Goal: Task Accomplishment & Management: Use online tool/utility

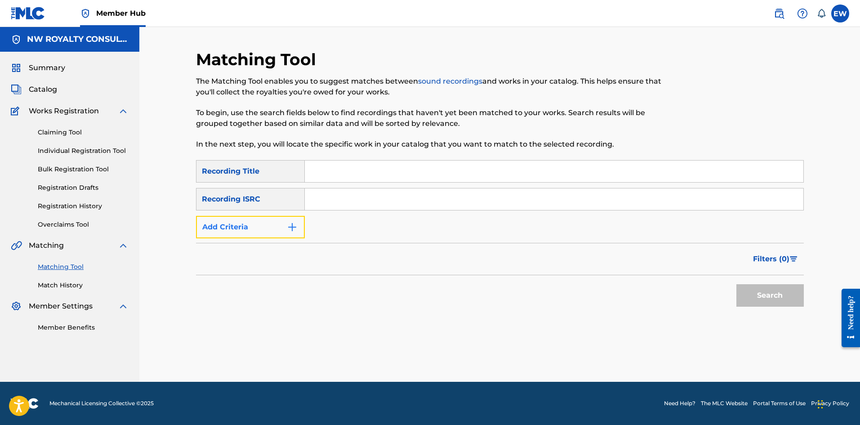
click at [237, 223] on button "Add Criteria" at bounding box center [250, 227] width 109 height 22
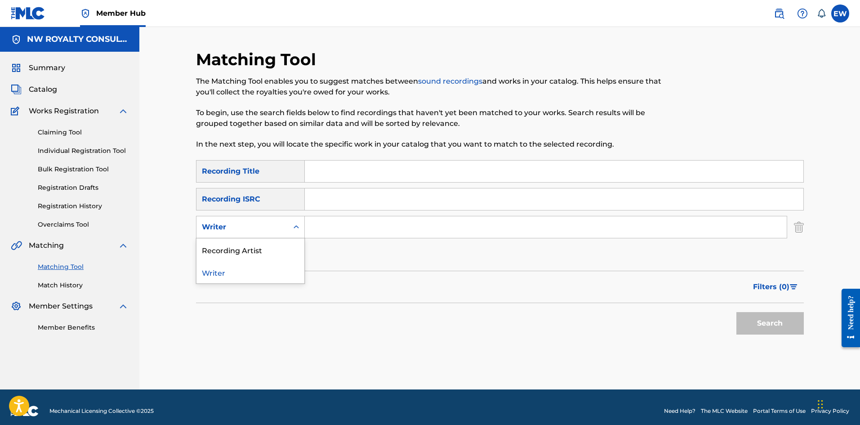
click at [238, 223] on div "Writer" at bounding box center [242, 227] width 81 height 11
drag, startPoint x: 227, startPoint y: 256, endPoint x: 230, endPoint y: 250, distance: 7.3
click at [228, 255] on div "Recording Artist" at bounding box center [251, 249] width 108 height 22
drag, startPoint x: 383, startPoint y: 259, endPoint x: 379, endPoint y: 249, distance: 10.5
click at [383, 258] on div "SearchWithCriteria1560487c-bbed-4364-9212-5b30d6700b8f Recording Title SearchWi…" at bounding box center [500, 213] width 608 height 106
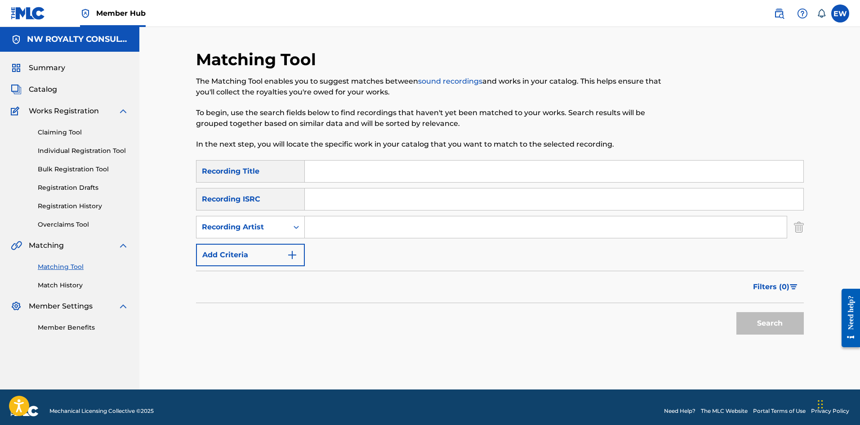
drag, startPoint x: 363, startPoint y: 216, endPoint x: 349, endPoint y: 208, distance: 16.5
click at [365, 218] on div "SearchWithCriteria1560487c-bbed-4364-9212-5b30d6700b8f Recording Title SearchWi…" at bounding box center [500, 213] width 608 height 106
drag, startPoint x: 343, startPoint y: 235, endPoint x: 348, endPoint y: 241, distance: 8.9
click at [348, 241] on div "SearchWithCriteria1560487c-bbed-4364-9212-5b30d6700b8f Recording Title SearchWi…" at bounding box center [500, 213] width 608 height 106
paste input "[PERSON_NAME]"
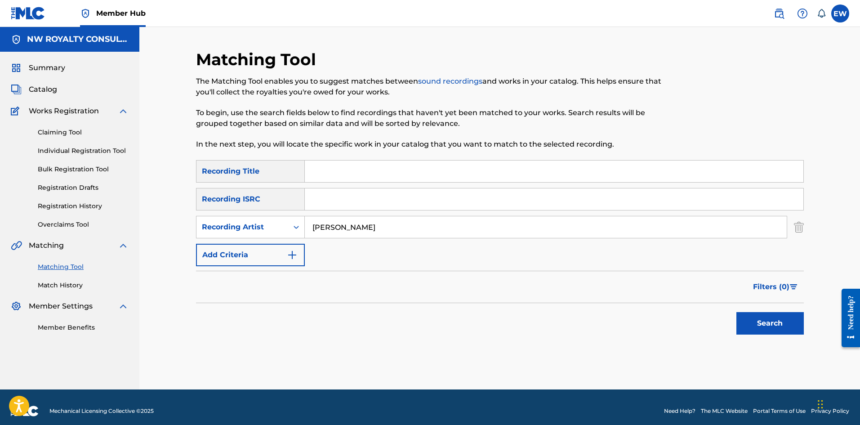
type input "[PERSON_NAME]"
click at [372, 171] on input "Search Form" at bounding box center [554, 172] width 499 height 22
paste input "AFTER"
type input "AFTER"
click at [760, 322] on button "Search" at bounding box center [770, 323] width 67 height 22
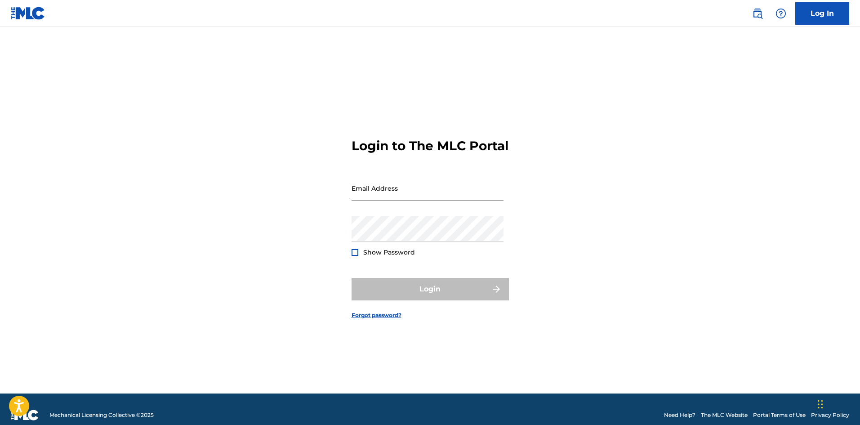
click at [397, 197] on input "Email Address" at bounding box center [428, 188] width 152 height 26
type input "[EMAIL_ADDRESS][DOMAIN_NAME]"
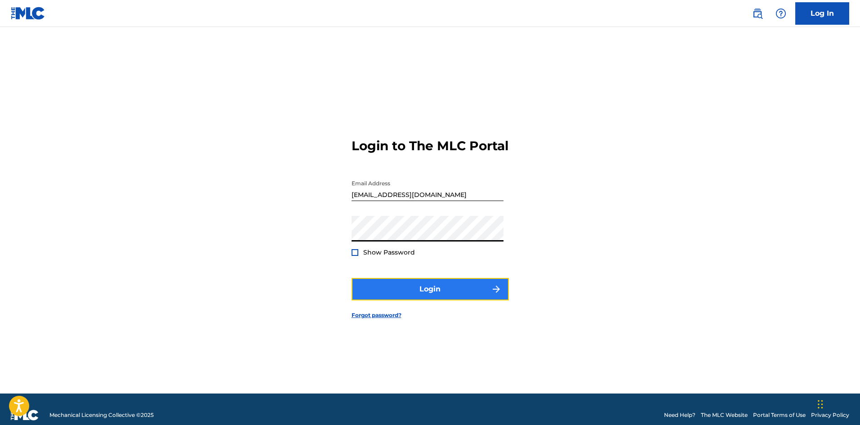
click at [412, 286] on button "Login" at bounding box center [430, 289] width 157 height 22
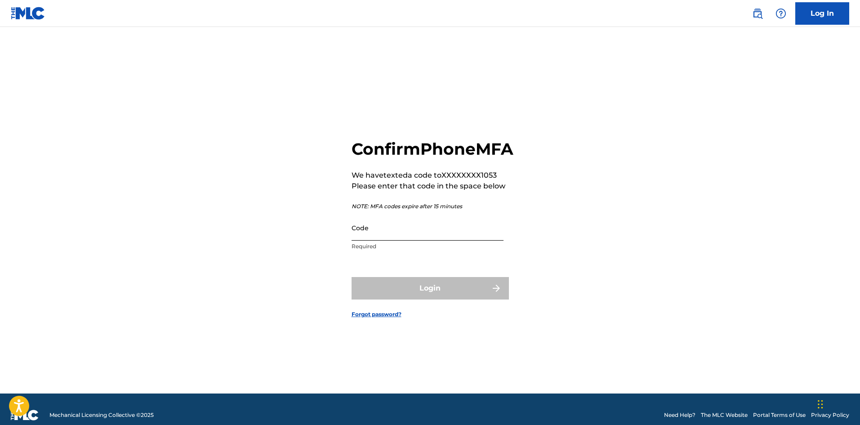
click at [359, 241] on input "Code" at bounding box center [428, 228] width 152 height 26
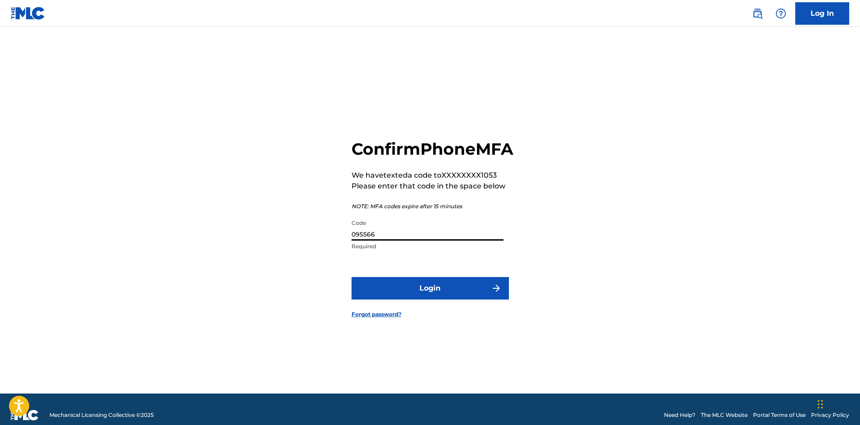
type input "095566"
click at [352, 277] on button "Login" at bounding box center [430, 288] width 157 height 22
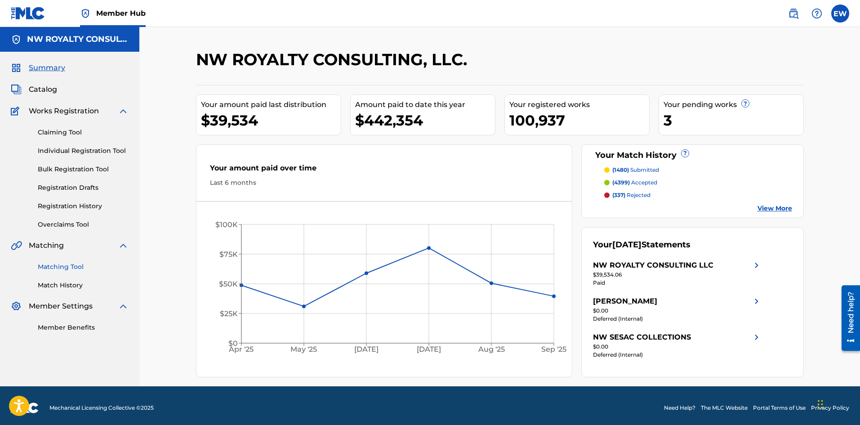
click at [57, 265] on link "Matching Tool" at bounding box center [83, 266] width 91 height 9
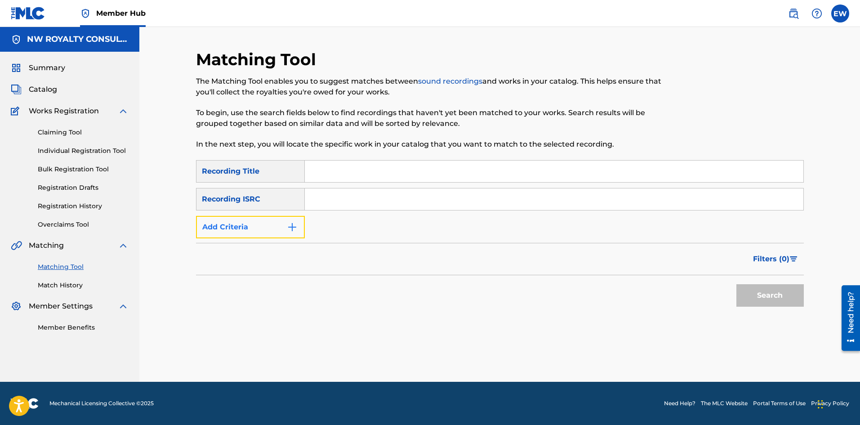
click at [223, 230] on button "Add Criteria" at bounding box center [250, 227] width 109 height 22
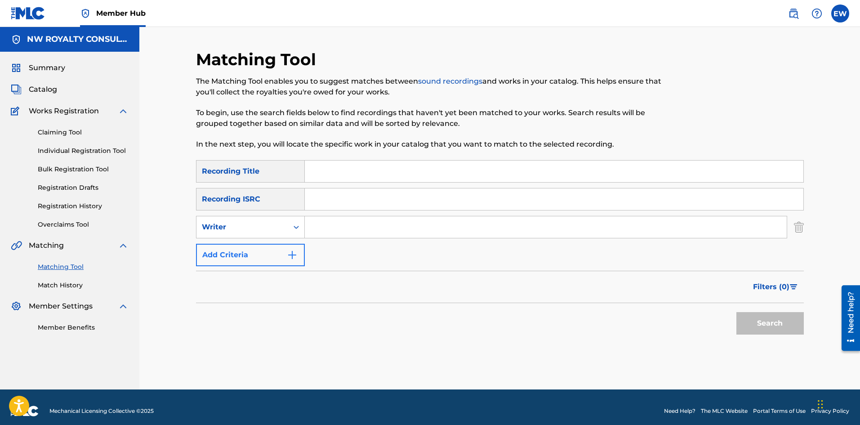
click at [223, 230] on div "Writer" at bounding box center [242, 227] width 81 height 11
click at [224, 246] on div "Recording Artist" at bounding box center [251, 249] width 108 height 22
click at [368, 233] on input "Search Form" at bounding box center [546, 227] width 482 height 22
paste input "[PERSON_NAME]"
type input "[PERSON_NAME]"
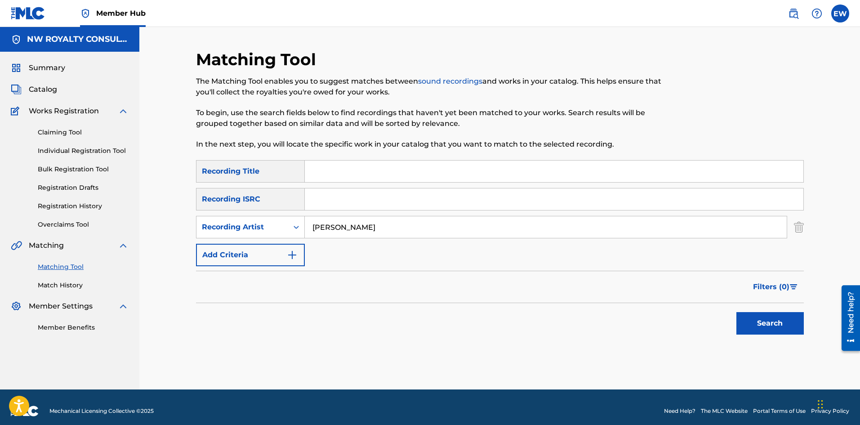
click at [312, 166] on input "Search Form" at bounding box center [554, 172] width 499 height 22
paste input "AFTER"
type input "AFTER"
click at [786, 329] on button "Search" at bounding box center [770, 323] width 67 height 22
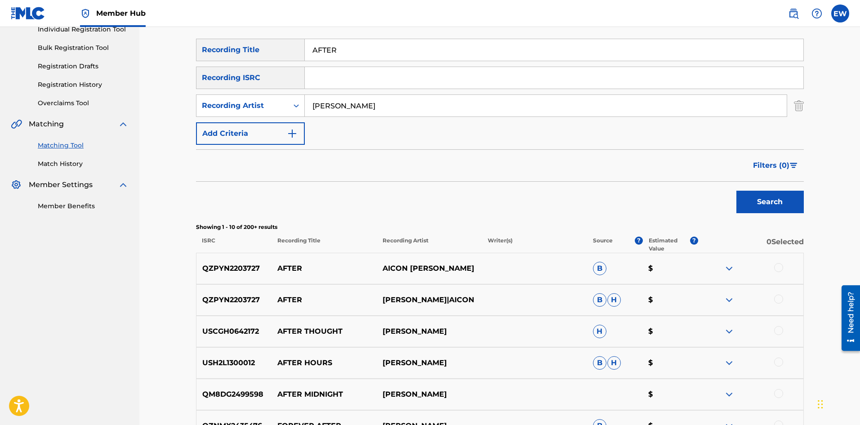
scroll to position [135, 0]
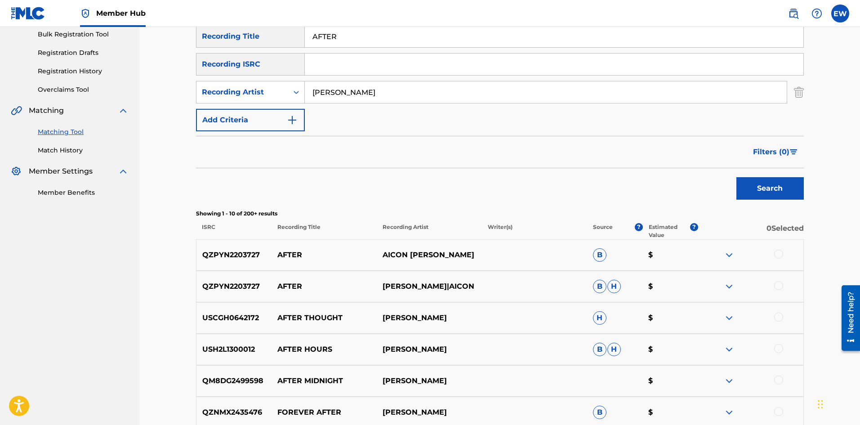
click at [781, 256] on div at bounding box center [778, 254] width 9 height 9
click at [779, 286] on div at bounding box center [778, 285] width 9 height 9
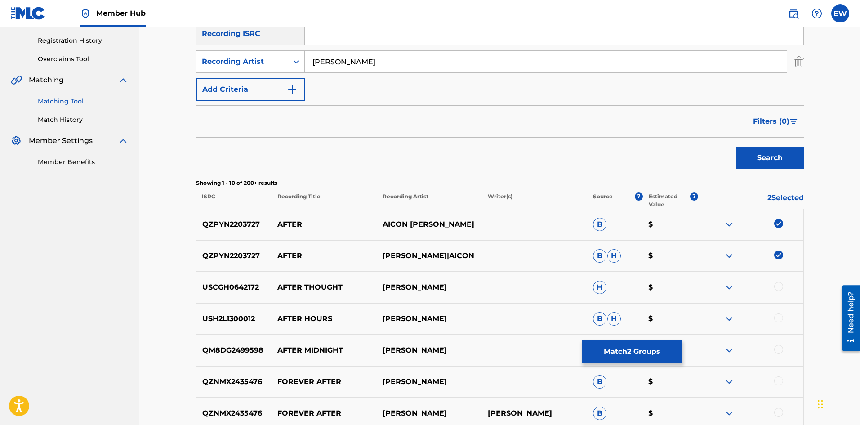
scroll to position [180, 0]
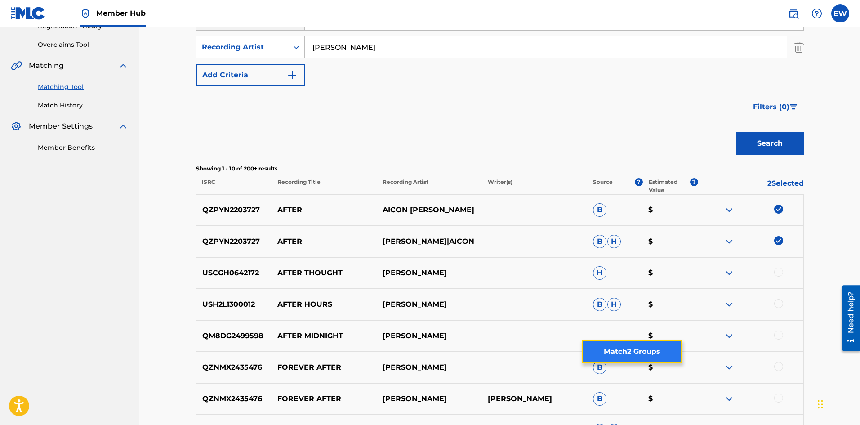
click at [608, 348] on button "Match 2 Groups" at bounding box center [631, 351] width 99 height 22
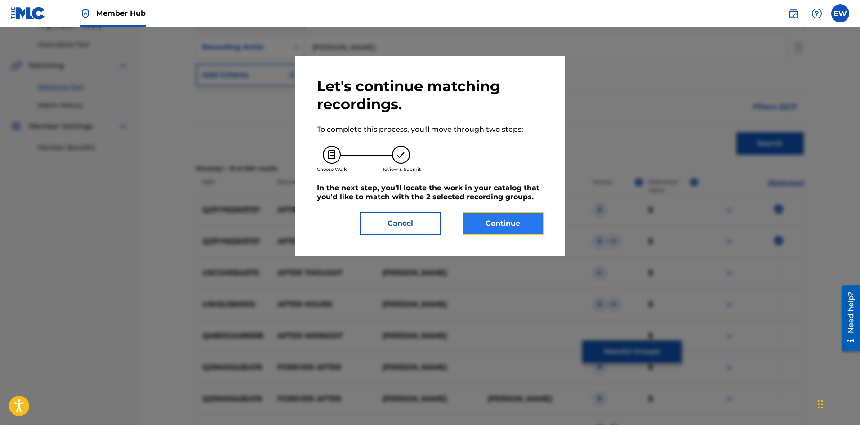
click at [497, 219] on button "Continue" at bounding box center [503, 223] width 81 height 22
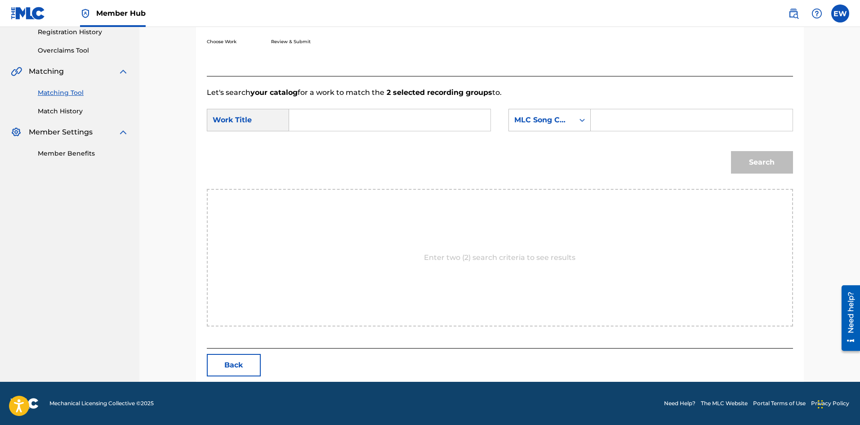
scroll to position [174, 0]
click at [385, 129] on input "Search Form" at bounding box center [390, 120] width 186 height 22
paste input "AFTER"
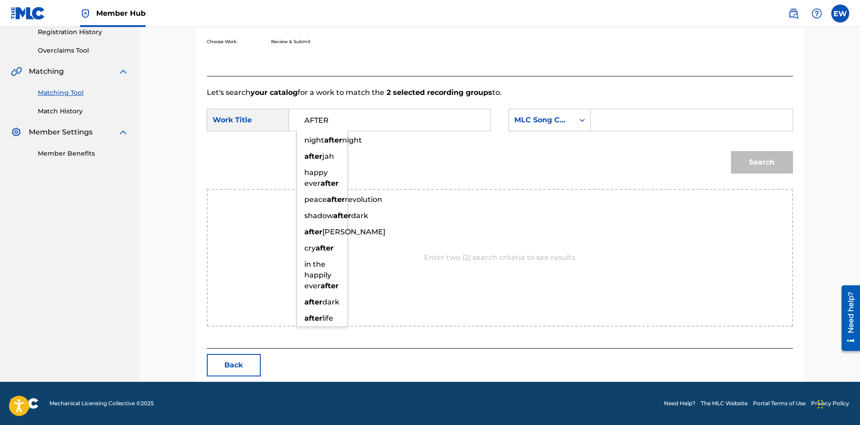
type input "AFTER"
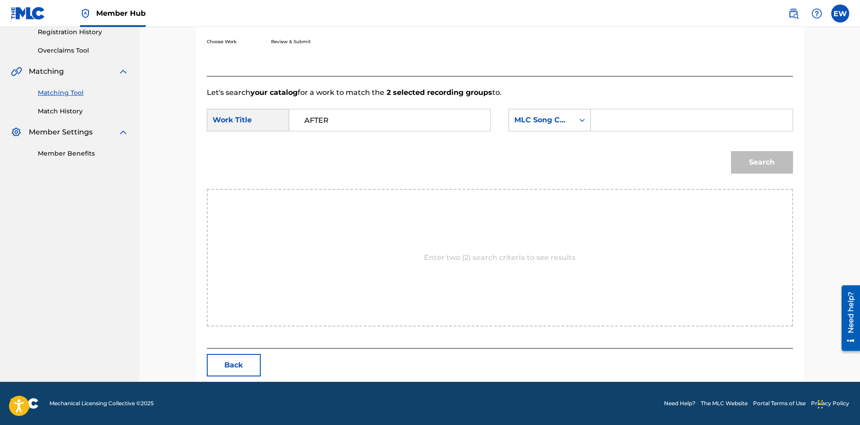
click at [622, 125] on input "Search Form" at bounding box center [692, 120] width 186 height 22
paste input "AC3E5O"
type input "AC3E5O"
click at [770, 166] on button "Search" at bounding box center [762, 162] width 62 height 22
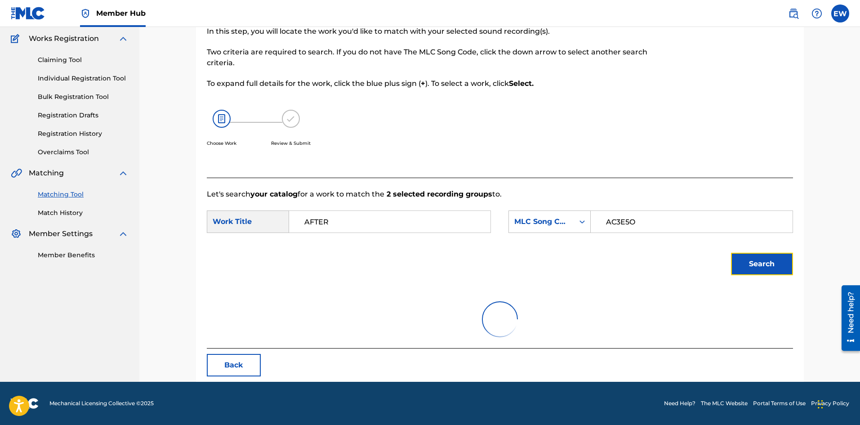
scroll to position [147, 0]
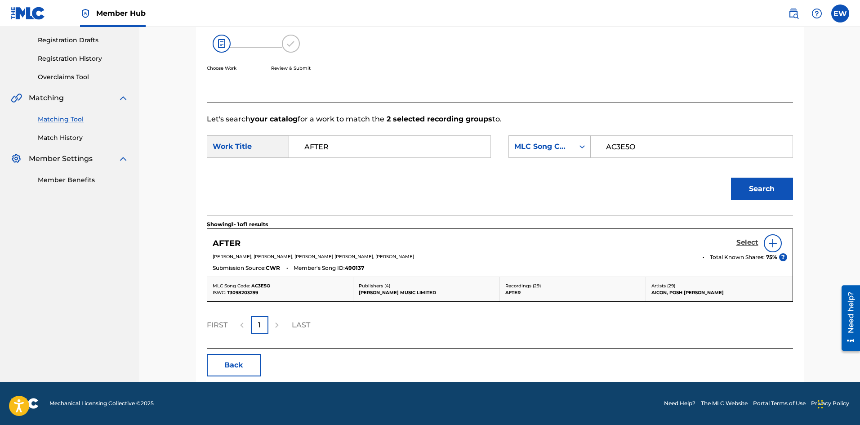
click at [746, 240] on h5 "Select" at bounding box center [748, 242] width 22 height 9
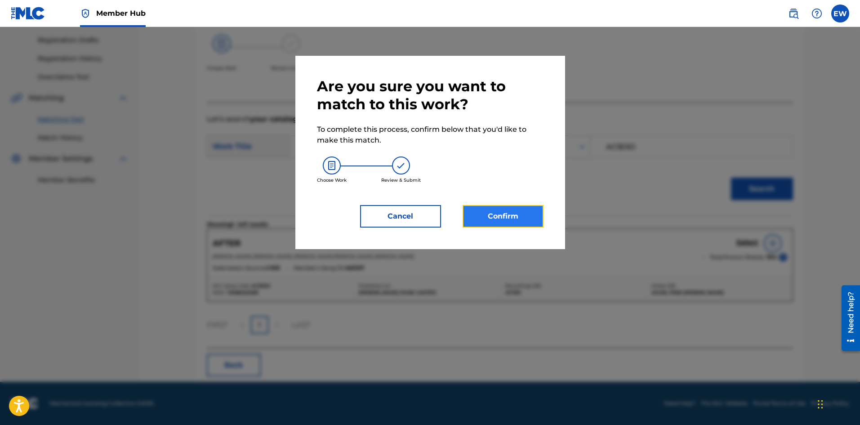
click at [494, 223] on button "Confirm" at bounding box center [503, 216] width 81 height 22
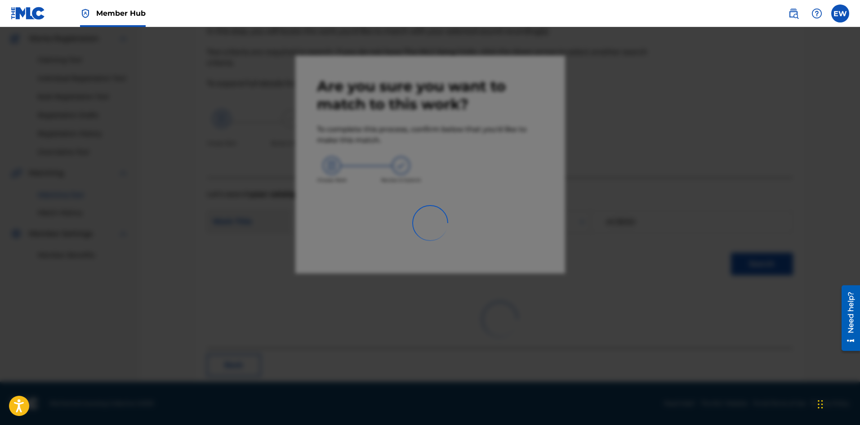
scroll to position [22, 0]
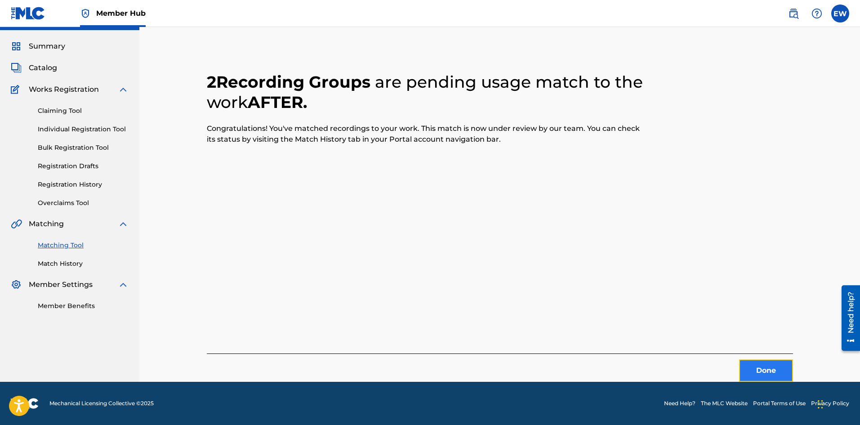
click at [760, 373] on button "Done" at bounding box center [766, 370] width 54 height 22
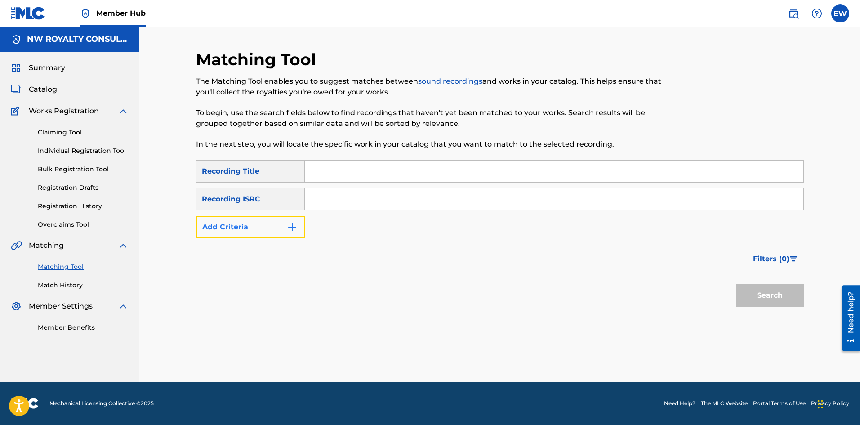
click at [207, 227] on button "Add Criteria" at bounding box center [250, 227] width 109 height 22
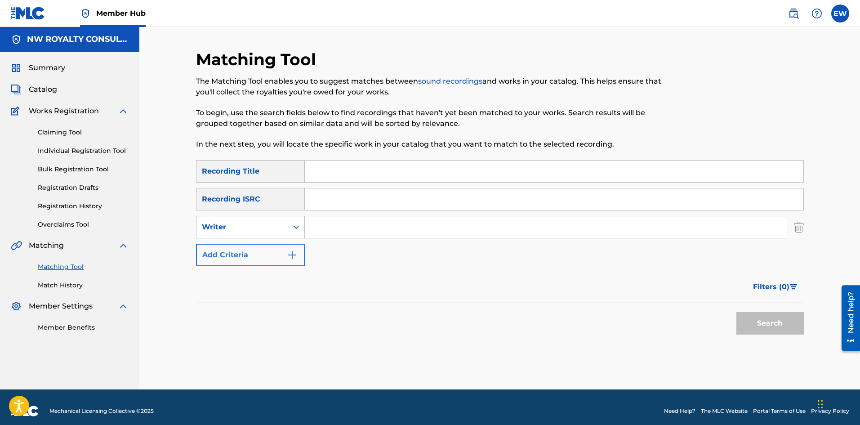
click at [207, 227] on div "Writer" at bounding box center [242, 227] width 81 height 11
drag, startPoint x: 208, startPoint y: 249, endPoint x: 217, endPoint y: 246, distance: 10.1
click at [208, 249] on div "Recording Artist" at bounding box center [251, 249] width 108 height 22
click at [352, 232] on input "Search Form" at bounding box center [546, 227] width 482 height 22
paste input "MASICKA"
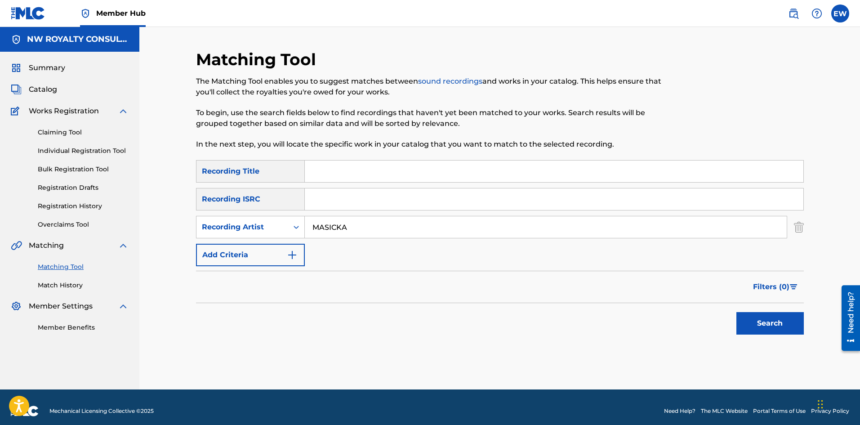
type input "MASICKA"
click at [316, 171] on input "Search Form" at bounding box center [554, 172] width 499 height 22
paste input "AFTER LIFE"
type input "AFTER LIFE"
click at [766, 316] on button "Search" at bounding box center [770, 323] width 67 height 22
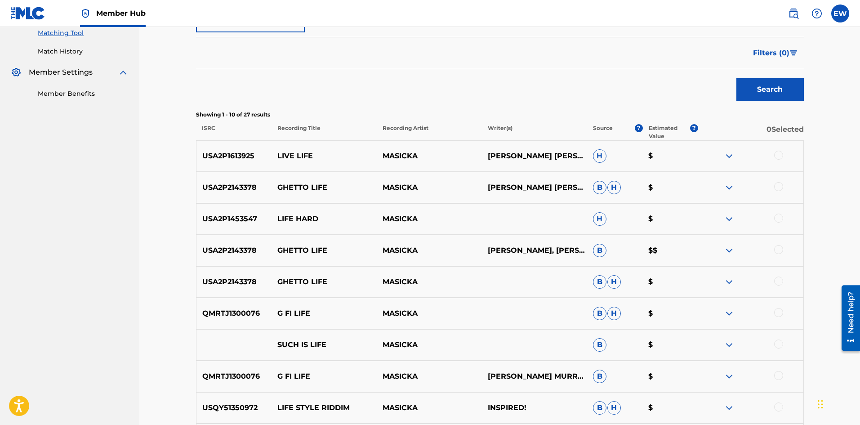
scroll to position [90, 0]
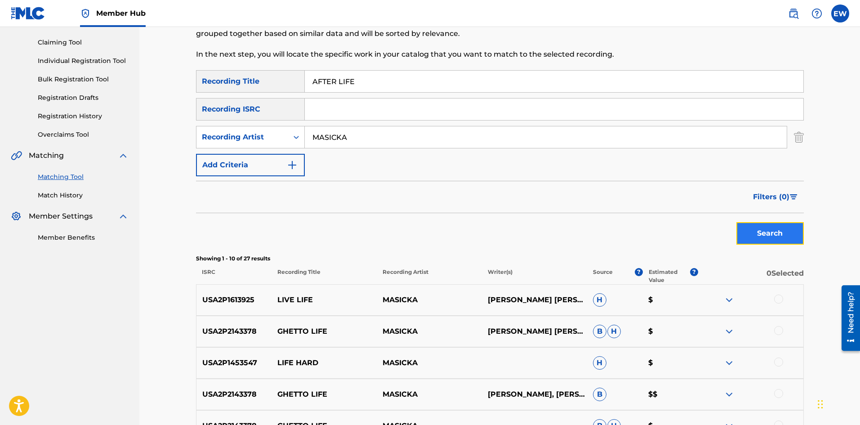
click at [750, 233] on button "Search" at bounding box center [770, 233] width 67 height 22
drag, startPoint x: 370, startPoint y: 136, endPoint x: 277, endPoint y: 139, distance: 92.2
click at [278, 139] on div "SearchWithCriteria100a642a-8a03-419c-bdc2-37edc9cf0cab Recording Artist MASICKA" at bounding box center [500, 137] width 608 height 22
paste input "RANICO 197"
type input "RANICO 197"
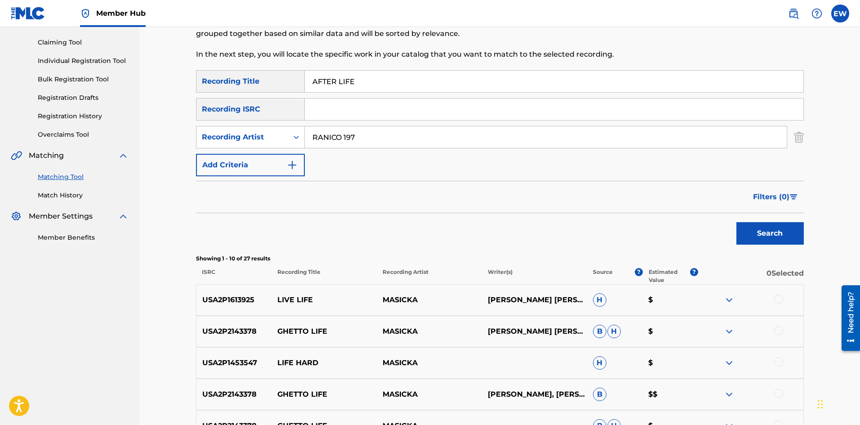
drag, startPoint x: 365, startPoint y: 81, endPoint x: 268, endPoint y: 63, distance: 98.3
click at [257, 69] on div "Matching Tool The Matching Tool enables you to suggest matches between sound re…" at bounding box center [500, 313] width 608 height 707
paste input "GASTOPIA"
type input "AGASTOPIA"
click at [774, 235] on button "Search" at bounding box center [770, 233] width 67 height 22
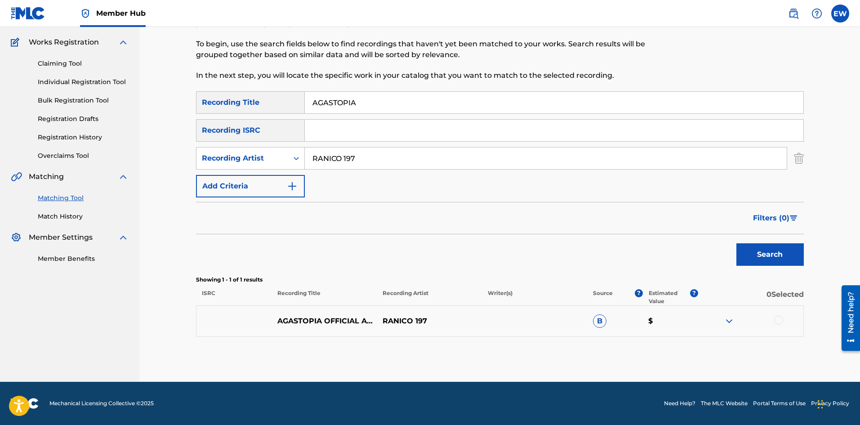
scroll to position [69, 0]
click at [780, 320] on div at bounding box center [778, 320] width 9 height 9
click at [625, 354] on button "Match 1 Group" at bounding box center [631, 351] width 99 height 22
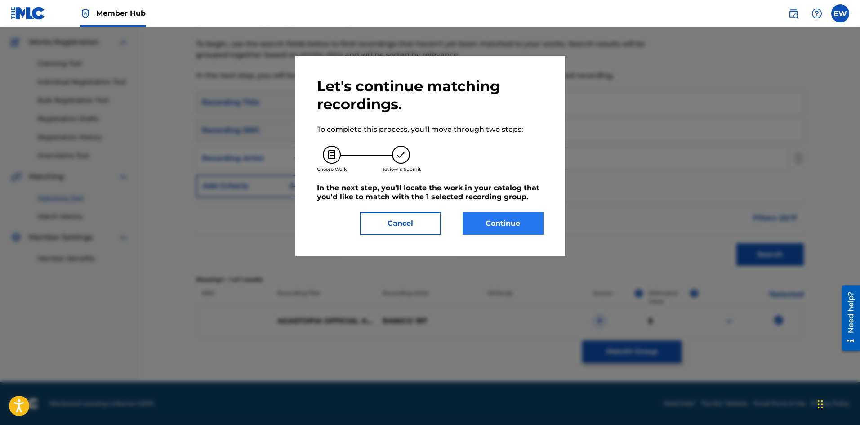
drag, startPoint x: 525, startPoint y: 236, endPoint x: 522, endPoint y: 225, distance: 11.0
click at [523, 232] on div "Let's continue matching recordings. To complete this process, you'll move throu…" at bounding box center [430, 156] width 270 height 201
click at [522, 225] on button "Continue" at bounding box center [503, 223] width 81 height 22
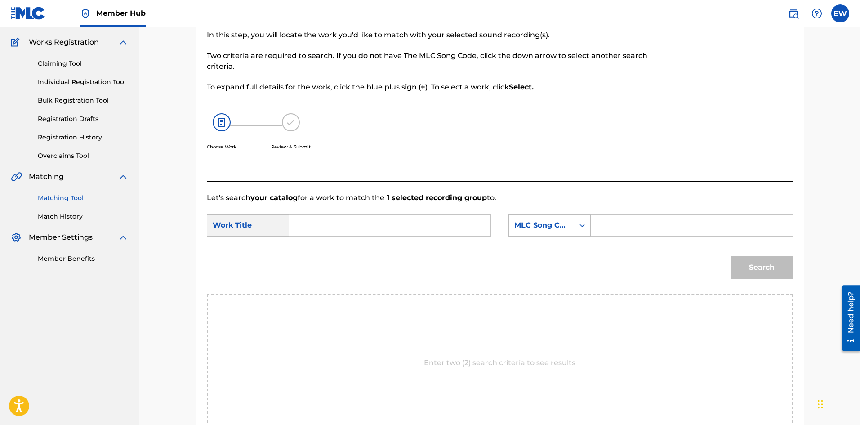
drag, startPoint x: 384, startPoint y: 225, endPoint x: 373, endPoint y: 220, distance: 11.9
click at [375, 221] on input "Search Form" at bounding box center [390, 225] width 186 height 22
paste input "AGASTOPIA"
type input "AGASTOPIA"
click at [634, 225] on input "Search Form" at bounding box center [692, 225] width 186 height 22
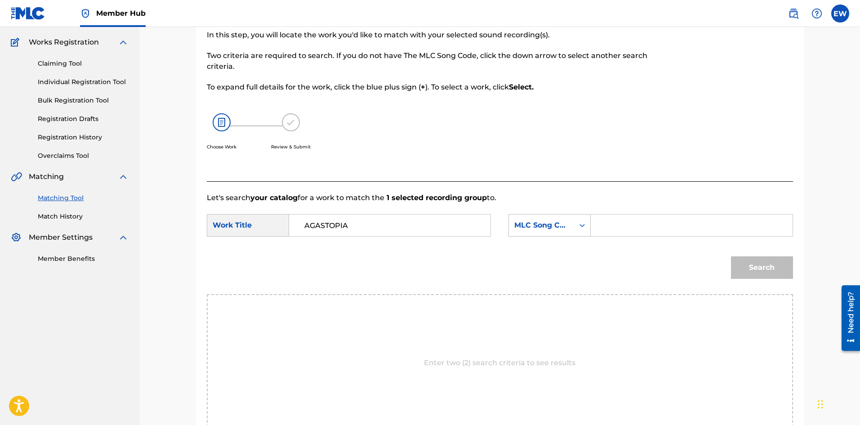
paste input "AB3U3H"
type input "AB3U3H"
click at [776, 262] on button "Search" at bounding box center [762, 267] width 62 height 22
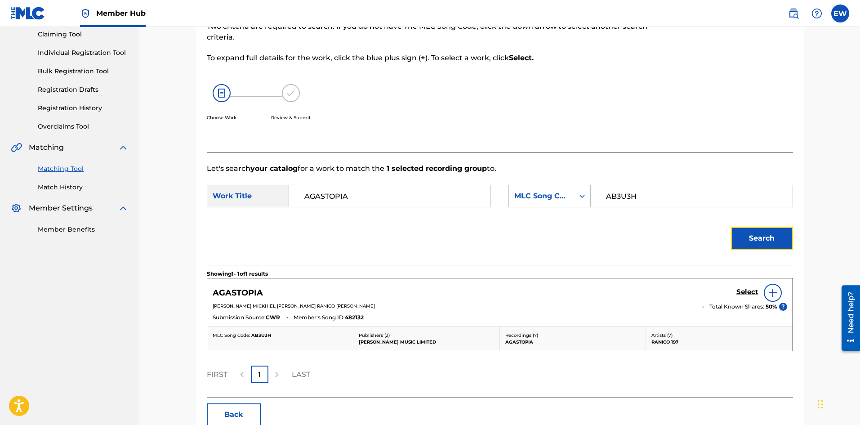
scroll to position [114, 0]
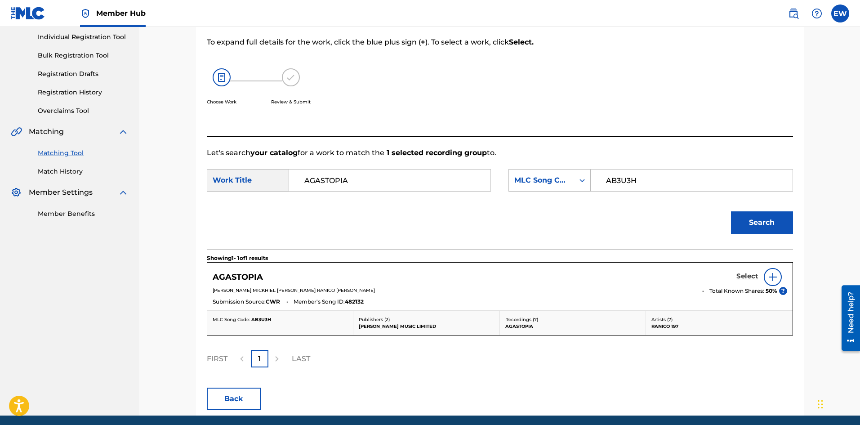
click at [746, 275] on h5 "Select" at bounding box center [748, 276] width 22 height 9
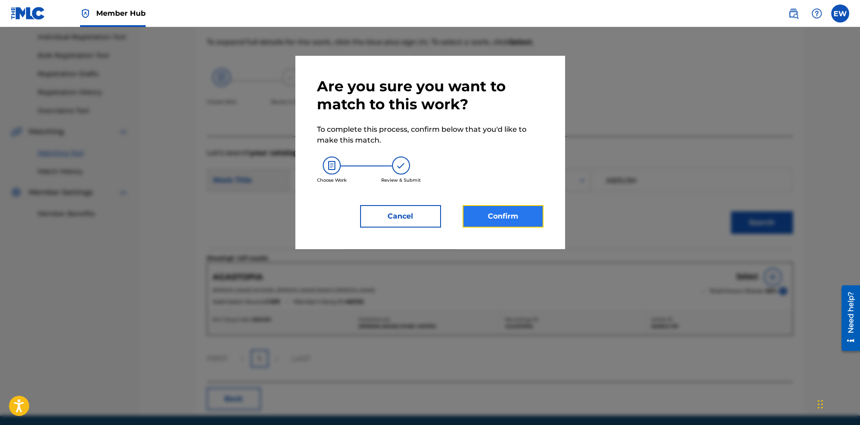
click at [489, 214] on button "Confirm" at bounding box center [503, 216] width 81 height 22
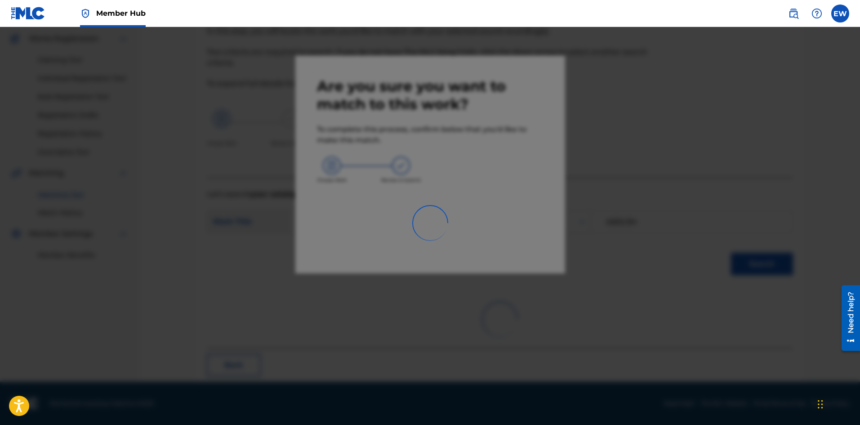
scroll to position [22, 0]
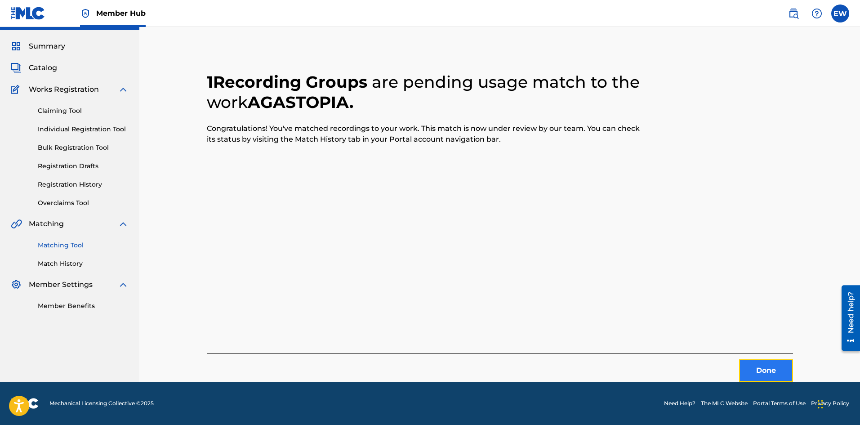
click at [763, 372] on button "Done" at bounding box center [766, 370] width 54 height 22
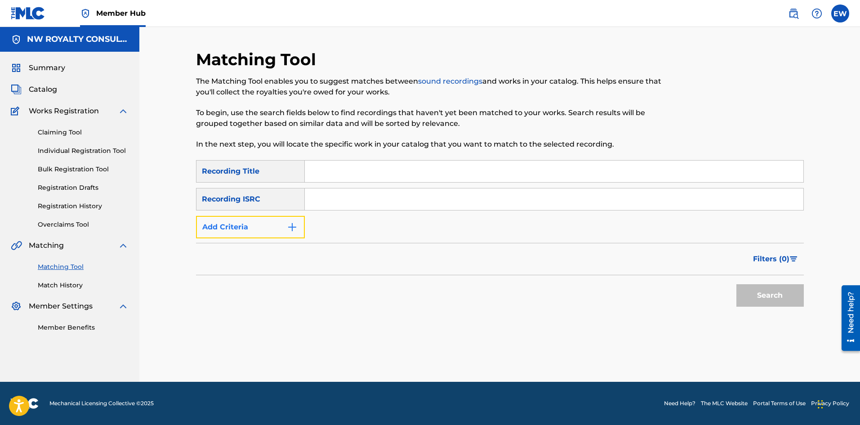
click at [274, 224] on button "Add Criteria" at bounding box center [250, 227] width 109 height 22
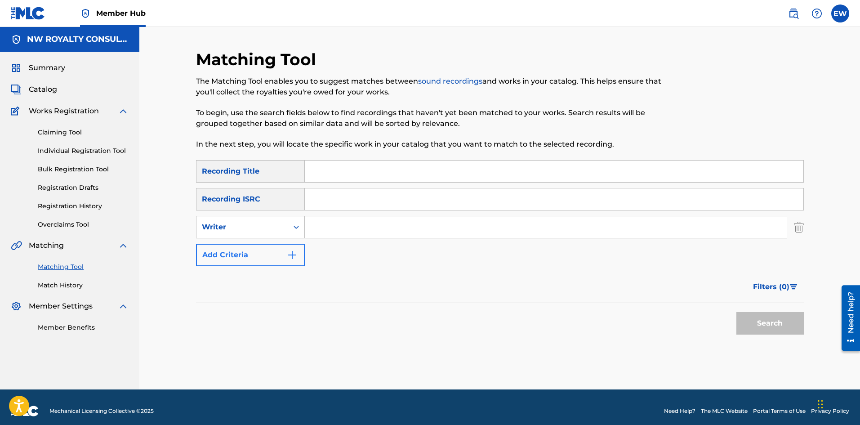
click at [274, 224] on div "Writer" at bounding box center [242, 227] width 81 height 11
drag, startPoint x: 247, startPoint y: 247, endPoint x: 304, endPoint y: 240, distance: 57.2
click at [268, 246] on div "Recording Artist" at bounding box center [251, 249] width 108 height 22
click at [343, 228] on input "Search Form" at bounding box center [546, 227] width 482 height 22
paste input "STREET [PERSON_NAME]"
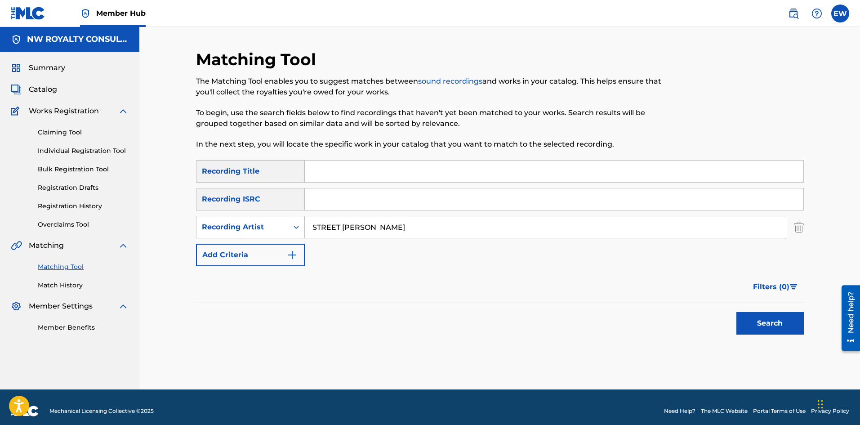
type input "STREET [PERSON_NAME]"
click at [344, 173] on input "Search Form" at bounding box center [554, 172] width 499 height 22
paste input "AGE ANIMO"
type input "AGE ANIMO"
click at [761, 326] on button "Search" at bounding box center [770, 323] width 67 height 22
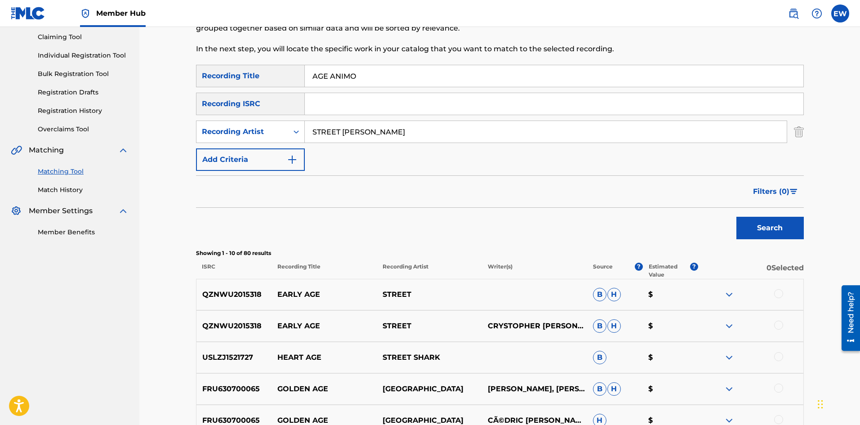
scroll to position [90, 0]
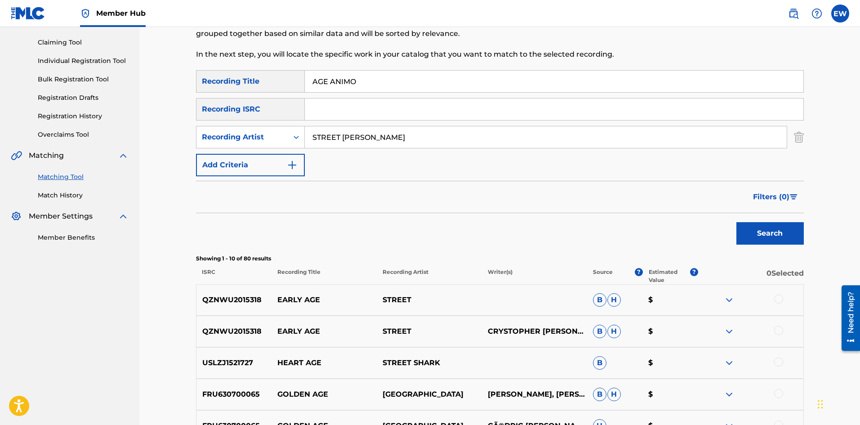
drag, startPoint x: 340, startPoint y: 141, endPoint x: 309, endPoint y: 125, distance: 35.6
click at [315, 128] on input "STREET [PERSON_NAME]" at bounding box center [546, 137] width 482 height 22
click at [402, 140] on input "STREET [PERSON_NAME]" at bounding box center [546, 137] width 482 height 22
click at [402, 139] on input "STREET [PERSON_NAME]" at bounding box center [546, 137] width 482 height 22
drag, startPoint x: 399, startPoint y: 139, endPoint x: 281, endPoint y: 112, distance: 121.4
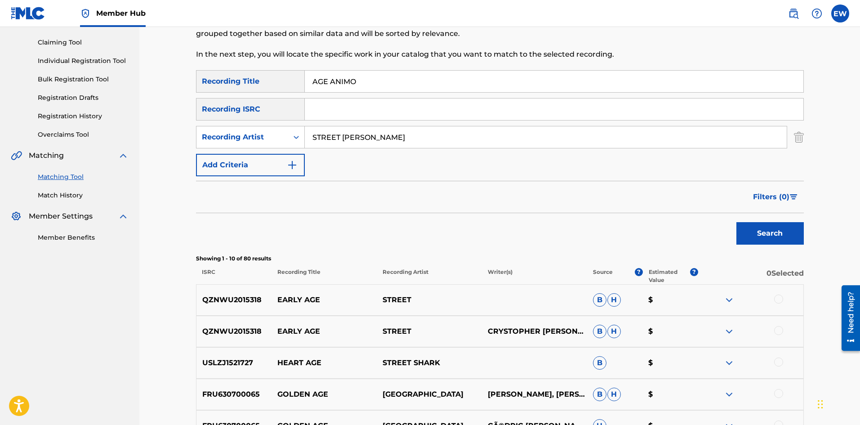
click at [266, 122] on div "SearchWithCriteriaf4991172-4ffa-4db9-a832-5ce075863ef6 Recording Title AGE ANIM…" at bounding box center [500, 123] width 608 height 106
paste input "BUSY SIGNAL"
type input "BUSY SIGNAL"
drag, startPoint x: 358, startPoint y: 102, endPoint x: 245, endPoint y: 96, distance: 113.9
click at [244, 99] on div "SearchWithCriteriaf4991172-4ffa-4db9-a832-5ce075863ef6 Recording Title AGE ANIM…" at bounding box center [500, 123] width 608 height 106
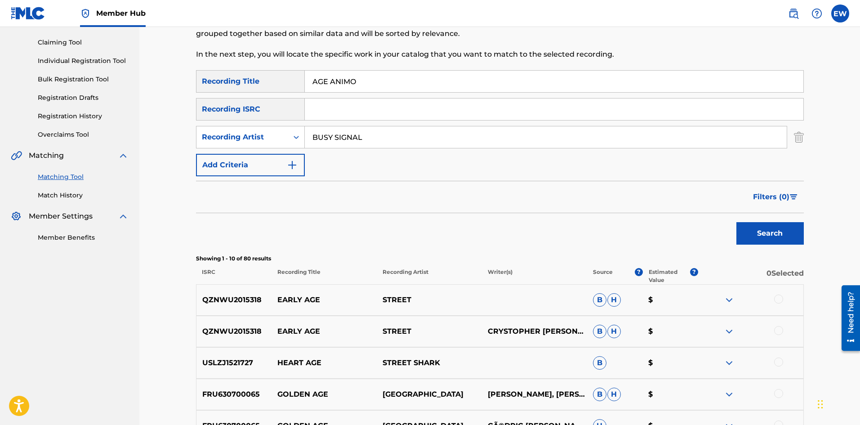
paste input "HH HAA"
type input "AHH HAA"
drag, startPoint x: 741, startPoint y: 232, endPoint x: 732, endPoint y: 220, distance: 14.8
click at [742, 232] on button "Search" at bounding box center [770, 233] width 67 height 22
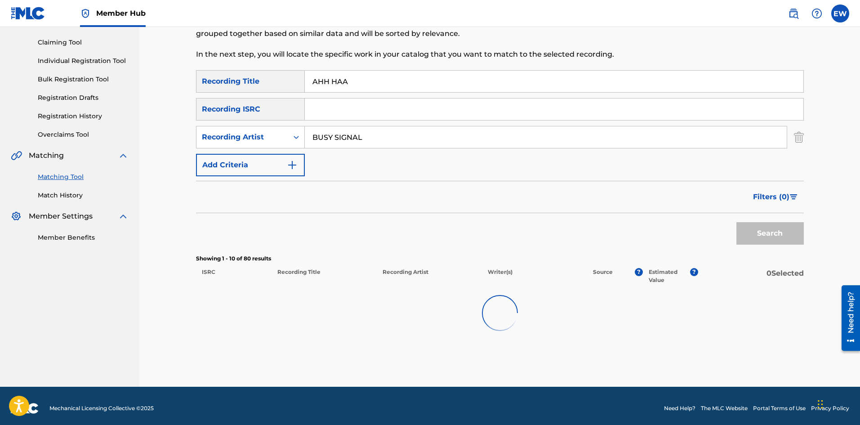
scroll to position [69, 0]
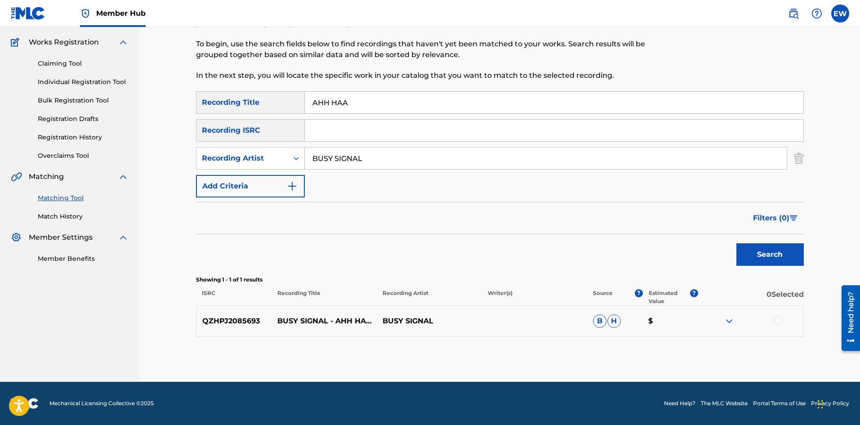
click at [775, 322] on div at bounding box center [778, 320] width 9 height 9
click at [617, 347] on button "Match 1 Group" at bounding box center [631, 351] width 99 height 22
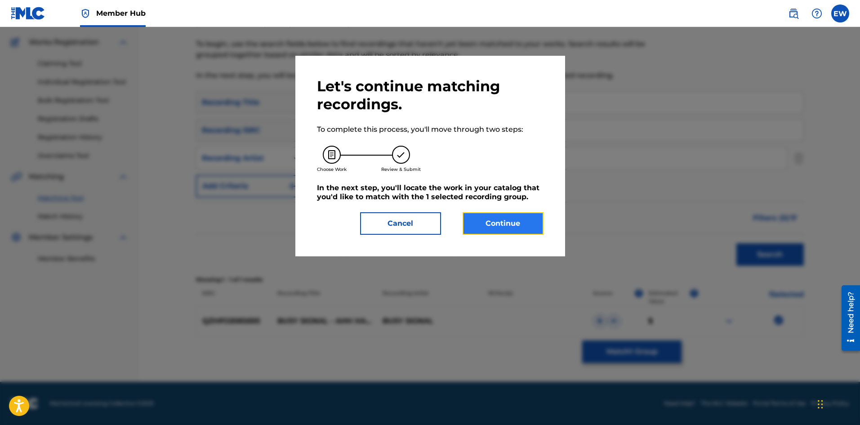
click at [508, 224] on button "Continue" at bounding box center [503, 223] width 81 height 22
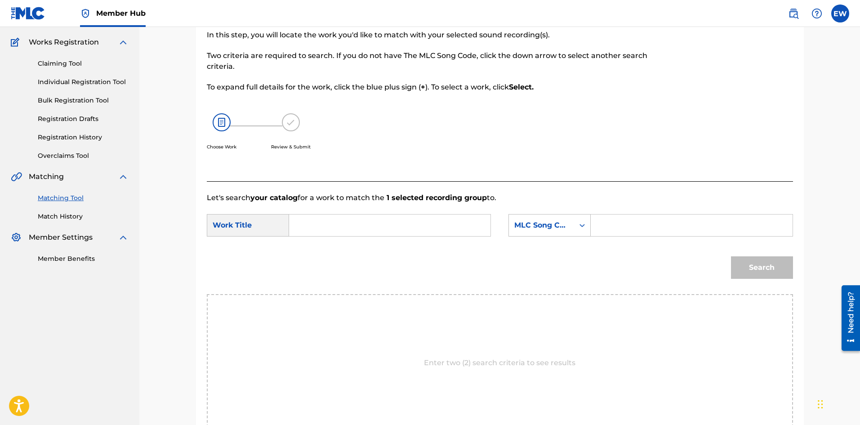
drag, startPoint x: 416, startPoint y: 232, endPoint x: 411, endPoint y: 229, distance: 5.0
click at [416, 232] on input "Search Form" at bounding box center [390, 225] width 186 height 22
paste input "AHH HAA"
type input "AHH HAA"
drag, startPoint x: 636, startPoint y: 226, endPoint x: 621, endPoint y: 214, distance: 19.0
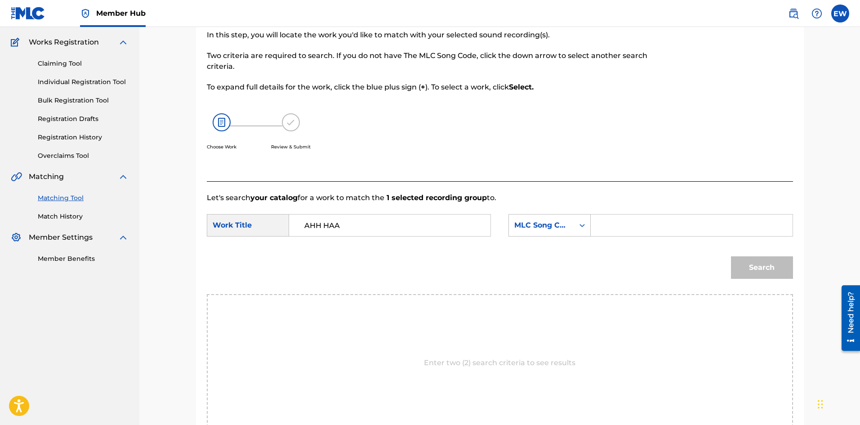
click at [633, 224] on input "Search Form" at bounding box center [692, 225] width 186 height 22
paste input "AA54MC"
type input "AA54MC"
click at [770, 264] on button "Search" at bounding box center [762, 267] width 62 height 22
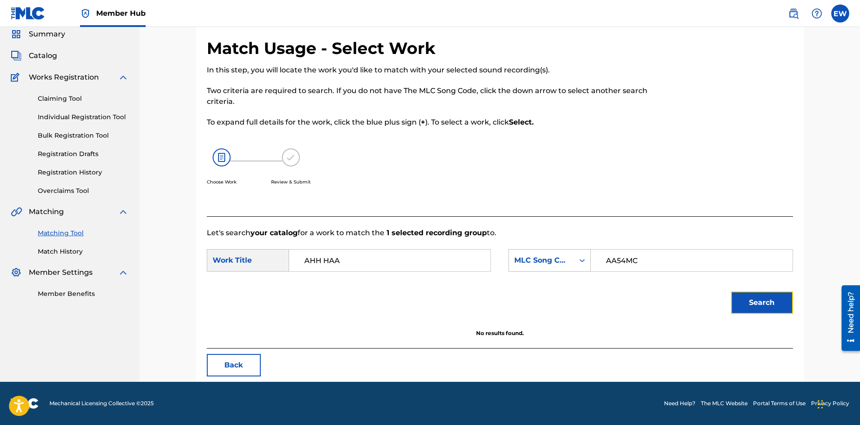
scroll to position [34, 0]
drag, startPoint x: 353, startPoint y: 242, endPoint x: 250, endPoint y: 243, distance: 102.5
click at [279, 243] on form "SearchWithCriteriaf4d2d7a8-7d61-4bf1-8915-a43e4d851611 Work Title AHH HAA Searc…" at bounding box center [500, 283] width 586 height 91
drag, startPoint x: 785, startPoint y: 301, endPoint x: 761, endPoint y: 292, distance: 26.1
click at [785, 300] on button "Search" at bounding box center [762, 302] width 62 height 22
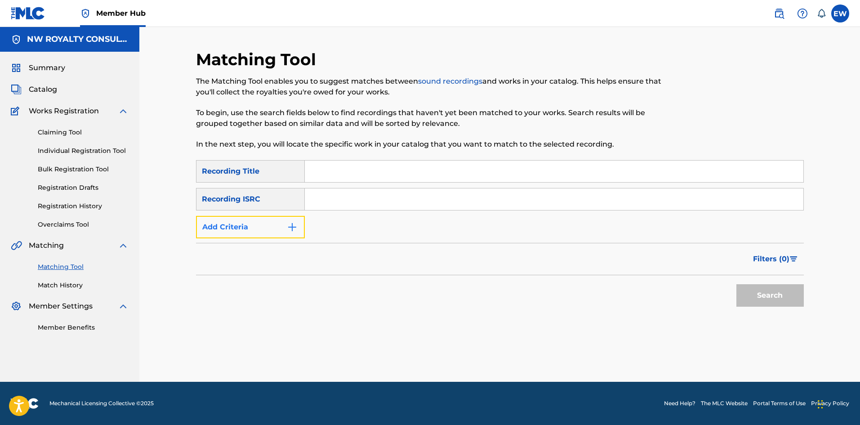
click at [266, 228] on button "Add Criteria" at bounding box center [250, 227] width 109 height 22
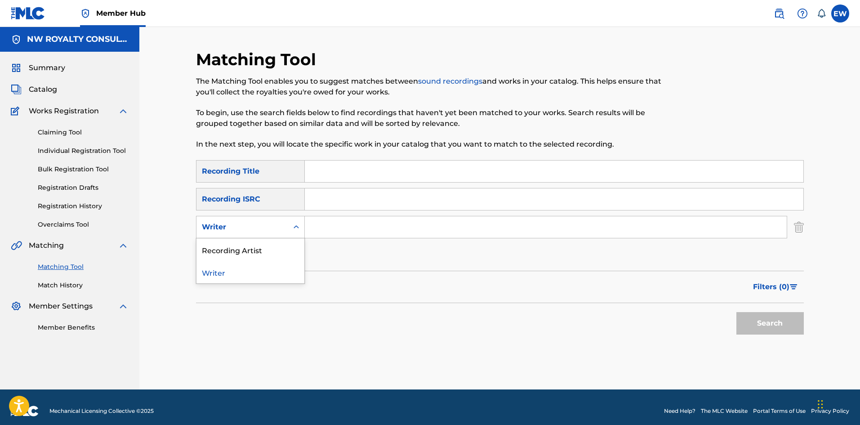
drag, startPoint x: 263, startPoint y: 226, endPoint x: 243, endPoint y: 236, distance: 22.3
click at [261, 228] on div "Writer" at bounding box center [242, 227] width 81 height 11
drag, startPoint x: 246, startPoint y: 247, endPoint x: 294, endPoint y: 231, distance: 50.8
click at [264, 238] on div "Recording Artist" at bounding box center [251, 249] width 108 height 22
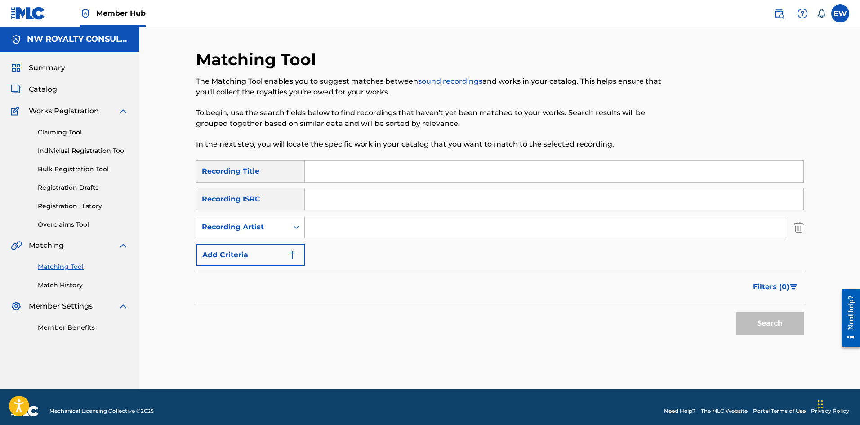
drag, startPoint x: 429, startPoint y: 234, endPoint x: 404, endPoint y: 212, distance: 33.1
click at [429, 234] on input "Search Form" at bounding box center [546, 227] width 482 height 22
paste input "BLACK SLATE"
type input "BLACK SLATE"
click at [349, 165] on input "Search Form" at bounding box center [554, 172] width 499 height 22
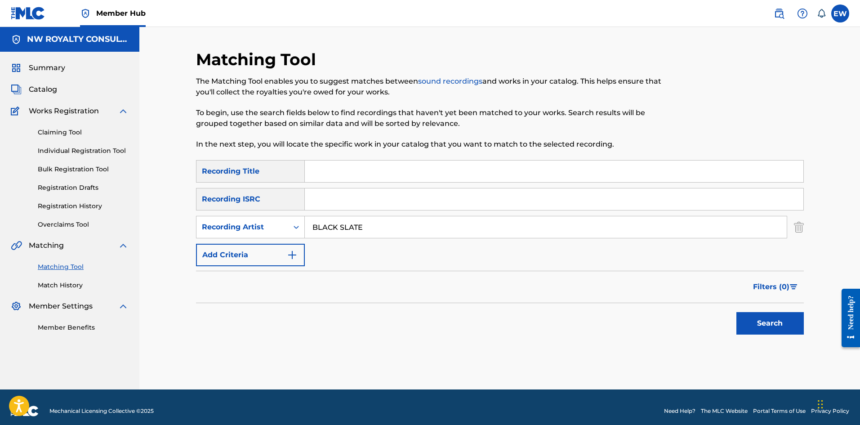
paste input "AINT IT A THING"
type input "AINT IT A THING"
click at [759, 329] on button "Search" at bounding box center [770, 323] width 67 height 22
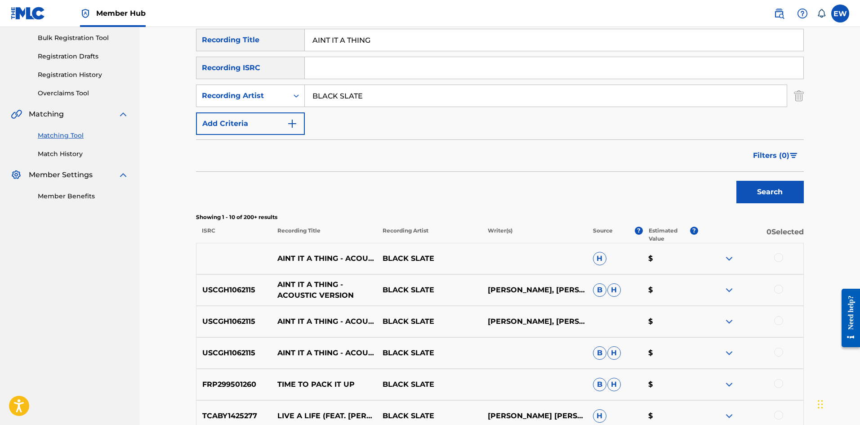
scroll to position [135, 0]
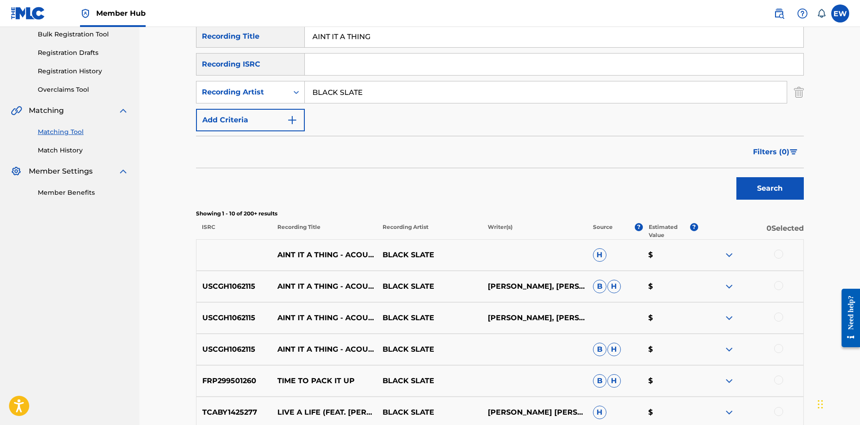
click at [776, 255] on div at bounding box center [778, 254] width 9 height 9
click at [778, 284] on div at bounding box center [778, 285] width 9 height 9
click at [777, 317] on div at bounding box center [778, 317] width 9 height 9
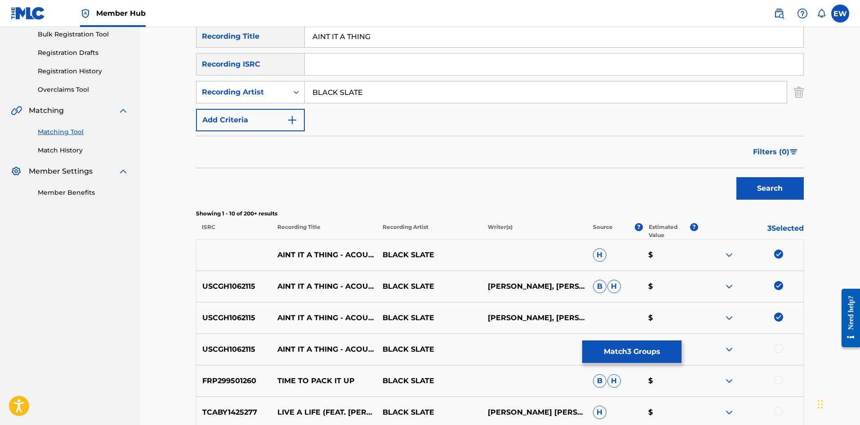
click at [778, 347] on div at bounding box center [778, 348] width 9 height 9
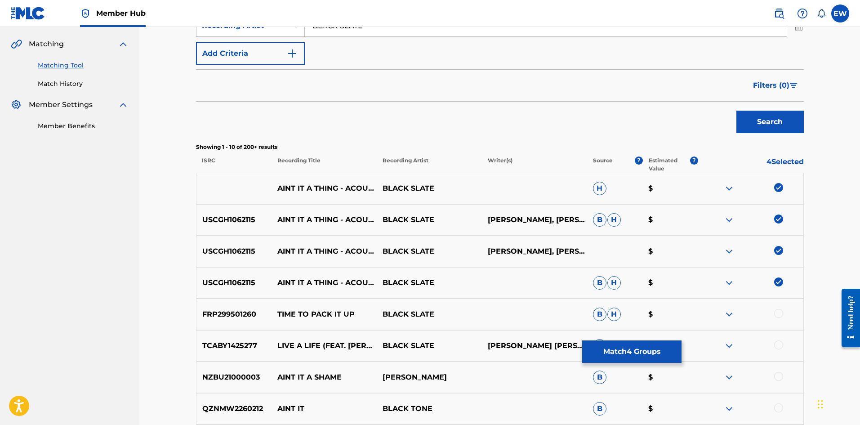
scroll to position [225, 0]
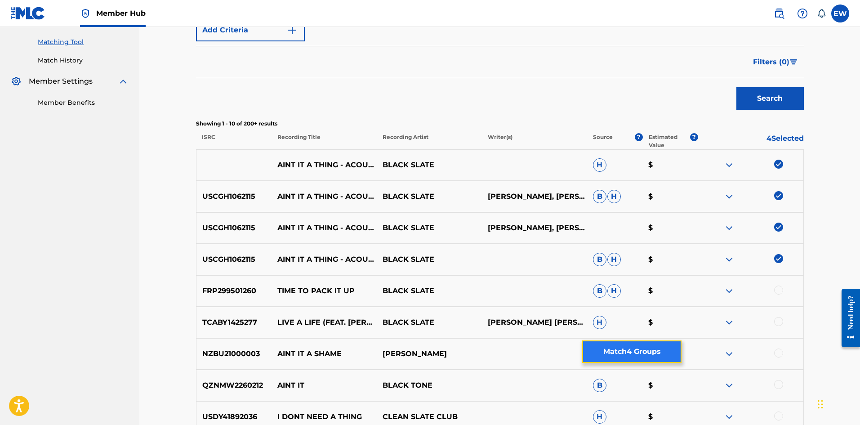
click at [592, 353] on button "Match 4 Groups" at bounding box center [631, 351] width 99 height 22
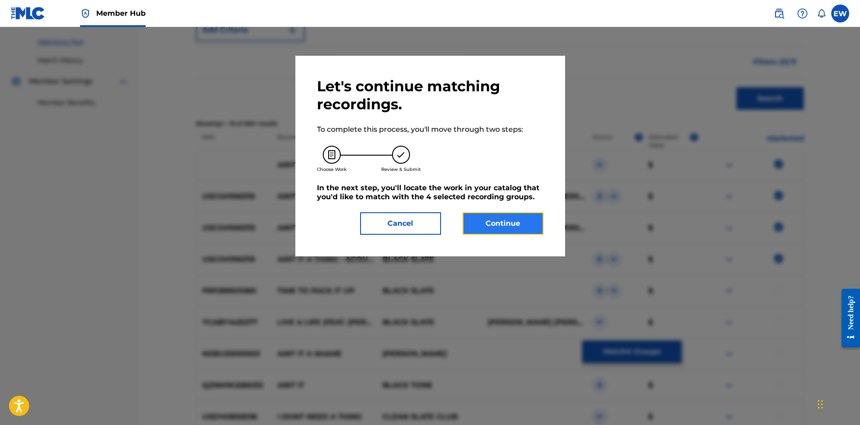
click at [501, 222] on button "Continue" at bounding box center [503, 223] width 81 height 22
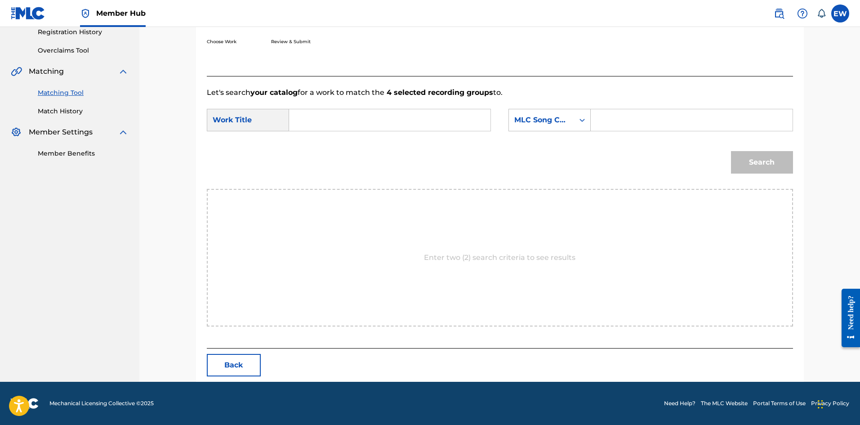
click at [425, 121] on input "Search Form" at bounding box center [390, 120] width 186 height 22
paste input "AINT IT A THING"
type input "AINT IT A THING"
click at [636, 121] on input "Search Form" at bounding box center [692, 120] width 186 height 22
paste input "AVD22K"
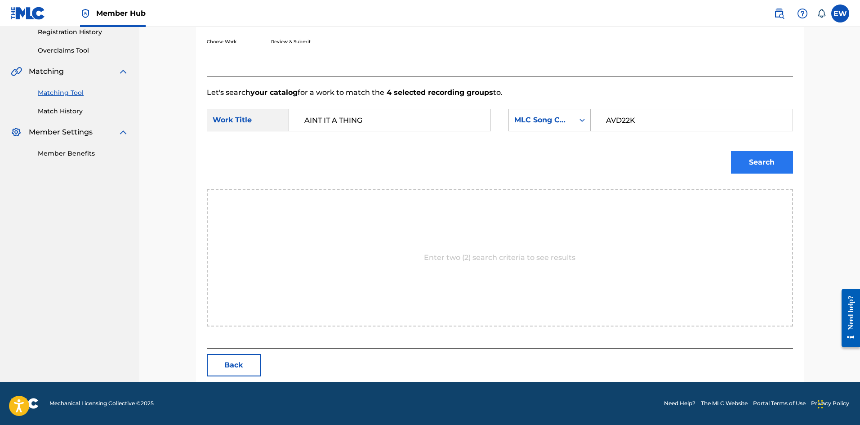
type input "AVD22K"
click at [765, 157] on button "Search" at bounding box center [762, 162] width 62 height 22
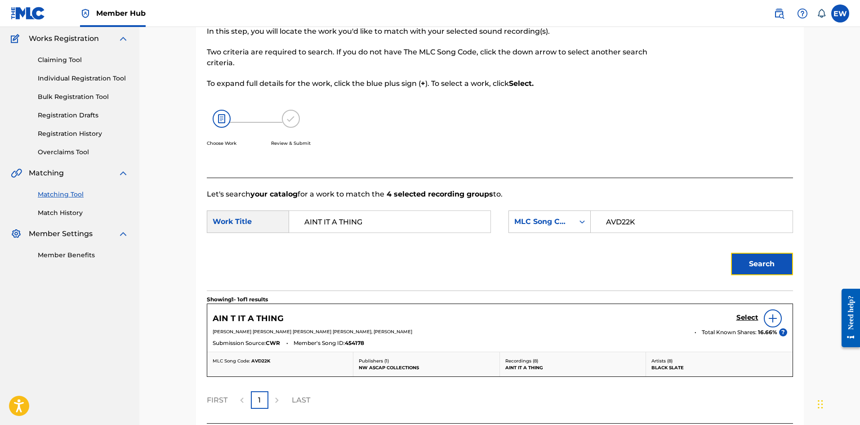
scroll to position [147, 0]
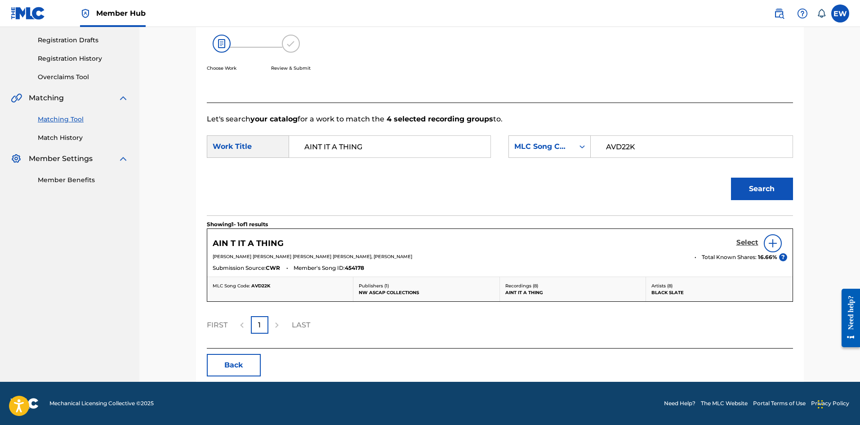
click at [754, 242] on h5 "Select" at bounding box center [748, 242] width 22 height 9
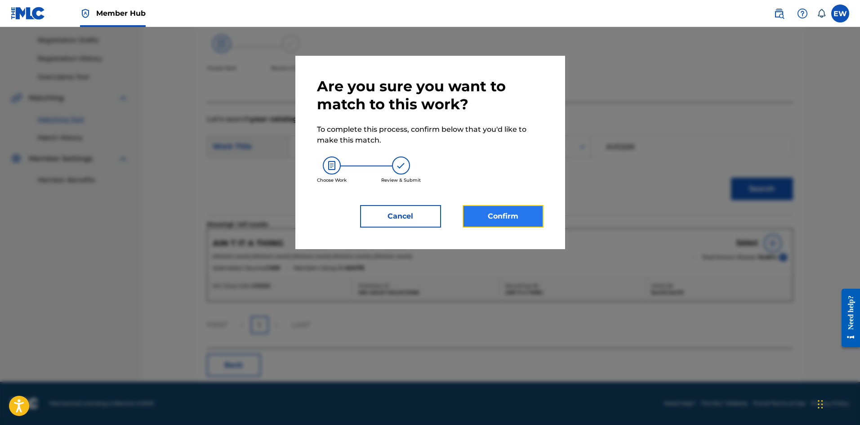
click at [507, 214] on button "Confirm" at bounding box center [503, 216] width 81 height 22
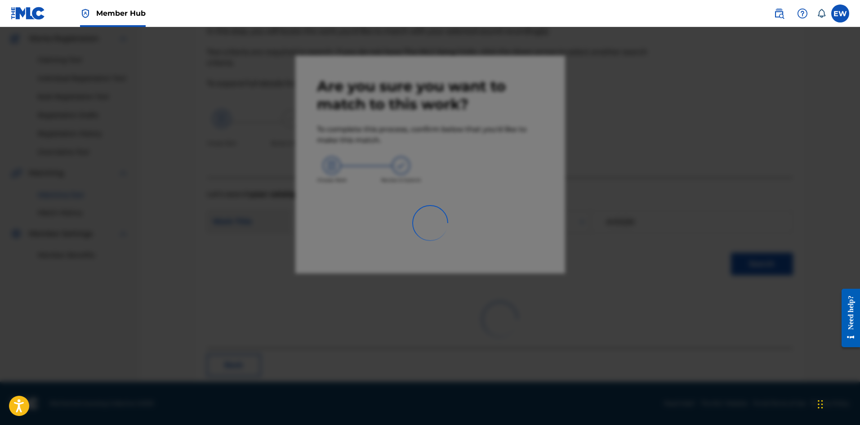
scroll to position [22, 0]
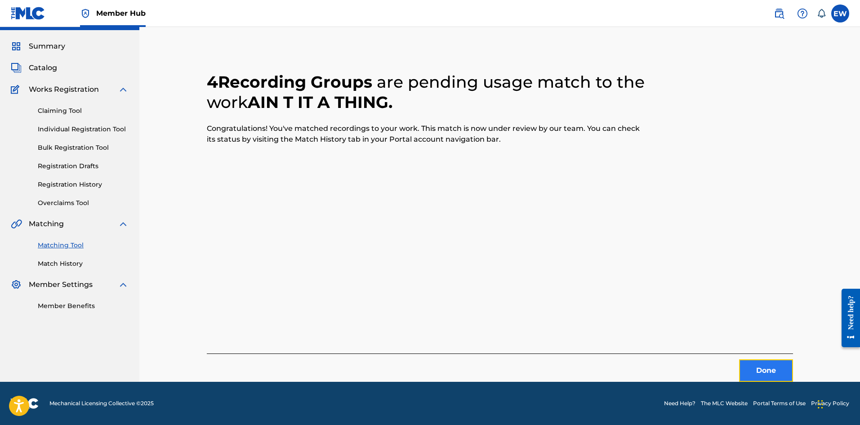
click at [759, 369] on button "Done" at bounding box center [766, 370] width 54 height 22
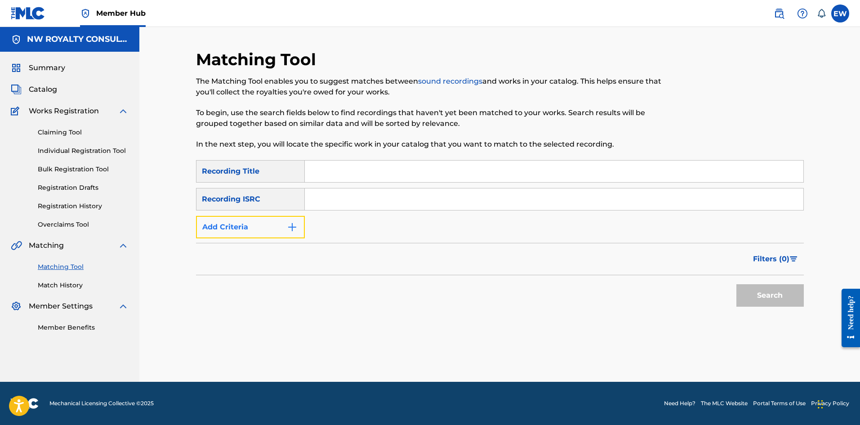
click at [223, 226] on button "Add Criteria" at bounding box center [250, 227] width 109 height 22
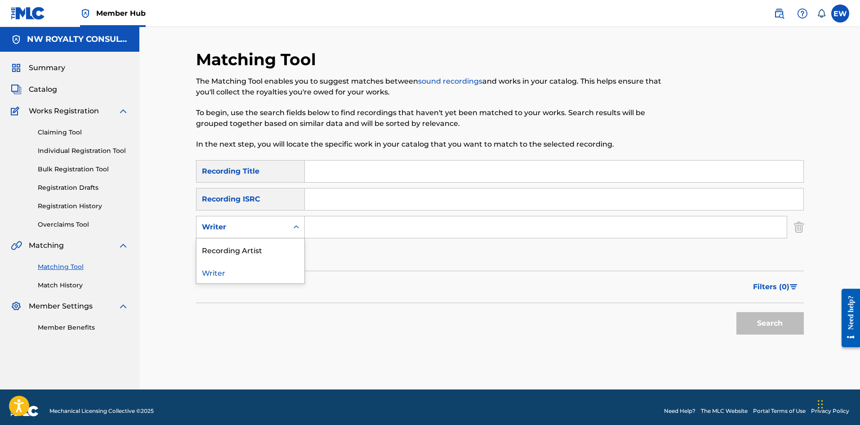
click at [223, 226] on div "Writer" at bounding box center [242, 227] width 81 height 11
drag, startPoint x: 227, startPoint y: 247, endPoint x: 250, endPoint y: 240, distance: 24.0
click at [227, 246] on div "Recording Artist" at bounding box center [251, 249] width 108 height 22
click at [348, 232] on input "Search Form" at bounding box center [546, 227] width 482 height 22
paste input "CHRONIXX"
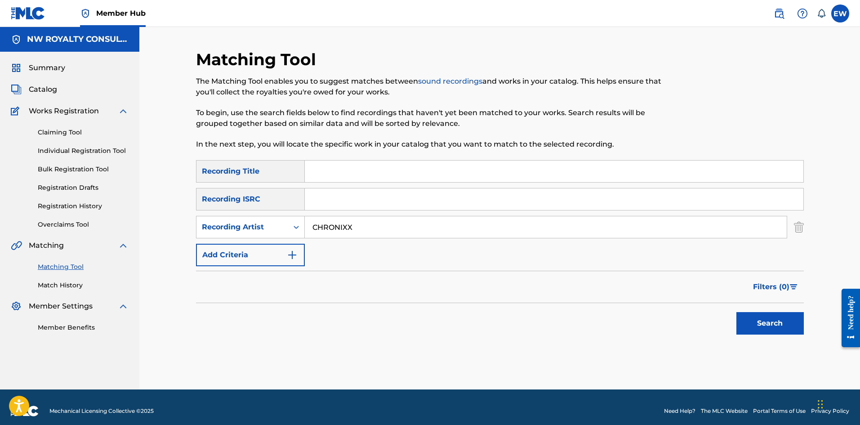
type input "CHRONIXX"
click at [325, 167] on input "Search Form" at bounding box center [554, 172] width 499 height 22
paste input "AIN'T KNOW GIVING IN"
type input "AIN'T KNOW GIVING IN"
click at [751, 322] on button "Search" at bounding box center [770, 323] width 67 height 22
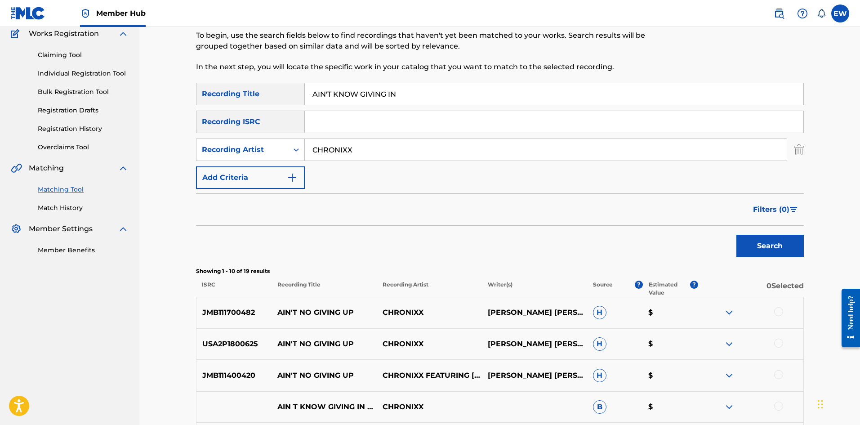
scroll to position [60, 0]
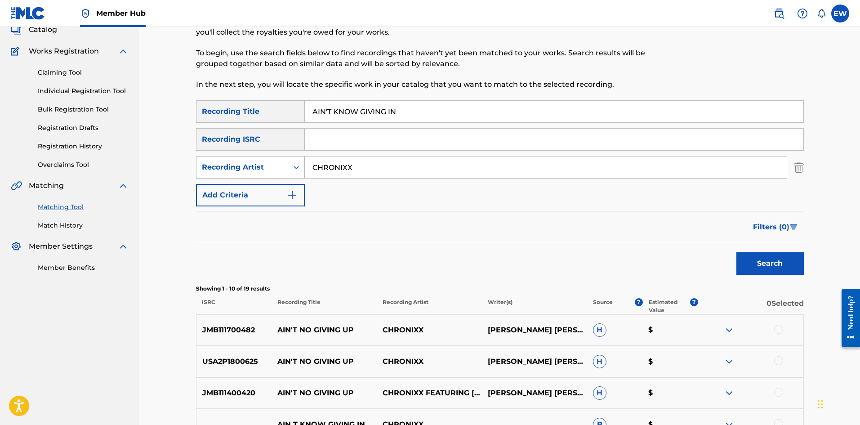
drag, startPoint x: 357, startPoint y: 169, endPoint x: 277, endPoint y: 174, distance: 79.8
click at [278, 175] on div "SearchWithCriteria2e475568-0a56-4958-9290-b68fbae8e9cf Recording Artist CHRONIXX" at bounding box center [500, 167] width 608 height 22
paste input "HUMBLE PIE"
type input "HUMBLE PIE"
drag, startPoint x: 446, startPoint y: 103, endPoint x: 229, endPoint y: 100, distance: 216.8
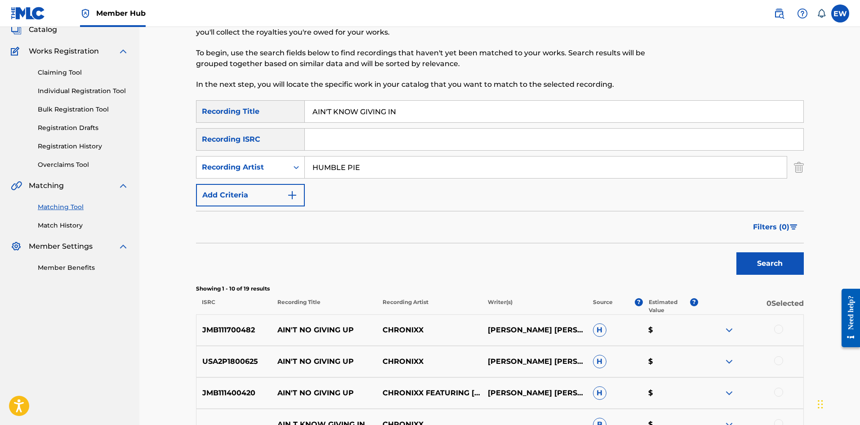
click at [229, 100] on div "SearchWithCriteriae85dbed1-ba67-40c4-af59-61344b11426c Recording Title AIN'T KN…" at bounding box center [500, 111] width 608 height 22
paste input "NO BIG THING"
type input "AIN'T NO BIG THING"
click at [798, 269] on button "Search" at bounding box center [770, 263] width 67 height 22
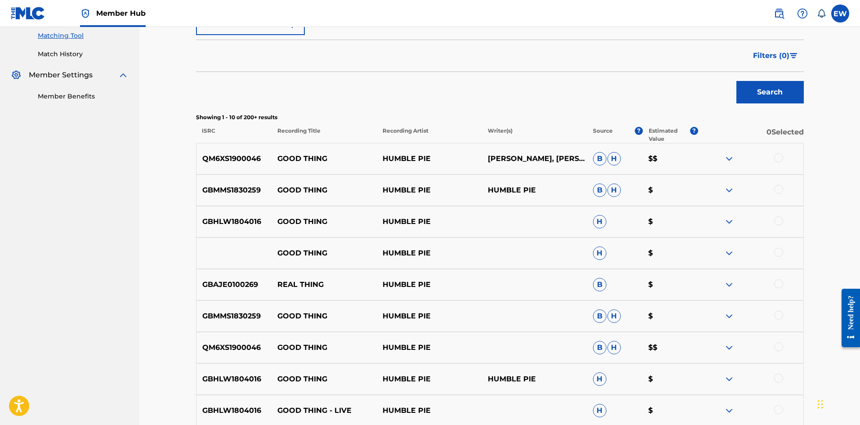
scroll to position [150, 0]
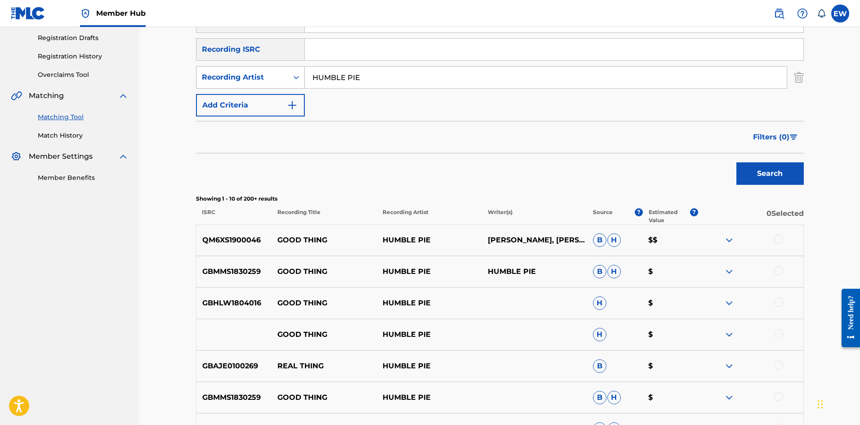
drag, startPoint x: 407, startPoint y: 80, endPoint x: 206, endPoint y: 76, distance: 200.2
click at [217, 78] on div "SearchWithCriteria2e475568-0a56-4958-9290-b68fbae8e9cf Recording Artist HUMBLE …" at bounding box center [500, 77] width 608 height 22
paste input "CHRONIXX"
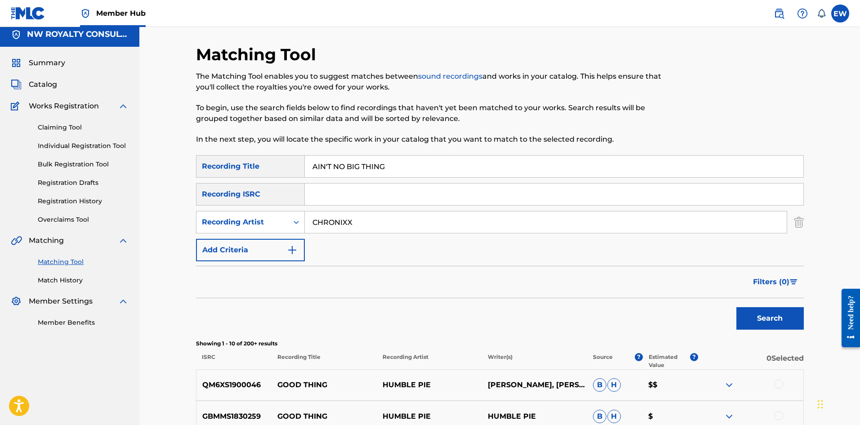
scroll to position [0, 0]
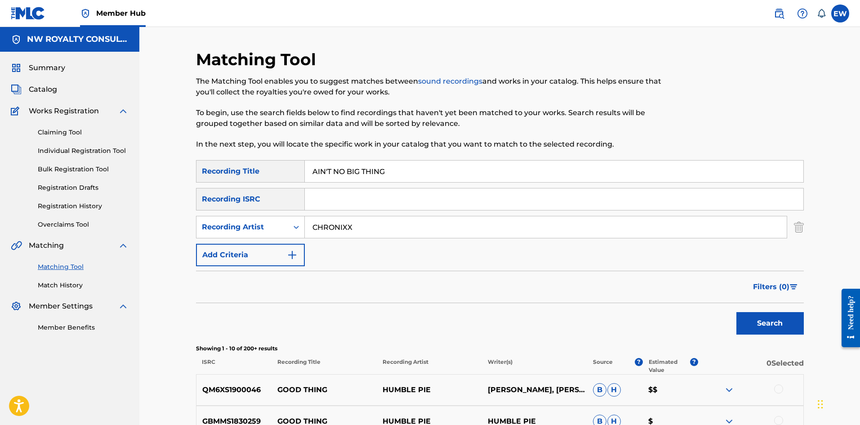
type input "CHRONIXX"
drag, startPoint x: 404, startPoint y: 169, endPoint x: 249, endPoint y: 167, distance: 155.1
click at [254, 170] on div "SearchWithCriteriae85dbed1-ba67-40c4-af59-61344b11426c Recording Title AIN'T NO…" at bounding box center [500, 171] width 608 height 22
paste input "GIVING IN"
type input "AIN'T NO GIVING IN"
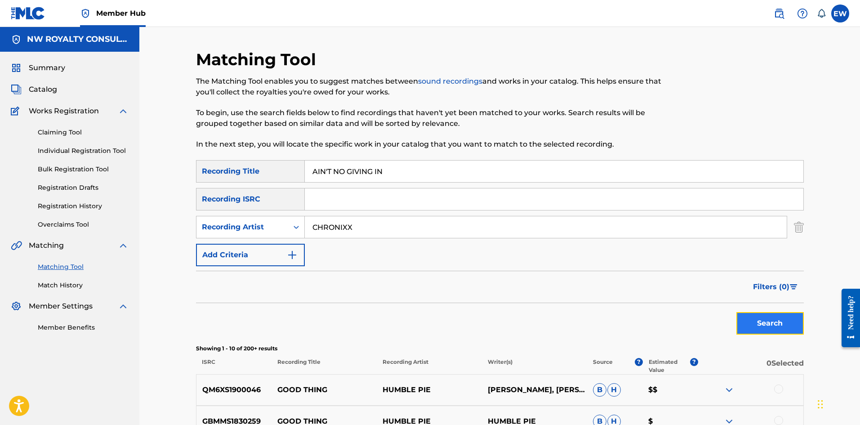
click at [750, 326] on button "Search" at bounding box center [770, 323] width 67 height 22
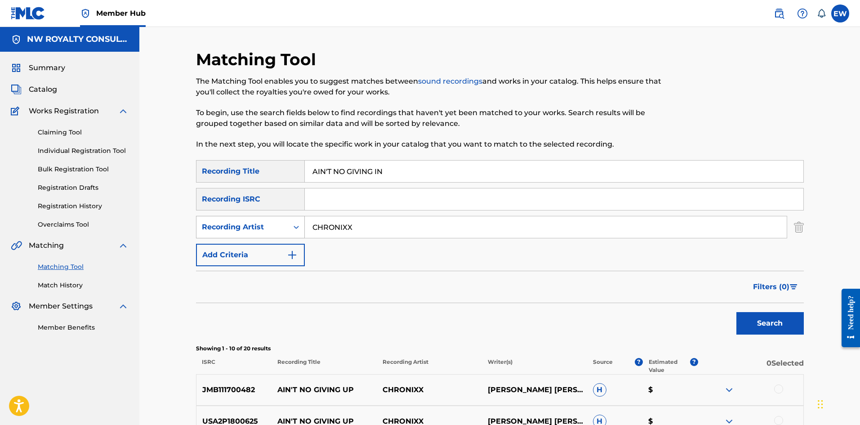
drag, startPoint x: 357, startPoint y: 223, endPoint x: 255, endPoint y: 229, distance: 101.8
click at [255, 229] on div "SearchWithCriteria2e475568-0a56-4958-9290-b68fbae8e9cf Recording Artist CHRONIXX" at bounding box center [500, 227] width 608 height 22
paste input "DEEPJAHI"
type input "DEEPJAHI"
drag, startPoint x: 443, startPoint y: 159, endPoint x: 333, endPoint y: 149, distance: 110.6
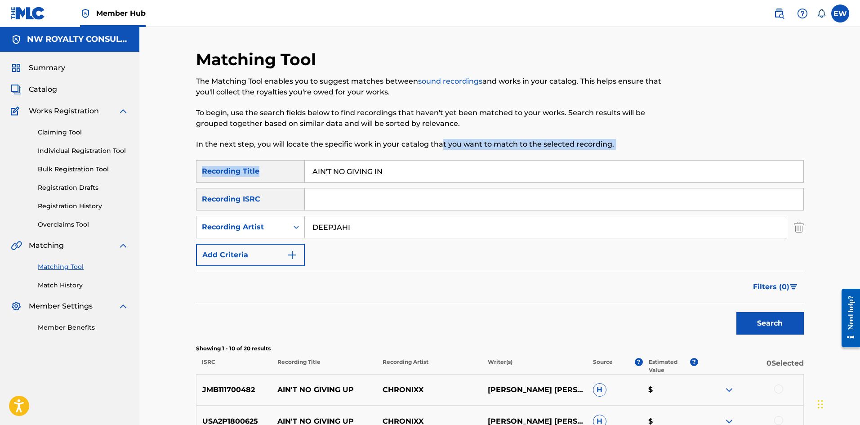
click at [314, 152] on div "Matching Tool The Matching Tool enables you to suggest matches between sound re…" at bounding box center [430, 104] width 468 height 111
click at [395, 173] on input "AIN'T NO GIVING IN" at bounding box center [554, 172] width 499 height 22
drag, startPoint x: 395, startPoint y: 171, endPoint x: 269, endPoint y: 160, distance: 126.4
click at [264, 157] on div "Matching Tool The Matching Tool enables you to suggest matches between sound re…" at bounding box center [500, 402] width 608 height 707
paste input "T NO LOVE"
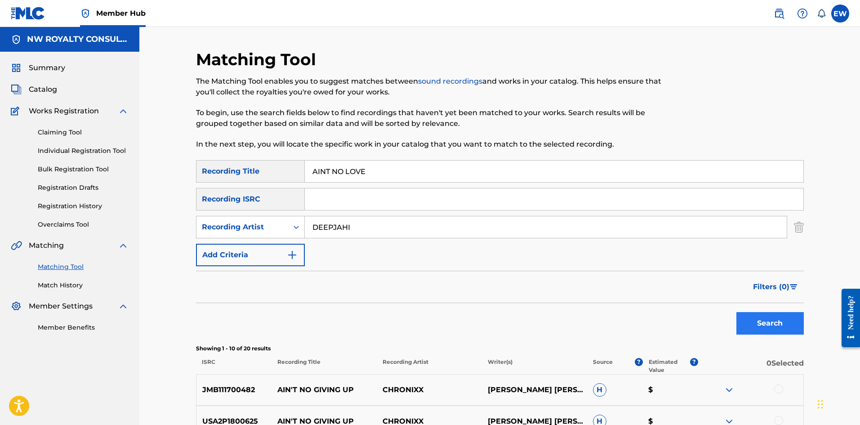
type input "AINT NO LOVE"
click at [780, 322] on button "Search" at bounding box center [770, 323] width 67 height 22
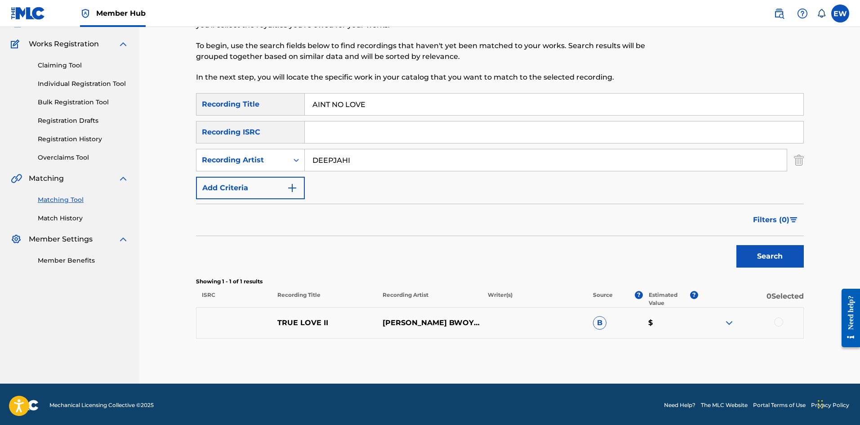
scroll to position [69, 0]
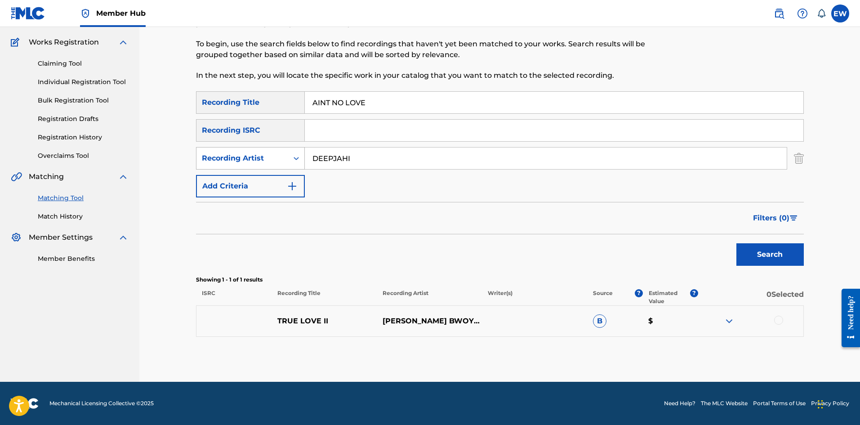
drag, startPoint x: 403, startPoint y: 147, endPoint x: 249, endPoint y: 161, distance: 154.8
click at [249, 161] on div "SearchWithCriteria2e475568-0a56-4958-9290-b68fbae8e9cf Recording Artist DEEPJAHI" at bounding box center [500, 158] width 608 height 22
paste input "MACKA B"
type input "MACKA B"
drag, startPoint x: 379, startPoint y: 102, endPoint x: 237, endPoint y: 80, distance: 144.2
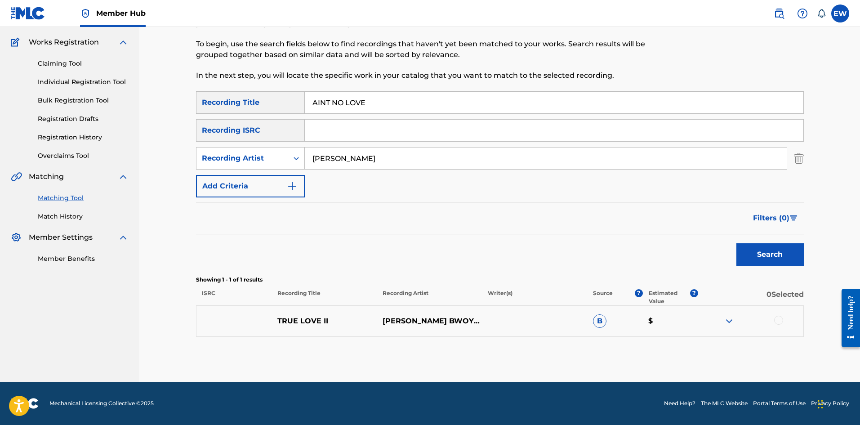
click at [243, 86] on div "Matching Tool The Matching Tool enables you to suggest matches between sound re…" at bounding box center [500, 181] width 608 height 401
paste input "RPORT PROBLEM"
type input "AIRPORT PROBLEM"
click at [742, 254] on button "Search" at bounding box center [770, 254] width 67 height 22
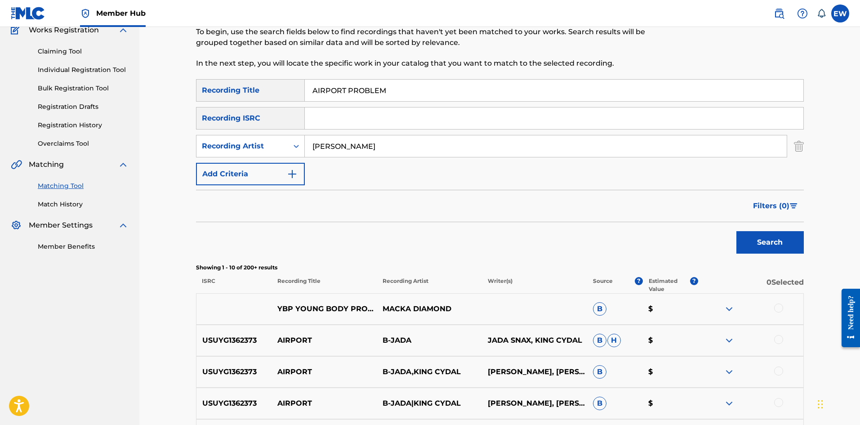
scroll to position [24, 0]
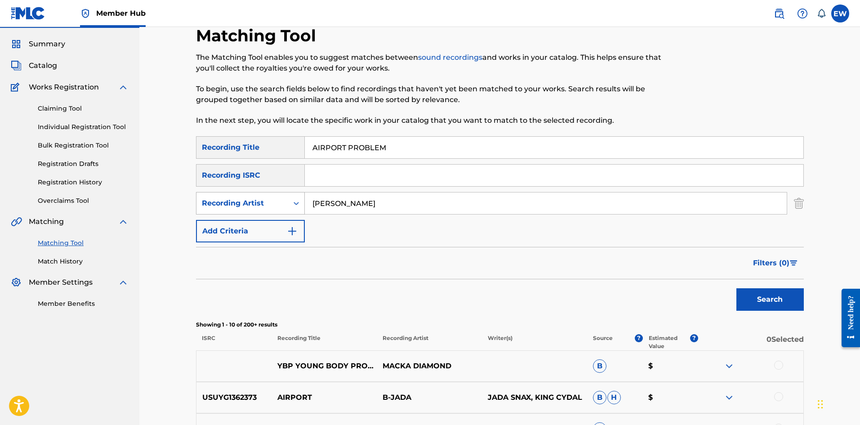
drag, startPoint x: 380, startPoint y: 210, endPoint x: 275, endPoint y: 199, distance: 105.3
click at [275, 199] on div "SearchWithCriteria2e475568-0a56-4958-9290-b68fbae8e9cf Recording Artist MACKA B" at bounding box center [500, 203] width 608 height 22
paste input "LENO BANTON"
type input "LENO BANTON"
drag, startPoint x: 413, startPoint y: 146, endPoint x: 290, endPoint y: 147, distance: 123.7
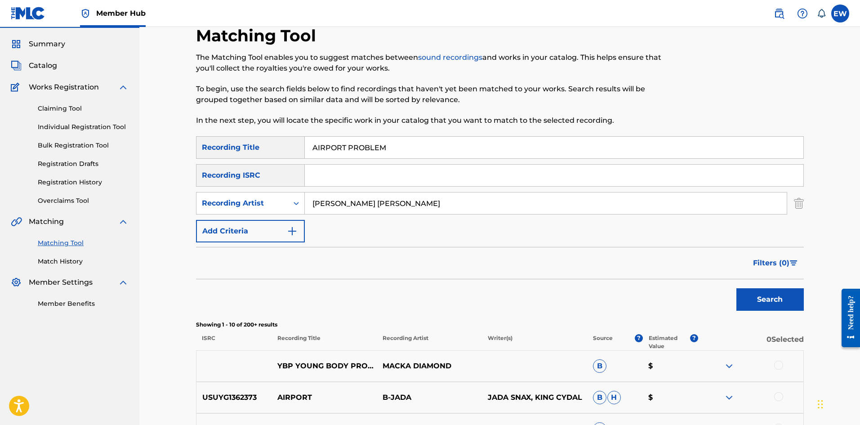
click at [296, 150] on div "SearchWithCriteriae85dbed1-ba67-40c4-af59-61344b11426c Recording Title AIRPORT …" at bounding box center [500, 147] width 608 height 22
paste input "K BEAT"
type input "AK BEAT"
click at [754, 299] on button "Search" at bounding box center [770, 299] width 67 height 22
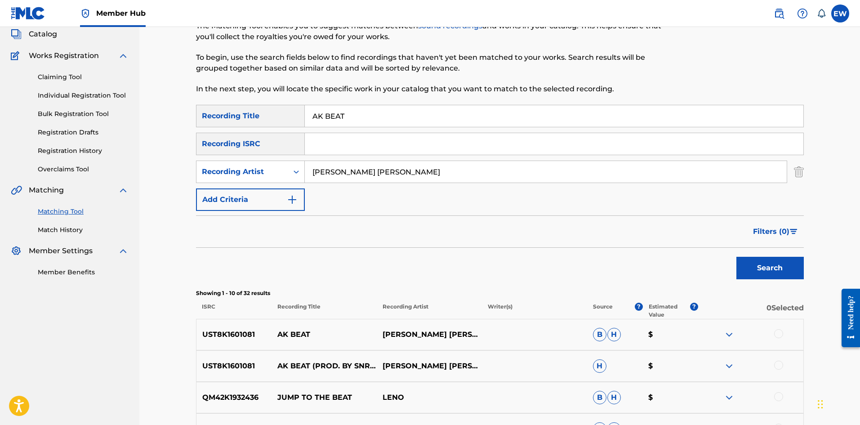
scroll to position [114, 0]
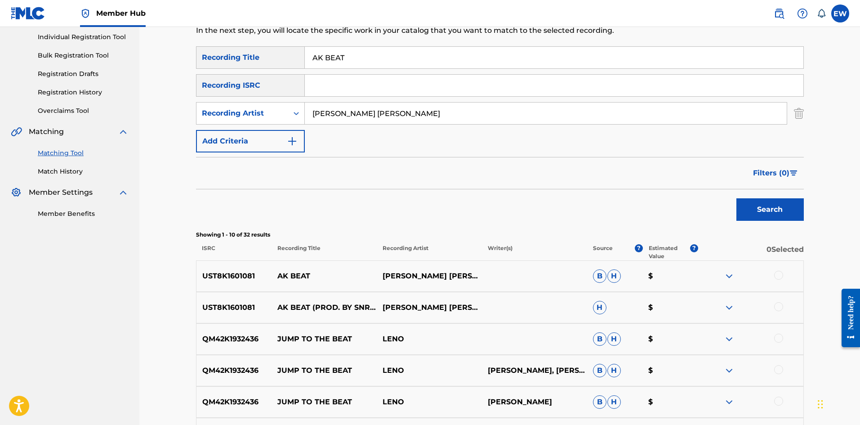
click at [778, 275] on div at bounding box center [778, 275] width 9 height 9
click at [778, 308] on div at bounding box center [778, 306] width 9 height 9
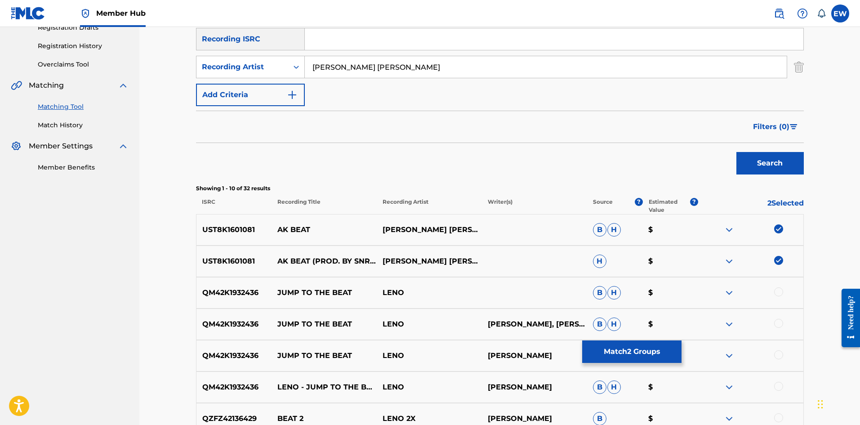
scroll to position [204, 0]
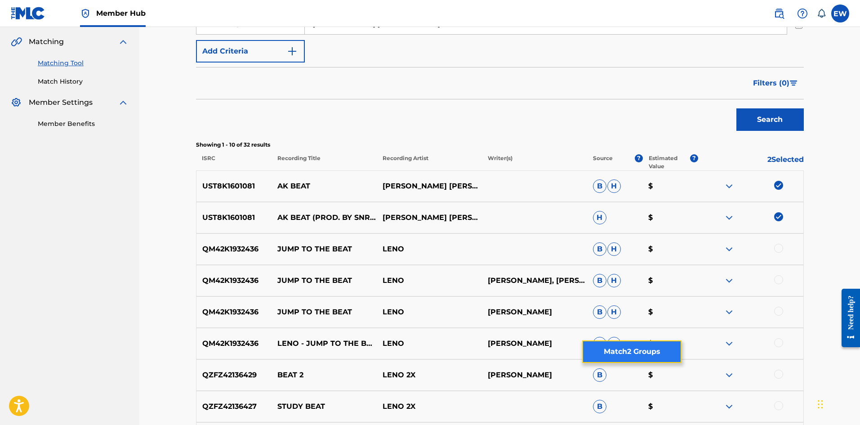
click at [621, 347] on button "Match 2 Groups" at bounding box center [631, 351] width 99 height 22
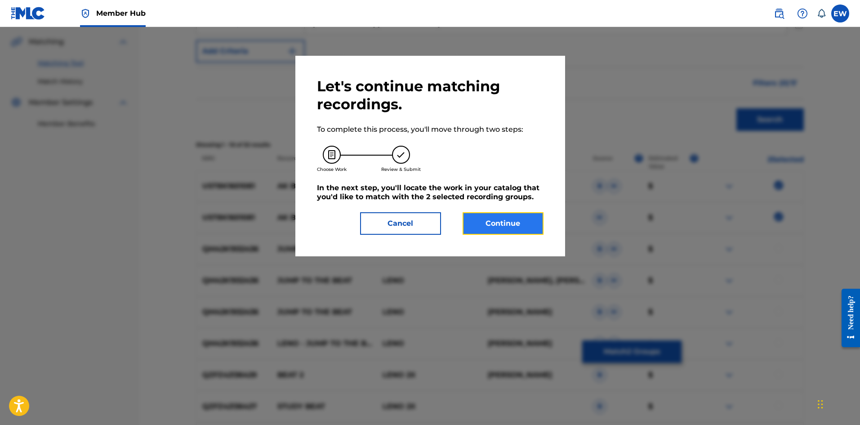
click at [509, 223] on button "Continue" at bounding box center [503, 223] width 81 height 22
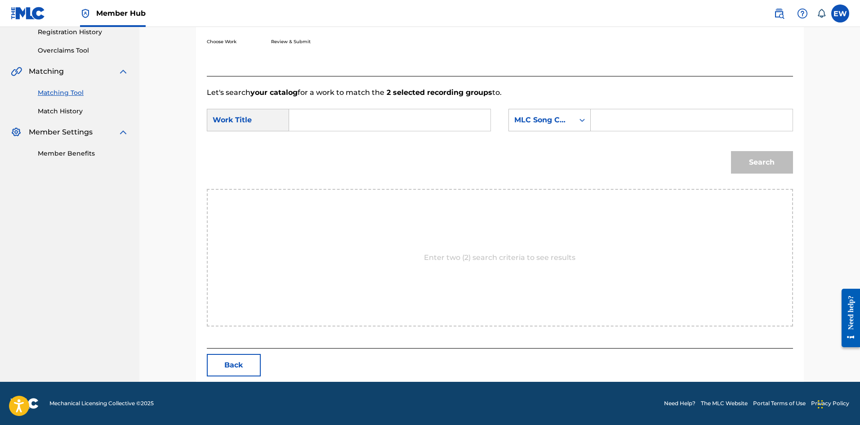
scroll to position [174, 0]
click at [398, 117] on input "Search Form" at bounding box center [390, 120] width 186 height 22
paste input "AK BEAT"
type input "AK BEAT"
drag, startPoint x: 654, startPoint y: 122, endPoint x: 634, endPoint y: 112, distance: 22.5
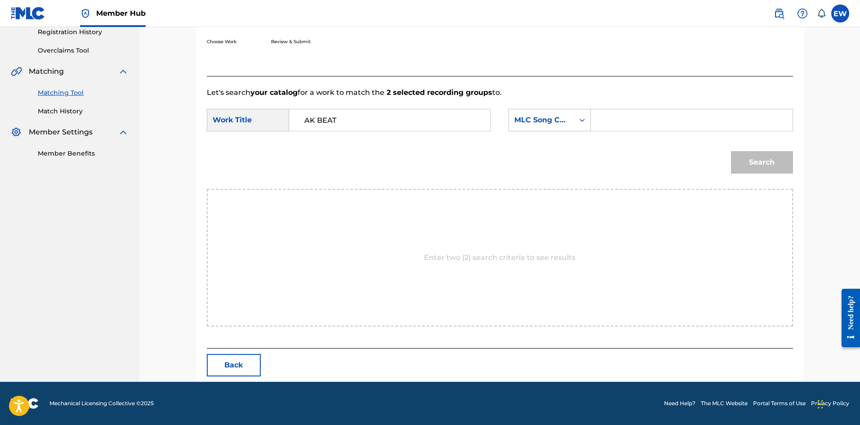
click at [654, 122] on input "Search Form" at bounding box center [692, 120] width 186 height 22
paste input "AA0Y27"
type input "AA0Y27"
click at [779, 165] on button "Search" at bounding box center [762, 162] width 62 height 22
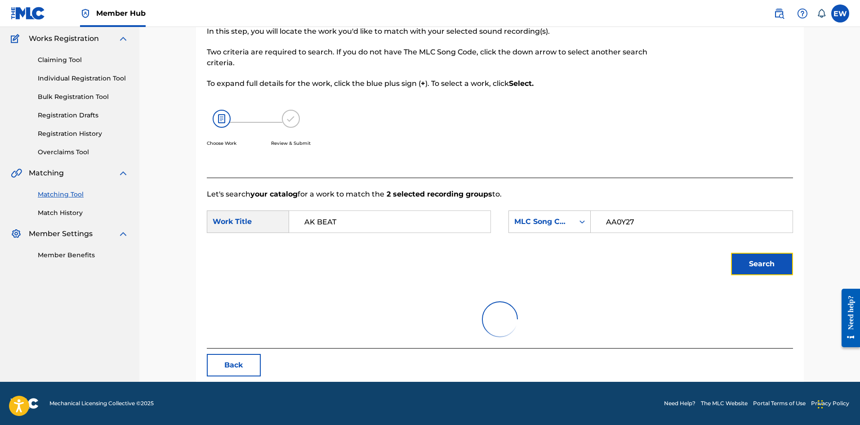
scroll to position [147, 0]
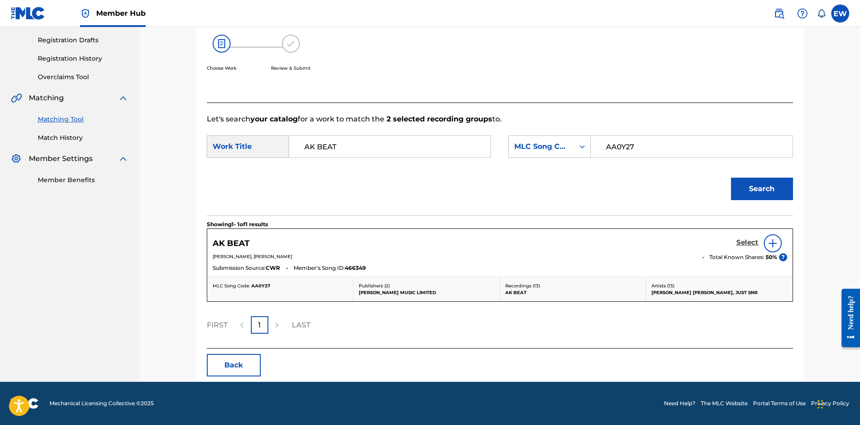
click at [745, 241] on h5 "Select" at bounding box center [748, 242] width 22 height 9
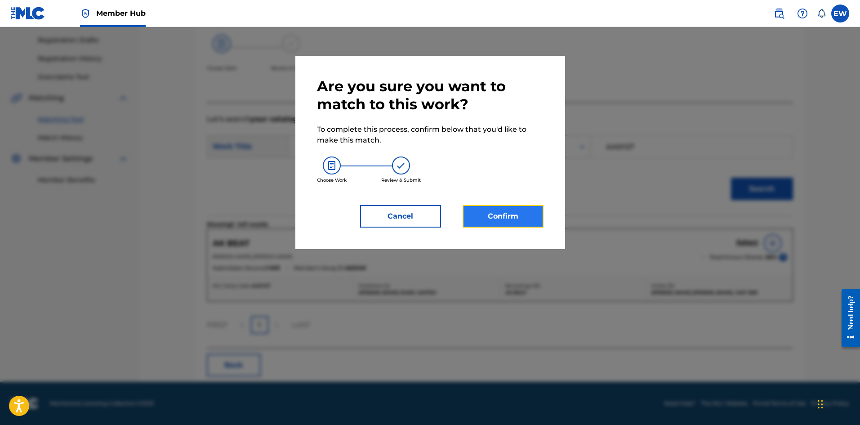
click at [514, 211] on button "Confirm" at bounding box center [503, 216] width 81 height 22
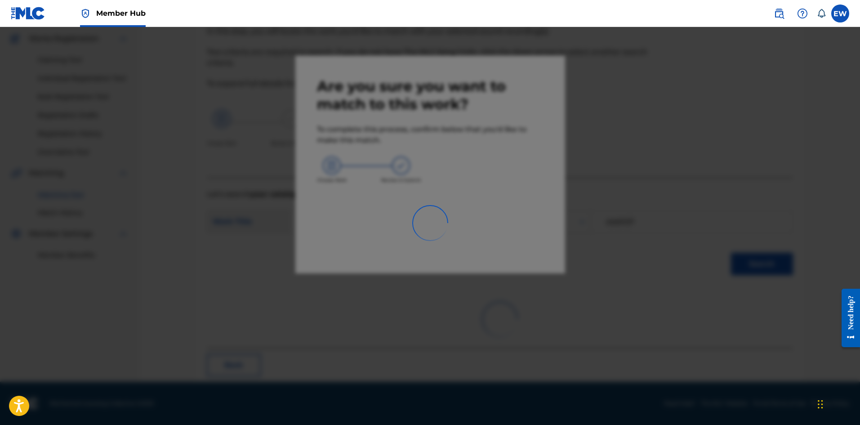
scroll to position [22, 0]
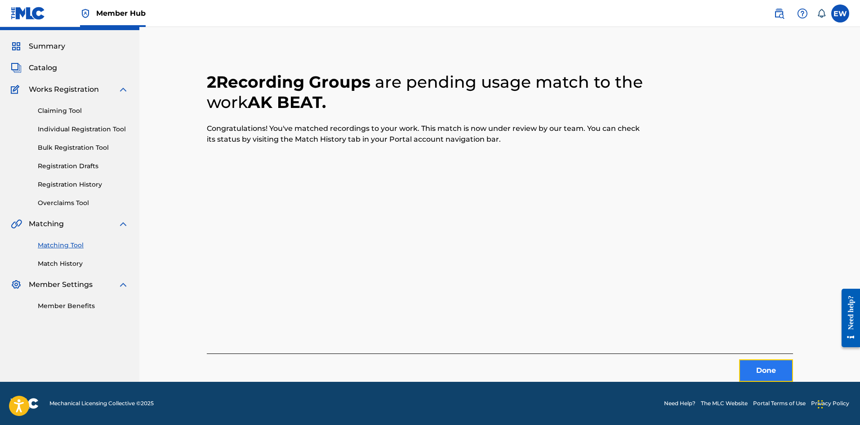
click at [739, 372] on button "Done" at bounding box center [766, 370] width 54 height 22
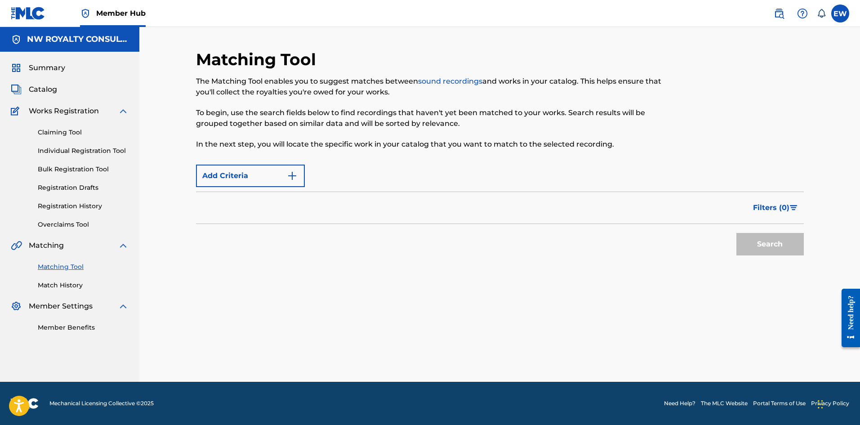
scroll to position [0, 0]
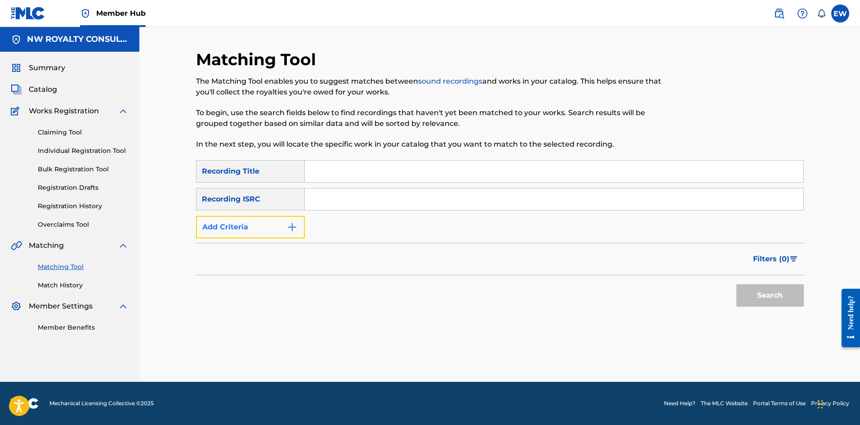
click at [274, 223] on button "Add Criteria" at bounding box center [250, 227] width 109 height 22
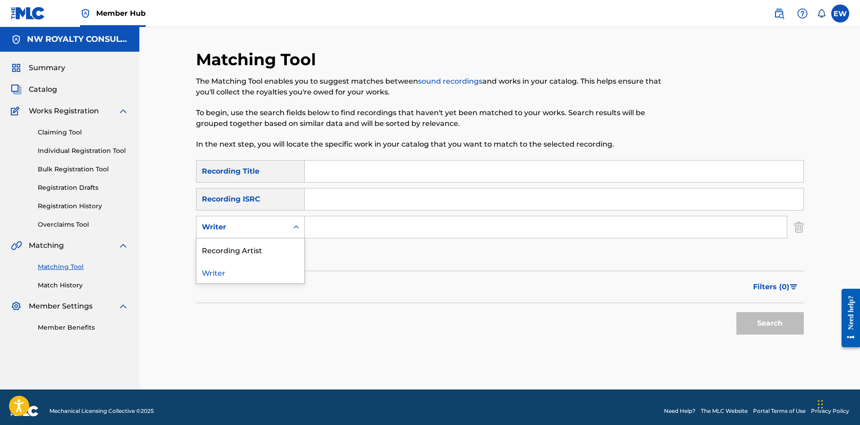
click at [273, 222] on div "Writer" at bounding box center [242, 227] width 81 height 11
drag, startPoint x: 228, startPoint y: 246, endPoint x: 251, endPoint y: 239, distance: 24.3
click at [241, 242] on div "Recording Artist" at bounding box center [251, 249] width 108 height 22
drag, startPoint x: 326, startPoint y: 224, endPoint x: 298, endPoint y: 210, distance: 31.6
click at [328, 225] on input "Search Form" at bounding box center [546, 227] width 482 height 22
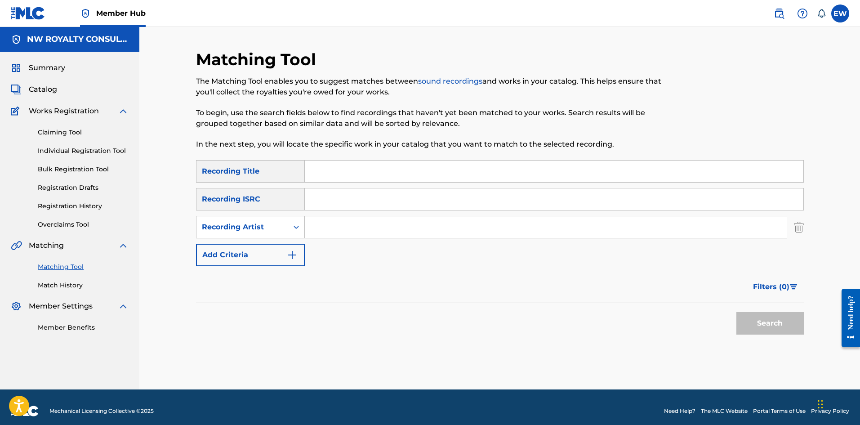
paste input "ALAINE YOU GIVE ME HOPE DEEJAYSOSY COM"
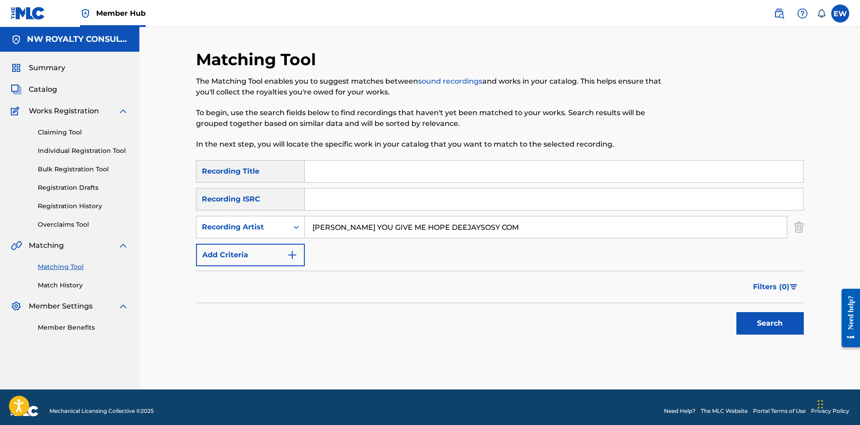
type input "ALAINE YOU GIVE ME HOPE DEEJAYSOSY COM"
click at [415, 174] on input "Search Form" at bounding box center [554, 172] width 499 height 22
paste input "ALAINE YOU GIVE ME HOPE DEEJAYSOSY"
type input "ALAINE YOU GIVE ME HOPE DEEJAYSOSY"
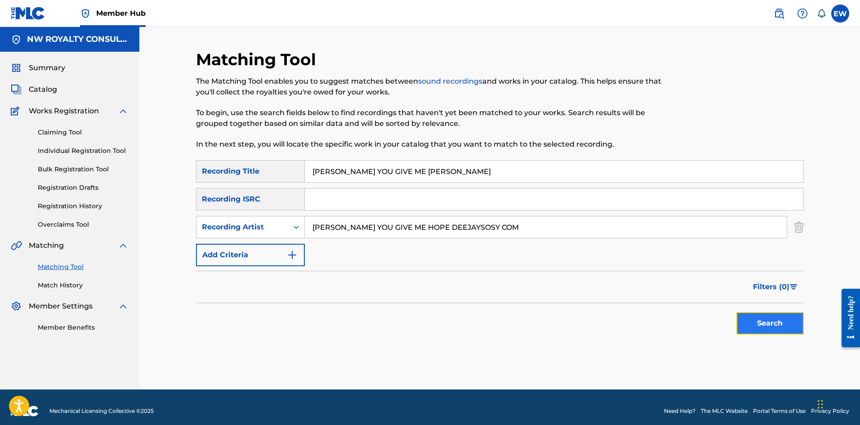
drag, startPoint x: 763, startPoint y: 325, endPoint x: 759, endPoint y: 319, distance: 7.3
click at [763, 325] on button "Search" at bounding box center [770, 323] width 67 height 22
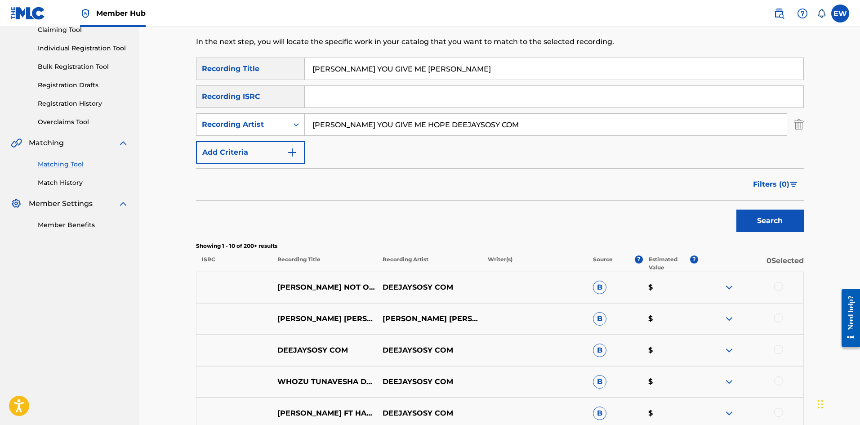
scroll to position [90, 0]
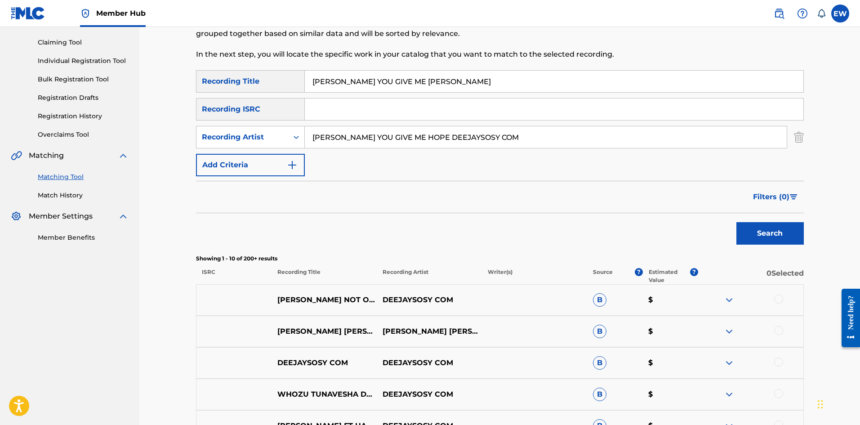
drag, startPoint x: 508, startPoint y: 131, endPoint x: 196, endPoint y: 112, distance: 312.6
click at [196, 112] on div "SearchWithCriteriae85dbed1-ba67-40c4-af59-61344b11426c Recording Title ALAINE Y…" at bounding box center [500, 123] width 608 height 106
paste input "THE SKATALITES"
type input "THE SKATALITES"
drag, startPoint x: 478, startPoint y: 83, endPoint x: 234, endPoint y: 45, distance: 246.6
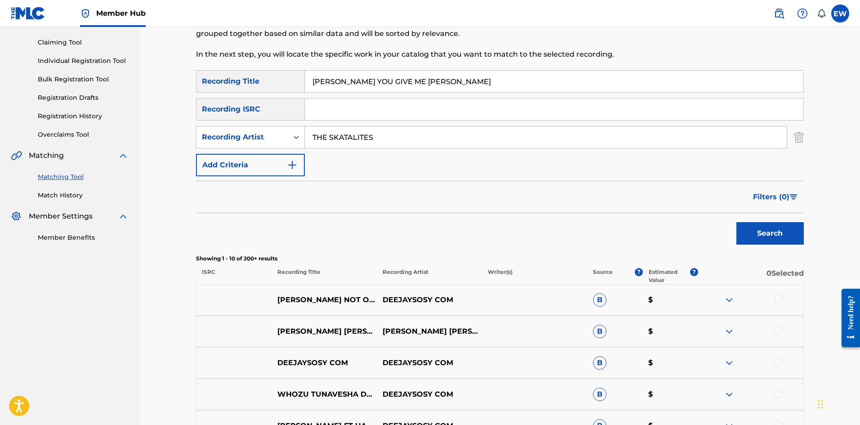
click at [238, 53] on div "Matching Tool The Matching Tool enables you to suggest matches between sound re…" at bounding box center [500, 313] width 608 height 707
paste input "I PANG"
type input "ALI PANG"
click at [748, 236] on button "Search" at bounding box center [770, 233] width 67 height 22
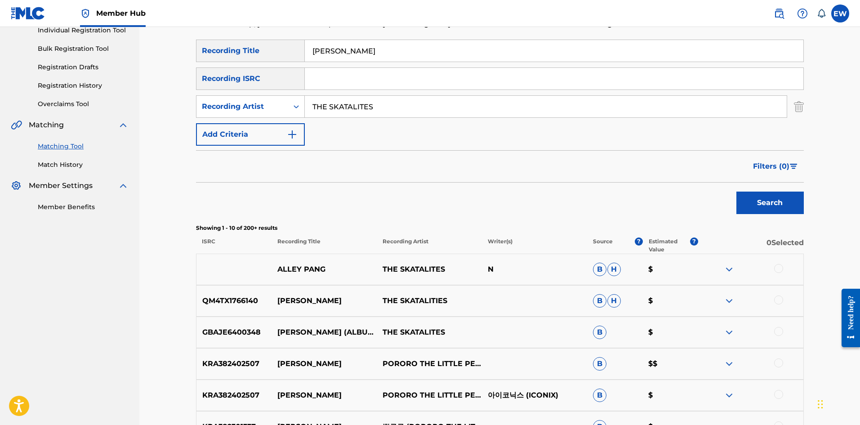
scroll to position [135, 0]
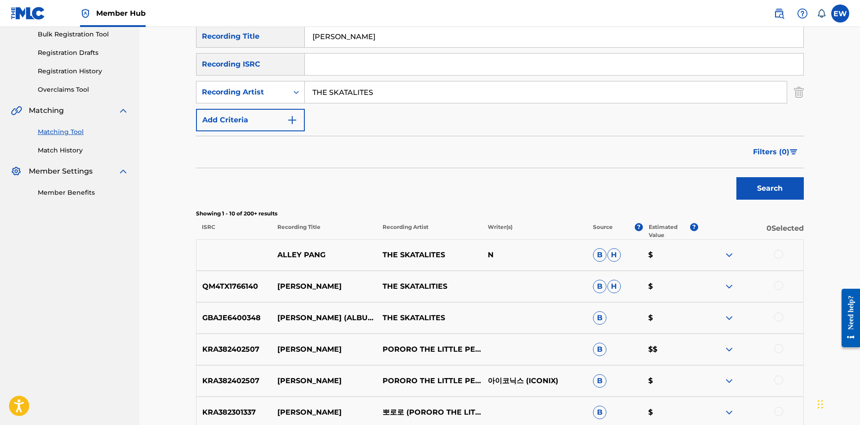
drag, startPoint x: 777, startPoint y: 286, endPoint x: 781, endPoint y: 282, distance: 4.8
click at [779, 286] on div at bounding box center [778, 285] width 9 height 9
click at [781, 253] on div at bounding box center [778, 254] width 9 height 9
click at [789, 317] on div at bounding box center [750, 318] width 105 height 11
click at [777, 316] on div at bounding box center [778, 317] width 9 height 9
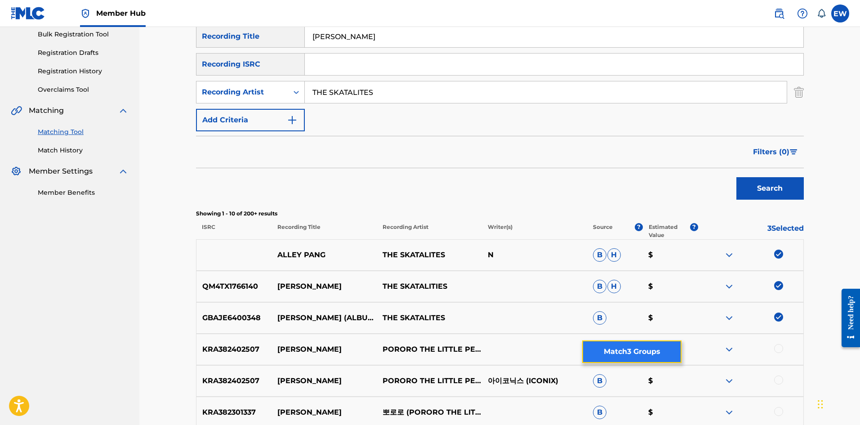
click at [652, 348] on button "Match 3 Groups" at bounding box center [631, 351] width 99 height 22
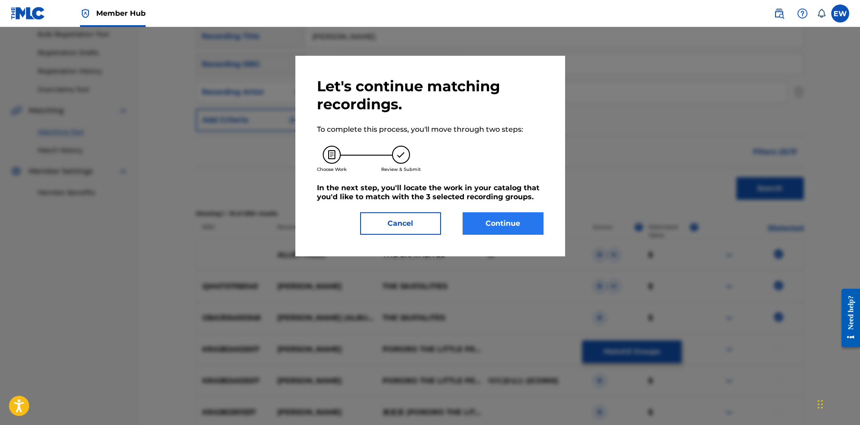
drag, startPoint x: 495, startPoint y: 243, endPoint x: 493, endPoint y: 222, distance: 21.2
click at [495, 240] on div "Let's continue matching recordings. To complete this process, you'll move throu…" at bounding box center [430, 156] width 270 height 201
click at [493, 219] on button "Continue" at bounding box center [503, 223] width 81 height 22
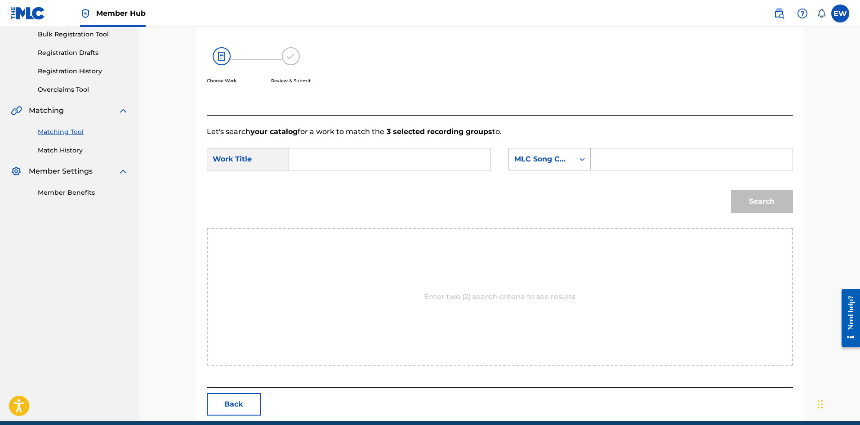
click at [432, 159] on input "Search Form" at bounding box center [390, 159] width 186 height 22
paste input "ALI PANG"
type input "ALI PANG"
click at [636, 166] on input "Search Form" at bounding box center [692, 159] width 186 height 22
paste input "GV7H5F"
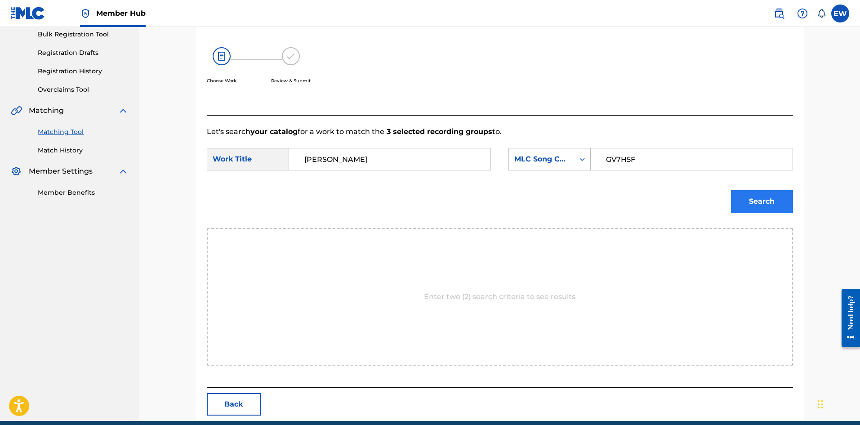
type input "GV7H5F"
click at [752, 203] on button "Search" at bounding box center [762, 201] width 62 height 22
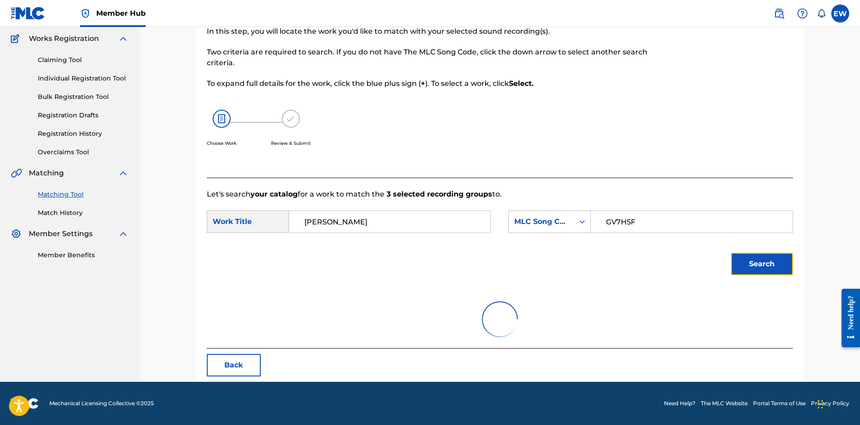
scroll to position [34, 0]
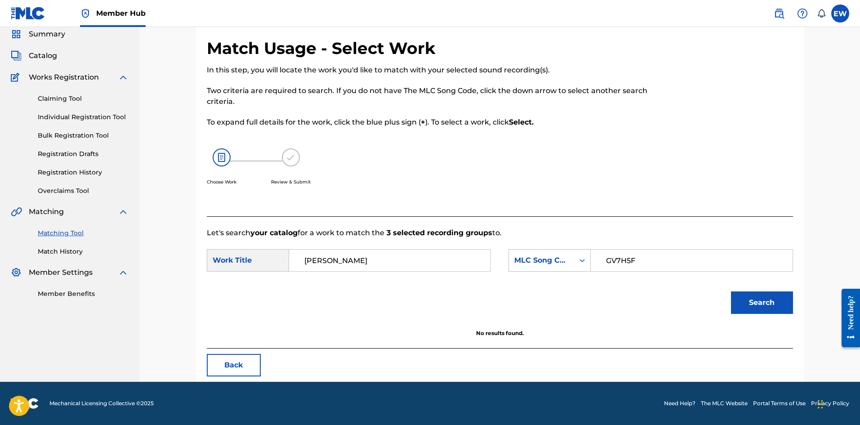
drag, startPoint x: 398, startPoint y: 260, endPoint x: 262, endPoint y: 270, distance: 136.2
click at [262, 270] on div "SearchWithCriteria3e0615c1-6106-4a4b-af14-cda351f02218 Work Title ALI PANG" at bounding box center [349, 260] width 284 height 22
paste input "GREENWICH FARM"
type input "GREENWICH FARM"
click at [765, 301] on button "Search" at bounding box center [762, 302] width 62 height 22
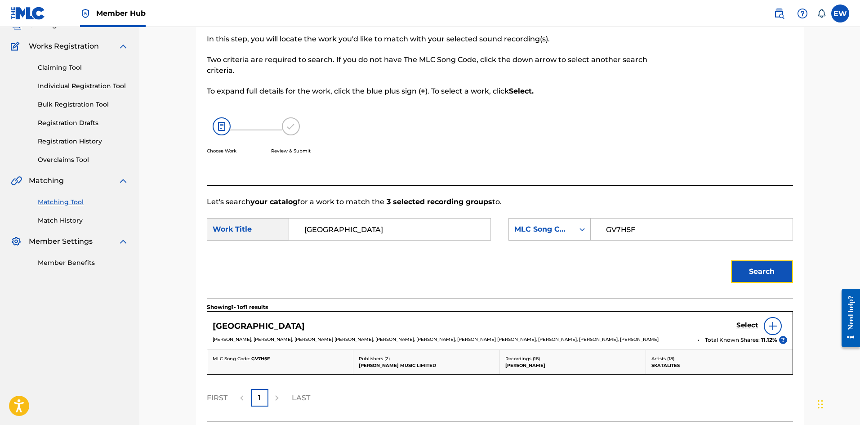
scroll to position [79, 0]
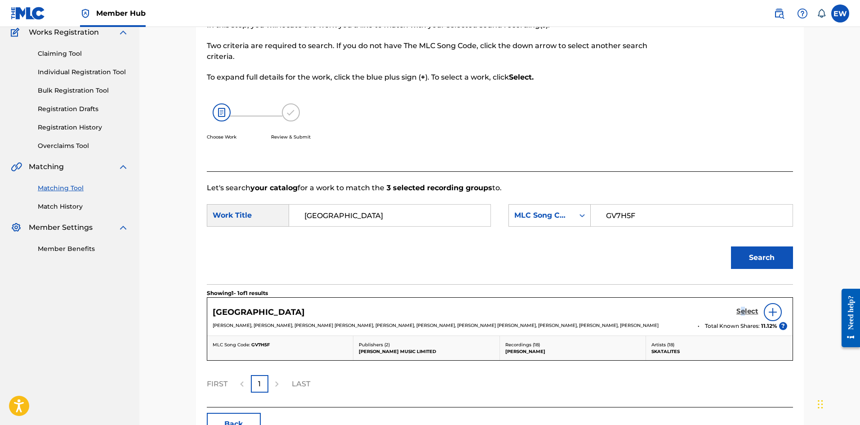
click at [743, 308] on h5 "Select" at bounding box center [748, 311] width 22 height 9
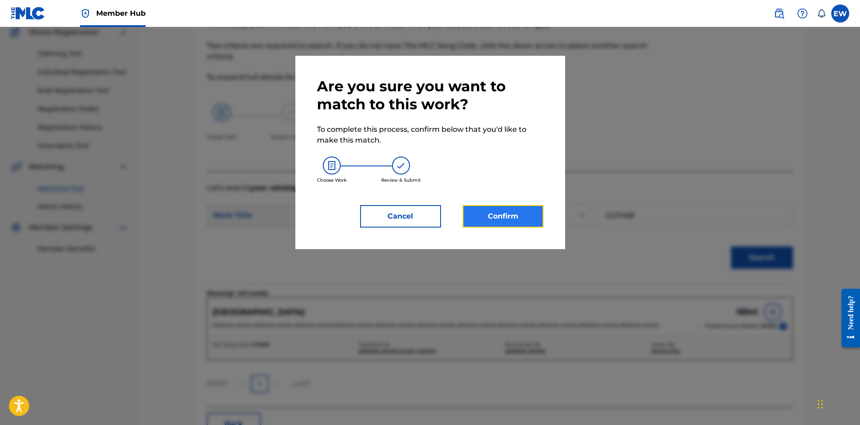
click at [492, 217] on button "Confirm" at bounding box center [503, 216] width 81 height 22
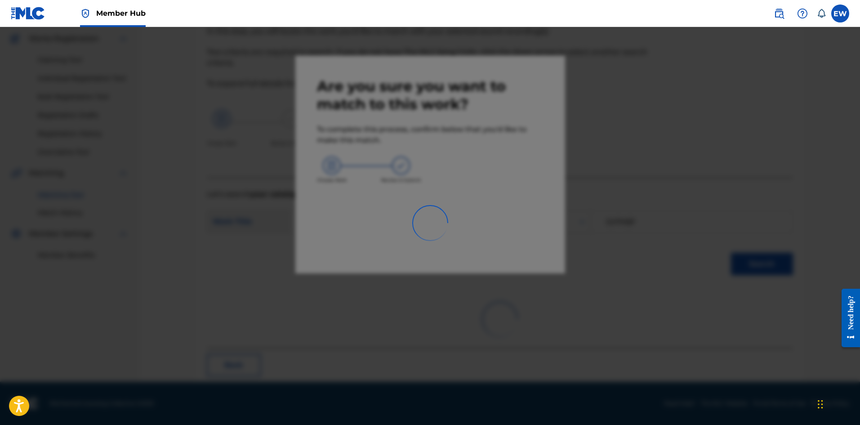
scroll to position [22, 0]
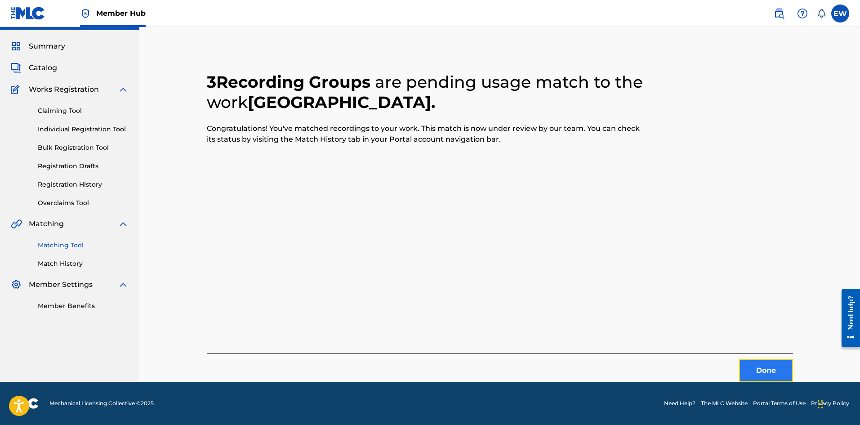
click at [747, 366] on button "Done" at bounding box center [766, 370] width 54 height 22
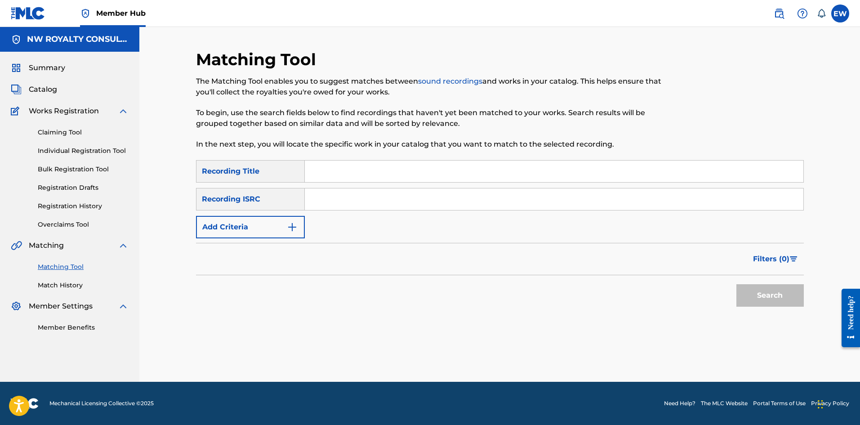
scroll to position [0, 0]
click at [238, 228] on button "Add Criteria" at bounding box center [250, 227] width 109 height 22
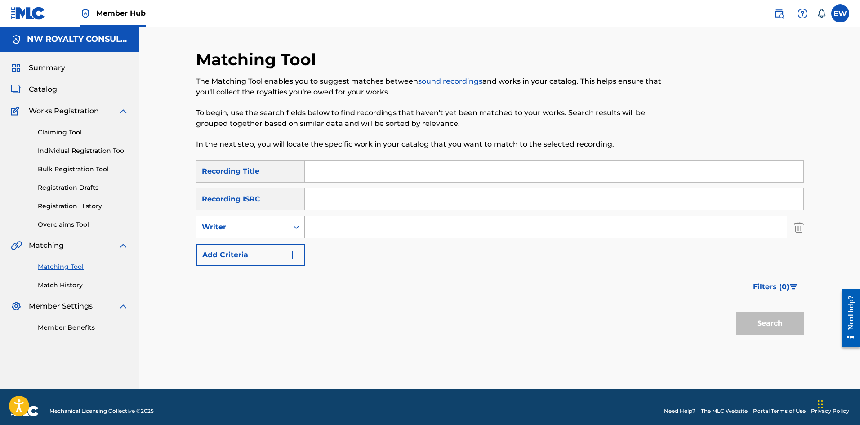
click at [227, 226] on div "Writer" at bounding box center [242, 227] width 81 height 11
drag, startPoint x: 223, startPoint y: 249, endPoint x: 251, endPoint y: 241, distance: 28.4
click at [235, 245] on div "Recording Artist" at bounding box center [251, 249] width 108 height 22
click at [354, 234] on input "Search Form" at bounding box center [546, 227] width 482 height 22
paste input "RYTIKAL"
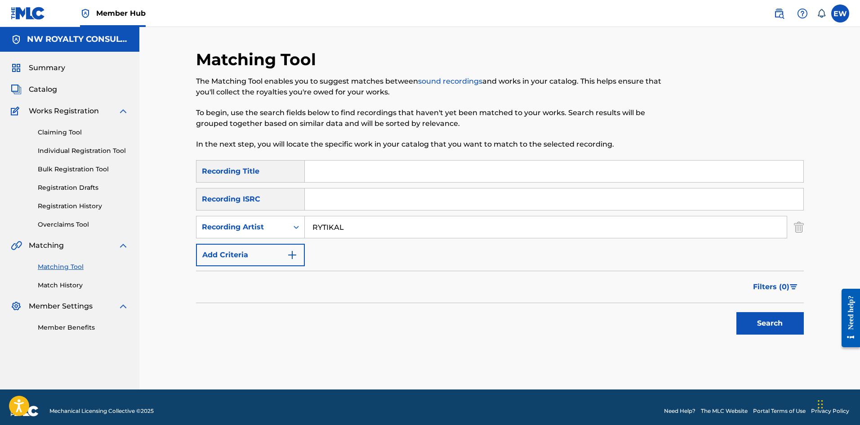
type input "RYTIKAL"
click at [418, 174] on input "Search Form" at bounding box center [554, 172] width 499 height 22
paste input "ALIBABA"
type input "ALIBABA"
click at [774, 325] on button "Search" at bounding box center [770, 323] width 67 height 22
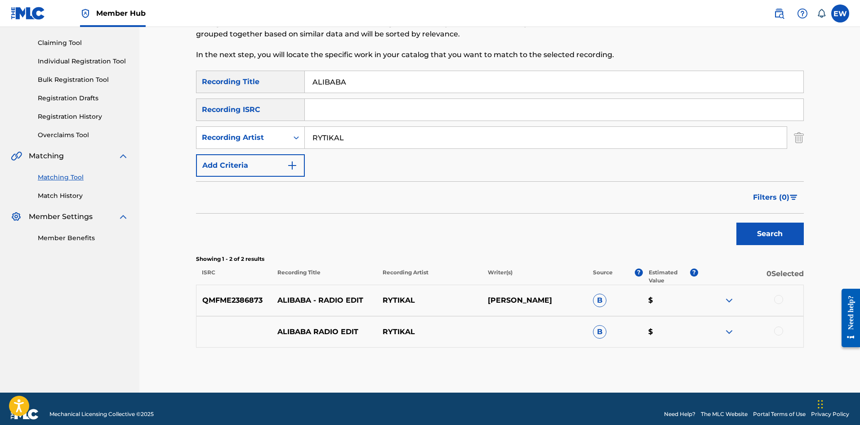
scroll to position [100, 0]
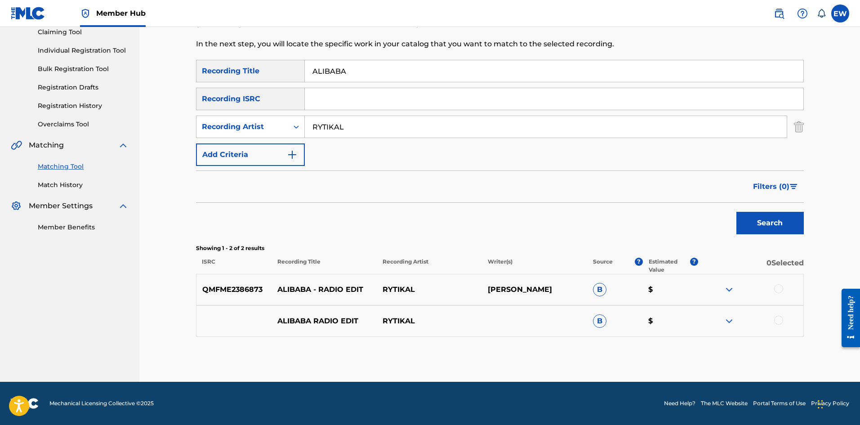
click at [779, 285] on div at bounding box center [778, 288] width 9 height 9
click at [777, 319] on div at bounding box center [778, 320] width 9 height 9
click at [629, 350] on button "Match 2 Groups" at bounding box center [631, 351] width 99 height 22
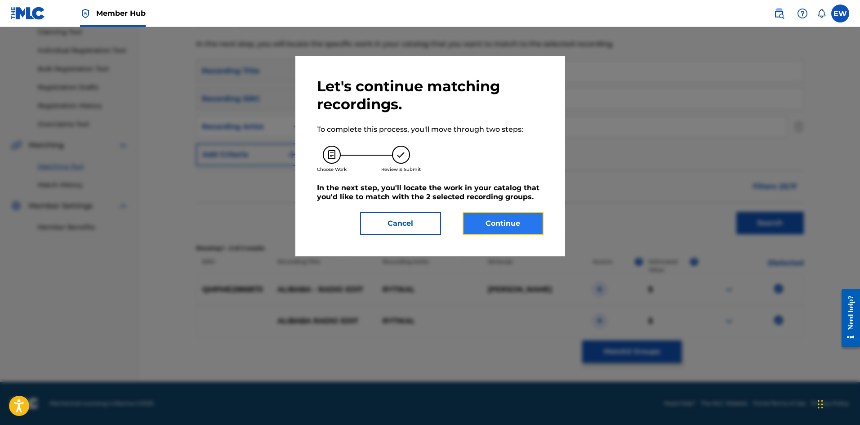
click at [506, 224] on button "Continue" at bounding box center [503, 223] width 81 height 22
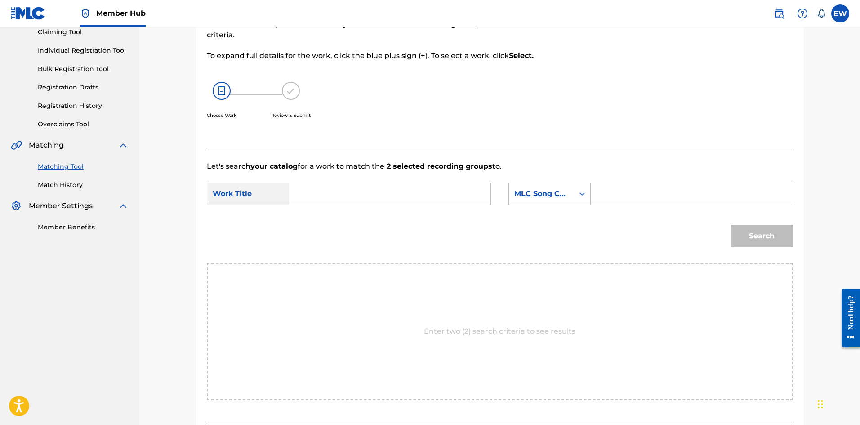
click at [413, 189] on input "Search Form" at bounding box center [390, 194] width 186 height 22
paste input "ALIBABA"
type input "ALIBABA"
click at [641, 198] on input "Search Form" at bounding box center [692, 194] width 186 height 22
paste input "AV5245"
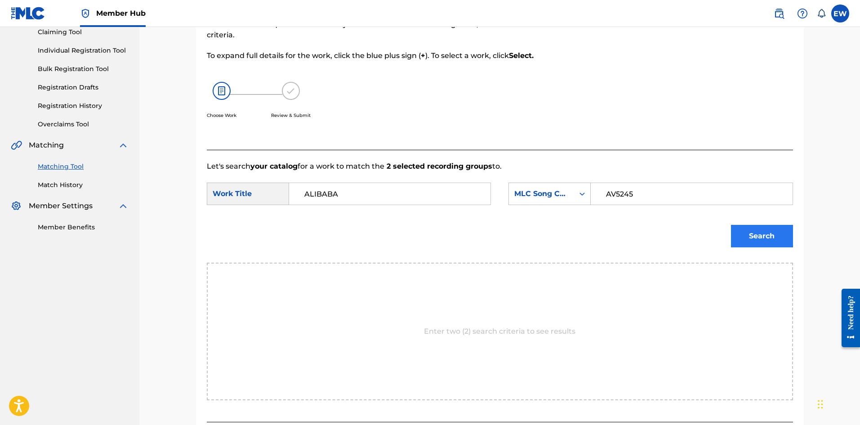
type input "AV5245"
click at [741, 240] on button "Search" at bounding box center [762, 236] width 62 height 22
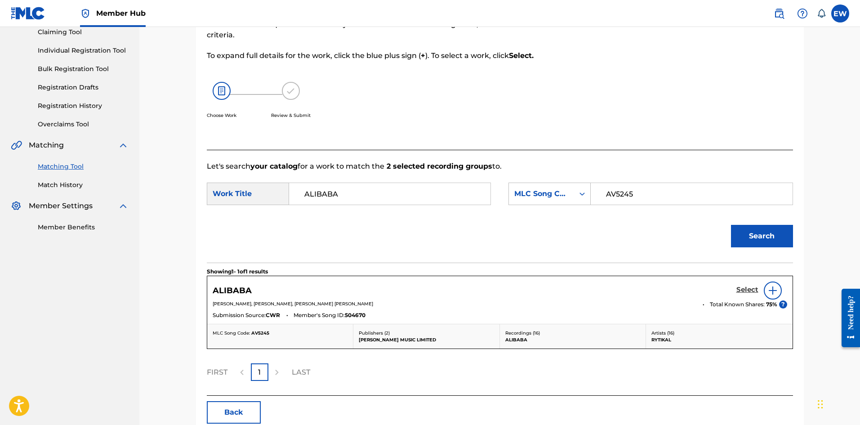
click at [745, 286] on h5 "Select" at bounding box center [748, 290] width 22 height 9
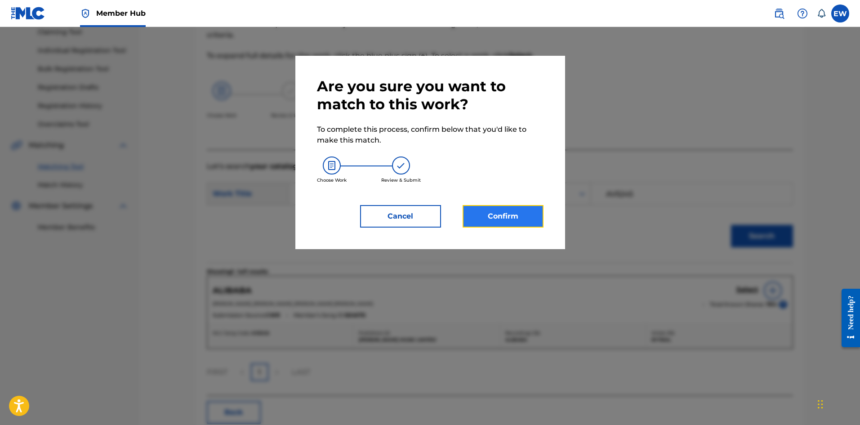
click at [496, 212] on button "Confirm" at bounding box center [503, 216] width 81 height 22
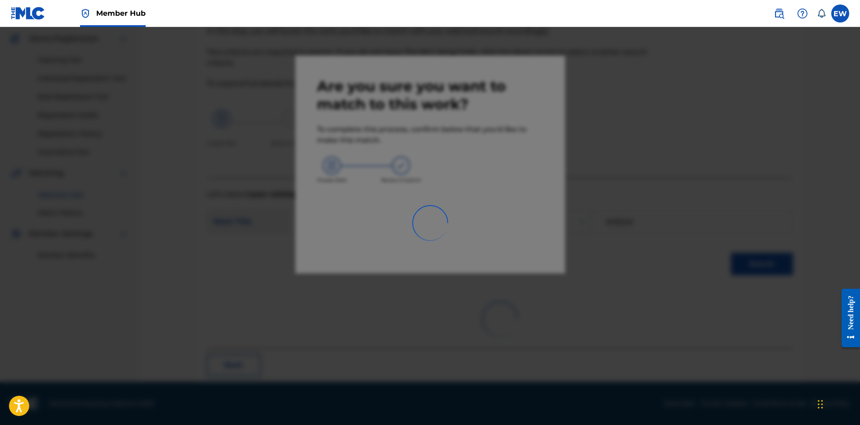
scroll to position [22, 0]
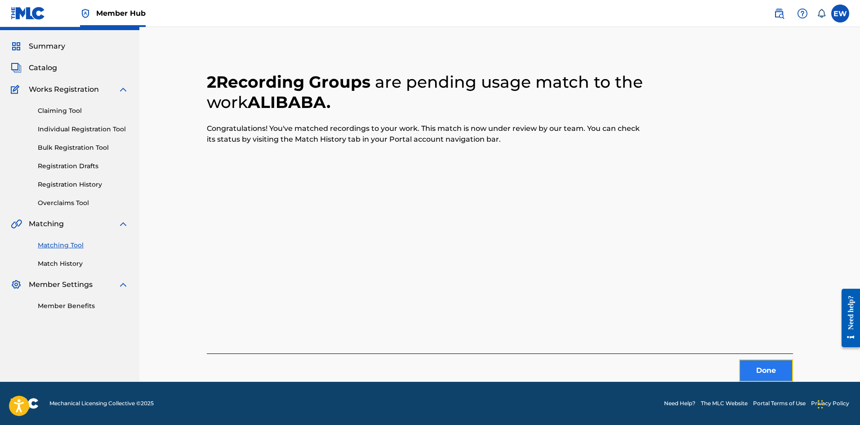
click at [746, 369] on button "Done" at bounding box center [766, 370] width 54 height 22
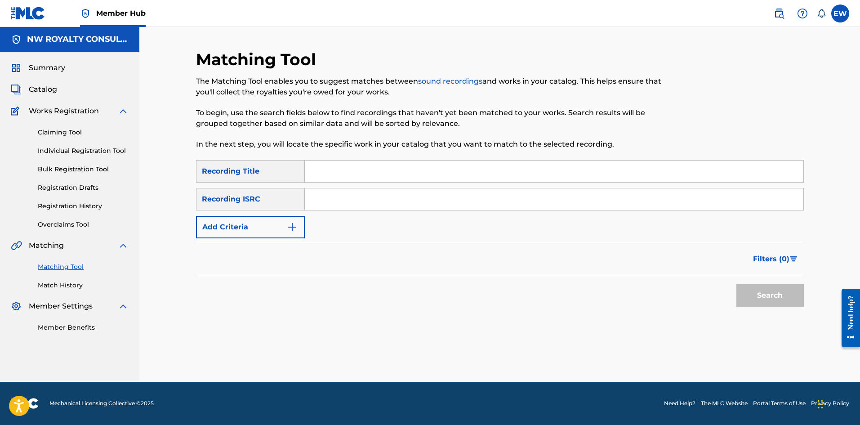
scroll to position [0, 0]
click at [231, 225] on button "Add Criteria" at bounding box center [250, 227] width 109 height 22
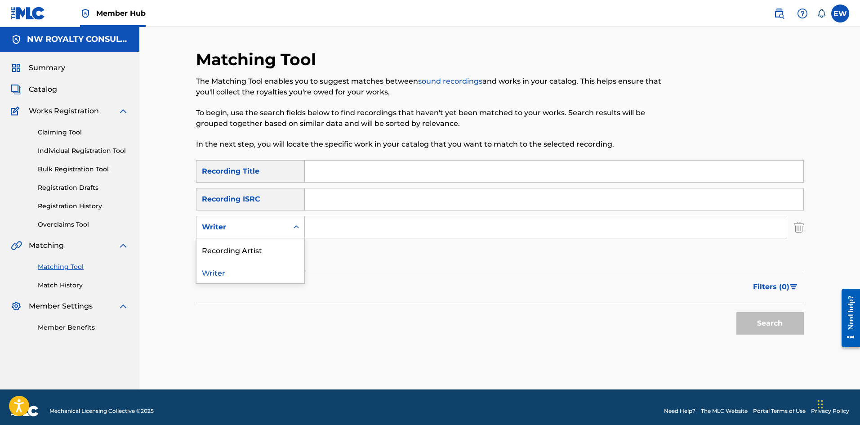
click at [229, 225] on div "Writer" at bounding box center [242, 227] width 81 height 11
drag, startPoint x: 240, startPoint y: 247, endPoint x: 280, endPoint y: 241, distance: 40.5
click at [241, 247] on div "Recording Artist" at bounding box center [251, 249] width 108 height 22
click at [335, 231] on input "Search Form" at bounding box center [546, 227] width 482 height 22
paste input "TAKEOVA"
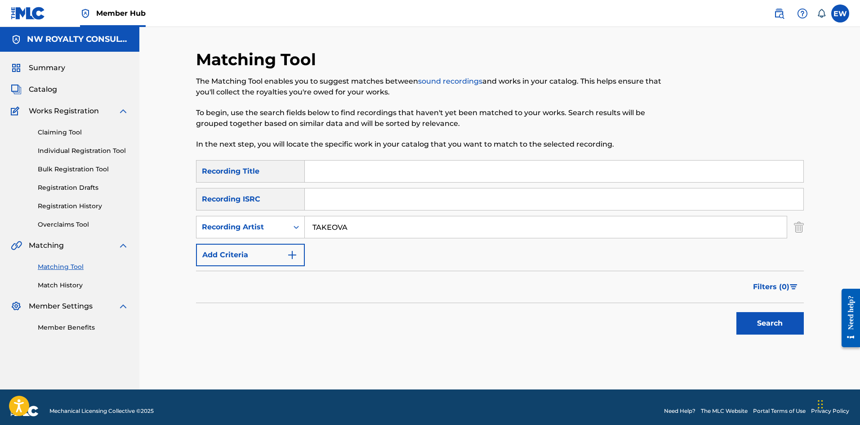
type input "TAKEOVA"
click at [513, 173] on input "Search Form" at bounding box center [554, 172] width 499 height 22
paste input "ALIEN MODE"
type input "ALIEN MODE"
click at [766, 326] on button "Search" at bounding box center [770, 323] width 67 height 22
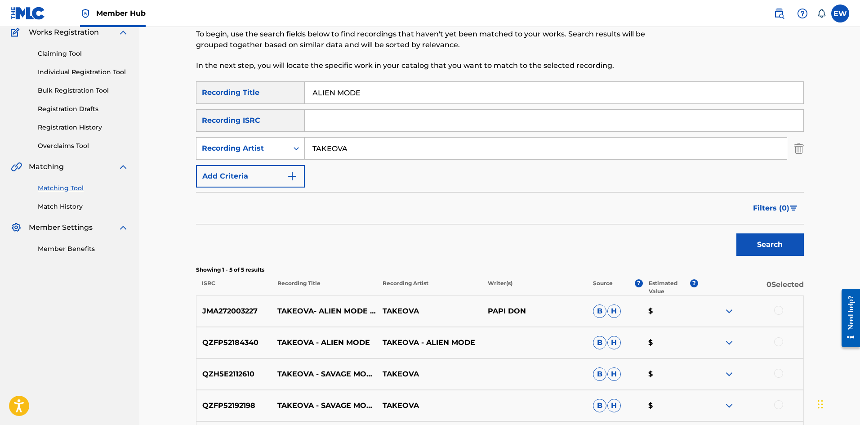
scroll to position [135, 0]
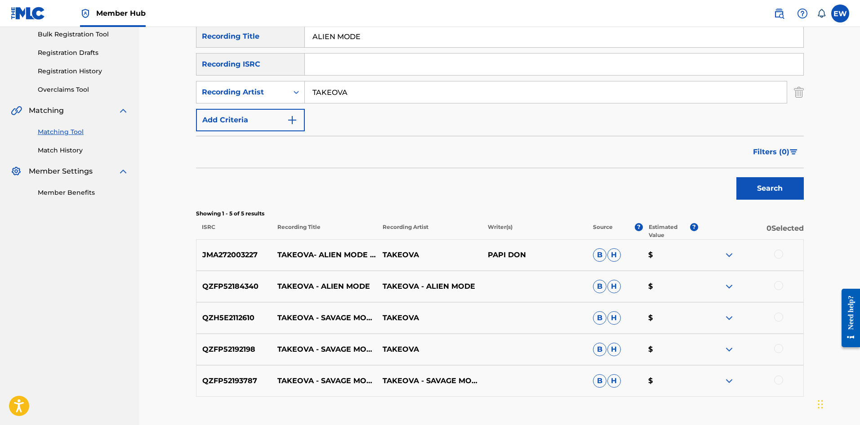
click at [782, 251] on div at bounding box center [778, 254] width 9 height 9
click at [782, 287] on div at bounding box center [778, 285] width 9 height 9
click at [618, 357] on button "Match 2 Groups" at bounding box center [631, 351] width 99 height 22
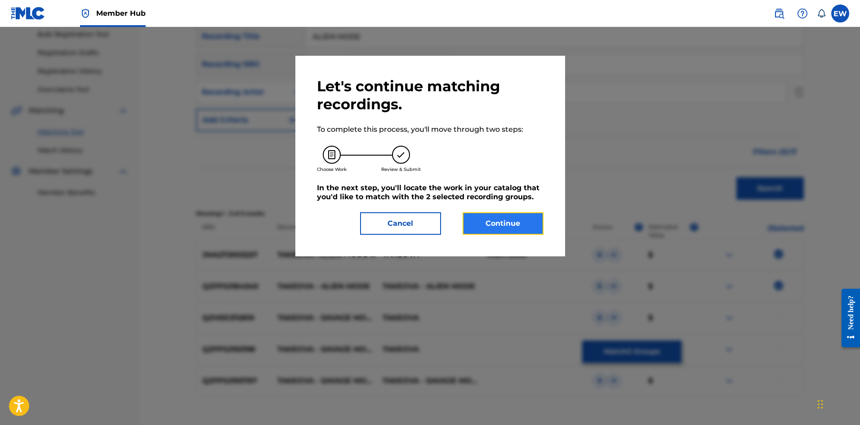
click at [515, 222] on button "Continue" at bounding box center [503, 223] width 81 height 22
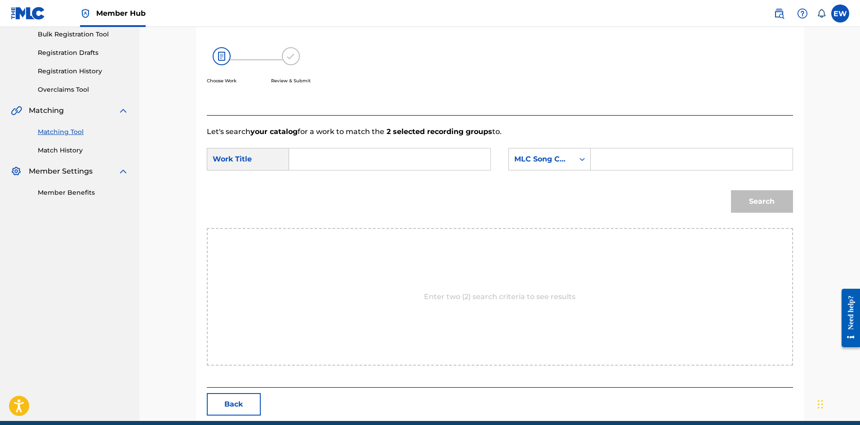
click at [362, 161] on input "Search Form" at bounding box center [390, 159] width 186 height 22
paste input "ALIEN MODE"
type input "ALIEN MODE"
click at [617, 162] on input "Search Form" at bounding box center [692, 159] width 186 height 22
paste input "AA5UJ8"
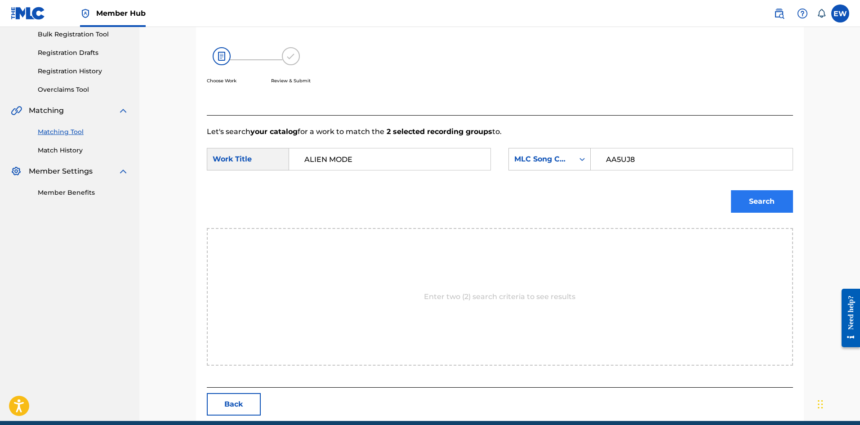
type input "AA5UJ8"
click at [761, 197] on button "Search" at bounding box center [762, 201] width 62 height 22
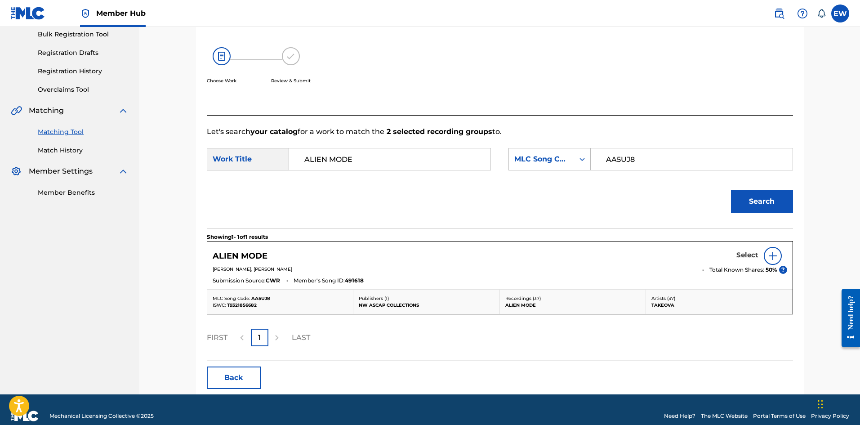
click at [751, 255] on h5 "Select" at bounding box center [748, 255] width 22 height 9
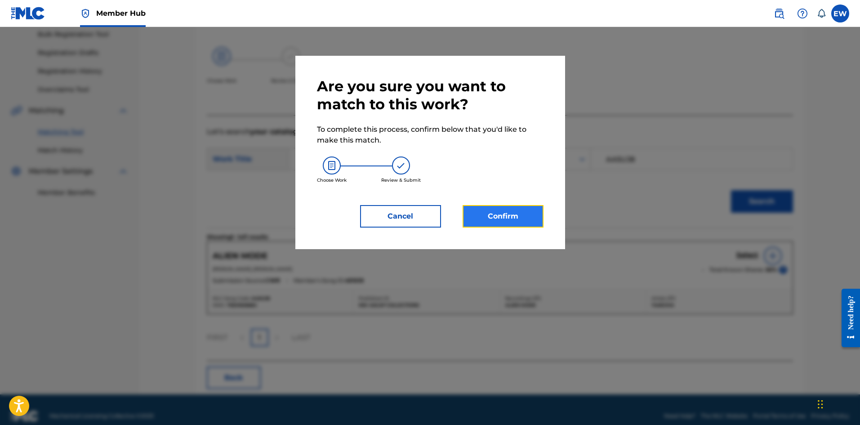
click at [508, 214] on button "Confirm" at bounding box center [503, 216] width 81 height 22
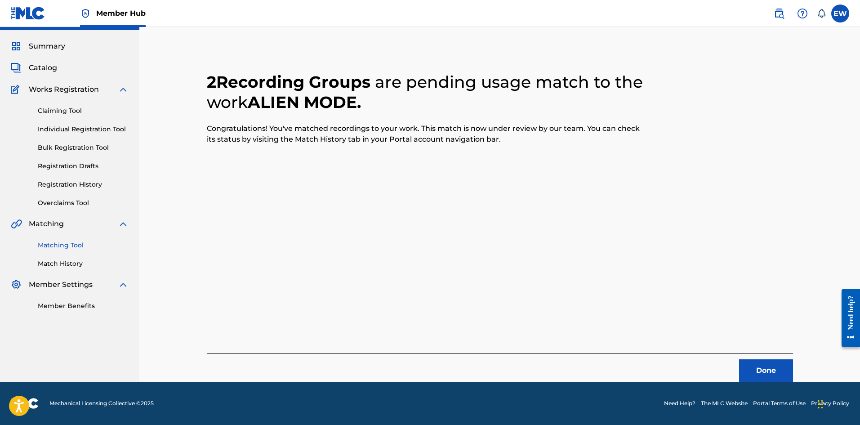
scroll to position [22, 0]
click at [754, 365] on button "Done" at bounding box center [766, 370] width 54 height 22
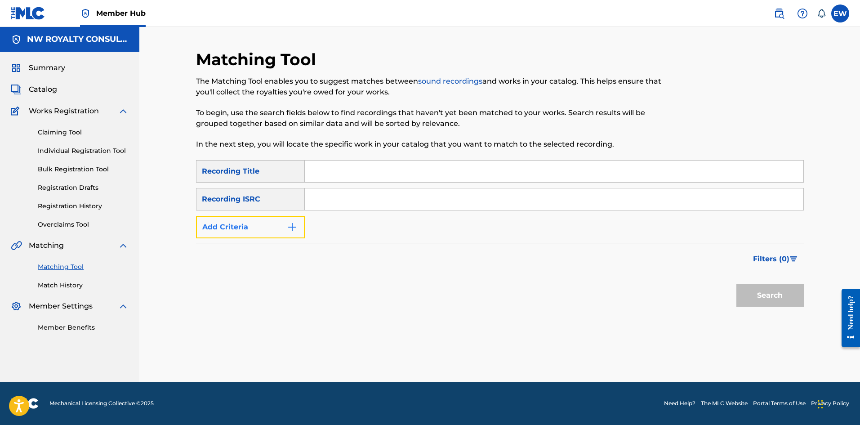
click at [246, 228] on button "Add Criteria" at bounding box center [250, 227] width 109 height 22
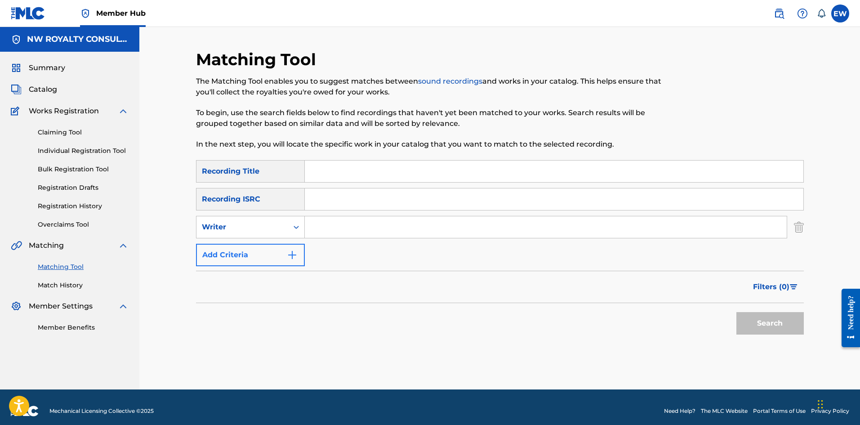
click at [245, 228] on div "Writer" at bounding box center [242, 227] width 81 height 11
click at [245, 251] on div "Recording Artist" at bounding box center [251, 249] width 108 height 22
click at [317, 228] on input "Search Form" at bounding box center [546, 227] width 482 height 22
paste input "ROLAND ALPHONSO & DON DRUMMOND & THE SKATALITES"
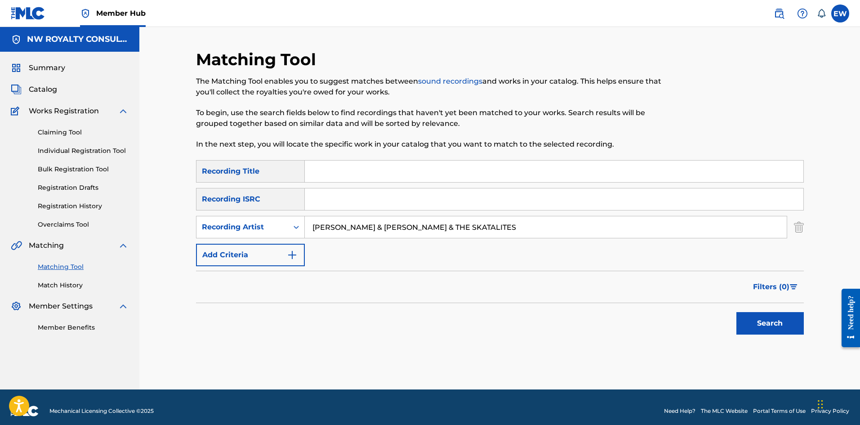
type input "ROLAND ALPHONSO & DON DRUMMOND & THE SKATALITES"
click at [349, 170] on input "Search Form" at bounding box center [554, 172] width 499 height 22
paste input "ALIPANG"
type input "ALIPANG"
click at [749, 323] on button "Search" at bounding box center [770, 323] width 67 height 22
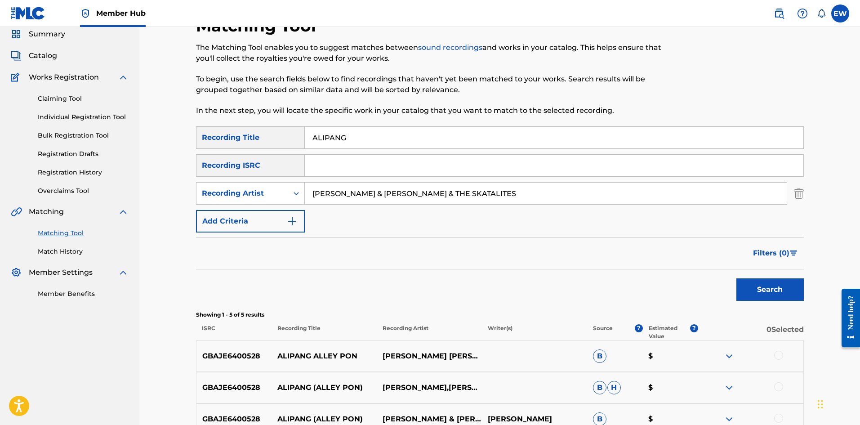
scroll to position [135, 0]
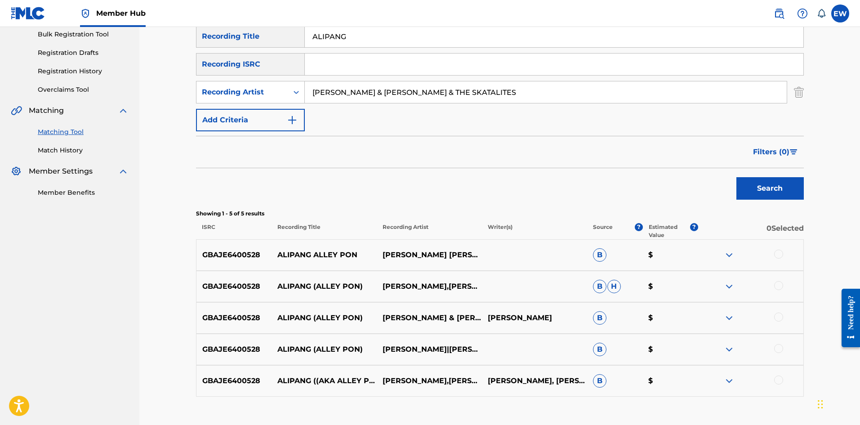
click at [777, 256] on div at bounding box center [778, 254] width 9 height 9
click at [781, 283] on div at bounding box center [778, 285] width 9 height 9
click at [777, 316] on div at bounding box center [778, 317] width 9 height 9
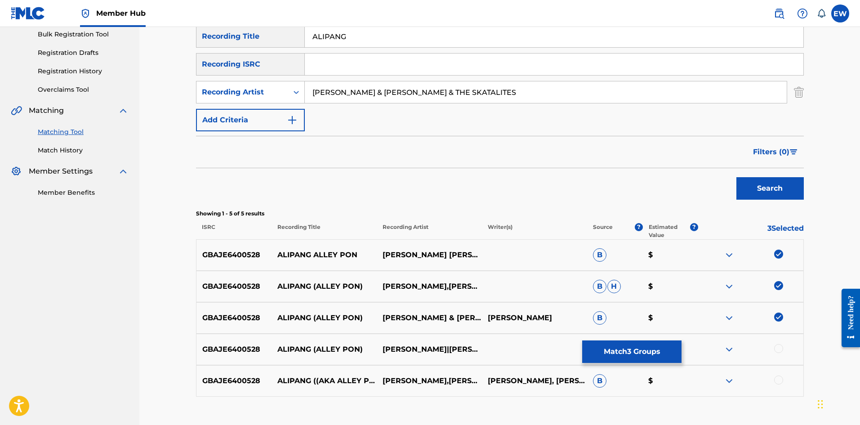
click at [780, 347] on div at bounding box center [778, 348] width 9 height 9
click at [653, 348] on button "Match 4 Groups" at bounding box center [631, 351] width 99 height 22
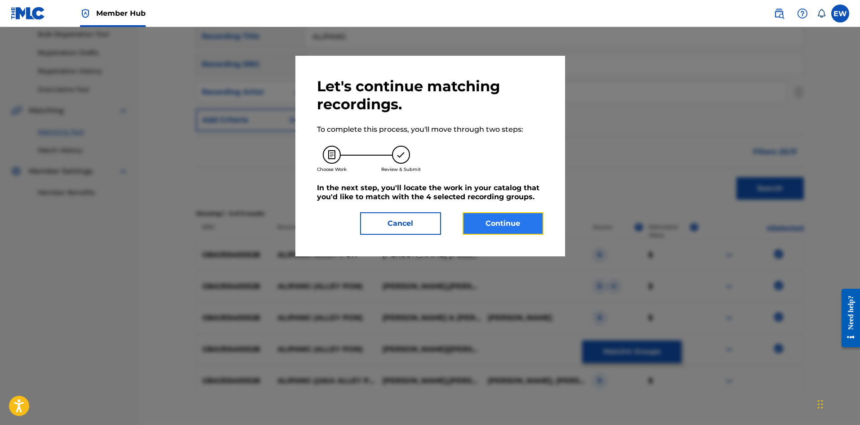
click at [527, 217] on button "Continue" at bounding box center [503, 223] width 81 height 22
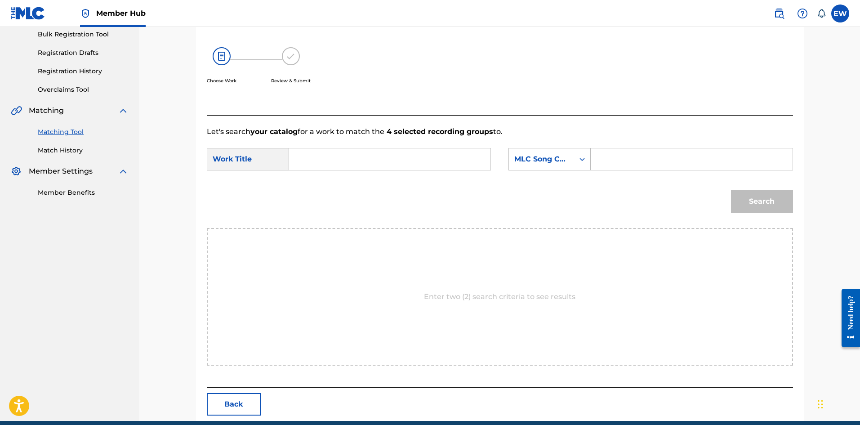
click at [449, 168] on input "Search Form" at bounding box center [390, 159] width 186 height 22
paste input "ALIPANG"
type input "ALIPANG"
click at [666, 160] on input "Search Form" at bounding box center [692, 159] width 186 height 22
paste input "A8740N"
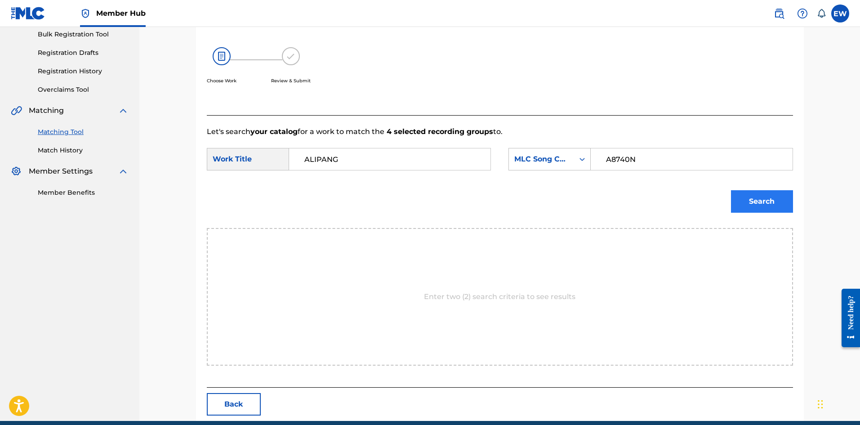
type input "A8740N"
click at [787, 205] on button "Search" at bounding box center [762, 201] width 62 height 22
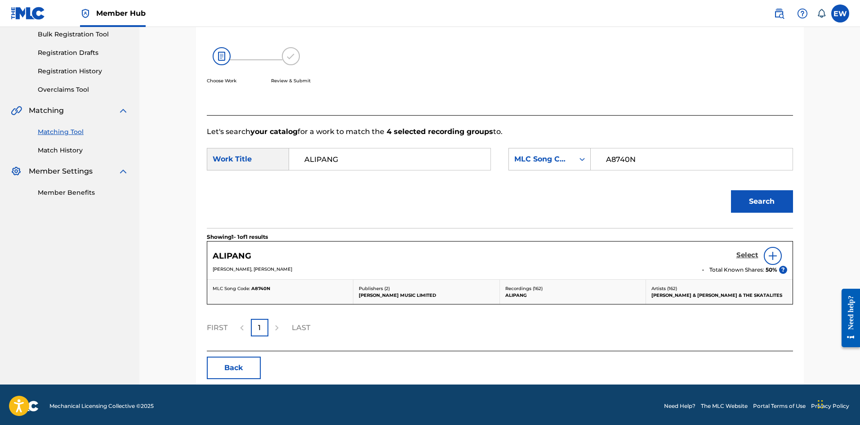
click at [741, 256] on h5 "Select" at bounding box center [748, 255] width 22 height 9
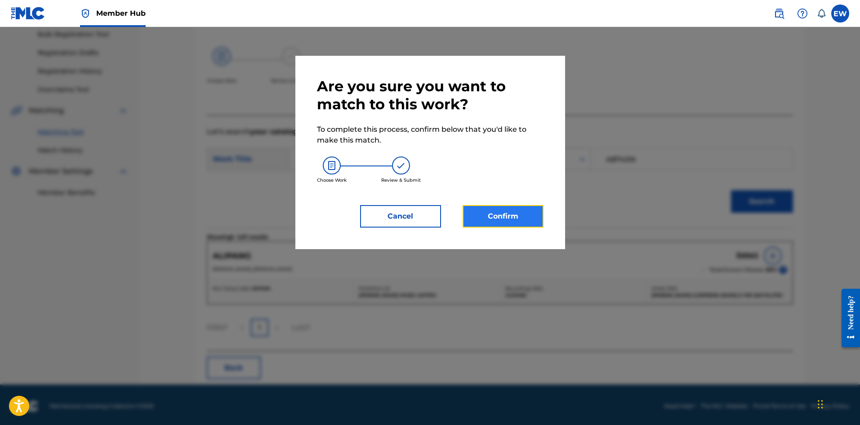
click at [497, 222] on button "Confirm" at bounding box center [503, 216] width 81 height 22
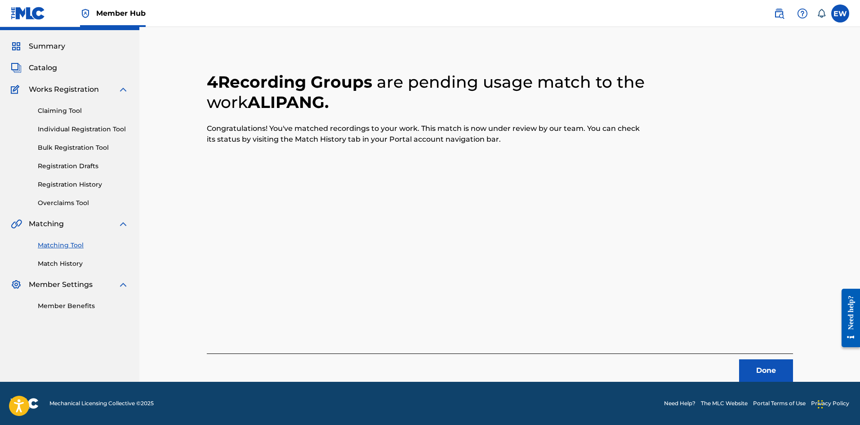
scroll to position [22, 0]
drag, startPoint x: 761, startPoint y: 377, endPoint x: 758, endPoint y: 374, distance: 4.8
click at [758, 374] on button "Done" at bounding box center [766, 370] width 54 height 22
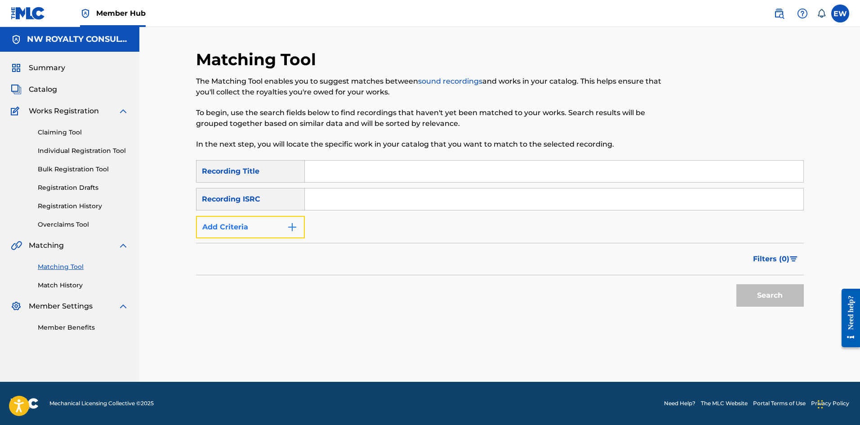
click at [293, 234] on button "Add Criteria" at bounding box center [250, 227] width 109 height 22
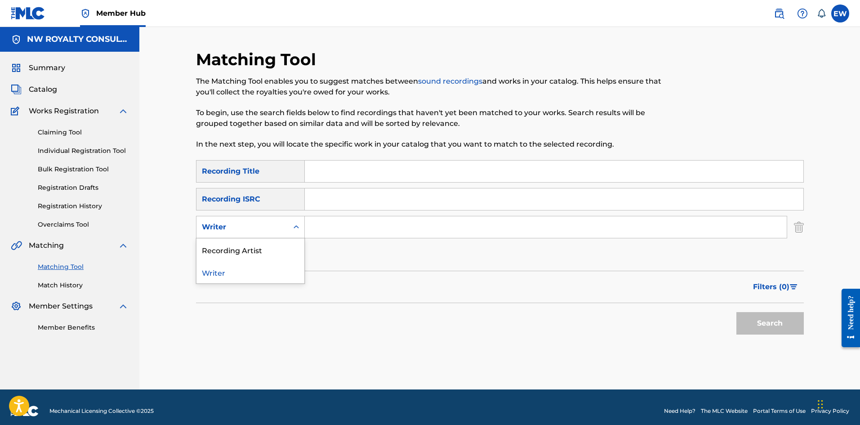
click at [256, 219] on div "Writer" at bounding box center [243, 227] width 92 height 17
drag, startPoint x: 263, startPoint y: 249, endPoint x: 317, endPoint y: 242, distance: 53.9
click at [273, 247] on div "Recording Artist" at bounding box center [251, 249] width 108 height 22
click at [349, 232] on input "Search Form" at bounding box center [546, 227] width 482 height 22
paste input "THE SKATALITES"
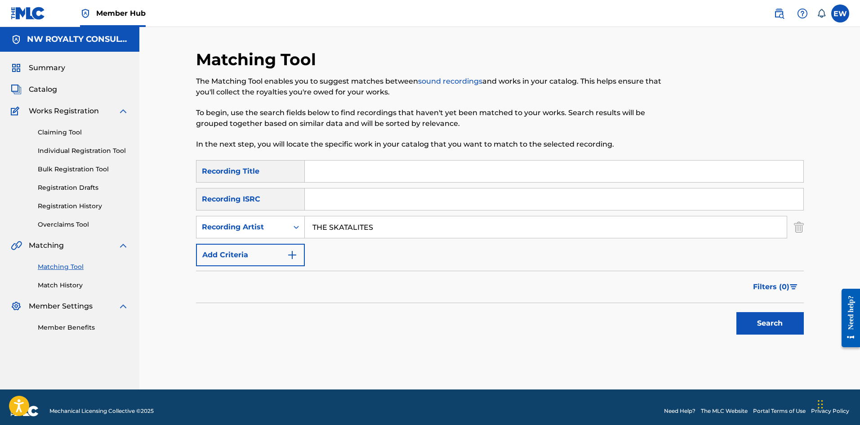
type input "THE SKATALITES"
click at [405, 167] on input "Search Form" at bounding box center [554, 172] width 499 height 22
paste input "ALIPANG (FEAT. DON DRUMMOND)"
type input "ALIPANG (FEAT. DON DRUMMOND)"
drag, startPoint x: 762, startPoint y: 318, endPoint x: 759, endPoint y: 313, distance: 5.6
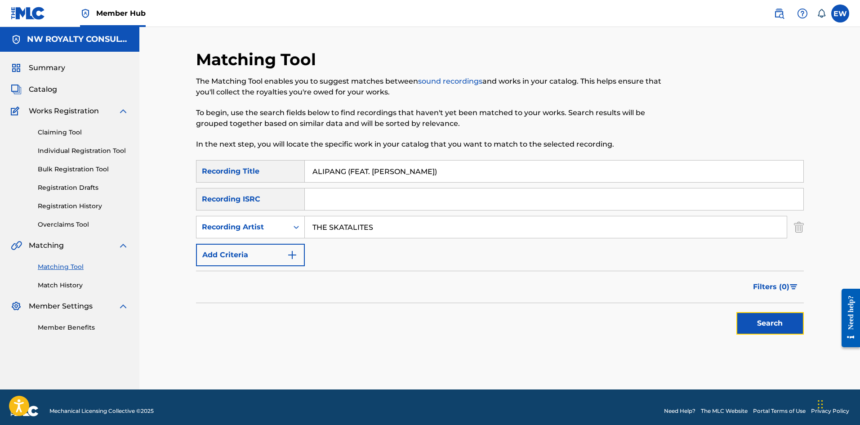
click at [762, 317] on button "Search" at bounding box center [770, 323] width 67 height 22
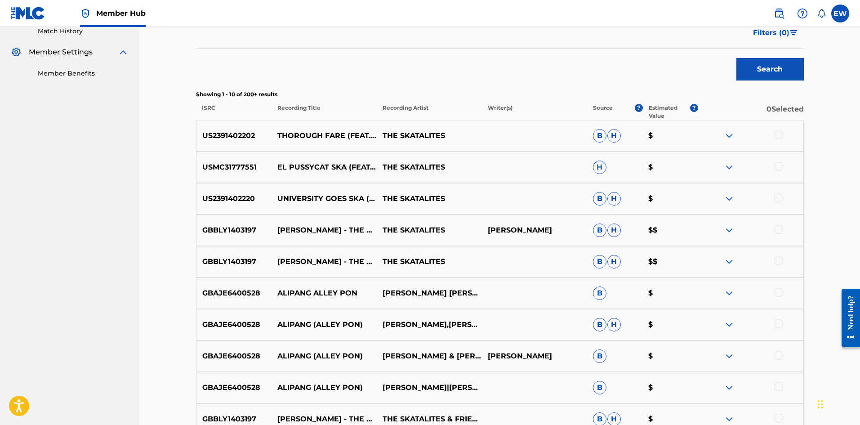
scroll to position [270, 0]
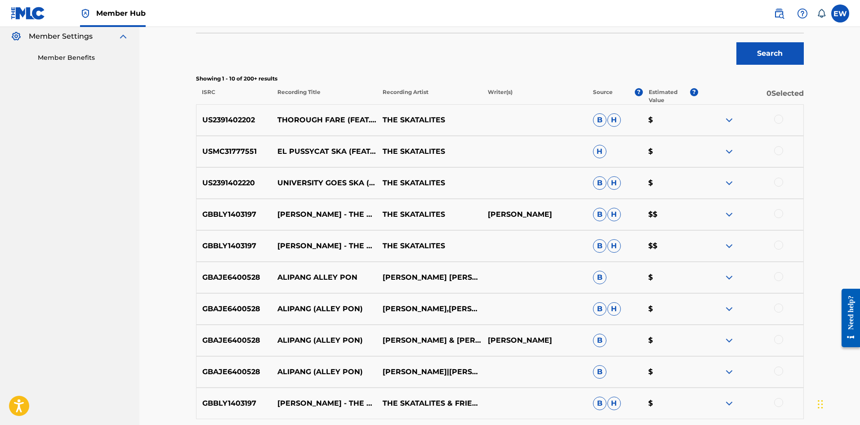
click at [778, 277] on div at bounding box center [778, 276] width 9 height 9
click at [779, 308] on div at bounding box center [778, 308] width 9 height 9
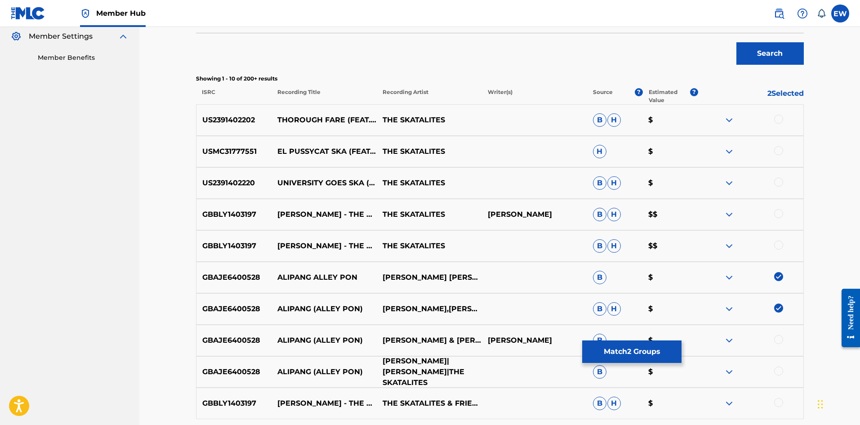
scroll to position [315, 0]
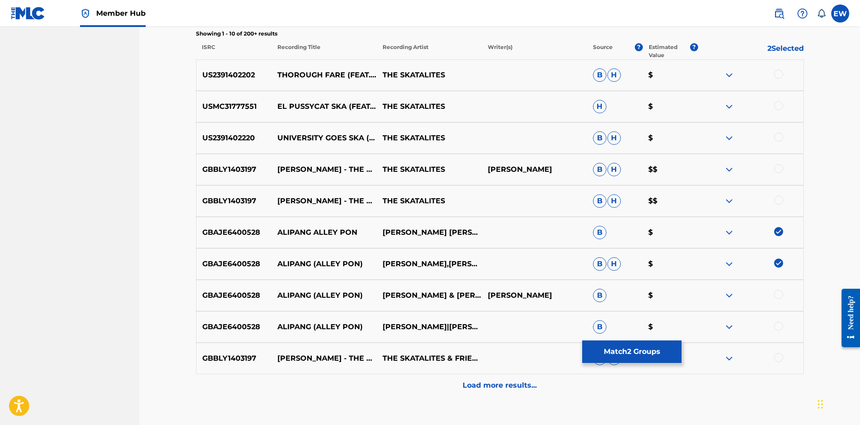
click at [779, 295] on div at bounding box center [778, 294] width 9 height 9
drag, startPoint x: 778, startPoint y: 324, endPoint x: 766, endPoint y: 327, distance: 12.0
click at [775, 326] on div at bounding box center [778, 326] width 9 height 9
click at [611, 347] on button "Match 4 Groups" at bounding box center [631, 351] width 99 height 22
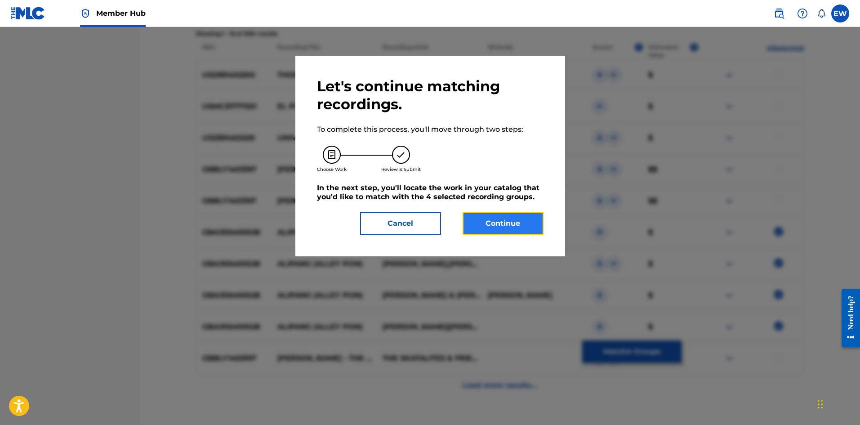
click at [499, 224] on button "Continue" at bounding box center [503, 223] width 81 height 22
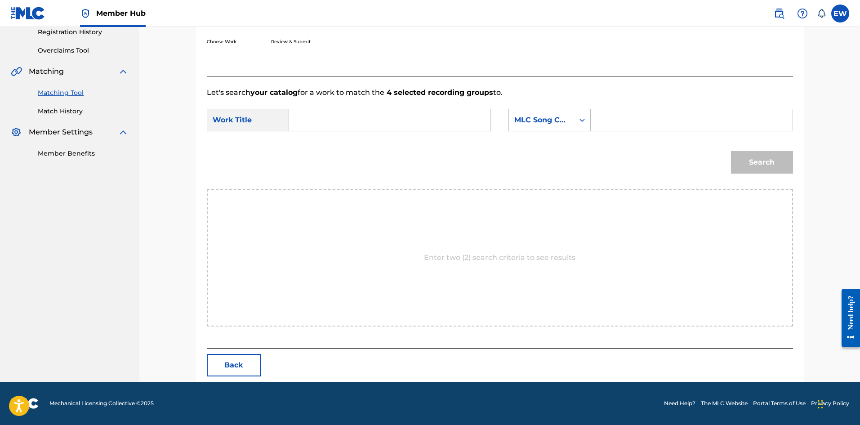
drag, startPoint x: 419, startPoint y: 132, endPoint x: 412, endPoint y: 129, distance: 7.6
click at [419, 131] on div "SearchWithCriteria3e0615c1-6106-4a4b-af14-cda351f02218 Work Title SearchWithCri…" at bounding box center [500, 123] width 586 height 28
click at [403, 123] on input "Search Form" at bounding box center [390, 120] width 186 height 22
paste input "ALIPANG (FEAT. DON DRUMMOND)"
type input "ALIPANG (FEAT. DON DRUMMOND)"
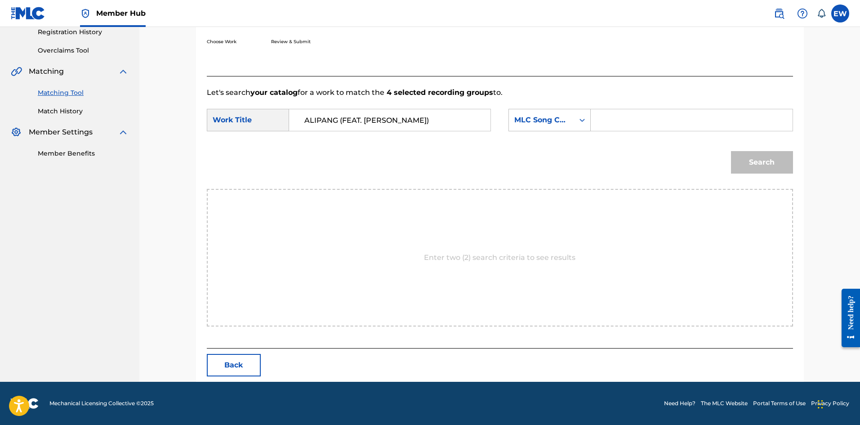
click at [611, 119] on input "Search Form" at bounding box center [692, 120] width 186 height 22
paste input "A8740N"
type input "A8740N"
click at [763, 165] on button "Search" at bounding box center [762, 162] width 62 height 22
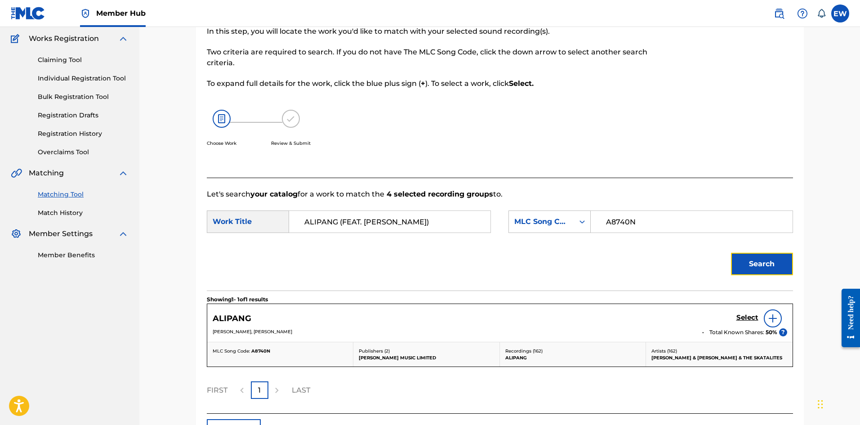
scroll to position [138, 0]
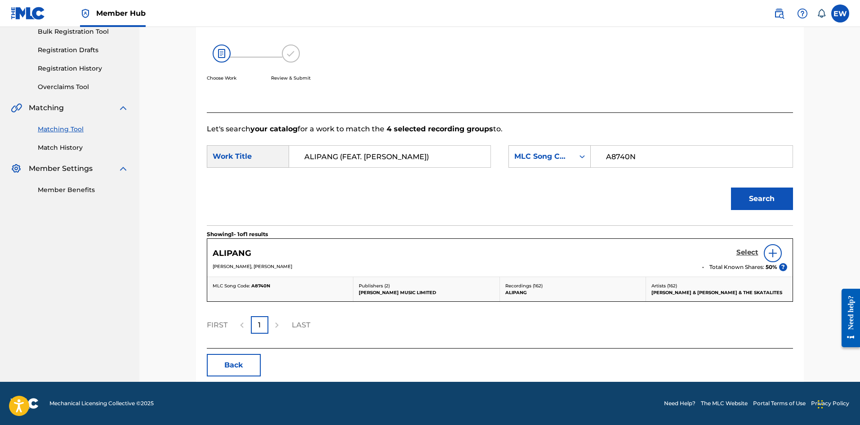
click at [745, 251] on h5 "Select" at bounding box center [748, 252] width 22 height 9
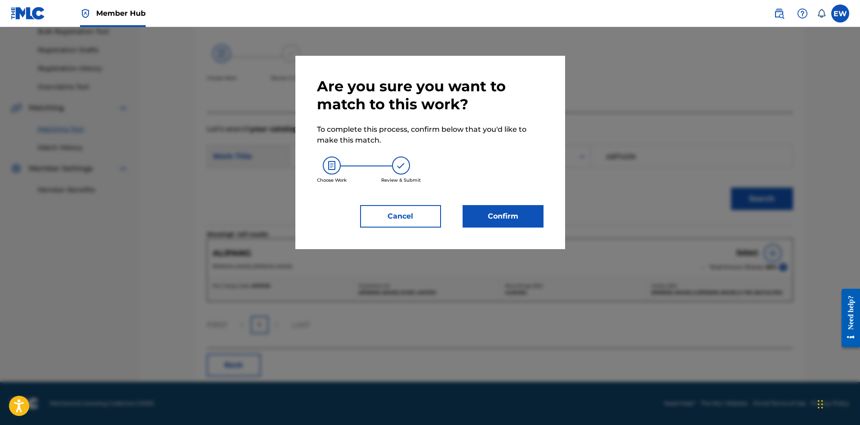
click at [449, 215] on div "Cancel Confirm" at bounding box center [430, 216] width 227 height 22
click at [492, 219] on button "Confirm" at bounding box center [503, 216] width 81 height 22
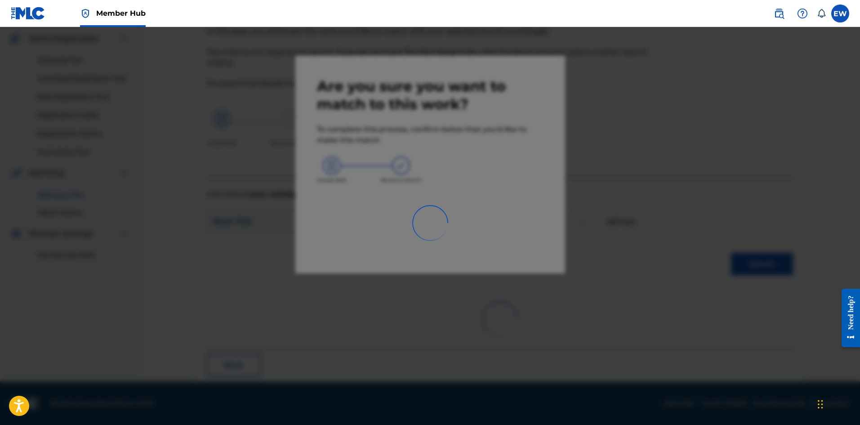
scroll to position [22, 0]
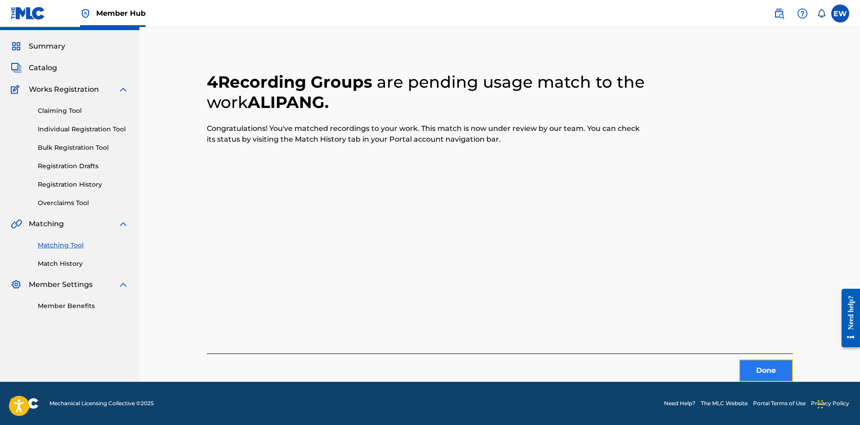
click at [755, 370] on button "Done" at bounding box center [766, 370] width 54 height 22
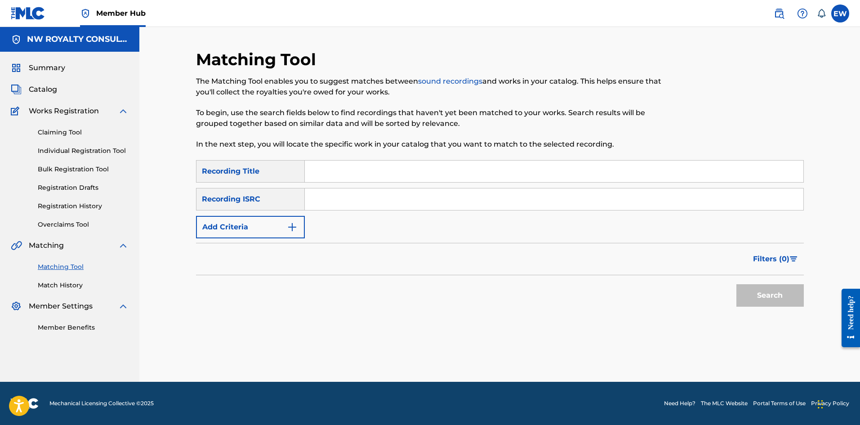
scroll to position [0, 0]
click at [288, 222] on img "Search Form" at bounding box center [292, 227] width 11 height 11
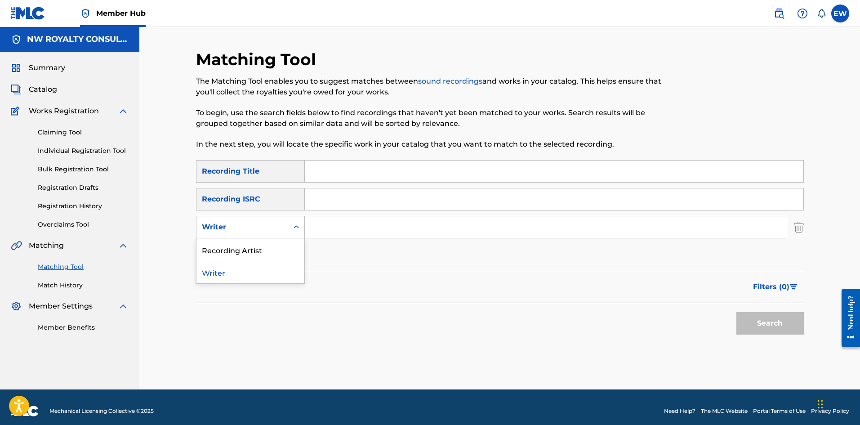
drag, startPoint x: 295, startPoint y: 228, endPoint x: 252, endPoint y: 226, distance: 43.7
click at [276, 226] on div "Writer" at bounding box center [250, 227] width 109 height 22
click at [254, 252] on div "Recording Artist" at bounding box center [251, 249] width 108 height 22
click at [374, 234] on input "Search Form" at bounding box center [546, 227] width 482 height 22
paste input "ALKALINE"
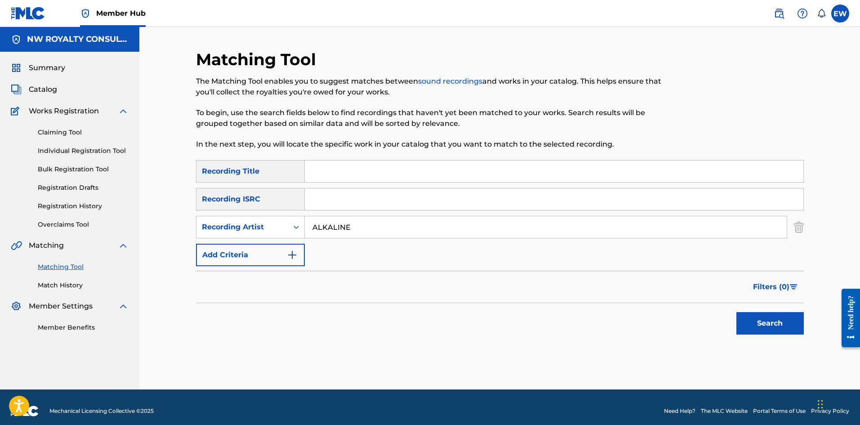
type input "ALKALINE"
click at [405, 177] on input "Search Form" at bounding box center [554, 172] width 499 height 22
paste input "ALKALINE MAN A SHELLA"
click at [761, 321] on button "Search" at bounding box center [770, 323] width 67 height 22
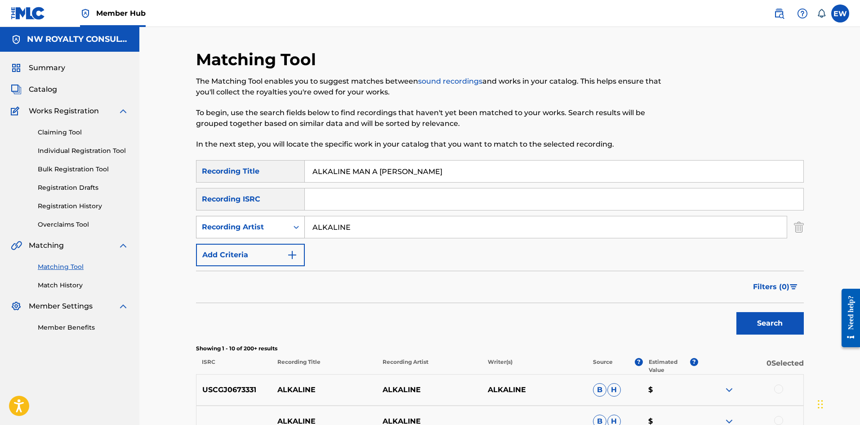
drag, startPoint x: 375, startPoint y: 234, endPoint x: 270, endPoint y: 233, distance: 104.3
click at [270, 233] on div "SearchWithCriteria7858dddc-d3ca-4563-b9bb-9f555a60c687 Recording Artist ALKALINE" at bounding box center [500, 227] width 608 height 22
drag, startPoint x: 439, startPoint y: 168, endPoint x: 327, endPoint y: 212, distance: 120.3
click at [330, 211] on div "SearchWithCriteriae85dbed1-ba67-40c4-af59-61344b11426c Recording Title ALKALINE…" at bounding box center [500, 213] width 608 height 106
paste input "ALKALINE WUL DE PUSSY DEM RAW WUL DEM RIDDIM MAY 2014"
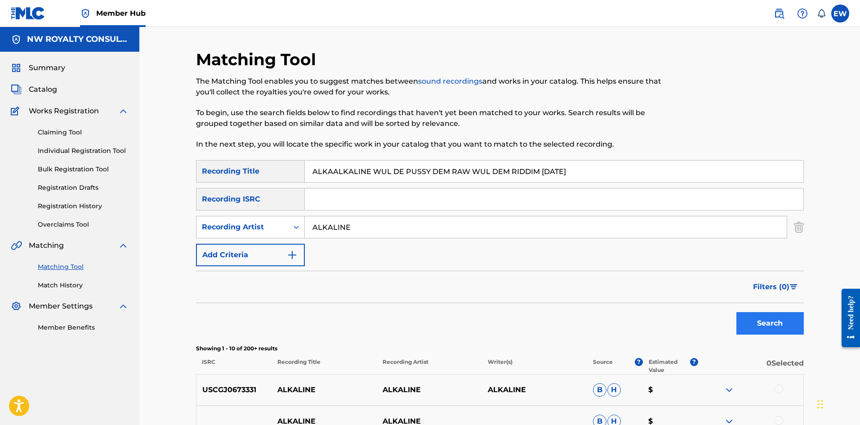
type input "ALKAALKALINE WUL DE PUSSY DEM RAW WUL DEM RIDDIM MAY 2014"
click at [761, 330] on button "Search" at bounding box center [770, 323] width 67 height 22
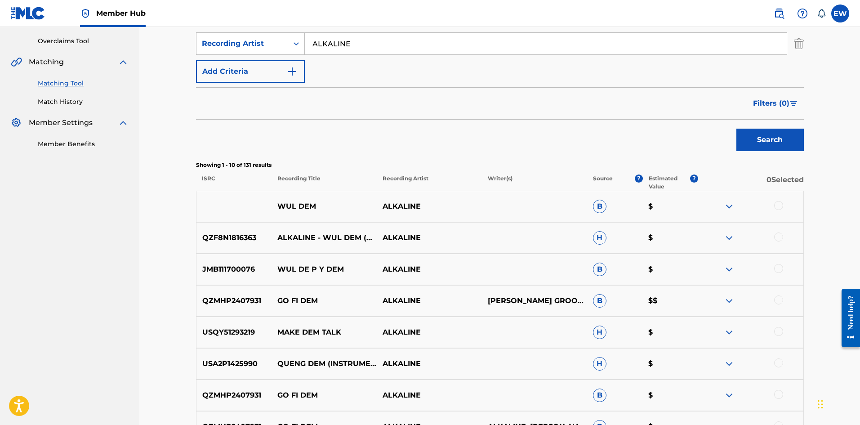
scroll to position [90, 0]
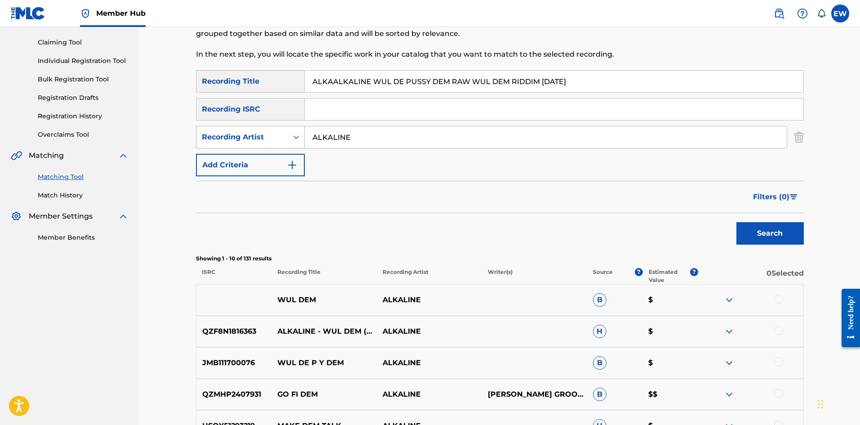
drag, startPoint x: 362, startPoint y: 143, endPoint x: 288, endPoint y: 148, distance: 73.9
click at [288, 148] on div "SearchWithCriteria7858dddc-d3ca-4563-b9bb-9f555a60c687 Recording Artist ALKALINE" at bounding box center [500, 137] width 608 height 22
paste input "PENNY DON"
type input "PENNY DON"
drag, startPoint x: 608, startPoint y: 84, endPoint x: 201, endPoint y: 127, distance: 408.3
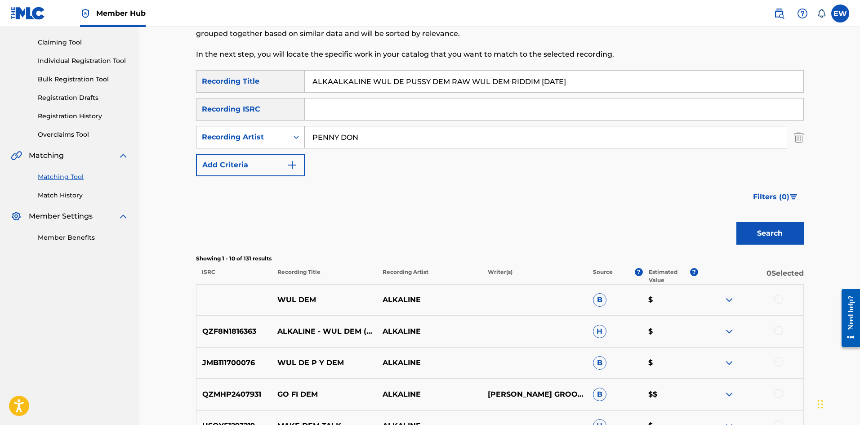
click at [273, 98] on div "SearchWithCriteriae85dbed1-ba67-40c4-af59-61344b11426c Recording Title ALKAALKA…" at bounding box center [500, 123] width 608 height 106
paste input "L"
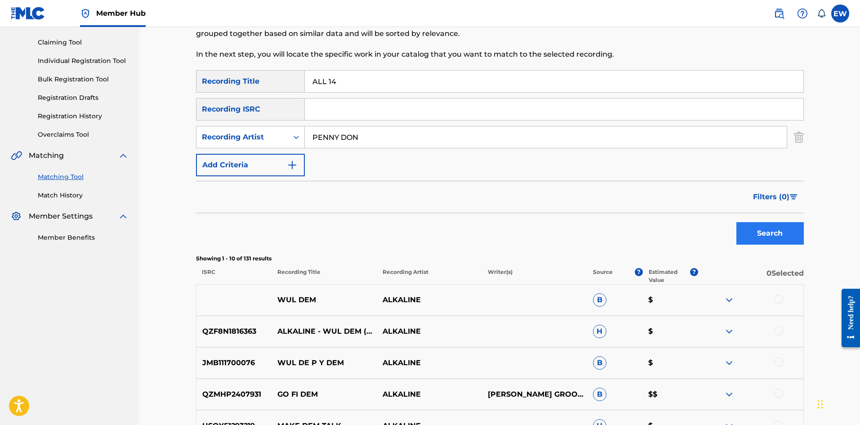
type input "ALL 14"
click at [798, 235] on button "Search" at bounding box center [770, 233] width 67 height 22
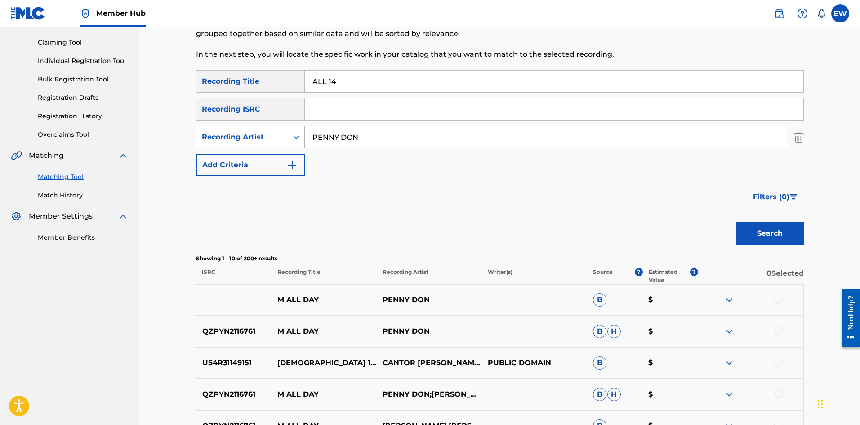
drag, startPoint x: 389, startPoint y: 134, endPoint x: 196, endPoint y: 133, distance: 193.4
click at [196, 134] on div "SearchWithCriteria7858dddc-d3ca-4563-b9bb-9f555a60c687 Recording Artist PENNY D…" at bounding box center [500, 137] width 608 height 22
paste input "VYBZ KARTEL"
type input "VYBZ KARTEL"
drag, startPoint x: 346, startPoint y: 83, endPoint x: 265, endPoint y: 87, distance: 81.0
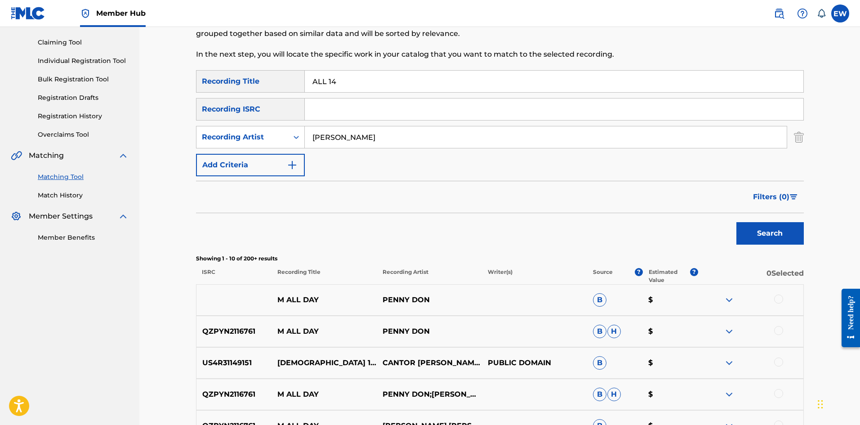
click at [266, 87] on div "SearchWithCriteriae85dbed1-ba67-40c4-af59-61344b11426c Recording Title ALL 14" at bounding box center [500, 81] width 608 height 22
paste input "ABOARD"
type input "ALL ABOARD"
click at [771, 230] on button "Search" at bounding box center [770, 233] width 67 height 22
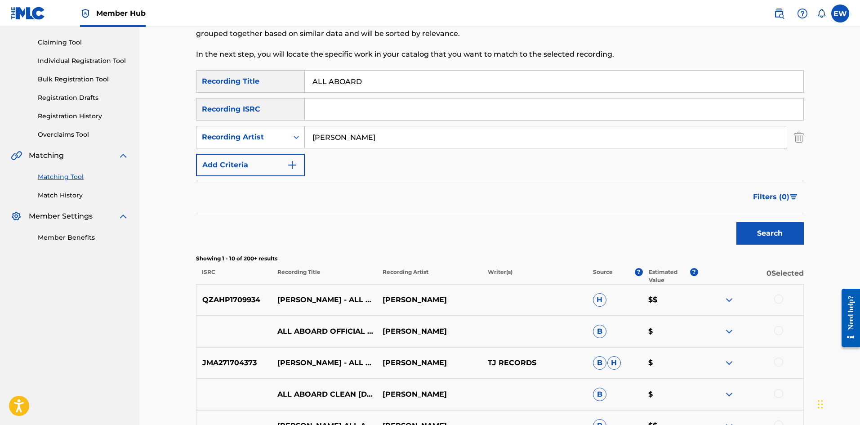
click at [781, 302] on div at bounding box center [778, 299] width 9 height 9
click at [778, 359] on div at bounding box center [778, 361] width 9 height 9
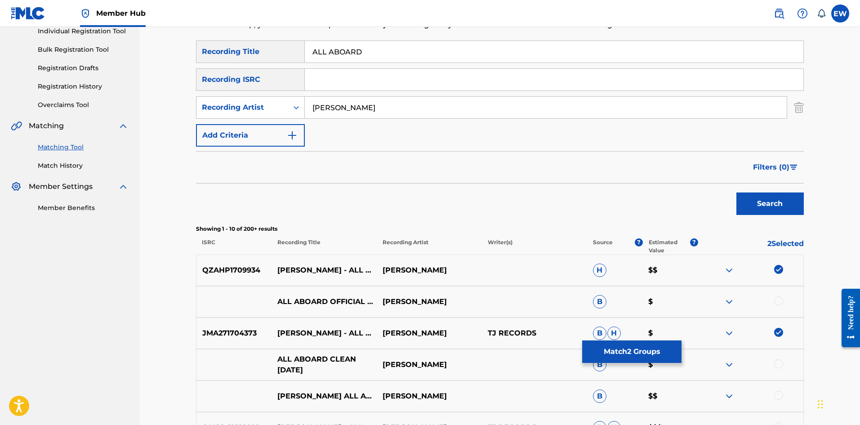
scroll to position [135, 0]
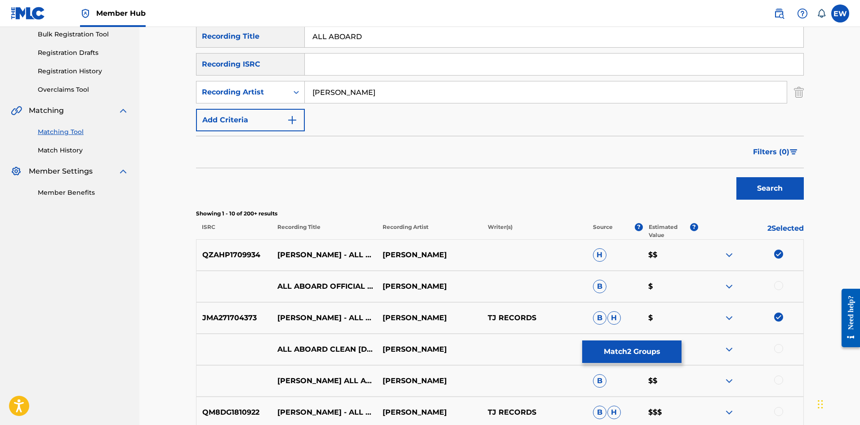
click at [776, 351] on div at bounding box center [778, 348] width 9 height 9
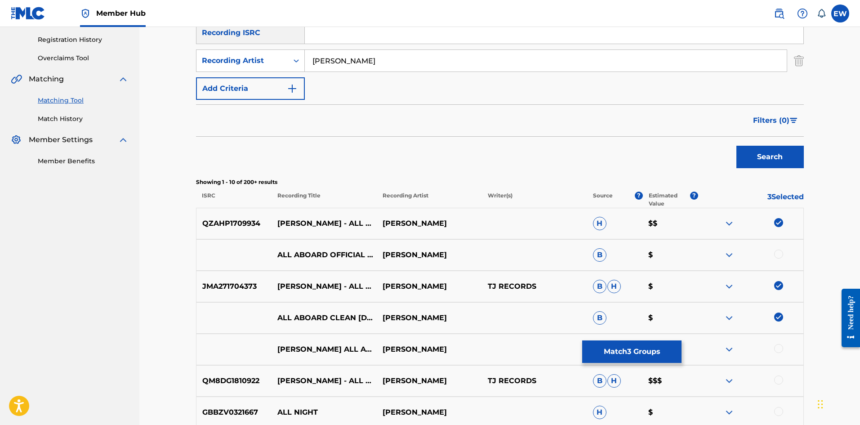
scroll to position [180, 0]
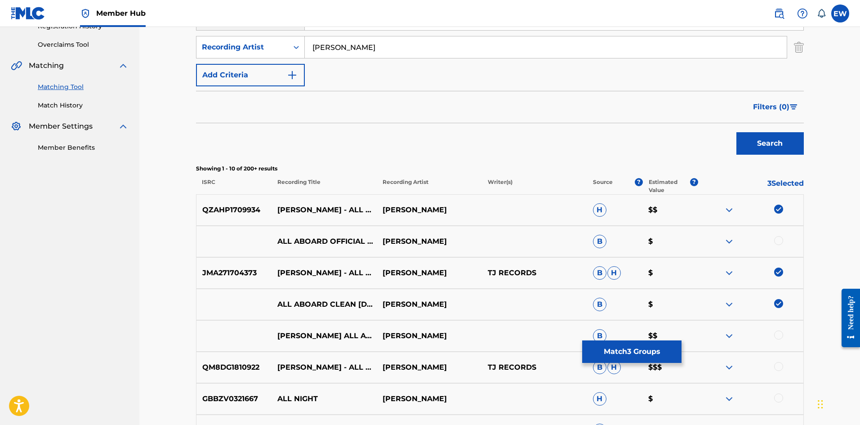
click at [779, 336] on div at bounding box center [778, 335] width 9 height 9
click at [776, 364] on div at bounding box center [778, 366] width 9 height 9
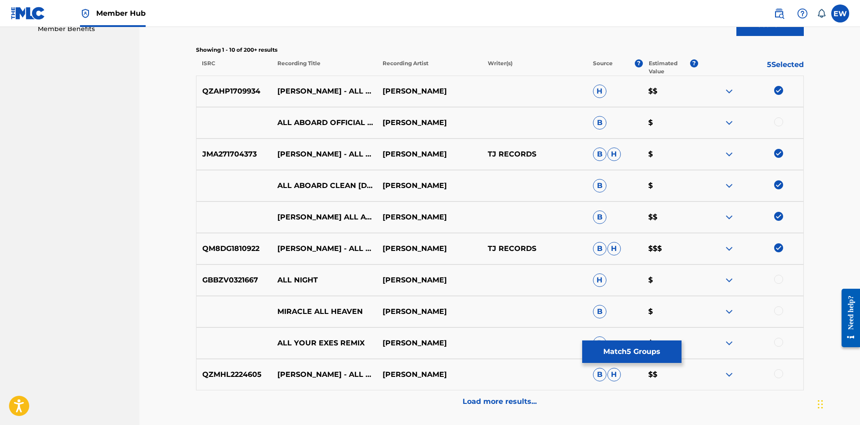
scroll to position [315, 0]
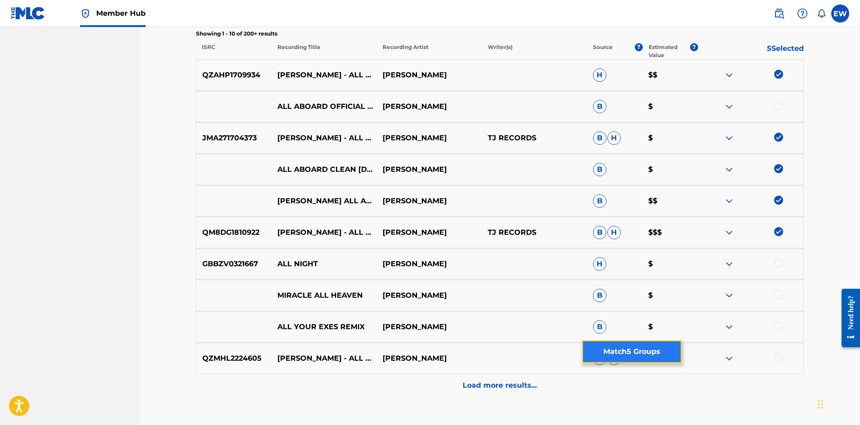
click at [634, 350] on button "Match 5 Groups" at bounding box center [631, 351] width 99 height 22
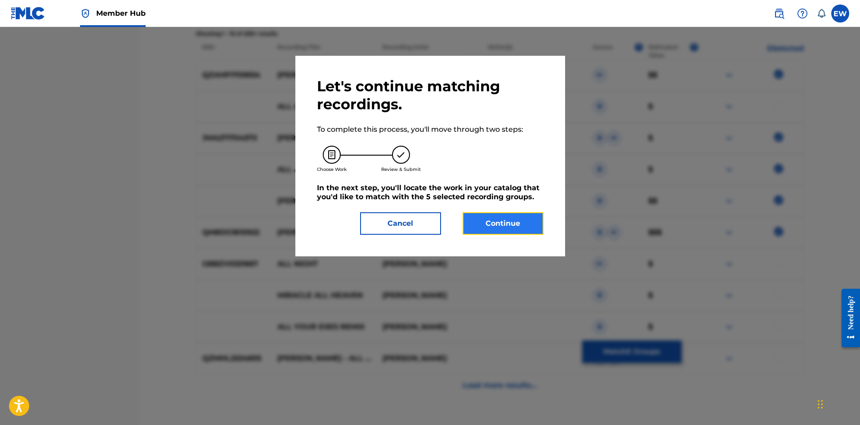
click at [524, 215] on button "Continue" at bounding box center [503, 223] width 81 height 22
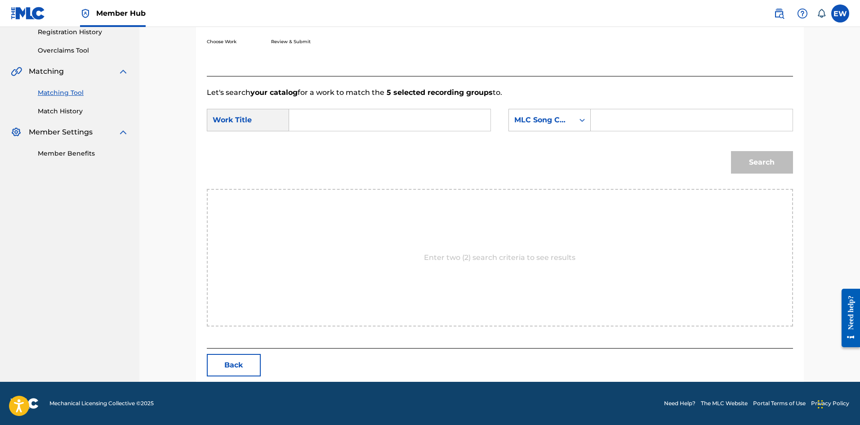
drag, startPoint x: 317, startPoint y: 123, endPoint x: 312, endPoint y: 120, distance: 5.8
click at [314, 121] on input "Search Form" at bounding box center [390, 120] width 186 height 22
paste input "ALL ABOARD"
type input "ALL ABOARD"
click at [636, 122] on input "Search Form" at bounding box center [692, 120] width 186 height 22
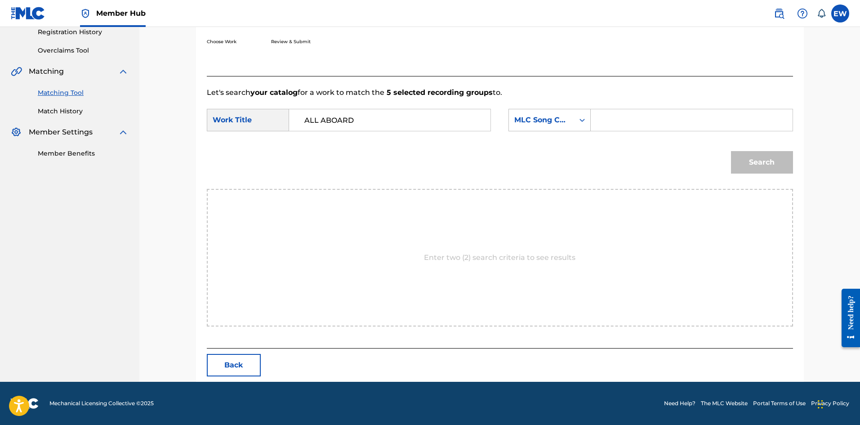
paste input "AVD238"
type input "AVD238"
click at [755, 167] on button "Search" at bounding box center [762, 162] width 62 height 22
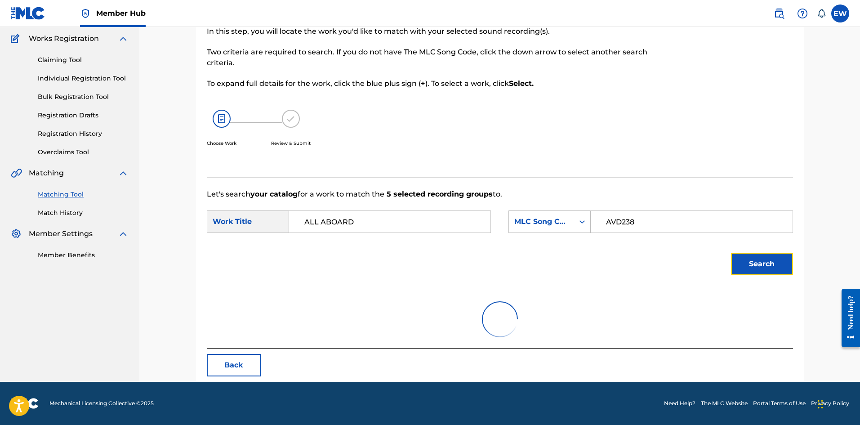
scroll to position [147, 0]
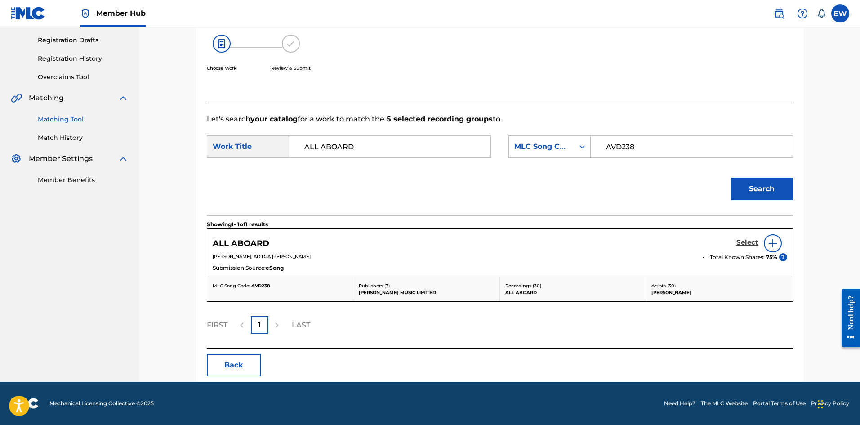
click at [751, 238] on h5 "Select" at bounding box center [748, 242] width 22 height 9
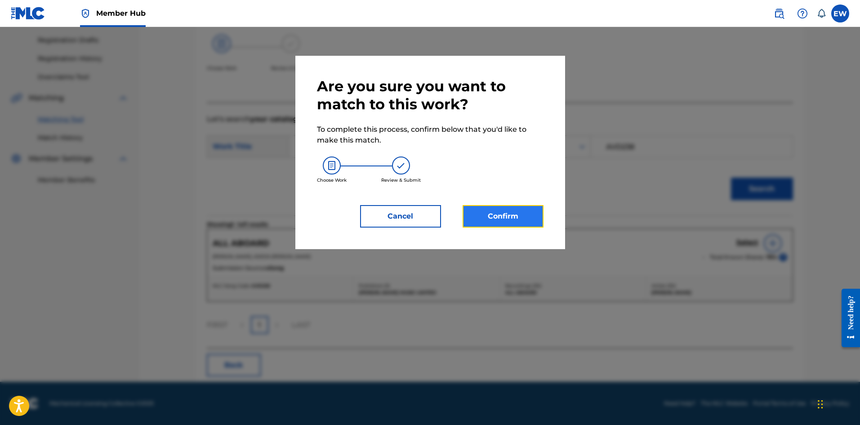
click at [506, 226] on button "Confirm" at bounding box center [503, 216] width 81 height 22
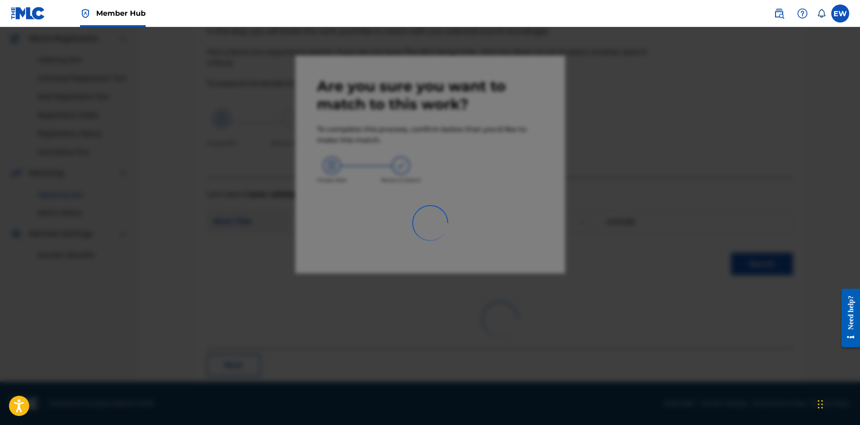
scroll to position [22, 0]
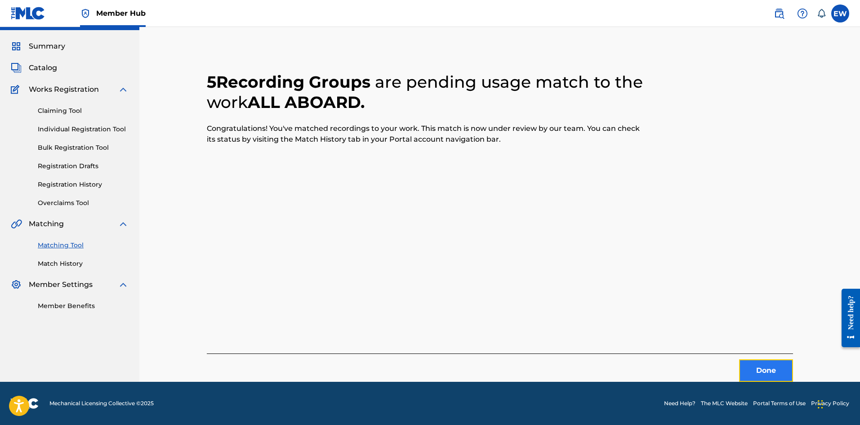
click at [742, 367] on button "Done" at bounding box center [766, 370] width 54 height 22
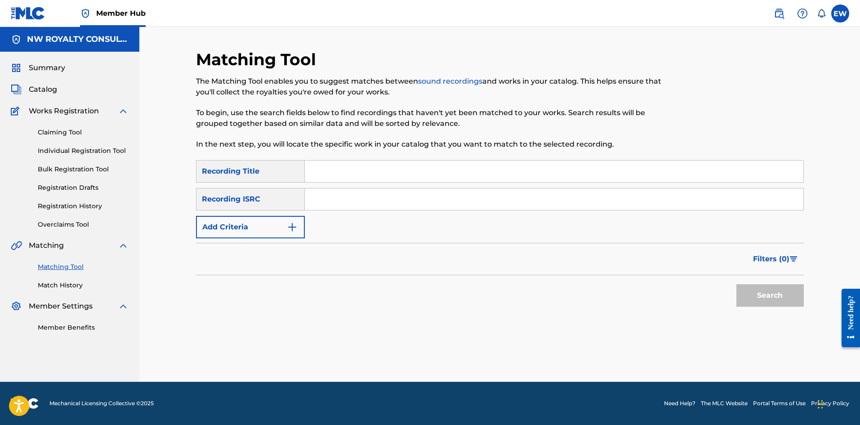
scroll to position [0, 0]
click at [218, 234] on button "Add Criteria" at bounding box center [250, 227] width 109 height 22
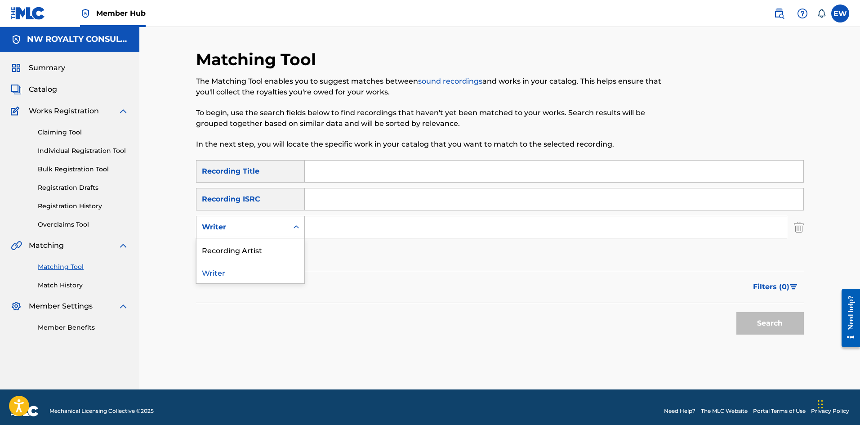
click at [208, 223] on div "Writer" at bounding box center [242, 227] width 81 height 11
click at [236, 254] on div "Recording Artist" at bounding box center [251, 249] width 108 height 22
click at [330, 235] on input "Search Form" at bounding box center [546, 227] width 482 height 22
paste input "THRILLA U"
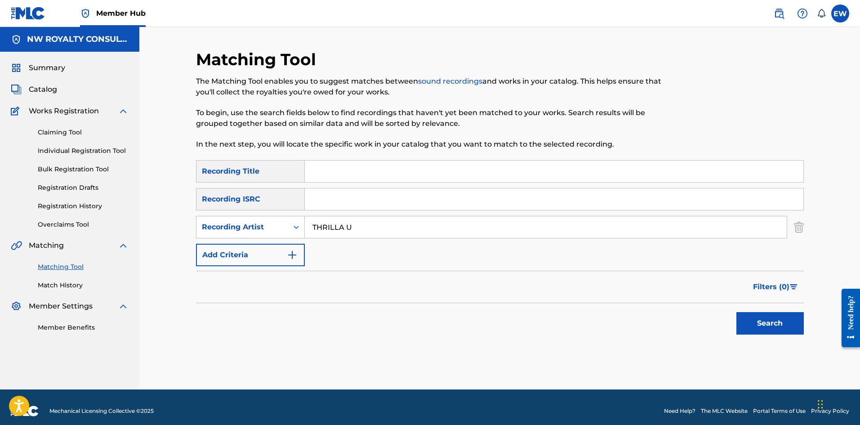
type input "THRILLA U"
click at [483, 169] on input "Search Form" at bounding box center [554, 172] width 499 height 22
paste input "ALL ABOUT THE DESTINY"
type input "ALL ABOUT THE DESTINY"
click at [759, 317] on button "Search" at bounding box center [770, 323] width 67 height 22
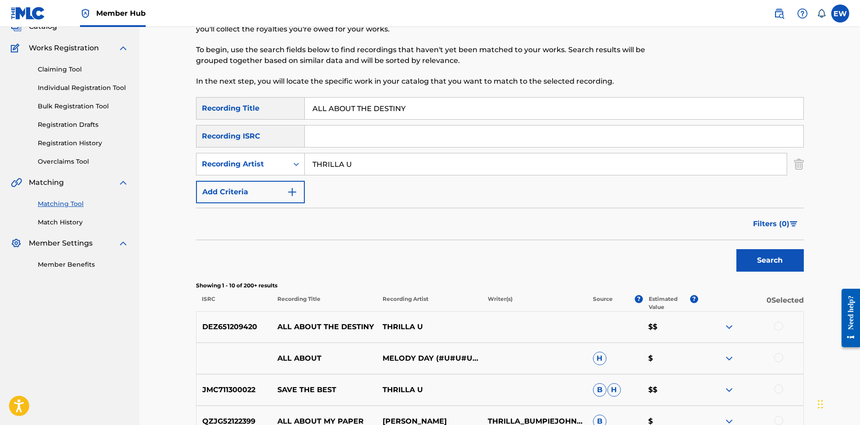
scroll to position [90, 0]
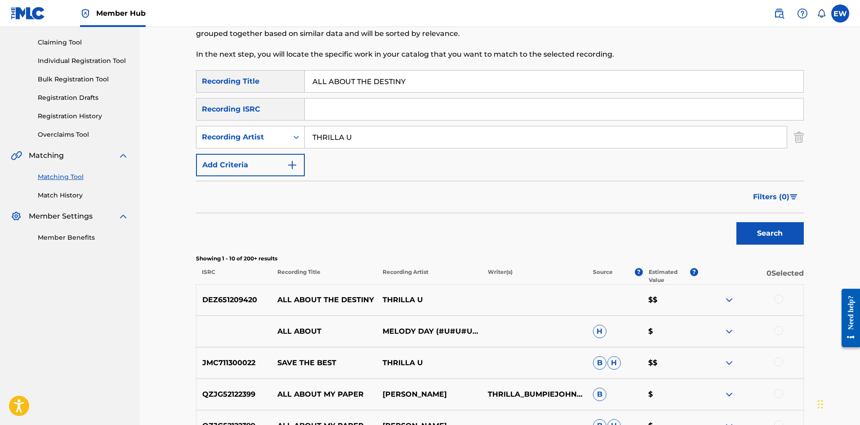
click at [782, 301] on div at bounding box center [778, 299] width 9 height 9
click at [608, 346] on button "Match 1 Group" at bounding box center [631, 351] width 99 height 22
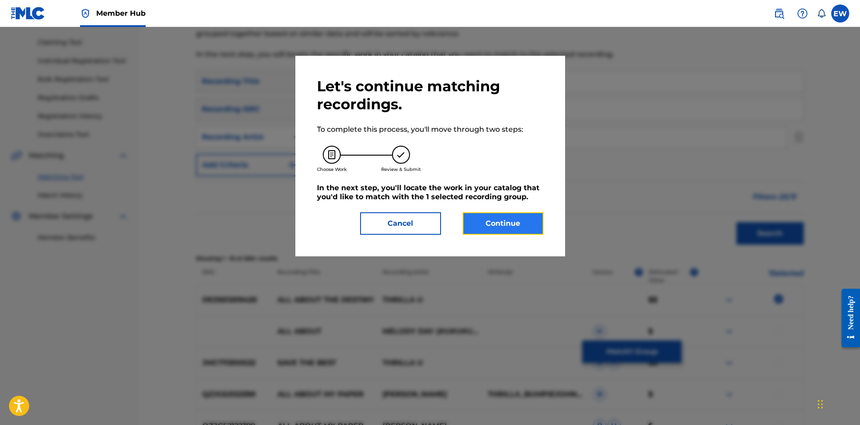
click at [507, 219] on button "Continue" at bounding box center [503, 223] width 81 height 22
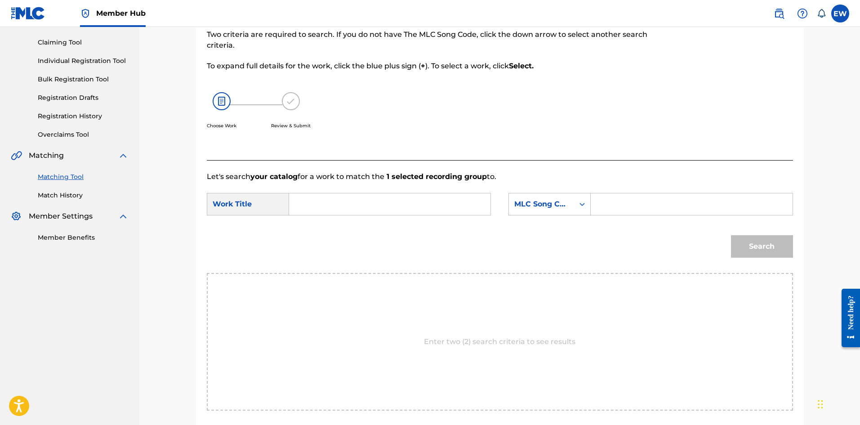
click at [473, 199] on input "Search Form" at bounding box center [390, 204] width 186 height 22
paste input "ALL ABOUT THE DESTINY"
type input "ALL ABOUT THE DESTINY"
drag, startPoint x: 674, startPoint y: 205, endPoint x: 668, endPoint y: 202, distance: 6.4
click at [674, 205] on input "Search Form" at bounding box center [692, 204] width 186 height 22
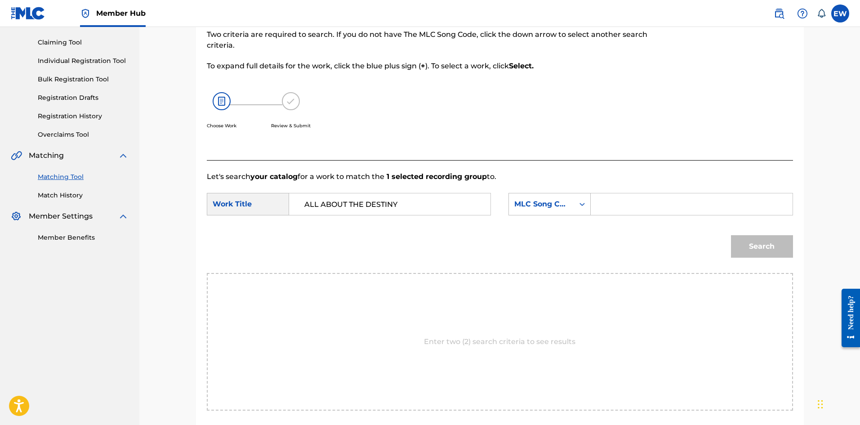
paste input "AA3PKX"
type input "AA3PKX"
drag, startPoint x: 775, startPoint y: 249, endPoint x: 767, endPoint y: 237, distance: 15.0
click at [774, 249] on button "Search" at bounding box center [762, 246] width 62 height 22
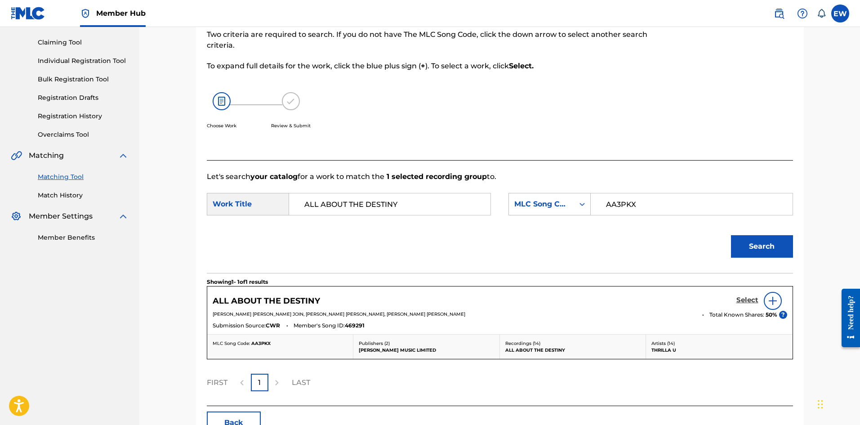
click at [750, 302] on h5 "Select" at bounding box center [748, 300] width 22 height 9
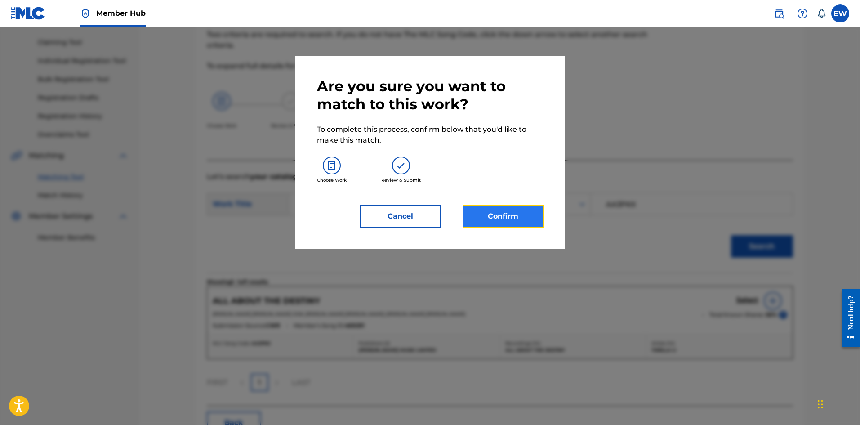
click at [485, 210] on button "Confirm" at bounding box center [503, 216] width 81 height 22
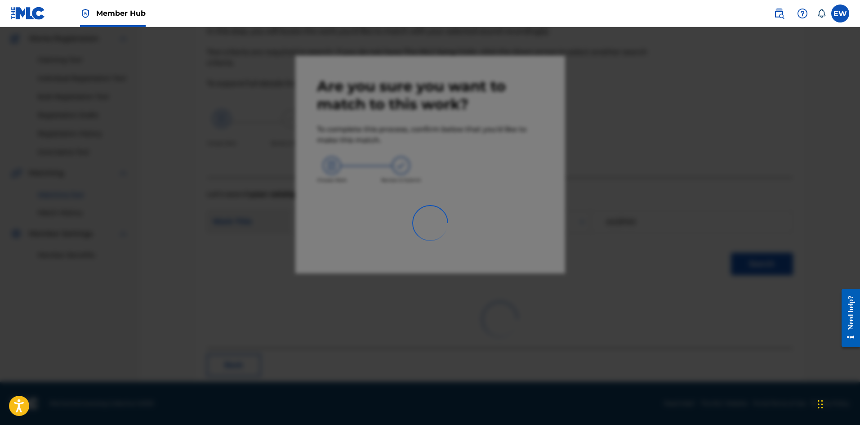
scroll to position [22, 0]
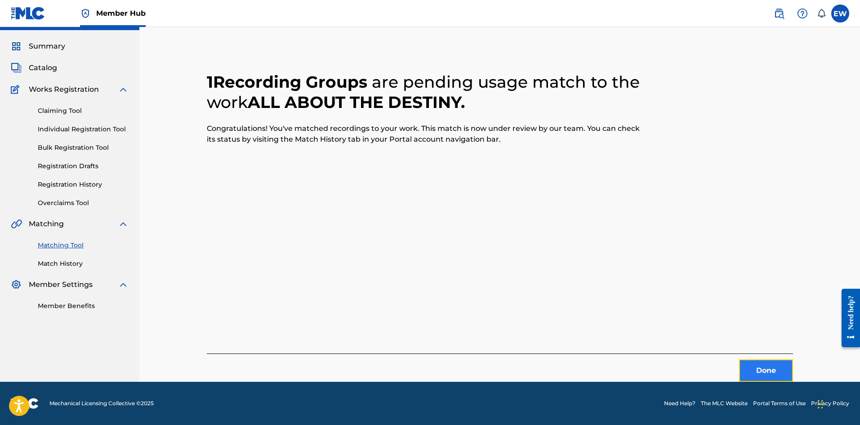
click at [764, 362] on button "Done" at bounding box center [766, 370] width 54 height 22
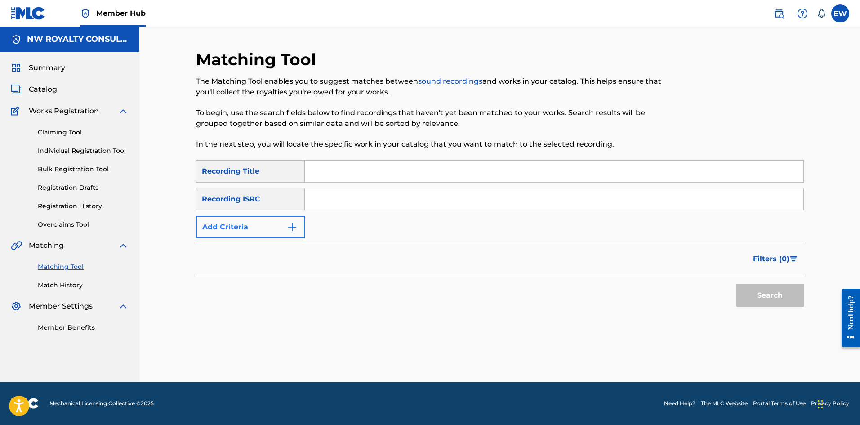
drag, startPoint x: 273, startPoint y: 215, endPoint x: 273, endPoint y: 223, distance: 7.7
click at [273, 218] on div "SearchWithCriteriae85dbed1-ba67-40c4-af59-61344b11426c Recording Title SearchWi…" at bounding box center [500, 199] width 608 height 78
click at [274, 228] on button "Add Criteria" at bounding box center [250, 227] width 109 height 22
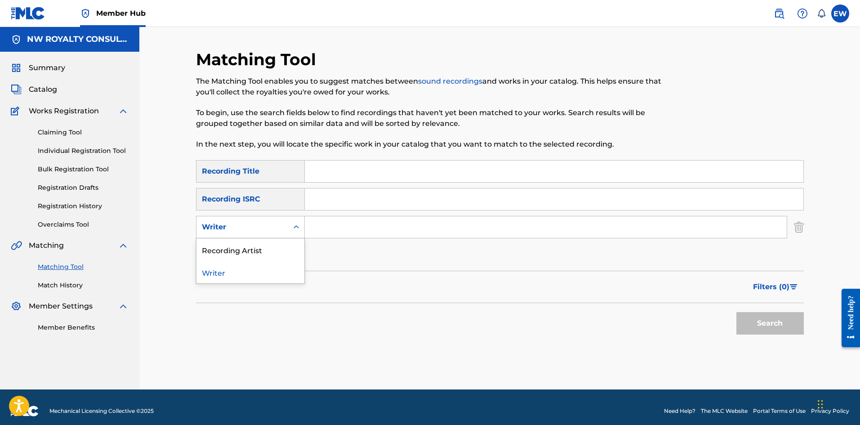
click at [276, 232] on div "Writer" at bounding box center [242, 227] width 81 height 11
drag, startPoint x: 274, startPoint y: 247, endPoint x: 291, endPoint y: 239, distance: 19.1
click at [275, 246] on div "Recording Artist" at bounding box center [251, 249] width 108 height 22
click at [329, 232] on input "Search Form" at bounding box center [546, 227] width 482 height 22
paste input "RAS SHILOH"
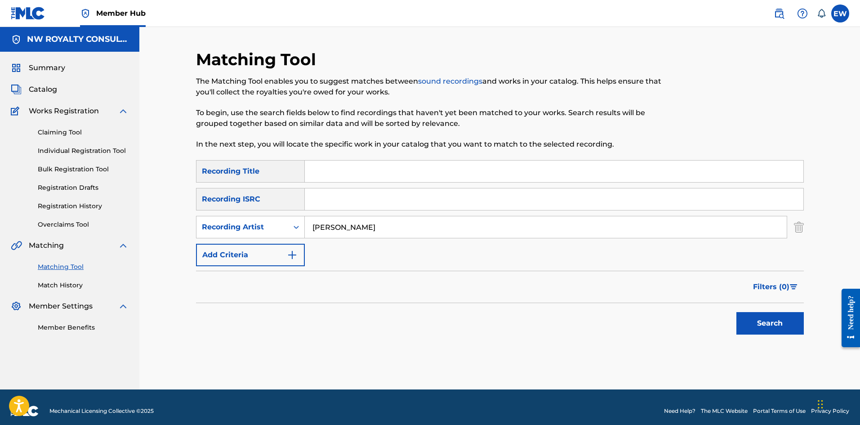
type input "RAS SHILOH"
click at [358, 168] on input "Search Form" at bounding box center [554, 172] width 499 height 22
paste input "ALL ARE ONE"
type input "ALL ARE ONE"
click at [784, 323] on button "Search" at bounding box center [770, 323] width 67 height 22
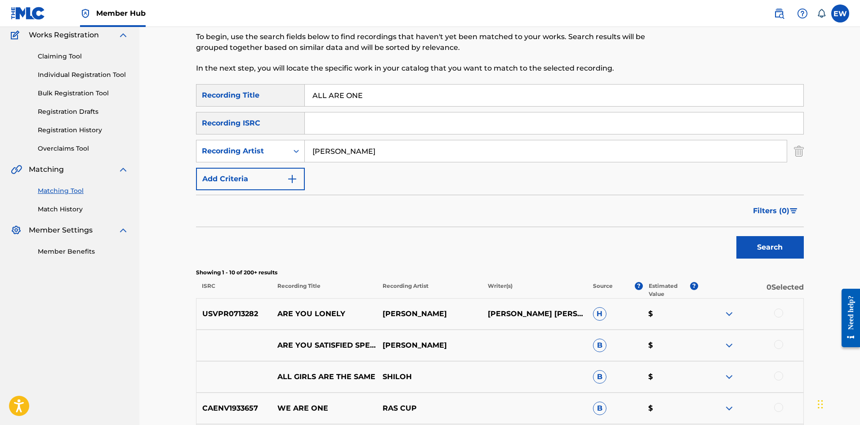
scroll to position [45, 0]
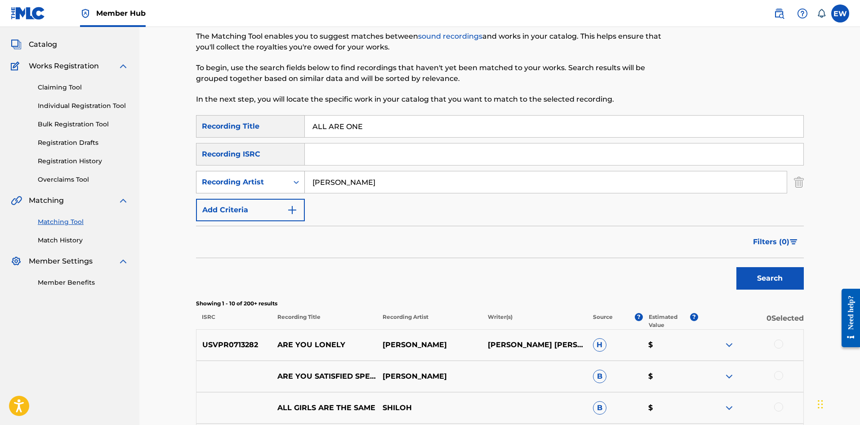
drag, startPoint x: 252, startPoint y: 181, endPoint x: 244, endPoint y: 179, distance: 8.4
click at [250, 181] on div "SearchWithCriteria7118582f-f272-4105-bde4-1c45629ccf11 Recording Artist RAS SHI…" at bounding box center [500, 182] width 608 height 22
paste input "ALKALINE"
type input "ALKALINE"
drag, startPoint x: 384, startPoint y: 130, endPoint x: 269, endPoint y: 125, distance: 114.8
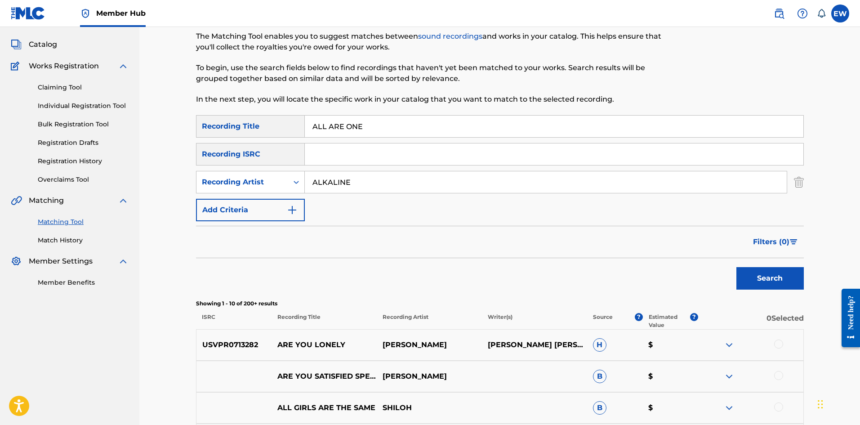
click at [277, 133] on div "SearchWithCriteriae85dbed1-ba67-40c4-af59-61344b11426c Recording Title ALL ARE …" at bounding box center [500, 126] width 608 height 22
paste input "BOUT"
type input "ALL BOUT"
click at [776, 274] on button "Search" at bounding box center [770, 278] width 67 height 22
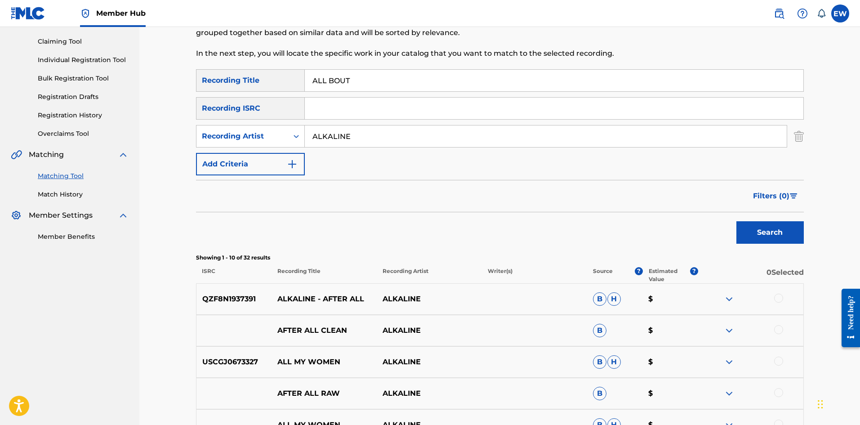
scroll to position [90, 0]
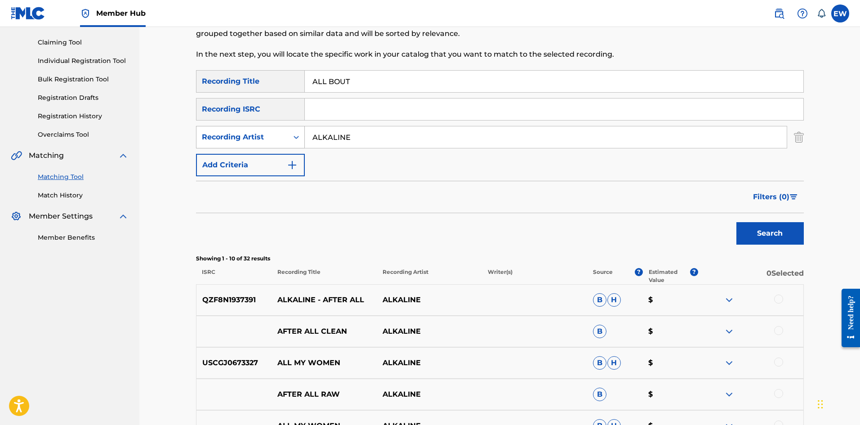
drag, startPoint x: 372, startPoint y: 136, endPoint x: 278, endPoint y: 140, distance: 94.1
click at [278, 140] on div "SearchWithCriteria7118582f-f272-4105-bde4-1c45629ccf11 Recording Artist ALKALINE" at bounding box center [500, 137] width 608 height 22
paste input "MAVADO"
type input "MAVADO"
drag, startPoint x: 376, startPoint y: 85, endPoint x: 304, endPoint y: 83, distance: 72.0
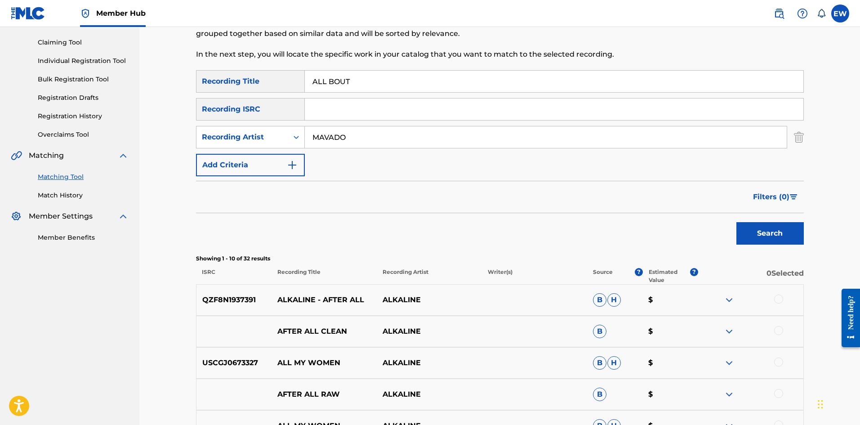
click at [306, 82] on input "ALL BOUT" at bounding box center [554, 82] width 499 height 22
paste input "DEM A TALK"
type input "ALL DEM A TALK"
click at [742, 228] on button "Search" at bounding box center [770, 233] width 67 height 22
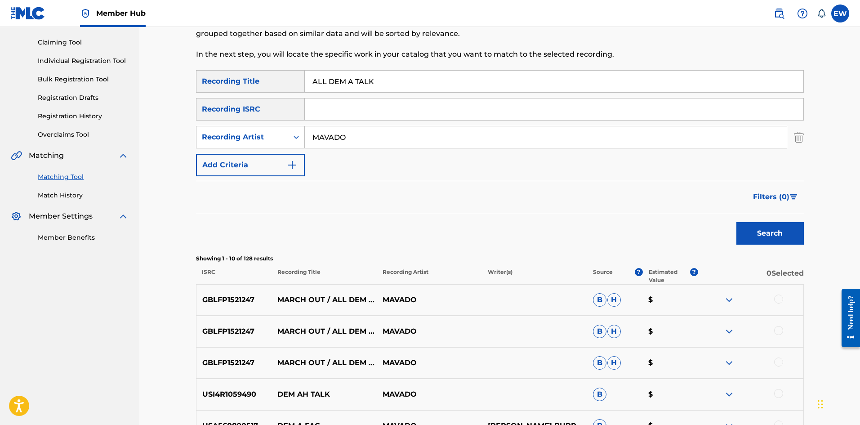
click at [781, 302] on div at bounding box center [778, 299] width 9 height 9
click at [773, 331] on div at bounding box center [750, 331] width 105 height 11
click at [775, 331] on div at bounding box center [778, 330] width 9 height 9
click at [780, 359] on div at bounding box center [778, 361] width 9 height 9
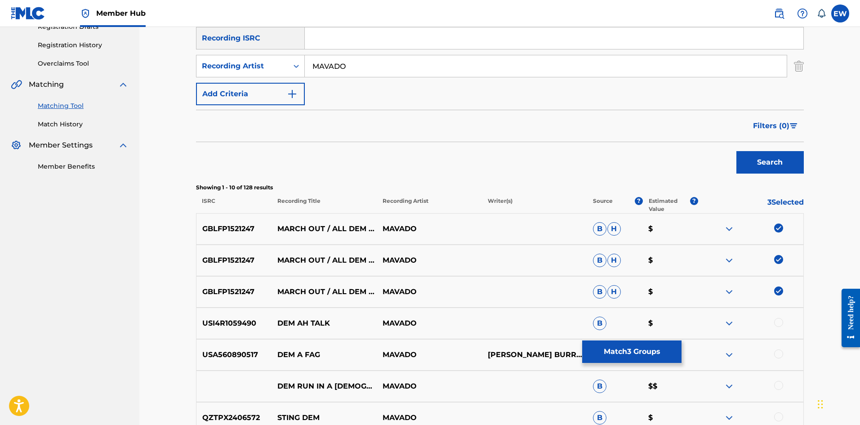
scroll to position [180, 0]
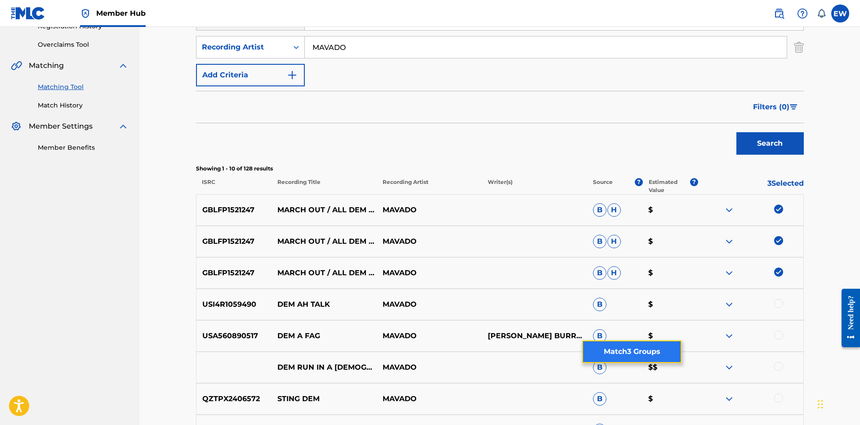
click at [617, 348] on button "Match 3 Groups" at bounding box center [631, 351] width 99 height 22
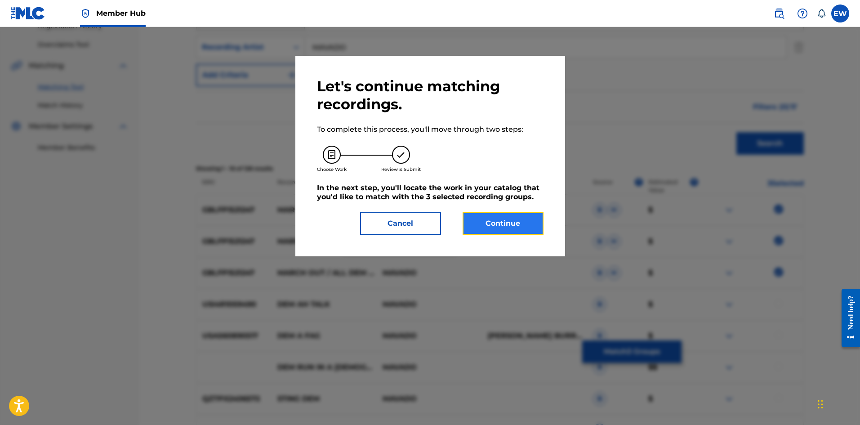
click at [485, 232] on button "Continue" at bounding box center [503, 223] width 81 height 22
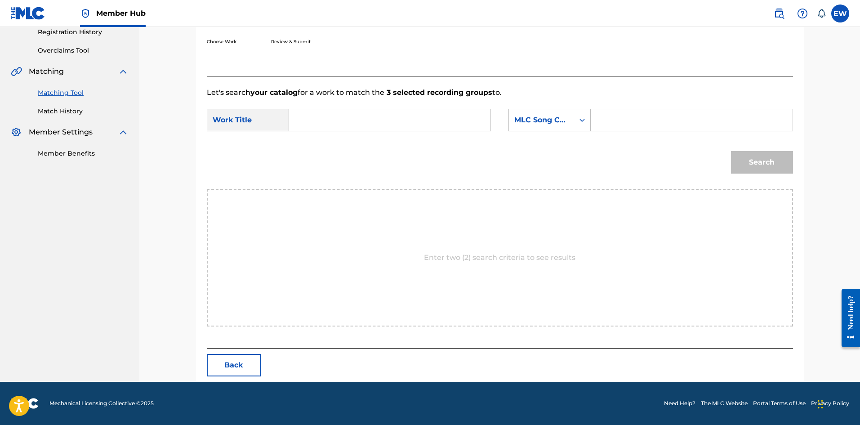
scroll to position [174, 0]
click at [403, 126] on input "Search Form" at bounding box center [390, 120] width 186 height 22
paste input "ALL DEM A TALK"
type input "ALL DEM A TALK"
drag, startPoint x: 630, startPoint y: 126, endPoint x: 615, endPoint y: 134, distance: 17.3
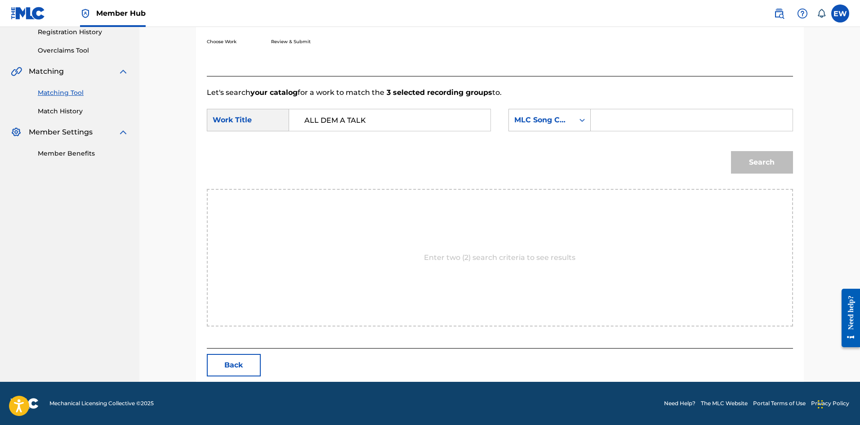
click at [630, 126] on input "Search Form" at bounding box center [692, 120] width 186 height 22
paste input "AV7I1F"
type input "AV7I1F"
click at [759, 165] on button "Search" at bounding box center [762, 162] width 62 height 22
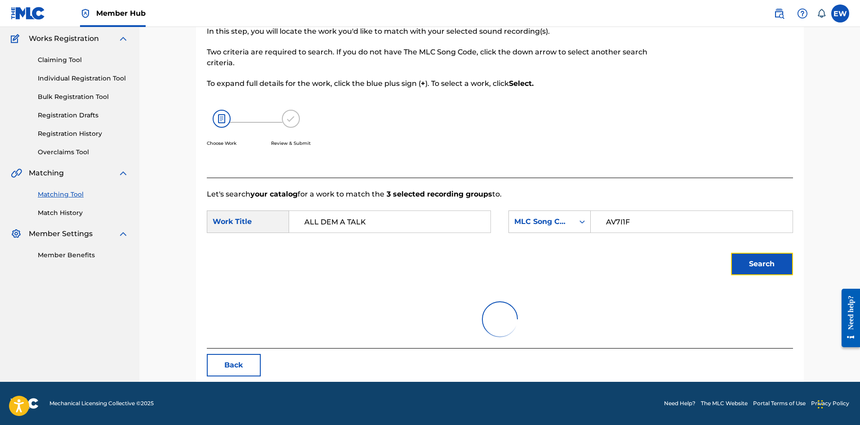
scroll to position [147, 0]
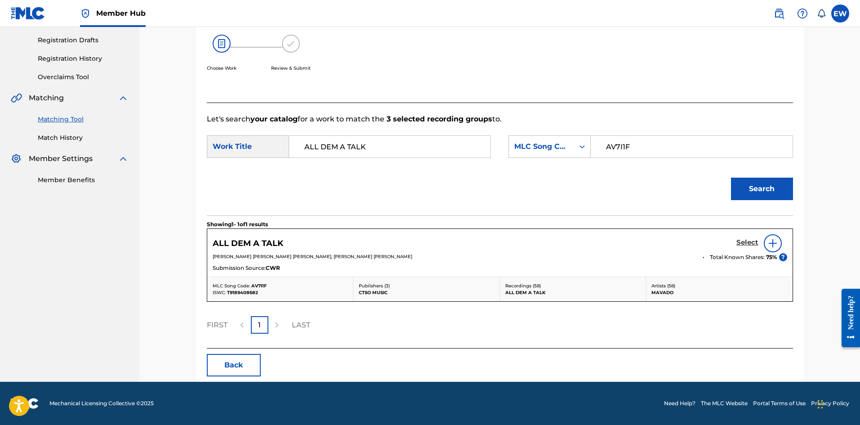
click at [747, 239] on h5 "Select" at bounding box center [748, 242] width 22 height 9
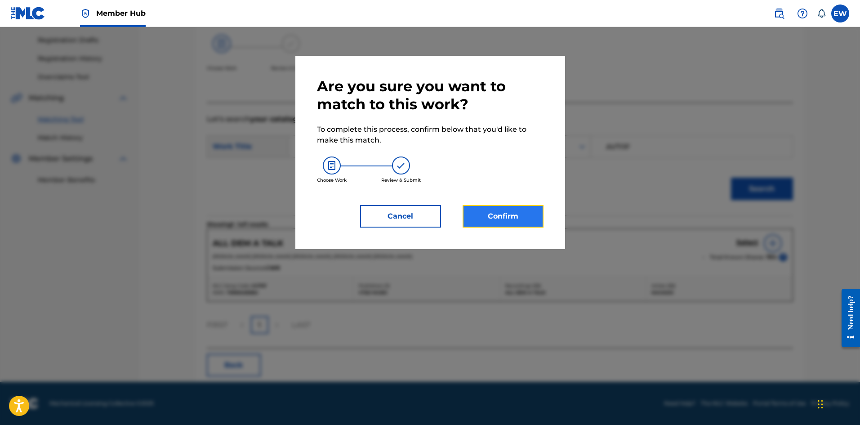
click at [492, 207] on button "Confirm" at bounding box center [503, 216] width 81 height 22
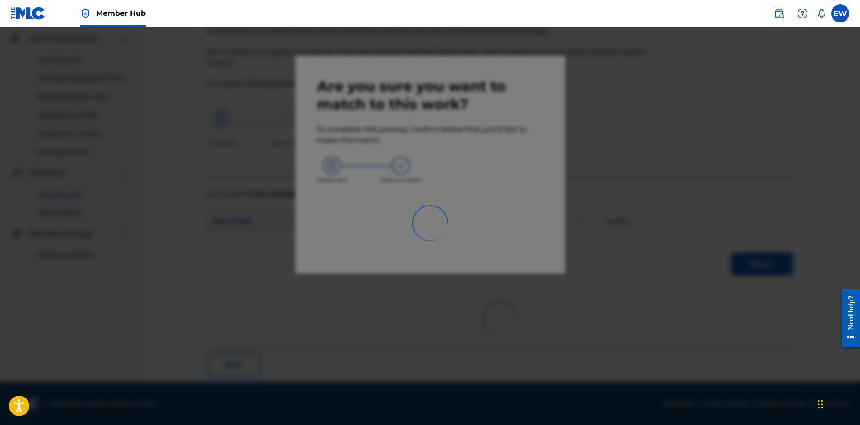
scroll to position [22, 0]
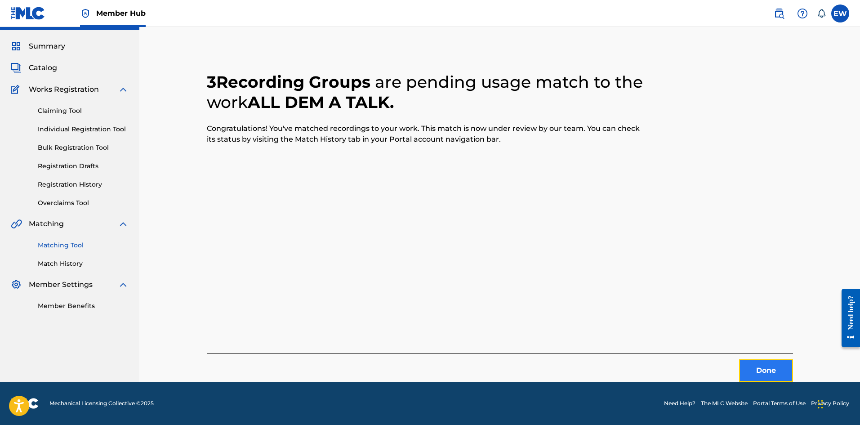
click at [747, 368] on button "Done" at bounding box center [766, 370] width 54 height 22
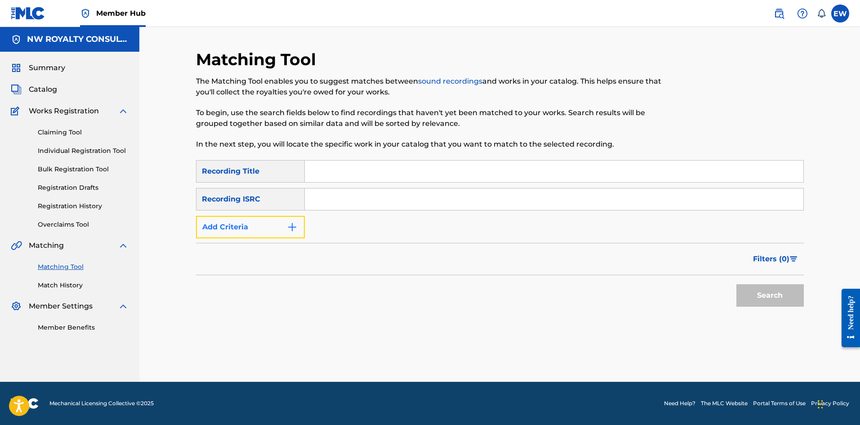
click at [275, 232] on button "Add Criteria" at bounding box center [250, 227] width 109 height 22
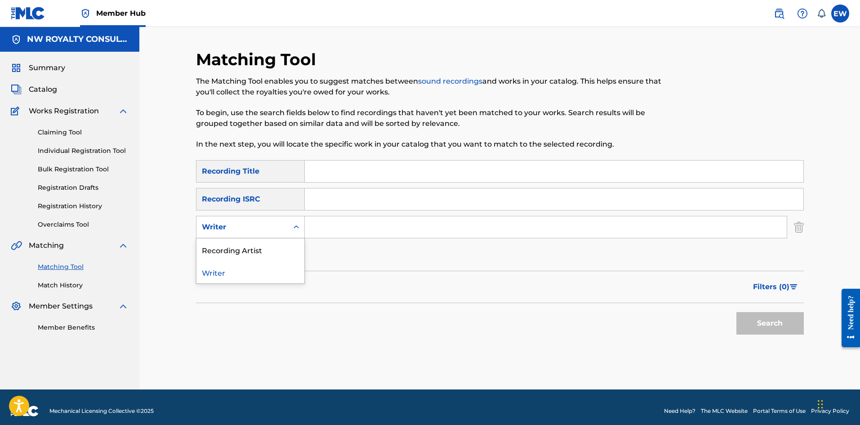
click at [275, 232] on div "Writer" at bounding box center [242, 227] width 81 height 11
click at [266, 241] on div "Recording Artist" at bounding box center [251, 249] width 108 height 22
click at [353, 226] on input "Search Form" at bounding box center [546, 227] width 482 height 22
paste input "MR RENZO"
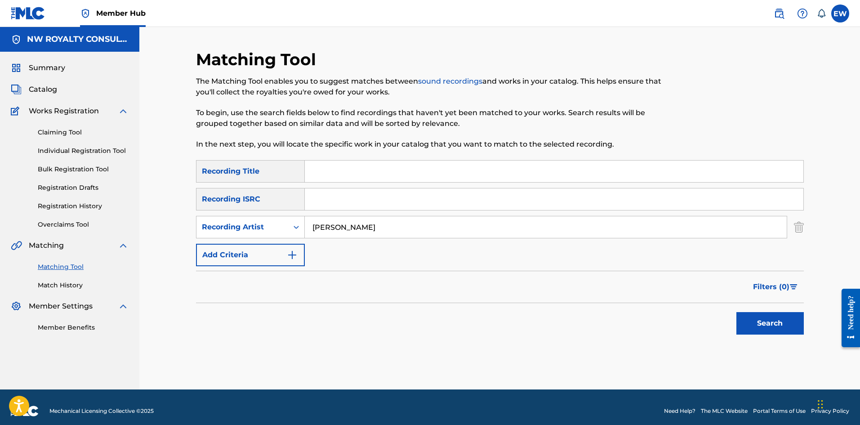
type input "MR RENZO"
drag, startPoint x: 371, startPoint y: 170, endPoint x: 358, endPoint y: 159, distance: 16.9
click at [367, 169] on input "Search Form" at bounding box center [554, 172] width 499 height 22
paste input "ALL EYES ON YOU"
type input "ALL EYES ON YOU"
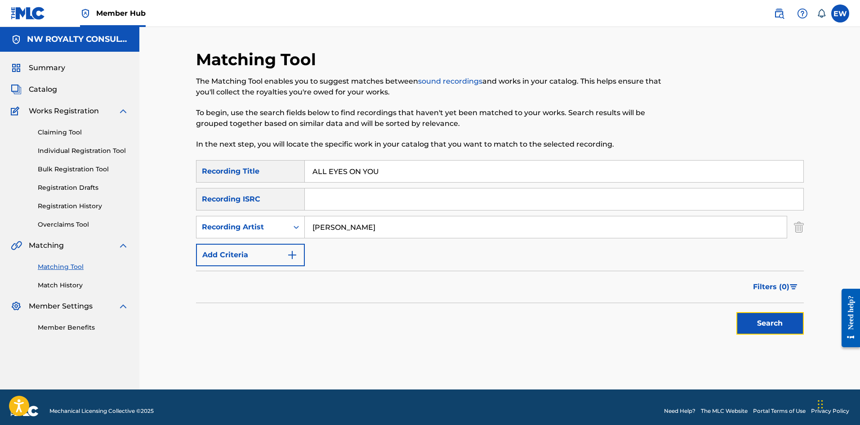
drag, startPoint x: 750, startPoint y: 317, endPoint x: 738, endPoint y: 306, distance: 15.9
click at [749, 315] on button "Search" at bounding box center [770, 323] width 67 height 22
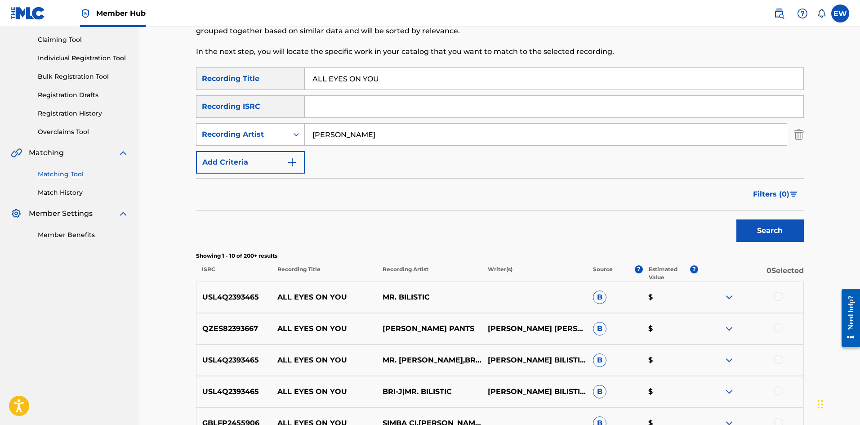
scroll to position [90, 0]
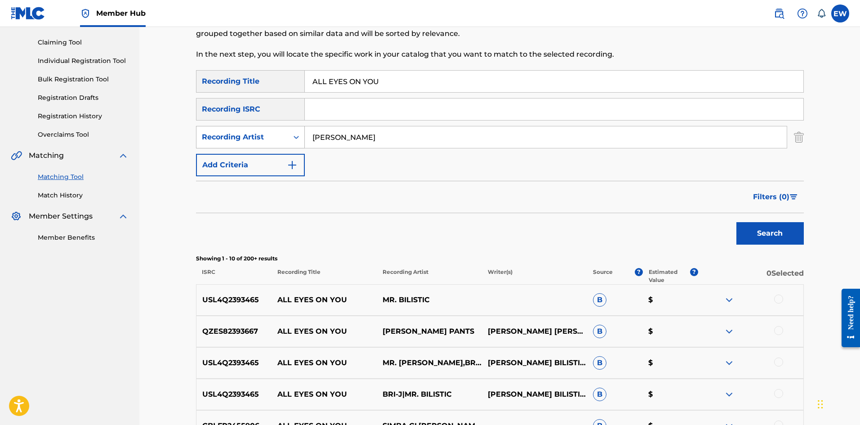
drag, startPoint x: 389, startPoint y: 135, endPoint x: 269, endPoint y: 132, distance: 119.7
click at [292, 145] on div "SearchWithCriteriaf037c488-2541-4628-8953-d4077a325717 Recording Artist MR RENZO" at bounding box center [500, 137] width 608 height 22
paste input "RICHIE SPICE"
type input "RICHIE SPICE"
drag, startPoint x: 390, startPoint y: 89, endPoint x: 211, endPoint y: 77, distance: 179.8
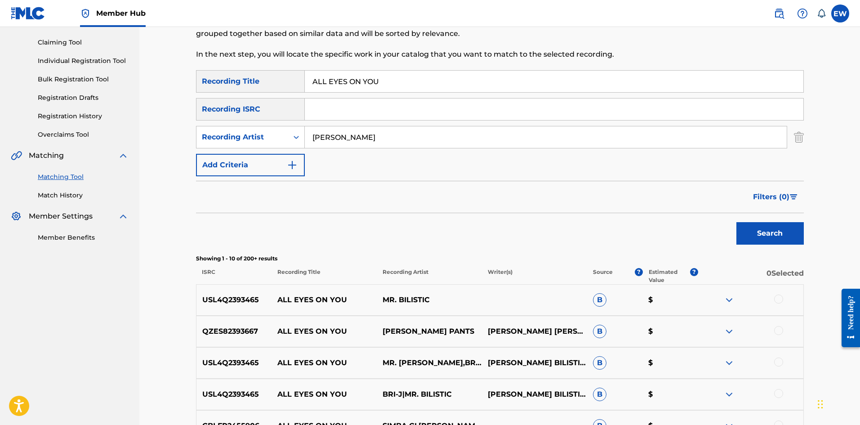
click at [212, 78] on div "SearchWithCriteriae85dbed1-ba67-40c4-af59-61344b11426c Recording Title ALL EYES…" at bounding box center [500, 81] width 608 height 22
paste input "FOR A CAUSE"
type input "ALL FOR A CAUSE"
click at [787, 226] on button "Search" at bounding box center [770, 233] width 67 height 22
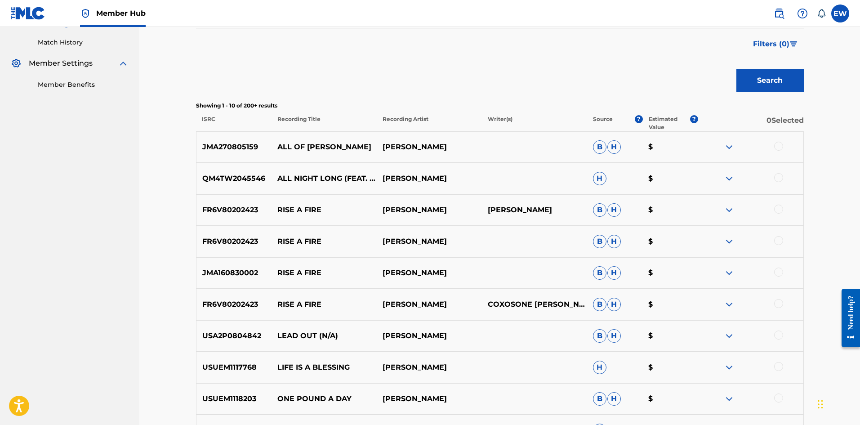
scroll to position [180, 0]
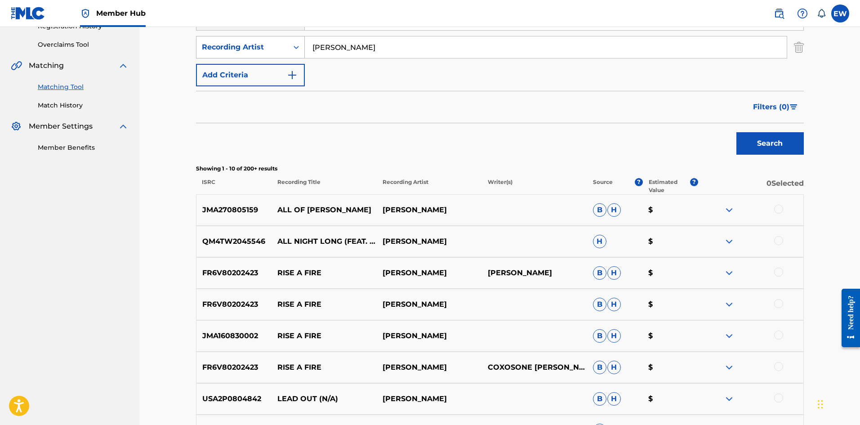
drag, startPoint x: 371, startPoint y: 49, endPoint x: 271, endPoint y: 51, distance: 99.9
click at [304, 57] on div "SearchWithCriteriaf037c488-2541-4628-8953-d4077a325717 Recording Artist RICHIE …" at bounding box center [500, 47] width 608 height 22
paste input "PETER SPEN"
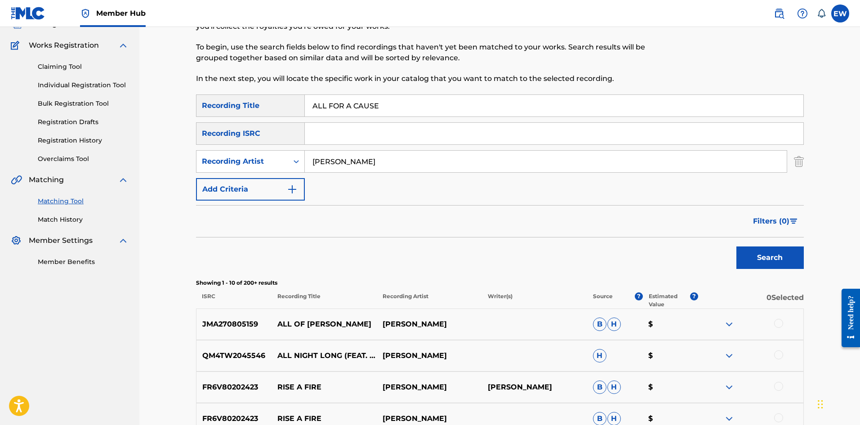
scroll to position [45, 0]
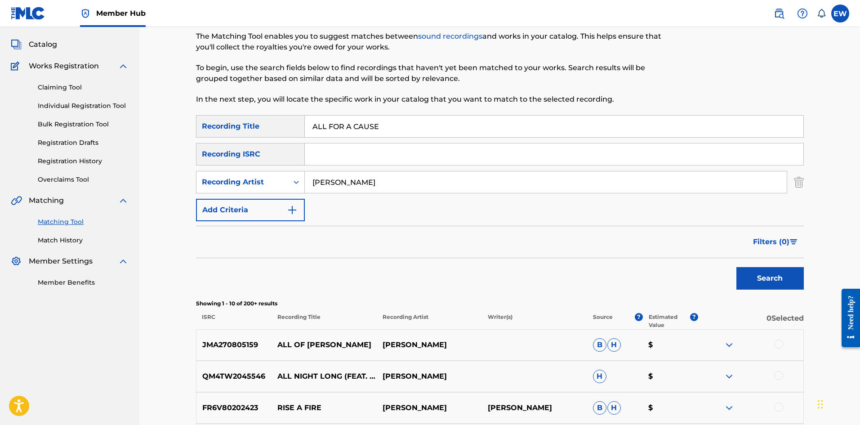
type input "PETER SPENCE"
drag, startPoint x: 383, startPoint y: 125, endPoint x: 295, endPoint y: 121, distance: 88.2
click at [305, 125] on input "ALL FOR A CAUSE" at bounding box center [554, 127] width 499 height 22
paste input "I HAV"
type input "ALL I HAVE"
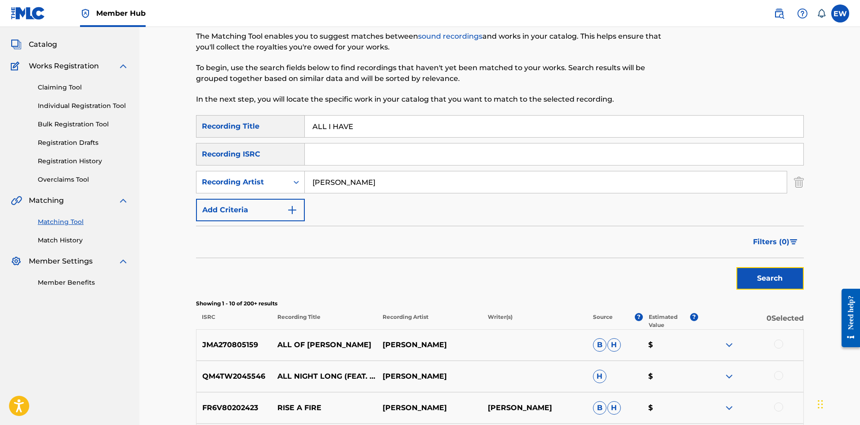
drag, startPoint x: 780, startPoint y: 286, endPoint x: 773, endPoint y: 273, distance: 15.3
click at [780, 283] on button "Search" at bounding box center [770, 278] width 67 height 22
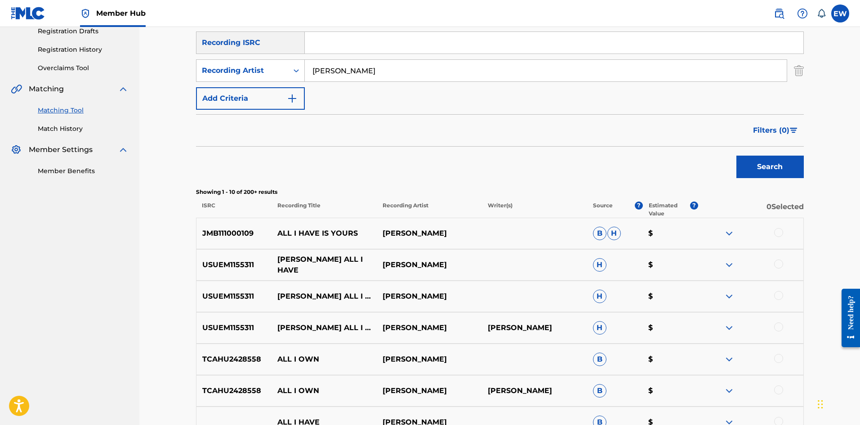
scroll to position [180, 0]
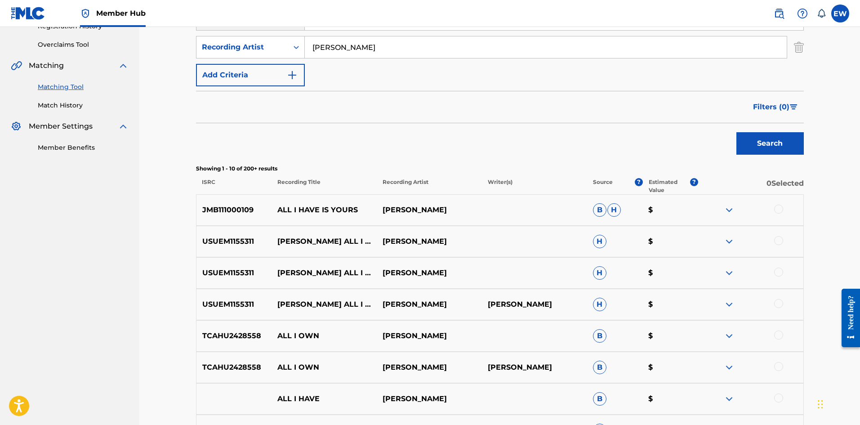
click at [777, 243] on div at bounding box center [778, 240] width 9 height 9
click at [779, 275] on div at bounding box center [778, 272] width 9 height 9
click at [786, 302] on div at bounding box center [750, 304] width 105 height 11
click at [777, 303] on div at bounding box center [778, 303] width 9 height 9
click at [647, 344] on button "Match 3 Groups" at bounding box center [631, 351] width 99 height 22
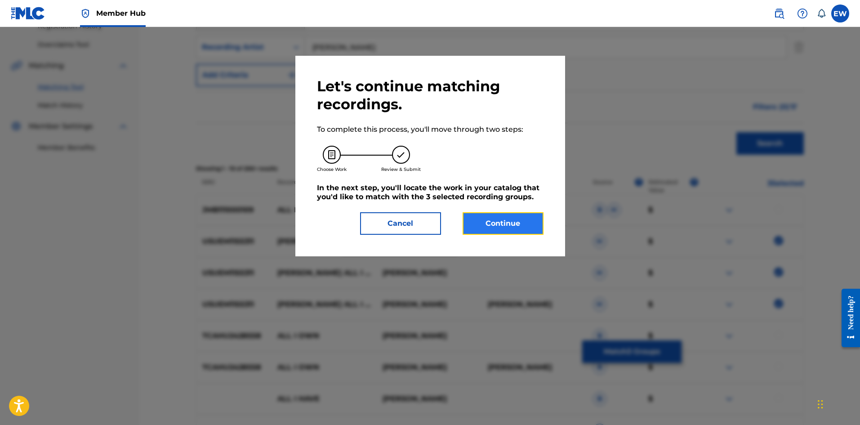
click at [510, 231] on button "Continue" at bounding box center [503, 223] width 81 height 22
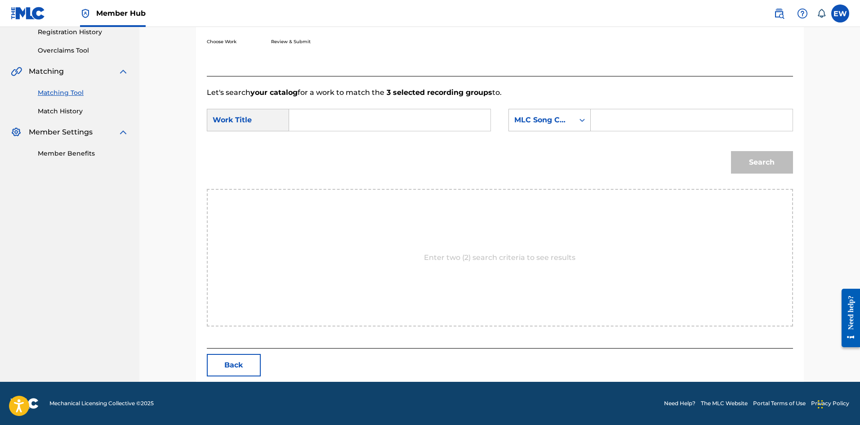
click at [397, 124] on input "Search Form" at bounding box center [390, 120] width 186 height 22
paste input "ALL I HAVE"
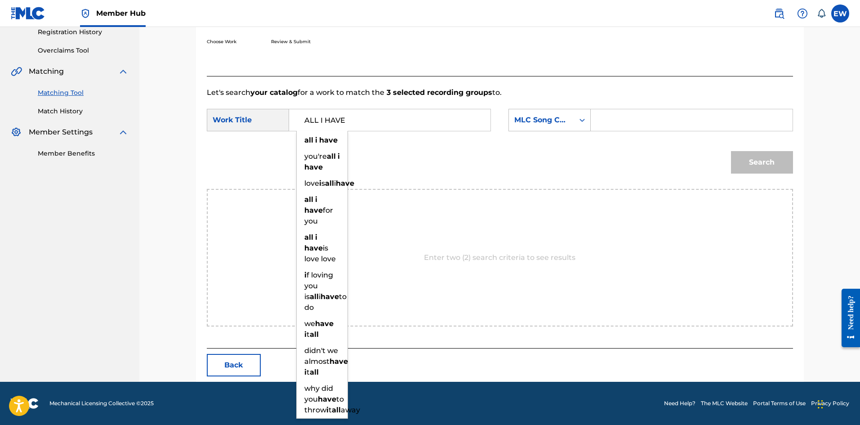
type input "ALL I HAVE"
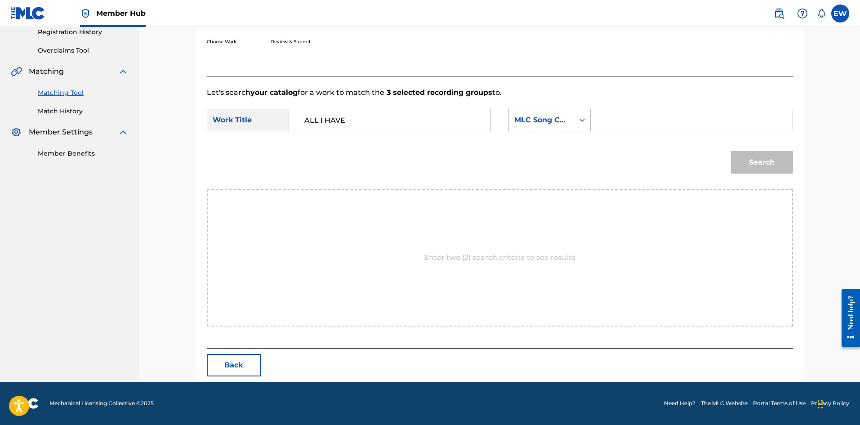
click at [644, 132] on div "SearchWithCriteria3e0615c1-6106-4a4b-af14-cda351f02218 Work Title ALL I HAVE Se…" at bounding box center [500, 123] width 586 height 28
click at [635, 123] on input "Search Form" at bounding box center [692, 120] width 186 height 22
paste input "A5747N"
type input "A5747N"
click at [784, 162] on button "Search" at bounding box center [762, 162] width 62 height 22
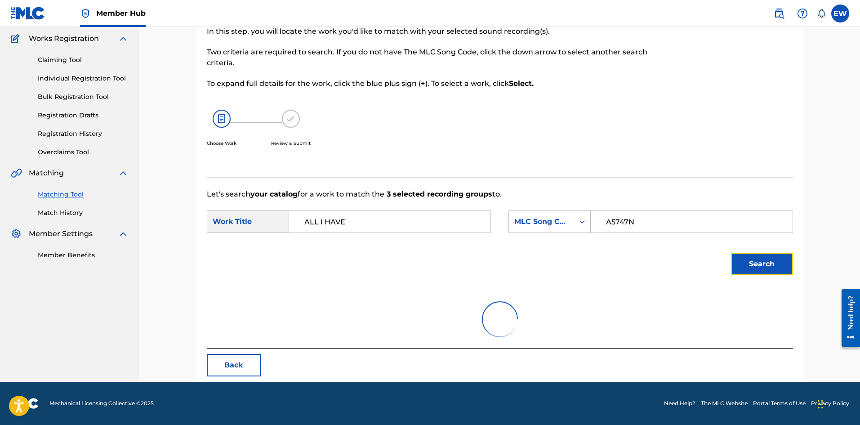
scroll to position [147, 0]
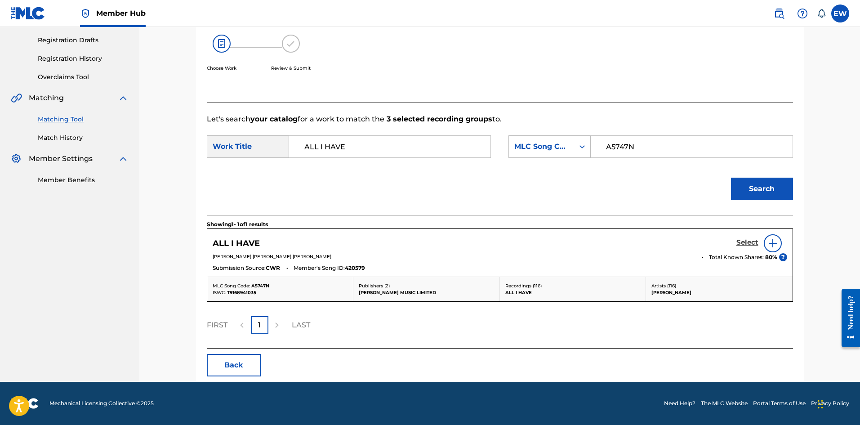
click at [747, 243] on h5 "Select" at bounding box center [748, 242] width 22 height 9
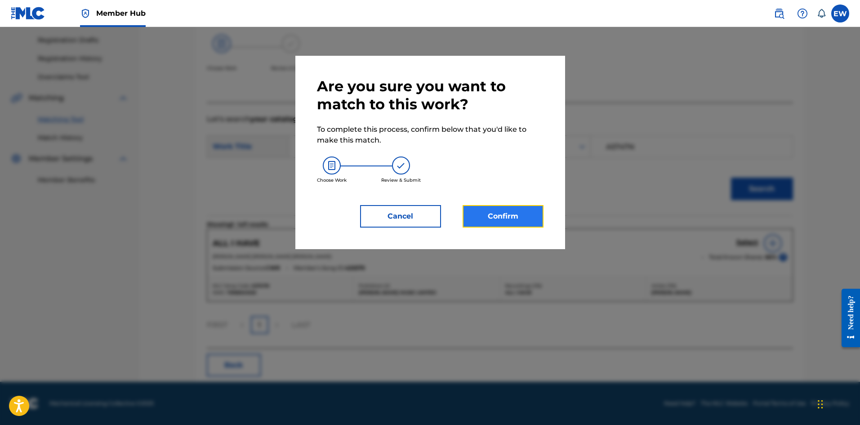
click at [497, 210] on button "Confirm" at bounding box center [503, 216] width 81 height 22
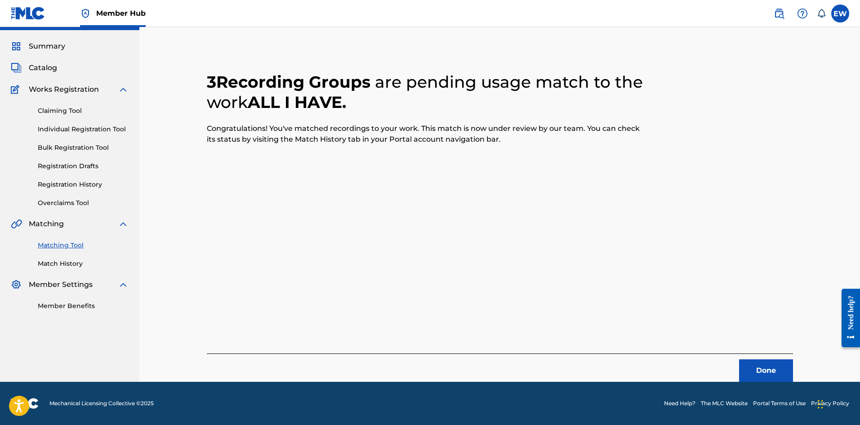
scroll to position [22, 0]
click at [754, 365] on button "Done" at bounding box center [766, 370] width 54 height 22
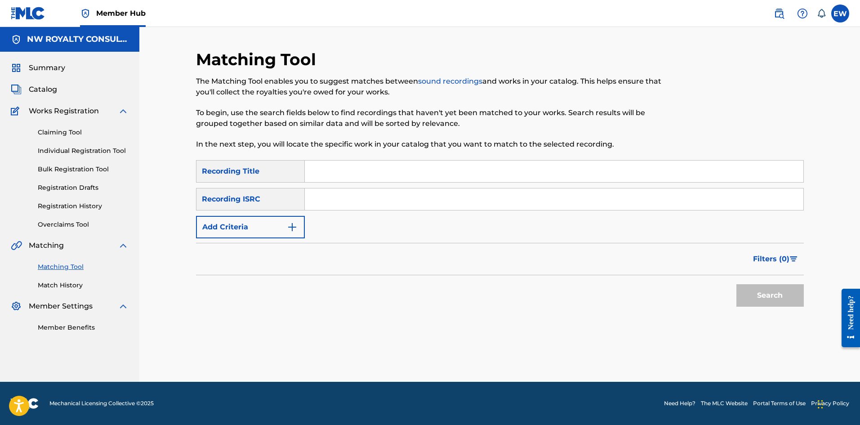
scroll to position [0, 0]
click at [234, 237] on button "Add Criteria" at bounding box center [250, 227] width 109 height 22
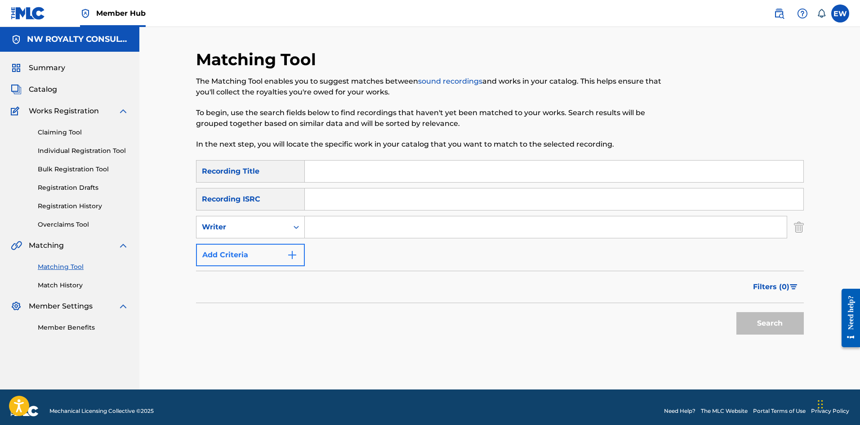
click at [234, 237] on div "Writer" at bounding box center [250, 227] width 109 height 22
drag, startPoint x: 235, startPoint y: 253, endPoint x: 310, endPoint y: 242, distance: 75.9
click at [252, 250] on div "Recording Artist" at bounding box center [251, 249] width 108 height 22
click at [371, 232] on input "Search Form" at bounding box center [546, 227] width 482 height 22
paste input "TEFLON"
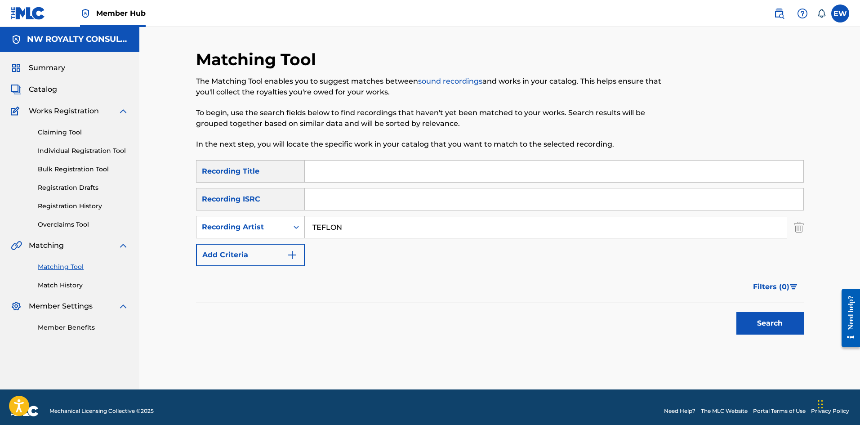
type input "TEFLON"
drag, startPoint x: 512, startPoint y: 176, endPoint x: 486, endPoint y: 185, distance: 27.4
click at [504, 180] on input "Search Form" at bounding box center [554, 172] width 499 height 22
paste input "ALL I WANT TO DO"
type input "ALL I WANT TO DO"
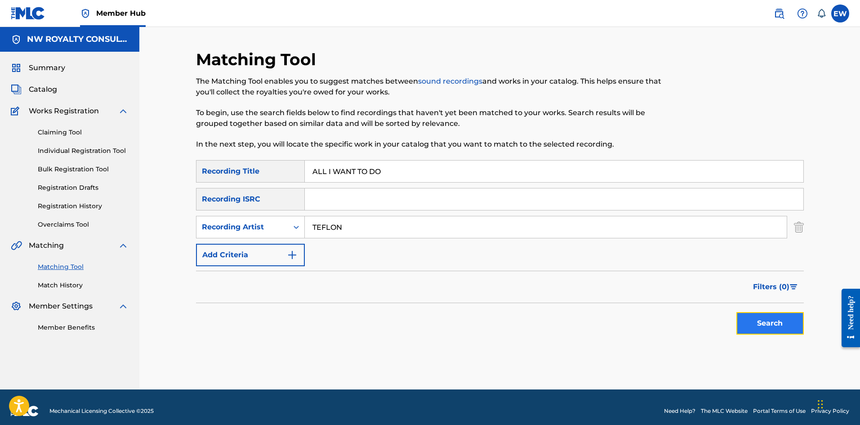
click at [759, 317] on button "Search" at bounding box center [770, 323] width 67 height 22
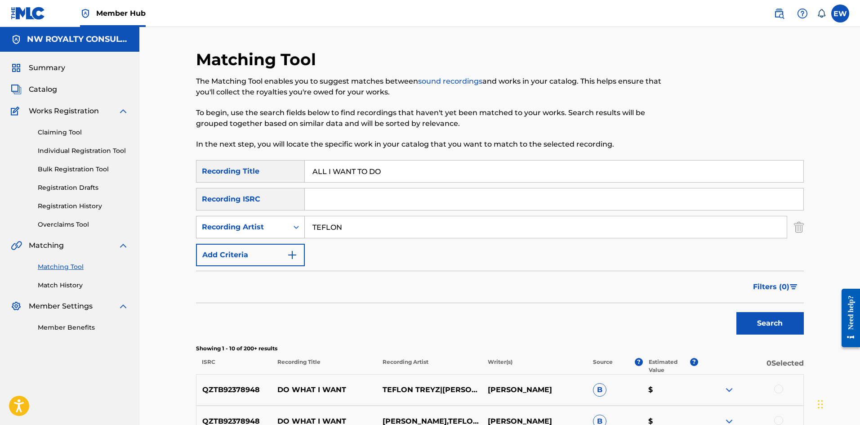
click at [287, 234] on div "SearchWithCriteria0267e317-2b01-46f5-87e5-e7ba18820639 Recording Artist TEFLON" at bounding box center [500, 227] width 608 height 22
paste input "DETERMINE"
type input "DETERMINE"
drag, startPoint x: 405, startPoint y: 173, endPoint x: 308, endPoint y: 189, distance: 98.4
click at [315, 188] on div "SearchWithCriteriae85dbed1-ba67-40c4-af59-61344b11426c Recording Title ALL I WA…" at bounding box center [500, 213] width 608 height 106
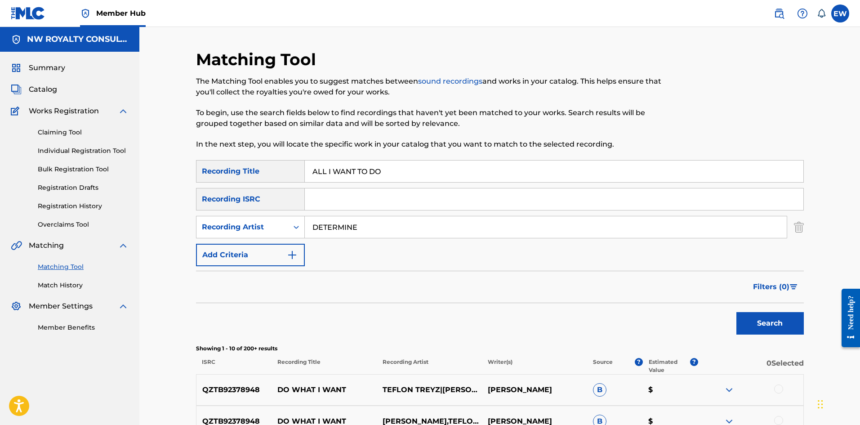
click at [449, 169] on input "ALL I WANT TO DO" at bounding box center [554, 172] width 499 height 22
click at [428, 176] on input "ALL I WANT TO DO" at bounding box center [554, 172] width 499 height 22
drag, startPoint x: 425, startPoint y: 176, endPoint x: 255, endPoint y: 176, distance: 169.5
click at [256, 182] on div "SearchWithCriteriae85dbed1-ba67-40c4-af59-61344b11426c Recording Title ALL I WA…" at bounding box center [500, 171] width 608 height 22
paste input "OULD NEED"
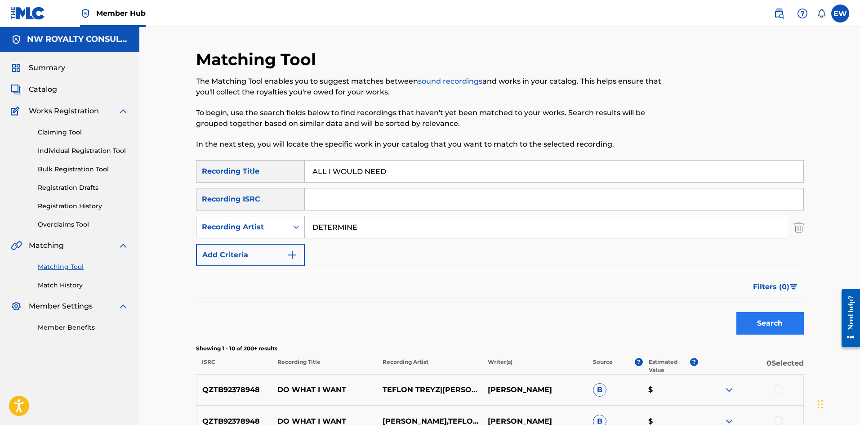
type input "ALL I WOULD NEED"
drag, startPoint x: 762, startPoint y: 321, endPoint x: 742, endPoint y: 299, distance: 29.9
click at [762, 320] on button "Search" at bounding box center [770, 323] width 67 height 22
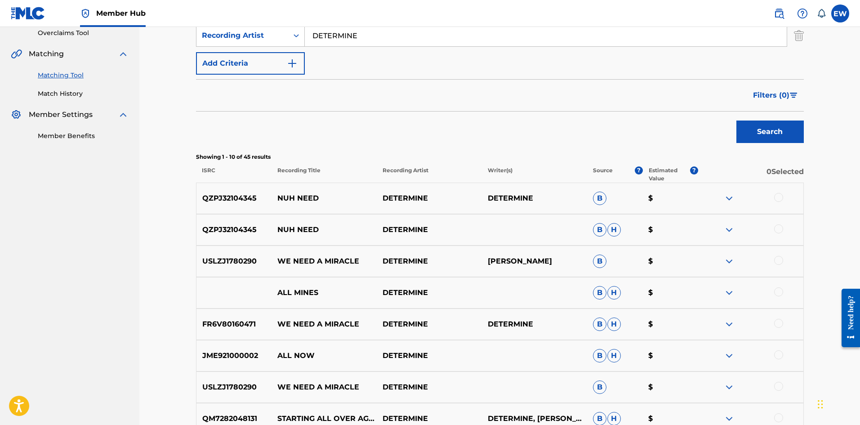
scroll to position [45, 0]
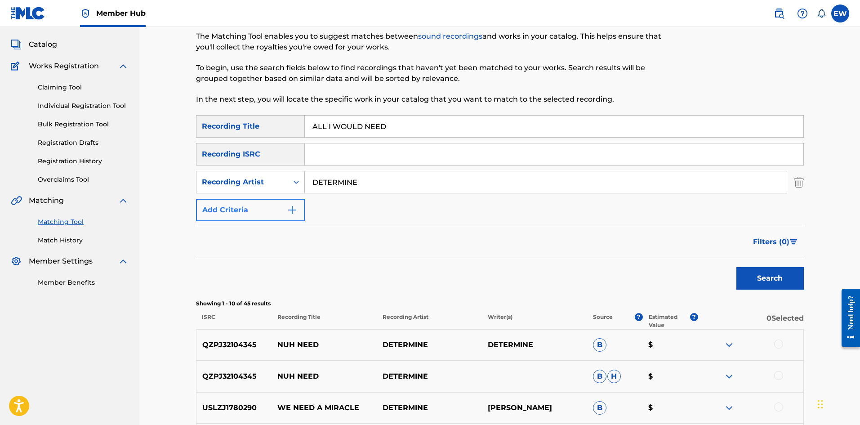
drag, startPoint x: 391, startPoint y: 183, endPoint x: 261, endPoint y: 202, distance: 131.8
click at [261, 202] on div "SearchWithCriteriae85dbed1-ba67-40c4-af59-61344b11426c Recording Title ALL I WO…" at bounding box center [500, 168] width 608 height 106
paste input "FLEXX"
type input "FLEXX"
drag, startPoint x: 388, startPoint y: 148, endPoint x: 253, endPoint y: 156, distance: 135.1
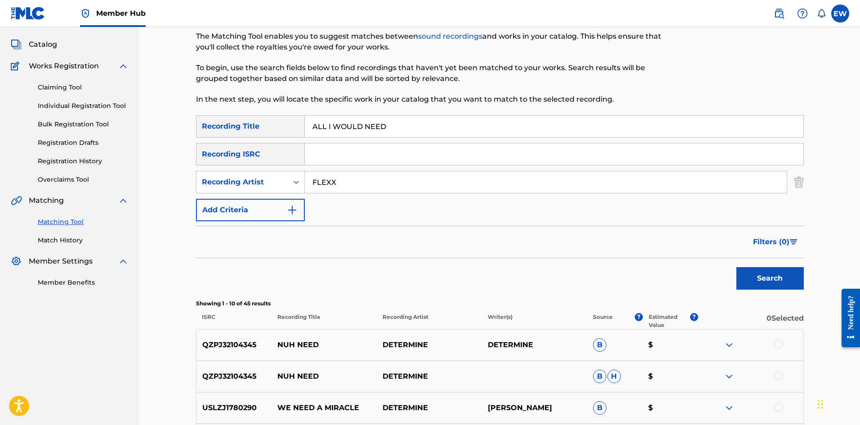
click at [260, 154] on div "SearchWithCriteriae85dbed1-ba67-40c4-af59-61344b11426c Recording Title ALL I WO…" at bounding box center [500, 168] width 608 height 106
paste input "MY LIFE"
type input "ALL MY LIFE"
click at [765, 278] on button "Search" at bounding box center [770, 278] width 67 height 22
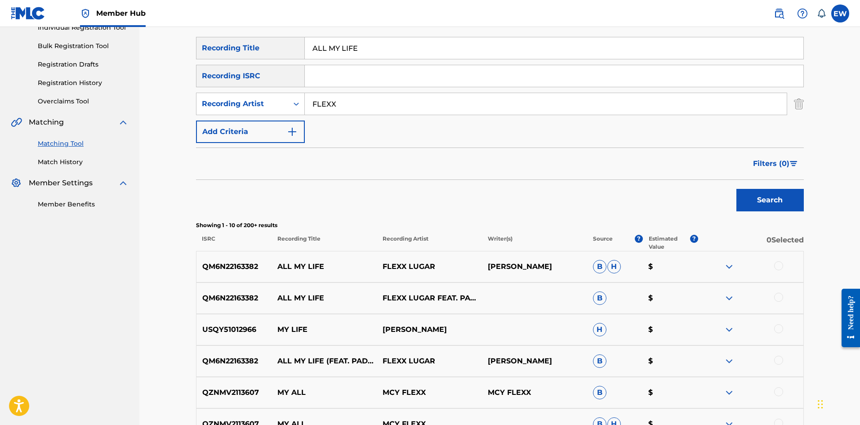
scroll to position [135, 0]
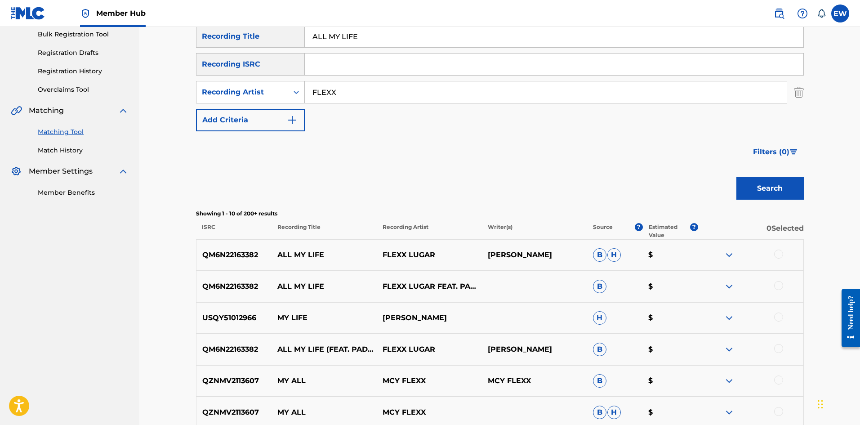
drag, startPoint x: 779, startPoint y: 254, endPoint x: 738, endPoint y: 256, distance: 41.0
click at [778, 255] on div at bounding box center [778, 254] width 9 height 9
click at [777, 284] on div at bounding box center [778, 285] width 9 height 9
click at [779, 349] on div at bounding box center [778, 348] width 9 height 9
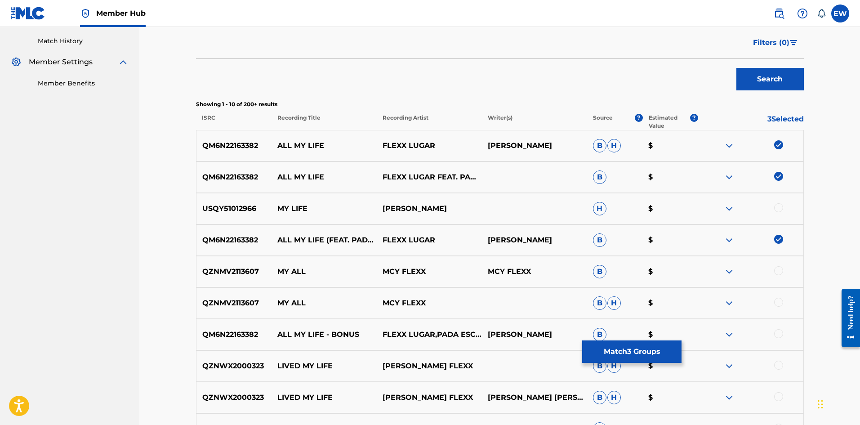
scroll to position [270, 0]
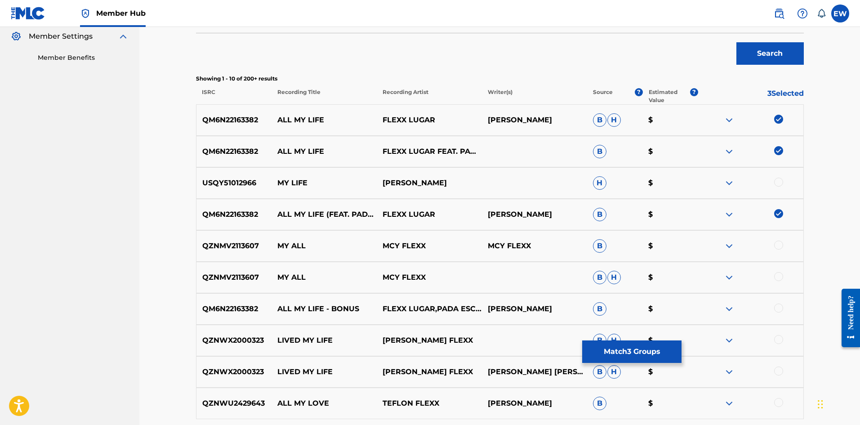
click at [777, 306] on div at bounding box center [778, 308] width 9 height 9
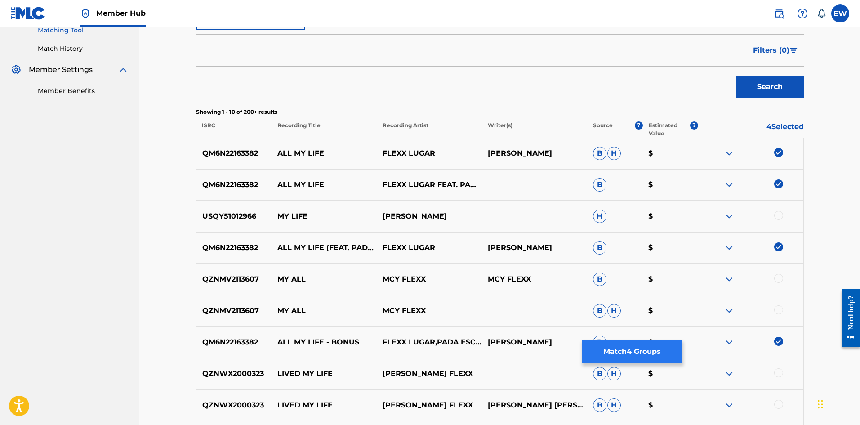
scroll to position [225, 0]
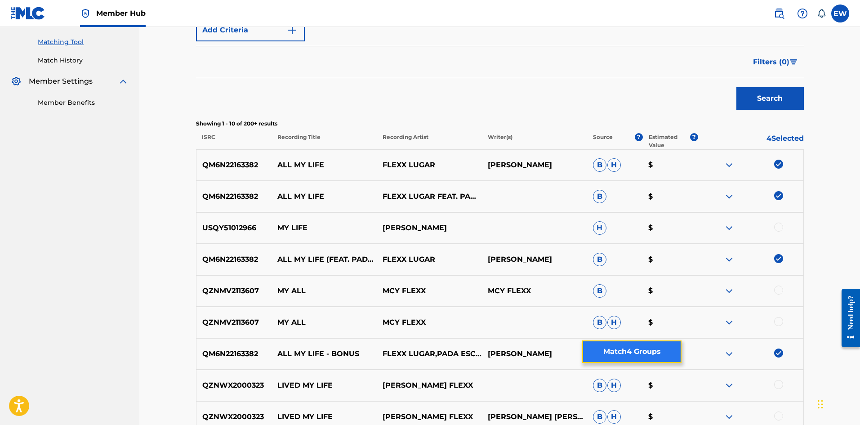
click at [651, 347] on button "Match 4 Groups" at bounding box center [631, 351] width 99 height 22
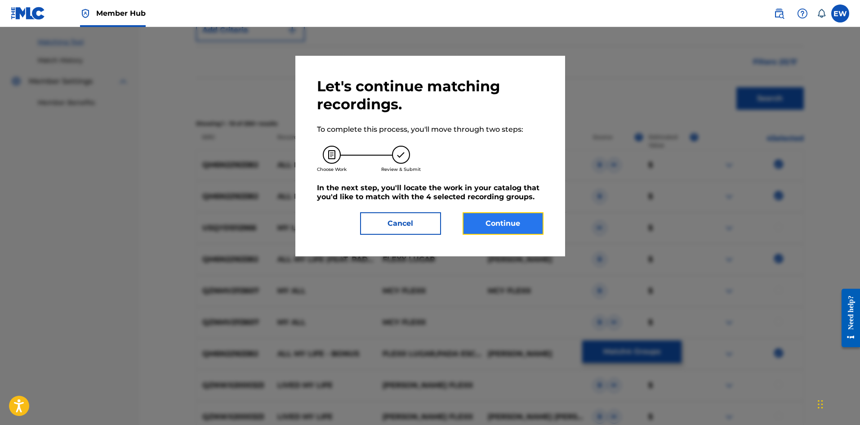
click at [485, 222] on button "Continue" at bounding box center [503, 223] width 81 height 22
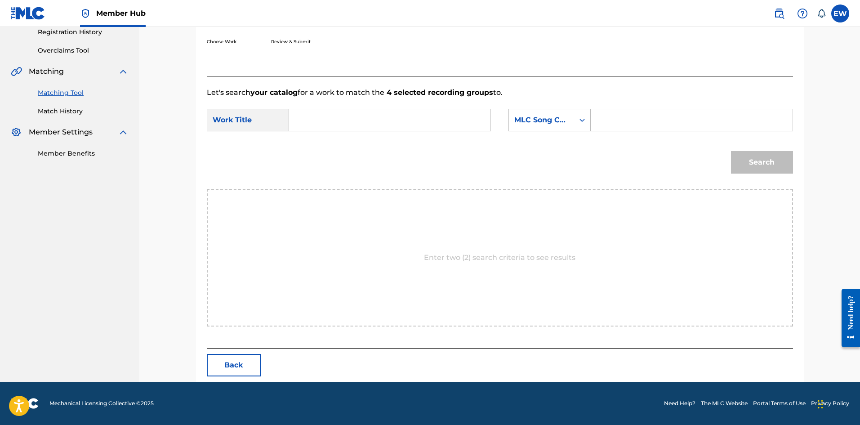
click at [444, 125] on input "Search Form" at bounding box center [390, 120] width 186 height 22
paste input "ALL MY LIFE"
type input "ALL MY LIFE"
drag, startPoint x: 674, startPoint y: 127, endPoint x: 659, endPoint y: 125, distance: 15.5
click at [674, 127] on input "Search Form" at bounding box center [692, 120] width 186 height 22
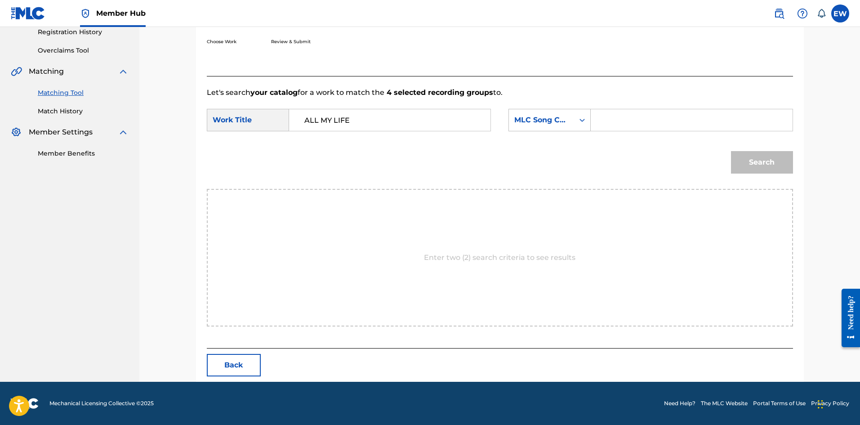
paste input "AA187N"
type input "AA187N"
click at [770, 160] on button "Search" at bounding box center [762, 162] width 62 height 22
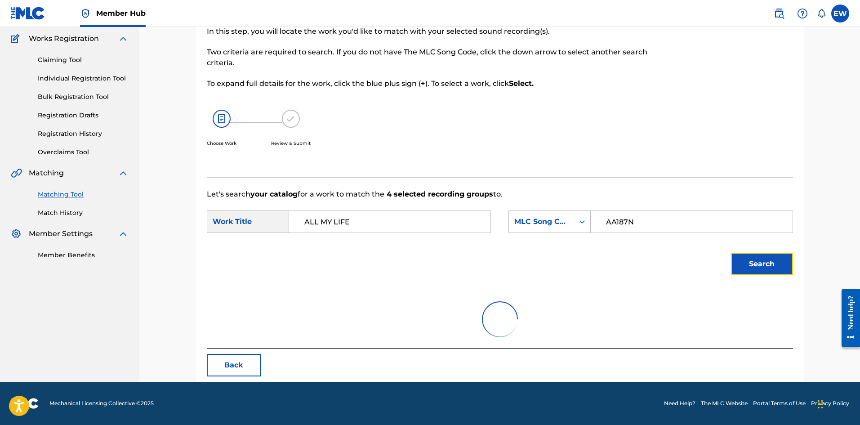
scroll to position [147, 0]
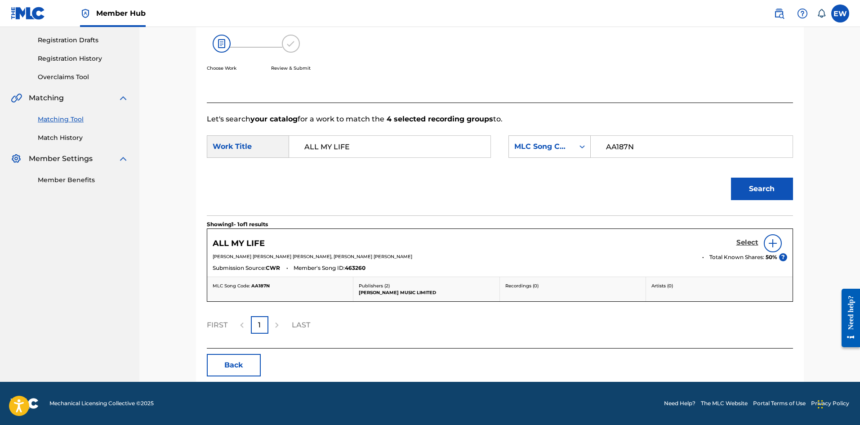
click at [742, 243] on h5 "Select" at bounding box center [748, 242] width 22 height 9
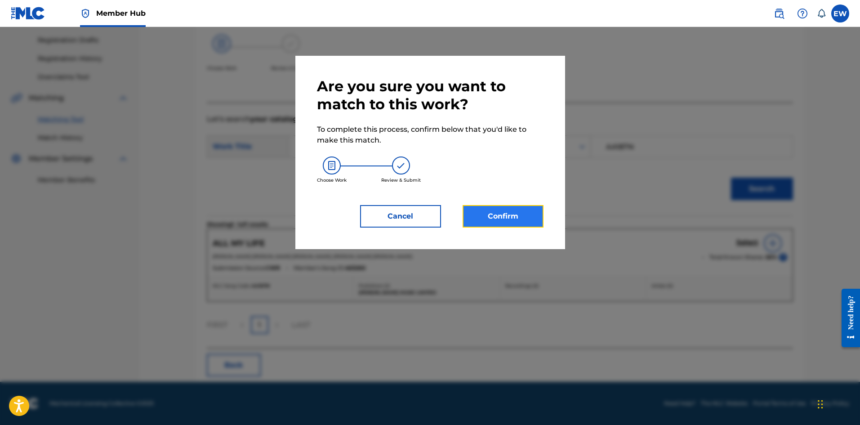
click at [525, 219] on button "Confirm" at bounding box center [503, 216] width 81 height 22
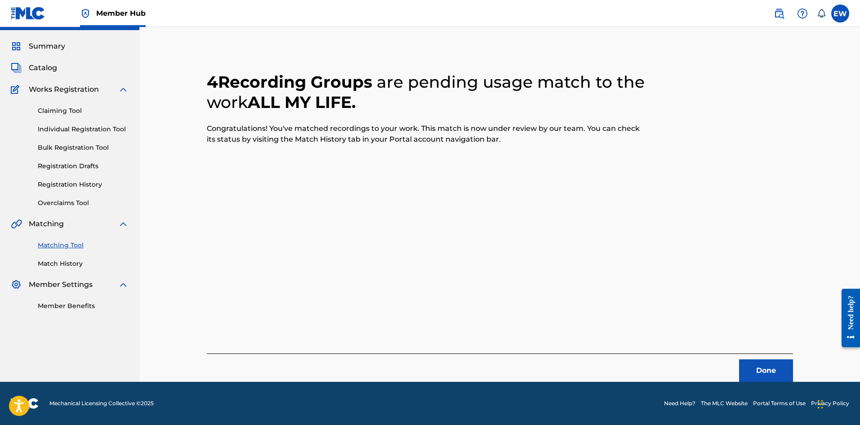
scroll to position [22, 0]
click at [742, 372] on button "Done" at bounding box center [766, 370] width 54 height 22
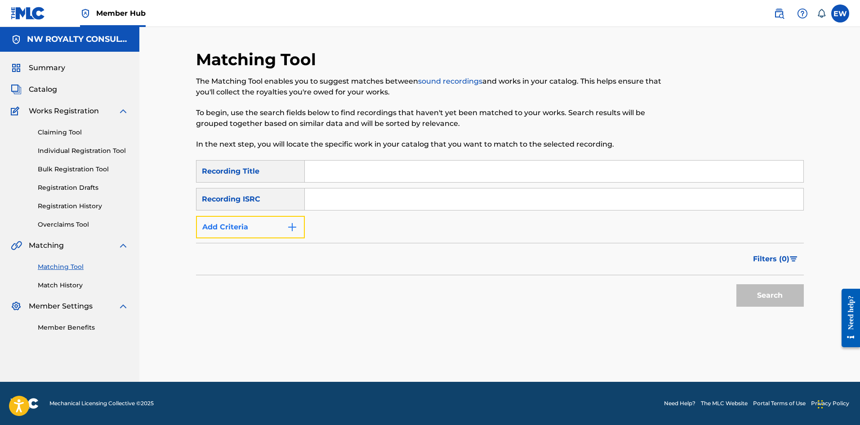
click at [277, 227] on button "Add Criteria" at bounding box center [250, 227] width 109 height 22
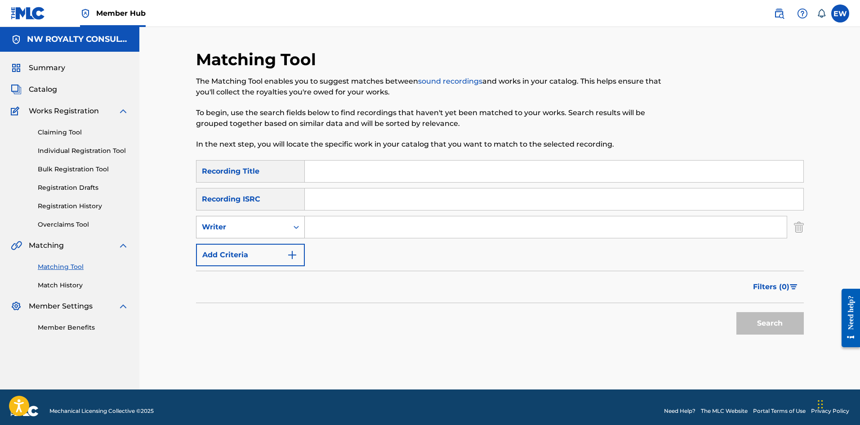
click at [268, 229] on div "Writer" at bounding box center [242, 227] width 81 height 11
click at [257, 248] on div "Recording Artist" at bounding box center [251, 249] width 108 height 22
click at [328, 230] on input "Search Form" at bounding box center [546, 227] width 482 height 22
paste input "GAZA SLIM"
type input "GAZA SLIM"
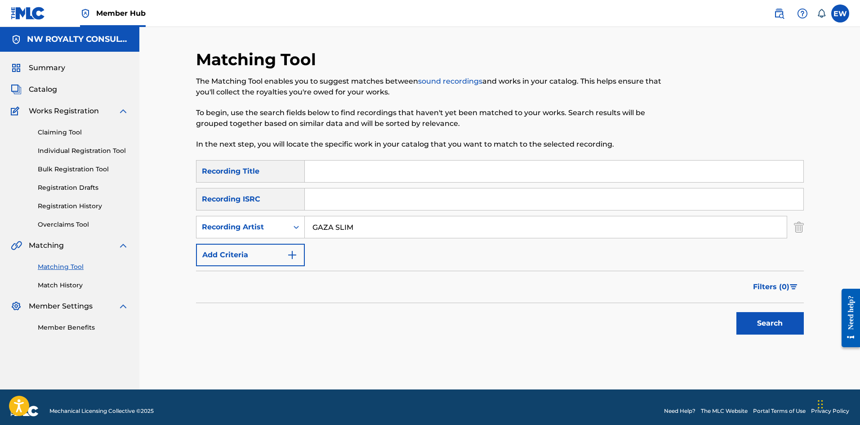
click at [437, 173] on input "Search Form" at bounding box center [554, 172] width 499 height 22
paste input "ALL MY LOVE (FEAT. SHEBA)"
type input "ALL MY LOVE (FEAT. SHEBA)"
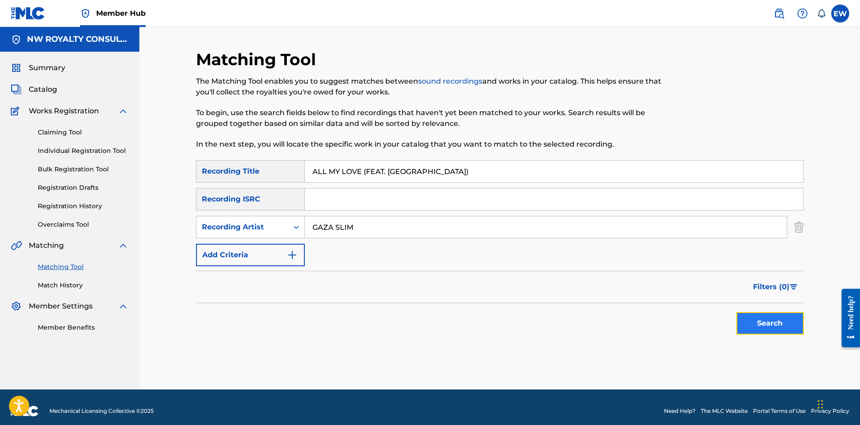
click at [763, 320] on button "Search" at bounding box center [770, 323] width 67 height 22
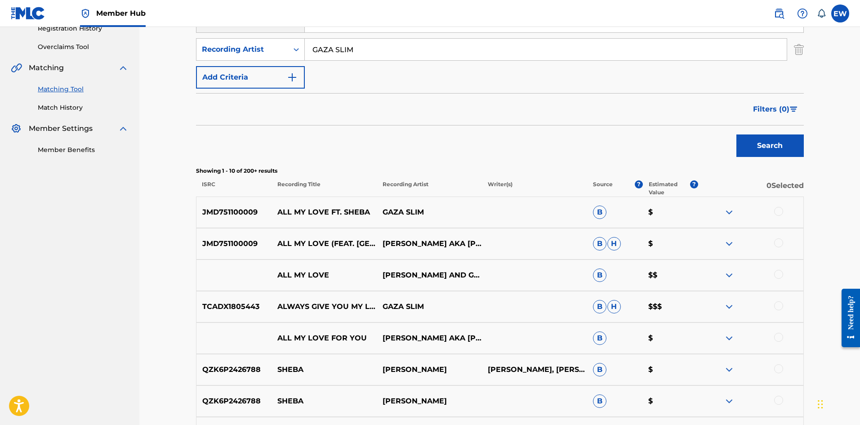
scroll to position [180, 0]
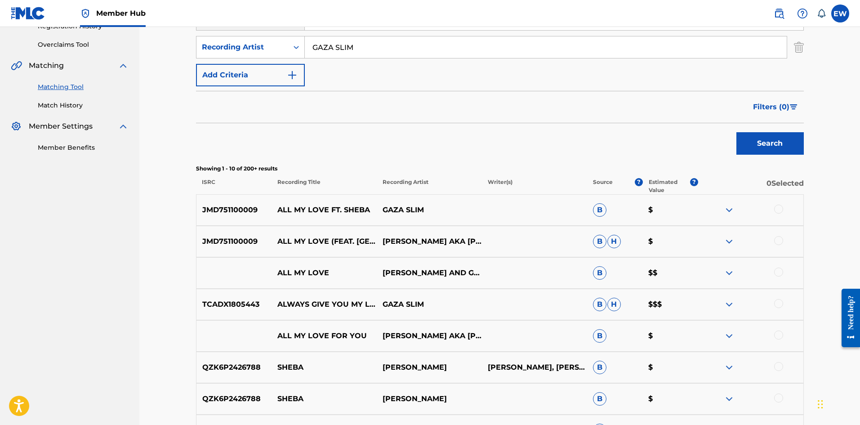
click at [775, 209] on div at bounding box center [778, 209] width 9 height 9
click at [779, 238] on div at bounding box center [778, 240] width 9 height 9
click at [777, 273] on div at bounding box center [778, 272] width 9 height 9
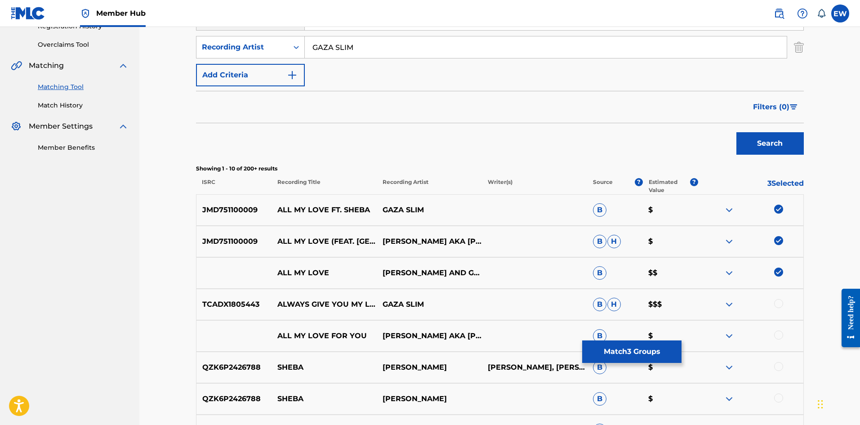
click at [606, 330] on div "ALL MY LOVE FOR YOU VANESSA BLING AKA GAZA SLIM B $" at bounding box center [500, 335] width 608 height 31
click at [603, 351] on button "Match 3 Groups" at bounding box center [631, 351] width 99 height 22
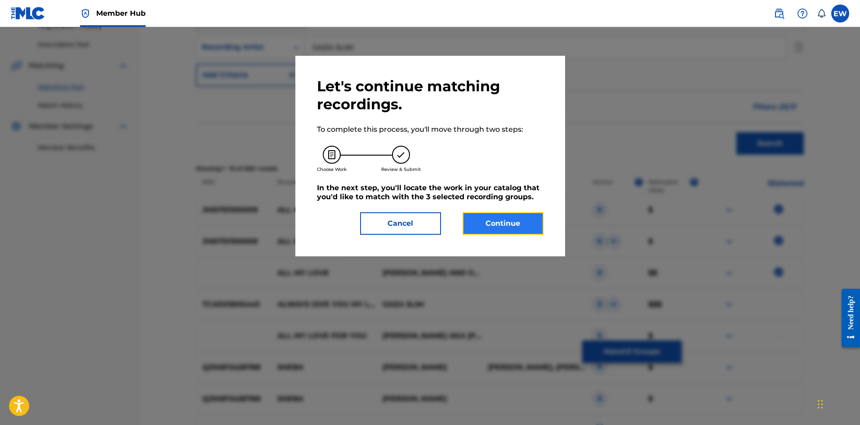
click at [487, 218] on button "Continue" at bounding box center [503, 223] width 81 height 22
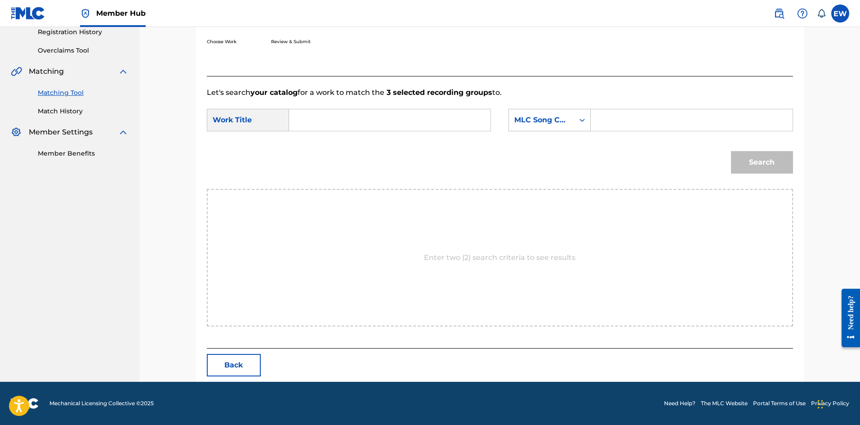
click at [408, 123] on input "Search Form" at bounding box center [390, 120] width 186 height 22
paste input "ALL MY LOVE (FEAT. SHEBA)"
type input "ALL MY LOVE (FEAT. SHEBA)"
click at [622, 121] on input "Search Form" at bounding box center [692, 120] width 186 height 22
paste input "T8113A"
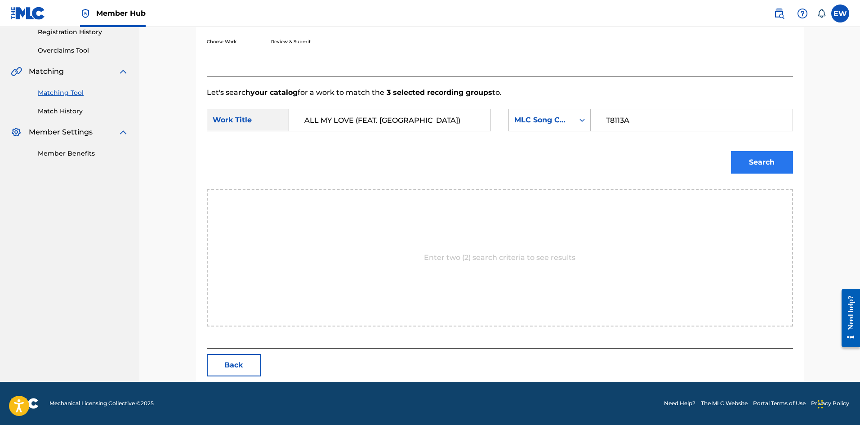
type input "T8113A"
click at [786, 167] on button "Search" at bounding box center [762, 162] width 62 height 22
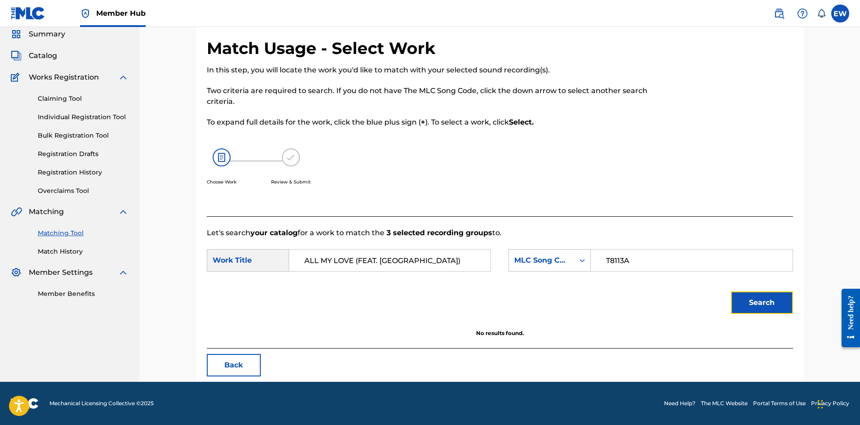
scroll to position [34, 0]
drag, startPoint x: 436, startPoint y: 256, endPoint x: 247, endPoint y: 260, distance: 189.3
click at [247, 260] on div "SearchWithCriteria3e0615c1-6106-4a4b-af14-cda351f02218 Work Title ALL MY LOVE (…" at bounding box center [349, 260] width 284 height 22
paste input "TOUGH CHAT"
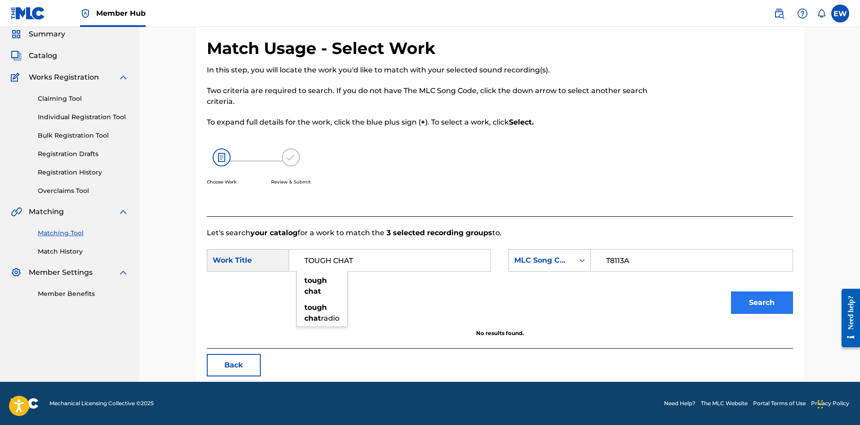
type input "TOUGH CHAT"
click at [771, 298] on button "Search" at bounding box center [762, 302] width 62 height 22
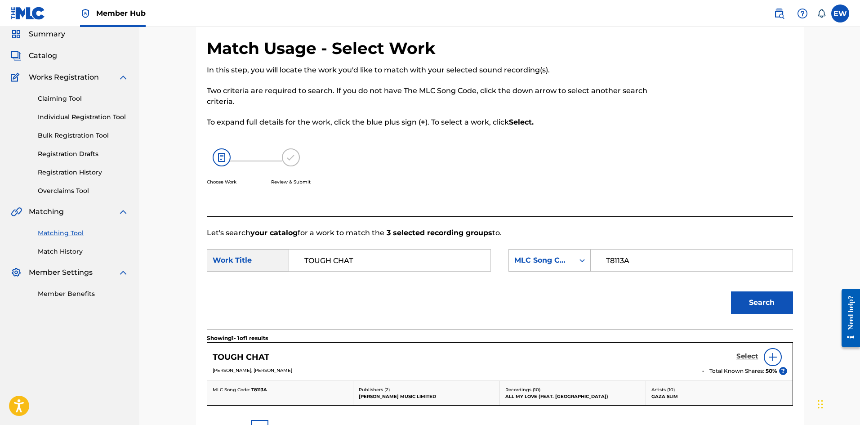
click at [740, 355] on h5 "Select" at bounding box center [748, 356] width 22 height 9
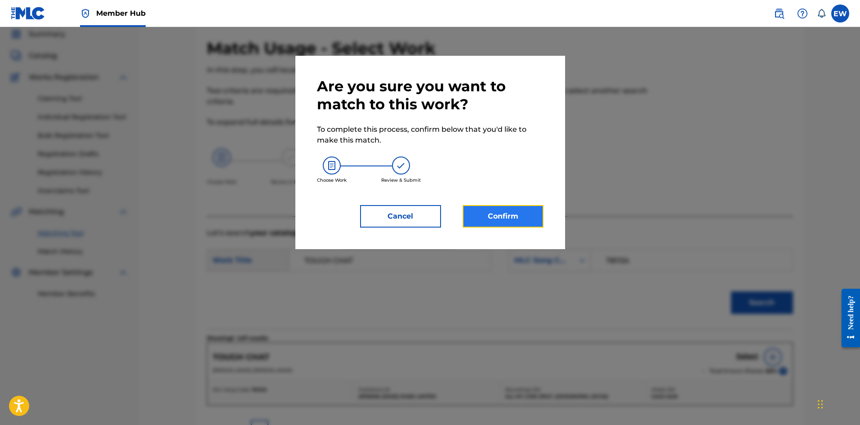
click at [488, 214] on button "Confirm" at bounding box center [503, 216] width 81 height 22
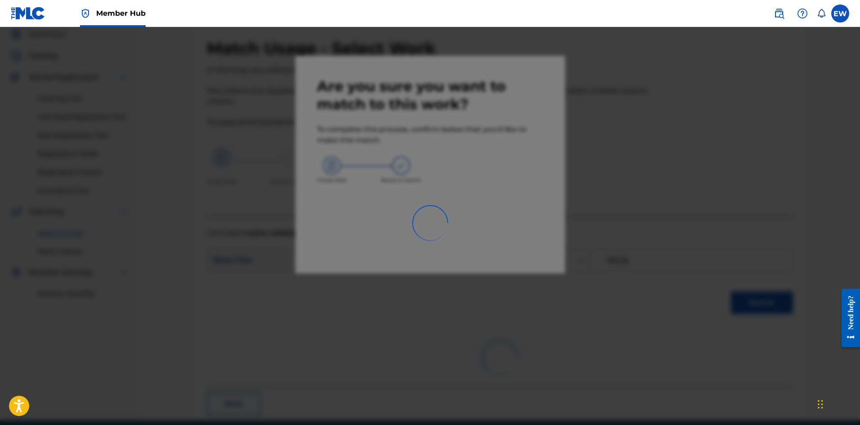
scroll to position [22, 0]
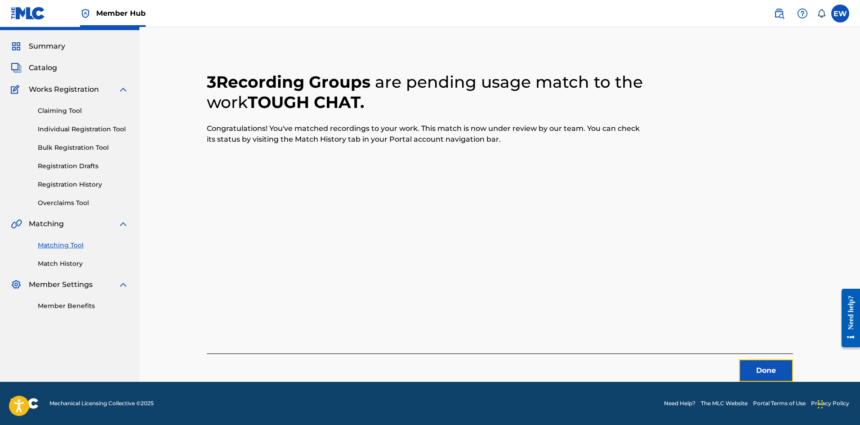
drag, startPoint x: 771, startPoint y: 375, endPoint x: 818, endPoint y: 389, distance: 48.6
click at [771, 375] on button "Done" at bounding box center [766, 370] width 54 height 22
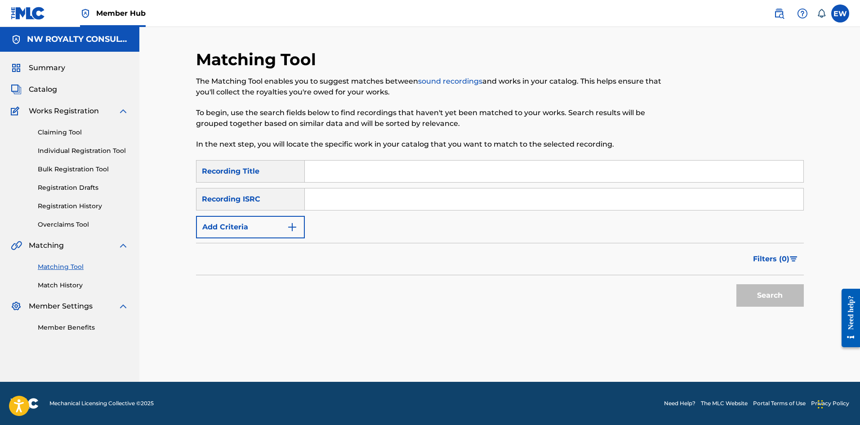
scroll to position [0, 0]
click at [207, 228] on button "Add Criteria" at bounding box center [250, 227] width 109 height 22
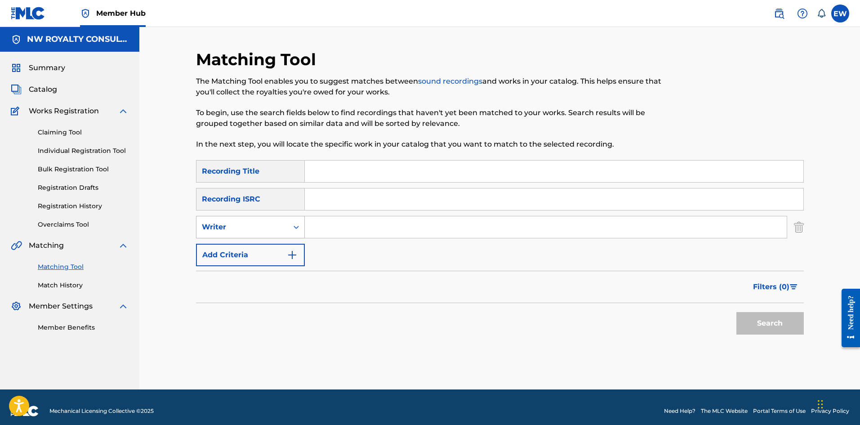
drag, startPoint x: 207, startPoint y: 228, endPoint x: 208, endPoint y: 233, distance: 4.5
click at [208, 229] on div "Writer" at bounding box center [242, 227] width 81 height 11
drag, startPoint x: 244, startPoint y: 251, endPoint x: 274, endPoint y: 246, distance: 30.6
click at [247, 250] on div "Recording Artist" at bounding box center [251, 249] width 108 height 22
click at [341, 229] on input "Search Form" at bounding box center [546, 227] width 482 height 22
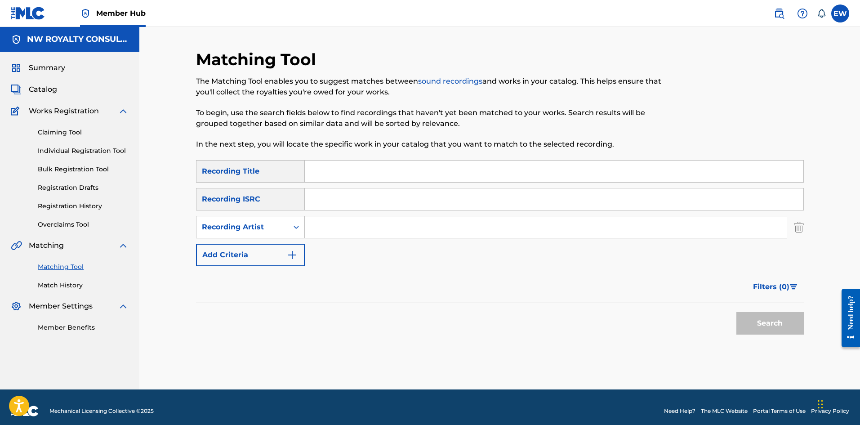
paste input "BIG BOI"
type input "BIG BOI"
click at [386, 165] on input "Search Form" at bounding box center [554, 172] width 499 height 22
paste input "ALL NIGHT"
type input "ALL NIGHT"
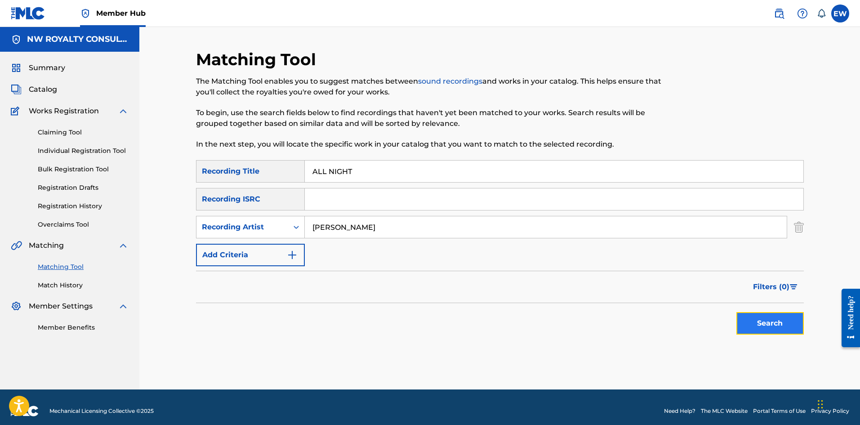
drag, startPoint x: 768, startPoint y: 318, endPoint x: 760, endPoint y: 312, distance: 9.6
click at [768, 318] on button "Search" at bounding box center [770, 323] width 67 height 22
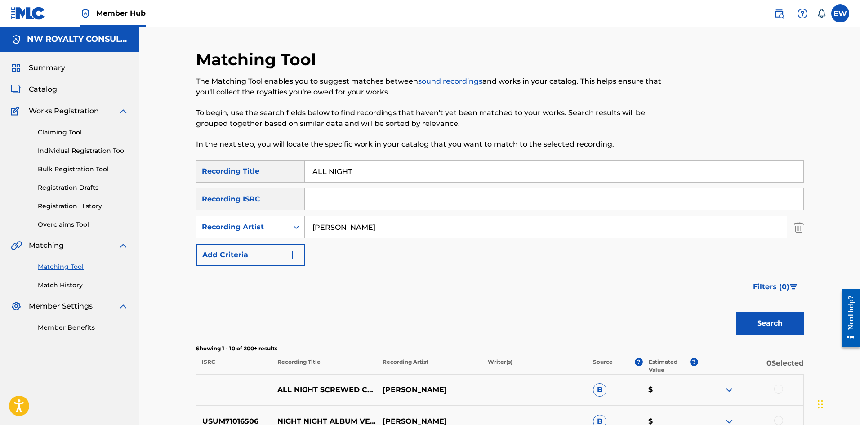
scroll to position [45, 0]
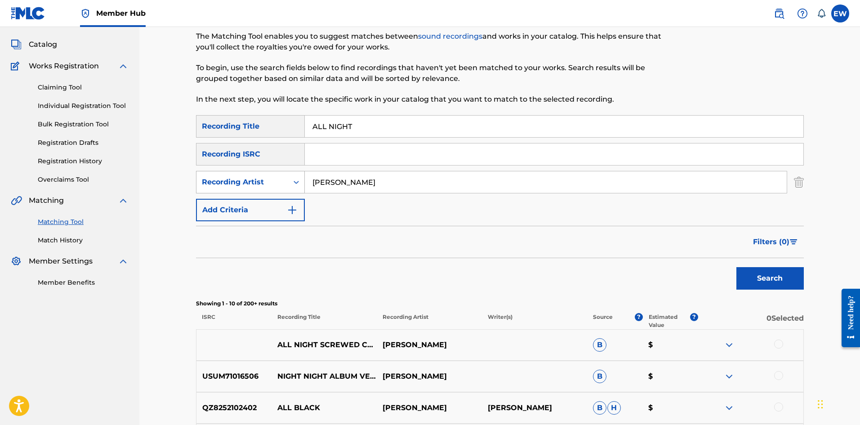
drag, startPoint x: 318, startPoint y: 186, endPoint x: 264, endPoint y: 190, distance: 53.7
click at [266, 190] on div "SearchWithCriteriaec6bc023-6e3f-42d5-8404-c94c059bd199 Recording Artist BIG BOI" at bounding box center [500, 182] width 608 height 22
paste input "LUKIE D"
drag, startPoint x: 393, startPoint y: 130, endPoint x: 290, endPoint y: 130, distance: 103.9
click at [323, 130] on input "ALL NIGHT" at bounding box center [554, 127] width 499 height 22
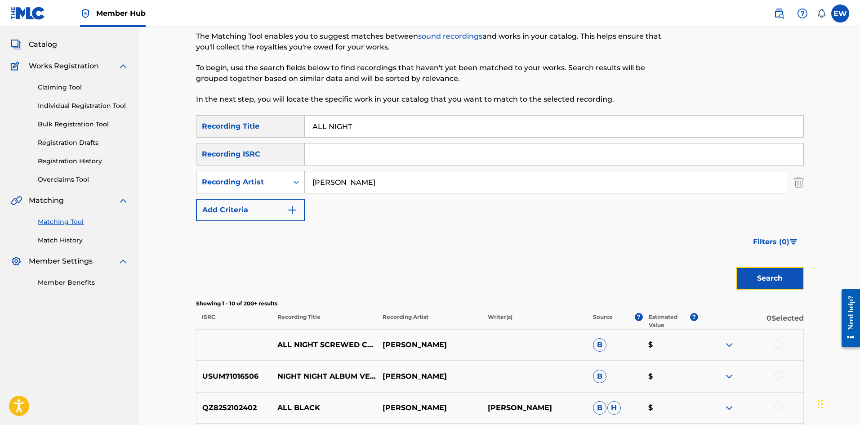
drag, startPoint x: 771, startPoint y: 283, endPoint x: 757, endPoint y: 266, distance: 21.8
click at [771, 282] on button "Search" at bounding box center [770, 278] width 67 height 22
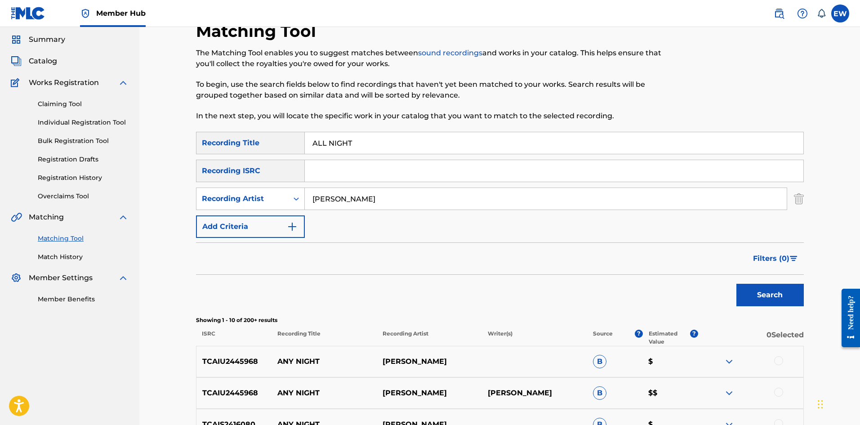
scroll to position [15, 0]
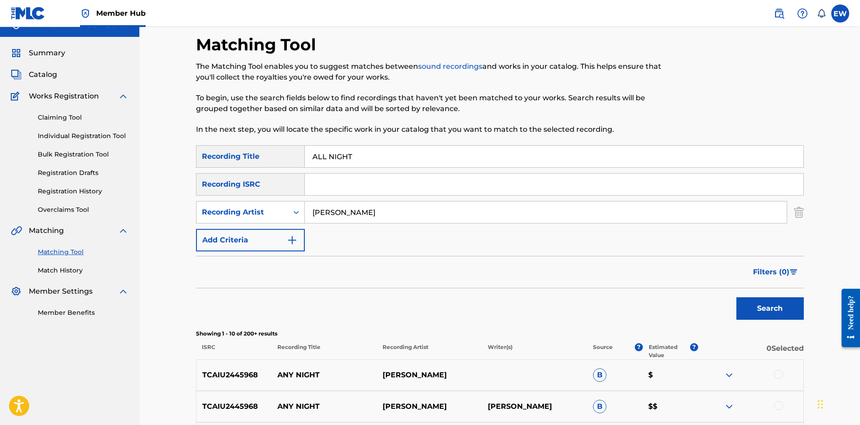
drag, startPoint x: 344, startPoint y: 212, endPoint x: 307, endPoint y: 214, distance: 36.9
click at [307, 214] on input "LUKIE D" at bounding box center [546, 212] width 482 height 22
paste input "NETO YUTH"
drag, startPoint x: 435, startPoint y: 156, endPoint x: 222, endPoint y: 153, distance: 213.6
click at [222, 153] on div "SearchWithCriteriae85dbed1-ba67-40c4-af59-61344b11426c Recording Title ALL NIGHT" at bounding box center [500, 156] width 608 height 22
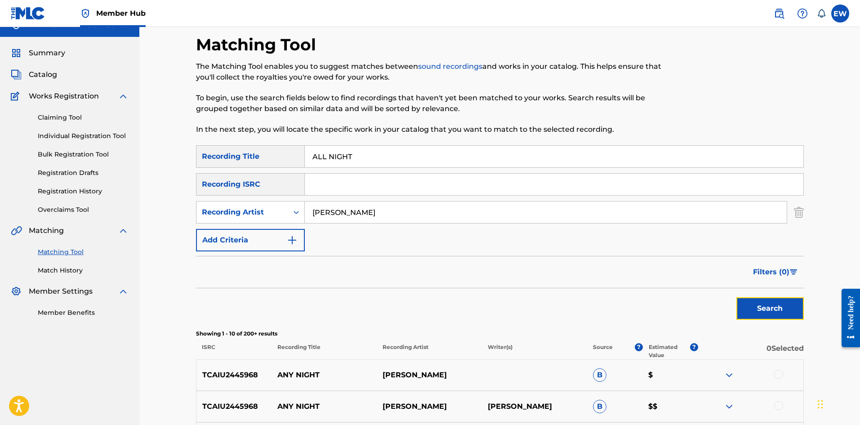
click at [755, 307] on button "Search" at bounding box center [770, 308] width 67 height 22
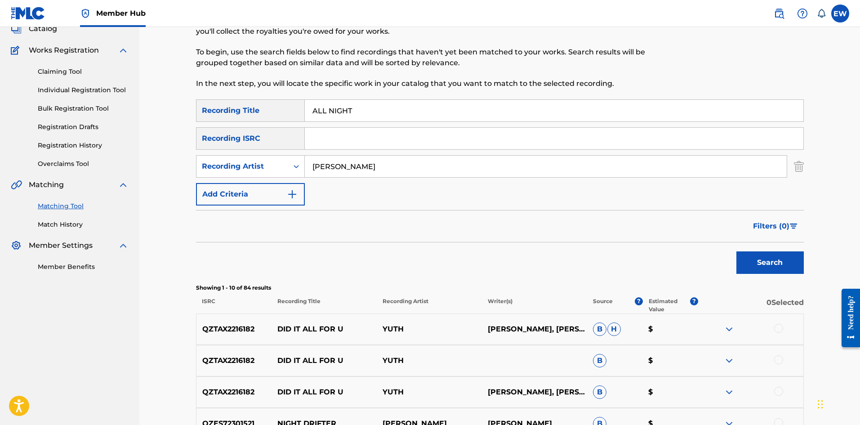
scroll to position [60, 0]
drag, startPoint x: 371, startPoint y: 167, endPoint x: 287, endPoint y: 164, distance: 84.2
click at [290, 167] on div "SearchWithCriteriaec6bc023-6e3f-42d5-8404-c94c059bd199 Recording Artist NETO YU…" at bounding box center [500, 167] width 608 height 22
paste input "SAINE"
drag, startPoint x: 378, startPoint y: 111, endPoint x: 192, endPoint y: 97, distance: 187.1
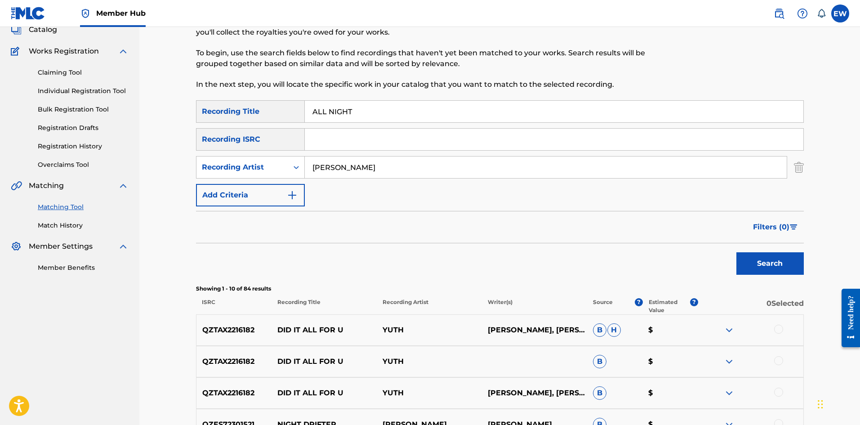
click at [192, 97] on div "Matching Tool The Matching Tool enables you to suggest matches between sound re…" at bounding box center [500, 343] width 630 height 707
click at [748, 264] on button "Search" at bounding box center [770, 263] width 67 height 22
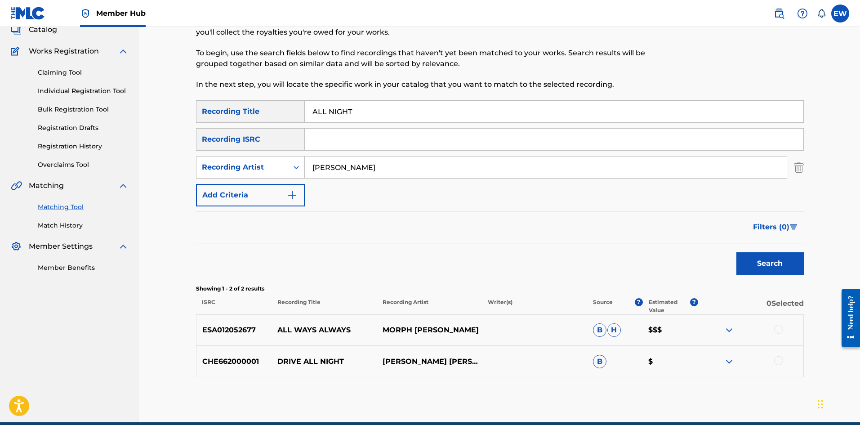
drag, startPoint x: 390, startPoint y: 161, endPoint x: 258, endPoint y: 155, distance: 132.3
click at [259, 155] on div "SearchWithCriteriae85dbed1-ba67-40c4-af59-61344b11426c Recording Title ALL NIGH…" at bounding box center [500, 153] width 608 height 106
paste input "PATRICE ROBERTS"
type input "PATRICE ROBERTS"
drag, startPoint x: 427, startPoint y: 103, endPoint x: 211, endPoint y: 103, distance: 216.3
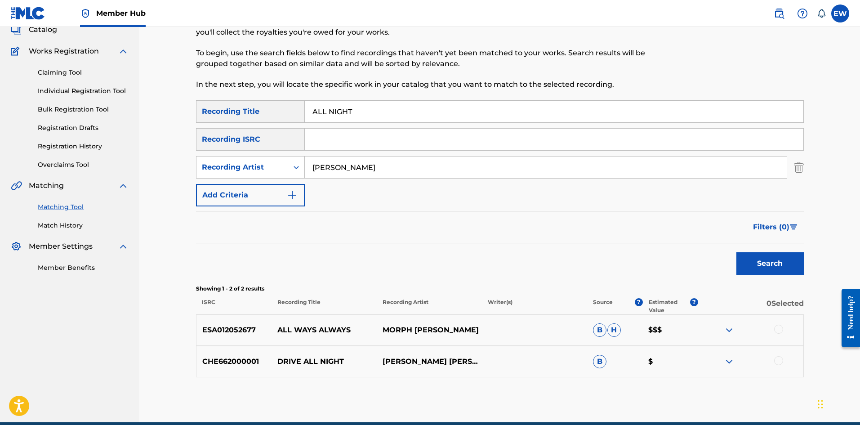
click at [214, 103] on div "SearchWithCriteriae85dbed1-ba67-40c4-af59-61344b11426c Recording Title ALL NIGHT" at bounding box center [500, 111] width 608 height 22
paste input "OF I"
type input "ALL OF IT"
click at [770, 264] on button "Search" at bounding box center [770, 263] width 67 height 22
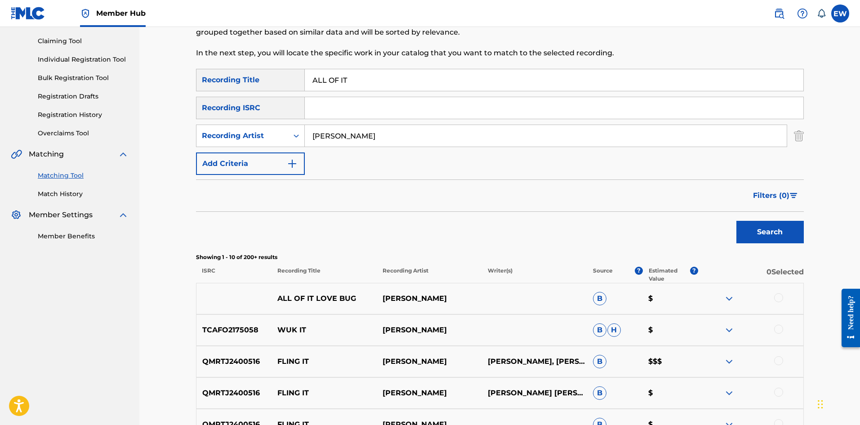
scroll to position [105, 0]
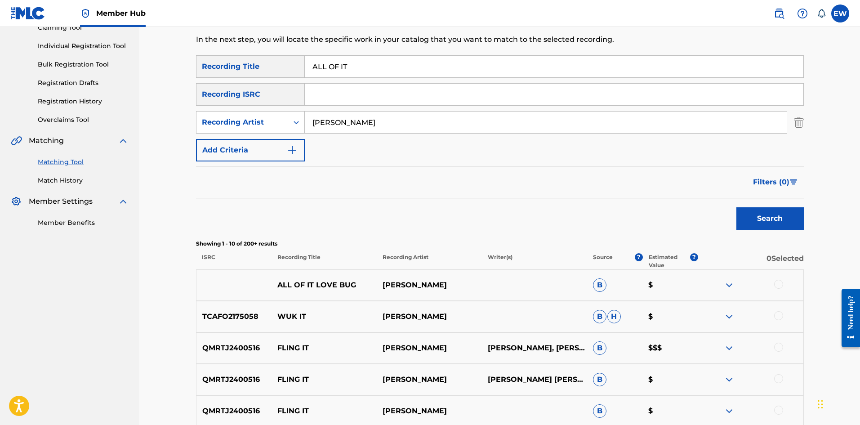
click at [776, 281] on div at bounding box center [778, 284] width 9 height 9
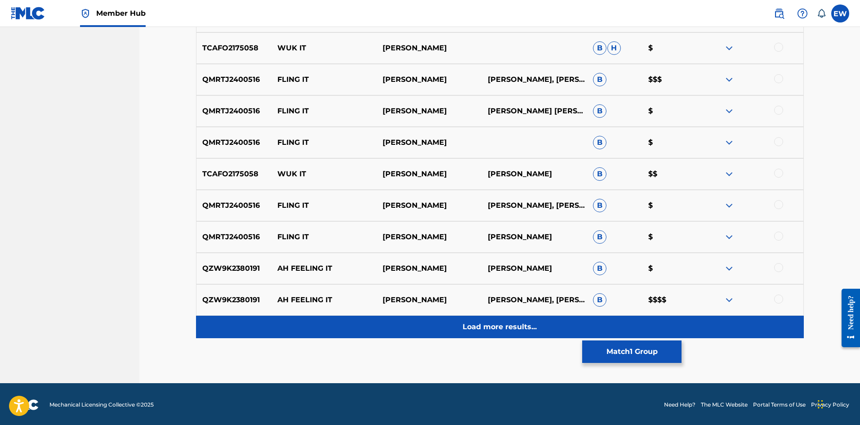
scroll to position [375, 0]
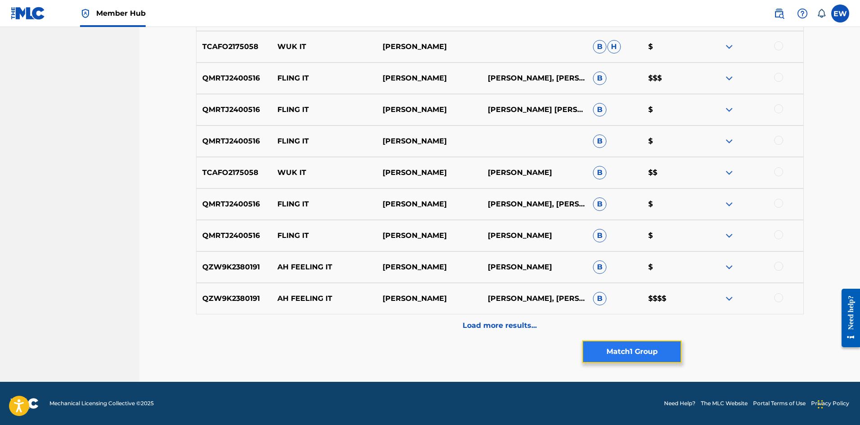
click at [649, 348] on button "Match 1 Group" at bounding box center [631, 351] width 99 height 22
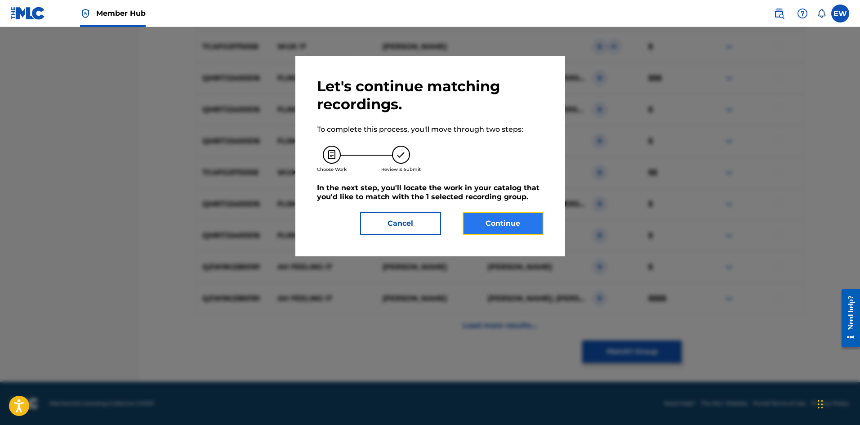
click at [508, 229] on button "Continue" at bounding box center [503, 223] width 81 height 22
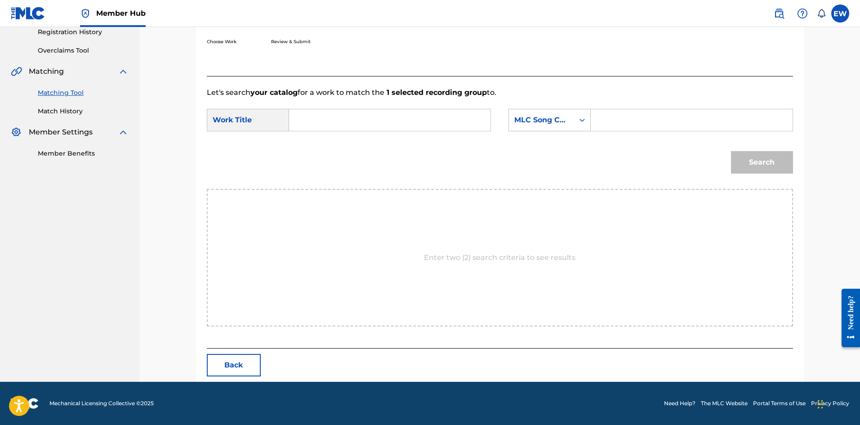
scroll to position [174, 0]
drag, startPoint x: 356, startPoint y: 117, endPoint x: 348, endPoint y: 115, distance: 8.0
click at [357, 118] on input "Search Form" at bounding box center [390, 120] width 186 height 22
paste input "ALL OF IT"
type input "ALL OF IT"
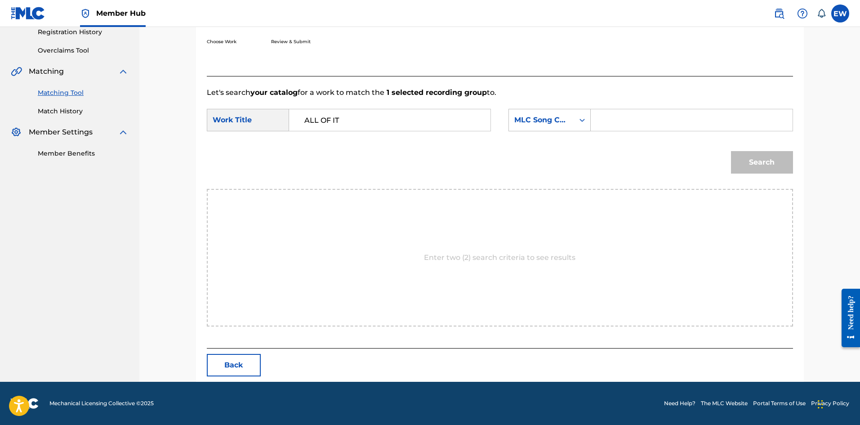
click at [646, 118] on input "Search Form" at bounding box center [692, 120] width 186 height 22
paste input "AVDBLE"
type input "AVDBLE"
click at [763, 161] on button "Search" at bounding box center [762, 162] width 62 height 22
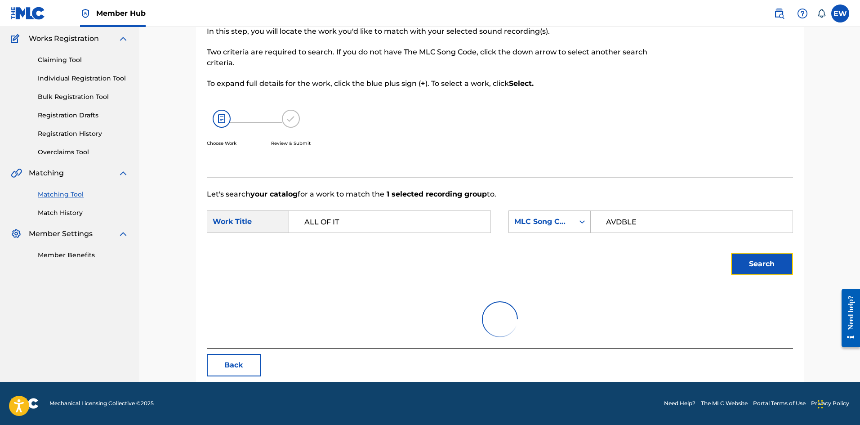
scroll to position [138, 0]
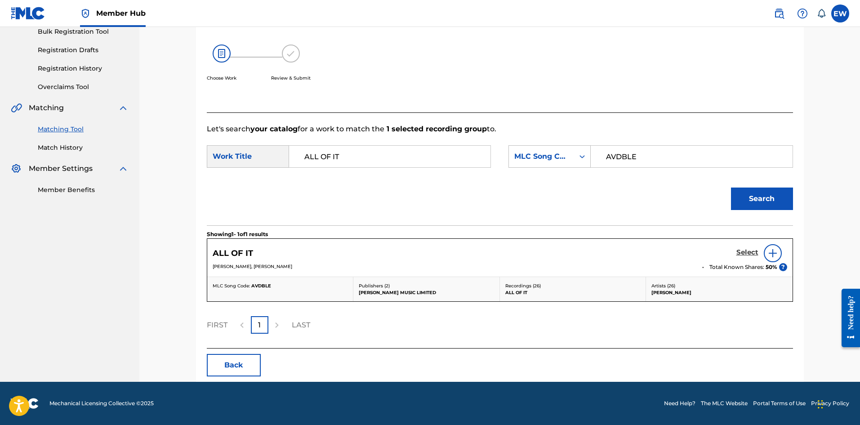
click at [745, 250] on h5 "Select" at bounding box center [748, 252] width 22 height 9
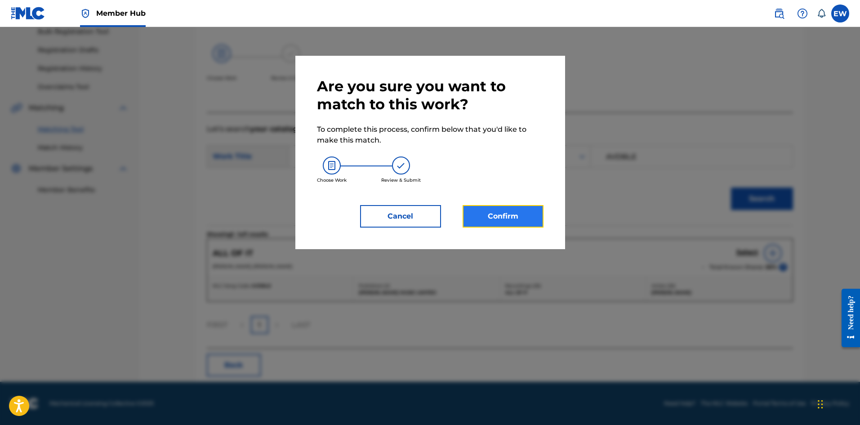
click at [526, 207] on button "Confirm" at bounding box center [503, 216] width 81 height 22
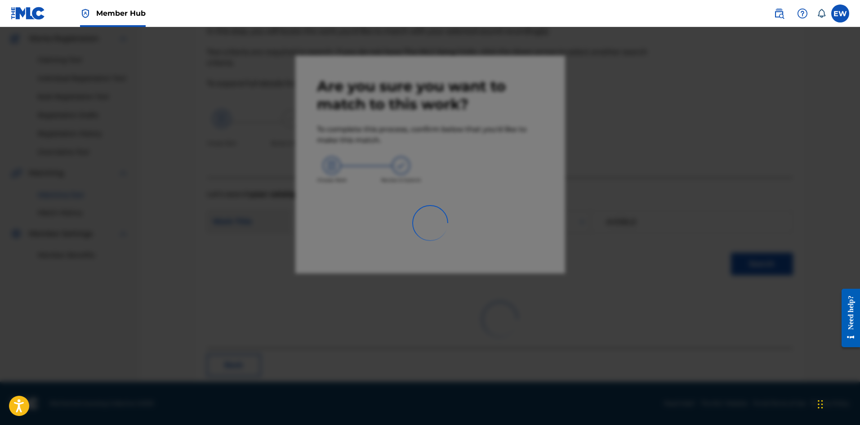
scroll to position [22, 0]
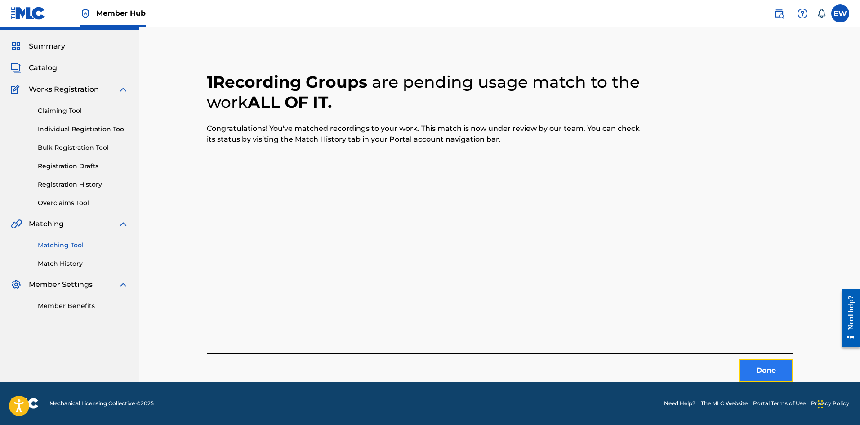
click at [741, 363] on button "Done" at bounding box center [766, 370] width 54 height 22
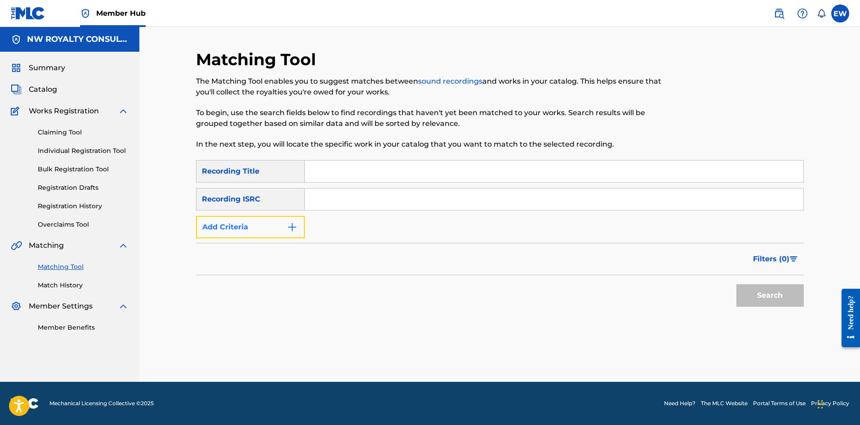
click at [277, 232] on button "Add Criteria" at bounding box center [250, 227] width 109 height 22
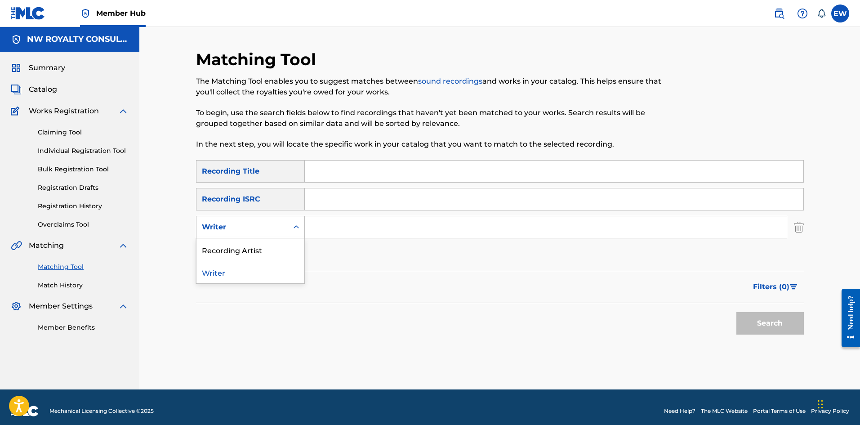
click at [276, 231] on div "Writer" at bounding box center [242, 227] width 81 height 11
click at [276, 247] on div "Recording Artist" at bounding box center [251, 249] width 108 height 22
click at [325, 233] on input "Search Form" at bounding box center [546, 227] width 482 height 22
paste input "LUKIE D"
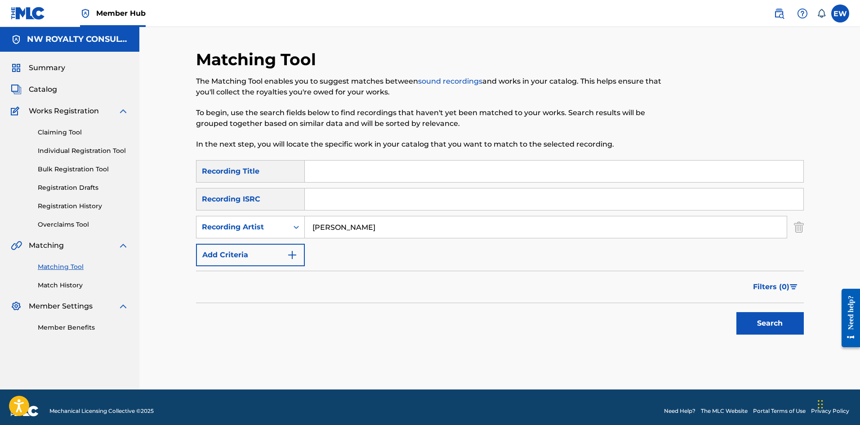
type input "LUKIE D"
drag, startPoint x: 441, startPoint y: 173, endPoint x: 421, endPoint y: 165, distance: 21.1
click at [431, 169] on input "Search Form" at bounding box center [554, 172] width 499 height 22
paste input "ALL OF ME"
type input "ALL OF ME"
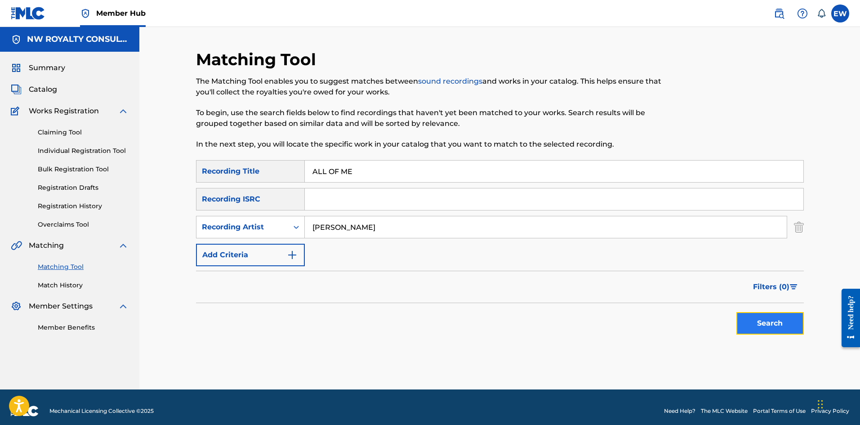
click at [754, 322] on button "Search" at bounding box center [770, 323] width 67 height 22
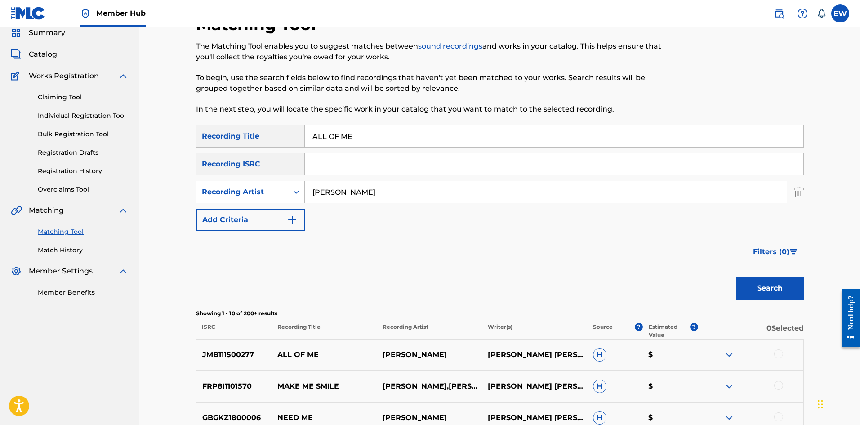
scroll to position [135, 0]
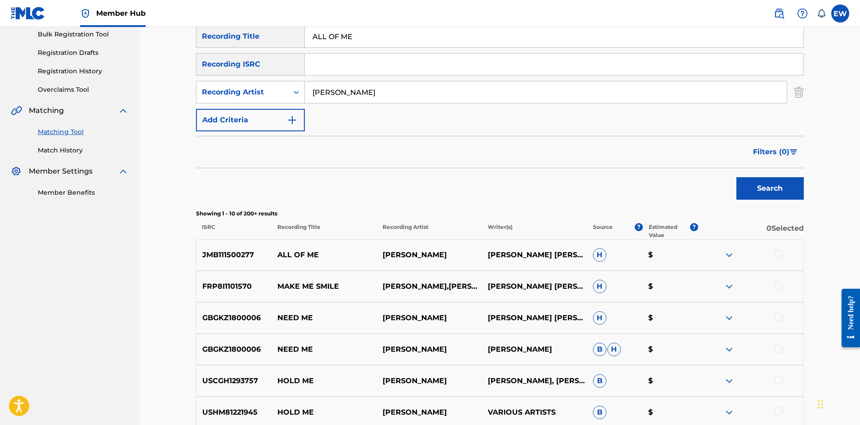
click at [778, 254] on div at bounding box center [778, 254] width 9 height 9
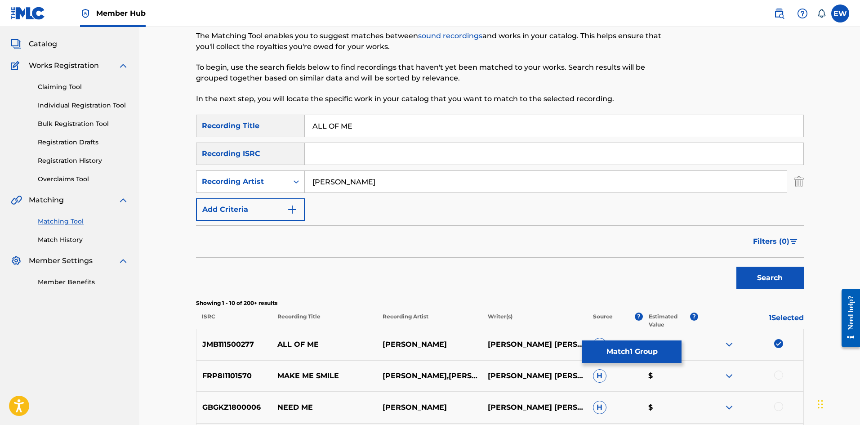
scroll to position [45, 0]
drag, startPoint x: 645, startPoint y: 349, endPoint x: 642, endPoint y: 344, distance: 5.9
click at [642, 344] on button "Match 1 Group" at bounding box center [631, 351] width 99 height 22
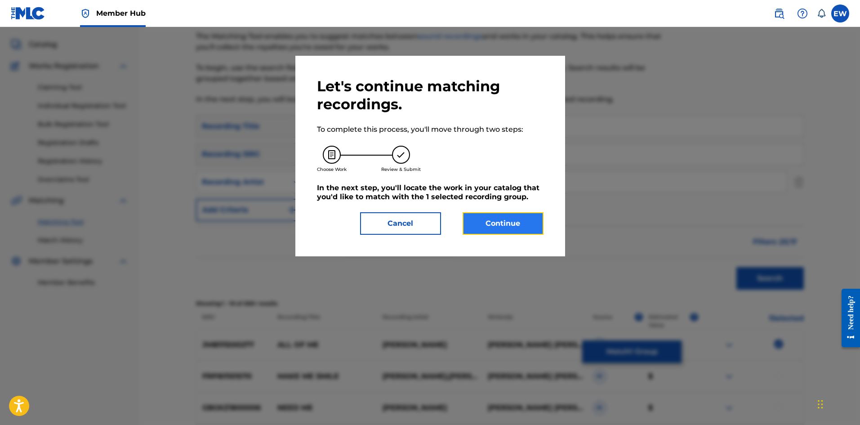
click at [519, 220] on button "Continue" at bounding box center [503, 223] width 81 height 22
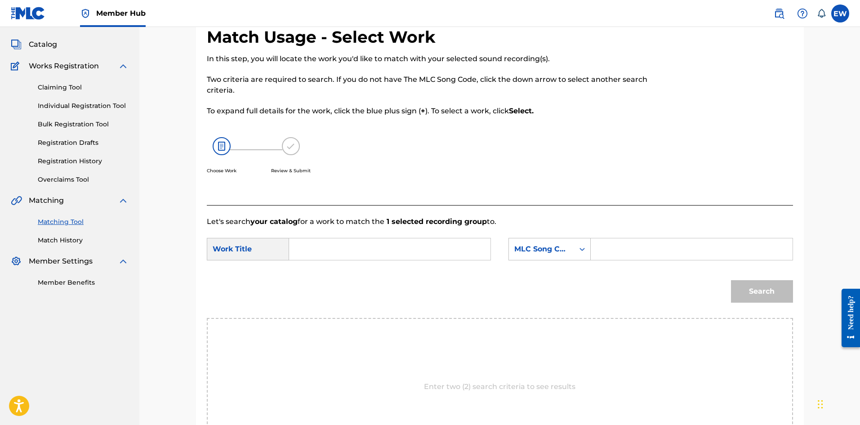
drag, startPoint x: 357, startPoint y: 255, endPoint x: 332, endPoint y: 233, distance: 32.8
click at [348, 247] on input "Search Form" at bounding box center [390, 249] width 186 height 22
paste input "ALL OF ME"
type input "ALL OF ME"
drag, startPoint x: 620, startPoint y: 255, endPoint x: 611, endPoint y: 243, distance: 14.8
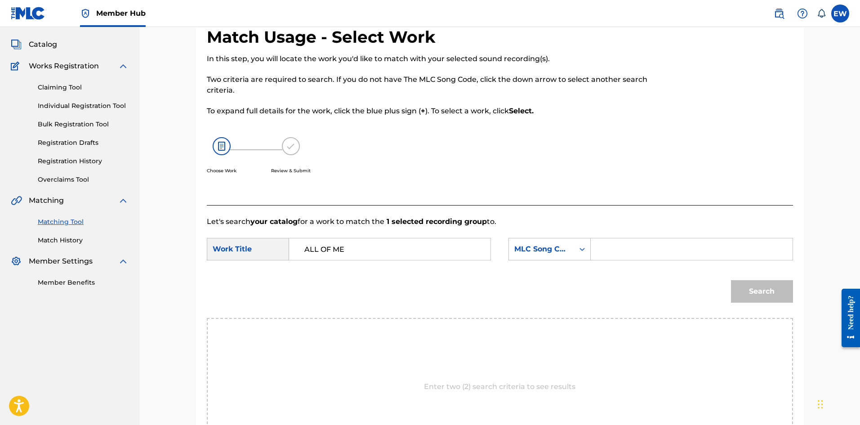
click at [617, 250] on input "Search Form" at bounding box center [692, 249] width 186 height 22
paste input "AV7ECG"
type input "AV7ECG"
drag, startPoint x: 781, startPoint y: 303, endPoint x: 778, endPoint y: 295, distance: 8.4
click at [779, 300] on div "Search" at bounding box center [760, 289] width 67 height 36
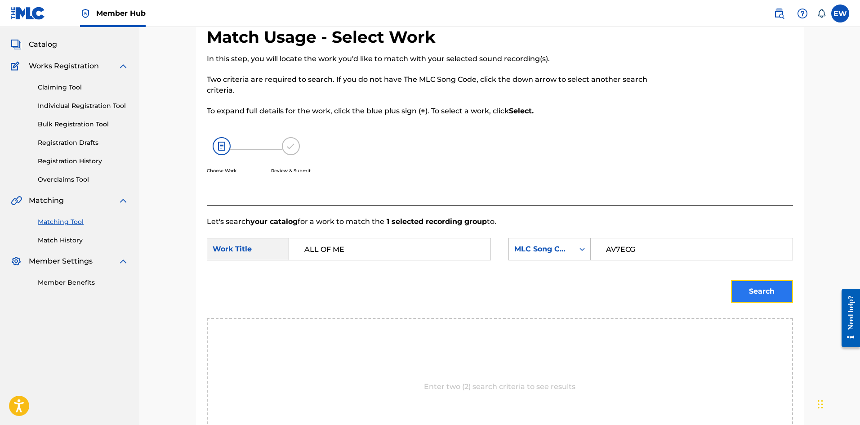
click at [778, 294] on button "Search" at bounding box center [762, 291] width 62 height 22
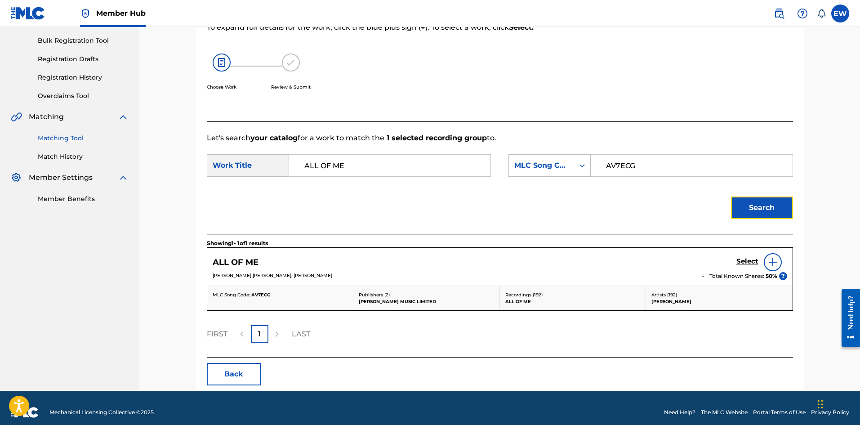
scroll to position [135, 0]
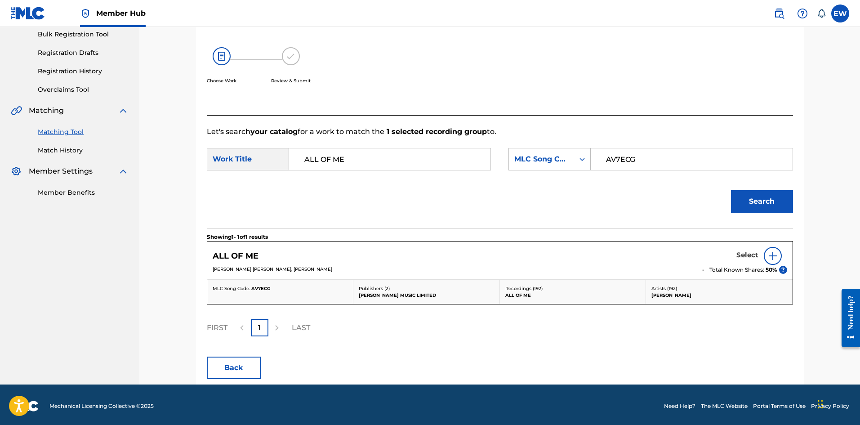
click at [752, 253] on h5 "Select" at bounding box center [748, 255] width 22 height 9
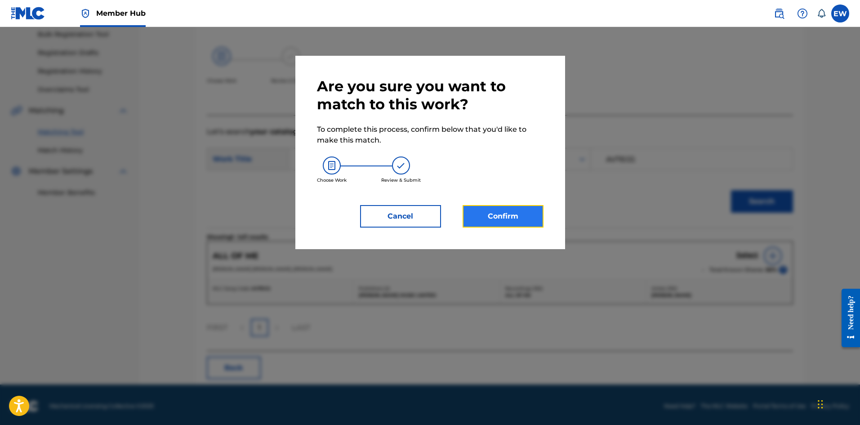
click at [498, 211] on button "Confirm" at bounding box center [503, 216] width 81 height 22
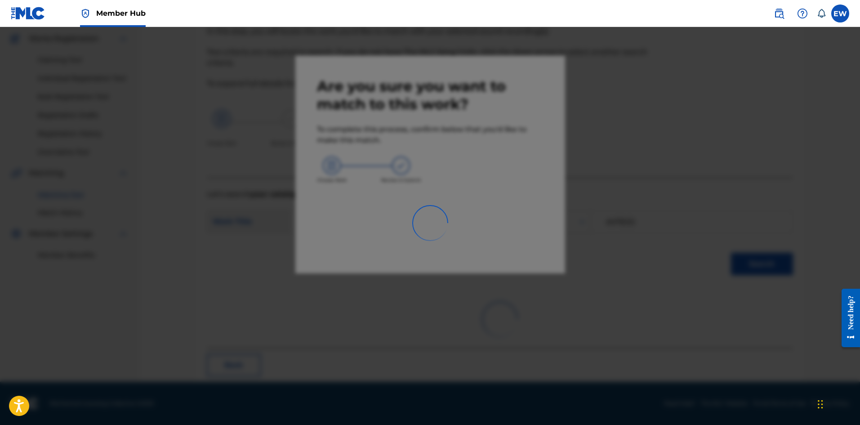
scroll to position [22, 0]
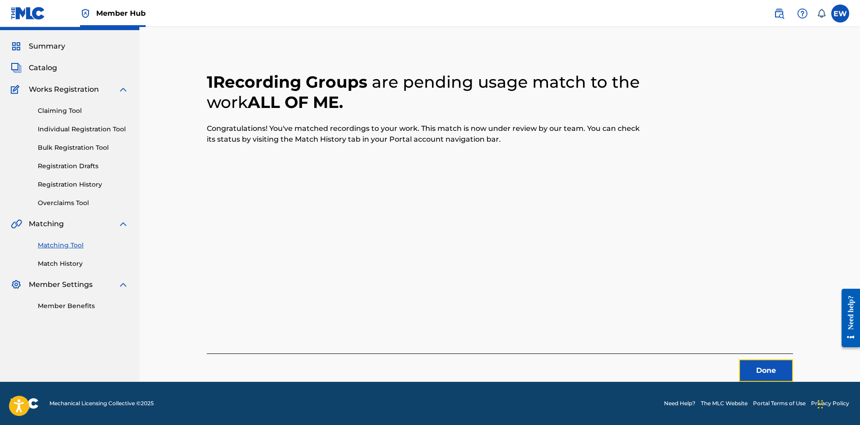
drag, startPoint x: 762, startPoint y: 371, endPoint x: 861, endPoint y: 382, distance: 99.1
click at [763, 371] on button "Done" at bounding box center [766, 370] width 54 height 22
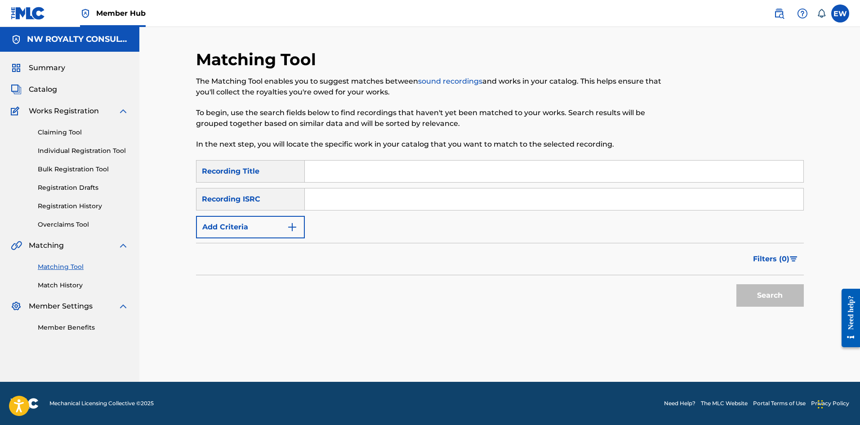
scroll to position [0, 0]
drag, startPoint x: 206, startPoint y: 224, endPoint x: 200, endPoint y: 219, distance: 7.6
click at [201, 221] on button "Add Criteria" at bounding box center [250, 227] width 109 height 22
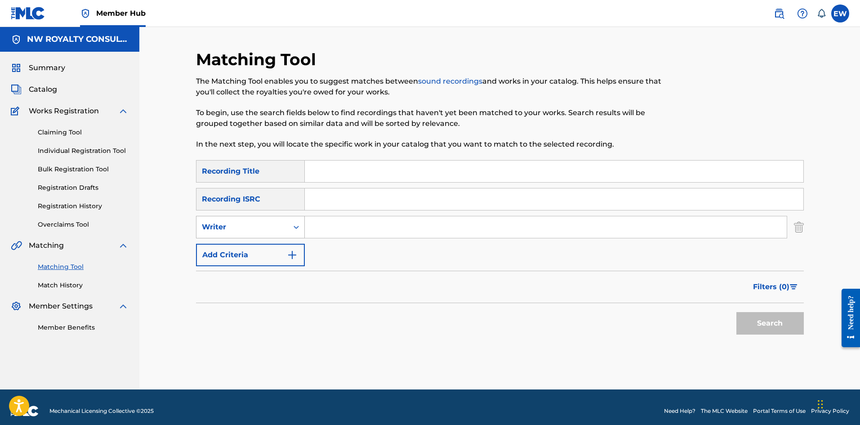
drag, startPoint x: 210, startPoint y: 222, endPoint x: 218, endPoint y: 234, distance: 14.6
click at [211, 223] on div "Writer" at bounding box center [250, 227] width 109 height 22
drag, startPoint x: 247, startPoint y: 244, endPoint x: 277, endPoint y: 240, distance: 30.4
click at [261, 241] on div "Recording Artist" at bounding box center [251, 249] width 108 height 22
click at [331, 232] on input "Search Form" at bounding box center [546, 227] width 482 height 22
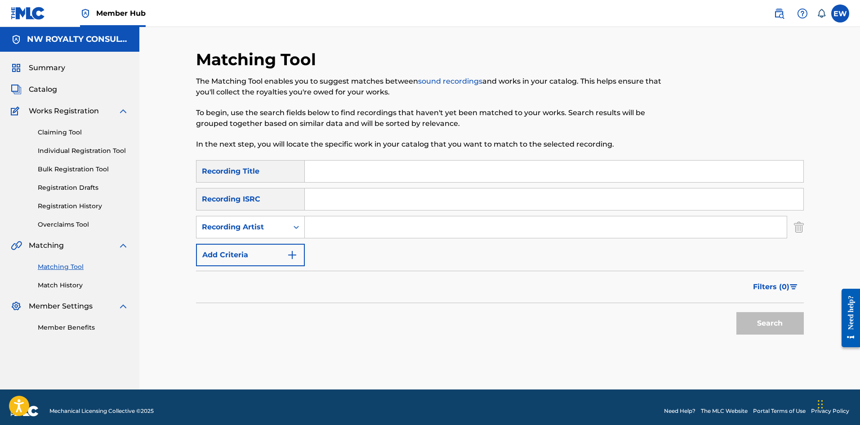
paste input "LAVISCH"
type input "LAVISCH"
drag, startPoint x: 396, startPoint y: 173, endPoint x: 391, endPoint y: 171, distance: 5.4
click at [393, 172] on input "Search Form" at bounding box center [554, 172] width 499 height 22
paste input "ALL OF MY LOVE"
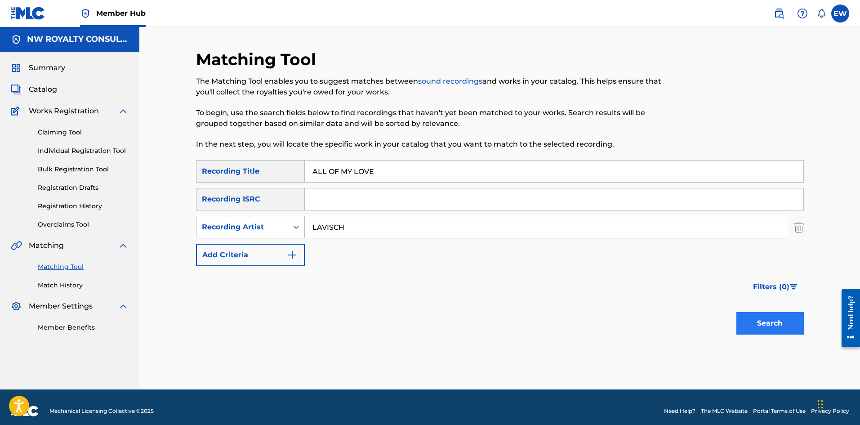
type input "ALL OF MY LOVE"
drag, startPoint x: 756, startPoint y: 321, endPoint x: 757, endPoint y: 313, distance: 7.7
click at [756, 318] on button "Search" at bounding box center [770, 323] width 67 height 22
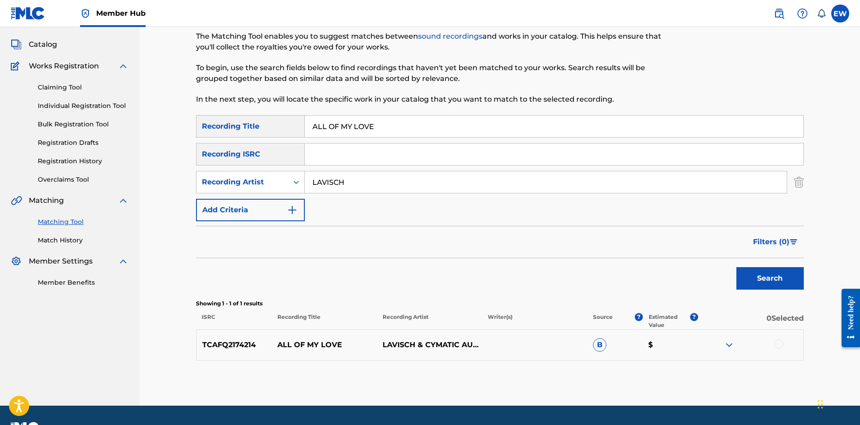
scroll to position [69, 0]
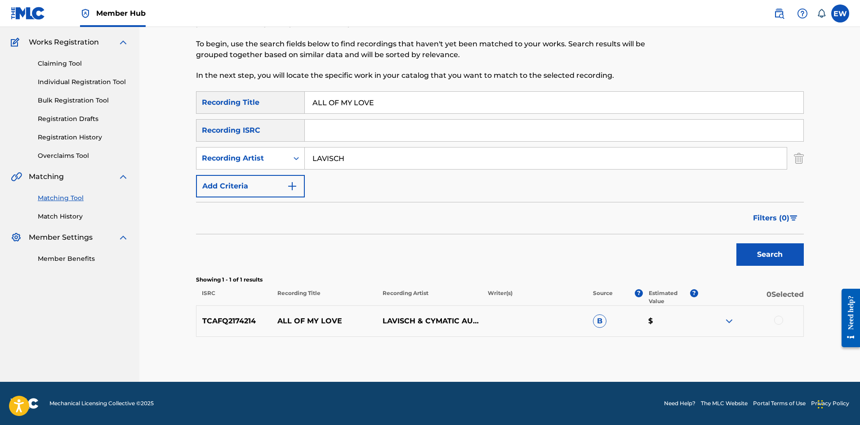
click at [778, 322] on div at bounding box center [778, 320] width 9 height 9
click at [609, 351] on button "Match 1 Group" at bounding box center [631, 351] width 99 height 22
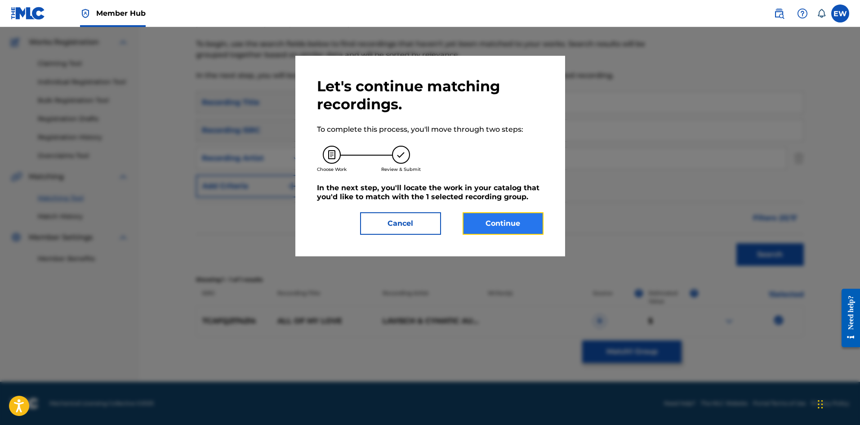
click at [500, 223] on button "Continue" at bounding box center [503, 223] width 81 height 22
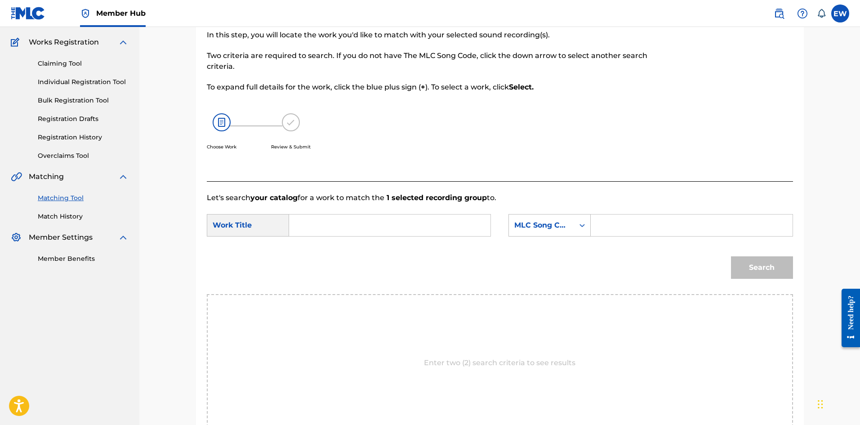
drag, startPoint x: 342, startPoint y: 229, endPoint x: 335, endPoint y: 226, distance: 8.0
click at [336, 226] on input "Search Form" at bounding box center [390, 225] width 186 height 22
paste input "ALL OF MY LOVE"
type input "ALL OF MY LOVE"
click at [661, 218] on input "Search Form" at bounding box center [692, 225] width 186 height 22
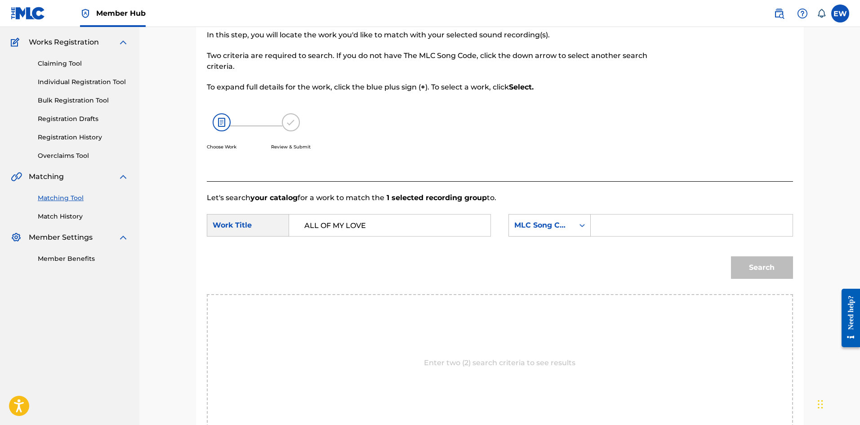
paste input "AC36SD"
type input "AC36SD"
click at [769, 264] on button "Search" at bounding box center [762, 267] width 62 height 22
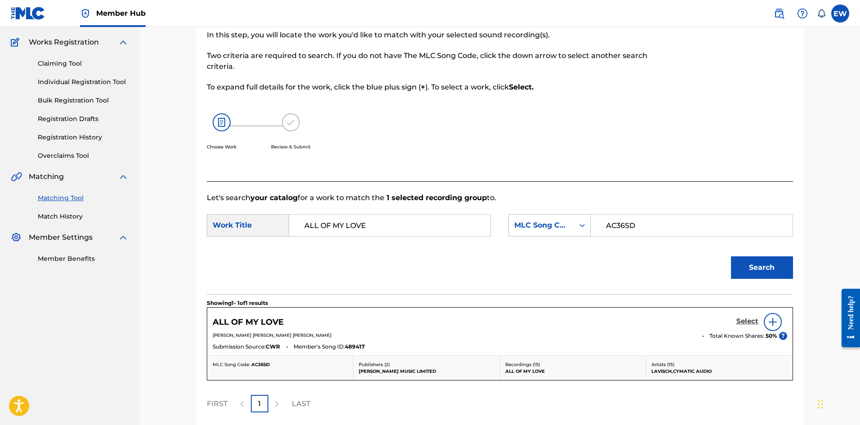
click at [756, 322] on h5 "Select" at bounding box center [748, 321] width 22 height 9
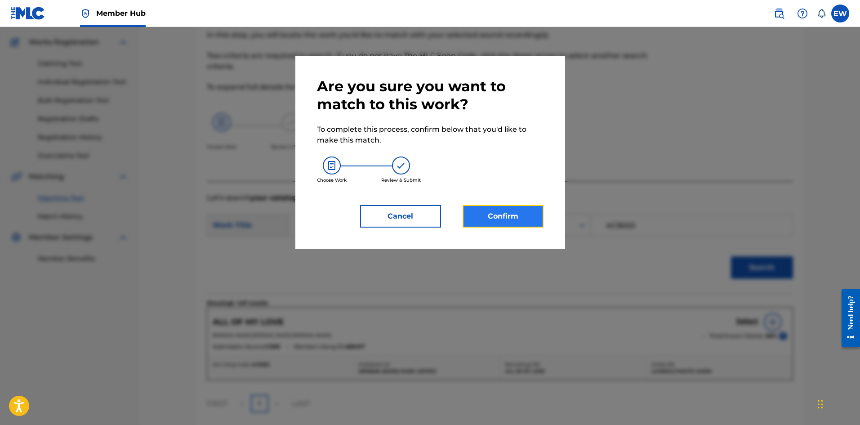
click at [496, 219] on button "Confirm" at bounding box center [503, 216] width 81 height 22
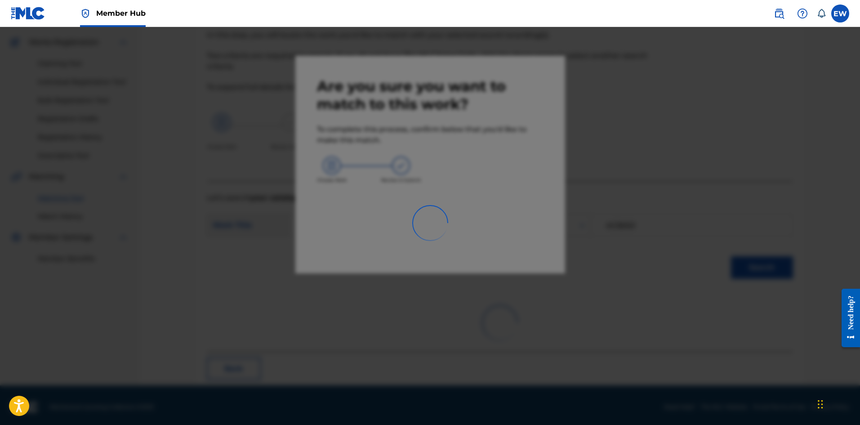
scroll to position [22, 0]
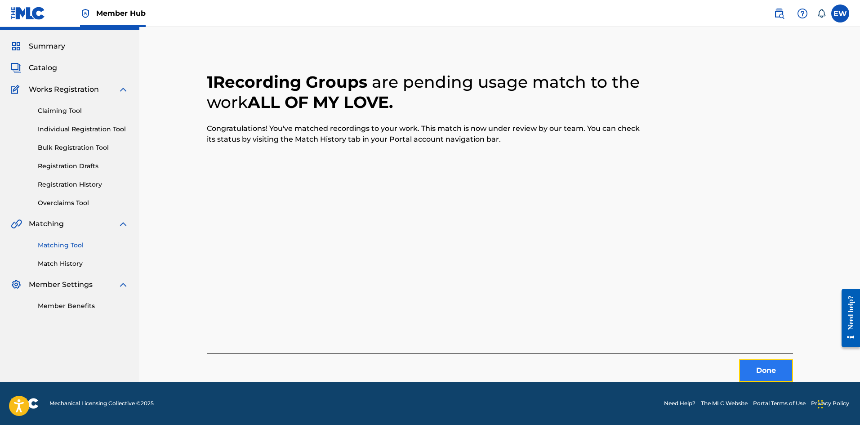
click at [763, 361] on button "Done" at bounding box center [766, 370] width 54 height 22
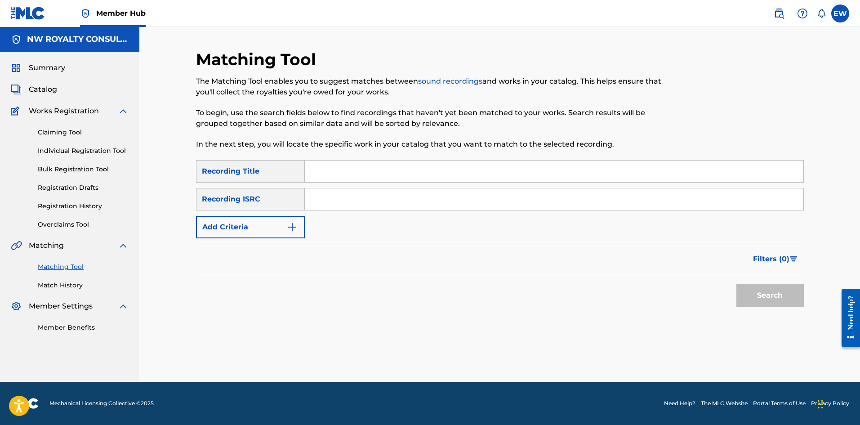
scroll to position [0, 0]
click at [280, 226] on button "Add Criteria" at bounding box center [250, 227] width 109 height 22
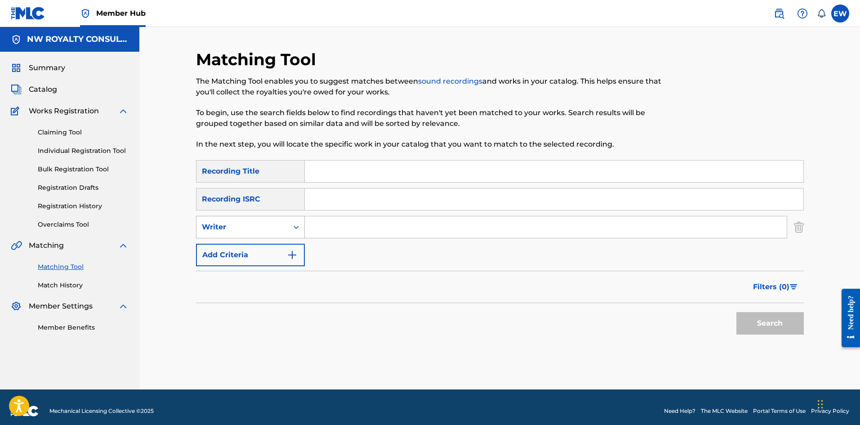
click at [270, 224] on div "Writer" at bounding box center [242, 227] width 81 height 11
drag, startPoint x: 276, startPoint y: 248, endPoint x: 340, endPoint y: 240, distance: 63.9
click at [285, 246] on div "Recording Artist" at bounding box center [251, 249] width 108 height 22
click at [358, 225] on input "Search Form" at bounding box center [546, 227] width 482 height 22
paste
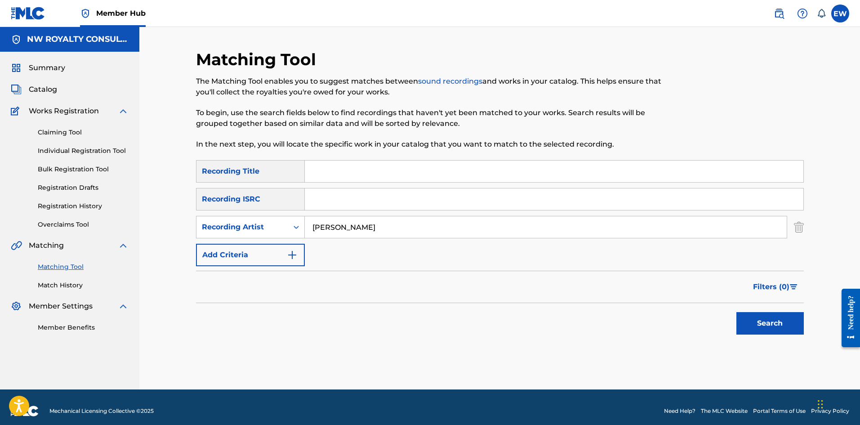
type input "VYBZ KARTEL"
click at [403, 166] on input "Search Form" at bounding box center [554, 172] width 499 height 22
type input "ALL OUT"
click at [758, 326] on button "Search" at bounding box center [770, 323] width 67 height 22
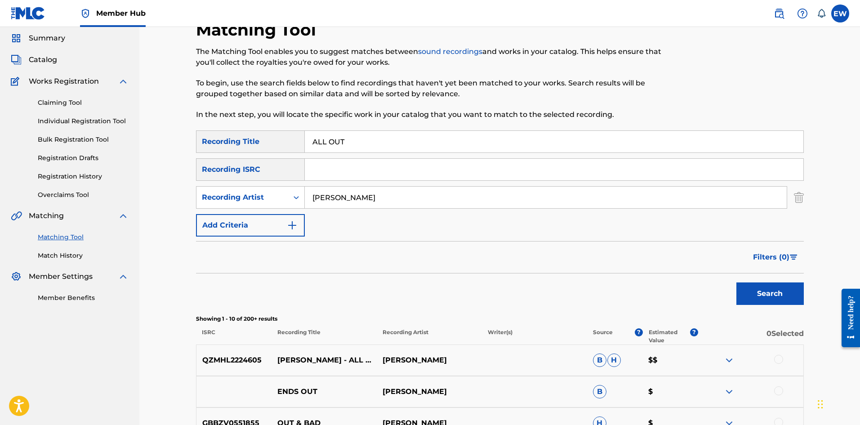
scroll to position [90, 0]
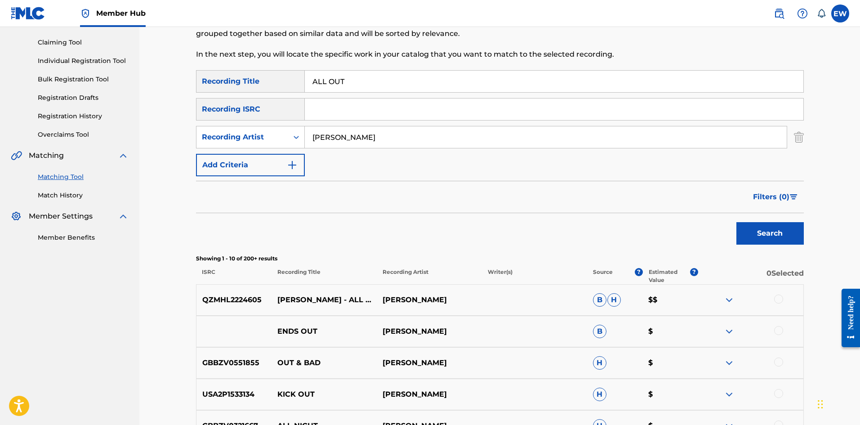
click at [770, 297] on div at bounding box center [750, 300] width 105 height 11
click at [776, 298] on div at bounding box center [778, 299] width 9 height 9
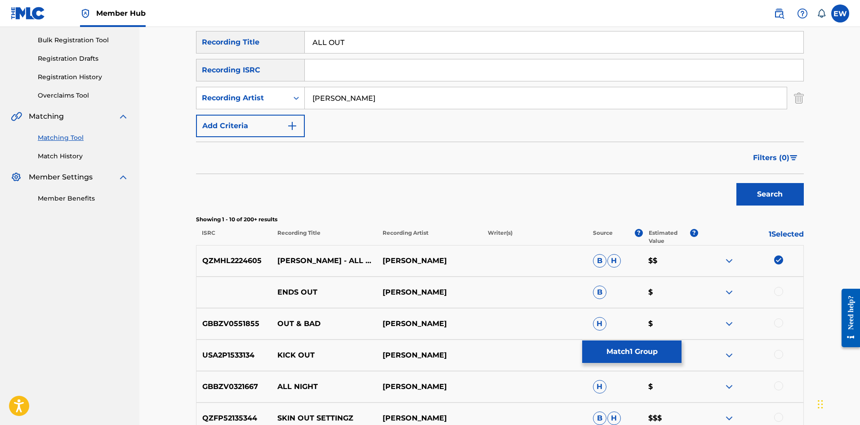
scroll to position [225, 0]
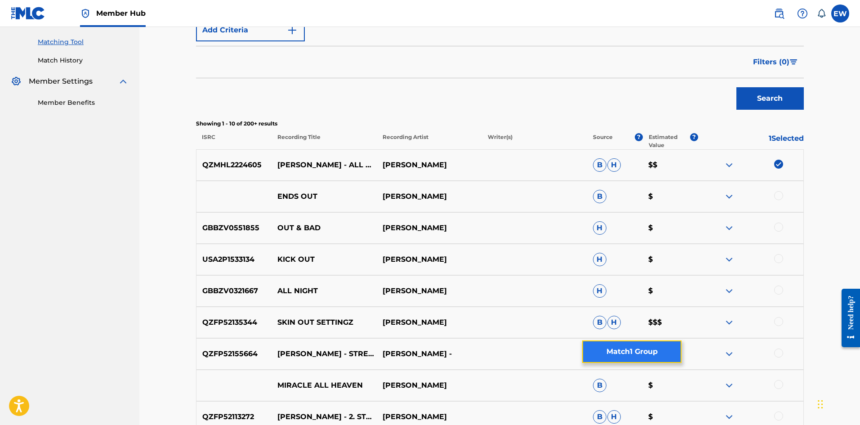
click at [612, 347] on button "Match 1 Group" at bounding box center [631, 351] width 99 height 22
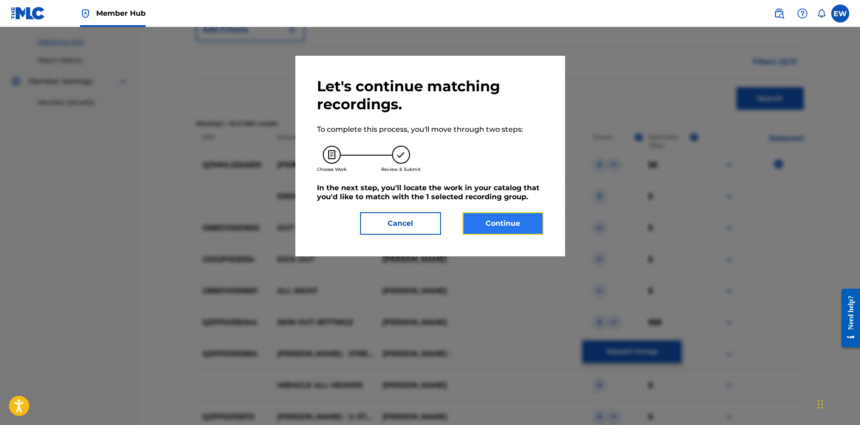
click at [516, 220] on button "Continue" at bounding box center [503, 223] width 81 height 22
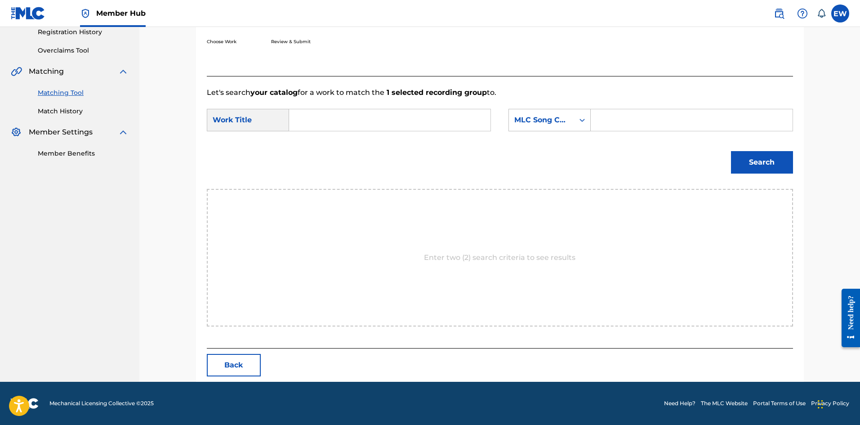
scroll to position [174, 0]
click at [307, 120] on input "Search Form" at bounding box center [390, 120] width 186 height 22
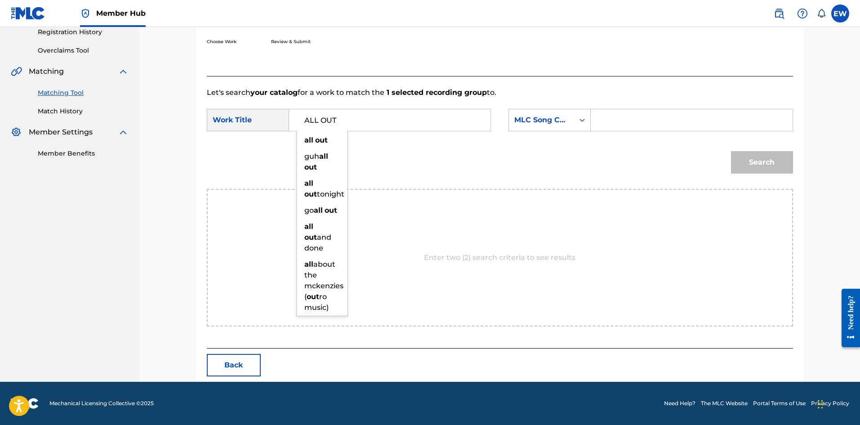
type input "ALL OUT"
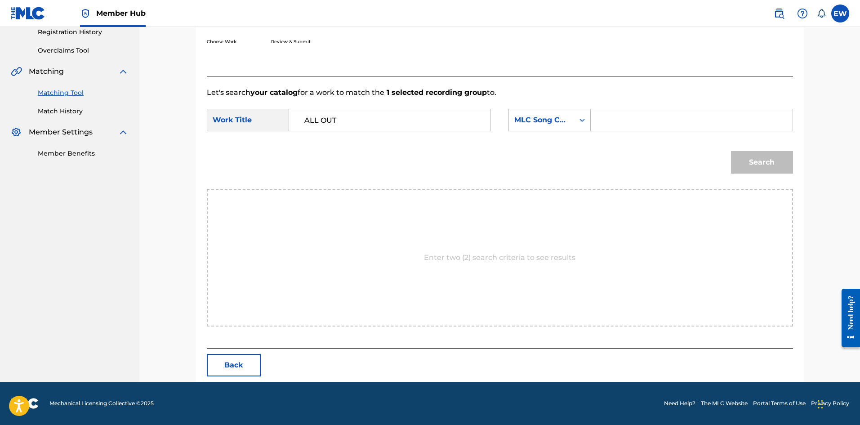
drag, startPoint x: 619, startPoint y: 125, endPoint x: 602, endPoint y: 116, distance: 19.5
click at [606, 117] on input "Search Form" at bounding box center [692, 120] width 186 height 22
type input "A8740T"
click at [764, 161] on button "Search" at bounding box center [762, 162] width 62 height 22
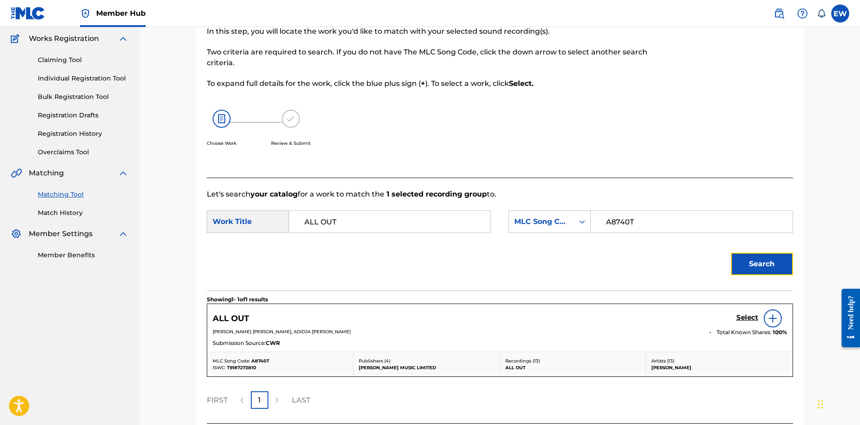
scroll to position [147, 0]
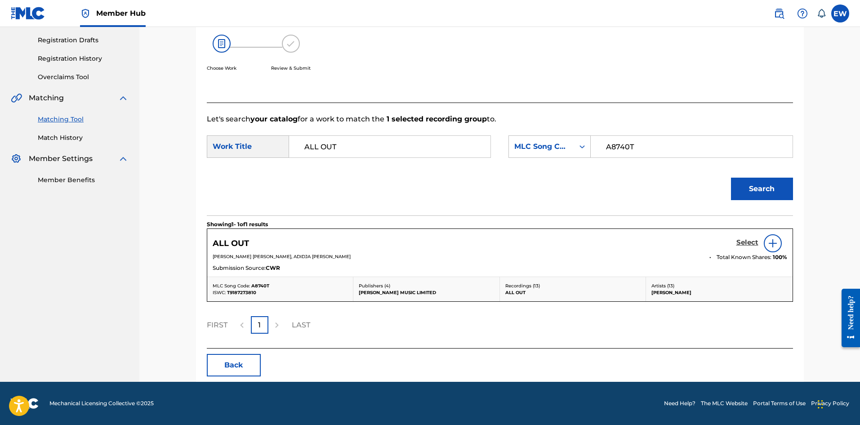
click at [742, 243] on h5 "Select" at bounding box center [748, 242] width 22 height 9
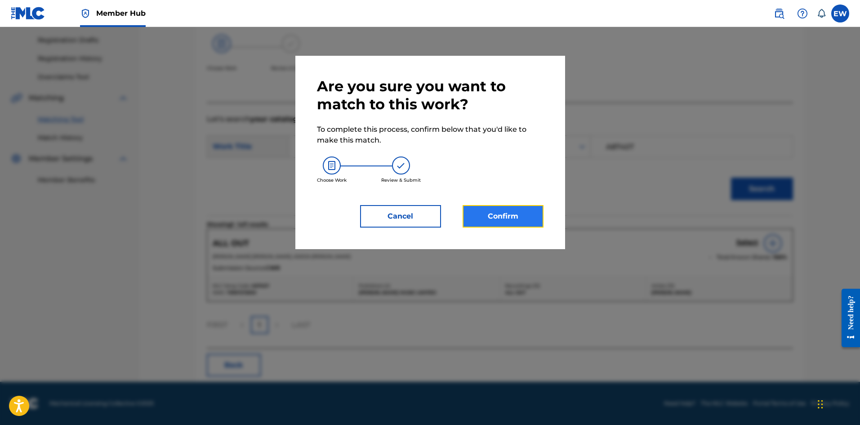
drag, startPoint x: 512, startPoint y: 214, endPoint x: 502, endPoint y: 211, distance: 10.8
click at [502, 211] on button "Confirm" at bounding box center [503, 216] width 81 height 22
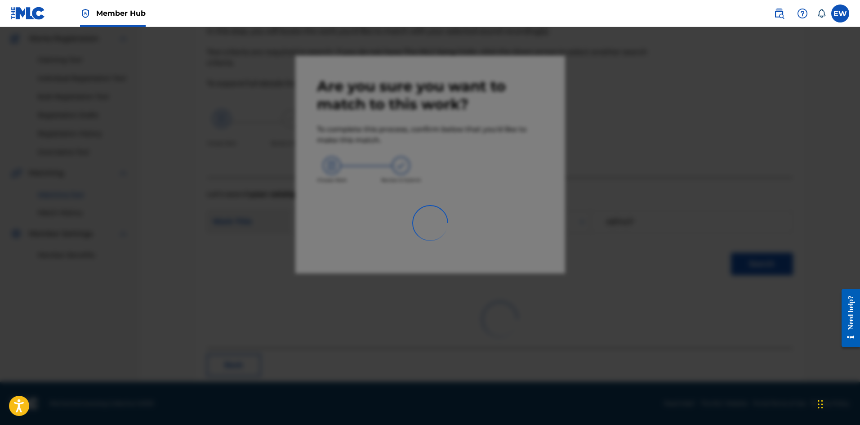
scroll to position [22, 0]
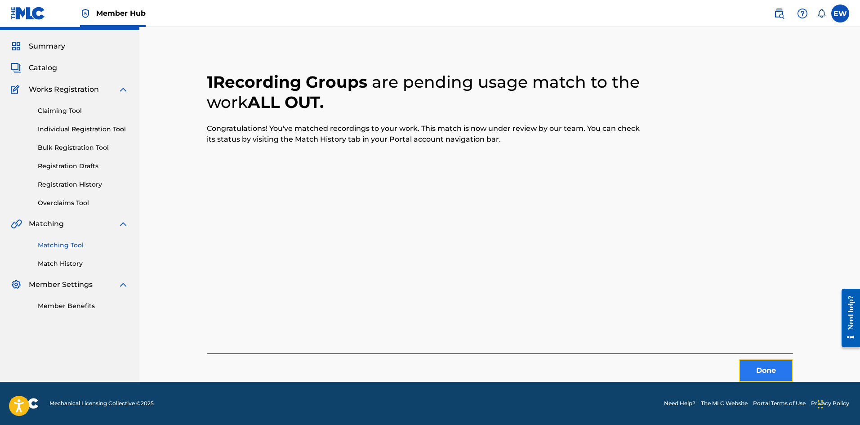
click at [760, 367] on button "Done" at bounding box center [766, 370] width 54 height 22
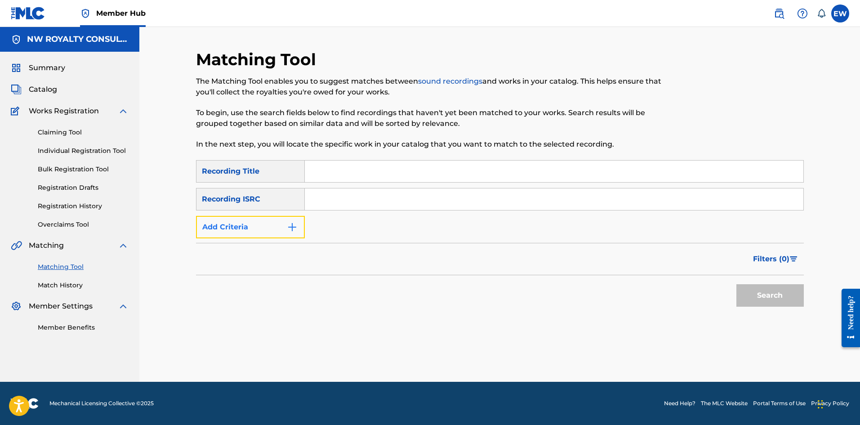
click at [254, 229] on button "Add Criteria" at bounding box center [250, 227] width 109 height 22
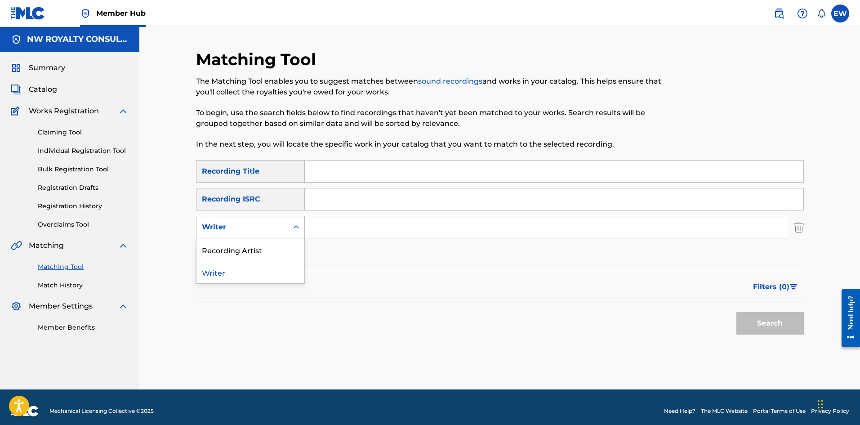
click at [233, 226] on div "Writer" at bounding box center [242, 227] width 81 height 11
click at [233, 248] on div "Recording Artist" at bounding box center [251, 249] width 108 height 22
click at [341, 228] on input "Search Form" at bounding box center [546, 227] width 482 height 22
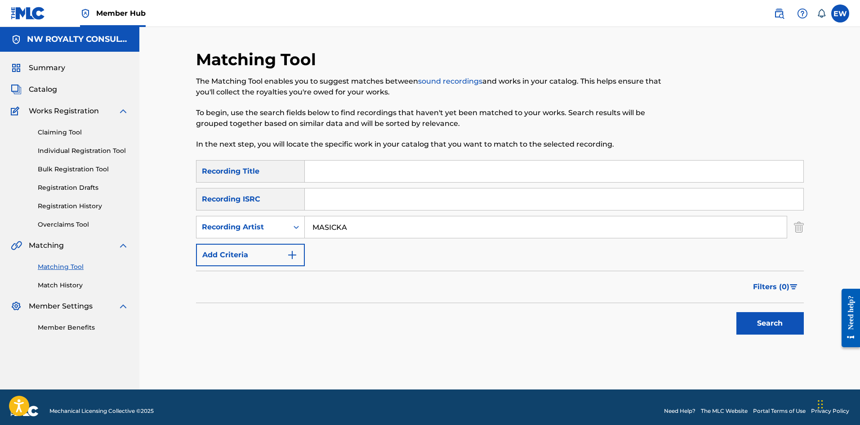
type input "MASICKA"
click at [371, 178] on input "Search Form" at bounding box center [554, 172] width 499 height 22
type input "ALL OVER AGAIN"
click at [753, 325] on button "Search" at bounding box center [770, 323] width 67 height 22
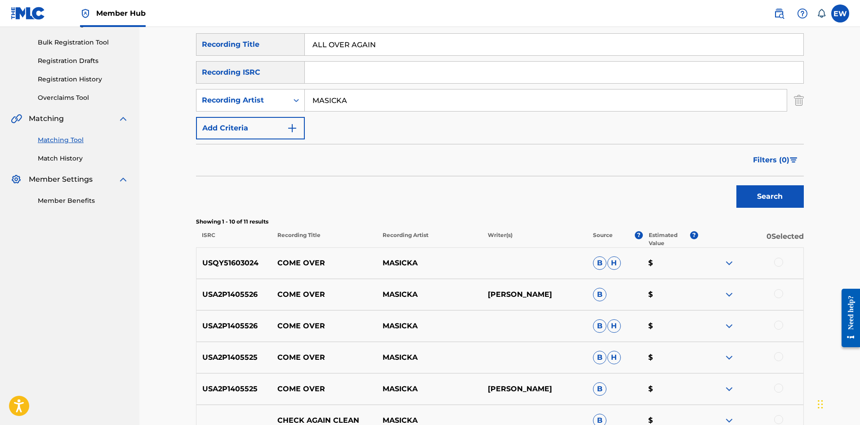
scroll to position [90, 0]
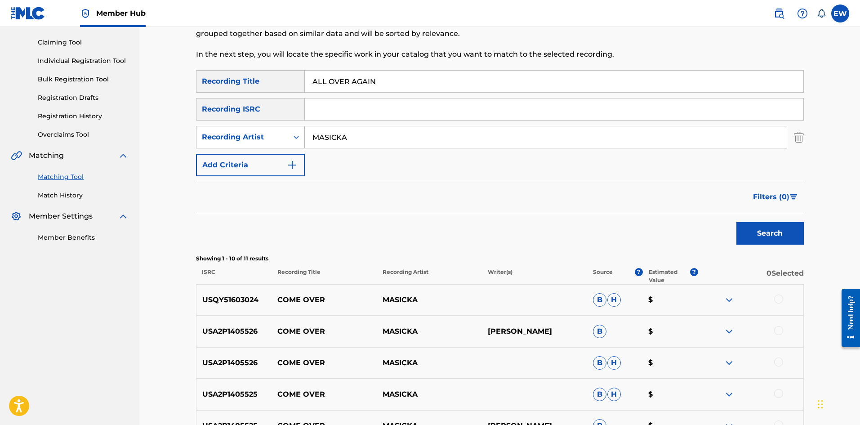
drag, startPoint x: 372, startPoint y: 143, endPoint x: 234, endPoint y: 137, distance: 138.6
click at [234, 137] on div "SearchWithCriteria54c14697-7364-4787-9c05-94926e9aea68 Recording Artist MASICKA" at bounding box center [500, 137] width 608 height 22
type input "MIKEY GENERAL"
drag, startPoint x: 411, startPoint y: 80, endPoint x: 219, endPoint y: 53, distance: 193.9
click at [219, 53] on div "Matching Tool The Matching Tool enables you to suggest matches between sound re…" at bounding box center [500, 313] width 608 height 707
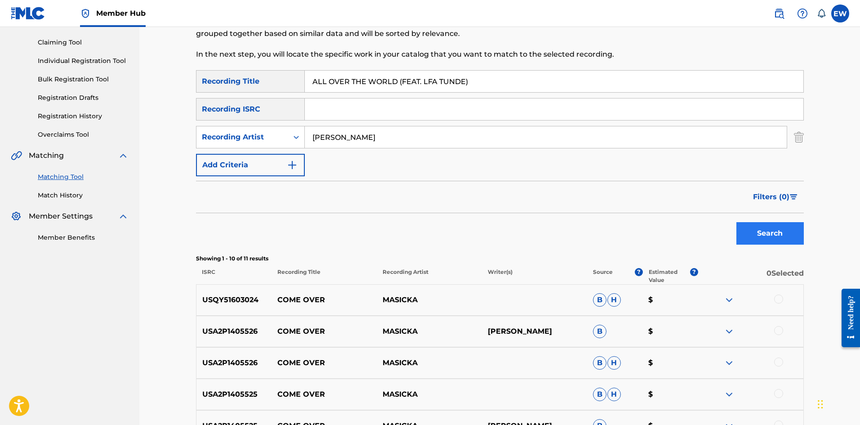
type input "ALL OVER THE WORLD (FEAT. LFA TUNDE)"
click at [761, 233] on button "Search" at bounding box center [770, 233] width 67 height 22
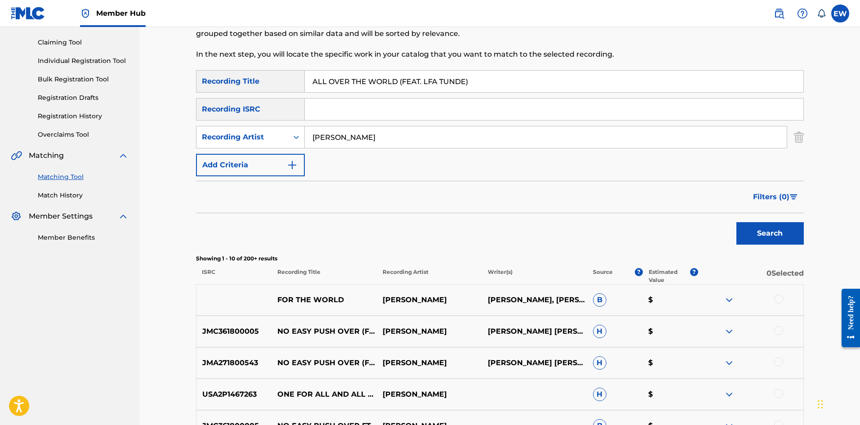
drag, startPoint x: 389, startPoint y: 141, endPoint x: 184, endPoint y: 123, distance: 204.9
click at [190, 125] on div "Matching Tool The Matching Tool enables you to suggest matches between sound re…" at bounding box center [500, 313] width 630 height 707
type input "JAVADA"
drag, startPoint x: 475, startPoint y: 81, endPoint x: 300, endPoint y: 82, distance: 175.4
click at [300, 82] on div "SearchWithCriteriae85dbed1-ba67-40c4-af59-61344b11426c Recording Title ALL OVER…" at bounding box center [500, 81] width 608 height 22
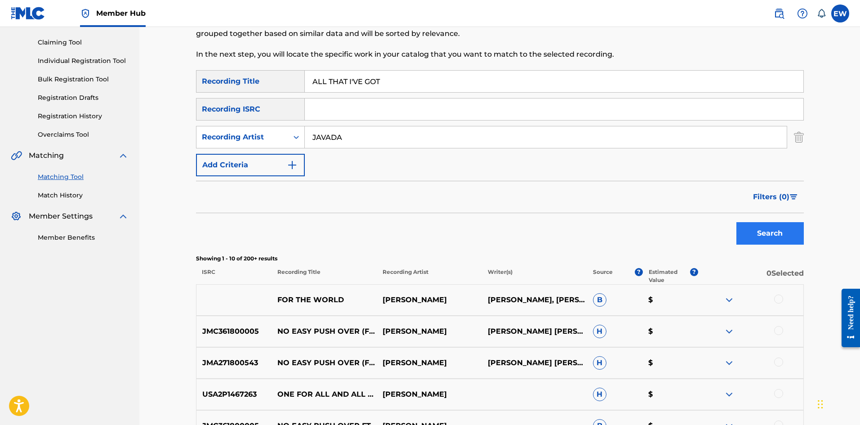
type input "ALL THAT I'VE GOT"
click at [769, 234] on button "Search" at bounding box center [770, 233] width 67 height 22
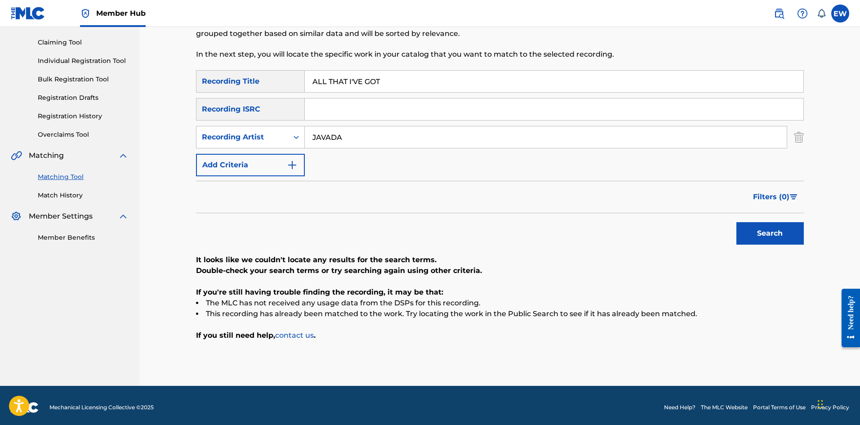
drag, startPoint x: 357, startPoint y: 133, endPoint x: 267, endPoint y: 96, distance: 97.0
click at [267, 107] on div "SearchWithCriteriae85dbed1-ba67-40c4-af59-61344b11426c Recording Title ALL THAT…" at bounding box center [500, 123] width 608 height 106
type input "SEGGY INKK"
drag, startPoint x: 398, startPoint y: 85, endPoint x: 209, endPoint y: 53, distance: 191.0
click at [237, 68] on div "Matching Tool The Matching Tool enables you to suggest matches between sound re…" at bounding box center [500, 173] width 608 height 426
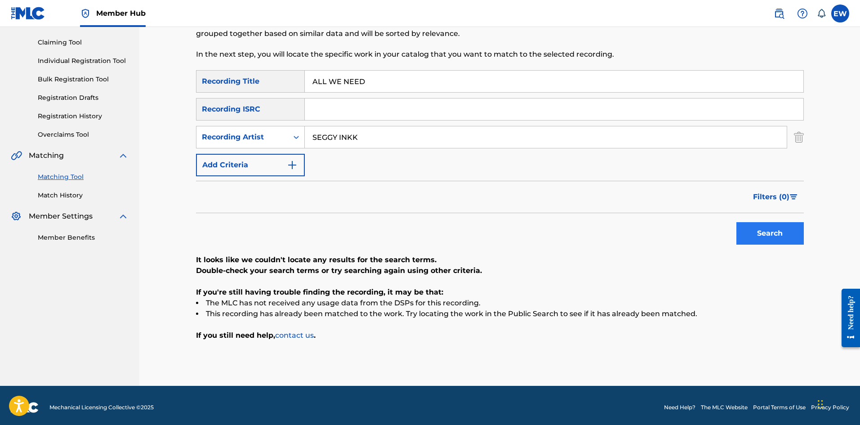
type input "ALL WE NEED"
click at [776, 231] on button "Search" at bounding box center [770, 233] width 67 height 22
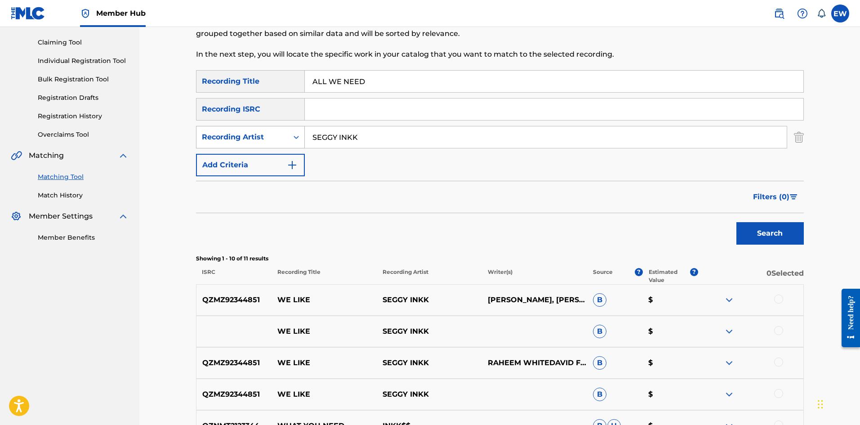
drag, startPoint x: 366, startPoint y: 136, endPoint x: 268, endPoint y: 141, distance: 97.3
click at [268, 141] on div "SearchWithCriteria54c14697-7364-4787-9c05-94926e9aea68 Recording Artist SEGGY I…" at bounding box center [500, 137] width 608 height 22
type input "STEVIE FACE"
drag, startPoint x: 441, startPoint y: 69, endPoint x: 257, endPoint y: 88, distance: 185.3
click at [285, 85] on div "Matching Tool The Matching Tool enables you to suggest matches between sound re…" at bounding box center [500, 313] width 608 height 707
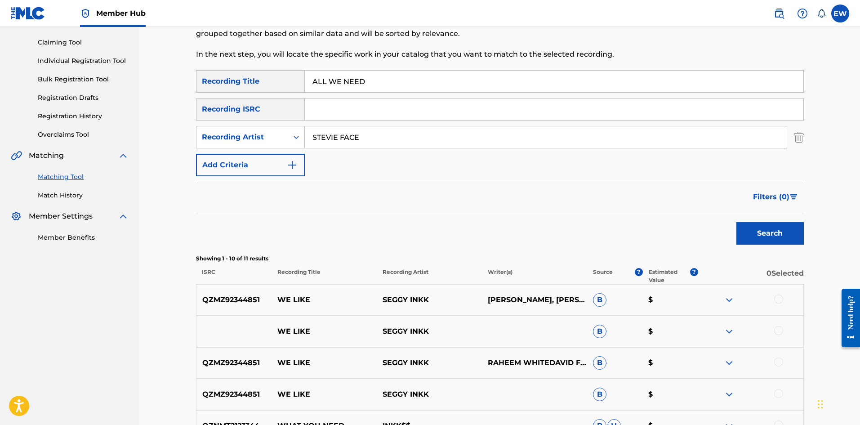
click at [387, 84] on input "ALL WE NEED" at bounding box center [554, 82] width 499 height 22
drag, startPoint x: 387, startPoint y: 83, endPoint x: 288, endPoint y: 84, distance: 98.5
click at [290, 84] on div "SearchWithCriteriae85dbed1-ba67-40c4-af59-61344b11426c Recording Title ALL WE N…" at bounding box center [500, 81] width 608 height 22
type input "ALL WE NEED IS LOVE"
click at [767, 232] on button "Search" at bounding box center [770, 233] width 67 height 22
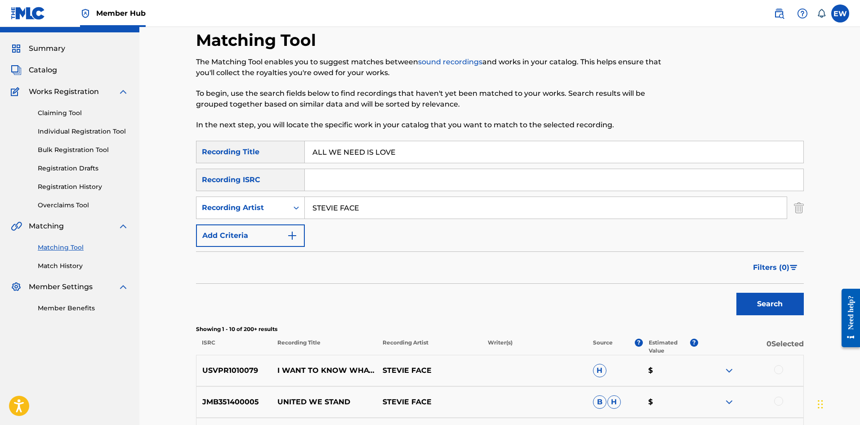
scroll to position [0, 0]
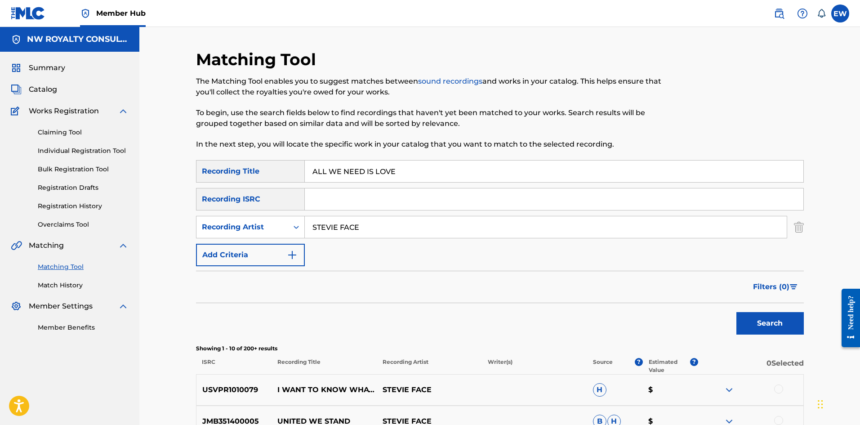
drag, startPoint x: 386, startPoint y: 231, endPoint x: 289, endPoint y: 209, distance: 99.6
click at [279, 215] on div "SearchWithCriteriae85dbed1-ba67-40c4-af59-61344b11426c Recording Title ALL WE N…" at bounding box center [500, 213] width 608 height 106
type input "JAH VINCI"
drag, startPoint x: 451, startPoint y: 172, endPoint x: 249, endPoint y: 151, distance: 203.5
click at [255, 156] on div "Matching Tool The Matching Tool enables you to suggest matches between sound re…" at bounding box center [500, 402] width 608 height 707
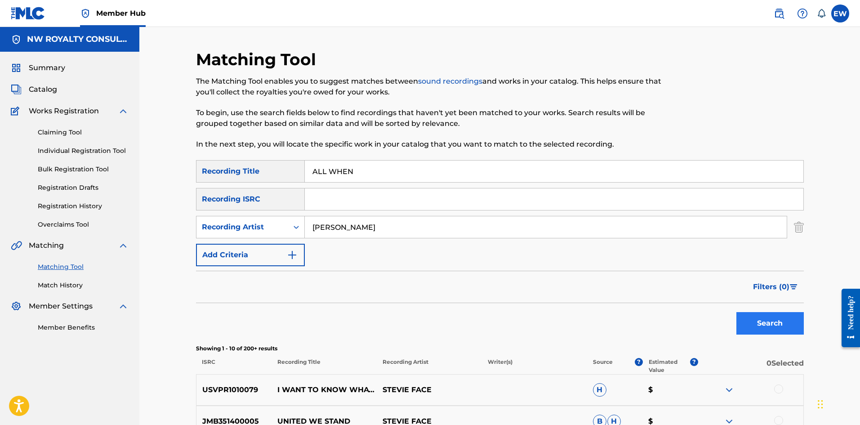
type input "ALL WHEN"
click at [782, 324] on button "Search" at bounding box center [770, 323] width 67 height 22
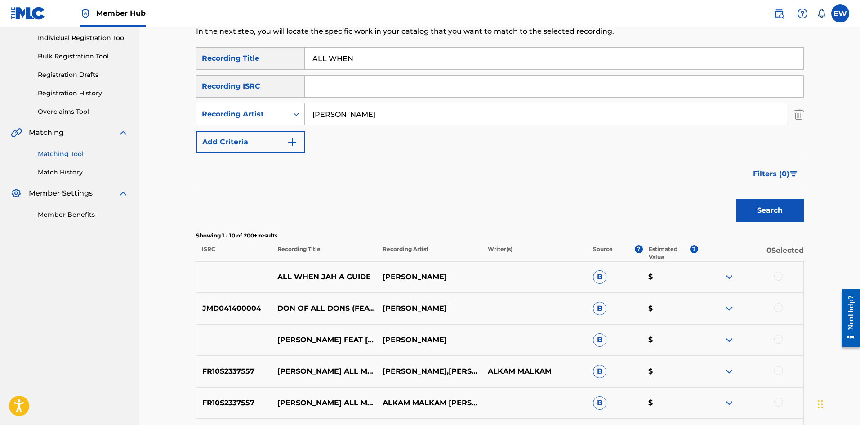
scroll to position [90, 0]
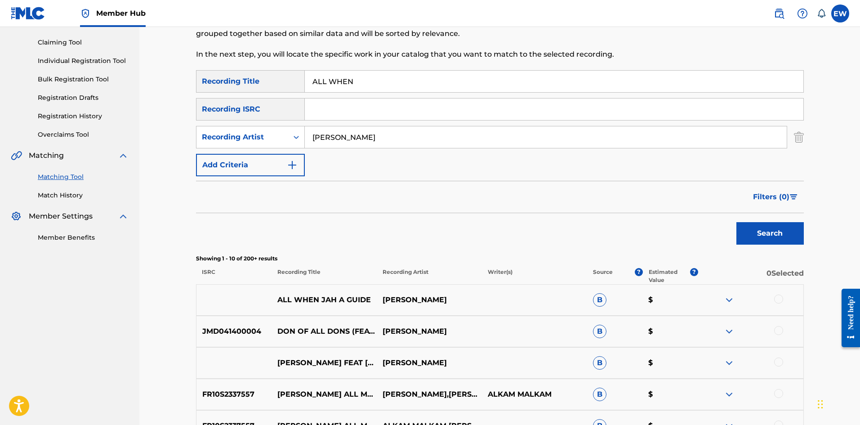
drag, startPoint x: 394, startPoint y: 134, endPoint x: 369, endPoint y: 122, distance: 28.6
click at [300, 127] on div "SearchWithCriteria54c14697-7364-4787-9c05-94926e9aea68 Recording Artist JAH VIN…" at bounding box center [500, 137] width 608 height 22
type input "GENERAL DEGREE"
drag, startPoint x: 383, startPoint y: 85, endPoint x: 254, endPoint y: 86, distance: 129.5
click at [254, 86] on div "SearchWithCriteriae85dbed1-ba67-40c4-af59-61344b11426c Recording Title ALL WHEN" at bounding box center [500, 81] width 608 height 22
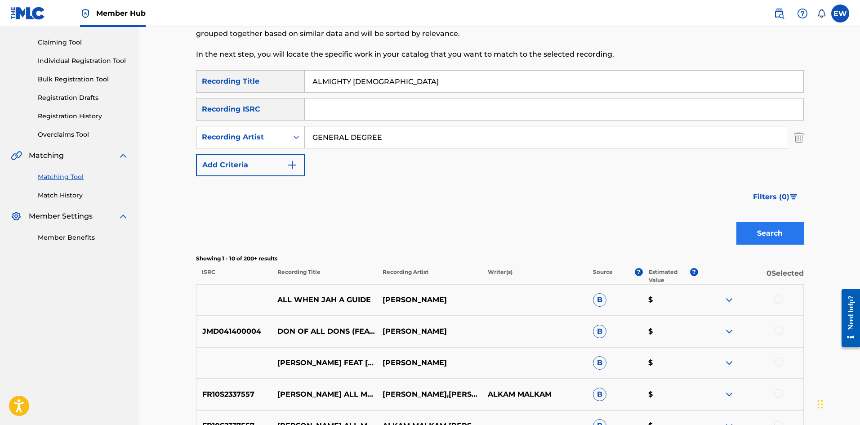
type input "ALMIGHTY GOD"
click at [770, 232] on button "Search" at bounding box center [770, 233] width 67 height 22
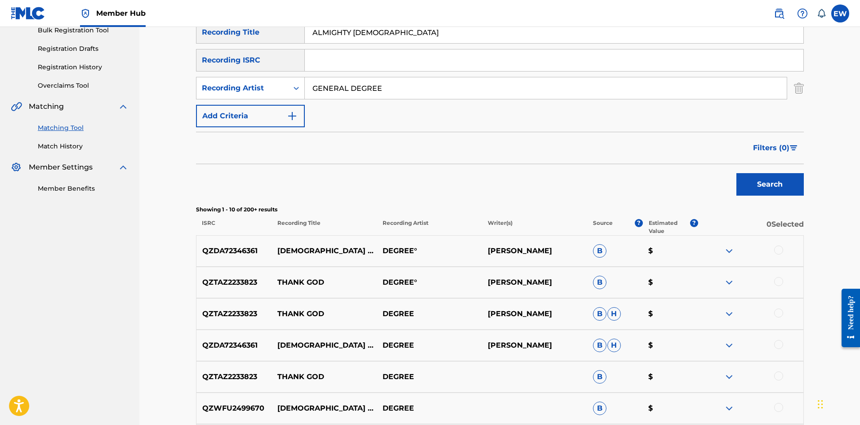
scroll to position [105, 0]
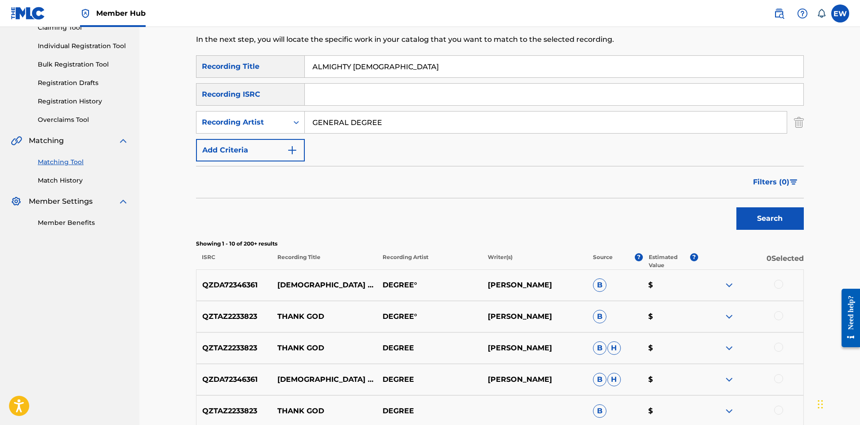
drag, startPoint x: 453, startPoint y: 129, endPoint x: 282, endPoint y: 98, distance: 173.8
click at [281, 105] on div "SearchWithCriteriae85dbed1-ba67-40c4-af59-61344b11426c Recording Title ALMIGHTY…" at bounding box center [500, 108] width 608 height 106
type input "CHRONIC LAW"
drag, startPoint x: 405, startPoint y: 64, endPoint x: 299, endPoint y: 70, distance: 105.8
click at [299, 70] on div "SearchWithCriteriae85dbed1-ba67-40c4-af59-61344b11426c Recording Title ALMIGHTY…" at bounding box center [500, 66] width 608 height 22
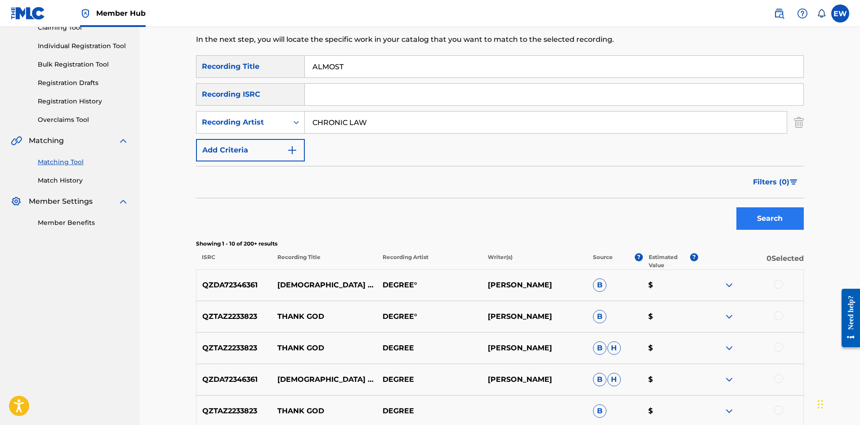
type input "ALMOST"
click at [774, 219] on button "Search" at bounding box center [770, 218] width 67 height 22
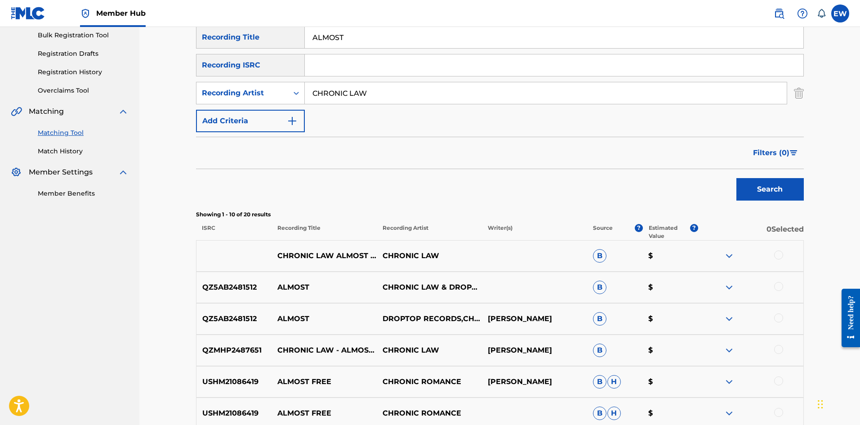
scroll to position [150, 0]
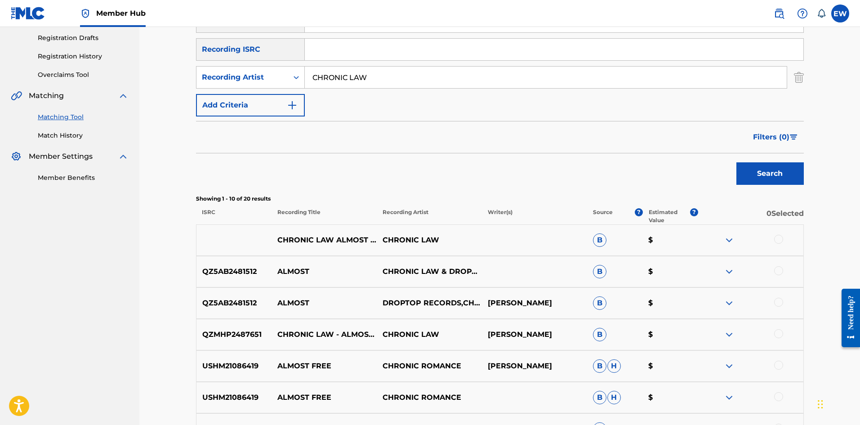
click at [782, 239] on div at bounding box center [778, 239] width 9 height 9
drag, startPoint x: 778, startPoint y: 272, endPoint x: 603, endPoint y: 274, distance: 175.8
click at [777, 272] on div at bounding box center [778, 270] width 9 height 9
click at [776, 299] on div at bounding box center [778, 302] width 9 height 9
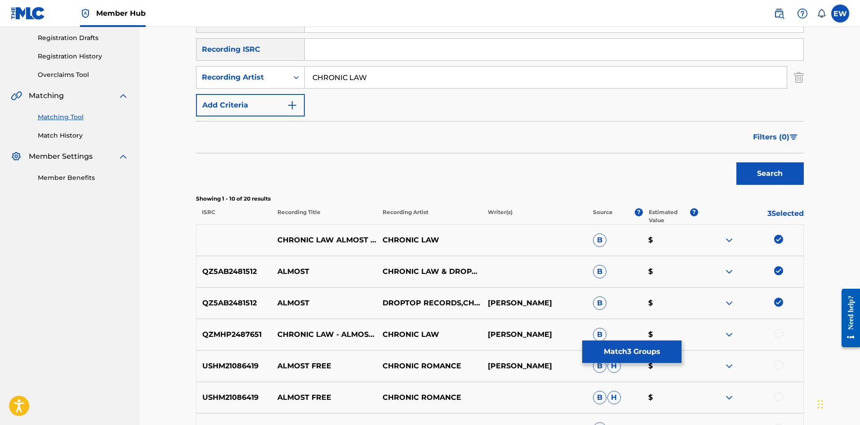
click at [780, 331] on div at bounding box center [778, 333] width 9 height 9
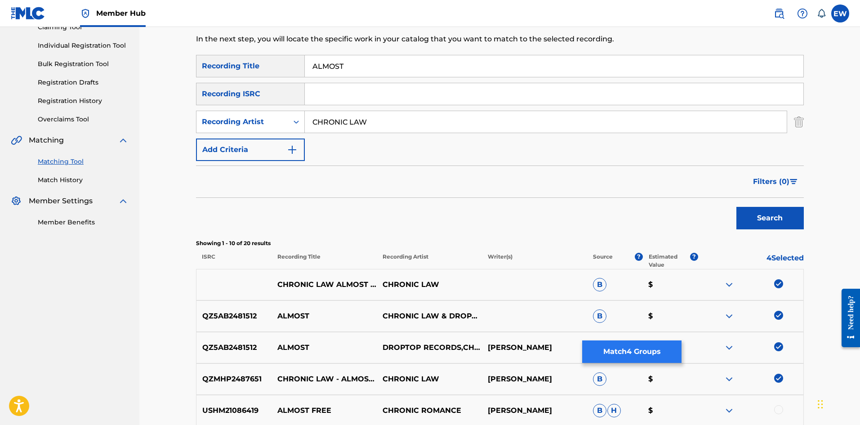
scroll to position [105, 0]
click at [594, 348] on button "Match 4 Groups" at bounding box center [631, 351] width 99 height 22
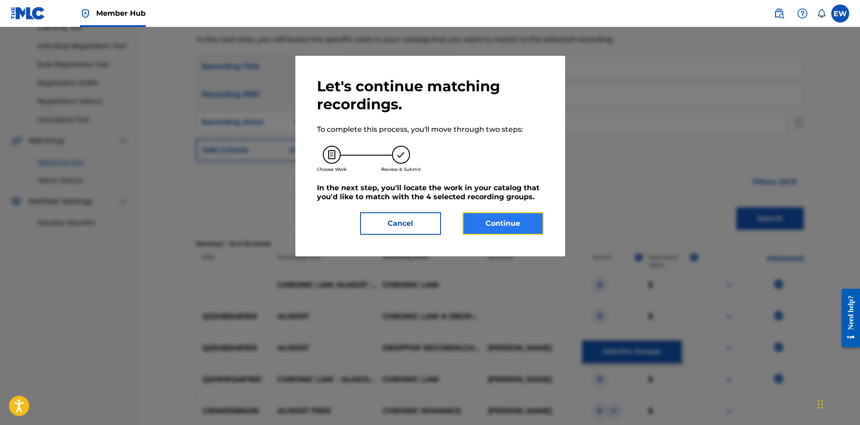
click at [490, 225] on button "Continue" at bounding box center [503, 223] width 81 height 22
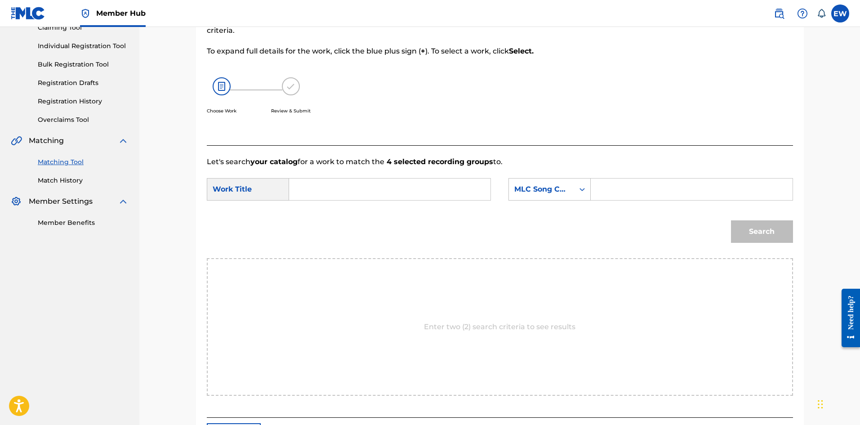
click at [384, 191] on input "Search Form" at bounding box center [390, 190] width 186 height 22
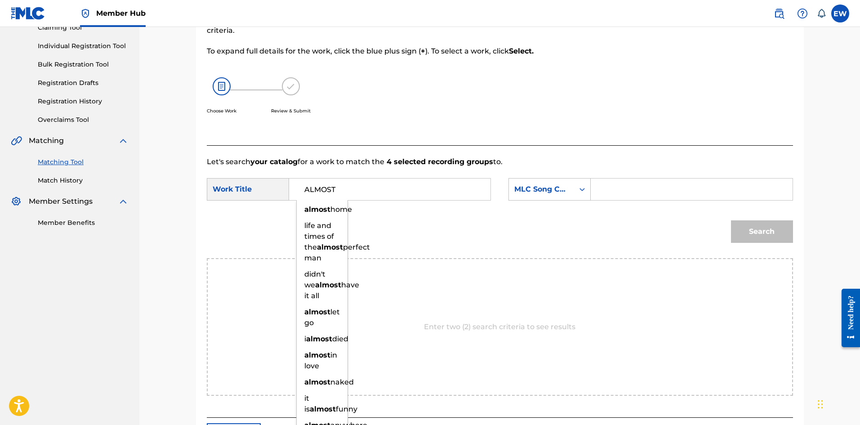
type input "ALMOST"
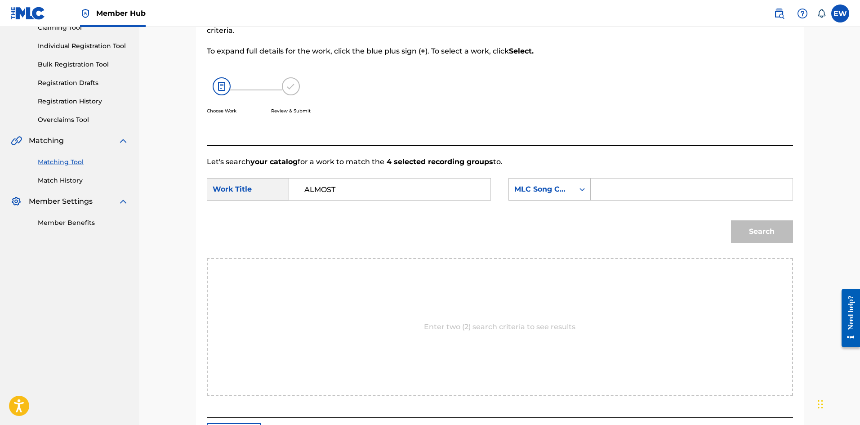
click at [644, 192] on input "Search Form" at bounding box center [692, 190] width 186 height 22
type input "AE4V8Z"
click at [768, 235] on button "Search" at bounding box center [762, 231] width 62 height 22
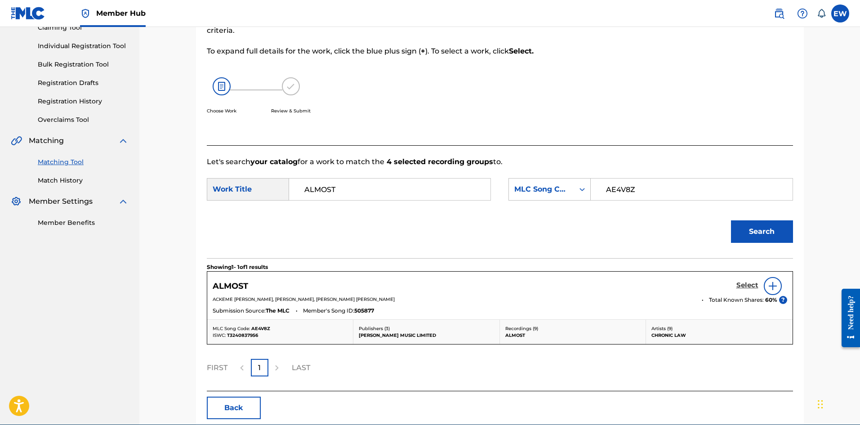
click at [737, 284] on h5 "Select" at bounding box center [748, 285] width 22 height 9
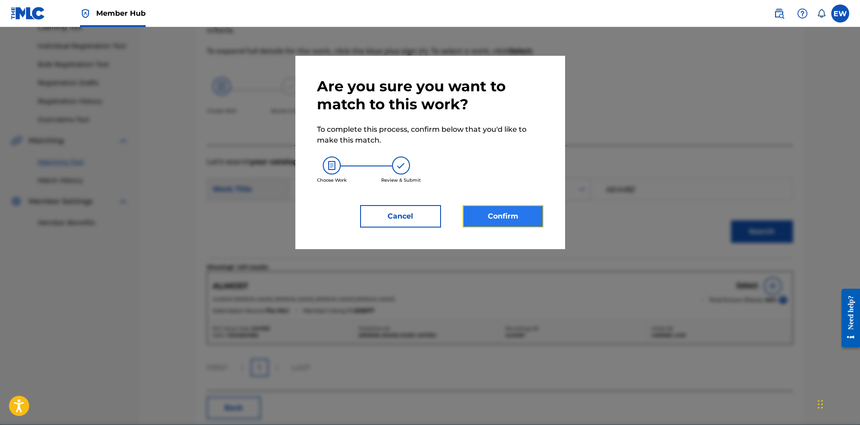
click at [524, 211] on button "Confirm" at bounding box center [503, 216] width 81 height 22
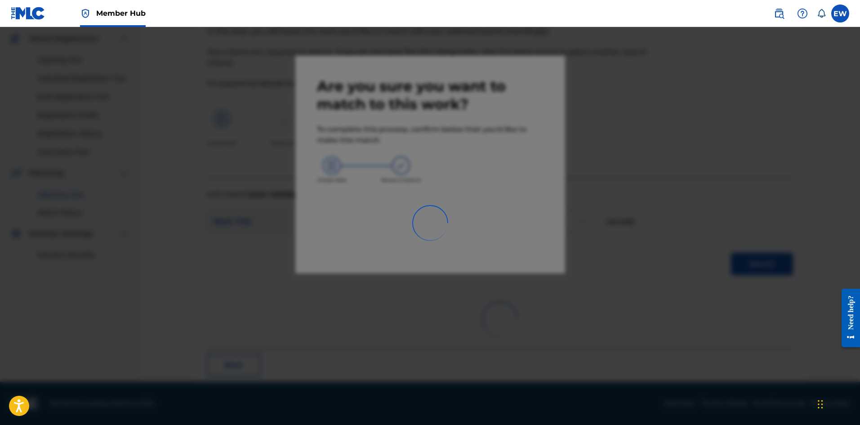
scroll to position [22, 0]
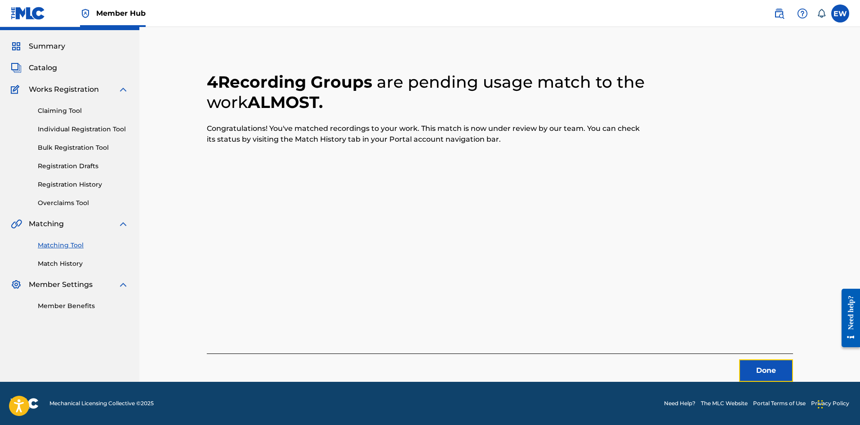
drag, startPoint x: 758, startPoint y: 370, endPoint x: 862, endPoint y: 355, distance: 104.9
click at [776, 359] on div "Done" at bounding box center [500, 367] width 586 height 28
click at [782, 374] on button "Done" at bounding box center [766, 370] width 54 height 22
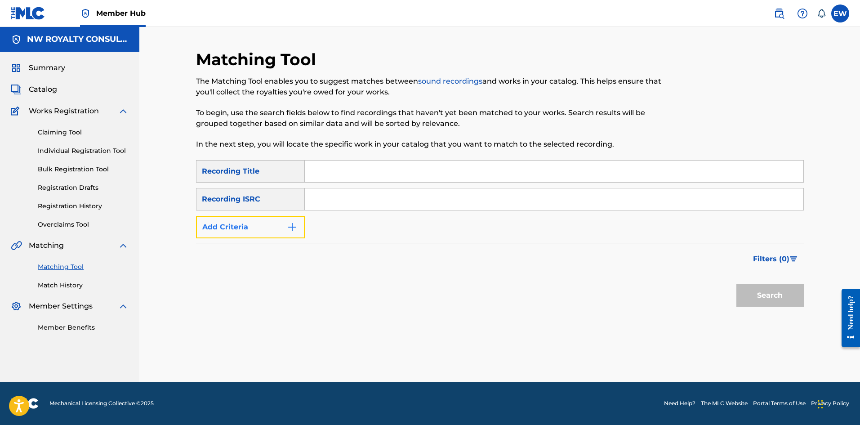
click at [284, 220] on button "Add Criteria" at bounding box center [250, 227] width 109 height 22
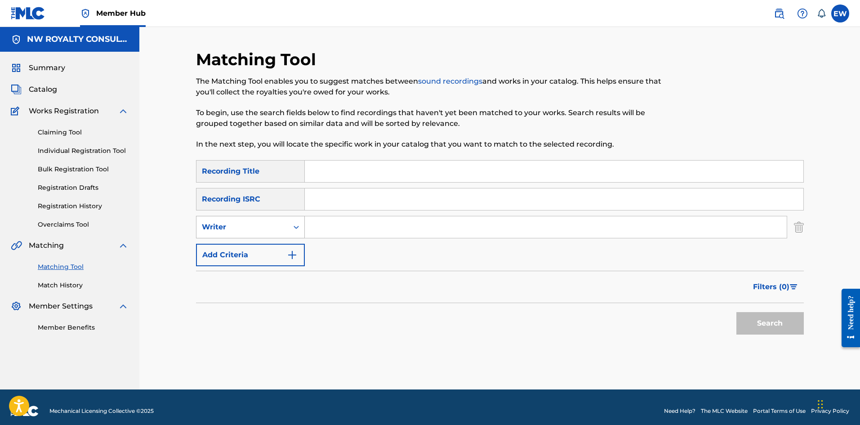
drag, startPoint x: 284, startPoint y: 216, endPoint x: 279, endPoint y: 221, distance: 7.0
click at [281, 218] on div "Writer" at bounding box center [250, 227] width 109 height 22
drag, startPoint x: 276, startPoint y: 251, endPoint x: 309, endPoint y: 245, distance: 34.4
click at [295, 248] on div "Recording Artist" at bounding box center [251, 249] width 108 height 22
click at [335, 230] on input "Search Form" at bounding box center [546, 227] width 482 height 22
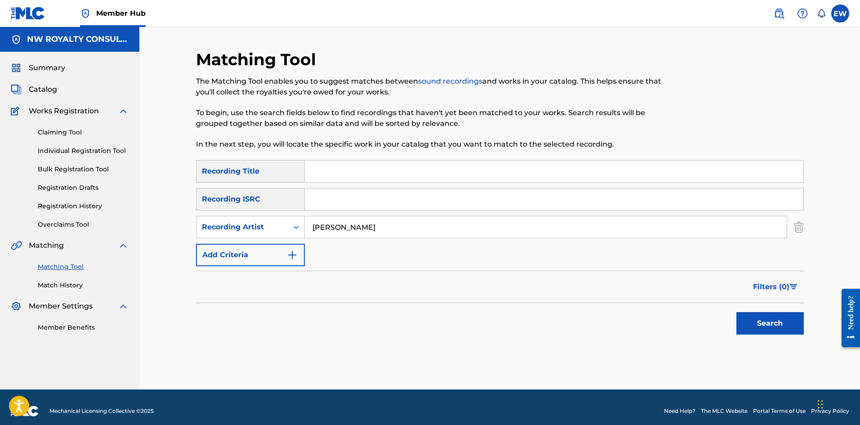
type input "GENNA DAN"
click at [417, 179] on input "Search Form" at bounding box center [554, 172] width 499 height 22
type input "ALONE"
click at [768, 329] on button "Search" at bounding box center [770, 323] width 67 height 22
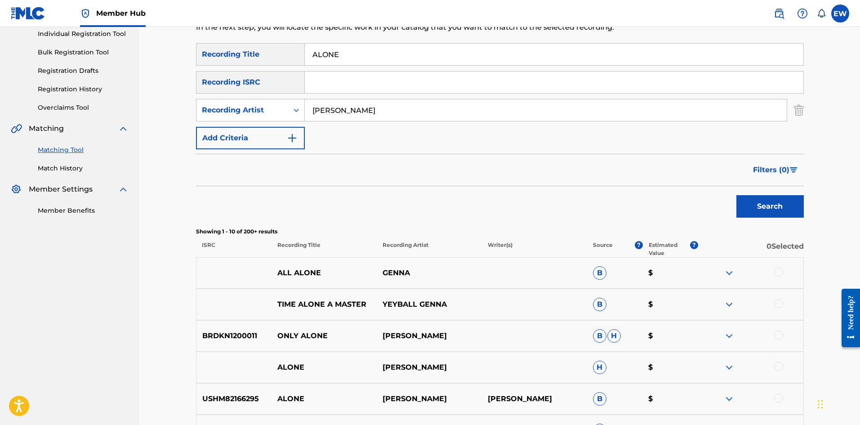
scroll to position [135, 0]
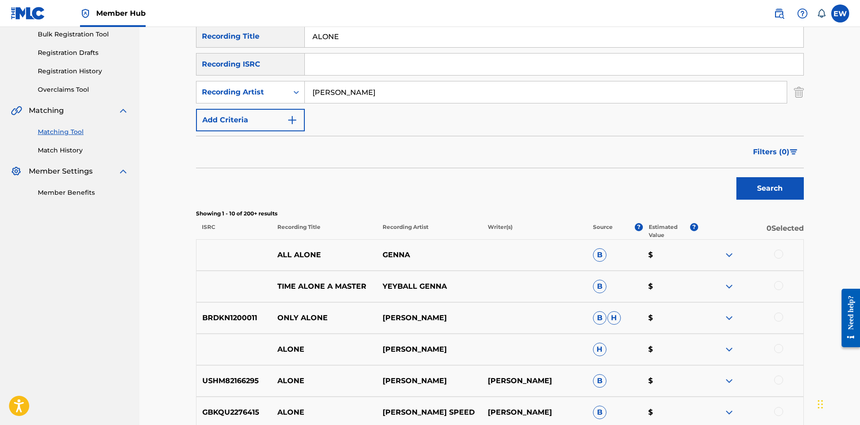
click at [780, 253] on div at bounding box center [778, 254] width 9 height 9
click at [783, 254] on img at bounding box center [778, 254] width 9 height 9
drag, startPoint x: 398, startPoint y: 95, endPoint x: 218, endPoint y: 79, distance: 180.6
click at [220, 80] on div "SearchWithCriteriae85dbed1-ba67-40c4-af59-61344b11426c Recording Title ALONE Se…" at bounding box center [500, 78] width 608 height 106
drag, startPoint x: 773, startPoint y: 188, endPoint x: 747, endPoint y: 174, distance: 29.4
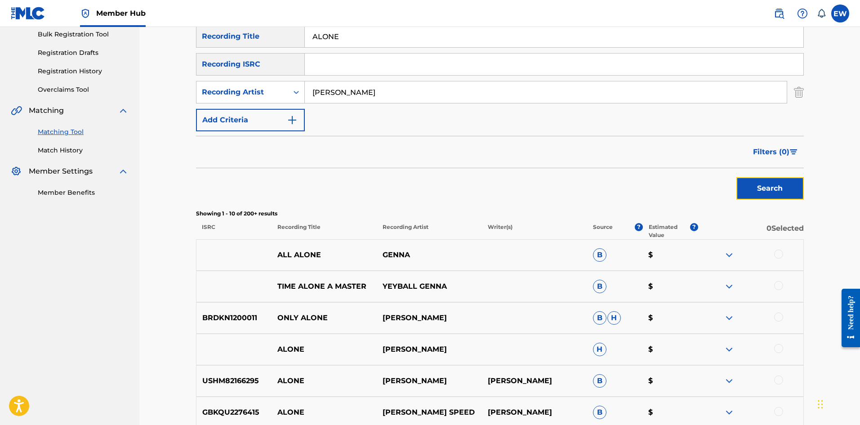
click at [773, 188] on button "Search" at bounding box center [770, 188] width 67 height 22
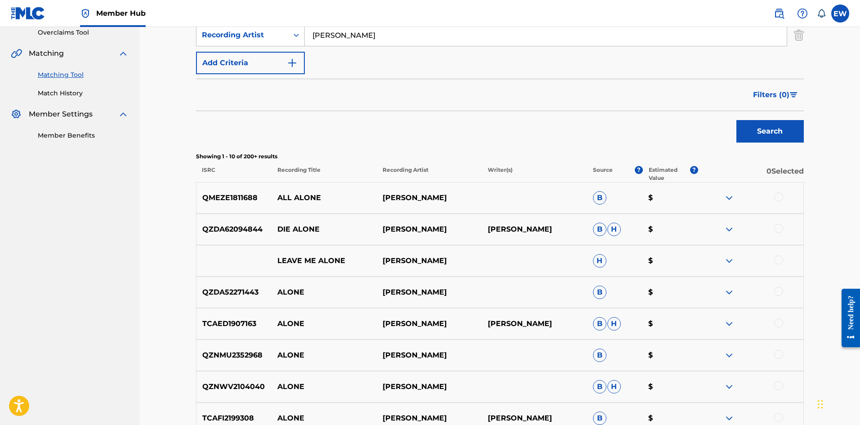
scroll to position [180, 0]
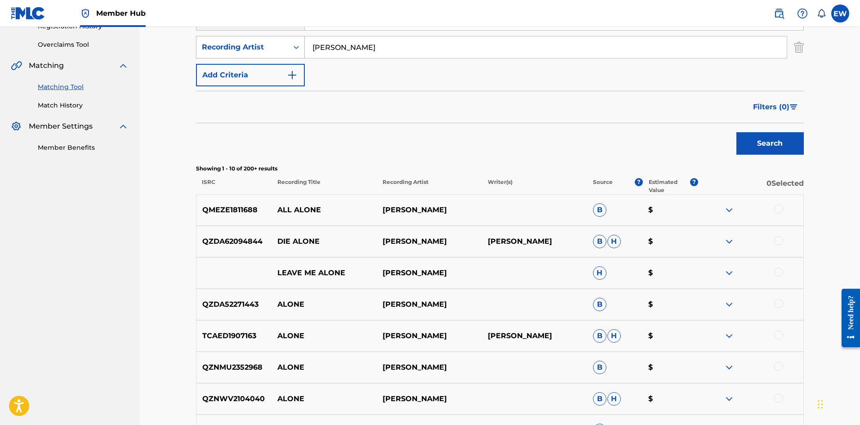
drag, startPoint x: 442, startPoint y: 53, endPoint x: 237, endPoint y: 40, distance: 204.6
click at [250, 40] on div "SearchWithCriteriaae5cad1c-6d81-4db4-8508-eb8f038ca743 Recording Artist JUSTIN …" at bounding box center [500, 47] width 608 height 22
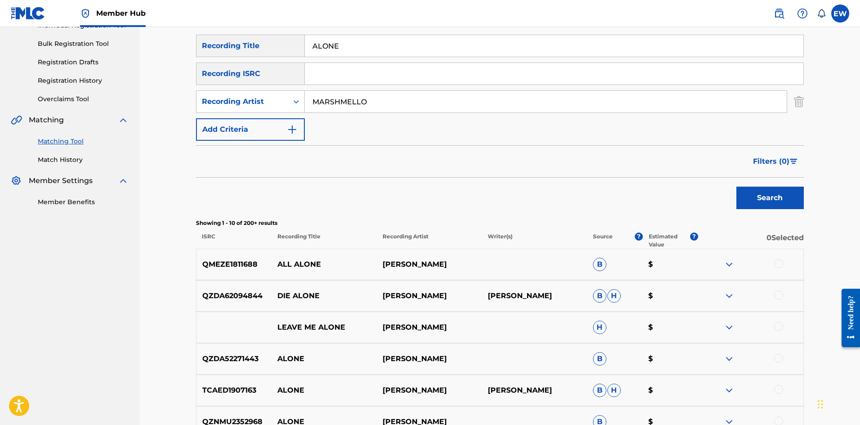
scroll to position [0, 0]
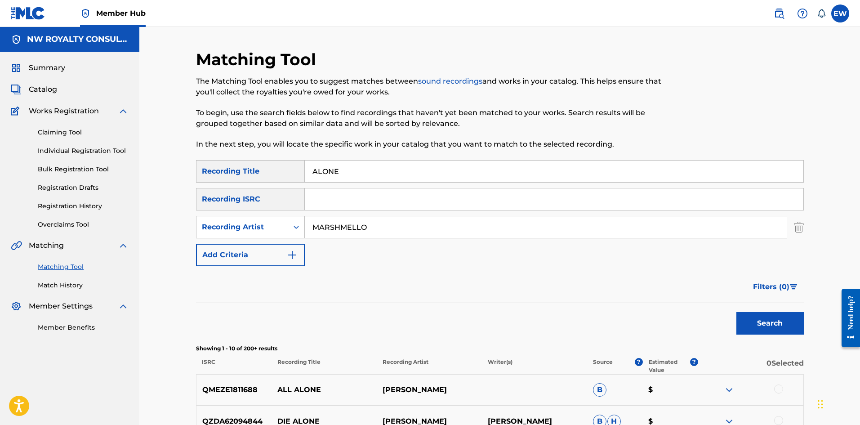
type input "MARSHMELLO"
click at [775, 317] on button "Search" at bounding box center [770, 323] width 67 height 22
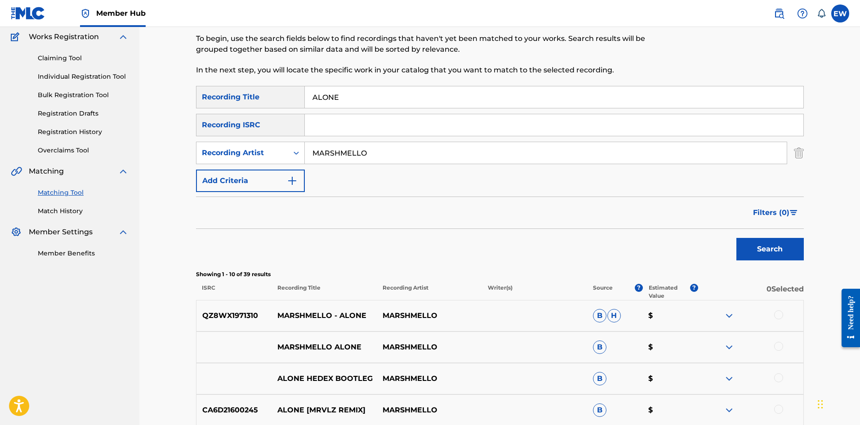
scroll to position [90, 0]
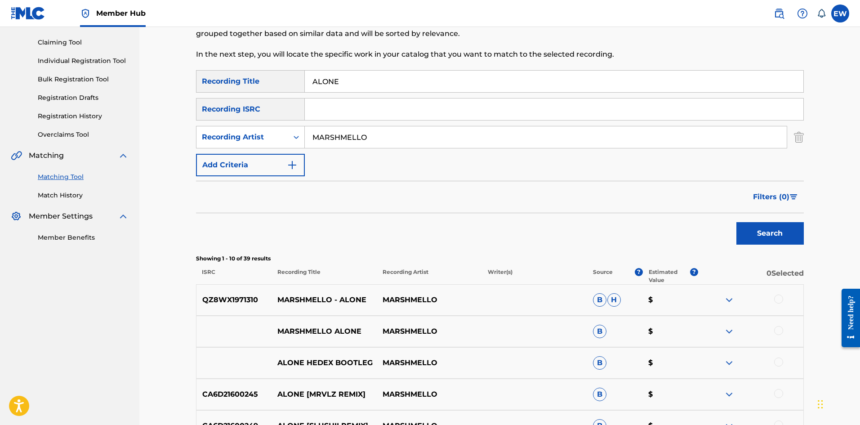
click at [777, 293] on div "QZ8WX1971310 MARSHMELLO - ALONE MARSHMELLO B H $" at bounding box center [500, 299] width 608 height 31
click at [779, 299] on div at bounding box center [778, 299] width 9 height 9
click at [779, 328] on div at bounding box center [778, 330] width 9 height 9
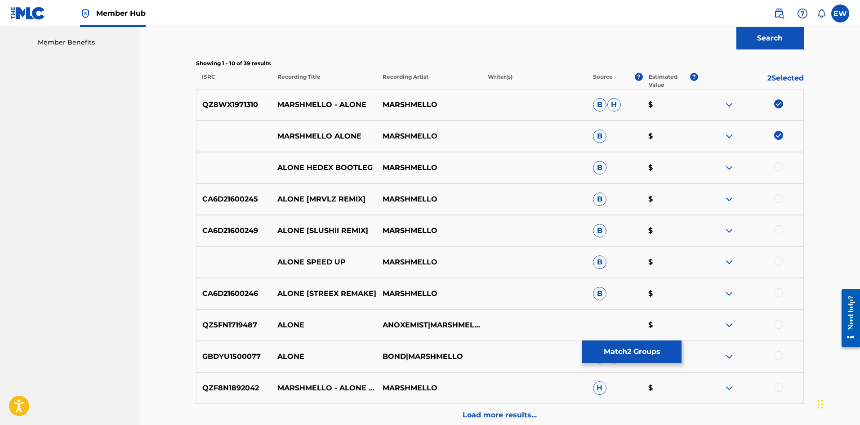
scroll to position [270, 0]
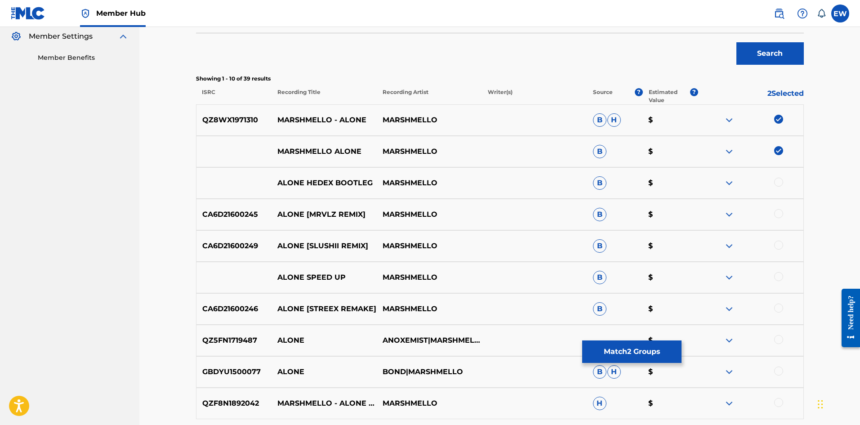
click at [776, 340] on div at bounding box center [778, 339] width 9 height 9
click at [775, 366] on div "GBDYU1500077 ALONE BOND|MARSHMELLO B H $" at bounding box center [500, 371] width 608 height 31
click at [779, 309] on div at bounding box center [778, 308] width 9 height 9
drag, startPoint x: 781, startPoint y: 369, endPoint x: 779, endPoint y: 362, distance: 6.7
click at [780, 369] on div at bounding box center [778, 370] width 9 height 9
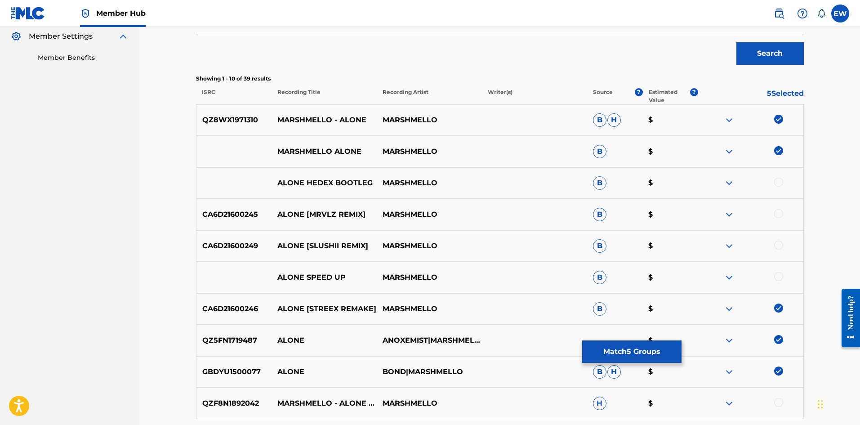
click at [776, 278] on div at bounding box center [778, 276] width 9 height 9
click at [776, 246] on div at bounding box center [778, 245] width 9 height 9
click at [777, 212] on div at bounding box center [778, 213] width 9 height 9
click at [778, 179] on div at bounding box center [778, 182] width 9 height 9
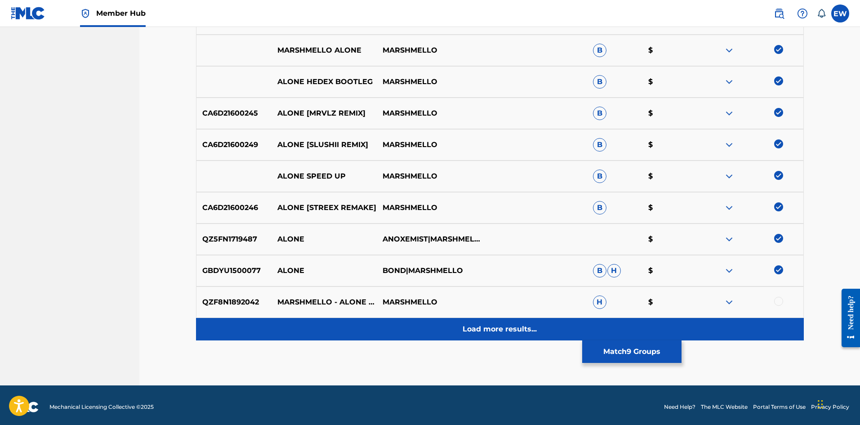
scroll to position [375, 0]
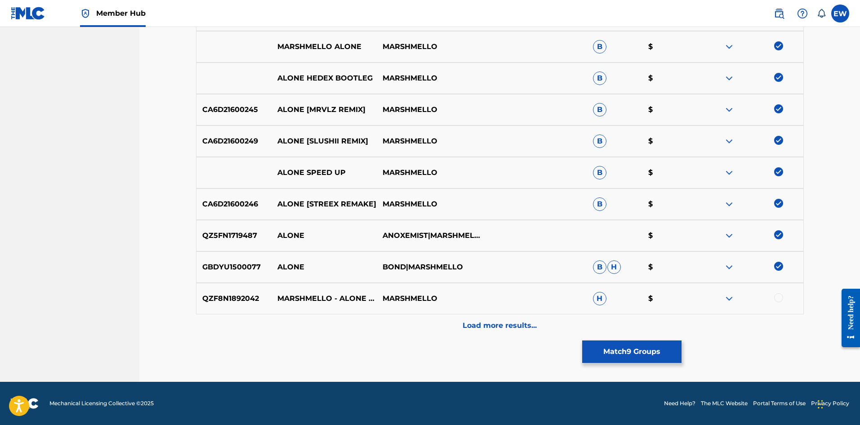
click at [795, 299] on div at bounding box center [750, 298] width 105 height 11
click at [773, 298] on div at bounding box center [750, 298] width 105 height 11
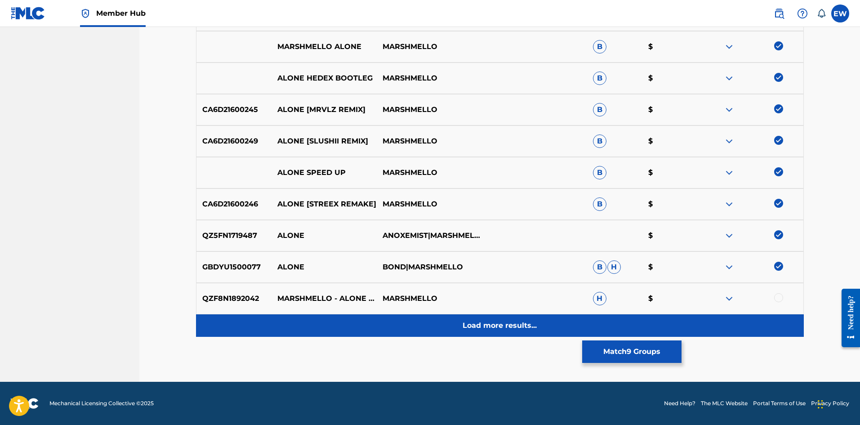
click at [473, 324] on p "Load more results..." at bounding box center [500, 325] width 74 height 11
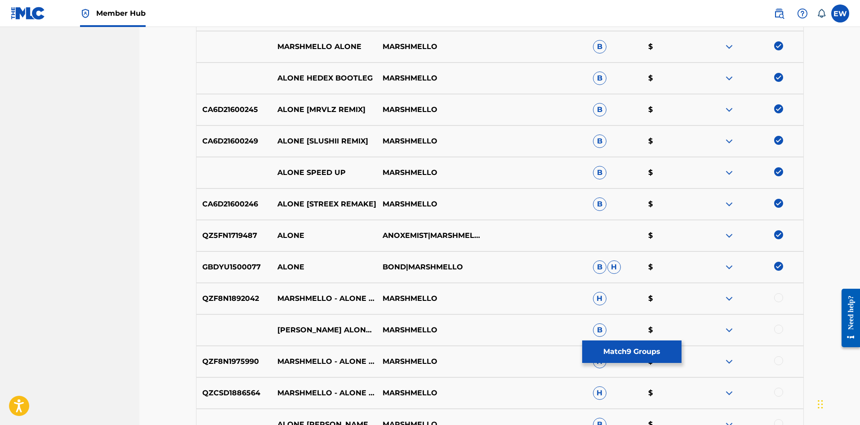
click at [782, 296] on div at bounding box center [778, 297] width 9 height 9
click at [779, 324] on div "MARSHMELLO ALONE STREEX REMIX MARSHMELLO B $" at bounding box center [500, 329] width 608 height 31
click at [775, 330] on div at bounding box center [778, 329] width 9 height 9
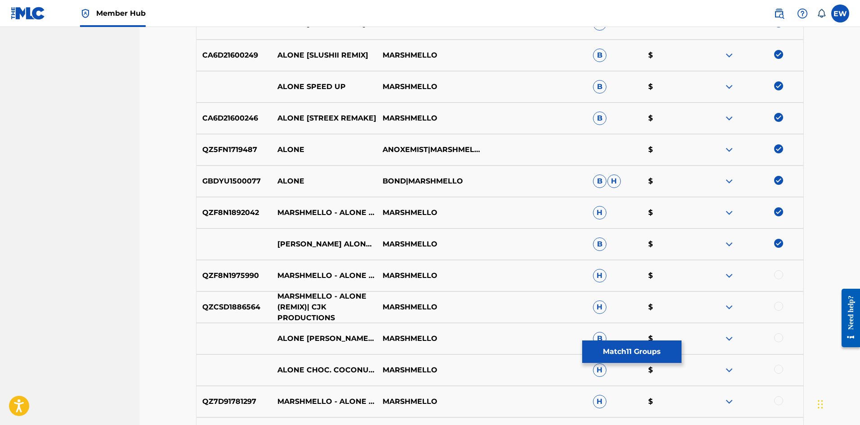
scroll to position [465, 0]
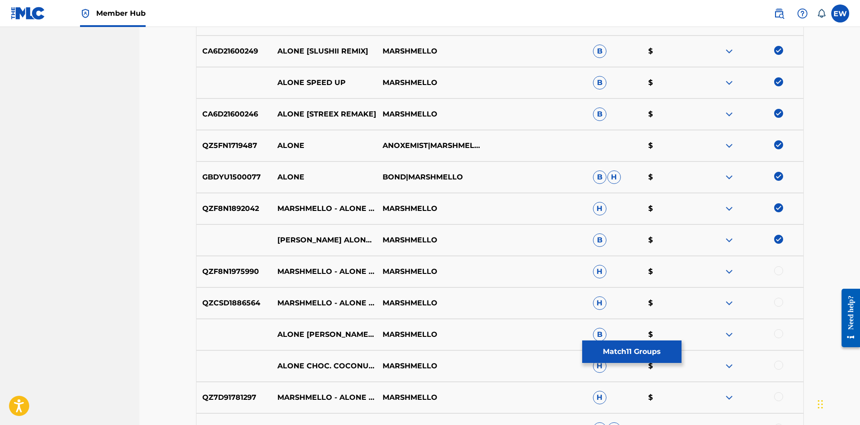
click at [779, 270] on div at bounding box center [778, 270] width 9 height 9
drag, startPoint x: 781, startPoint y: 300, endPoint x: 637, endPoint y: 305, distance: 143.5
click at [780, 300] on div at bounding box center [778, 302] width 9 height 9
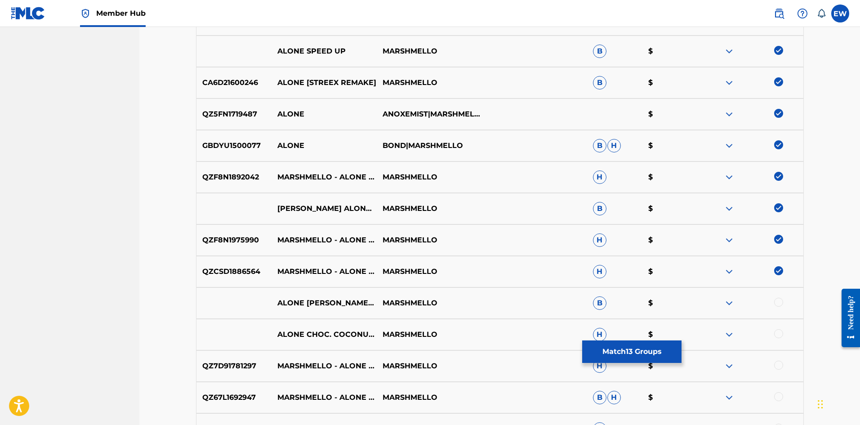
scroll to position [509, 0]
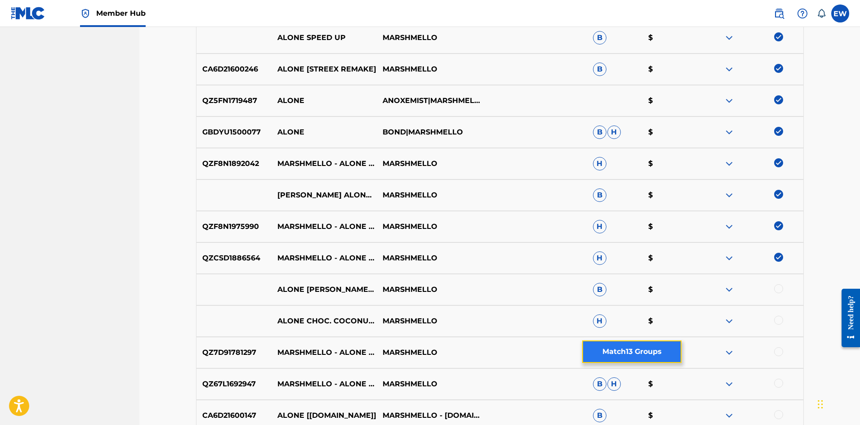
click at [598, 357] on button "Match 13 Groups" at bounding box center [631, 351] width 99 height 22
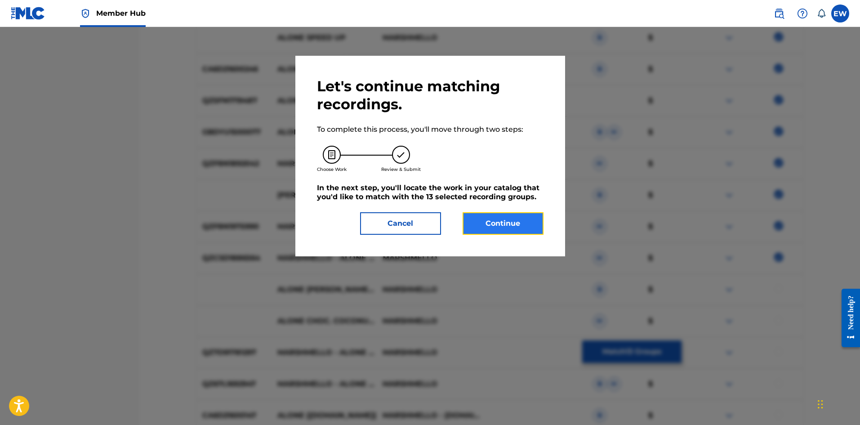
click at [519, 219] on button "Continue" at bounding box center [503, 223] width 81 height 22
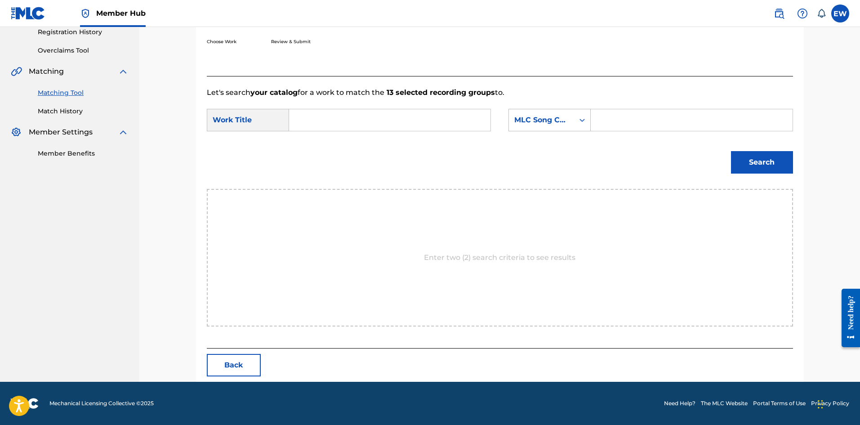
scroll to position [174, 0]
click at [375, 130] on div "SearchWithCriteria3e0615c1-6106-4a4b-af14-cda351f02218 Work Title SearchWithCri…" at bounding box center [500, 123] width 586 height 28
click at [375, 130] on input "Search Form" at bounding box center [390, 120] width 186 height 22
click at [364, 121] on input "Search Form" at bounding box center [390, 120] width 186 height 22
click at [387, 127] on input "Search Form" at bounding box center [390, 120] width 186 height 22
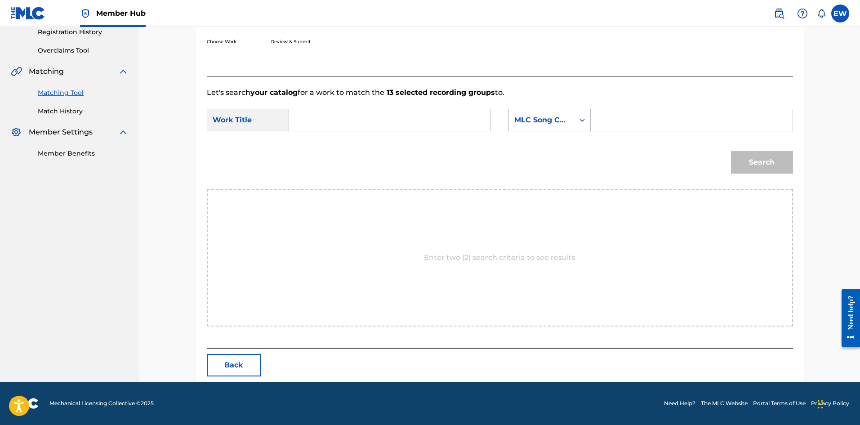
click at [388, 121] on input "Search Form" at bounding box center [390, 120] width 186 height 22
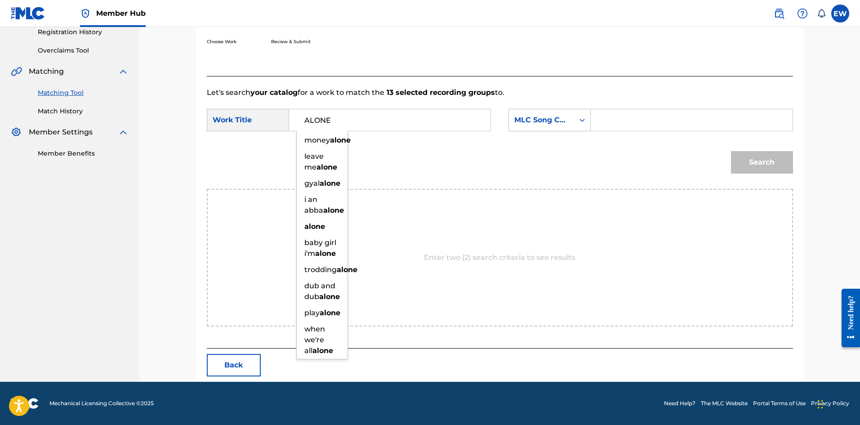
type input "ALONE"
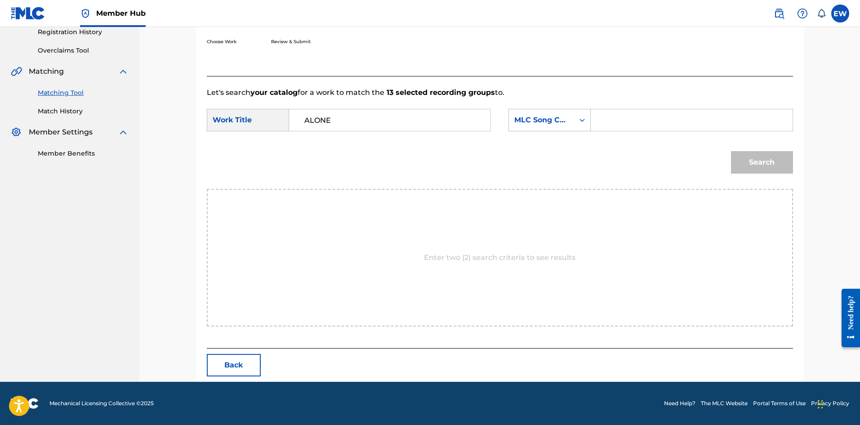
click at [621, 121] on input "Search Form" at bounding box center [692, 120] width 186 height 22
type input "EVCC0V"
click at [754, 160] on button "Search" at bounding box center [762, 162] width 62 height 22
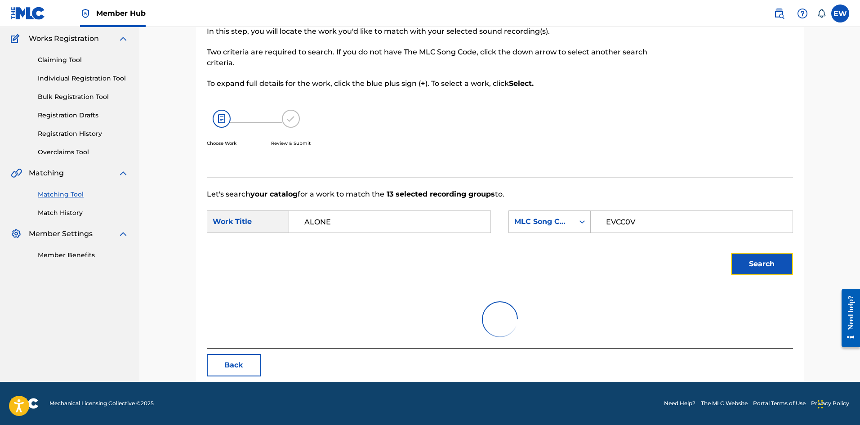
scroll to position [34, 0]
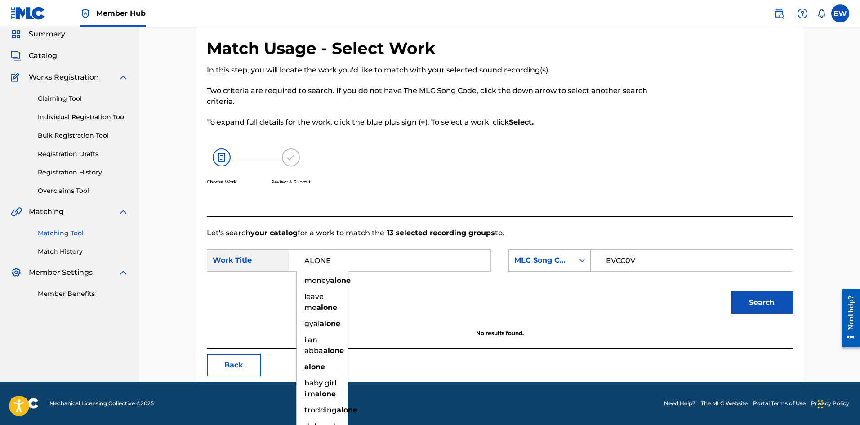
drag, startPoint x: 353, startPoint y: 267, endPoint x: 272, endPoint y: 258, distance: 81.0
click at [276, 263] on div "SearchWithCriteria3e0615c1-6106-4a4b-af14-cda351f02218 Work Title ALONE money a…" at bounding box center [349, 260] width 284 height 22
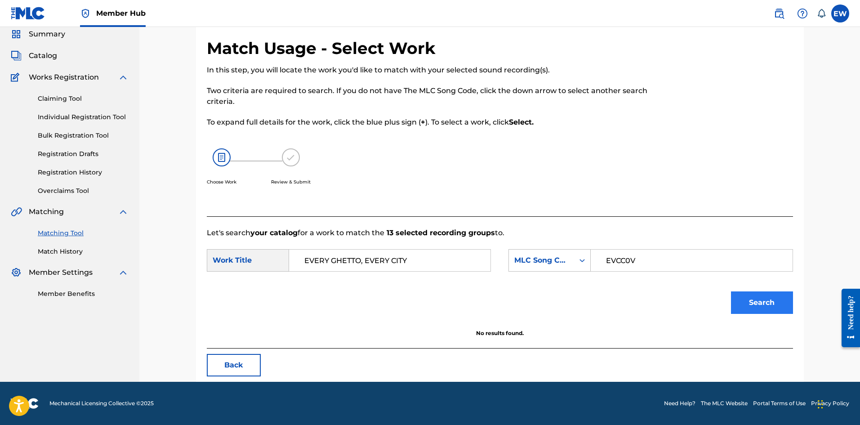
type input "EVERY GHETTO, EVERY CITY"
click at [745, 302] on button "Search" at bounding box center [762, 302] width 62 height 22
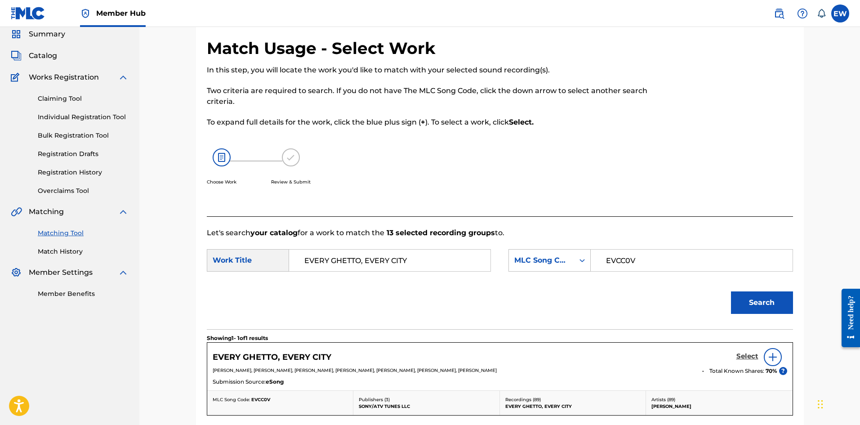
click at [752, 355] on h5 "Select" at bounding box center [748, 356] width 22 height 9
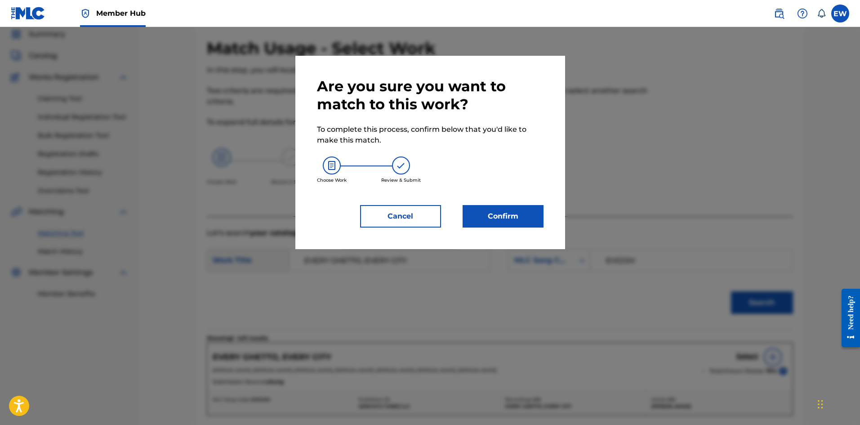
drag, startPoint x: 684, startPoint y: 226, endPoint x: 680, endPoint y: 201, distance: 25.0
click at [685, 223] on div at bounding box center [430, 239] width 860 height 425
click at [500, 223] on button "Confirm" at bounding box center [503, 216] width 81 height 22
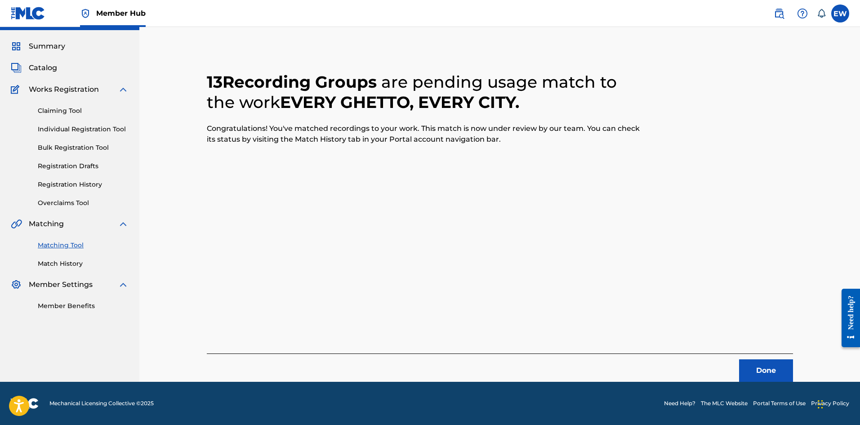
scroll to position [22, 0]
click at [764, 379] on button "Done" at bounding box center [766, 370] width 54 height 22
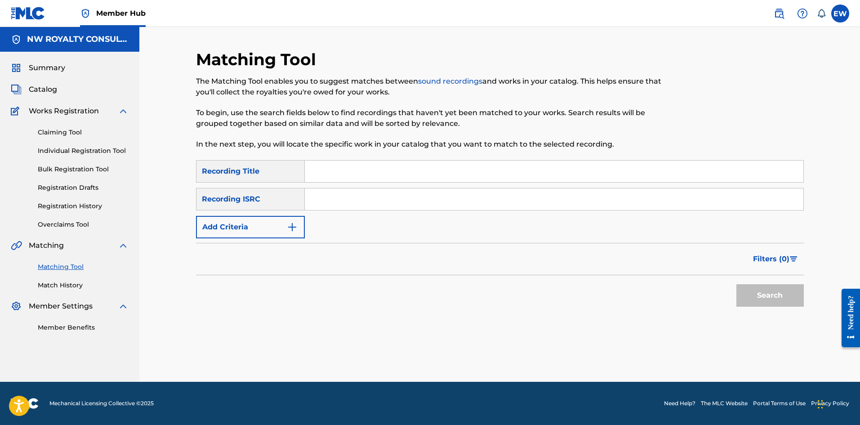
scroll to position [0, 0]
click at [261, 223] on button "Add Criteria" at bounding box center [250, 227] width 109 height 22
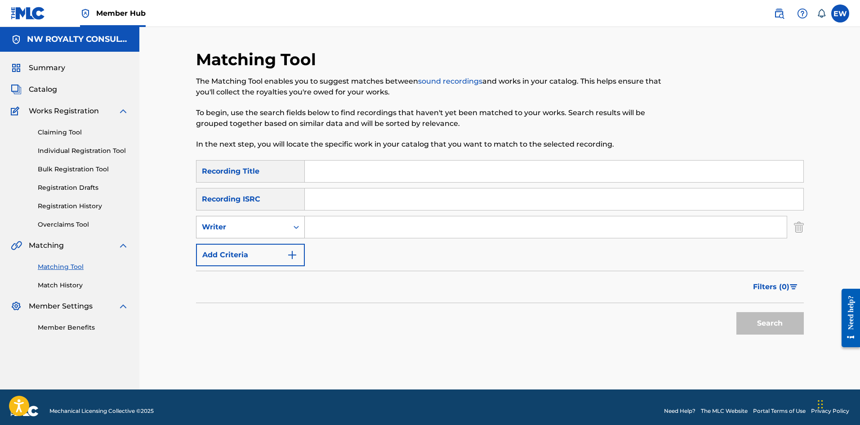
click at [249, 221] on div "Writer" at bounding box center [243, 227] width 92 height 17
click at [266, 249] on div "Recording Artist" at bounding box center [251, 249] width 108 height 22
click at [358, 228] on input "Search Form" at bounding box center [546, 227] width 482 height 22
type input "TANYA STEPHENS"
click at [395, 176] on input "Search Form" at bounding box center [554, 172] width 499 height 22
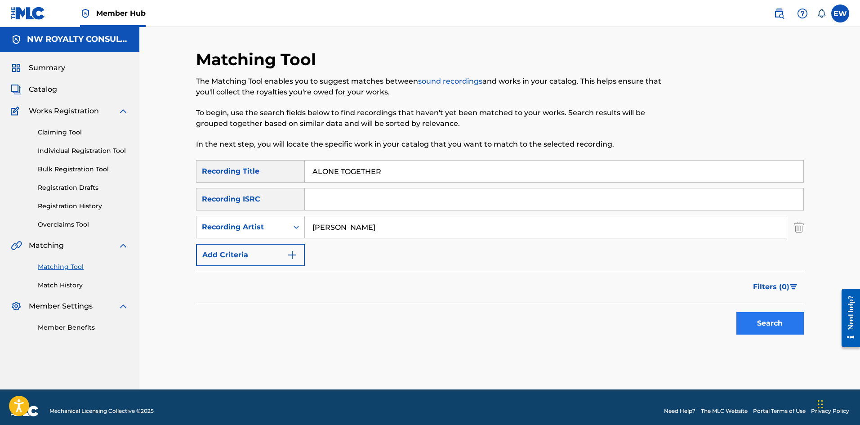
type input "ALONE TOGETHER"
click at [775, 328] on button "Search" at bounding box center [770, 323] width 67 height 22
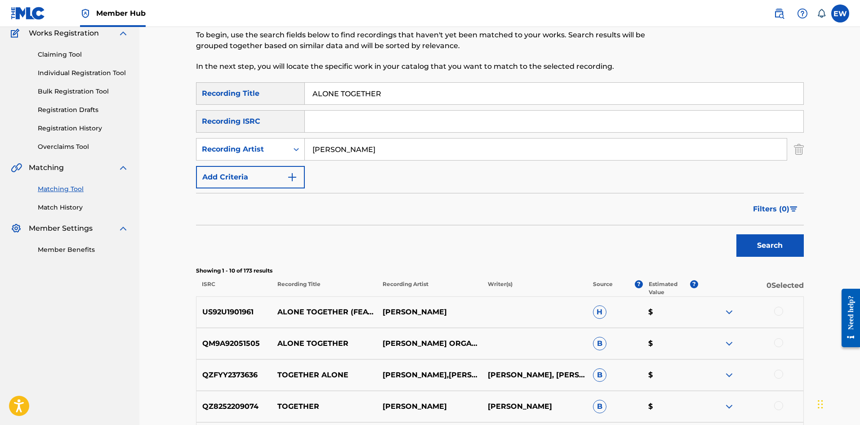
scroll to position [90, 0]
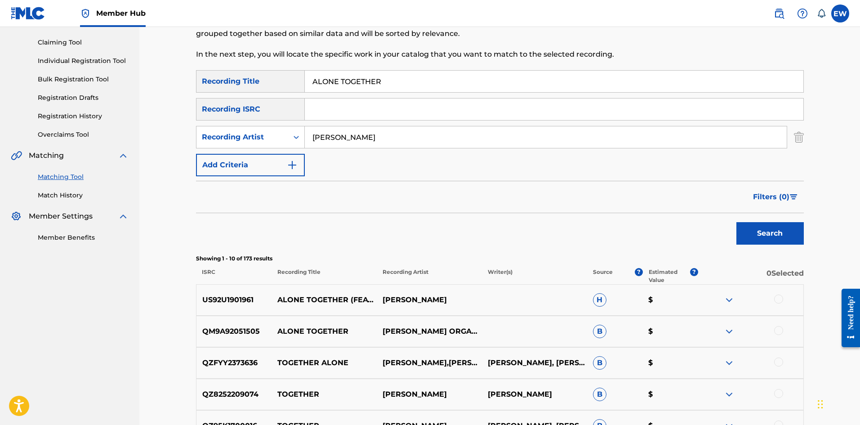
click at [781, 300] on div at bounding box center [778, 299] width 9 height 9
click at [620, 345] on button "Match 1 Group" at bounding box center [631, 351] width 99 height 22
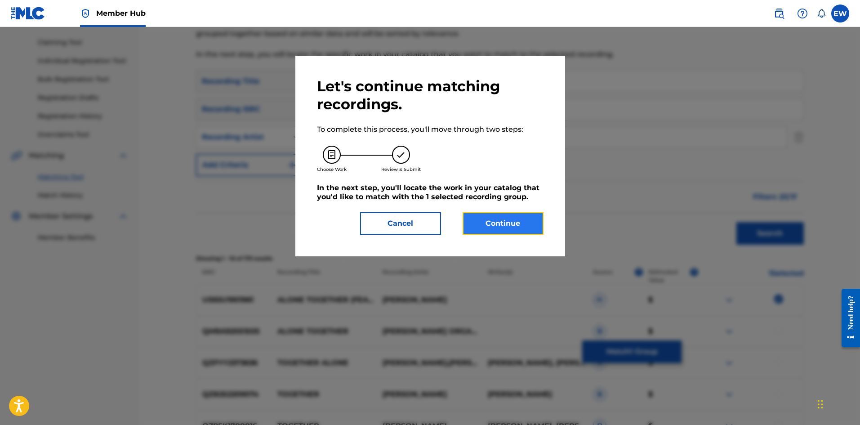
click at [505, 212] on button "Continue" at bounding box center [503, 223] width 81 height 22
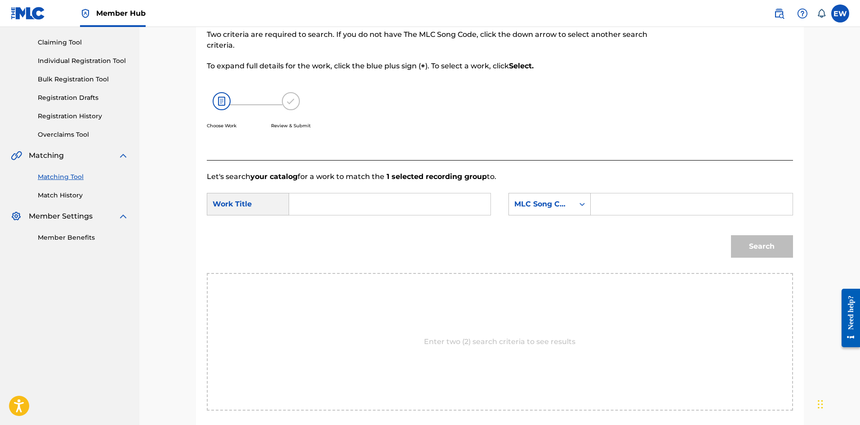
click at [379, 201] on input "Search Form" at bounding box center [390, 204] width 186 height 22
type input "ALONE TOGETHER"
click at [633, 204] on input "Search Form" at bounding box center [692, 204] width 186 height 22
type input "AB3U5Y"
click at [769, 245] on button "Search" at bounding box center [762, 246] width 62 height 22
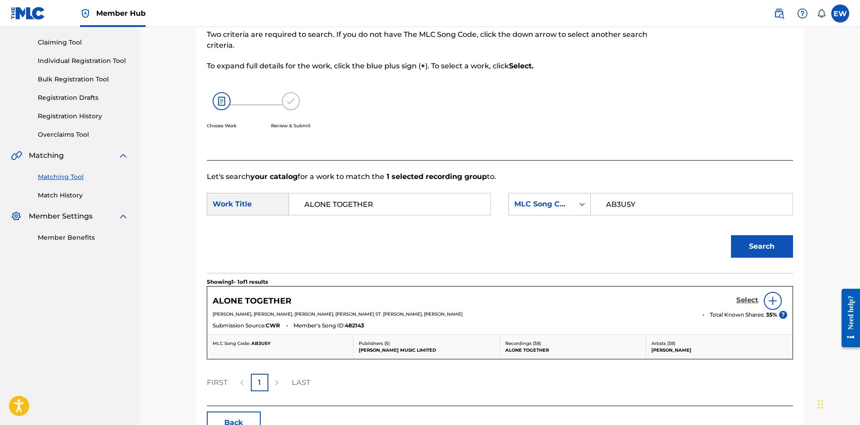
click at [747, 296] on h5 "Select" at bounding box center [748, 300] width 22 height 9
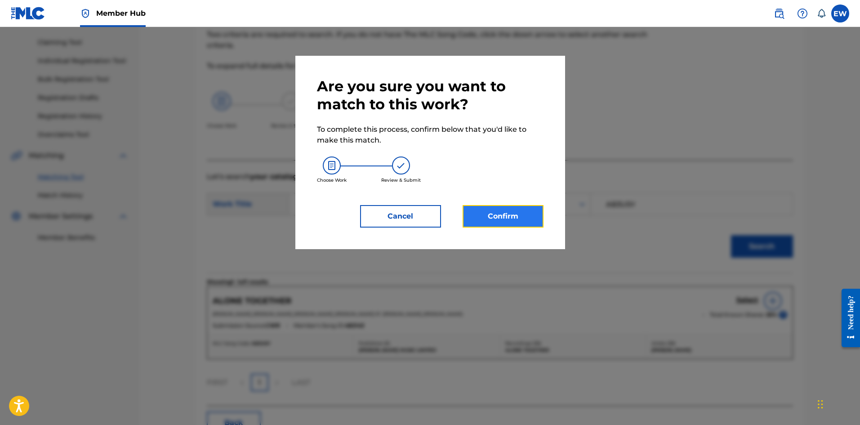
click at [518, 221] on button "Confirm" at bounding box center [503, 216] width 81 height 22
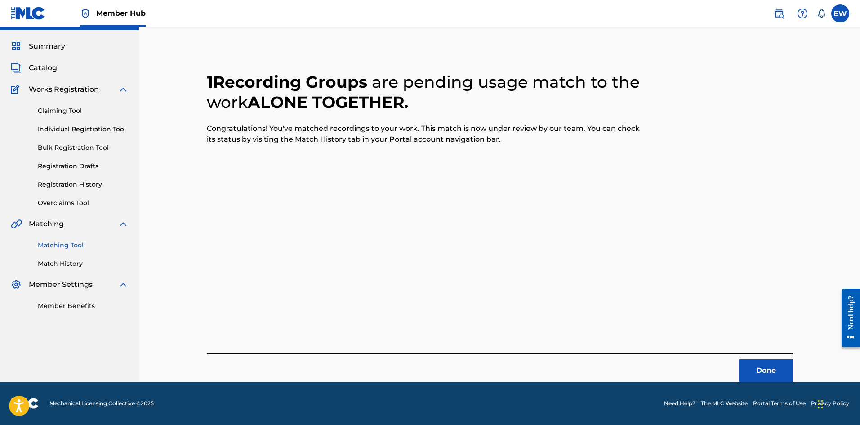
scroll to position [22, 0]
click at [764, 366] on button "Done" at bounding box center [766, 370] width 54 height 22
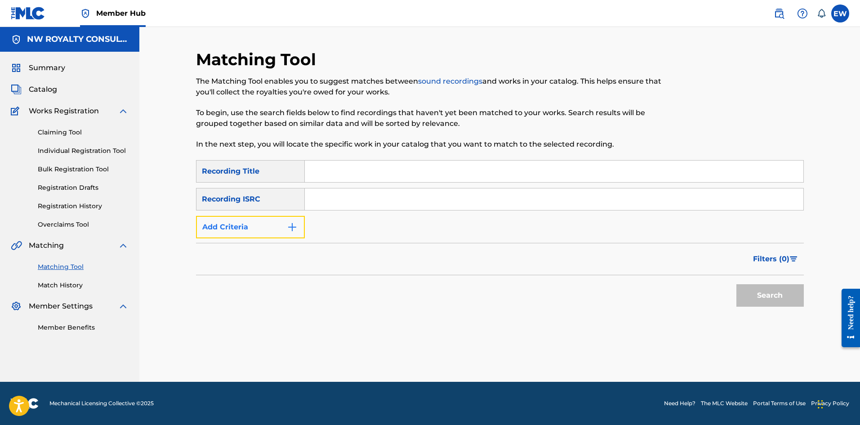
click at [251, 226] on button "Add Criteria" at bounding box center [250, 227] width 109 height 22
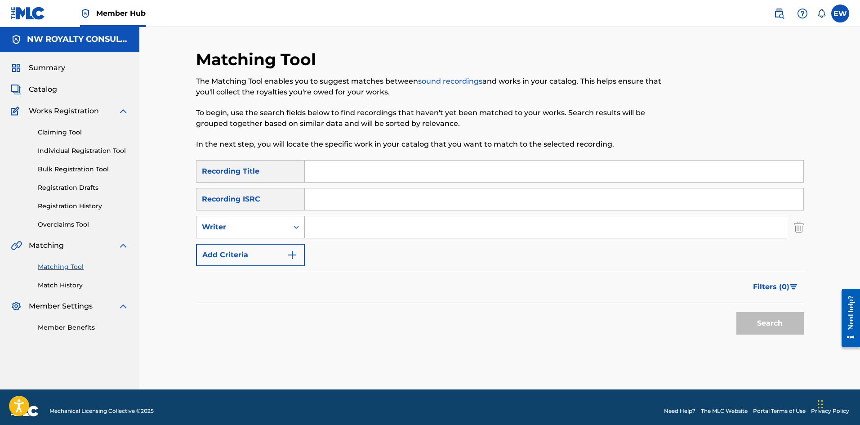
click at [250, 220] on div "Writer" at bounding box center [243, 227] width 92 height 17
drag, startPoint x: 247, startPoint y: 245, endPoint x: 259, endPoint y: 241, distance: 12.5
click at [249, 245] on div "Recording Artist" at bounding box center [251, 249] width 108 height 22
click at [361, 227] on input "Search Form" at bounding box center [546, 227] width 482 height 22
type input "JOHN D THE VILLIN"
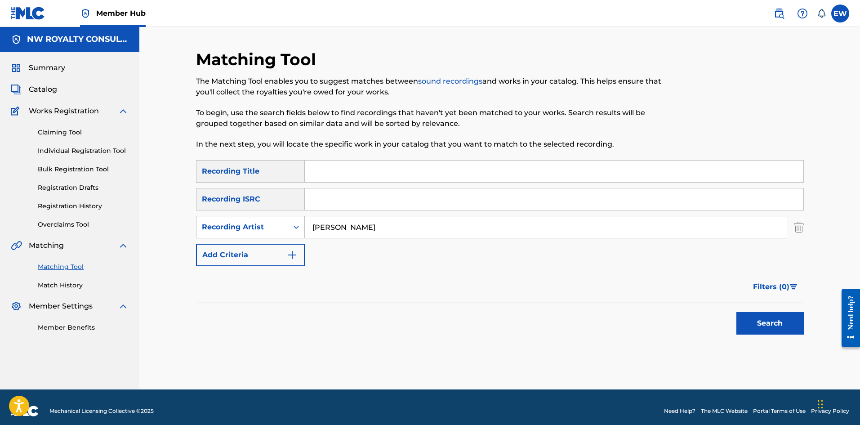
click at [413, 174] on input "Search Form" at bounding box center [554, 172] width 499 height 22
type input "ALRIGHT"
click at [760, 317] on button "Search" at bounding box center [770, 323] width 67 height 22
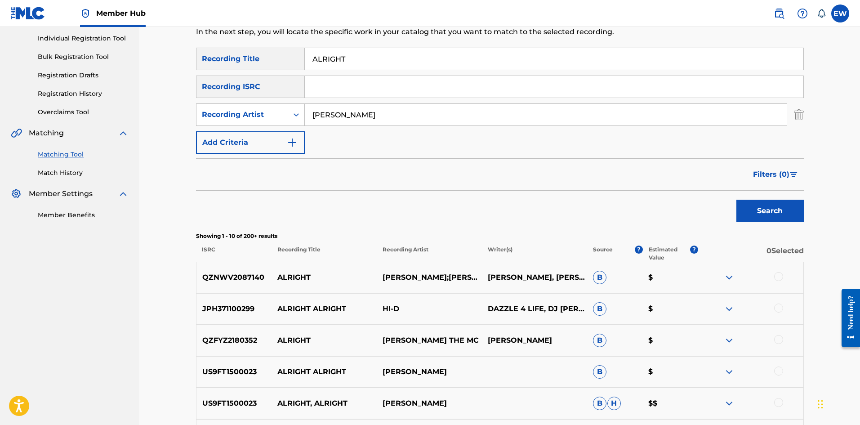
scroll to position [90, 0]
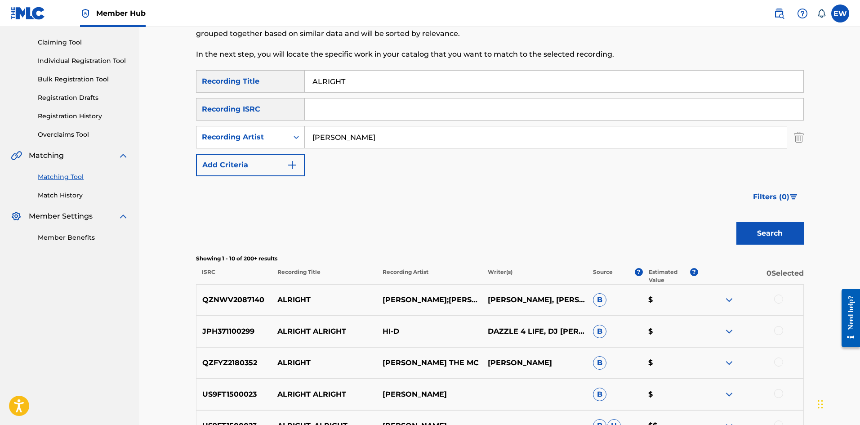
drag, startPoint x: 400, startPoint y: 138, endPoint x: 223, endPoint y: 114, distance: 178.7
click at [235, 119] on div "SearchWithCriteriae85dbed1-ba67-40c4-af59-61344b11426c Recording Title ALRIGHT …" at bounding box center [500, 123] width 608 height 106
type input "ALTON ELLIS"
drag, startPoint x: 367, startPoint y: 84, endPoint x: 264, endPoint y: 77, distance: 103.7
click at [270, 77] on div "SearchWithCriteriae85dbed1-ba67-40c4-af59-61344b11426c Recording Title ALRIGHT" at bounding box center [500, 81] width 608 height 22
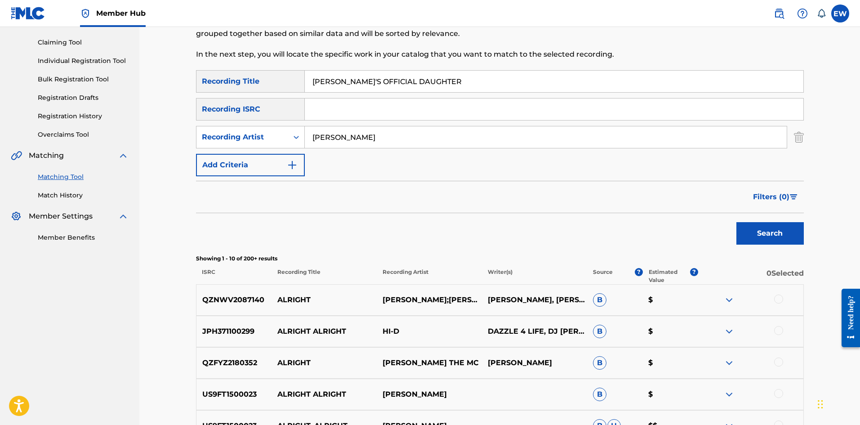
type input "ALTON'S OFFICIAL DAUGHTER"
click at [773, 231] on button "Search" at bounding box center [770, 233] width 67 height 22
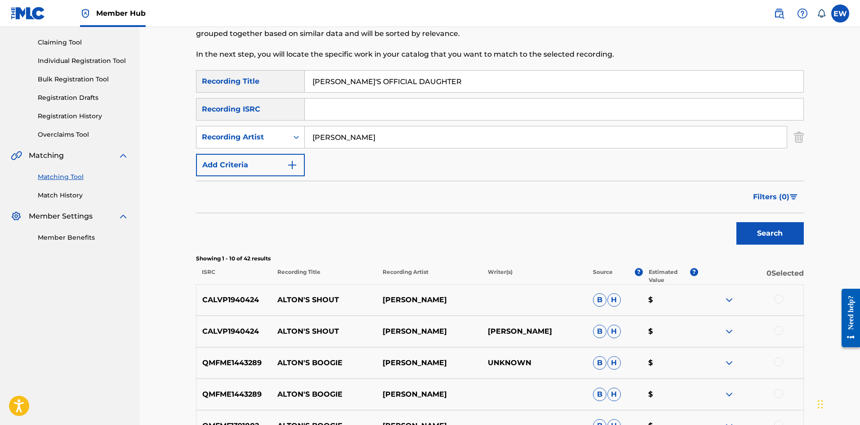
drag, startPoint x: 380, startPoint y: 145, endPoint x: 249, endPoint y: 113, distance: 134.7
click at [281, 121] on div "SearchWithCriteriae85dbed1-ba67-40c4-af59-61344b11426c Recording Title ALTON'S …" at bounding box center [500, 123] width 608 height 106
type input "CECILE"
drag, startPoint x: 435, startPoint y: 85, endPoint x: 182, endPoint y: 65, distance: 254.0
click at [152, 58] on div "Matching Tool The Matching Tool enables you to suggest matches between sound re…" at bounding box center [499, 301] width 721 height 729
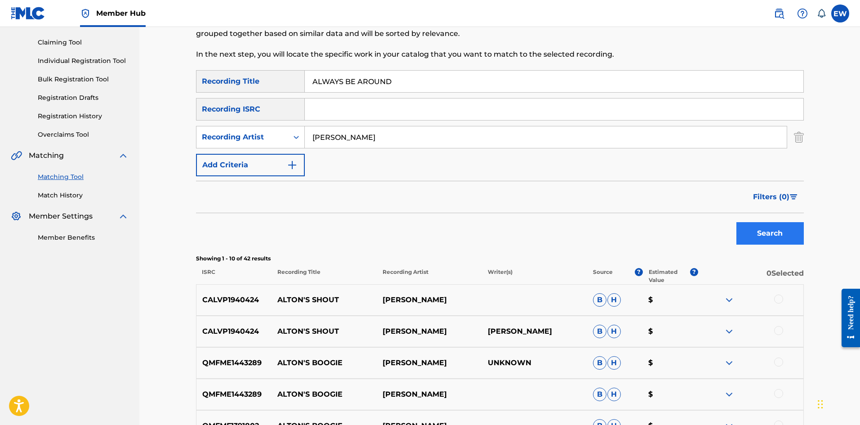
type input "ALWAYS BE AROUND"
click at [777, 240] on button "Search" at bounding box center [770, 233] width 67 height 22
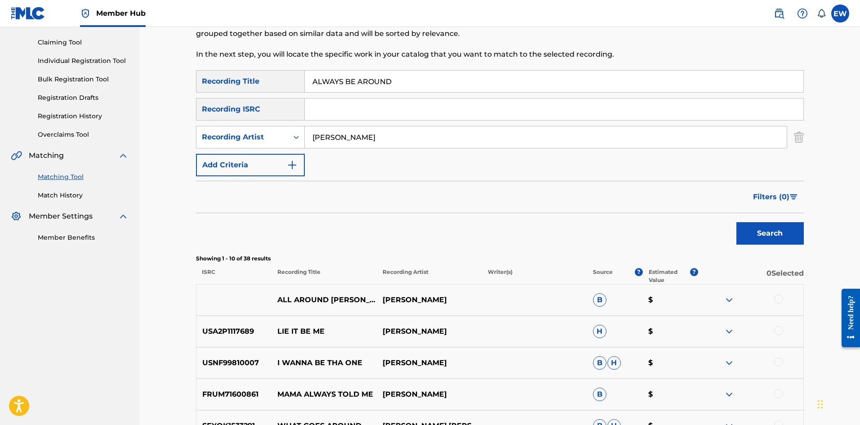
drag, startPoint x: 253, startPoint y: 151, endPoint x: 125, endPoint y: 157, distance: 127.8
click at [126, 157] on main "NW ROYALTY CONSULTING, LLC. Summary Catalog Works Registration Claiming Tool In…" at bounding box center [430, 301] width 860 height 729
type input "AIESHA"
drag, startPoint x: 357, startPoint y: 76, endPoint x: 313, endPoint y: 80, distance: 44.3
click at [353, 76] on input "ALWAYS BE AROUND" at bounding box center [554, 82] width 499 height 22
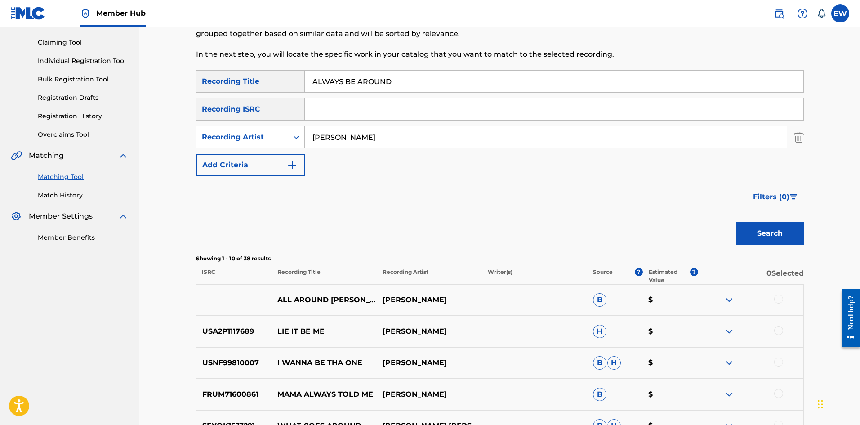
drag, startPoint x: 313, startPoint y: 80, endPoint x: 286, endPoint y: 83, distance: 27.2
click at [302, 83] on div "SearchWithCriteriae85dbed1-ba67-40c4-af59-61344b11426c Recording Title ALWAYS B…" at bounding box center [500, 81] width 608 height 22
click at [408, 87] on input "ALWAYS BE AROUND" at bounding box center [554, 82] width 499 height 22
drag, startPoint x: 405, startPoint y: 87, endPoint x: 304, endPoint y: 89, distance: 100.8
click at [308, 89] on input "ALWAYS BE AROUND" at bounding box center [554, 82] width 499 height 22
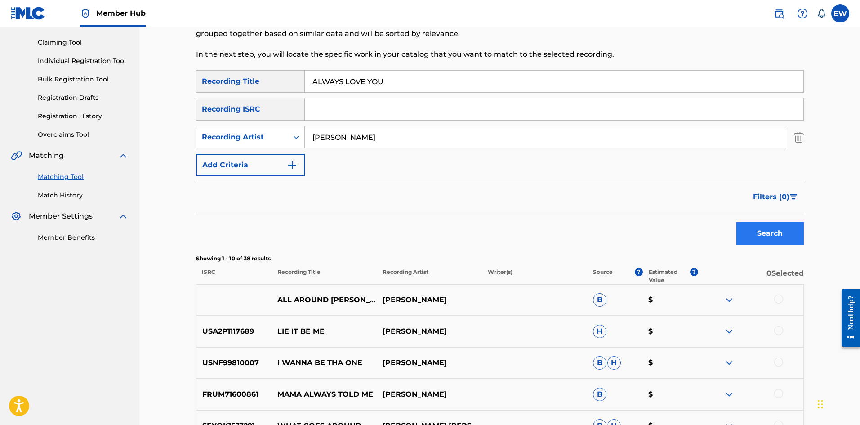
type input "ALWAYS LOVE YOU"
click at [773, 234] on button "Search" at bounding box center [770, 233] width 67 height 22
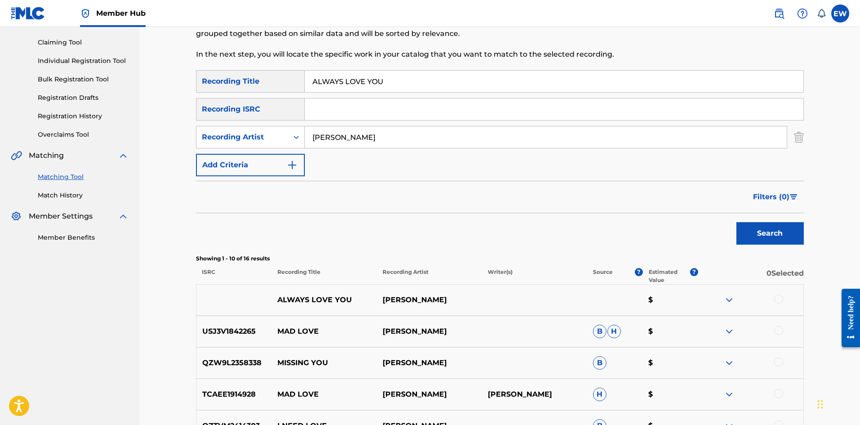
click at [779, 299] on div at bounding box center [778, 299] width 9 height 9
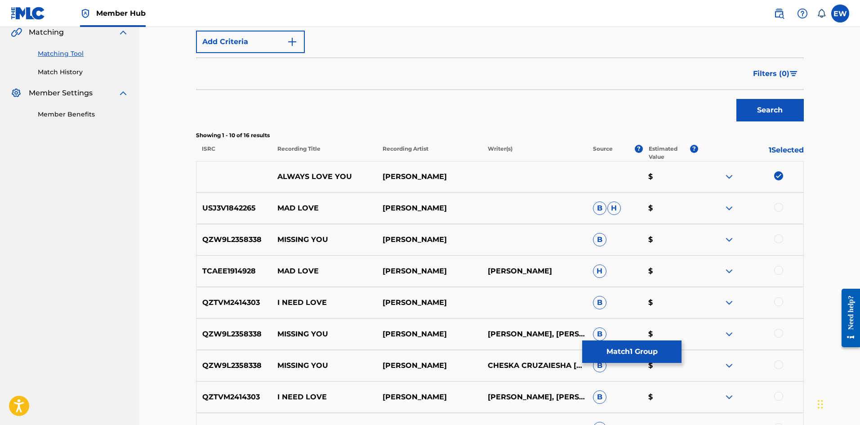
scroll to position [225, 0]
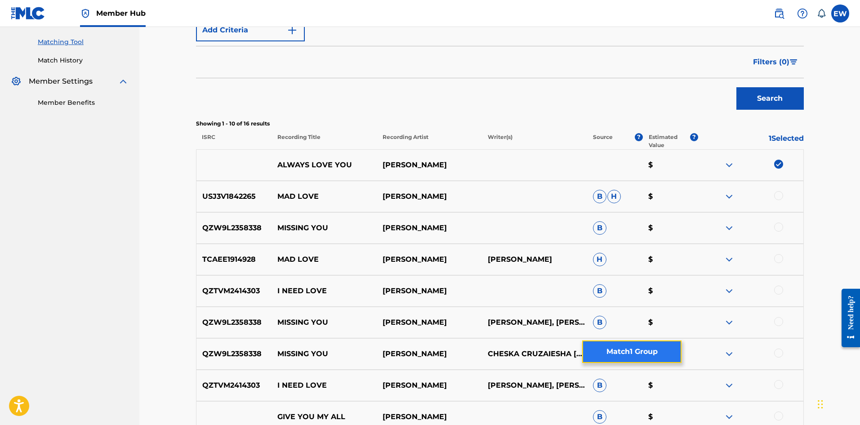
click at [610, 353] on button "Match 1 Group" at bounding box center [631, 351] width 99 height 22
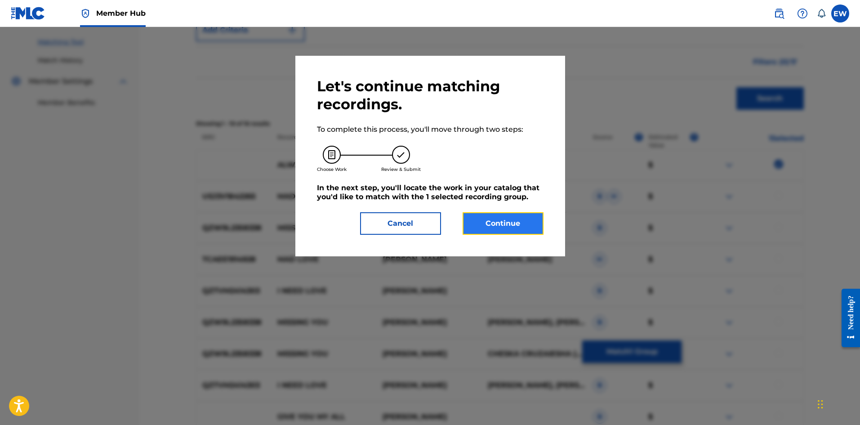
click at [512, 215] on button "Continue" at bounding box center [503, 223] width 81 height 22
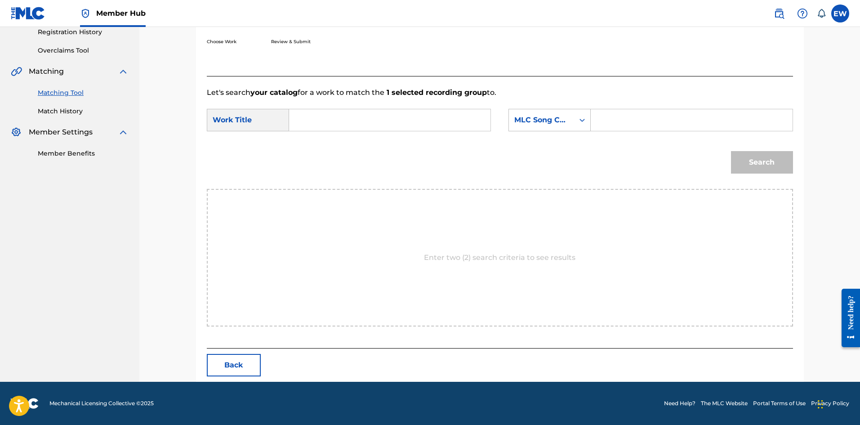
scroll to position [174, 0]
drag, startPoint x: 431, startPoint y: 114, endPoint x: 392, endPoint y: 234, distance: 126.0
click at [396, 220] on div "Let's search your catalog for a work to match the 1 selected recording group to…" at bounding box center [500, 212] width 586 height 273
type input "ALWAYS LOVE YOU"
click at [662, 106] on form "SearchWithCriteria3e0615c1-6106-4a4b-af14-cda351f02218 Work Title ALWAYS LOVE Y…" at bounding box center [500, 143] width 586 height 91
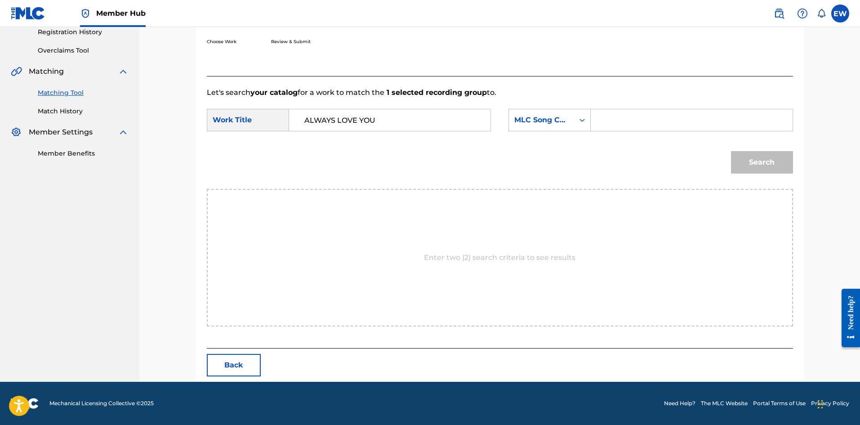
click at [640, 122] on input "Search Form" at bounding box center [692, 120] width 186 height 22
type input "AW4FNU"
click at [759, 161] on button "Search" at bounding box center [762, 162] width 62 height 22
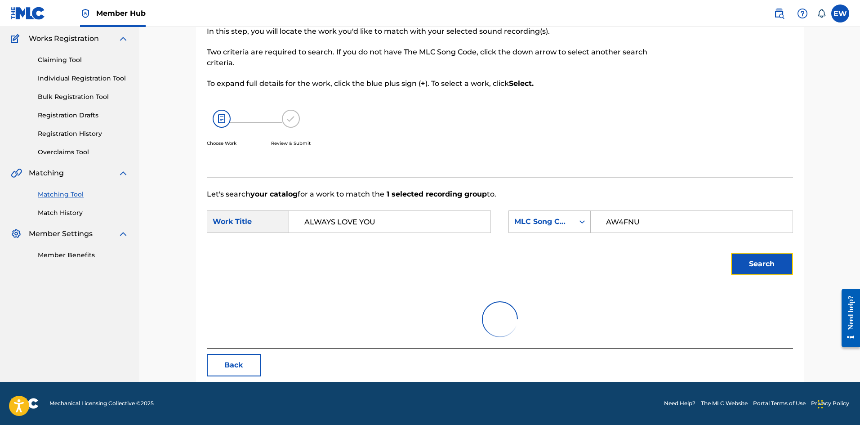
scroll to position [147, 0]
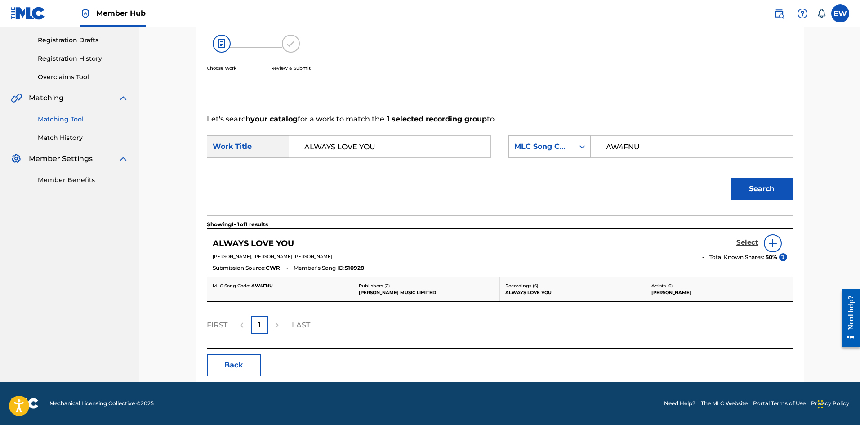
click at [750, 241] on h5 "Select" at bounding box center [748, 242] width 22 height 9
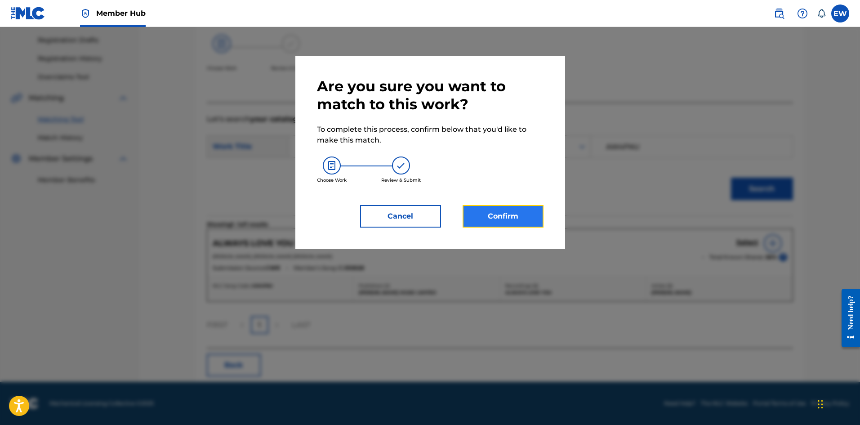
click at [499, 213] on button "Confirm" at bounding box center [503, 216] width 81 height 22
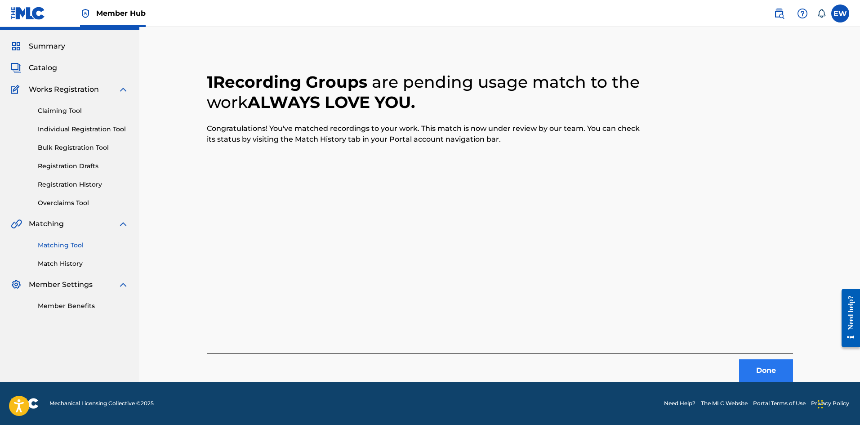
scroll to position [22, 0]
click at [766, 362] on button "Done" at bounding box center [766, 370] width 54 height 22
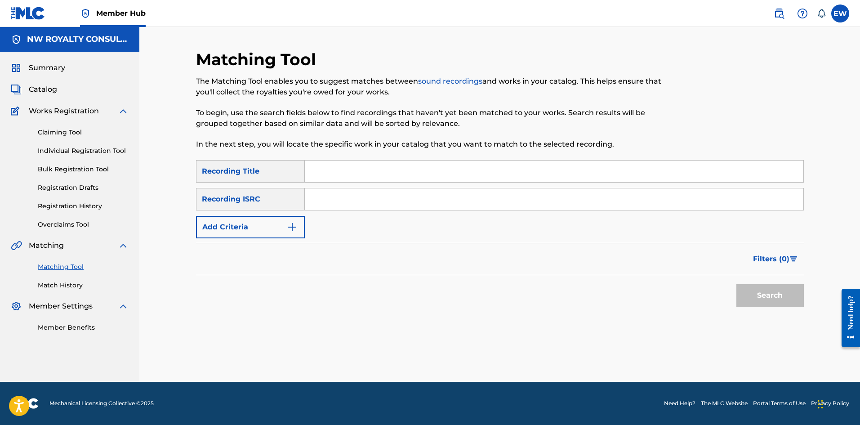
scroll to position [0, 0]
click at [268, 222] on button "Add Criteria" at bounding box center [250, 227] width 109 height 22
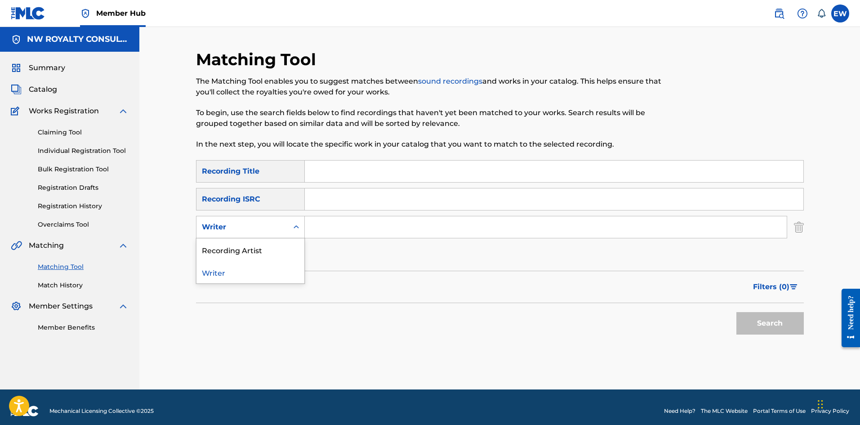
click at [247, 223] on div "Writer" at bounding box center [243, 227] width 92 height 17
click at [246, 246] on div "Recording Artist" at bounding box center [251, 249] width 108 height 22
click at [339, 230] on input "Search Form" at bounding box center [546, 227] width 482 height 22
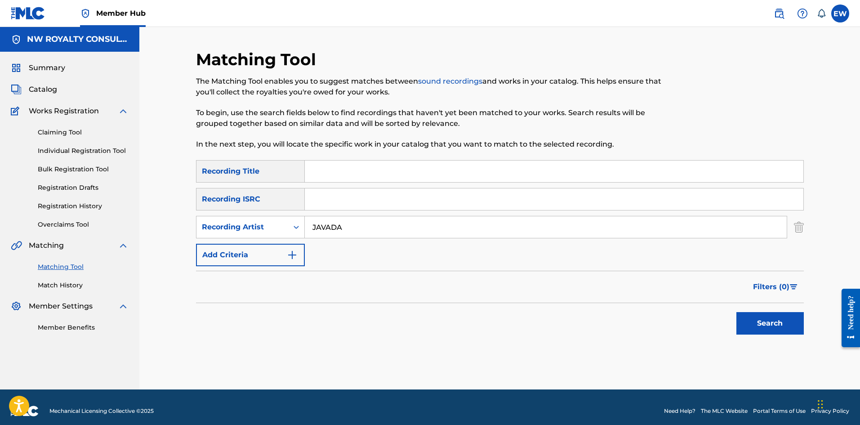
type input "JAVADA"
drag, startPoint x: 347, startPoint y: 167, endPoint x: 341, endPoint y: 170, distance: 6.7
click at [347, 169] on input "Search Form" at bounding box center [554, 172] width 499 height 22
type input "ALWAYS ON MY MIND"
click at [779, 321] on button "Search" at bounding box center [770, 323] width 67 height 22
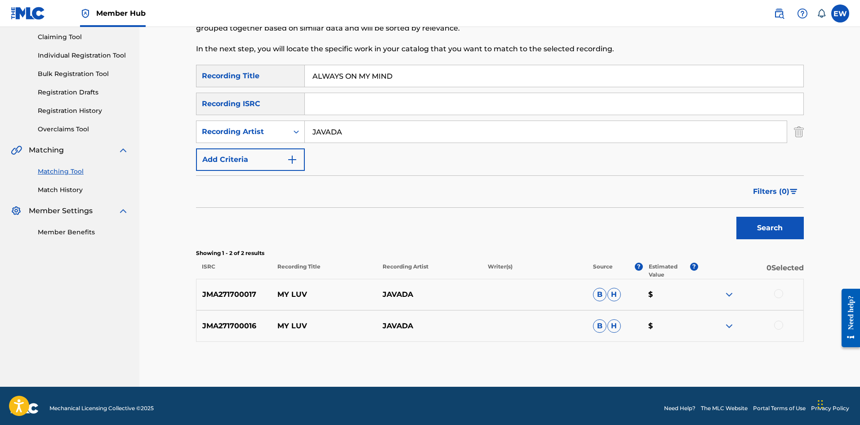
scroll to position [100, 0]
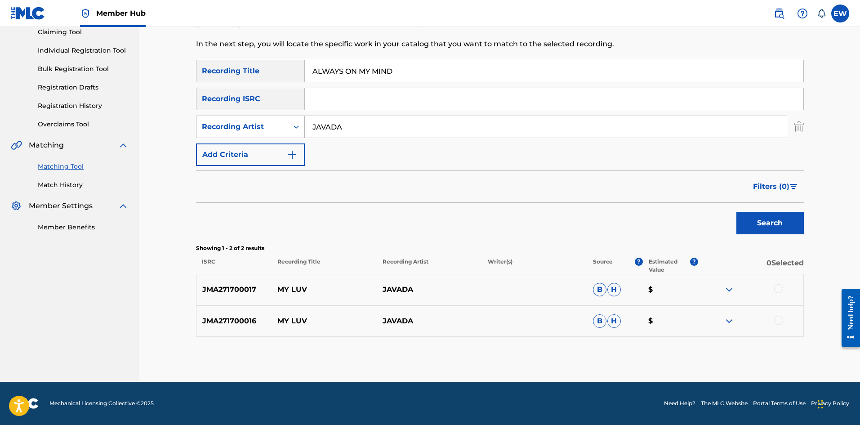
drag, startPoint x: 351, startPoint y: 125, endPoint x: 264, endPoint y: 133, distance: 88.1
click at [264, 133] on div "SearchWithCriteria2d51c018-af63-49fe-979d-f1d8287b9ec6 Recording Artist JAVADA" at bounding box center [500, 127] width 608 height 22
type input "NATURAL MELODY"
drag, startPoint x: 409, startPoint y: 73, endPoint x: 260, endPoint y: 70, distance: 149.3
click at [261, 70] on div "SearchWithCriteriae85dbed1-ba67-40c4-af59-61344b11426c Recording Title ALWAYS O…" at bounding box center [500, 71] width 608 height 22
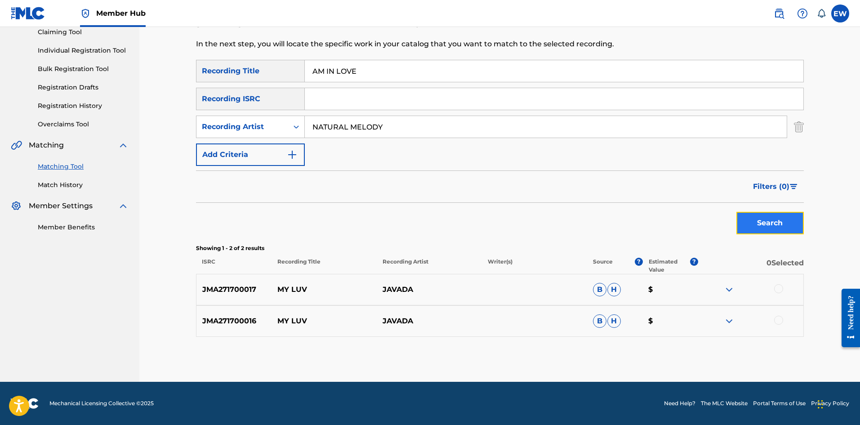
click at [754, 214] on button "Search" at bounding box center [770, 223] width 67 height 22
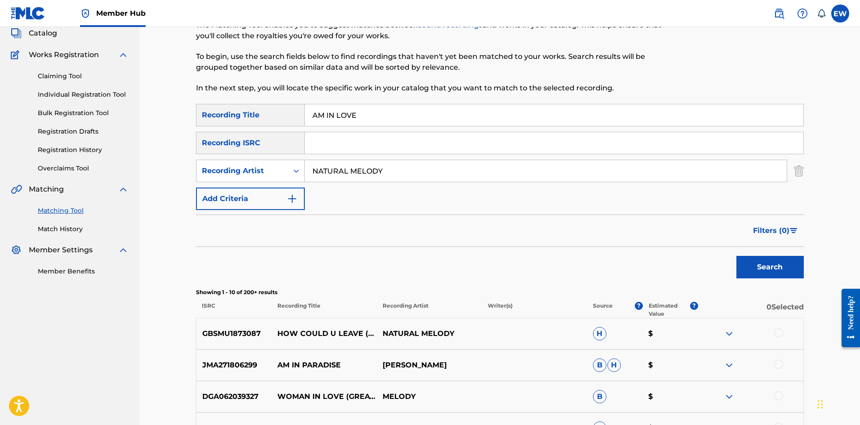
scroll to position [55, 0]
drag, startPoint x: 365, startPoint y: 121, endPoint x: 257, endPoint y: 108, distance: 109.0
click at [257, 108] on div "SearchWithCriteriae85dbed1-ba67-40c4-af59-61344b11426c Recording Title AM IN LO…" at bounding box center [500, 116] width 608 height 22
type input "AM THA LIFE OF THE PARTY"
click at [777, 270] on button "Search" at bounding box center [770, 268] width 67 height 22
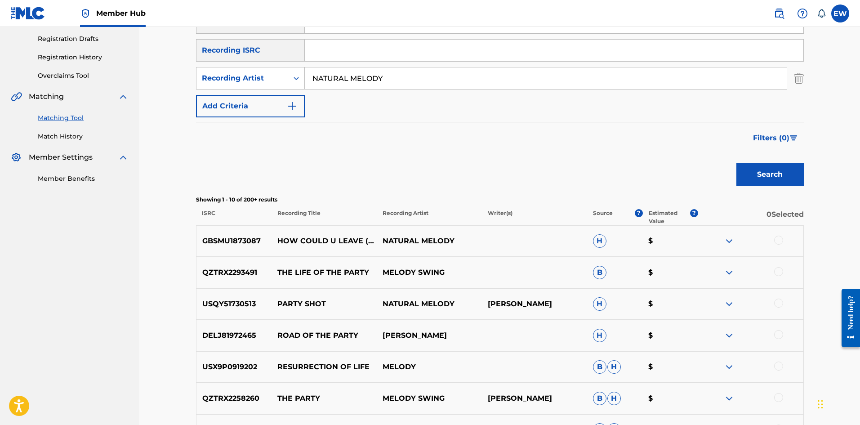
scroll to position [100, 0]
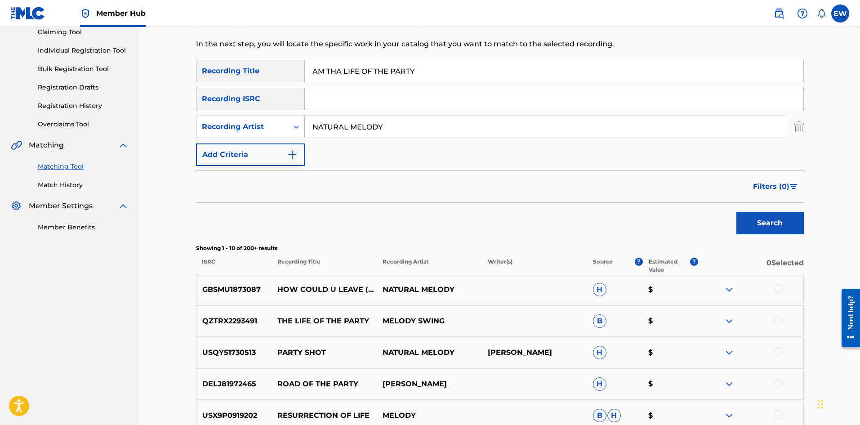
drag, startPoint x: 404, startPoint y: 130, endPoint x: 275, endPoint y: 120, distance: 129.9
click at [279, 118] on div "SearchWithCriteria2d51c018-af63-49fe-979d-f1d8287b9ec6 Recording Artist NATURAL…" at bounding box center [500, 127] width 608 height 22
type input "CHEVAR"
click at [397, 75] on input "AM THA LIFE OF THE PARTY" at bounding box center [554, 71] width 499 height 22
drag, startPoint x: 451, startPoint y: 77, endPoint x: 316, endPoint y: 76, distance: 134.9
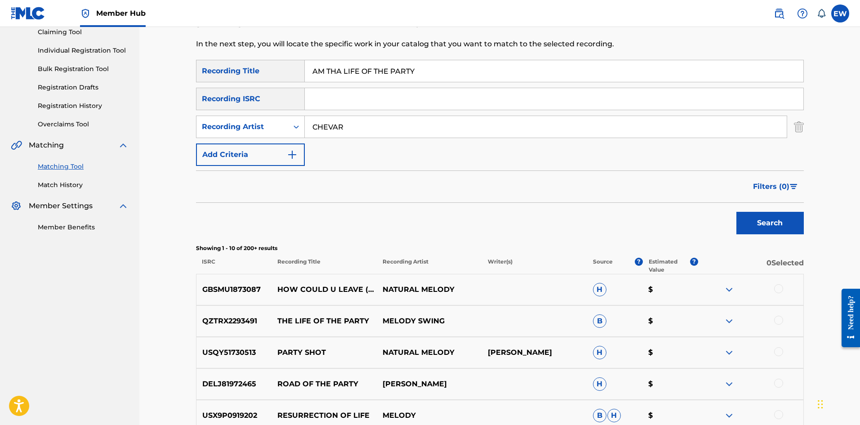
click at [316, 76] on input "AM THA LIFE OF THE PARTY" at bounding box center [554, 71] width 499 height 22
click at [317, 74] on input "AAMATEUR TO PRO" at bounding box center [554, 71] width 499 height 22
drag, startPoint x: 403, startPoint y: 67, endPoint x: 243, endPoint y: 55, distance: 160.5
click at [252, 57] on div "Matching Tool The Matching Tool enables you to suggest matches between sound re…" at bounding box center [500, 302] width 608 height 707
drag, startPoint x: 424, startPoint y: 70, endPoint x: 224, endPoint y: 74, distance: 199.7
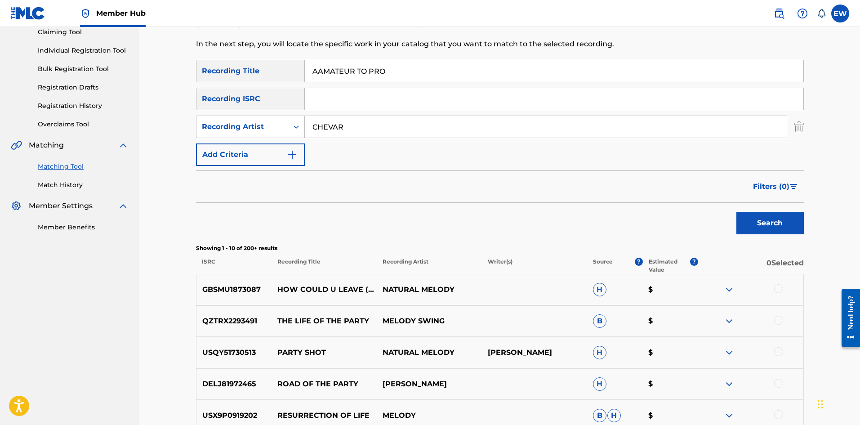
click at [225, 74] on div "SearchWithCriteriae85dbed1-ba67-40c4-af59-61344b11426c Recording Title AAMATEUR…" at bounding box center [500, 71] width 608 height 22
type input "AMATEUR TO PRO"
click at [756, 225] on button "Search" at bounding box center [770, 223] width 67 height 22
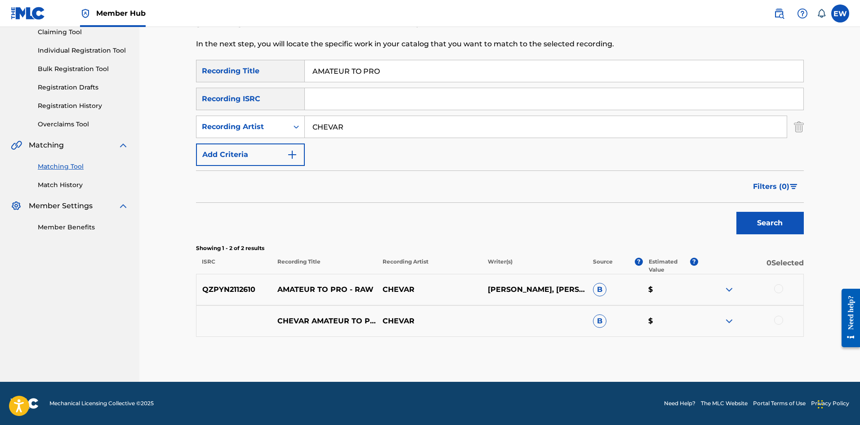
click at [780, 289] on div at bounding box center [778, 288] width 9 height 9
click at [781, 323] on div at bounding box center [778, 320] width 9 height 9
click at [627, 346] on button "Match 2 Groups" at bounding box center [631, 351] width 99 height 22
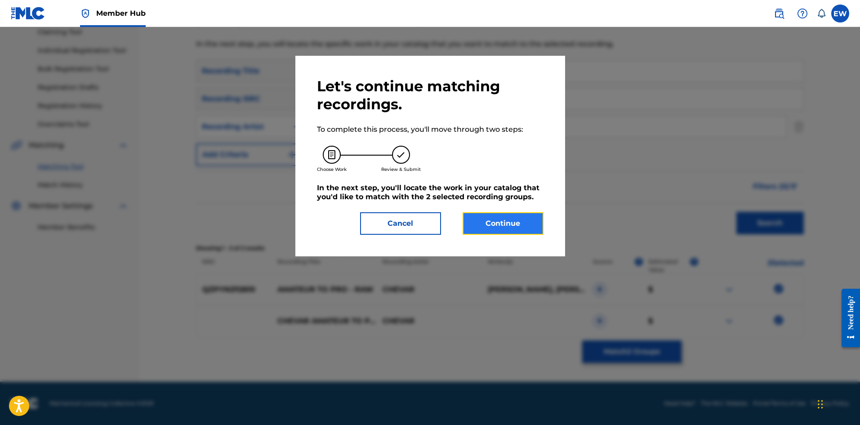
click at [504, 220] on button "Continue" at bounding box center [503, 223] width 81 height 22
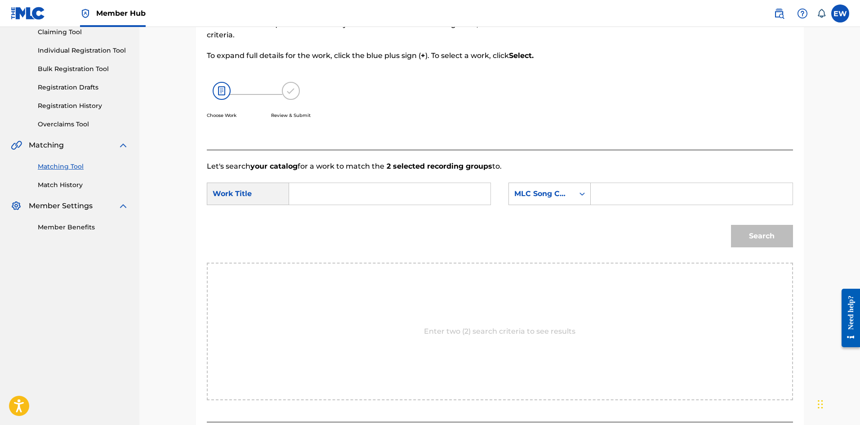
click at [420, 199] on input "Search Form" at bounding box center [390, 194] width 186 height 22
type input "AMATEUR TO PRO"
click at [630, 188] on input "Search Form" at bounding box center [692, 194] width 186 height 22
type input "AC0922"
click at [770, 238] on button "Search" at bounding box center [762, 236] width 62 height 22
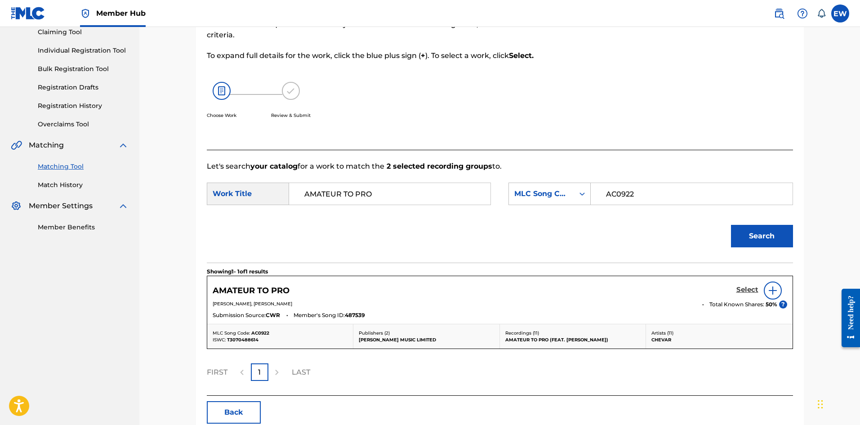
click at [751, 290] on h5 "Select" at bounding box center [748, 290] width 22 height 9
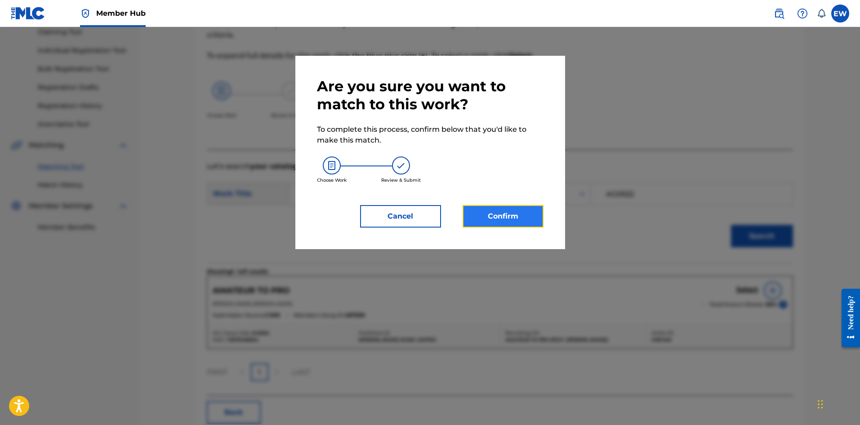
click at [504, 212] on button "Confirm" at bounding box center [503, 216] width 81 height 22
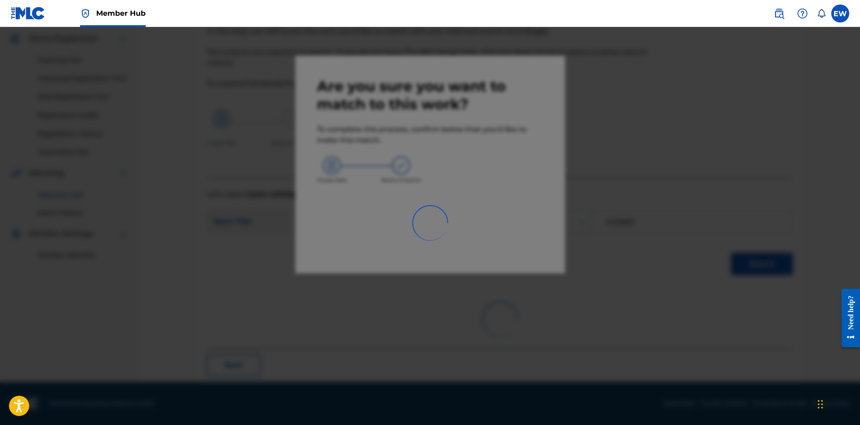
scroll to position [22, 0]
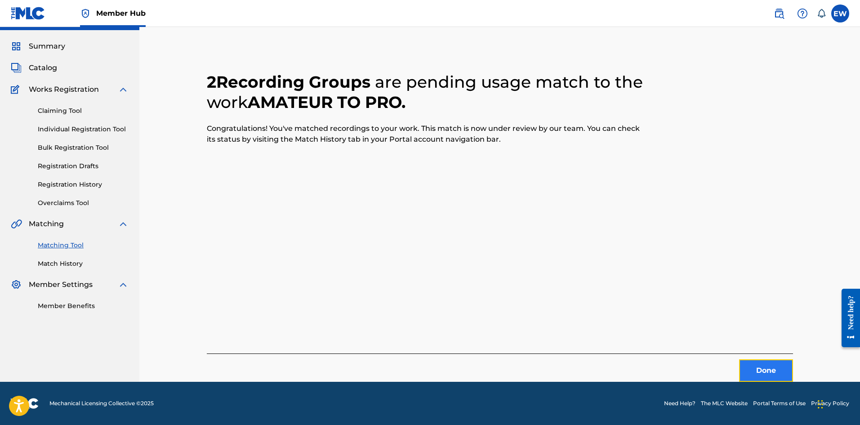
click at [776, 362] on button "Done" at bounding box center [766, 370] width 54 height 22
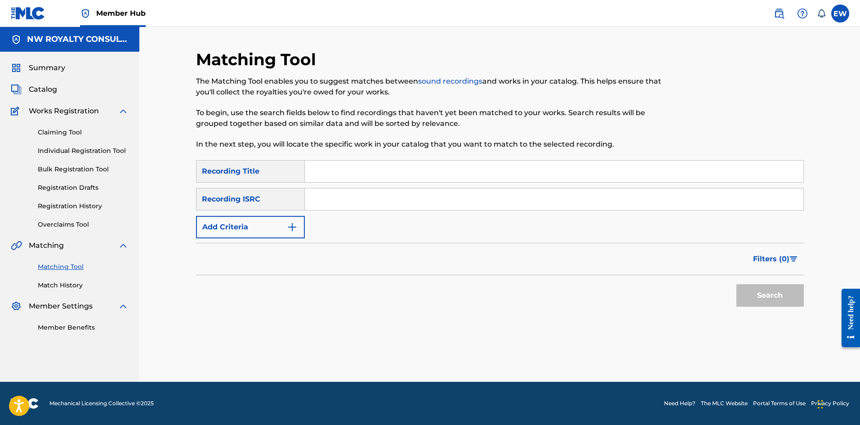
scroll to position [0, 0]
click at [277, 223] on button "Add Criteria" at bounding box center [250, 227] width 109 height 22
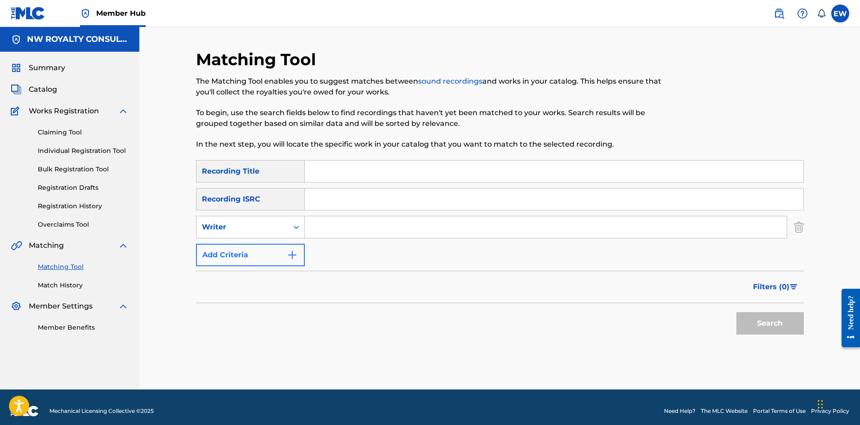
click at [276, 222] on div "Writer" at bounding box center [242, 227] width 81 height 11
click at [252, 247] on div "Recording Artist" at bounding box center [251, 249] width 108 height 22
drag, startPoint x: 343, startPoint y: 230, endPoint x: 333, endPoint y: 217, distance: 16.0
click at [336, 223] on input "Search Form" at bounding box center [546, 227] width 482 height 22
type input "JIMMY RILEY"
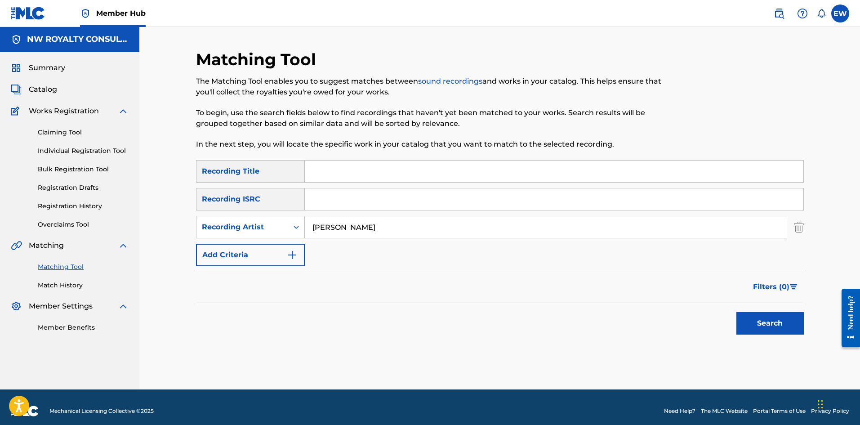
drag, startPoint x: 376, startPoint y: 169, endPoint x: 371, endPoint y: 169, distance: 5.9
click at [376, 169] on input "Search Form" at bounding box center [554, 172] width 499 height 22
type input "AMAZE"
drag, startPoint x: 755, startPoint y: 315, endPoint x: 753, endPoint y: 311, distance: 4.9
click at [755, 315] on button "Search" at bounding box center [770, 323] width 67 height 22
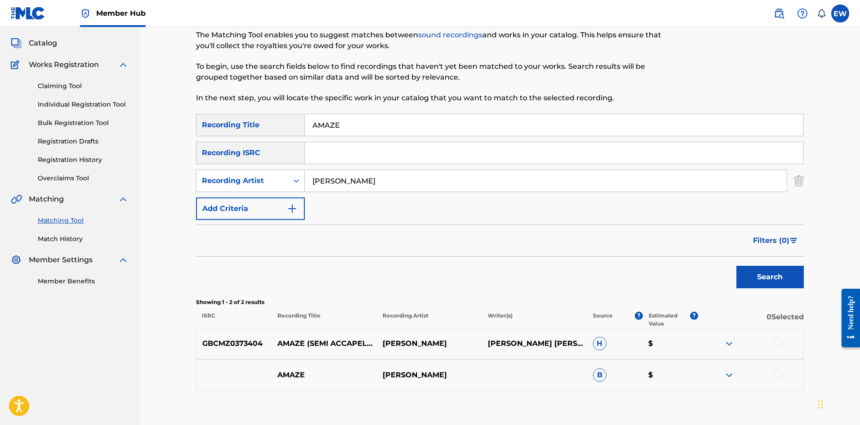
scroll to position [90, 0]
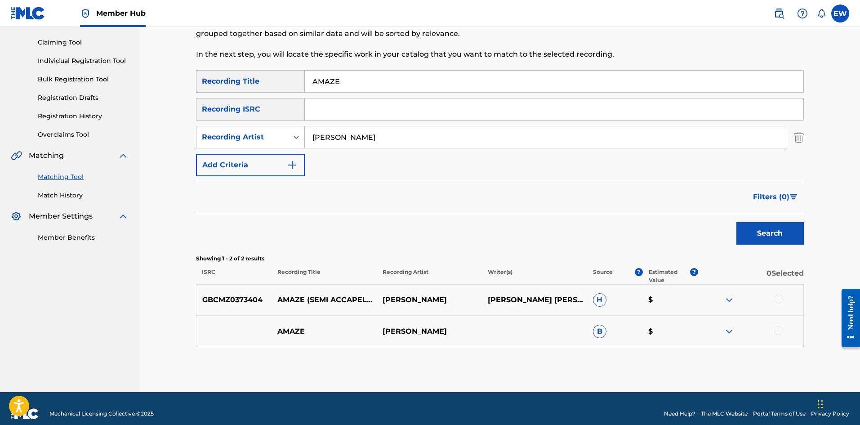
click at [780, 297] on div at bounding box center [778, 299] width 9 height 9
click at [599, 355] on button "Match 1 Group" at bounding box center [631, 351] width 99 height 22
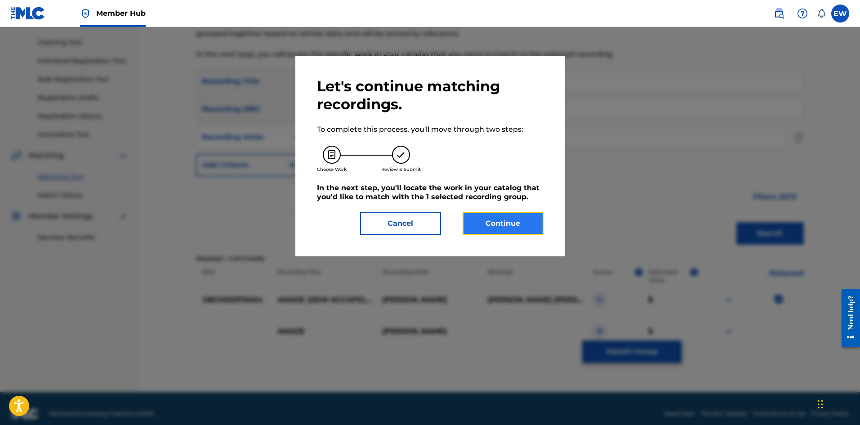
click at [479, 224] on button "Continue" at bounding box center [503, 223] width 81 height 22
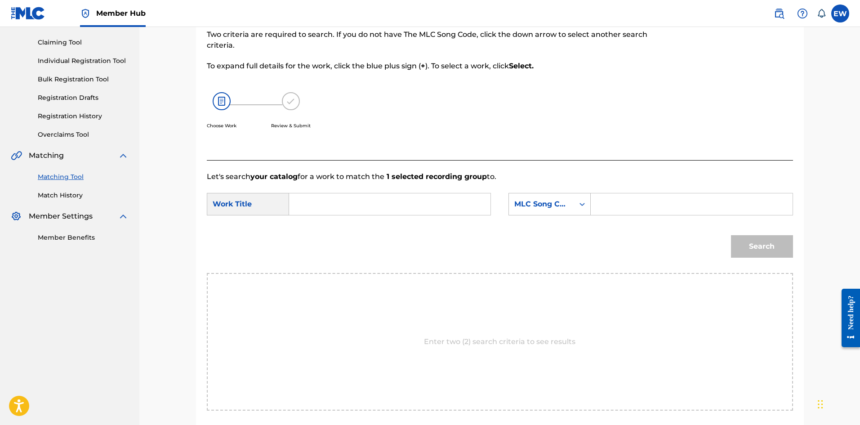
click at [446, 196] on input "Search Form" at bounding box center [390, 204] width 186 height 22
type input "AMAZE"
click at [633, 206] on input "Search Form" at bounding box center [692, 204] width 186 height 22
type input "AV7GSG"
click at [770, 246] on button "Search" at bounding box center [762, 246] width 62 height 22
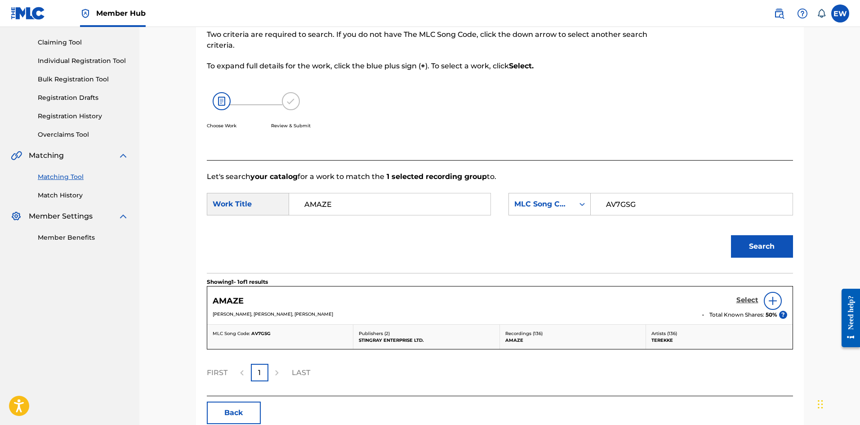
click at [746, 300] on h5 "Select" at bounding box center [748, 300] width 22 height 9
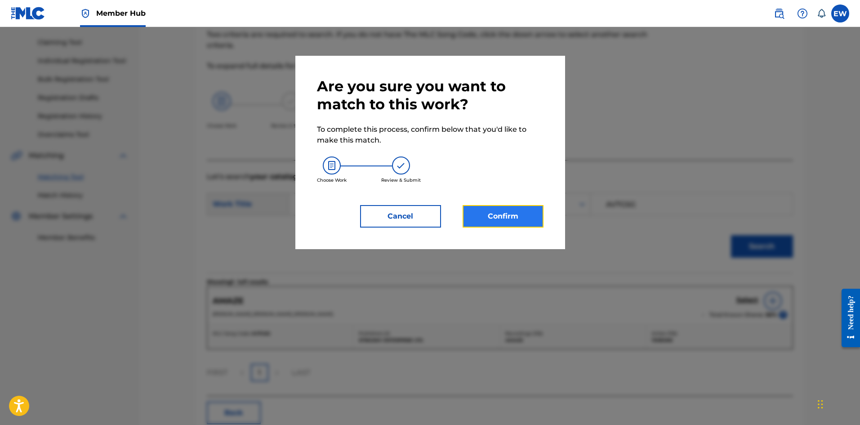
drag, startPoint x: 529, startPoint y: 217, endPoint x: 520, endPoint y: 216, distance: 8.6
click at [520, 216] on button "Confirm" at bounding box center [503, 216] width 81 height 22
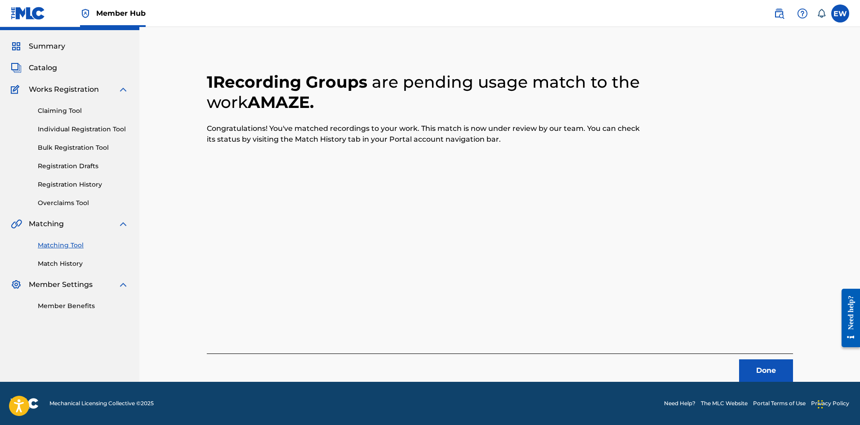
scroll to position [22, 0]
click at [756, 370] on button "Done" at bounding box center [766, 370] width 54 height 22
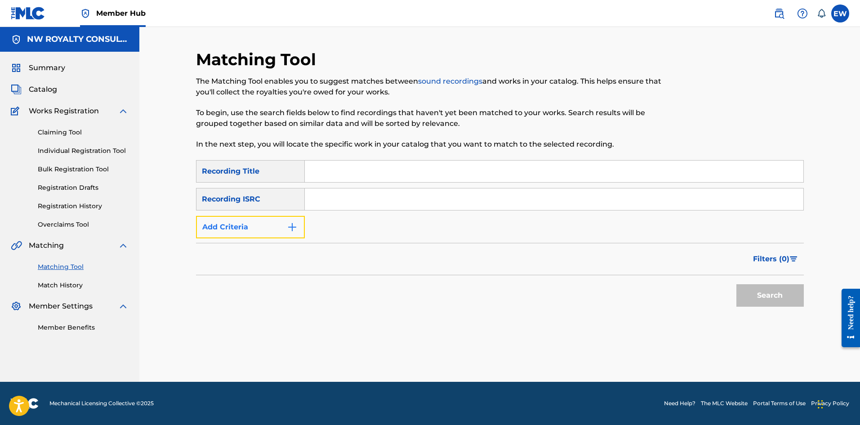
click at [242, 227] on button "Add Criteria" at bounding box center [250, 227] width 109 height 22
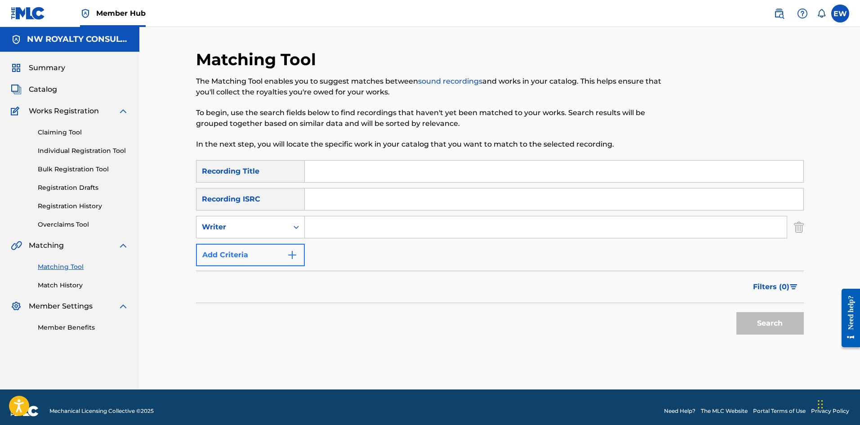
click at [241, 227] on div "Writer" at bounding box center [242, 227] width 81 height 11
drag, startPoint x: 232, startPoint y: 248, endPoint x: 260, endPoint y: 240, distance: 29.5
click at [240, 245] on div "Recording Artist" at bounding box center [251, 249] width 108 height 22
click at [352, 227] on input "Search Form" at bounding box center [546, 227] width 482 height 22
type input "ALAINE"
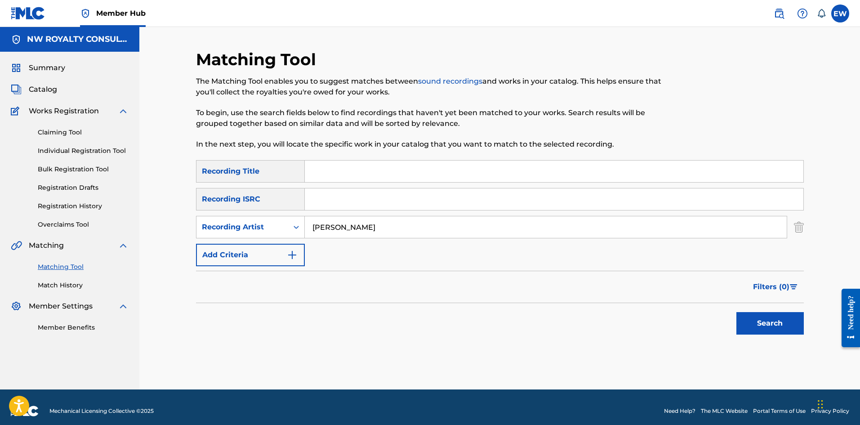
click at [386, 170] on input "Search Form" at bounding box center [554, 172] width 499 height 22
type input "AMAZING"
click at [764, 319] on button "Search" at bounding box center [770, 323] width 67 height 22
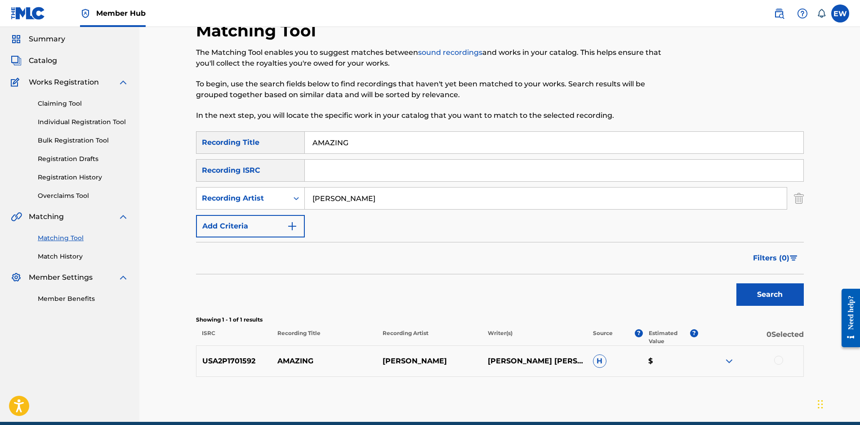
scroll to position [45, 0]
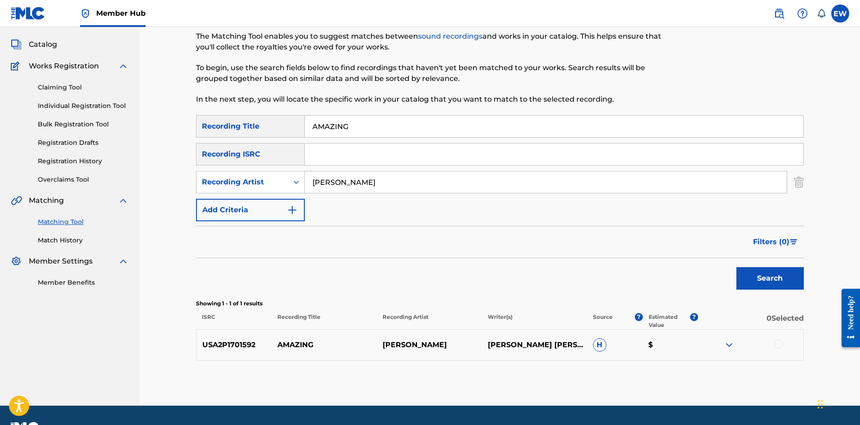
click at [779, 342] on div at bounding box center [778, 344] width 9 height 9
click at [642, 356] on button "Match 1 Group" at bounding box center [631, 351] width 99 height 22
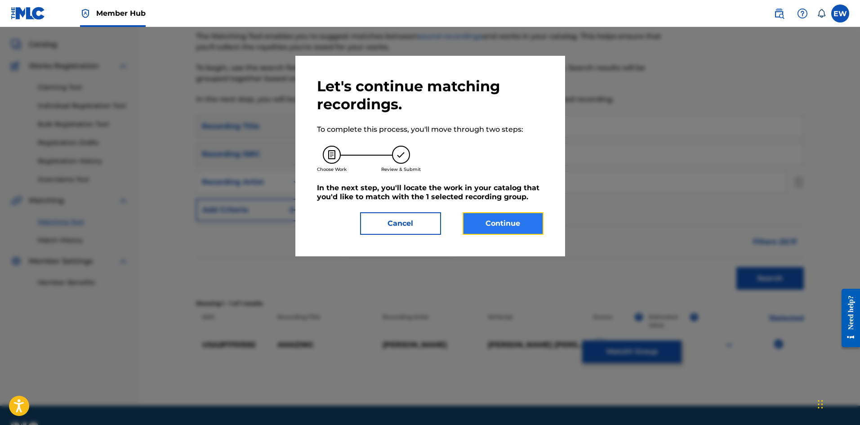
click at [511, 227] on button "Continue" at bounding box center [503, 223] width 81 height 22
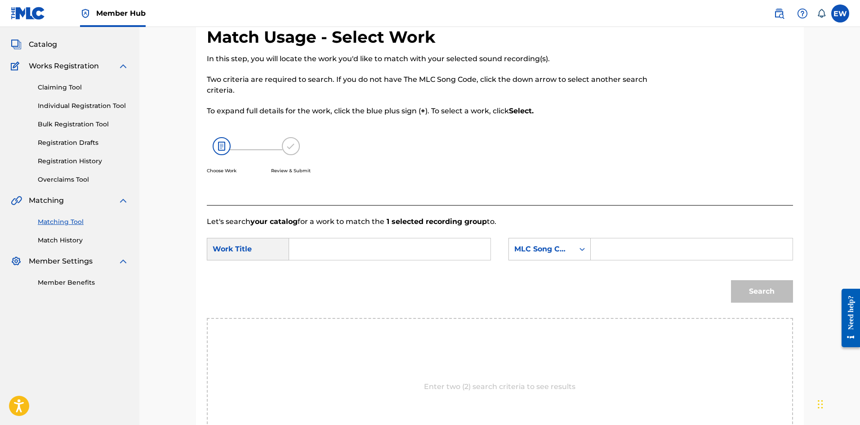
drag, startPoint x: 420, startPoint y: 244, endPoint x: 411, endPoint y: 245, distance: 9.5
click at [420, 245] on input "Search Form" at bounding box center [390, 249] width 186 height 22
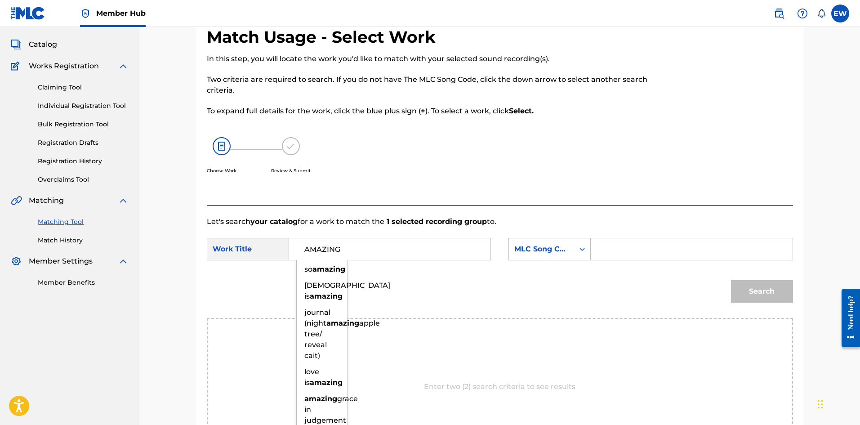
type input "AMAZING"
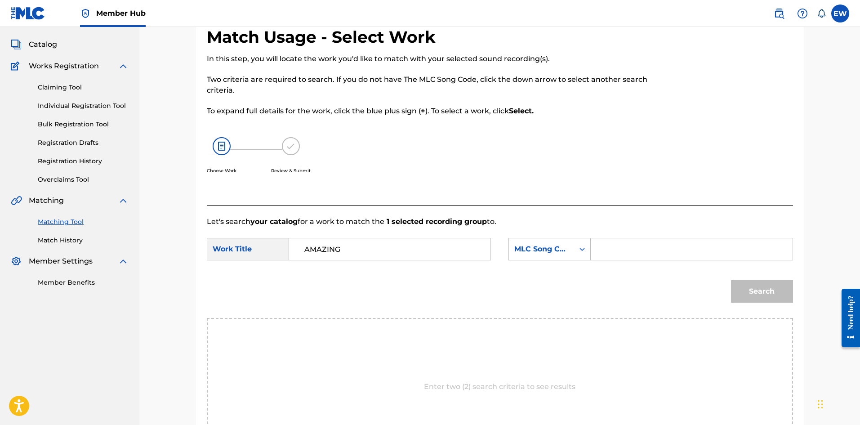
click at [709, 241] on input "Search Form" at bounding box center [692, 249] width 186 height 22
type input "A8736S"
click at [746, 286] on button "Search" at bounding box center [762, 291] width 62 height 22
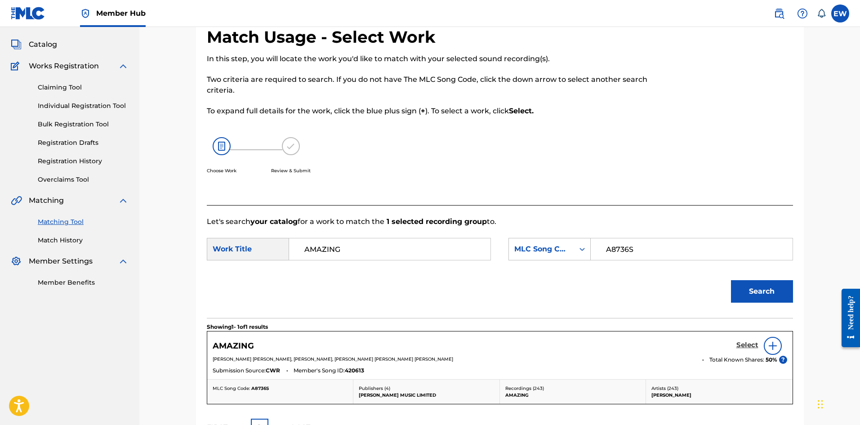
click at [740, 341] on h5 "Select" at bounding box center [748, 345] width 22 height 9
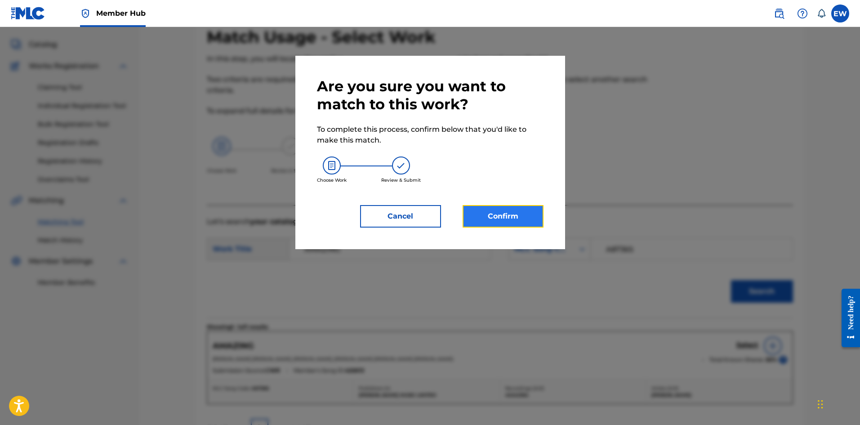
click at [522, 212] on button "Confirm" at bounding box center [503, 216] width 81 height 22
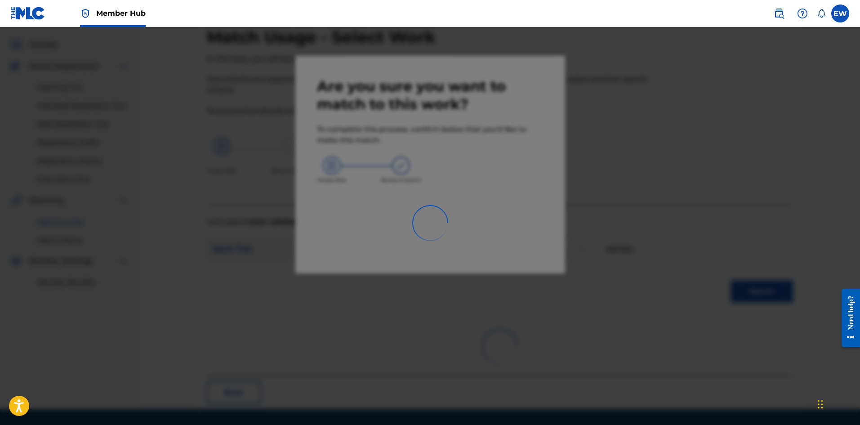
scroll to position [22, 0]
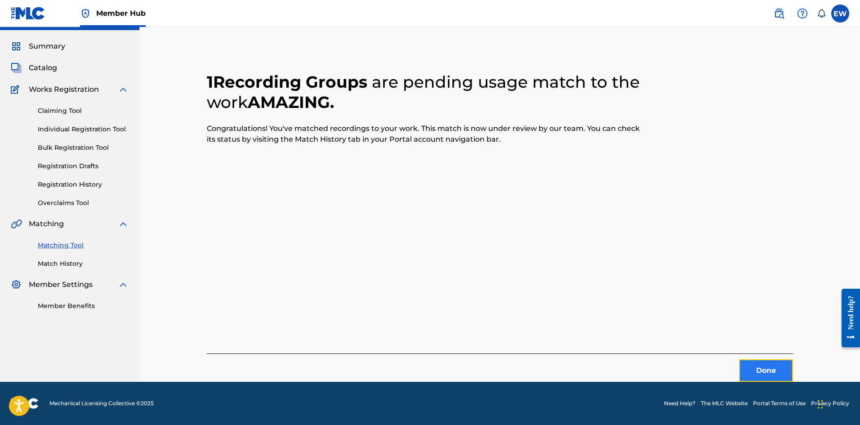
click at [768, 371] on button "Done" at bounding box center [766, 370] width 54 height 22
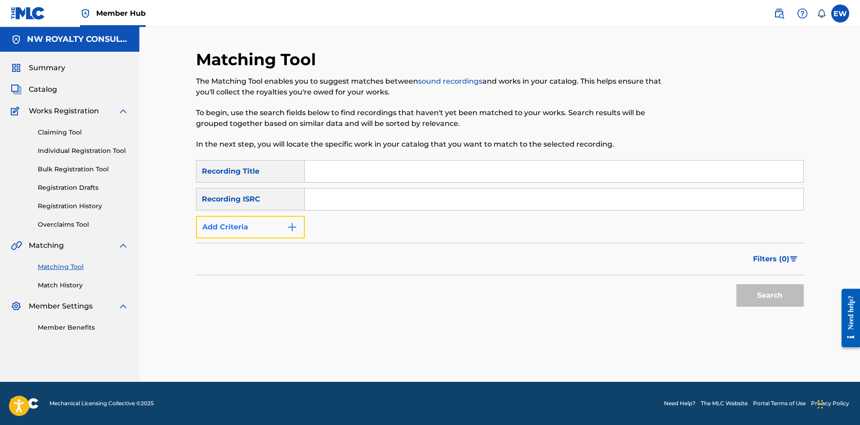
click at [224, 230] on button "Add Criteria" at bounding box center [250, 227] width 109 height 22
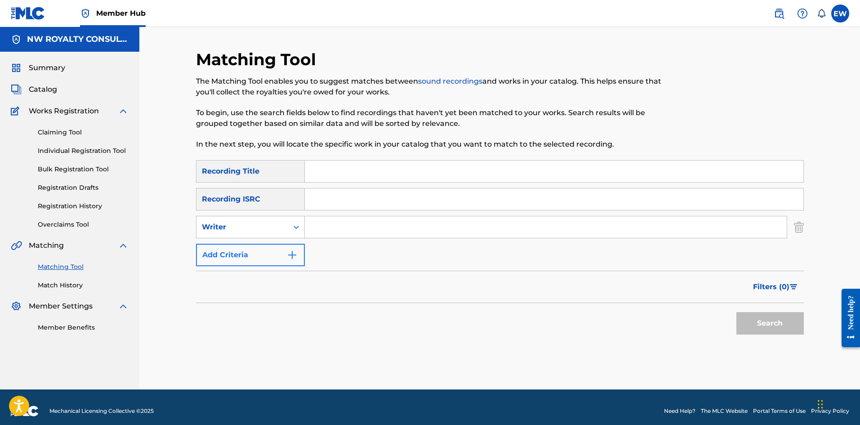
click at [224, 230] on div "Writer" at bounding box center [242, 227] width 81 height 11
drag, startPoint x: 240, startPoint y: 243, endPoint x: 244, endPoint y: 245, distance: 4.8
click at [243, 244] on div "Recording Artist" at bounding box center [251, 249] width 108 height 22
click at [463, 230] on input "Search Form" at bounding box center [546, 227] width 482 height 22
type input "LOJIIX"
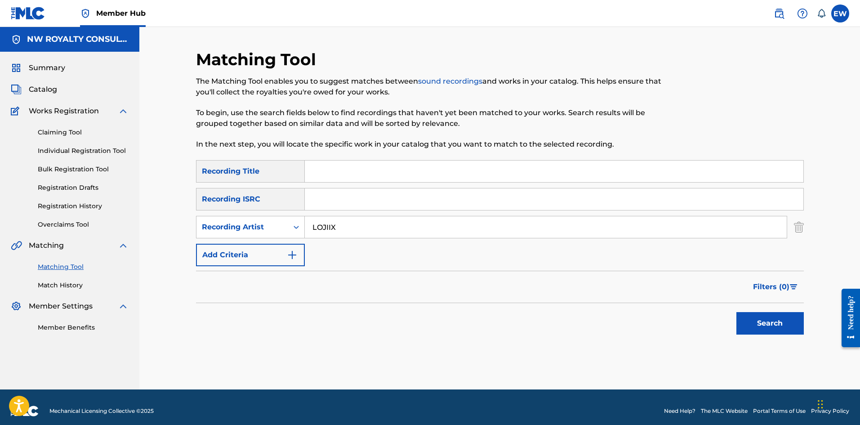
click at [446, 167] on input "Search Form" at bounding box center [554, 172] width 499 height 22
type input "AMAZING"
click at [746, 317] on button "Search" at bounding box center [770, 323] width 67 height 22
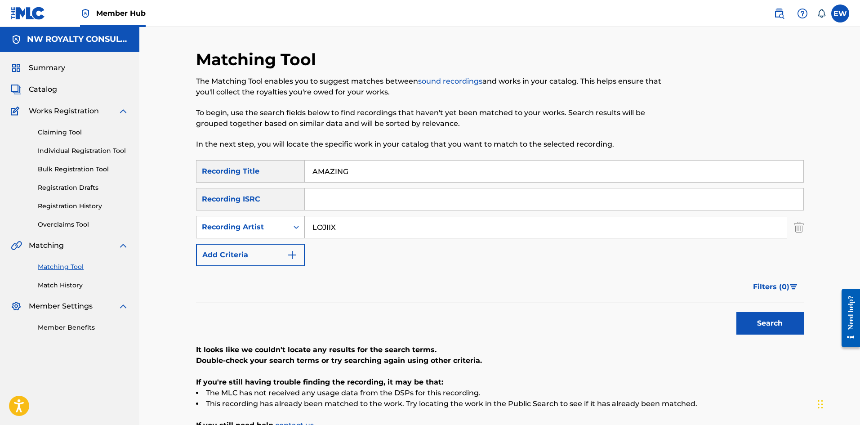
drag, startPoint x: 375, startPoint y: 227, endPoint x: 284, endPoint y: 226, distance: 91.3
click at [284, 226] on div "SearchWithCriteriadda7da48-4e5a-40fa-93f8-e26bd8a17b35 Recording Artist LOJIIX" at bounding box center [500, 227] width 608 height 22
type input "RYGIN KING"
drag, startPoint x: 407, startPoint y: 165, endPoint x: 322, endPoint y: 156, distance: 86.5
click at [328, 156] on div "Matching Tool The Matching Tool enables you to suggest matches between sound re…" at bounding box center [500, 262] width 608 height 426
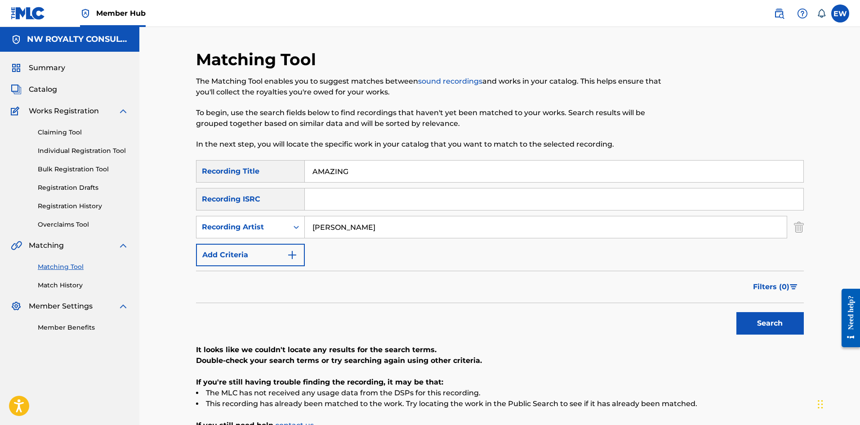
click at [401, 172] on input "AMAZING" at bounding box center [554, 172] width 499 height 22
click at [371, 171] on input "AMAZING" at bounding box center [554, 172] width 499 height 22
drag, startPoint x: 371, startPoint y: 171, endPoint x: 317, endPoint y: 167, distance: 54.1
click at [317, 167] on input "AMAZING" at bounding box center [554, 172] width 499 height 22
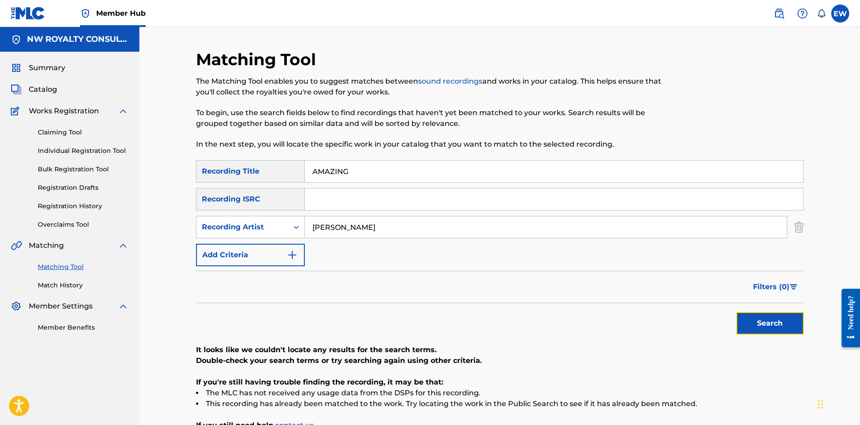
click at [766, 316] on button "Search" at bounding box center [770, 323] width 67 height 22
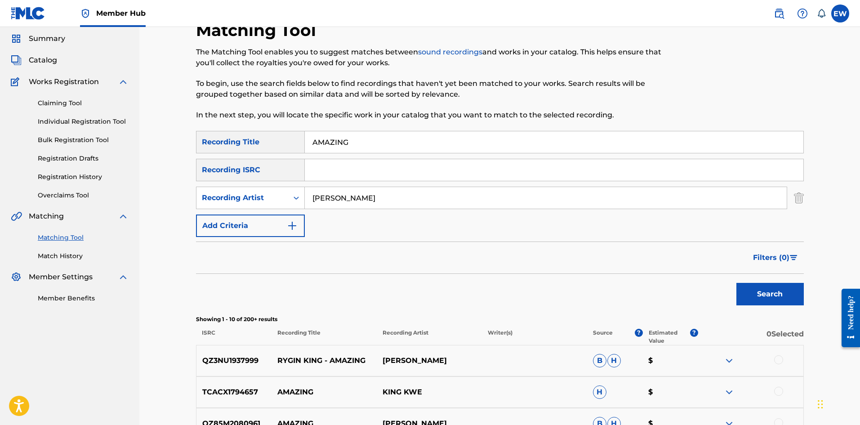
scroll to position [45, 0]
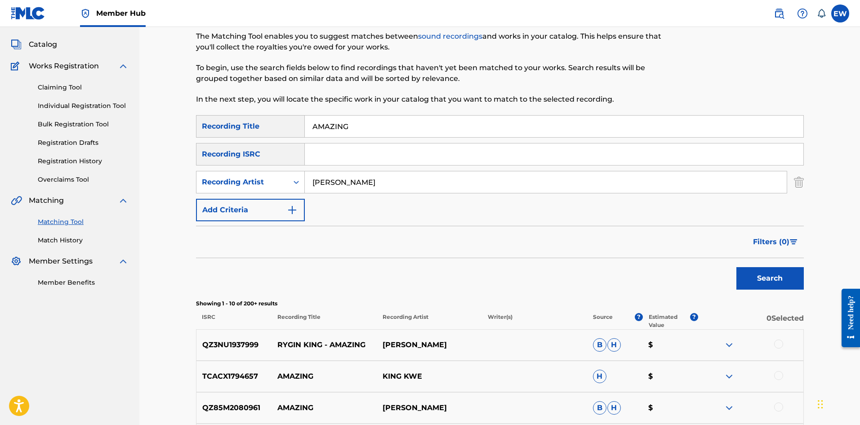
click at [778, 341] on div at bounding box center [778, 344] width 9 height 9
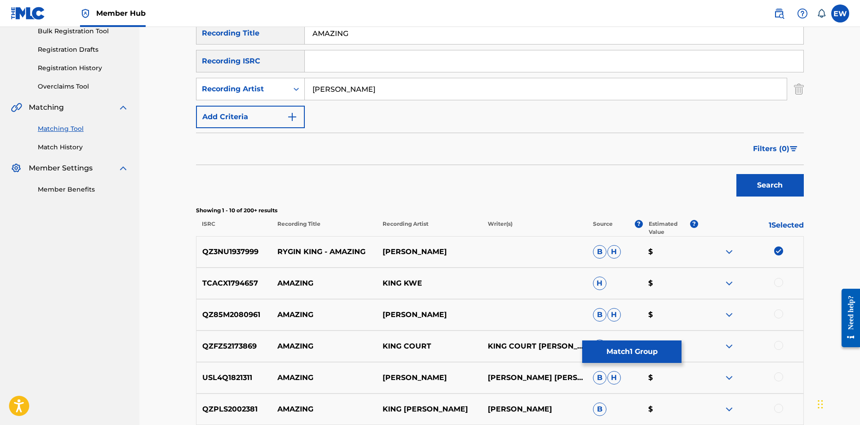
scroll to position [135, 0]
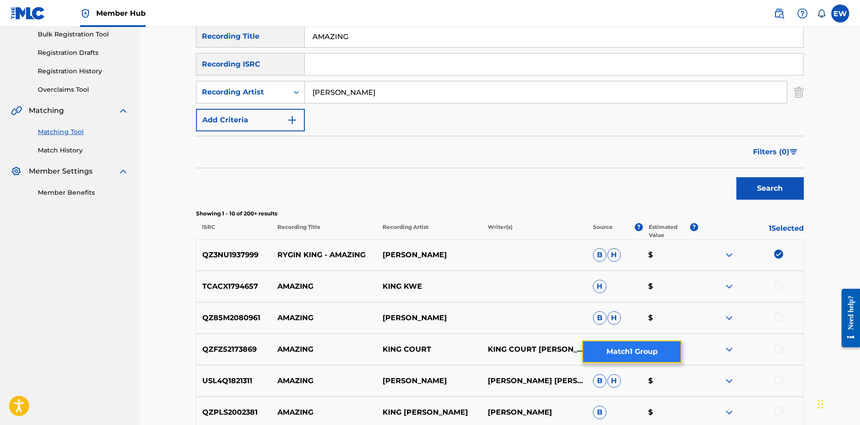
drag, startPoint x: 660, startPoint y: 346, endPoint x: 653, endPoint y: 341, distance: 8.6
click at [653, 341] on button "Match 1 Group" at bounding box center [631, 351] width 99 height 22
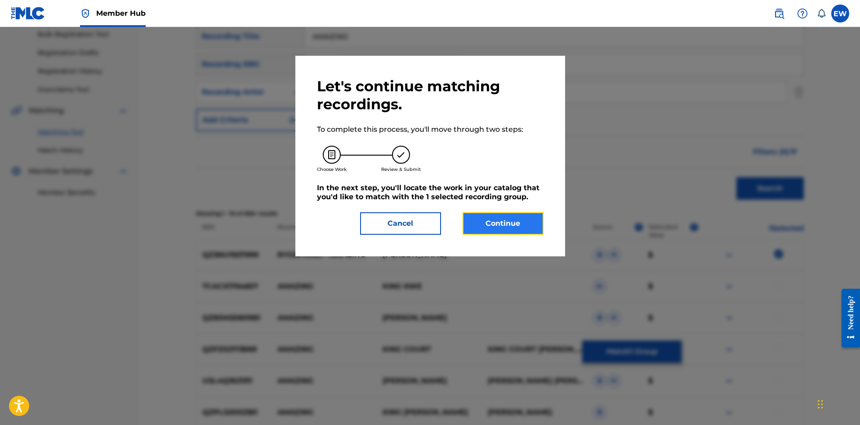
click at [519, 223] on button "Continue" at bounding box center [503, 223] width 81 height 22
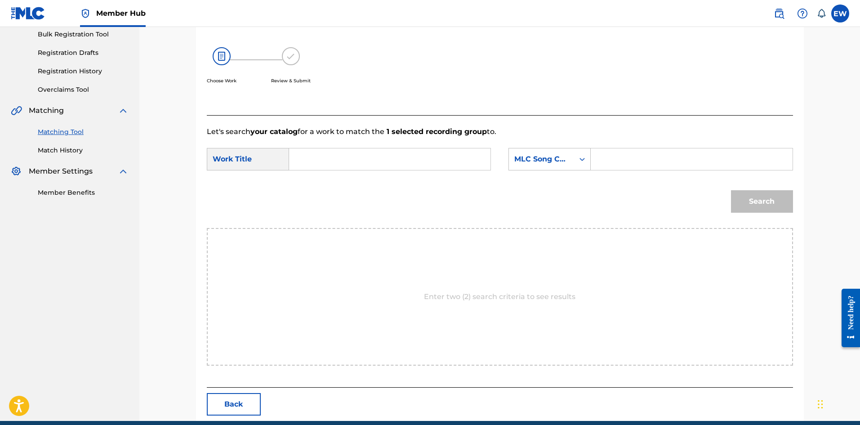
drag, startPoint x: 371, startPoint y: 165, endPoint x: 369, endPoint y: 174, distance: 9.6
click at [365, 164] on input "Search Form" at bounding box center [390, 159] width 186 height 22
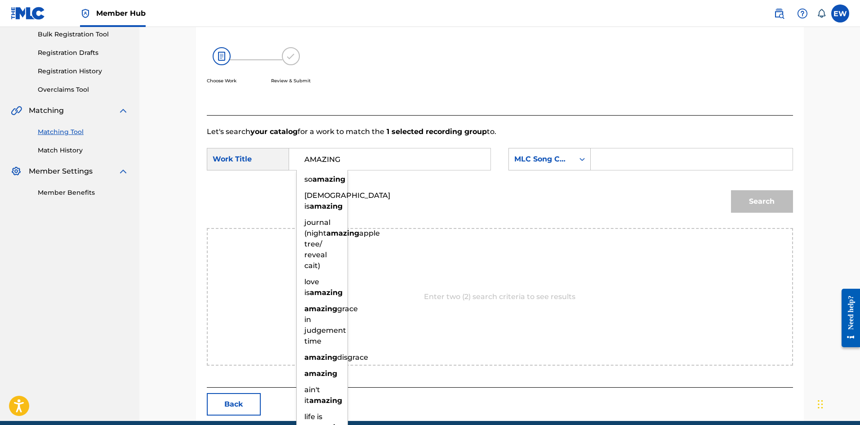
type input "AMAZING"
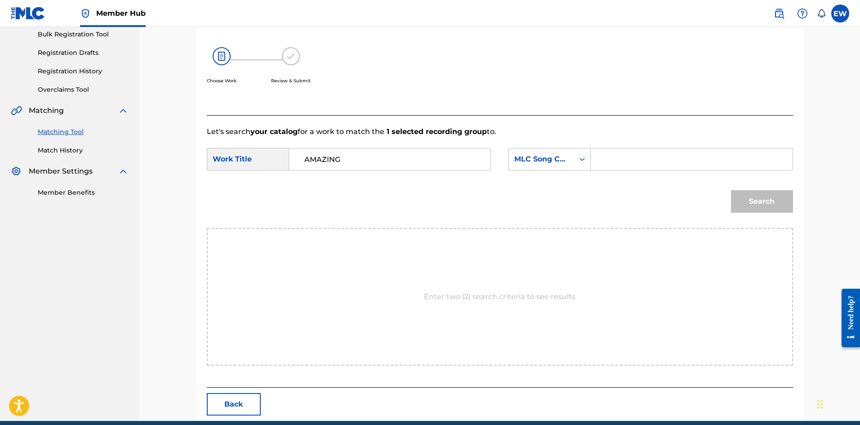
click at [706, 154] on input "Search Form" at bounding box center [692, 159] width 186 height 22
type input "AA4E33"
click at [764, 203] on button "Search" at bounding box center [762, 201] width 62 height 22
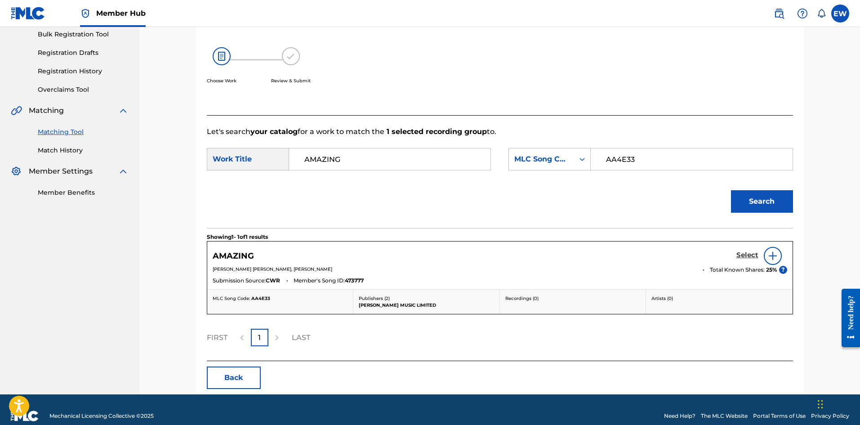
click at [746, 251] on h5 "Select" at bounding box center [748, 255] width 22 height 9
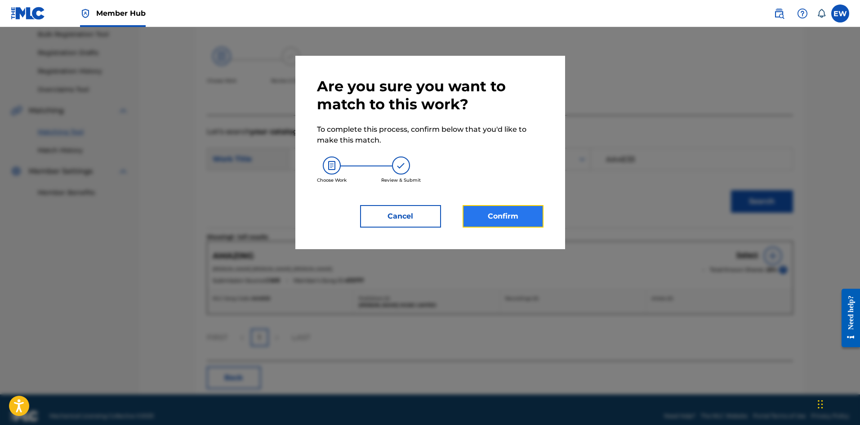
click at [514, 219] on button "Confirm" at bounding box center [503, 216] width 81 height 22
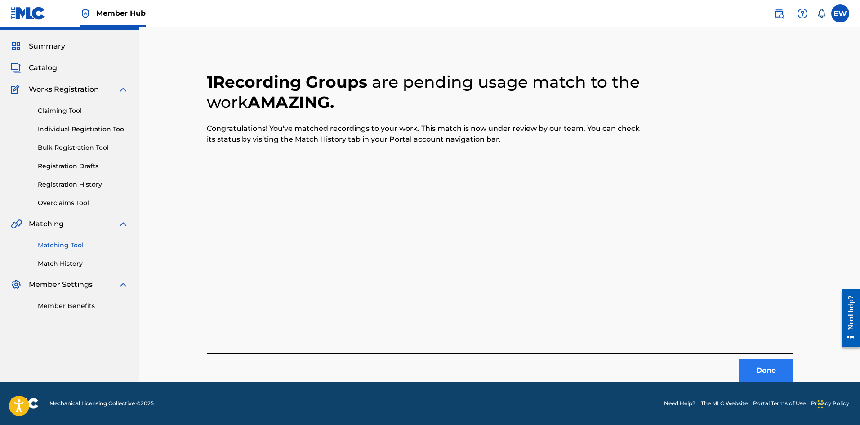
scroll to position [22, 0]
click at [733, 375] on div "Done" at bounding box center [500, 367] width 586 height 28
click at [768, 371] on button "Done" at bounding box center [766, 370] width 54 height 22
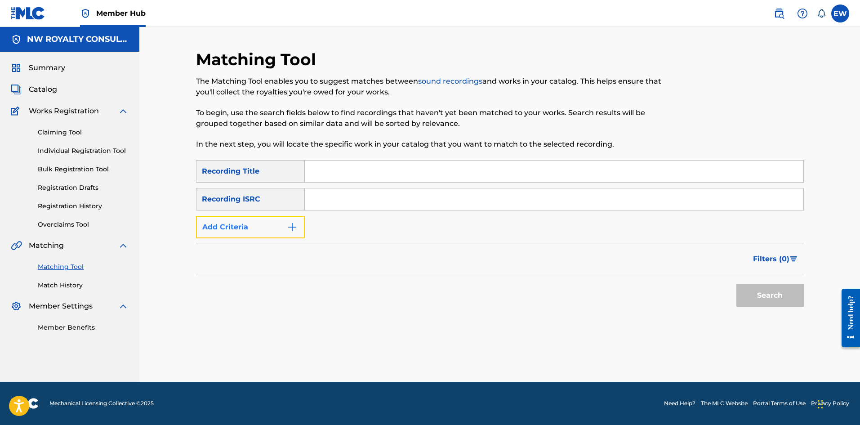
click at [249, 232] on button "Add Criteria" at bounding box center [250, 227] width 109 height 22
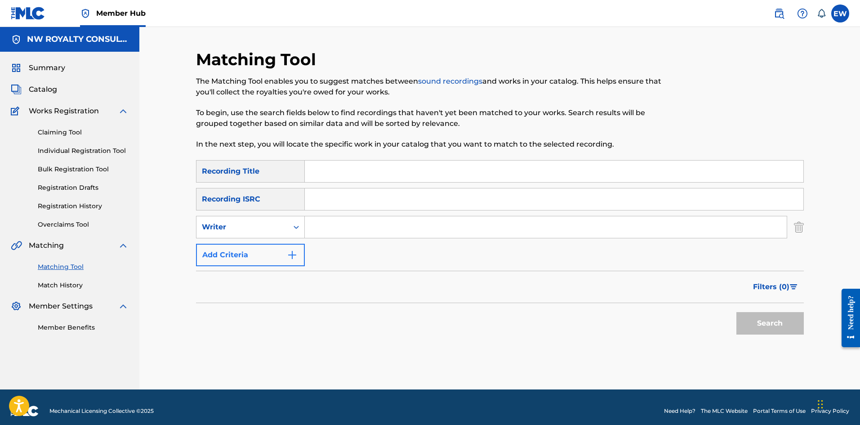
click at [249, 232] on div "Writer" at bounding box center [242, 227] width 81 height 11
click at [247, 247] on div "Recording Artist" at bounding box center [251, 249] width 108 height 22
click at [345, 231] on input "Search Form" at bounding box center [546, 227] width 482 height 22
type input "MAVADO"
drag, startPoint x: 422, startPoint y: 169, endPoint x: 394, endPoint y: 157, distance: 30.5
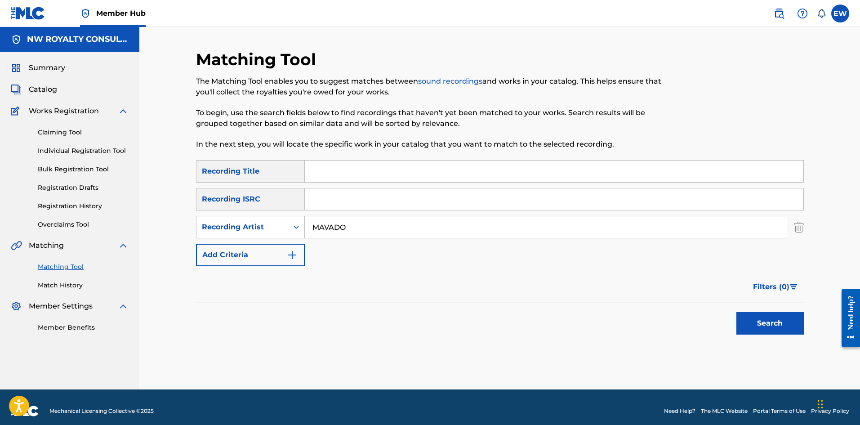
click at [421, 168] on input "Search Form" at bounding box center [554, 172] width 499 height 22
type input "AMAZING GRACE"
click at [770, 325] on button "Search" at bounding box center [770, 323] width 67 height 22
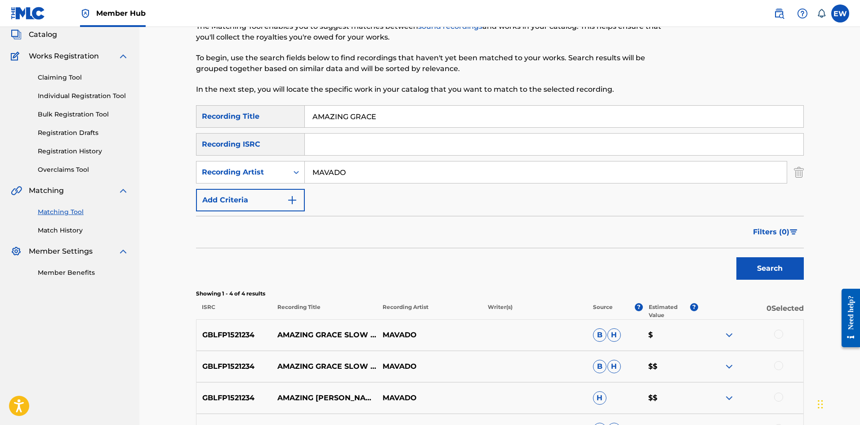
scroll to position [90, 0]
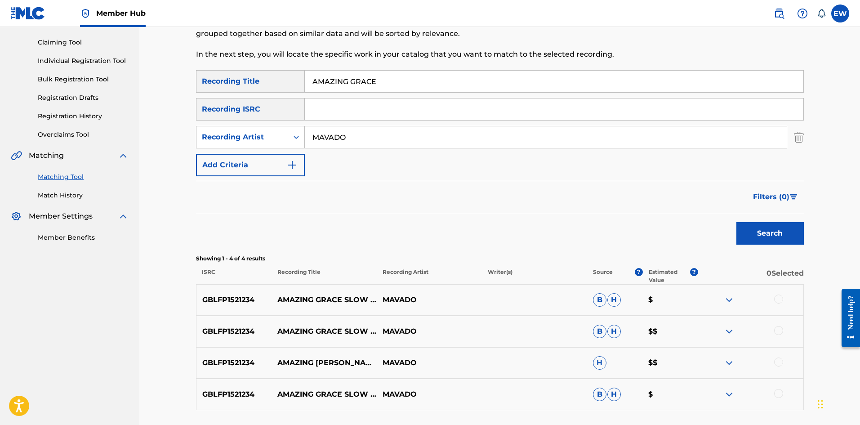
click at [778, 302] on div at bounding box center [778, 299] width 9 height 9
click at [778, 332] on div at bounding box center [778, 330] width 9 height 9
drag, startPoint x: 775, startPoint y: 360, endPoint x: 759, endPoint y: 357, distance: 16.5
click at [777, 360] on div at bounding box center [778, 361] width 9 height 9
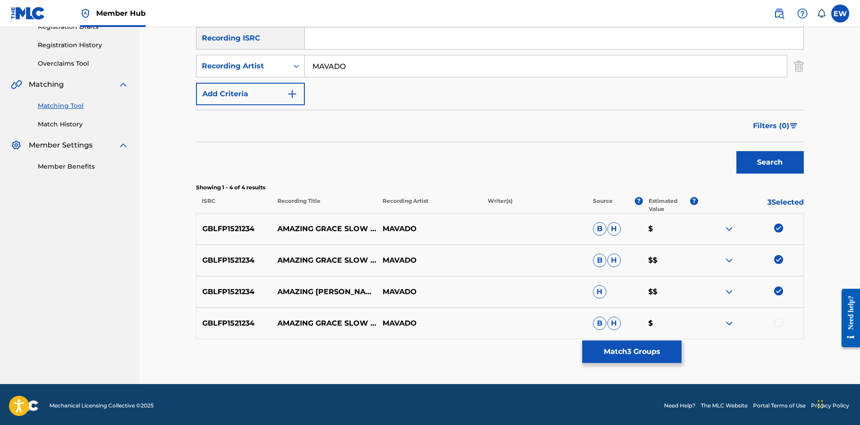
scroll to position [163, 0]
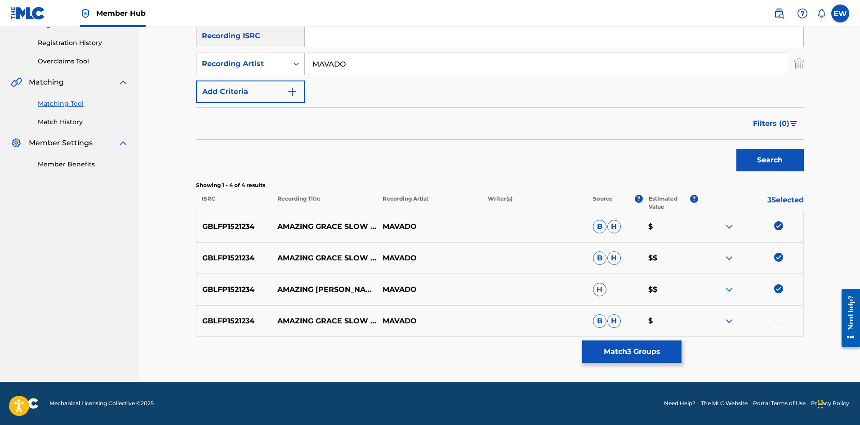
drag, startPoint x: 777, startPoint y: 320, endPoint x: 765, endPoint y: 321, distance: 12.2
click at [777, 319] on div at bounding box center [778, 320] width 9 height 9
click at [647, 353] on button "Match 4 Groups" at bounding box center [631, 351] width 99 height 22
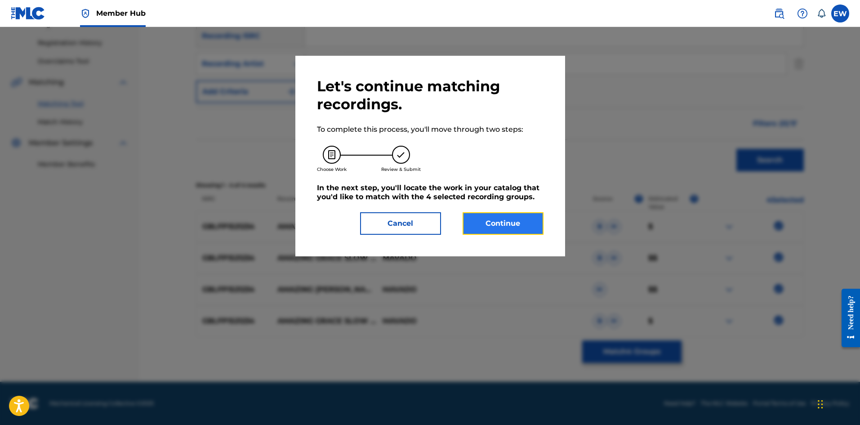
click at [502, 221] on button "Continue" at bounding box center [503, 223] width 81 height 22
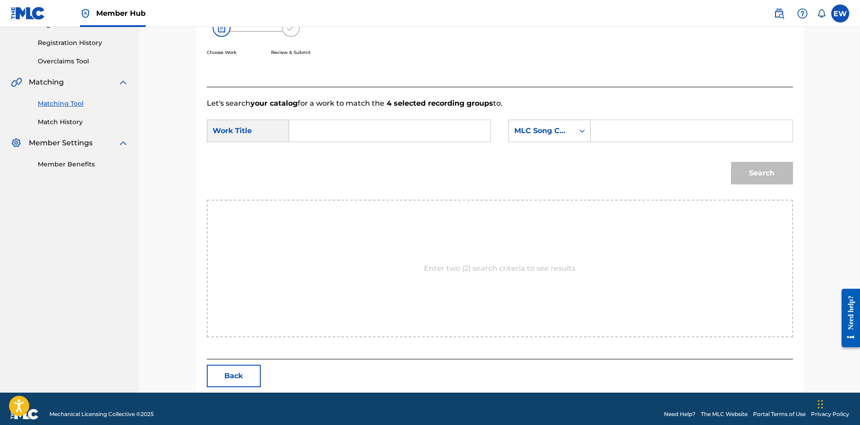
click at [402, 134] on input "Search Form" at bounding box center [390, 131] width 186 height 22
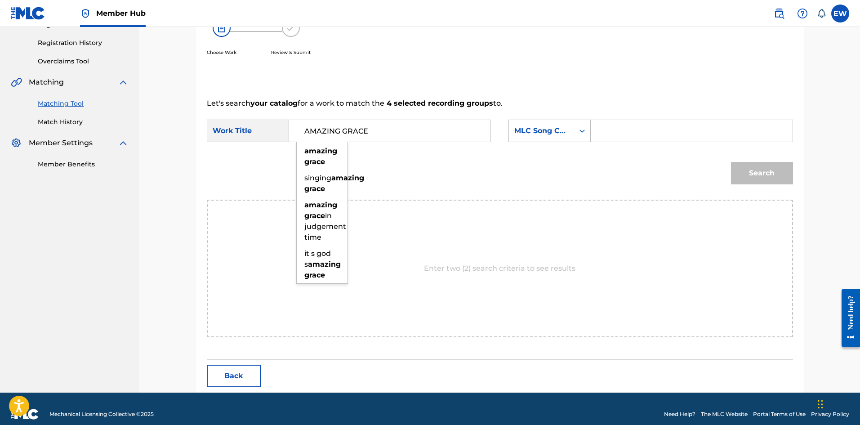
type input "AMAZING GRACE"
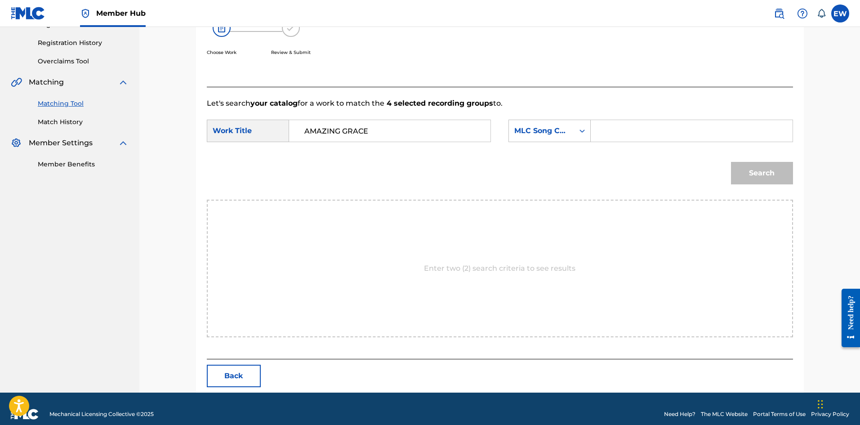
click at [619, 134] on input "Search Form" at bounding box center [692, 131] width 186 height 22
type input "A4935F"
click at [767, 174] on button "Search" at bounding box center [762, 173] width 62 height 22
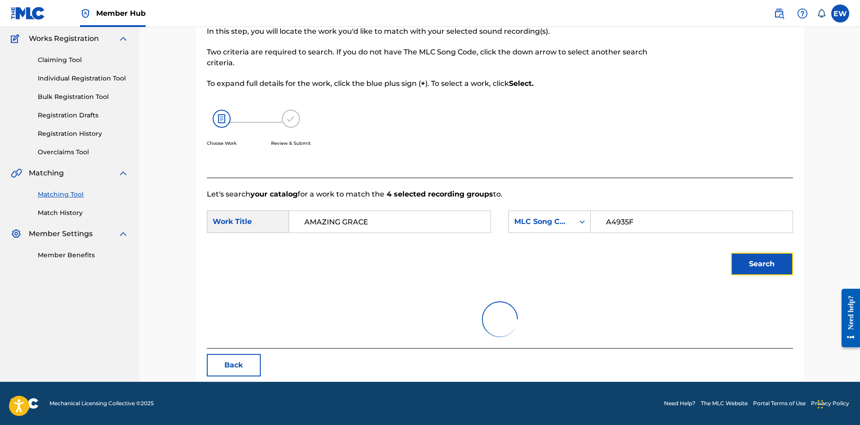
scroll to position [138, 0]
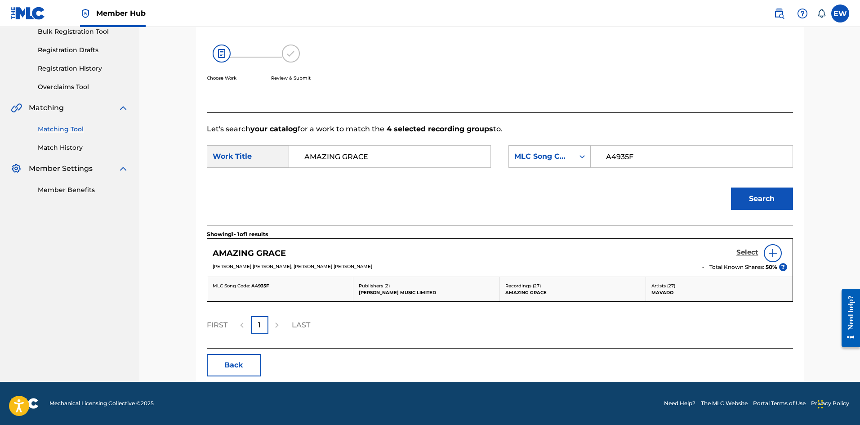
click at [749, 250] on h5 "Select" at bounding box center [748, 252] width 22 height 9
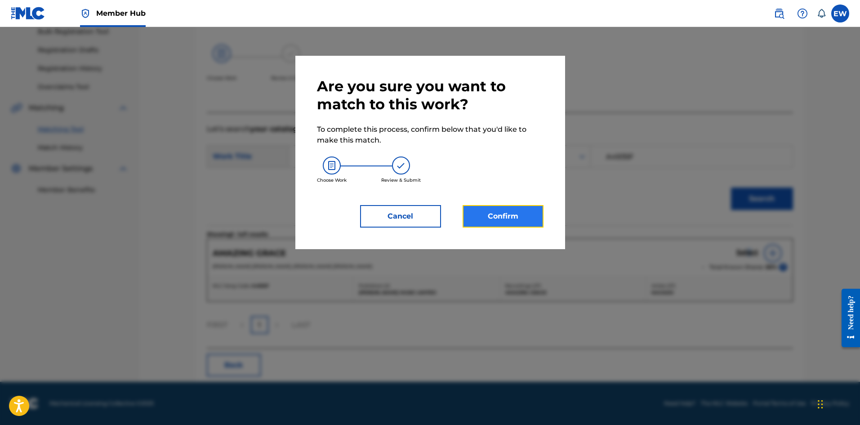
click at [519, 211] on button "Confirm" at bounding box center [503, 216] width 81 height 22
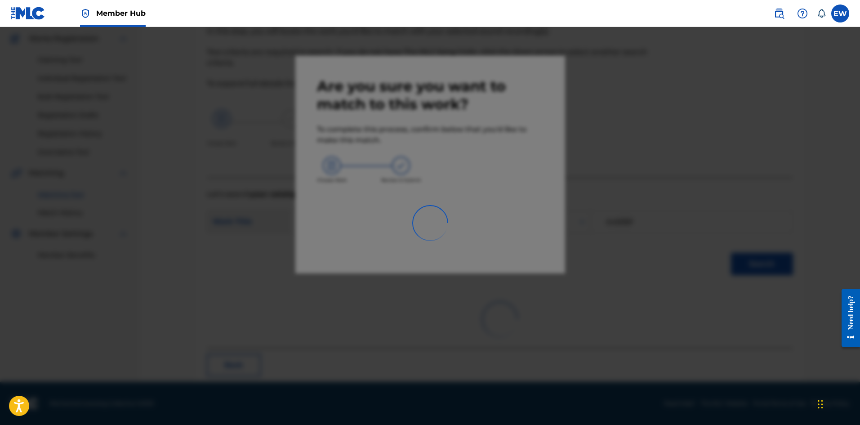
scroll to position [22, 0]
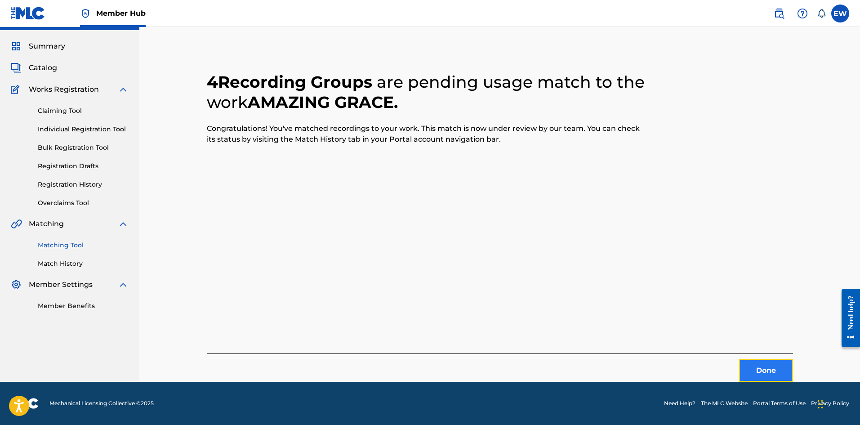
click at [768, 374] on button "Done" at bounding box center [766, 370] width 54 height 22
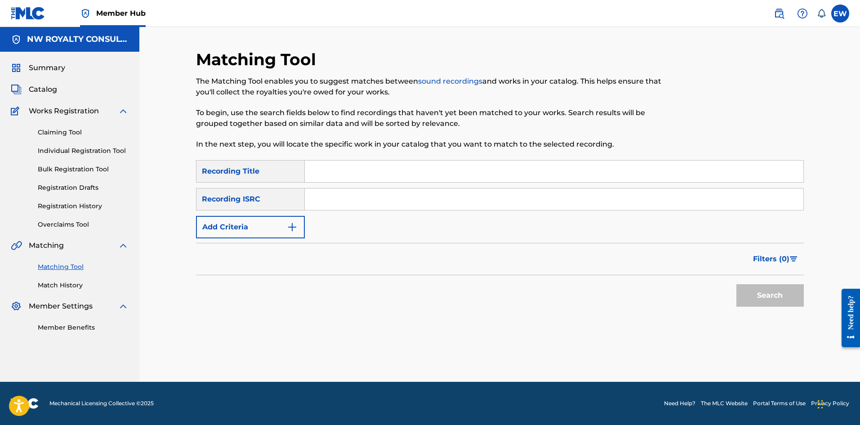
scroll to position [0, 0]
click at [264, 228] on button "Add Criteria" at bounding box center [250, 227] width 109 height 22
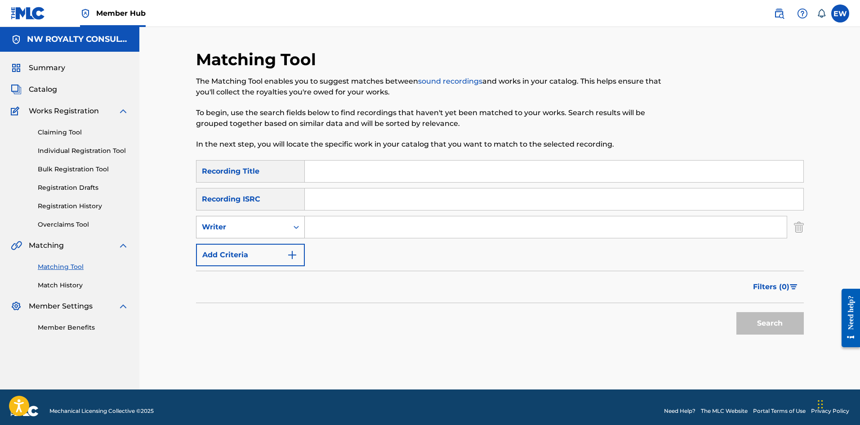
drag, startPoint x: 264, startPoint y: 228, endPoint x: 250, endPoint y: 238, distance: 16.5
click at [264, 228] on div "Writer" at bounding box center [242, 227] width 81 height 11
drag, startPoint x: 281, startPoint y: 244, endPoint x: 289, endPoint y: 242, distance: 8.3
click at [281, 244] on div "Recording Artist" at bounding box center [251, 249] width 108 height 22
drag, startPoint x: 349, startPoint y: 228, endPoint x: 329, endPoint y: 229, distance: 20.7
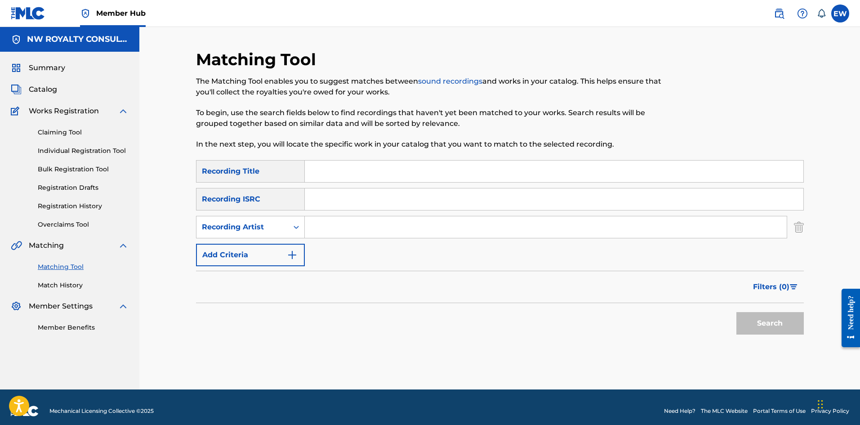
click at [348, 228] on input "Search Form" at bounding box center [546, 227] width 482 height 22
type input "INTENCE"
click at [424, 172] on input "Search Form" at bounding box center [554, 172] width 499 height 22
type input "AMBANI"
click at [773, 322] on button "Search" at bounding box center [770, 323] width 67 height 22
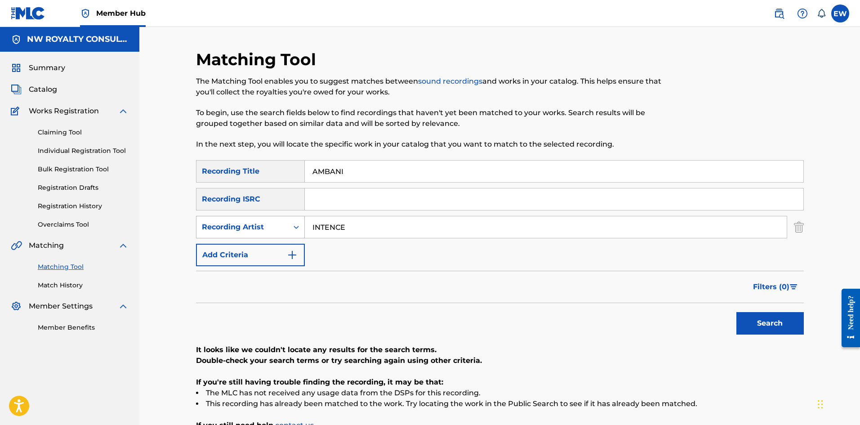
drag, startPoint x: 351, startPoint y: 228, endPoint x: 238, endPoint y: 224, distance: 113.4
click at [247, 224] on div "SearchWithCriteriaefaf0bbc-a165-4a7d-b570-4209742264c3 Recording Artist INTENCE" at bounding box center [500, 227] width 608 height 22
type input "D YANI"
drag, startPoint x: 410, startPoint y: 178, endPoint x: 232, endPoint y: 154, distance: 180.2
click at [233, 152] on div "Matching Tool The Matching Tool enables you to suggest matches between sound re…" at bounding box center [500, 262] width 608 height 426
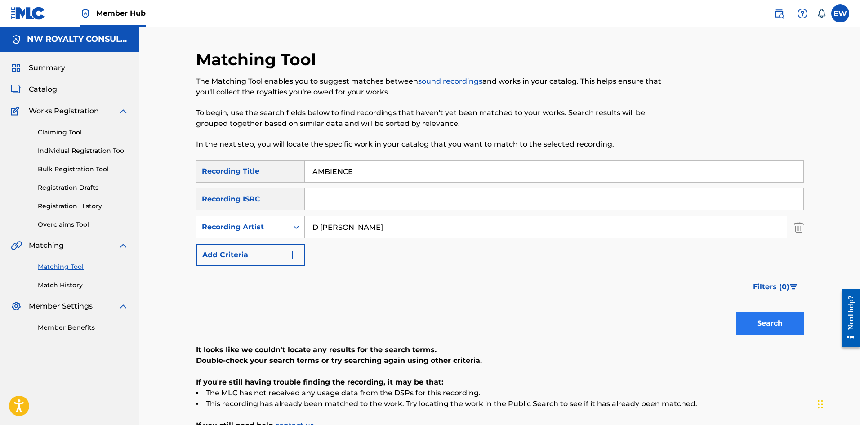
type input "AMBIENCE"
drag, startPoint x: 775, startPoint y: 325, endPoint x: 756, endPoint y: 309, distance: 24.2
click at [771, 323] on button "Search" at bounding box center [770, 323] width 67 height 22
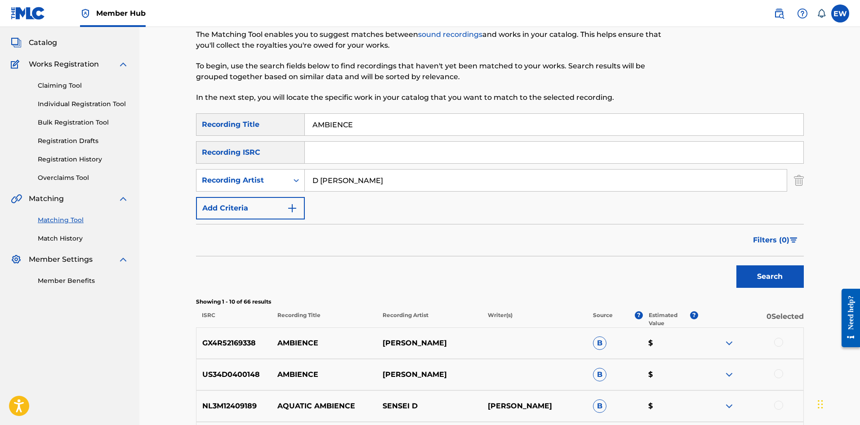
scroll to position [45, 0]
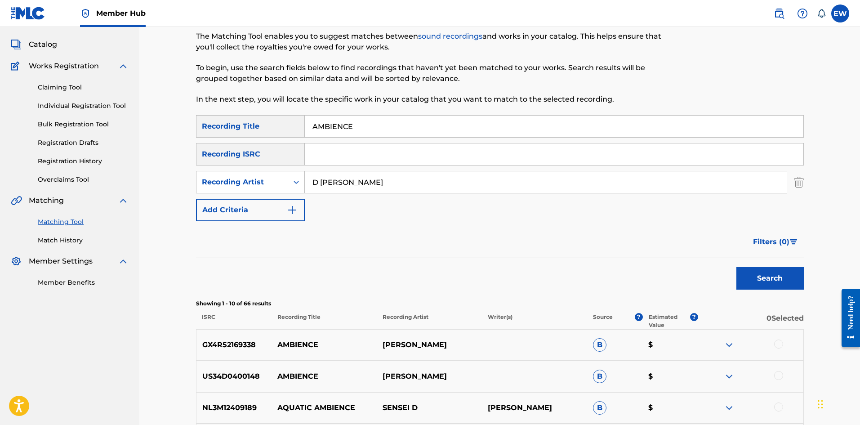
drag, startPoint x: 375, startPoint y: 183, endPoint x: 237, endPoint y: 167, distance: 138.0
click at [239, 168] on div "SearchWithCriteriae85dbed1-ba67-40c4-af59-61344b11426c Recording Title AMBIENCE…" at bounding box center [500, 168] width 608 height 106
type input "DEVIN DI DAKTA"
drag, startPoint x: 362, startPoint y: 129, endPoint x: 205, endPoint y: 125, distance: 157.0
click at [203, 125] on div "SearchWithCriteriae85dbed1-ba67-40c4-af59-61344b11426c Recording Title AMBIENCE" at bounding box center [500, 126] width 608 height 22
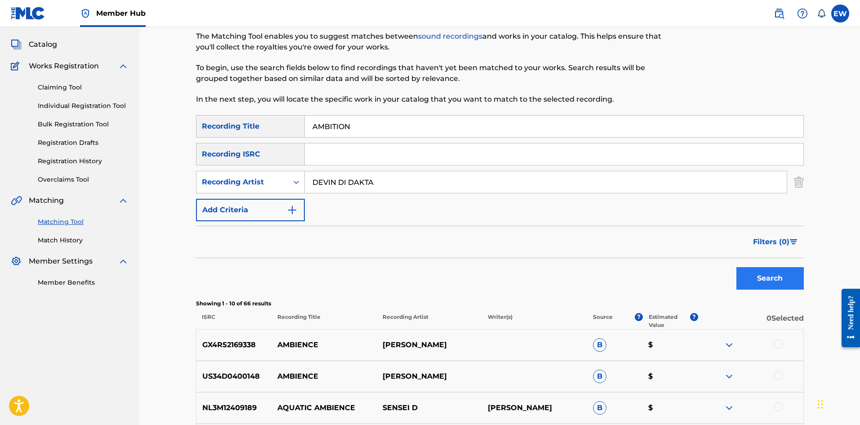
type input "AMBITION"
drag, startPoint x: 768, startPoint y: 278, endPoint x: 753, endPoint y: 266, distance: 18.9
click at [767, 278] on button "Search" at bounding box center [770, 278] width 67 height 22
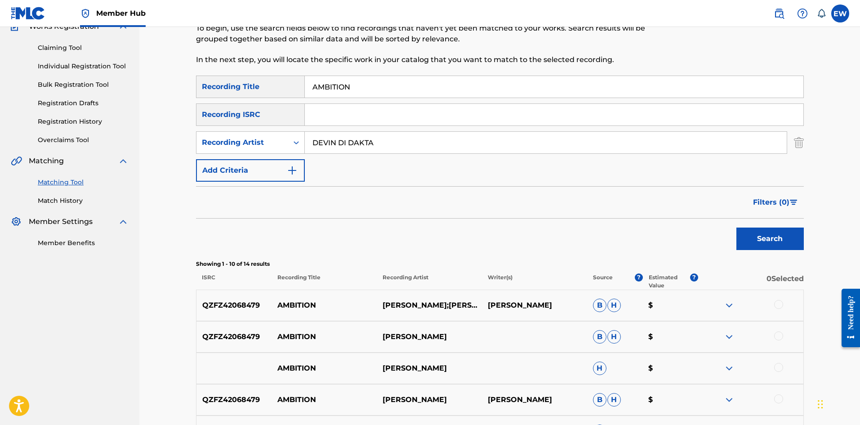
scroll to position [180, 0]
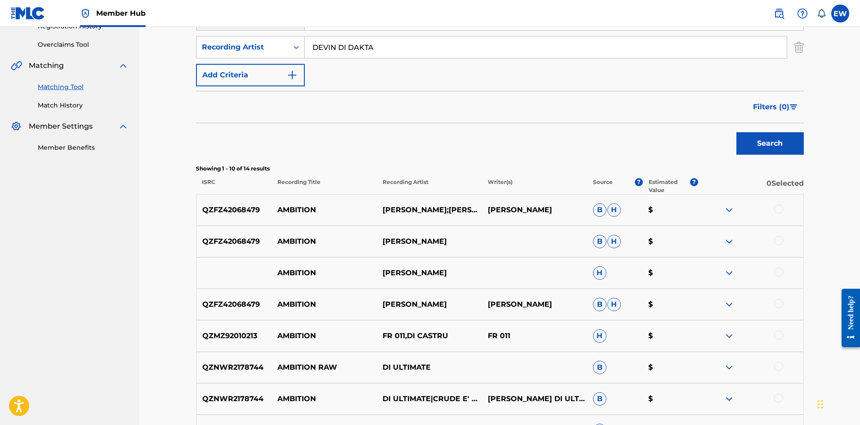
drag, startPoint x: 778, startPoint y: 211, endPoint x: 764, endPoint y: 205, distance: 15.7
click at [777, 211] on div at bounding box center [778, 209] width 9 height 9
click at [775, 210] on img at bounding box center [778, 209] width 9 height 9
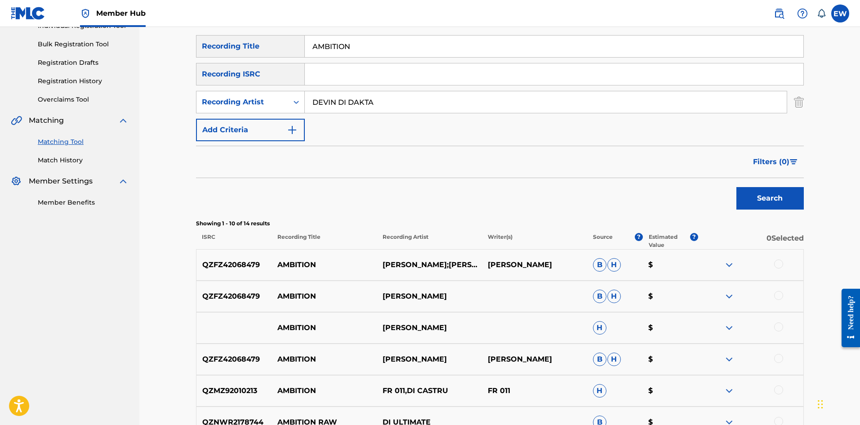
scroll to position [105, 0]
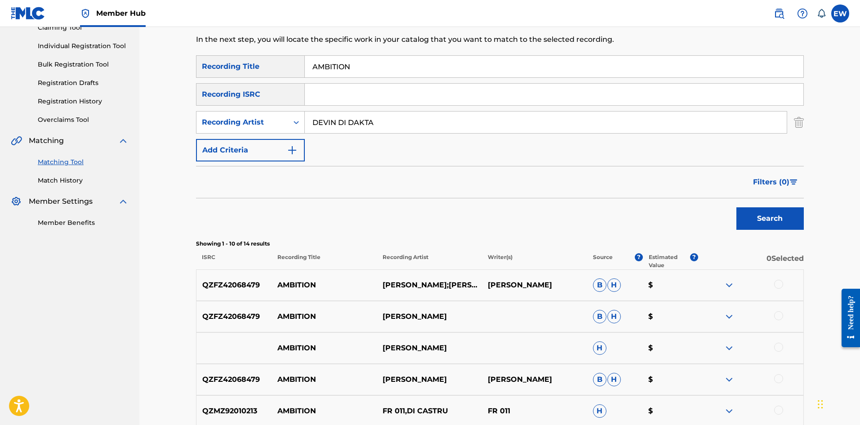
drag, startPoint x: 399, startPoint y: 125, endPoint x: 255, endPoint y: 89, distance: 148.8
click at [265, 112] on div "SearchWithCriteriaefaf0bbc-a165-4a7d-b570-4209742264c3 Recording Artist DEVIN D…" at bounding box center [500, 122] width 608 height 22
type input "DIGITAL SHAM"
click at [768, 223] on button "Search" at bounding box center [770, 218] width 67 height 22
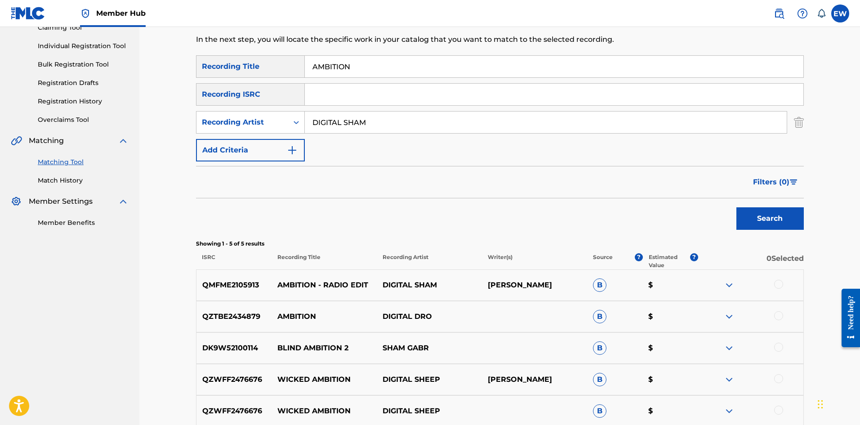
click at [780, 287] on div at bounding box center [778, 284] width 9 height 9
click at [605, 355] on button "Match 1 Group" at bounding box center [631, 351] width 99 height 22
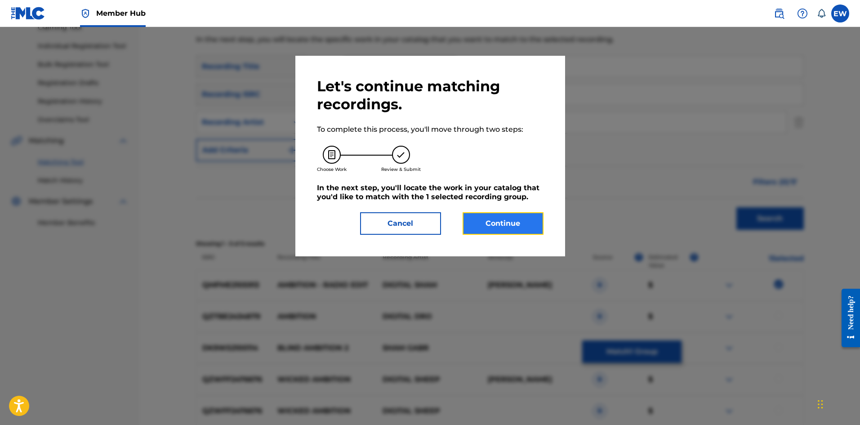
click at [487, 223] on button "Continue" at bounding box center [503, 223] width 81 height 22
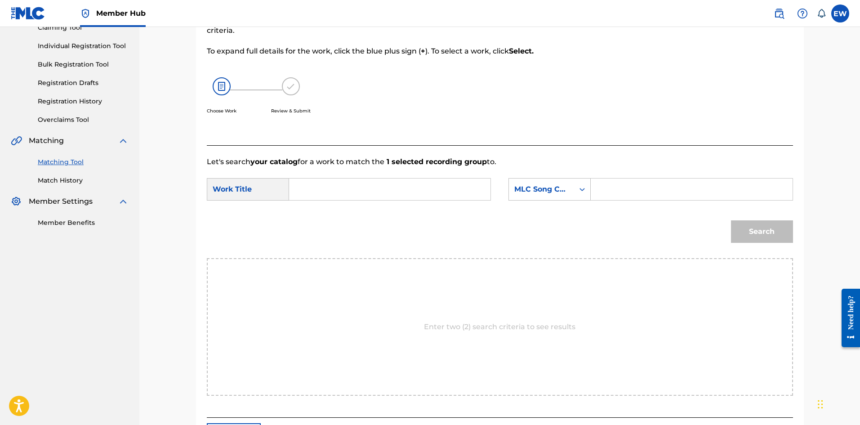
click at [385, 189] on input "Search Form" at bounding box center [390, 190] width 186 height 22
type input "DIGITAL SHAM"
click at [673, 189] on input "Search Form" at bounding box center [692, 190] width 186 height 22
type input "AC69YD"
click at [774, 237] on button "Search" at bounding box center [762, 231] width 62 height 22
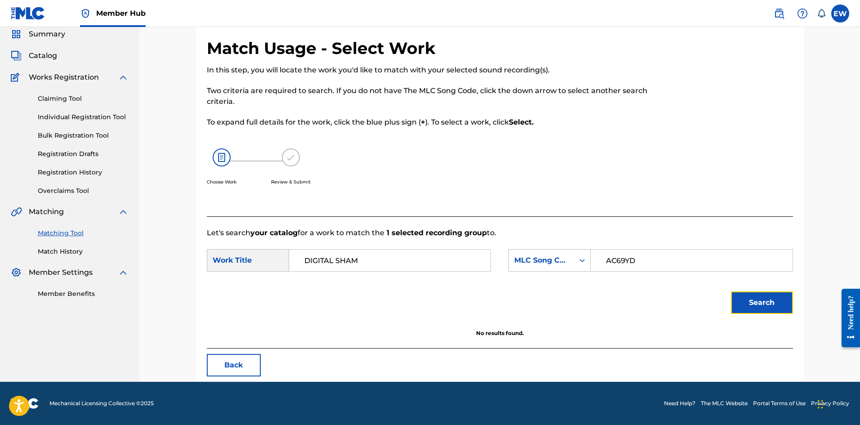
scroll to position [34, 0]
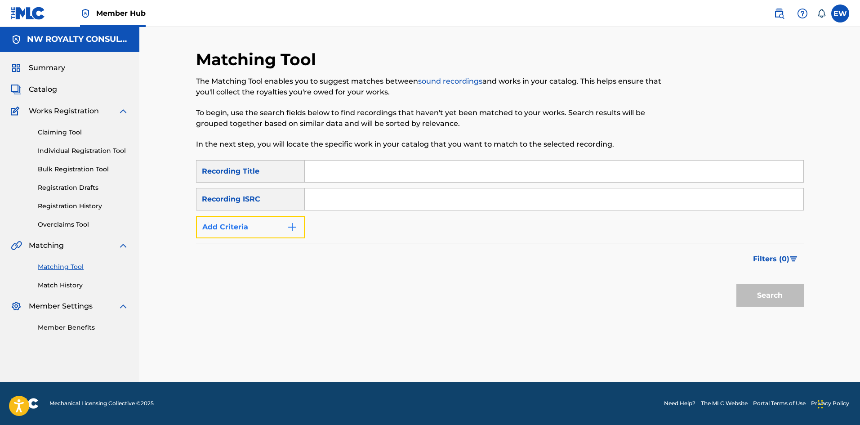
click at [274, 234] on button "Add Criteria" at bounding box center [250, 227] width 109 height 22
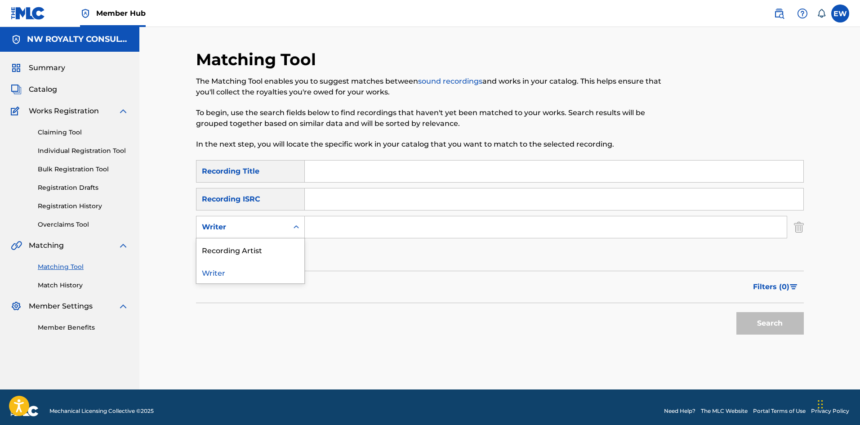
drag, startPoint x: 274, startPoint y: 231, endPoint x: 244, endPoint y: 238, distance: 30.6
click at [269, 229] on div "Writer" at bounding box center [242, 227] width 81 height 11
click at [228, 241] on div "Recording Artist" at bounding box center [251, 249] width 108 height 22
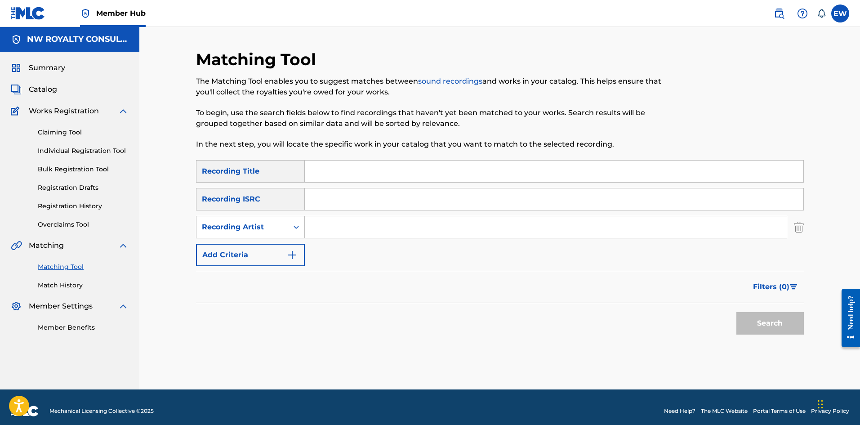
click at [316, 236] on input "Search Form" at bounding box center [546, 227] width 482 height 22
paste input "PROPA FADE"
type input "PROPA FADE"
drag, startPoint x: 428, startPoint y: 166, endPoint x: 413, endPoint y: 172, distance: 16.1
click at [427, 166] on input "Search Form" at bounding box center [554, 172] width 499 height 22
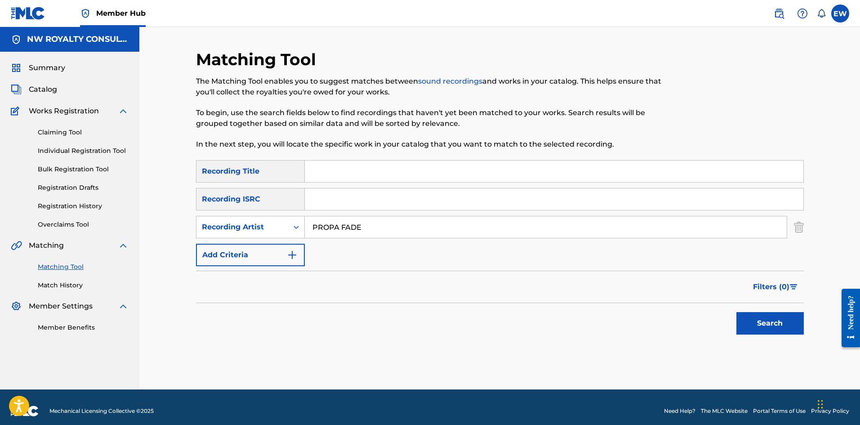
paste input "AMBITION"
type input "AMBITION"
click at [761, 322] on button "Search" at bounding box center [770, 323] width 67 height 22
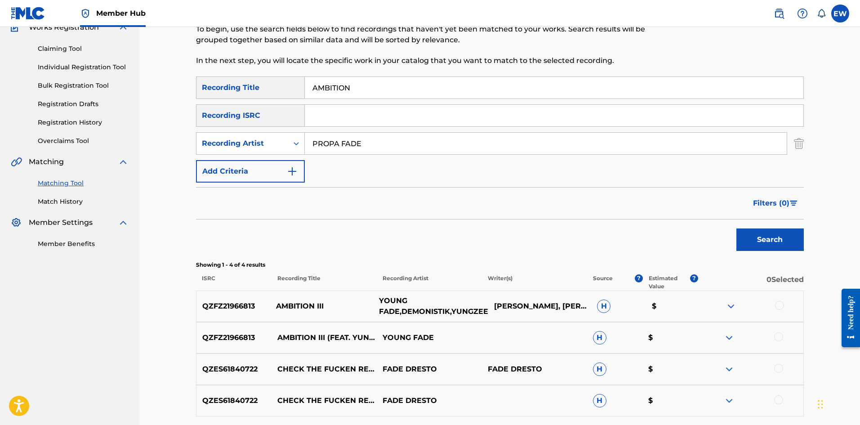
scroll to position [90, 0]
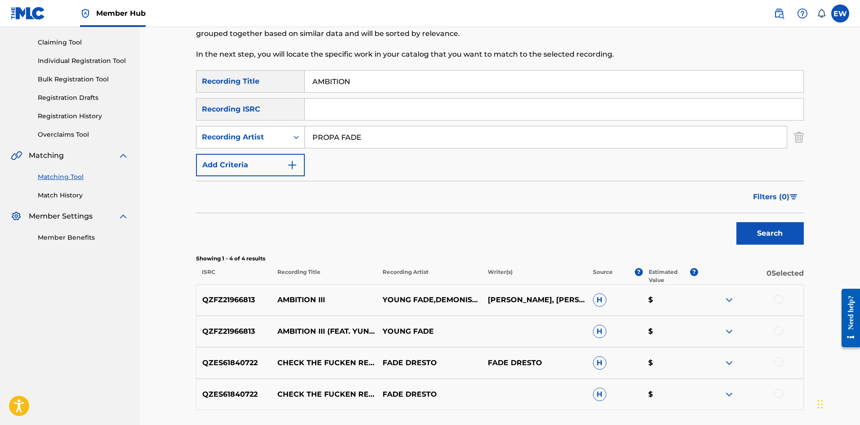
drag, startPoint x: 429, startPoint y: 138, endPoint x: 282, endPoint y: 132, distance: 147.6
click at [297, 136] on div "SearchWithCriteriae70c175e-91f1-4ae3-ad7c-d7fba3a029f0 Recording Artist PROPA F…" at bounding box center [500, 137] width 608 height 22
paste input "XYCLON"
drag, startPoint x: 396, startPoint y: 76, endPoint x: 245, endPoint y: 82, distance: 150.8
click at [246, 82] on div "SearchWithCriteriaf18d578d-6772-4e1b-bb59-a487cdd54c60 Recording Title AMBITION" at bounding box center [500, 81] width 608 height 22
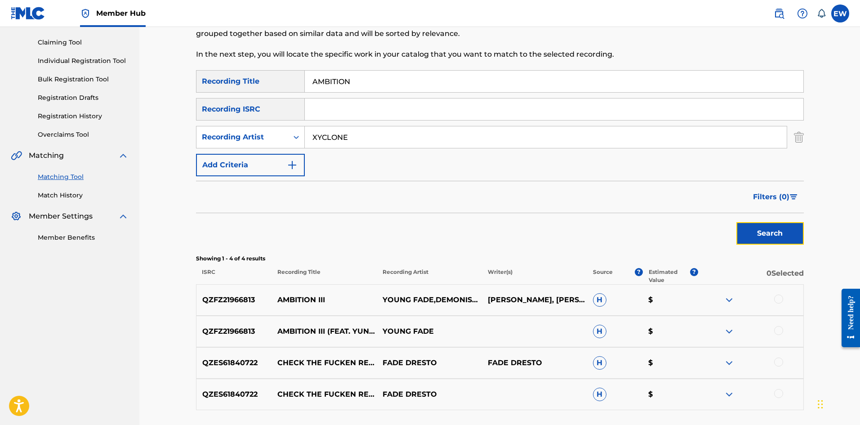
drag, startPoint x: 762, startPoint y: 223, endPoint x: 760, endPoint y: 217, distance: 7.1
click at [763, 223] on button "Search" at bounding box center [770, 233] width 67 height 22
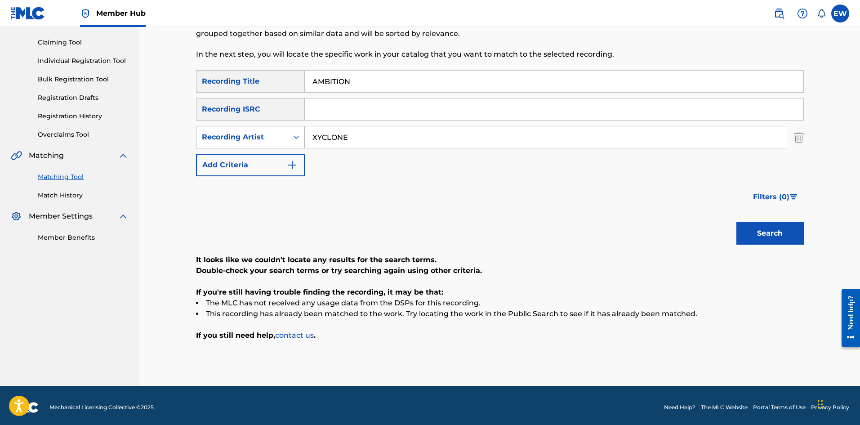
drag, startPoint x: 368, startPoint y: 126, endPoint x: 278, endPoint y: 132, distance: 89.6
click at [262, 131] on div "SearchWithCriteriae70c175e-91f1-4ae3-ad7c-d7fba3a029f0 Recording Artist XYCLONE" at bounding box center [500, 137] width 608 height 22
paste input "YAKSTA"
type input "YAKSTA"
drag, startPoint x: 414, startPoint y: 72, endPoint x: 259, endPoint y: 51, distance: 157.0
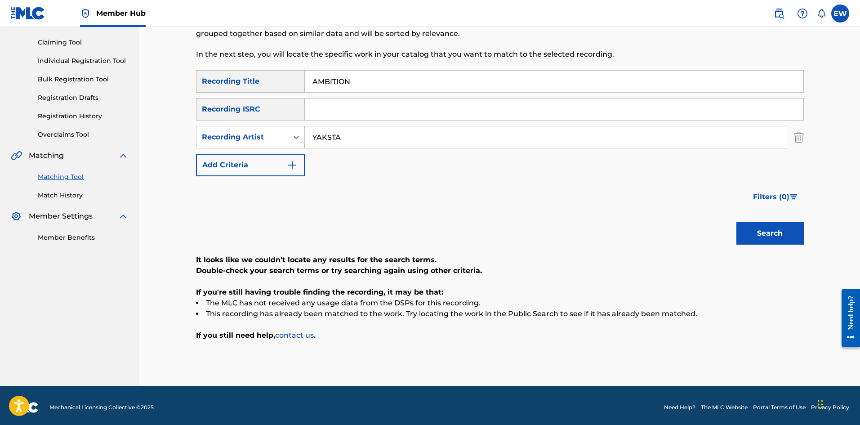
click at [302, 71] on div "SearchWithCriteriaf18d578d-6772-4e1b-bb59-a487cdd54c60 Recording Title AMBITION" at bounding box center [500, 81] width 608 height 22
click at [782, 232] on button "Search" at bounding box center [770, 233] width 67 height 22
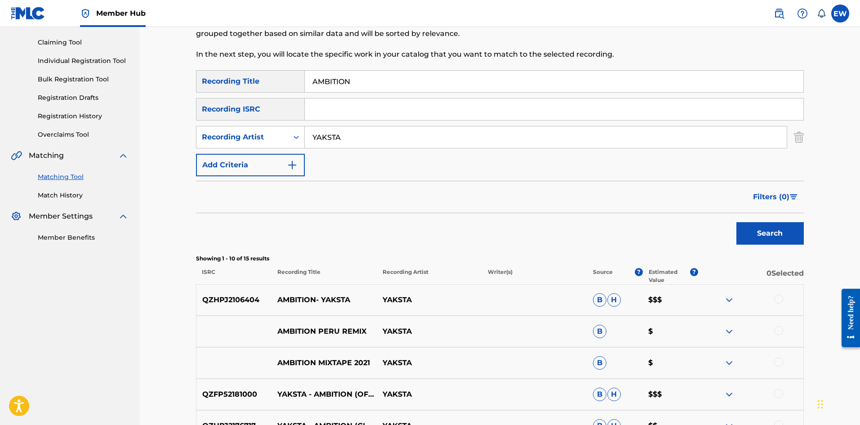
click at [779, 295] on div at bounding box center [778, 299] width 9 height 9
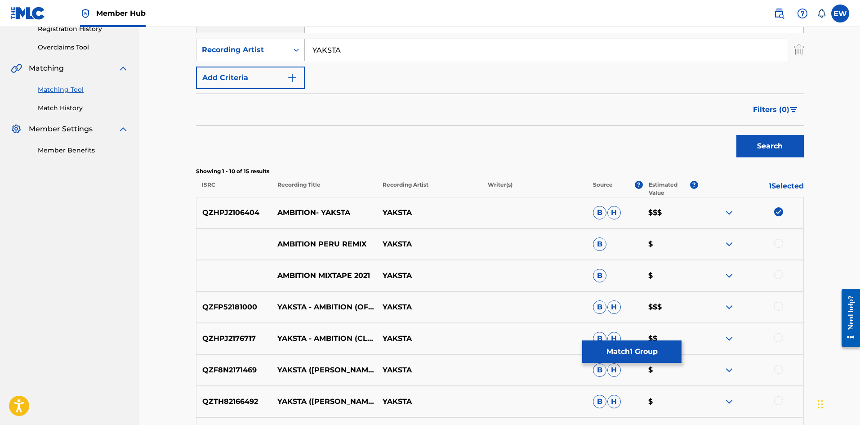
scroll to position [180, 0]
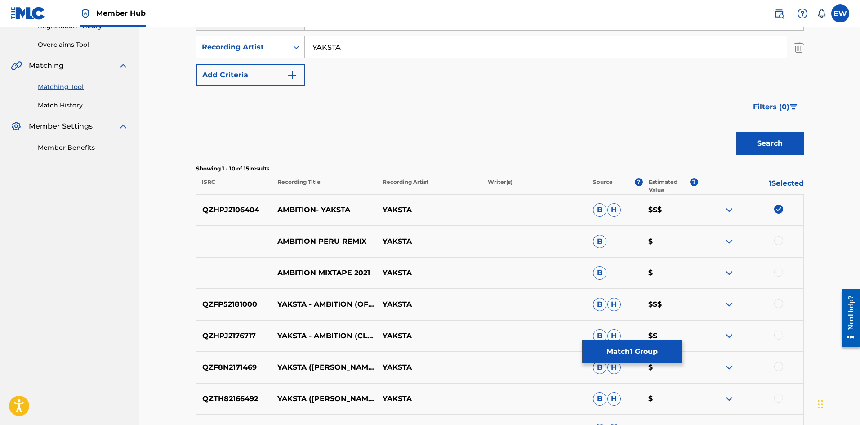
drag, startPoint x: 781, startPoint y: 242, endPoint x: 771, endPoint y: 259, distance: 19.4
click at [778, 244] on div at bounding box center [778, 240] width 9 height 9
click at [779, 272] on div at bounding box center [778, 272] width 9 height 9
click at [777, 305] on div at bounding box center [778, 303] width 9 height 9
click at [777, 335] on div at bounding box center [778, 335] width 9 height 9
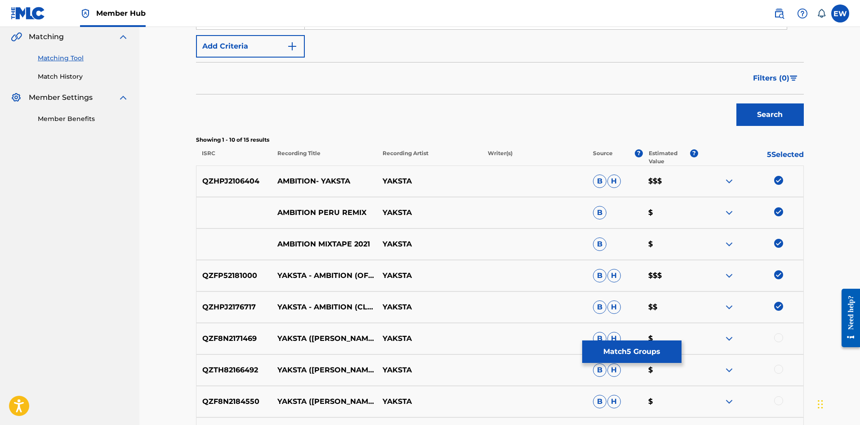
scroll to position [225, 0]
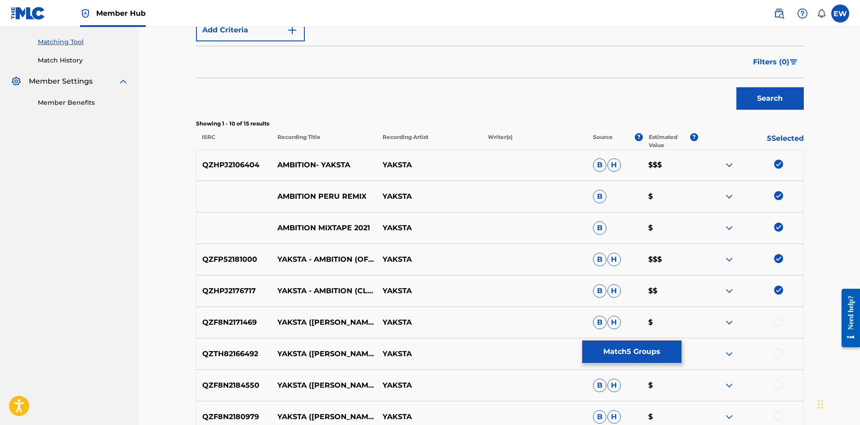
click at [777, 320] on div at bounding box center [778, 321] width 9 height 9
click at [774, 353] on div at bounding box center [750, 353] width 105 height 11
click at [775, 353] on div at bounding box center [778, 352] width 9 height 9
click at [770, 351] on div at bounding box center [750, 353] width 105 height 11
click at [780, 325] on img at bounding box center [778, 321] width 9 height 9
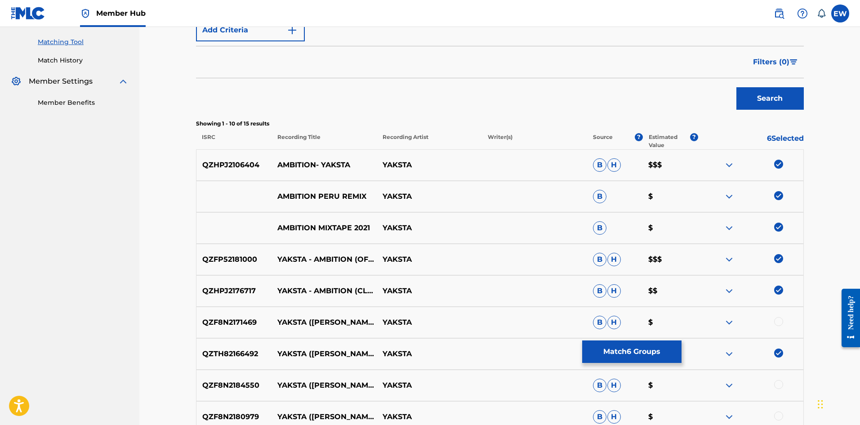
click at [782, 355] on img at bounding box center [778, 352] width 9 height 9
click at [632, 347] on button "Match 5 Groups" at bounding box center [631, 351] width 99 height 22
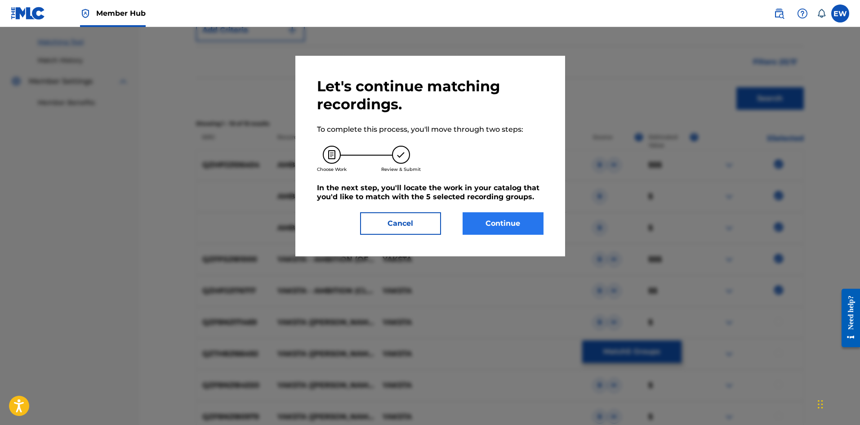
drag, startPoint x: 491, startPoint y: 211, endPoint x: 491, endPoint y: 226, distance: 15.3
click at [491, 212] on div "Let's continue matching recordings. To complete this process, you'll move throu…" at bounding box center [430, 155] width 227 height 157
click at [493, 234] on button "Continue" at bounding box center [503, 223] width 81 height 22
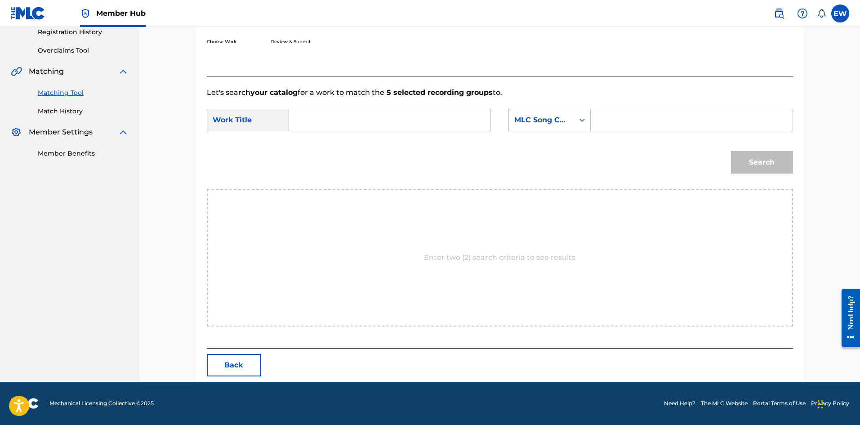
scroll to position [174, 0]
click at [382, 123] on input "Search Form" at bounding box center [390, 120] width 186 height 22
paste input "AMBITION"
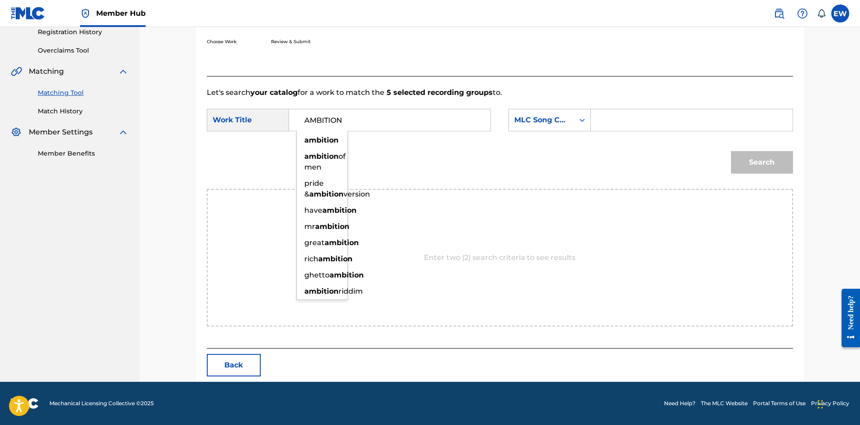
type input "AMBITION"
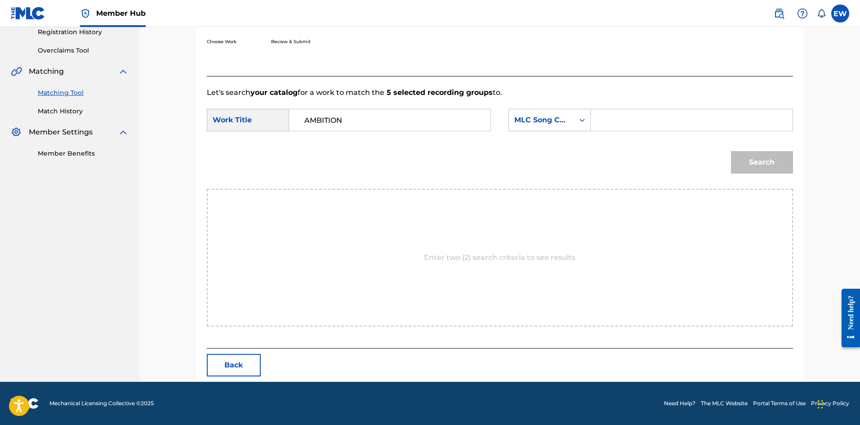
drag, startPoint x: 638, startPoint y: 113, endPoint x: 629, endPoint y: 107, distance: 11.3
click at [633, 110] on input "Search Form" at bounding box center [692, 120] width 186 height 22
paste input "AB3NS7"
type input "AB3NS7"
click at [760, 170] on button "Search" at bounding box center [762, 162] width 62 height 22
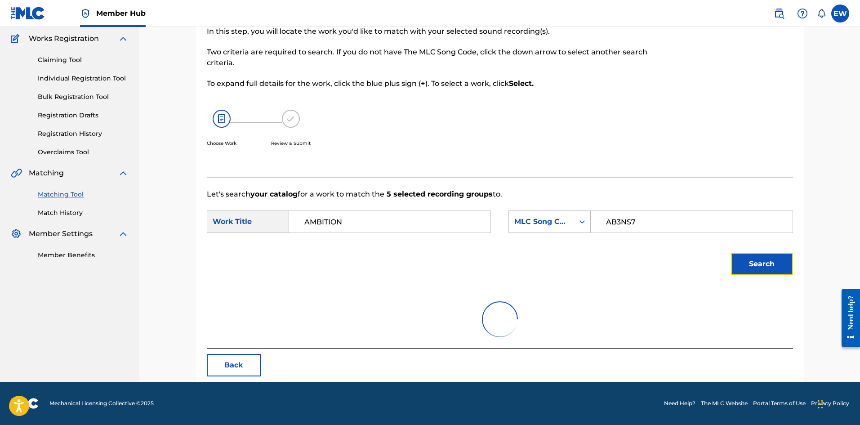
scroll to position [147, 0]
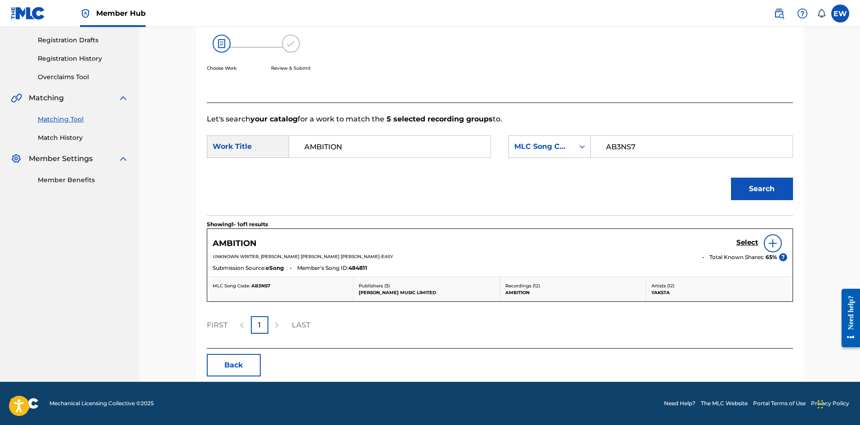
click at [750, 237] on div "Select" at bounding box center [762, 243] width 51 height 18
click at [743, 245] on h5 "Select" at bounding box center [748, 242] width 22 height 9
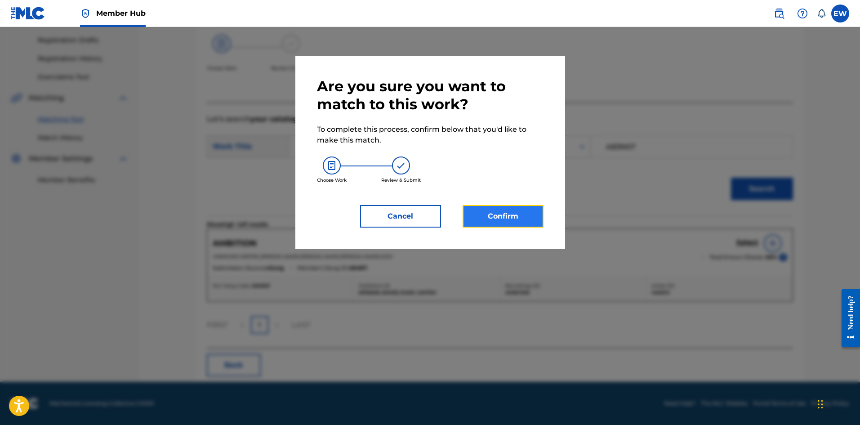
click at [508, 213] on button "Confirm" at bounding box center [503, 216] width 81 height 22
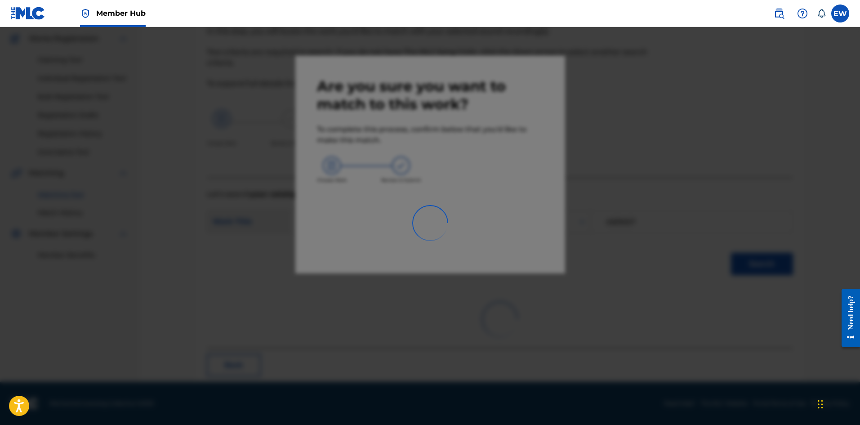
scroll to position [22, 0]
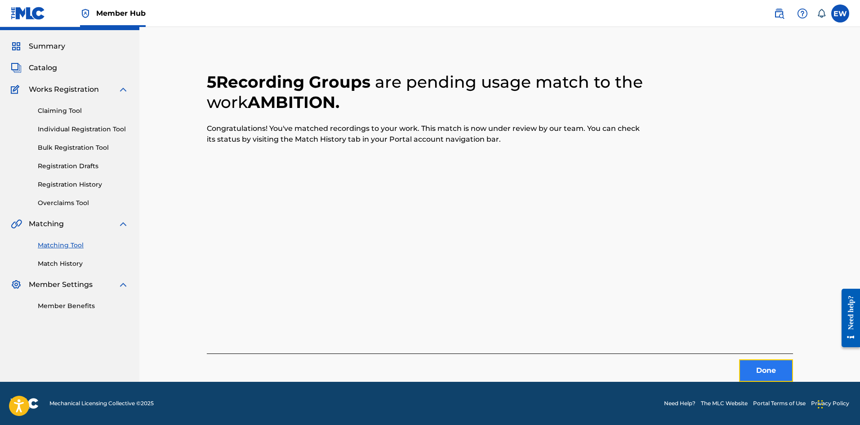
click at [746, 364] on button "Done" at bounding box center [766, 370] width 54 height 22
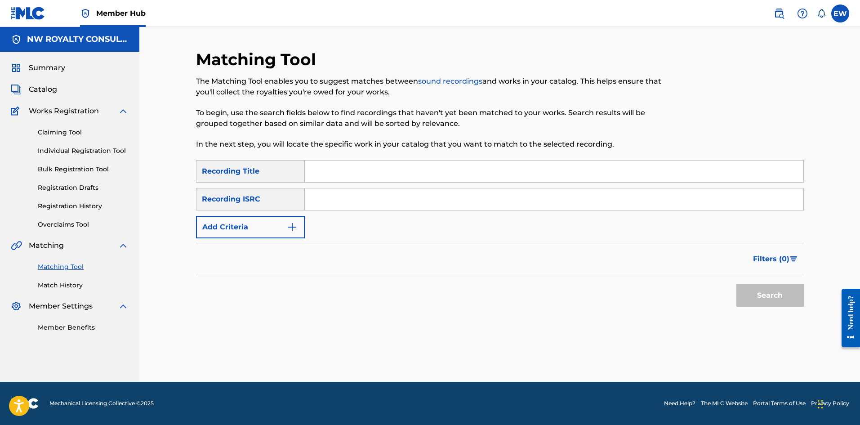
scroll to position [0, 0]
click at [295, 232] on img "Search Form" at bounding box center [292, 227] width 11 height 11
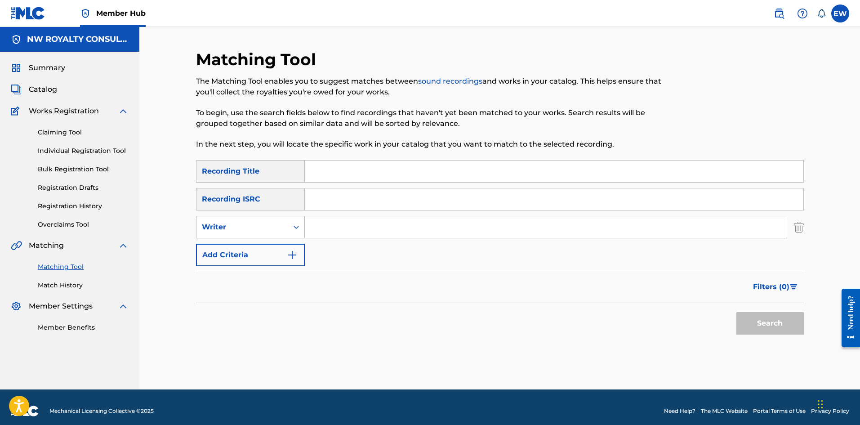
click at [290, 229] on div "Search Form" at bounding box center [296, 227] width 16 height 16
click at [287, 241] on div "Recording Artist" at bounding box center [251, 249] width 108 height 22
click at [327, 229] on input "Search Form" at bounding box center [546, 227] width 482 height 22
paste input "ZIGMA"
type input "ZIGMA"
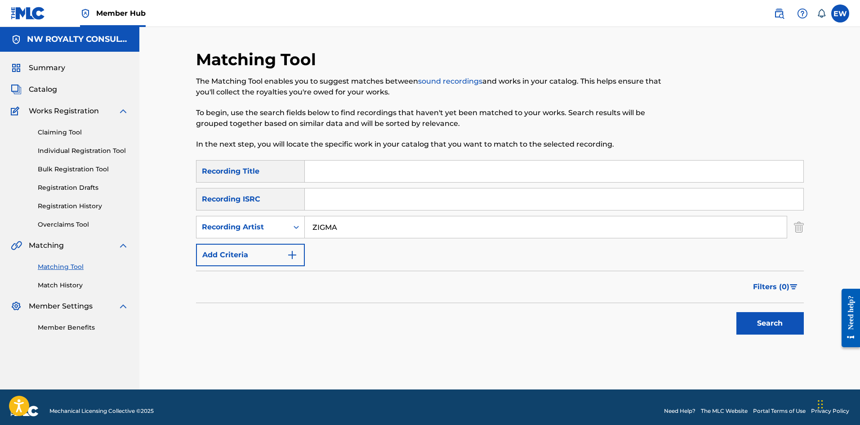
drag, startPoint x: 309, startPoint y: 175, endPoint x: 290, endPoint y: 167, distance: 20.8
click at [298, 170] on div "SearchWithCriteriaf18d578d-6772-4e1b-bb59-a487cdd54c60 Recording Title" at bounding box center [500, 171] width 608 height 22
paste input "AMBITION"
type input "AMBITION"
click at [763, 327] on button "Search" at bounding box center [770, 323] width 67 height 22
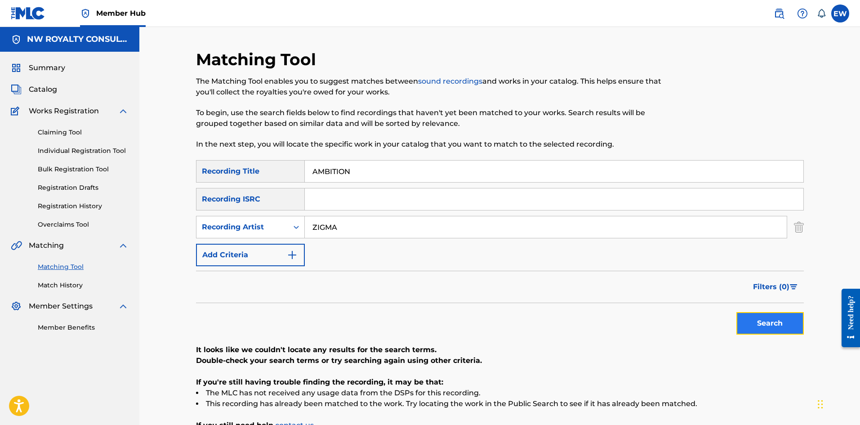
click at [773, 320] on button "Search" at bounding box center [770, 323] width 67 height 22
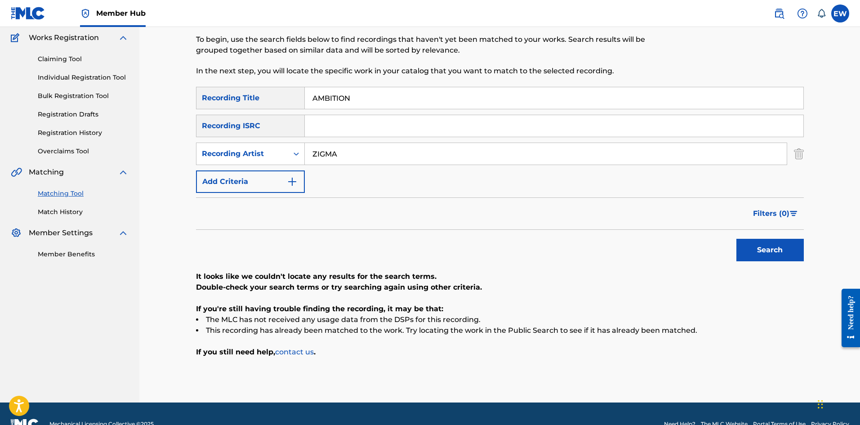
scroll to position [90, 0]
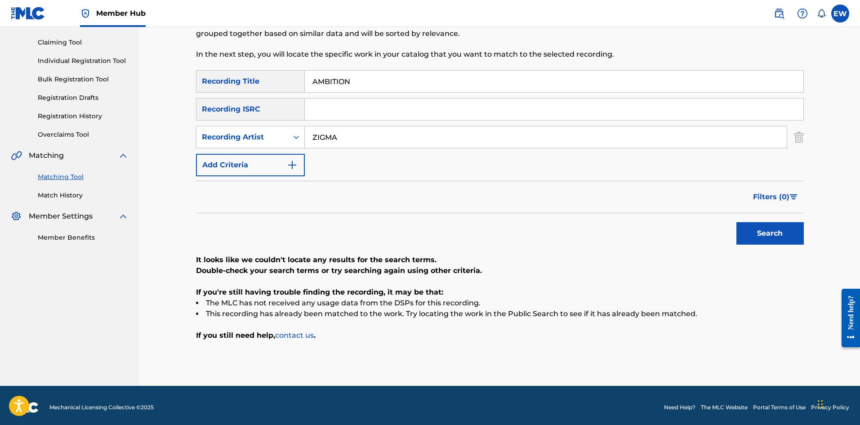
drag, startPoint x: 396, startPoint y: 133, endPoint x: 308, endPoint y: 131, distance: 88.2
click at [308, 136] on div "SearchWithCriteriaf18d578d-6772-4e1b-bb59-a487cdd54c60 Recording Title AMBITION…" at bounding box center [500, 123] width 608 height 106
drag, startPoint x: 350, startPoint y: 134, endPoint x: 291, endPoint y: 138, distance: 58.6
click at [291, 138] on div "SearchWithCriteria7295d362-e5ec-4ded-9014-237d55ec33ef Recording Artist ZIGMA" at bounding box center [500, 137] width 608 height 22
paste input "LAVISCH"
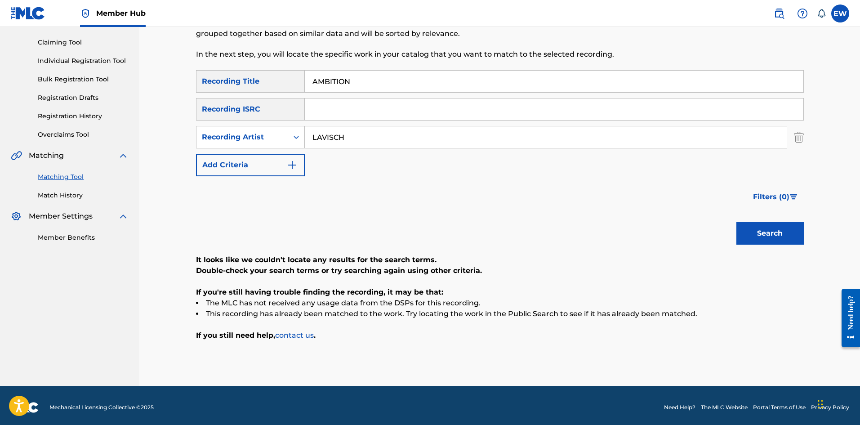
type input "LAVISCH"
drag, startPoint x: 407, startPoint y: 84, endPoint x: 298, endPoint y: 101, distance: 110.6
click at [299, 100] on div "SearchWithCriteriaf18d578d-6772-4e1b-bb59-a487cdd54c60 Recording Title AMBITION…" at bounding box center [500, 123] width 608 height 106
paste input "E"
type input "AMEN"
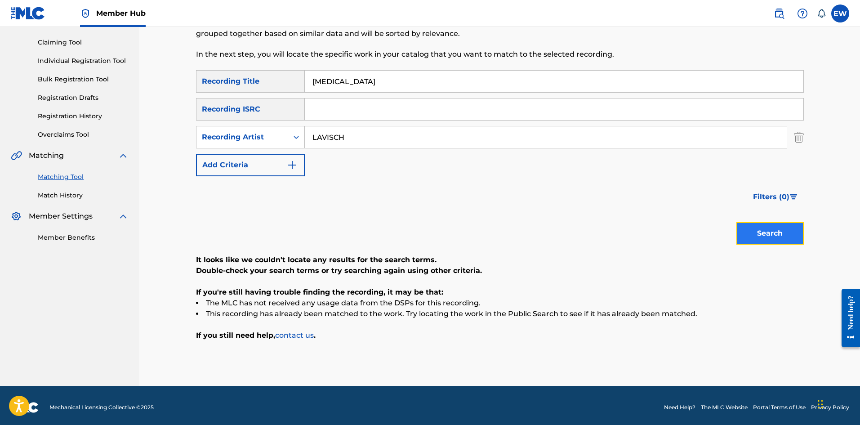
click at [786, 227] on button "Search" at bounding box center [770, 233] width 67 height 22
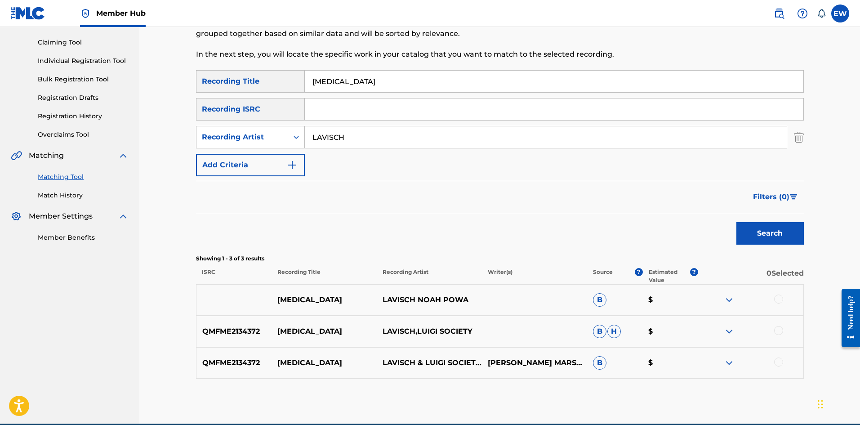
click at [780, 299] on div at bounding box center [778, 299] width 9 height 9
click at [775, 331] on div at bounding box center [778, 330] width 9 height 9
click at [776, 360] on div at bounding box center [778, 361] width 9 height 9
click at [642, 353] on button "Match 3 Groups" at bounding box center [631, 351] width 99 height 22
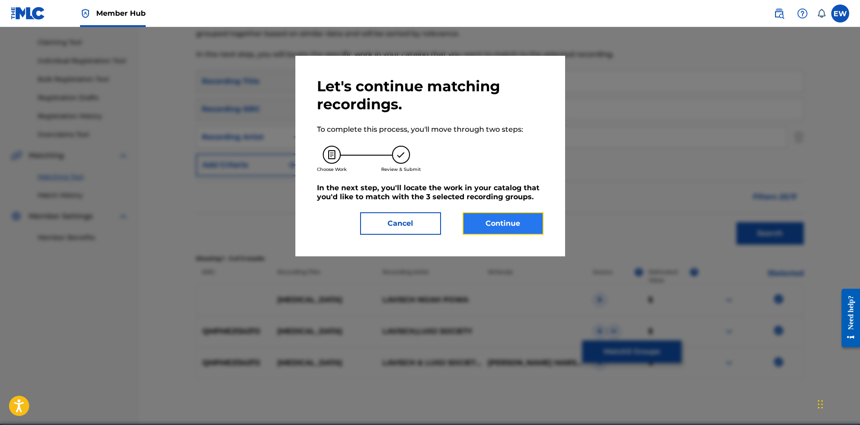
click at [526, 222] on button "Continue" at bounding box center [503, 223] width 81 height 22
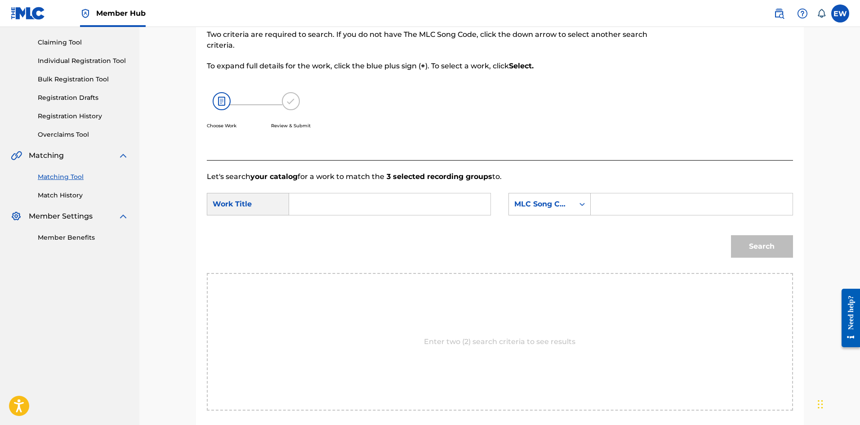
drag, startPoint x: 372, startPoint y: 202, endPoint x: 369, endPoint y: 212, distance: 10.0
click at [369, 204] on input "Search Form" at bounding box center [390, 204] width 186 height 22
paste input "AMEN"
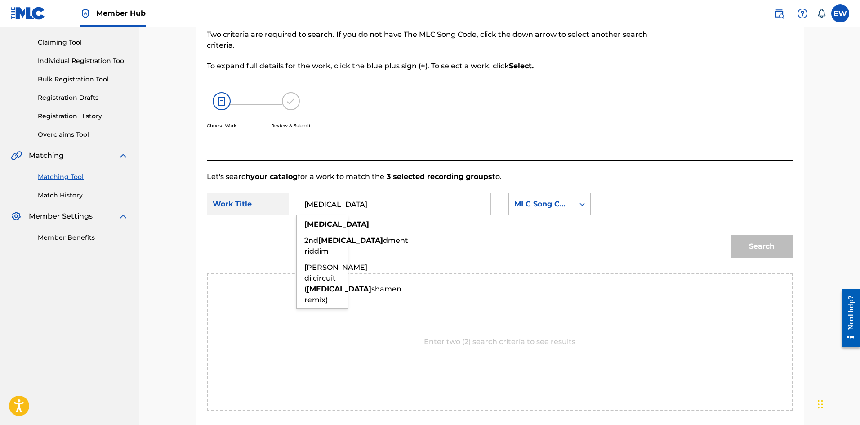
type input "AMEN"
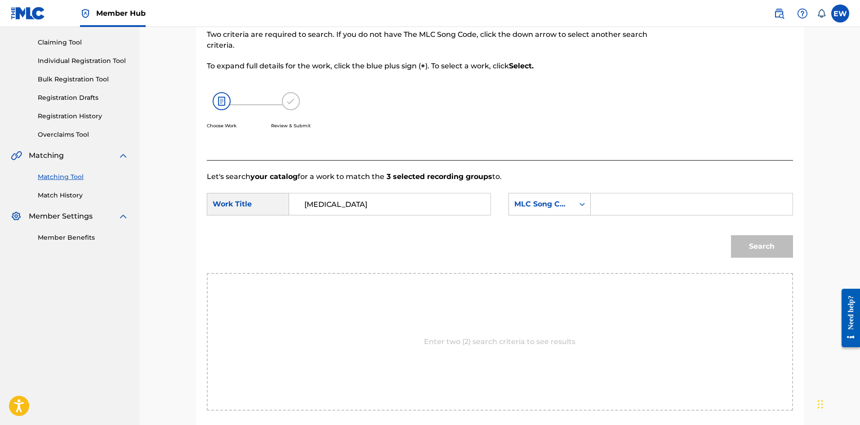
click at [620, 195] on input "Search Form" at bounding box center [692, 204] width 186 height 22
paste input "AC022A"
type input "AC022A"
click at [778, 249] on button "Search" at bounding box center [762, 246] width 62 height 22
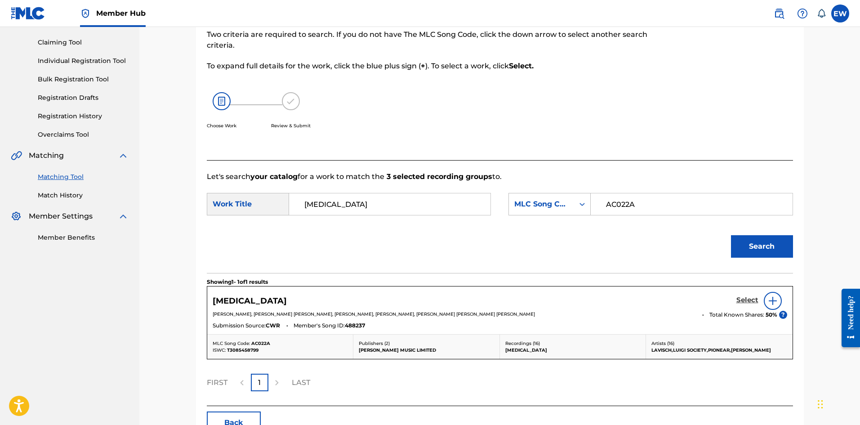
click at [747, 298] on h5 "Select" at bounding box center [748, 300] width 22 height 9
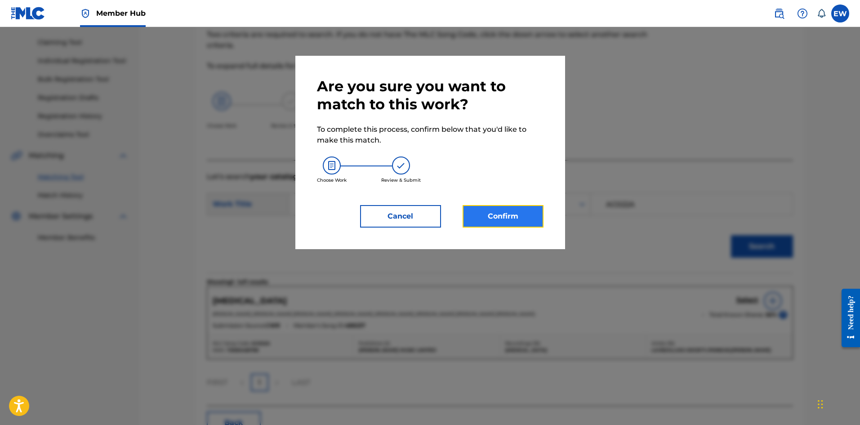
click at [513, 219] on button "Confirm" at bounding box center [503, 216] width 81 height 22
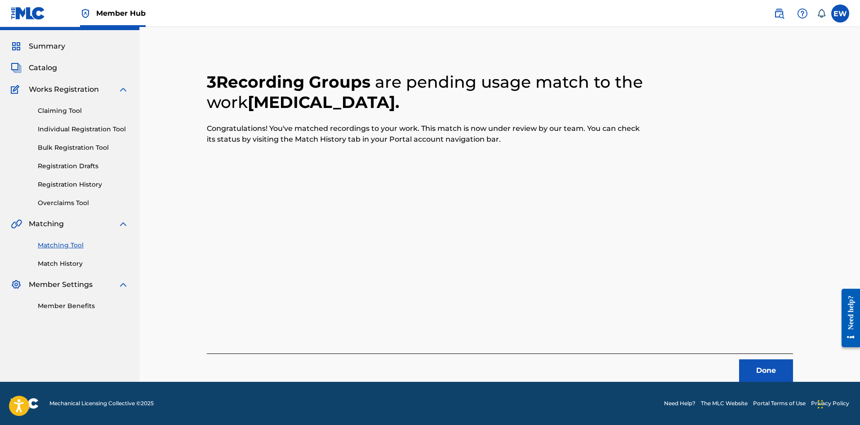
scroll to position [22, 0]
drag, startPoint x: 763, startPoint y: 366, endPoint x: 863, endPoint y: 377, distance: 100.4
click at [765, 366] on button "Done" at bounding box center [766, 370] width 54 height 22
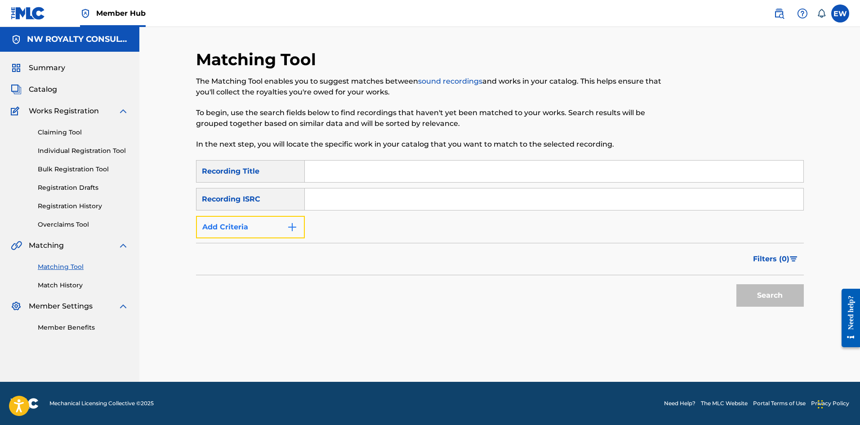
click at [220, 224] on button "Add Criteria" at bounding box center [250, 227] width 109 height 22
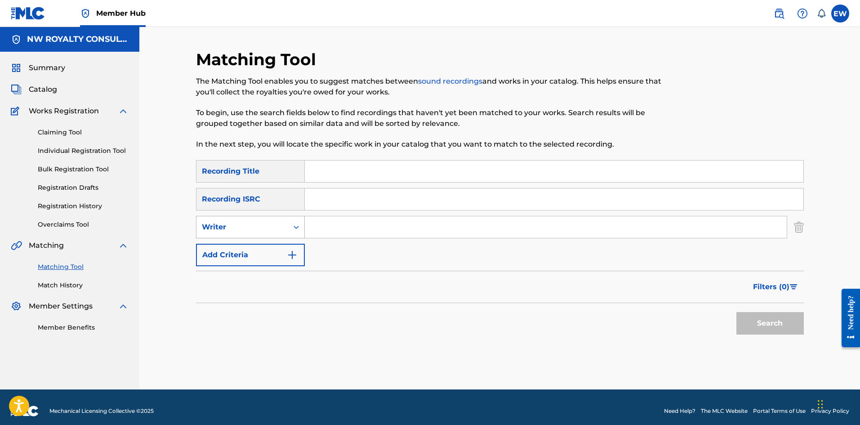
drag, startPoint x: 220, startPoint y: 223, endPoint x: 224, endPoint y: 226, distance: 4.8
click at [223, 223] on div "Writer" at bounding box center [242, 227] width 81 height 11
click at [236, 246] on div "Recording Artist" at bounding box center [251, 249] width 108 height 22
click at [334, 228] on input "Search Form" at bounding box center [546, 227] width 482 height 22
paste input "NESBETH"
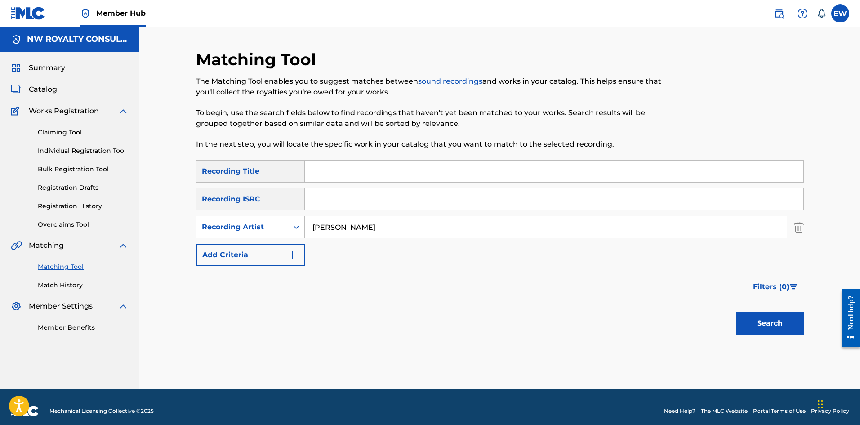
type input "NESBETH"
click at [335, 163] on input "Search Form" at bounding box center [554, 172] width 499 height 22
paste input "AMEN"
type input "AMEN"
click at [749, 321] on button "Search" at bounding box center [770, 323] width 67 height 22
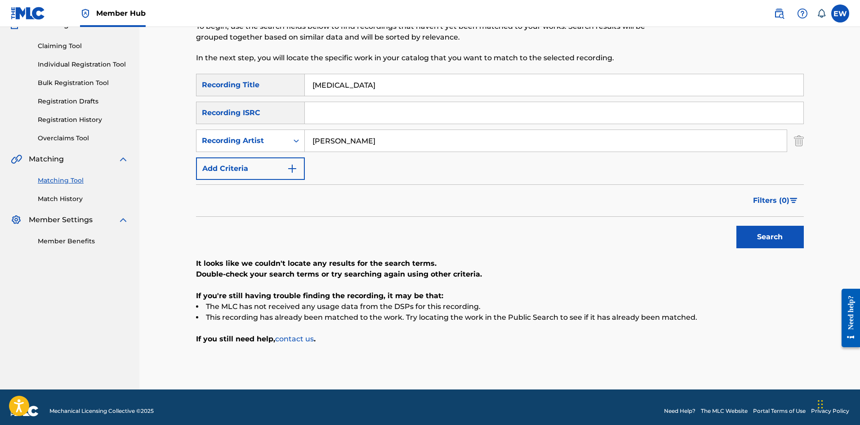
scroll to position [90, 0]
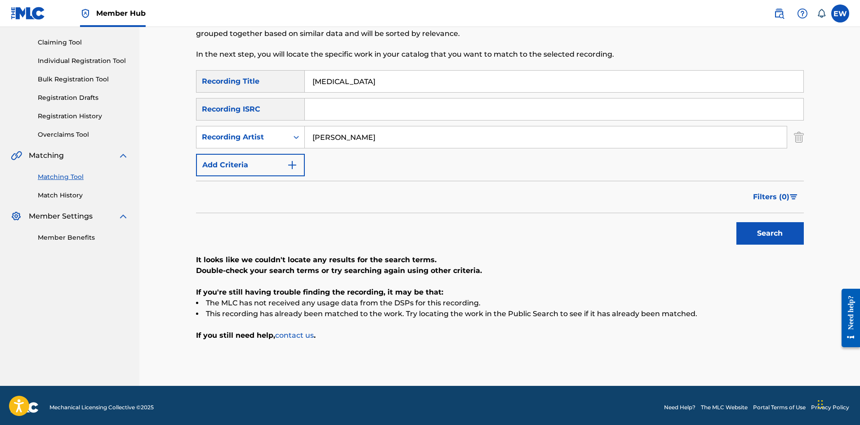
drag, startPoint x: 388, startPoint y: 136, endPoint x: 287, endPoint y: 125, distance: 101.3
click at [294, 125] on div "SearchWithCriteriaf18d578d-6772-4e1b-bb59-a487cdd54c60 Recording Title AMEN Sea…" at bounding box center [500, 123] width 608 height 106
paste input "BUSHMAN"
type input "BUSHMAN"
drag, startPoint x: 352, startPoint y: 80, endPoint x: 260, endPoint y: 76, distance: 91.8
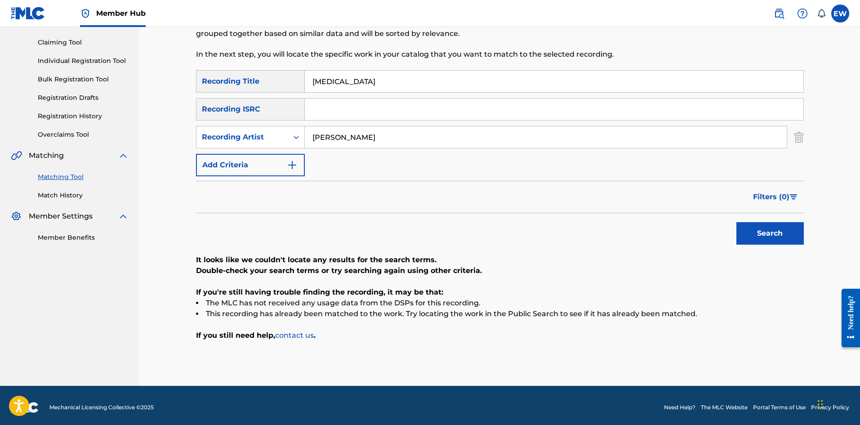
click at [260, 76] on div "SearchWithCriteriaf18d578d-6772-4e1b-bb59-a487cdd54c60 Recording Title AMEN" at bounding box center [500, 81] width 608 height 22
paste input "-MERRY MECCA"
type input "A-MERRY MECCA"
click at [747, 229] on button "Search" at bounding box center [770, 233] width 67 height 22
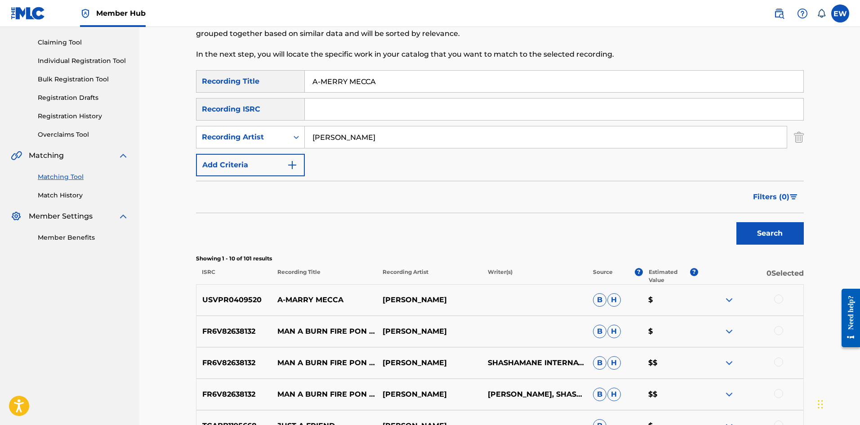
click at [777, 299] on div at bounding box center [778, 299] width 9 height 9
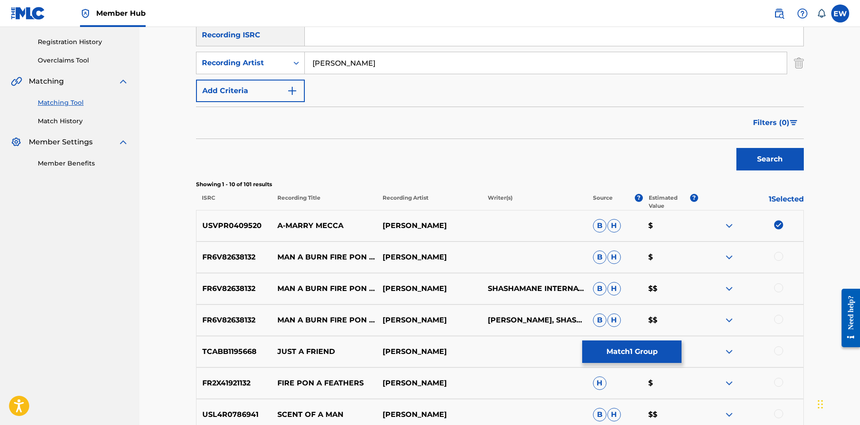
scroll to position [180, 0]
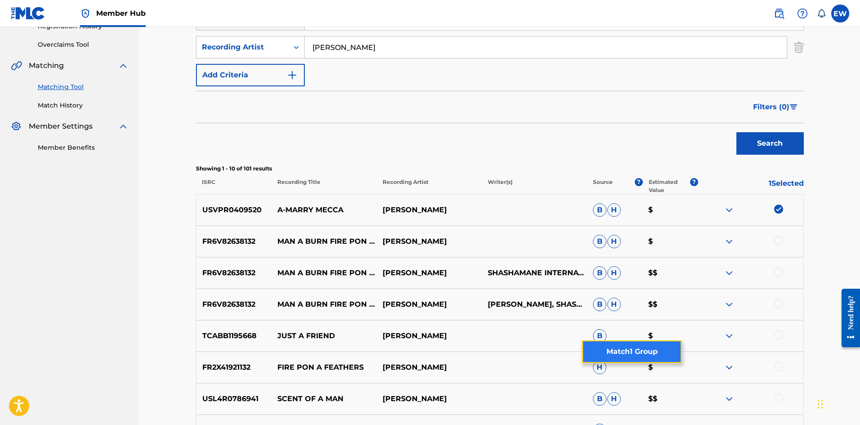
click at [649, 353] on button "Match 1 Group" at bounding box center [631, 351] width 99 height 22
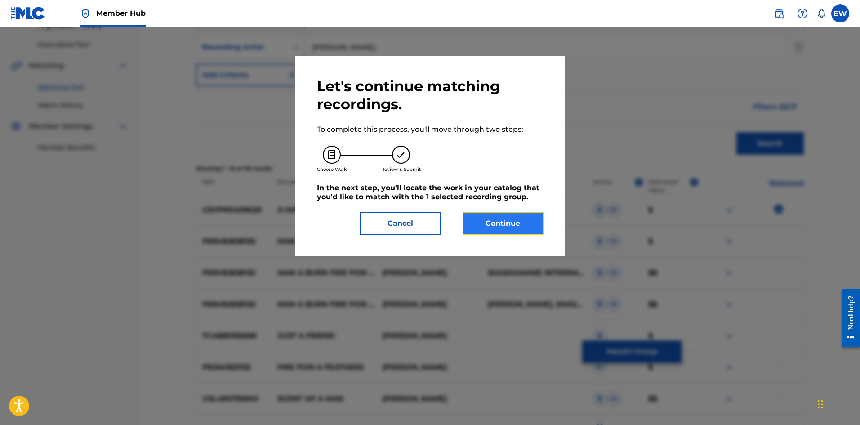
click at [468, 229] on button "Continue" at bounding box center [503, 223] width 81 height 22
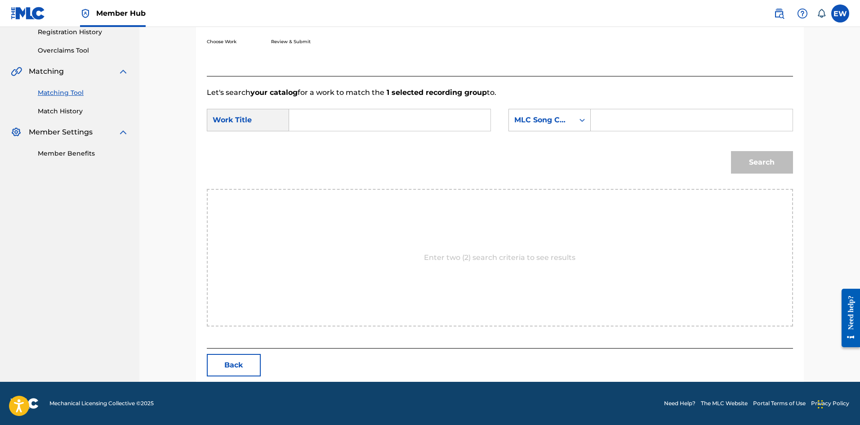
click at [393, 119] on input "Search Form" at bounding box center [390, 120] width 186 height 22
paste input "A-MERRY MECCA"
type input "A-MERRY MECCA"
click at [631, 105] on form "SearchWithCriteria75cf301a-e721-4533-a51b-285d60910493 Work Title A-MERRY MECCA…" at bounding box center [500, 143] width 586 height 91
click at [622, 114] on input "Search Form" at bounding box center [692, 120] width 186 height 22
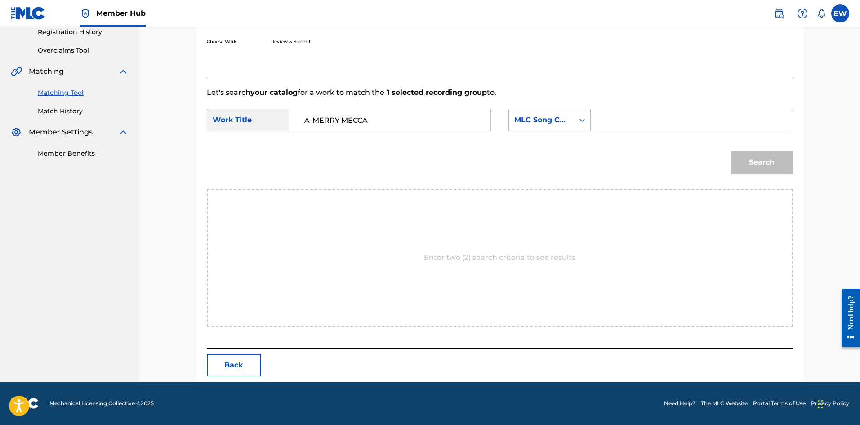
paste input "AVE6TV"
type input "AVE6TV"
click at [808, 172] on div "Match Usage - Select Work In this step, you will locate the work you'd like to …" at bounding box center [500, 128] width 630 height 506
click at [770, 168] on button "Search" at bounding box center [762, 162] width 62 height 22
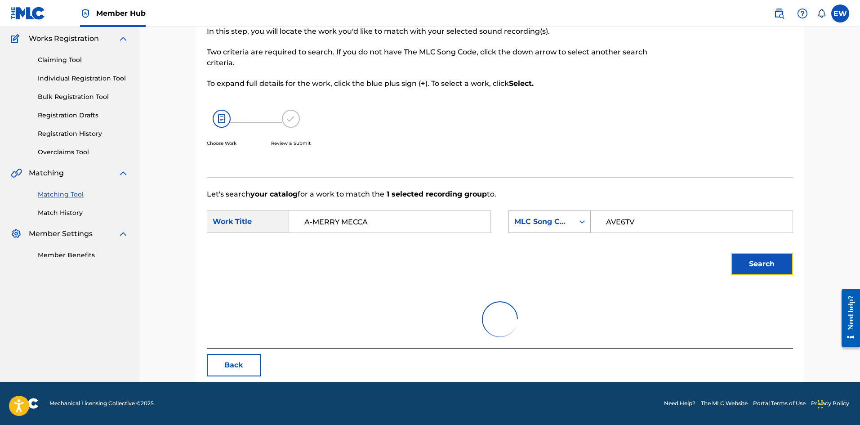
scroll to position [147, 0]
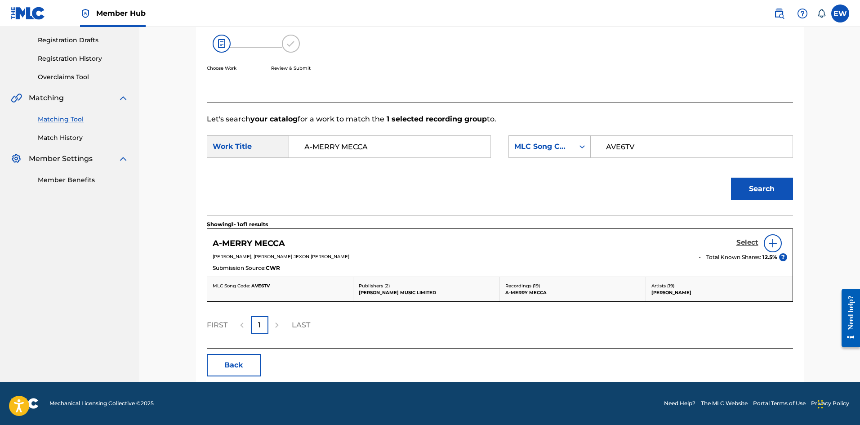
click at [750, 244] on h5 "Select" at bounding box center [748, 242] width 22 height 9
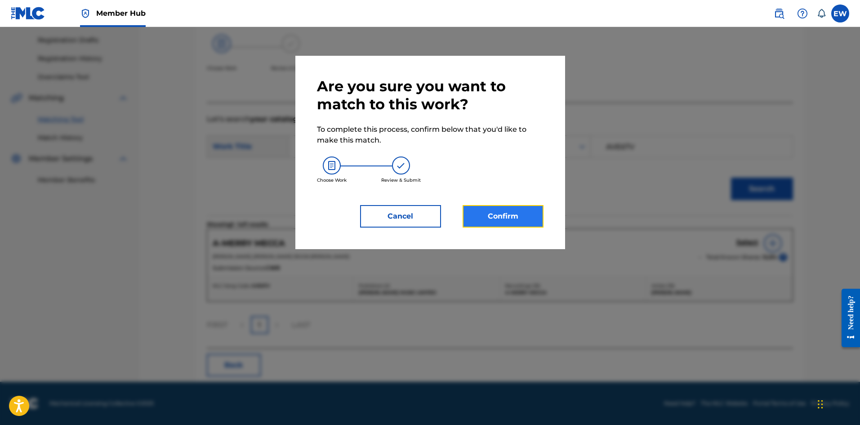
click at [502, 215] on button "Confirm" at bounding box center [503, 216] width 81 height 22
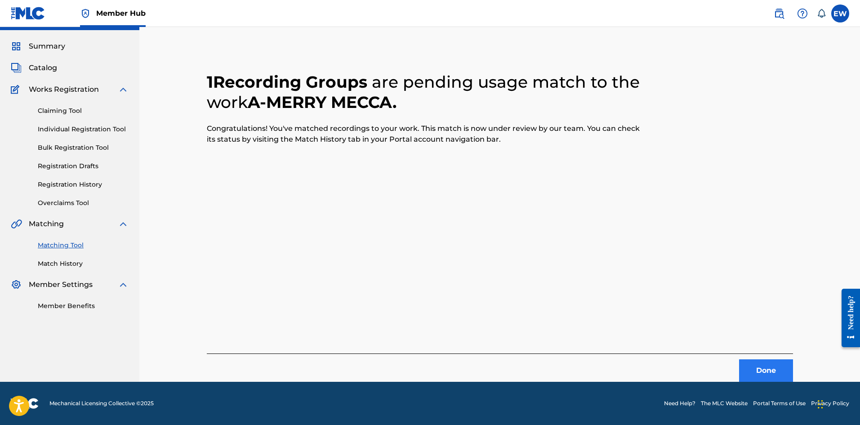
scroll to position [22, 0]
click at [771, 366] on button "Done" at bounding box center [766, 370] width 54 height 22
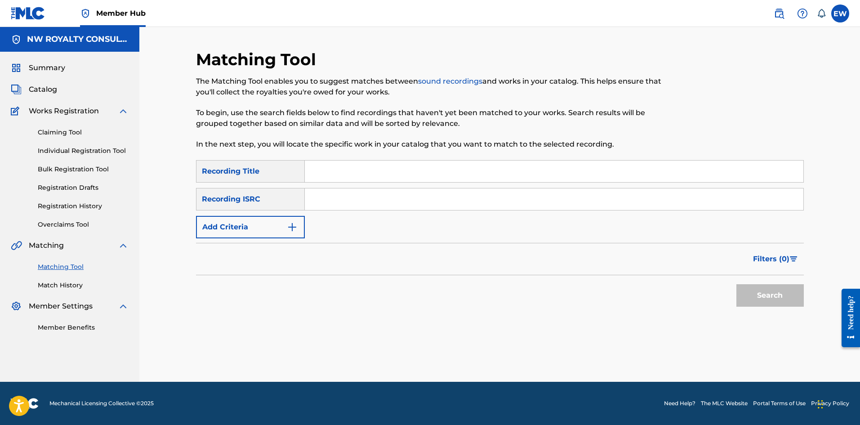
scroll to position [0, 0]
click at [241, 224] on button "Add Criteria" at bounding box center [250, 227] width 109 height 22
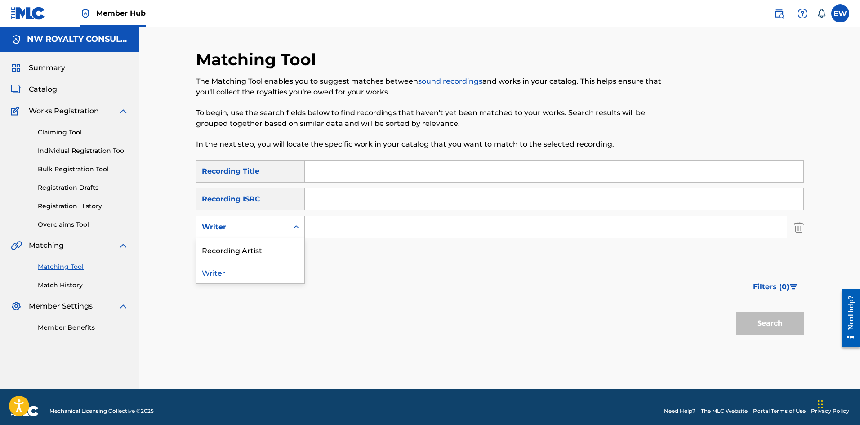
click at [241, 224] on div "Writer" at bounding box center [242, 227] width 81 height 11
click at [254, 250] on div "Recording Artist" at bounding box center [251, 249] width 108 height 22
click at [346, 232] on input "Search Form" at bounding box center [546, 227] width 482 height 22
paste input "BRITNEY SPEARS"
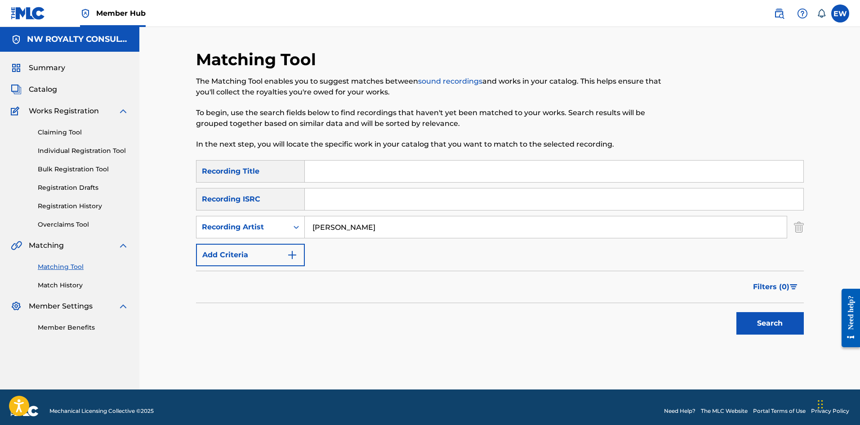
type input "BRITNEY SPEARS"
click at [413, 171] on input "Search Form" at bounding box center [554, 172] width 499 height 22
paste input "AMNESIA"
type input "AMNESIA"
click at [753, 310] on div "Search" at bounding box center [768, 321] width 72 height 36
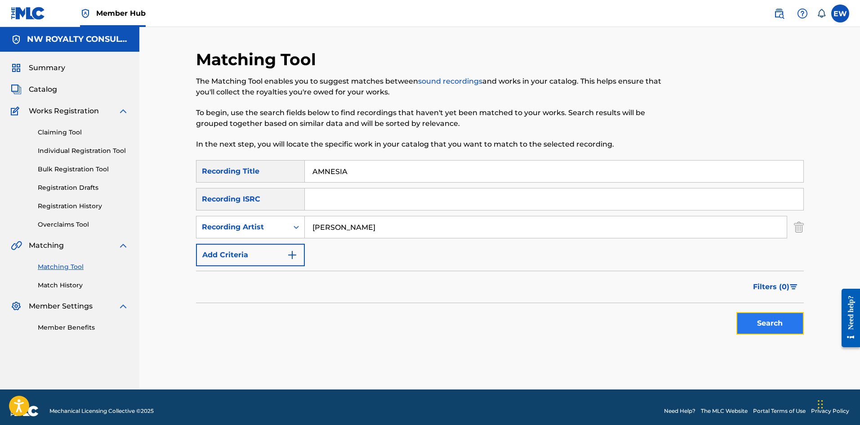
click at [747, 323] on button "Search" at bounding box center [770, 323] width 67 height 22
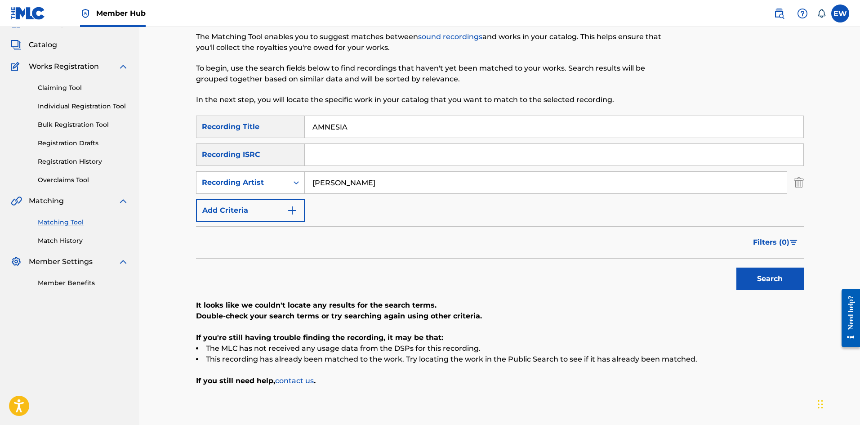
scroll to position [45, 0]
drag, startPoint x: 381, startPoint y: 174, endPoint x: 268, endPoint y: 168, distance: 113.0
click at [271, 168] on div "SearchWithCriteriaf18d578d-6772-4e1b-bb59-a487cdd54c60 Recording Title AMNESIA …" at bounding box center [500, 168] width 608 height 106
paste input "FREDDIE GIBB"
drag, startPoint x: 353, startPoint y: 130, endPoint x: 271, endPoint y: 120, distance: 82.0
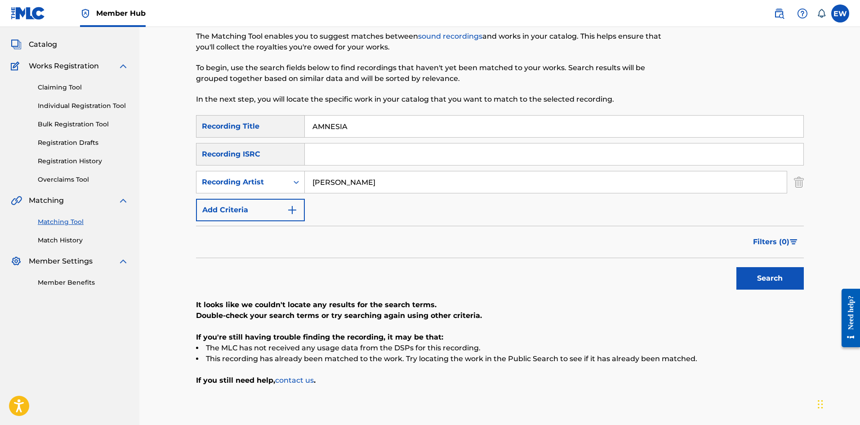
click at [274, 121] on div "SearchWithCriteriaf18d578d-6772-4e1b-bb59-a487cdd54c60 Recording Title AMNESIA" at bounding box center [500, 126] width 608 height 22
click at [790, 275] on button "Search" at bounding box center [770, 278] width 67 height 22
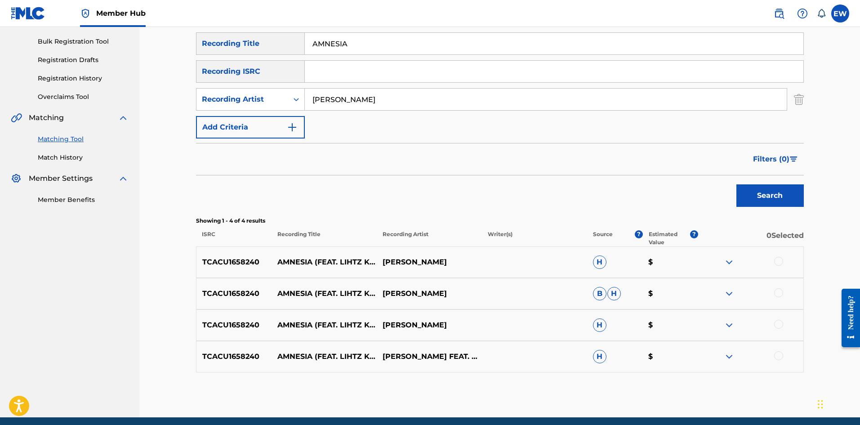
scroll to position [73, 0]
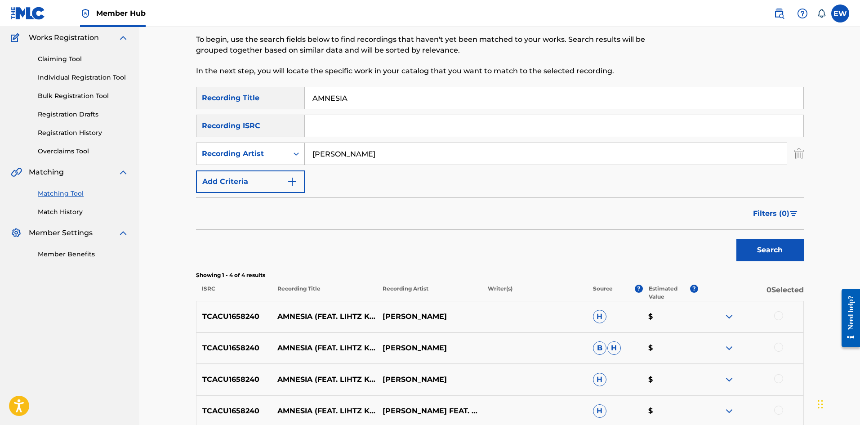
drag, startPoint x: 396, startPoint y: 152, endPoint x: 291, endPoint y: 157, distance: 105.3
click at [291, 157] on div "SearchWithCriteriac1162abe-1faf-4eb4-885f-bbf678d2f104 Recording Artist FREDDIE…" at bounding box center [500, 154] width 608 height 22
paste input "NALDO BENNY"
type input "NALDO BENNY"
drag, startPoint x: 407, startPoint y: 101, endPoint x: 225, endPoint y: 85, distance: 183.3
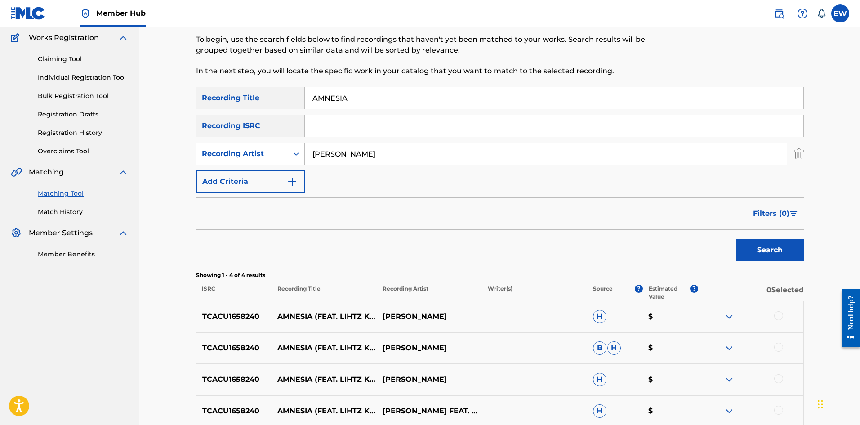
click at [225, 85] on div "Matching Tool The Matching Tool enables you to suggest matches between sound re…" at bounding box center [500, 224] width 608 height 496
paste input "OR DE CHOCOLATE"
type input "AMOR DE CHOCOLATE"
drag, startPoint x: 755, startPoint y: 264, endPoint x: 758, endPoint y: 253, distance: 10.7
click at [757, 258] on div "Search" at bounding box center [768, 248] width 72 height 36
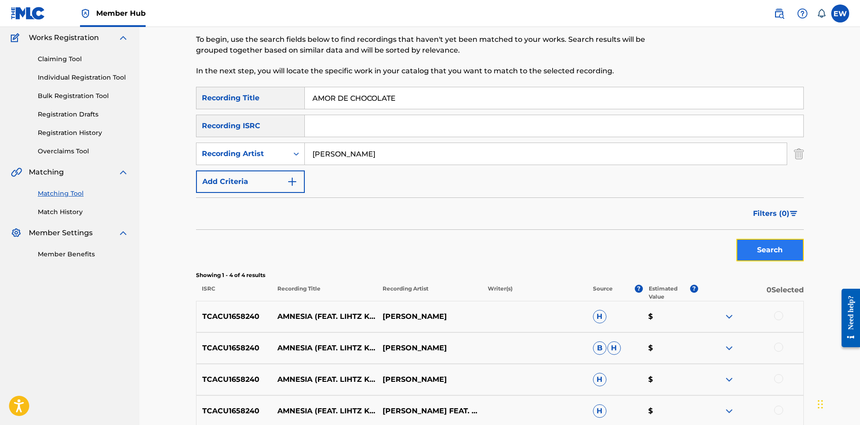
click at [758, 253] on button "Search" at bounding box center [770, 250] width 67 height 22
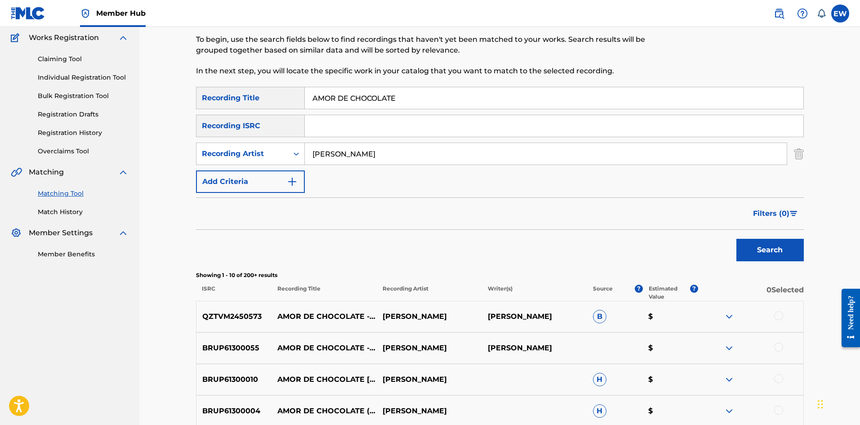
click at [778, 315] on div at bounding box center [778, 315] width 9 height 9
click at [780, 349] on div at bounding box center [778, 347] width 9 height 9
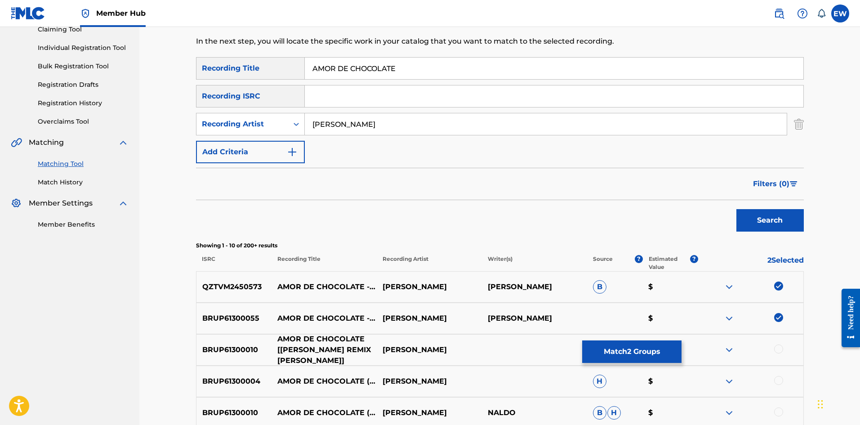
scroll to position [118, 0]
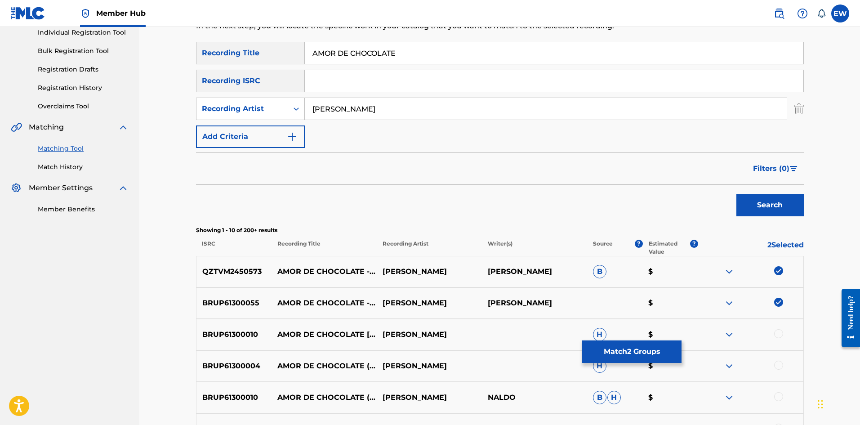
click at [782, 333] on div at bounding box center [778, 333] width 9 height 9
click at [778, 367] on div at bounding box center [778, 365] width 9 height 9
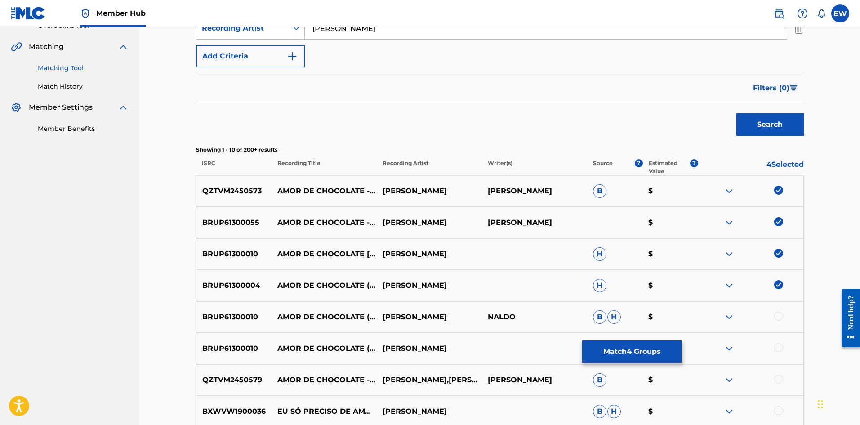
scroll to position [208, 0]
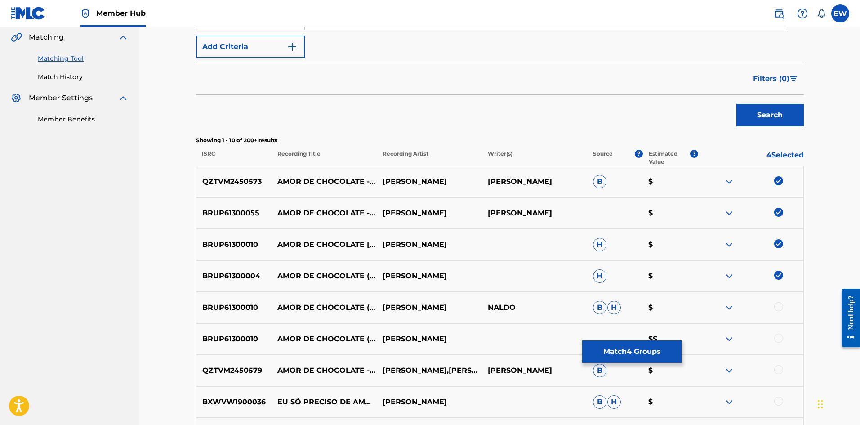
click at [778, 307] on div at bounding box center [778, 306] width 9 height 9
click at [776, 337] on div at bounding box center [778, 338] width 9 height 9
click at [777, 363] on div "QZTVM2450579 AMOR DE CHOCOLATE - DELUXE EDITION NALDO BENNY,FAT JOE NALDO BENNY…" at bounding box center [500, 370] width 608 height 31
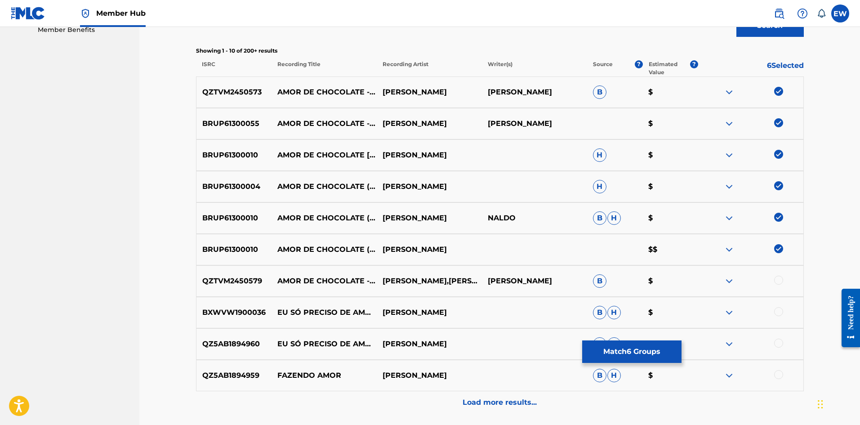
scroll to position [298, 0]
click at [773, 278] on div at bounding box center [750, 280] width 105 height 11
click at [780, 278] on div at bounding box center [778, 279] width 9 height 9
click at [644, 352] on button "Match 7 Groups" at bounding box center [631, 351] width 99 height 22
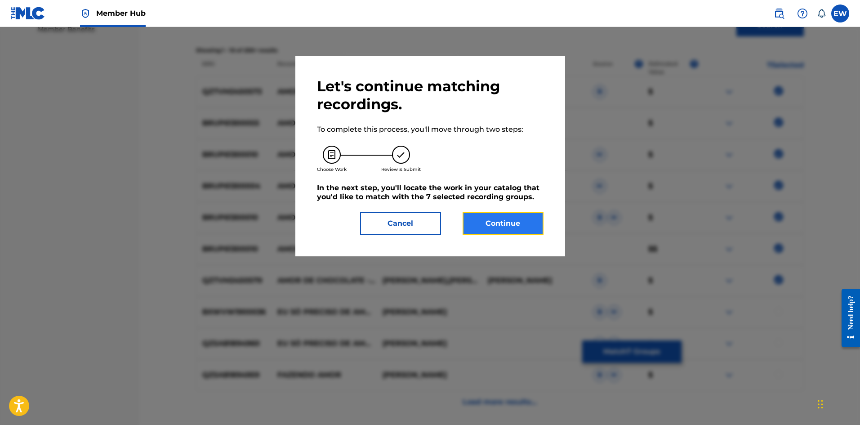
click at [491, 215] on button "Continue" at bounding box center [503, 223] width 81 height 22
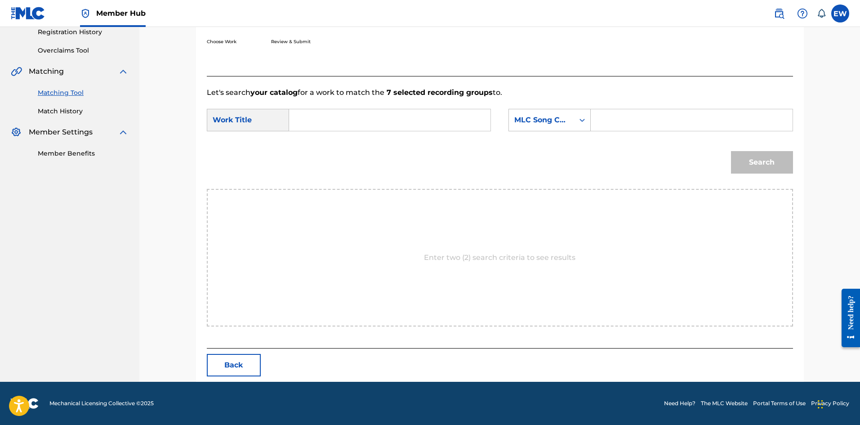
click at [414, 125] on input "Search Form" at bounding box center [390, 120] width 186 height 22
paste input "AMOR DE CHOCOLATE"
type input "AMOR DE CHOCOLATE"
click at [675, 122] on input "Search Form" at bounding box center [692, 120] width 186 height 22
paste input "A9792S"
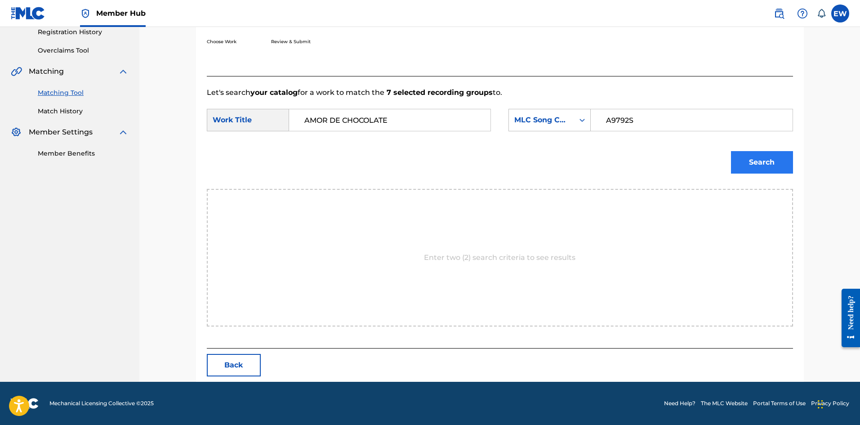
type input "A9792S"
click at [764, 167] on button "Search" at bounding box center [762, 162] width 62 height 22
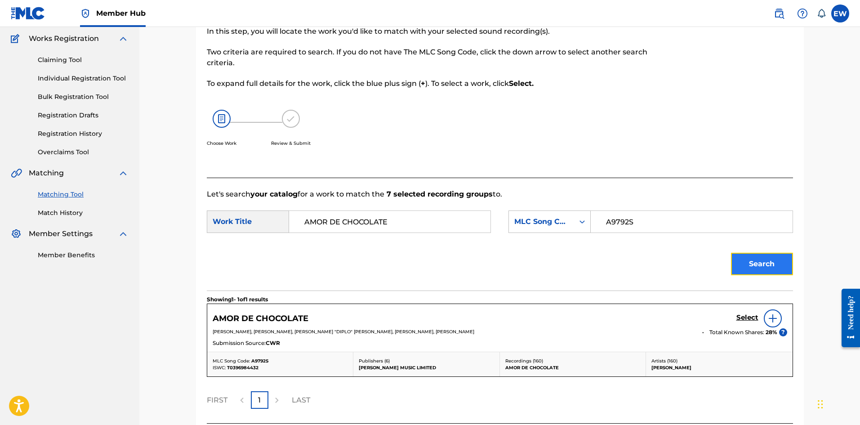
scroll to position [147, 0]
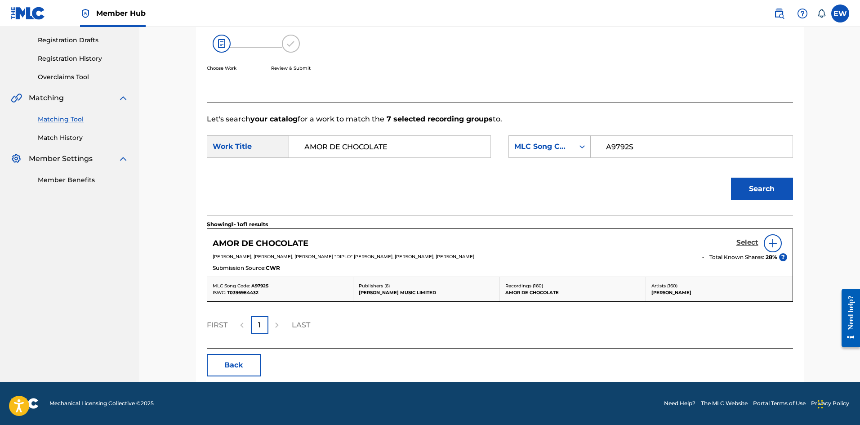
click at [745, 243] on h5 "Select" at bounding box center [748, 242] width 22 height 9
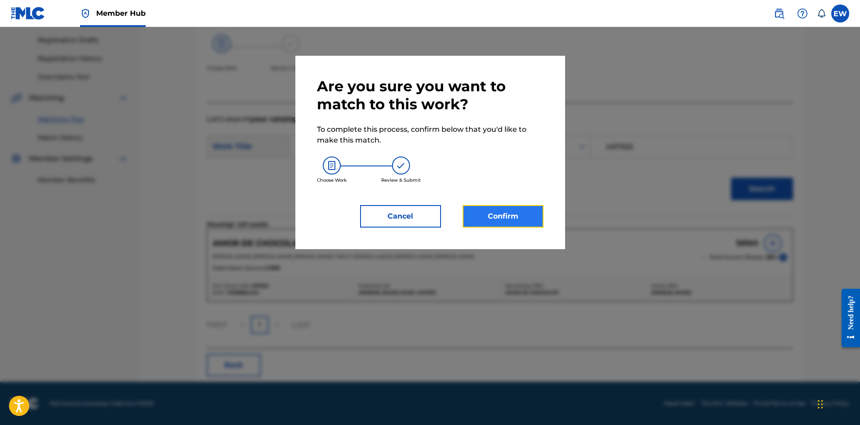
click at [531, 219] on button "Confirm" at bounding box center [503, 216] width 81 height 22
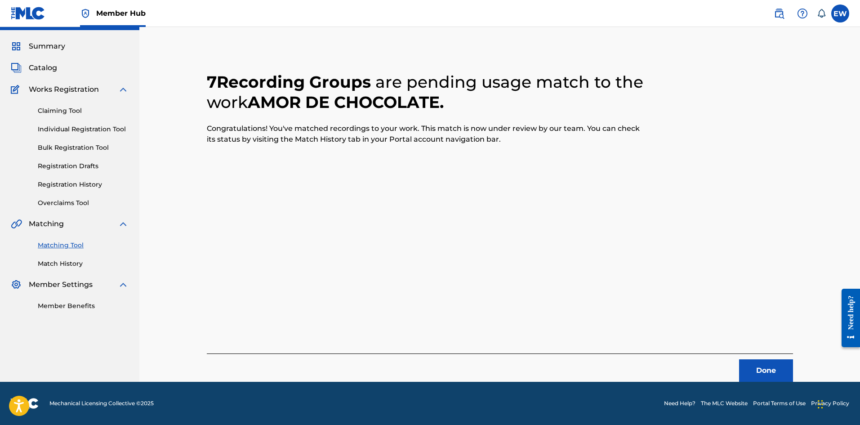
scroll to position [22, 0]
click at [777, 371] on button "Done" at bounding box center [766, 370] width 54 height 22
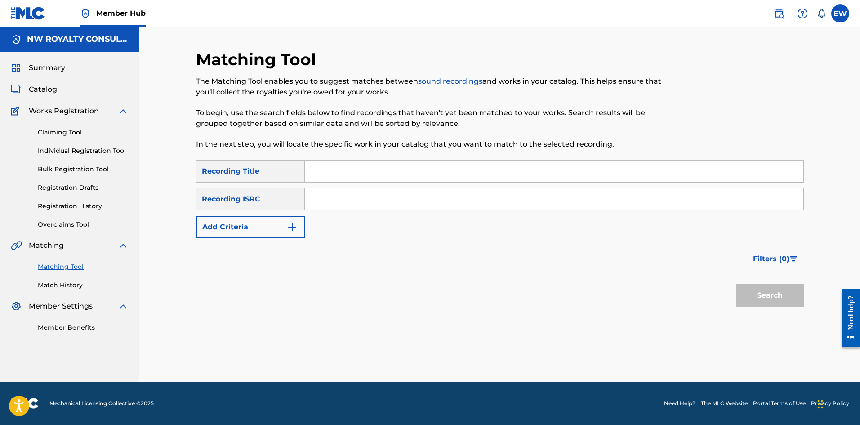
scroll to position [0, 0]
click at [261, 229] on button "Add Criteria" at bounding box center [250, 227] width 109 height 22
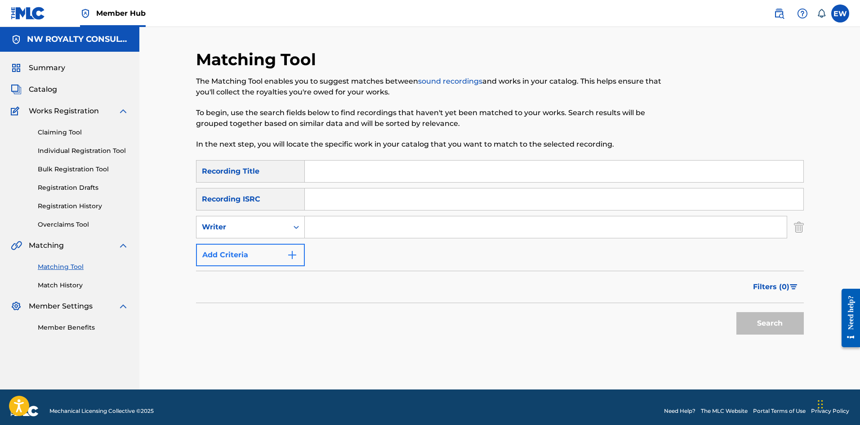
click at [260, 229] on div "Writer" at bounding box center [242, 227] width 81 height 11
drag, startPoint x: 248, startPoint y: 250, endPoint x: 281, endPoint y: 246, distance: 33.6
click at [249, 252] on div "Recording Artist" at bounding box center [251, 249] width 108 height 22
drag, startPoint x: 344, startPoint y: 229, endPoint x: 350, endPoint y: 227, distance: 6.0
click at [350, 227] on input "Search Form" at bounding box center [546, 227] width 482 height 22
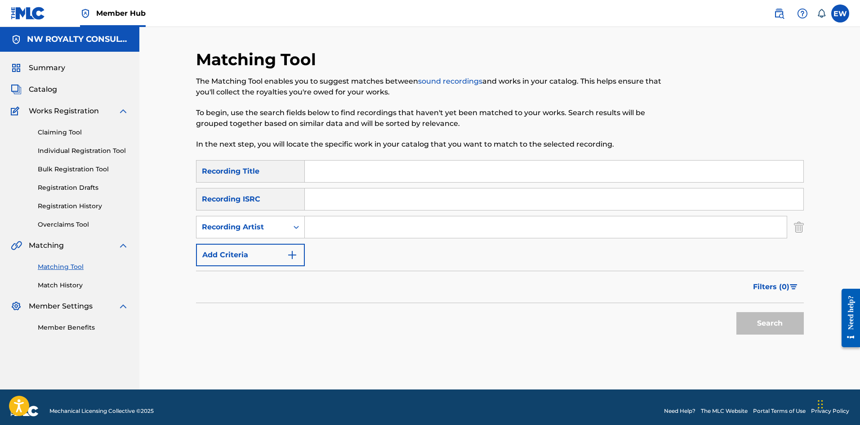
paste input "BRAVEBOY"
type input "BRAVEBOY"
click at [473, 170] on input "Search Form" at bounding box center [554, 172] width 499 height 22
paste input "ANCHOR"
type input "ANCHOR"
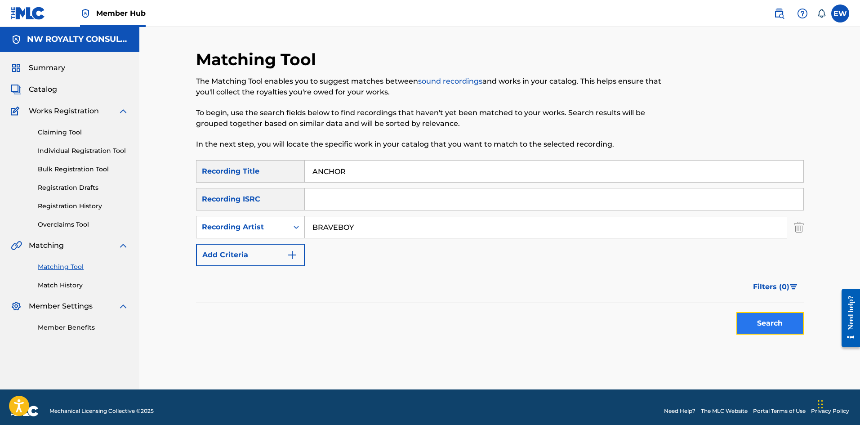
click at [762, 325] on button "Search" at bounding box center [770, 323] width 67 height 22
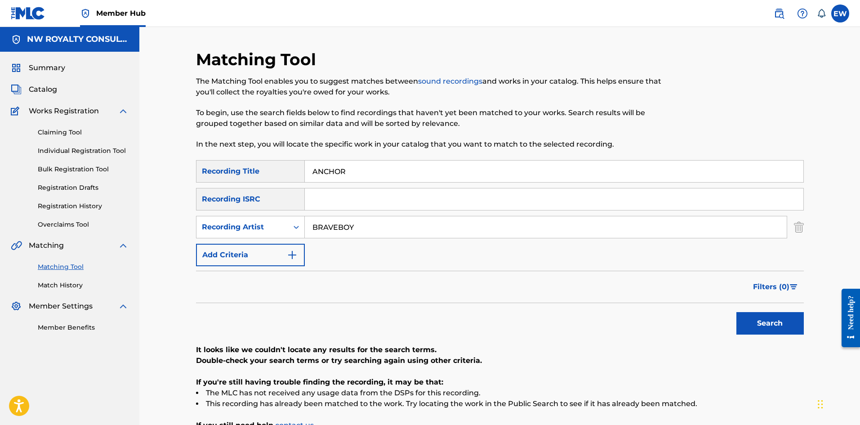
drag, startPoint x: 384, startPoint y: 224, endPoint x: 281, endPoint y: 213, distance: 103.6
click at [292, 219] on div "SearchWithCriteriac0b9b678-f74e-4f91-a56c-db9d37479438 Recording Artist BRAVEBOY" at bounding box center [500, 227] width 608 height 22
paste input "MIKEY GENERAL"
type input "MIKEY GENERAL"
drag, startPoint x: 368, startPoint y: 166, endPoint x: 277, endPoint y: 175, distance: 90.8
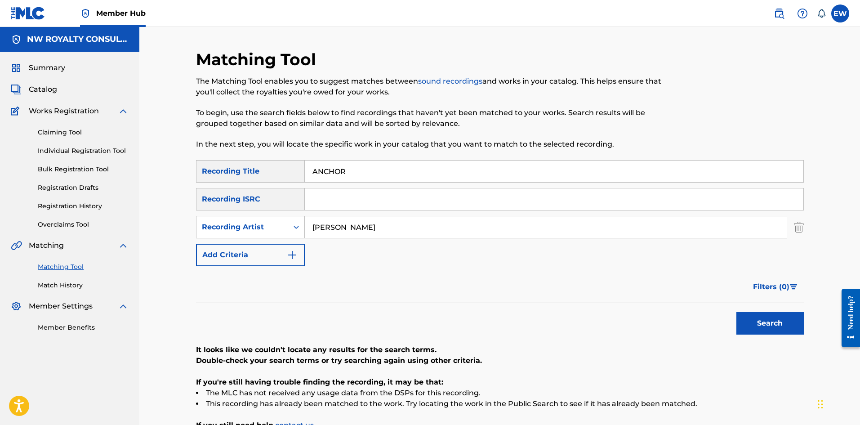
click at [281, 175] on div "SearchWithCriteriaf18d578d-6772-4e1b-bb59-a487cdd54c60 Recording Title ANCHOR" at bounding box center [500, 171] width 608 height 22
paste input "IENT ORDE"
type input "ANCIENT ORDER"
drag, startPoint x: 769, startPoint y: 313, endPoint x: 764, endPoint y: 307, distance: 7.7
click at [769, 313] on button "Search" at bounding box center [770, 323] width 67 height 22
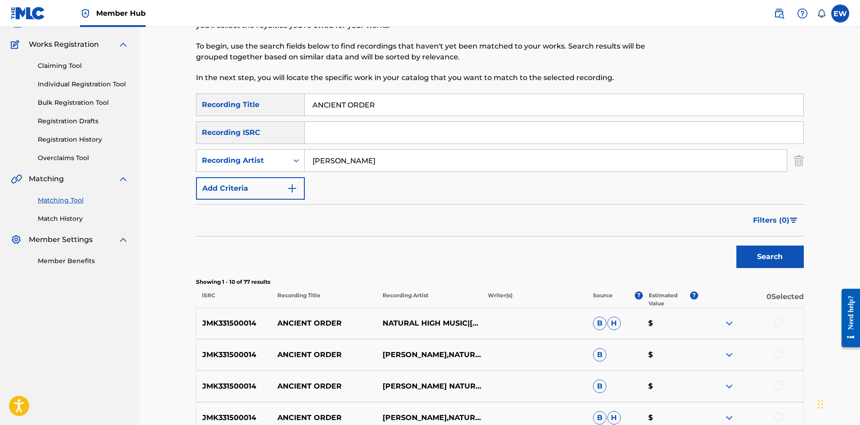
scroll to position [90, 0]
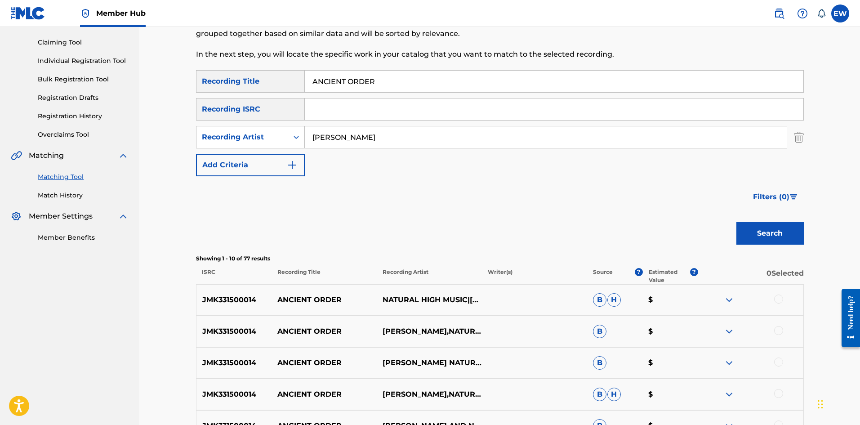
click at [781, 299] on div at bounding box center [778, 299] width 9 height 9
click at [776, 328] on div at bounding box center [778, 330] width 9 height 9
click at [776, 359] on div at bounding box center [778, 361] width 9 height 9
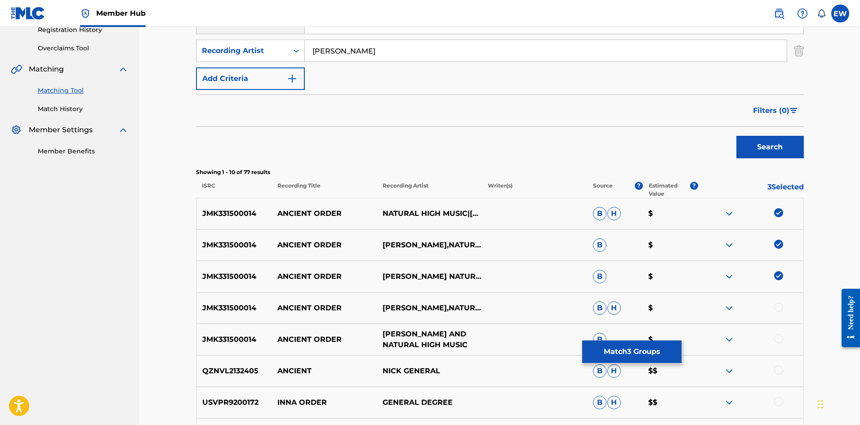
scroll to position [180, 0]
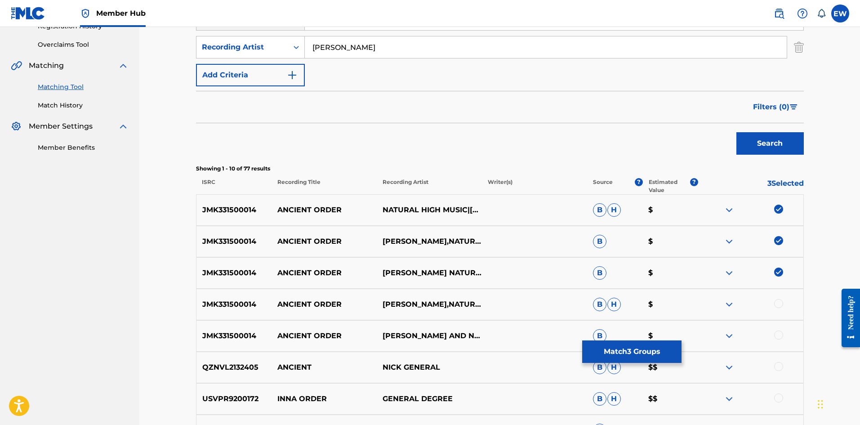
click at [782, 302] on div at bounding box center [778, 303] width 9 height 9
click at [776, 331] on div at bounding box center [778, 335] width 9 height 9
click at [656, 349] on button "Match 5 Groups" at bounding box center [631, 351] width 99 height 22
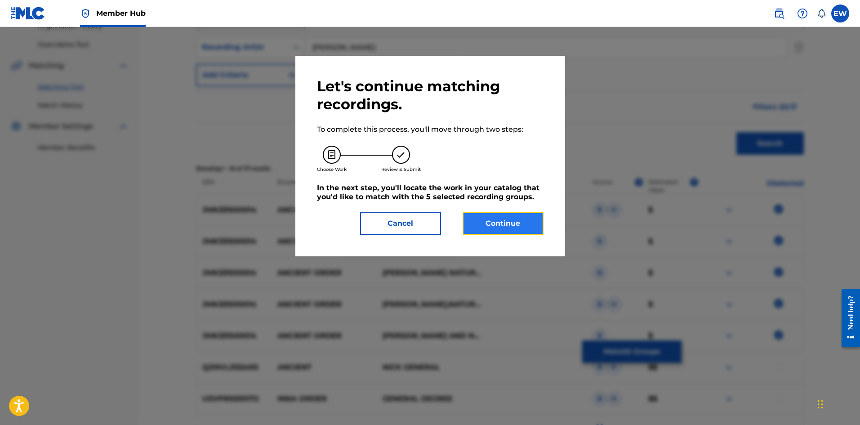
click at [488, 230] on button "Continue" at bounding box center [503, 223] width 81 height 22
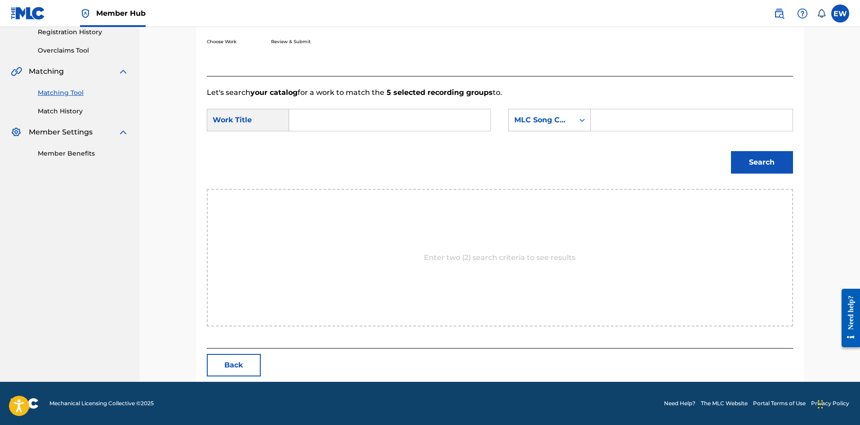
scroll to position [174, 0]
click at [392, 122] on input "Search Form" at bounding box center [390, 120] width 186 height 22
paste input "ANCIENT ORDER"
type input "ANCIENT ORDER"
click at [670, 126] on input "Search Form" at bounding box center [692, 120] width 186 height 22
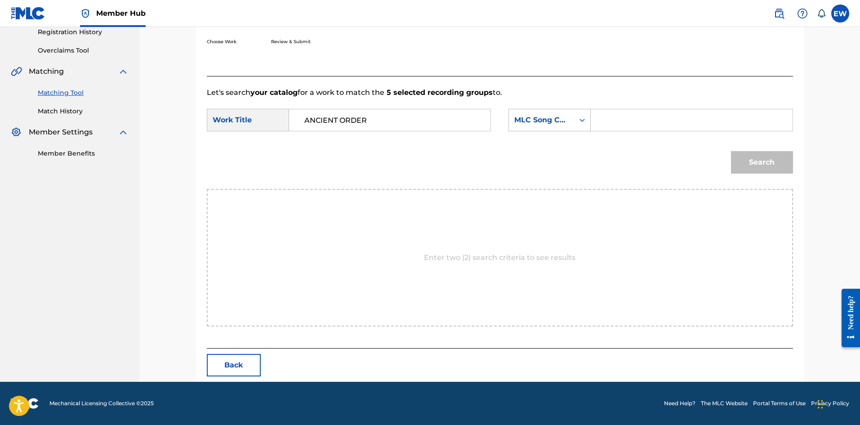
paste input "AVE6O5"
type input "AVE6O5"
click at [751, 161] on button "Search" at bounding box center [762, 162] width 62 height 22
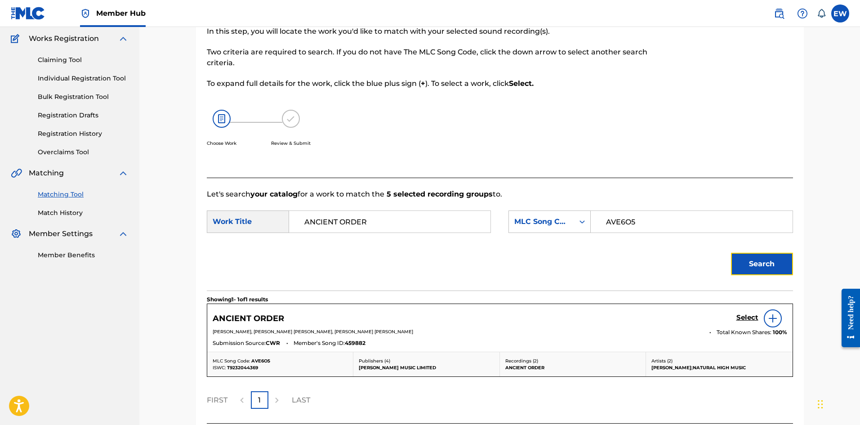
scroll to position [147, 0]
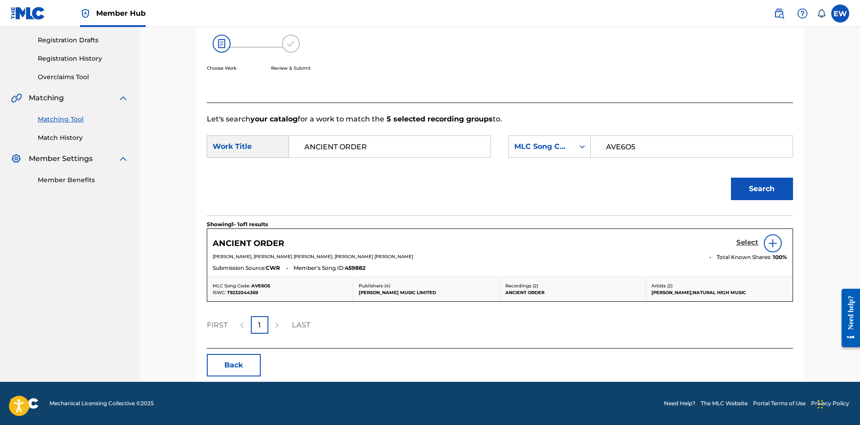
click at [742, 244] on h5 "Select" at bounding box center [748, 242] width 22 height 9
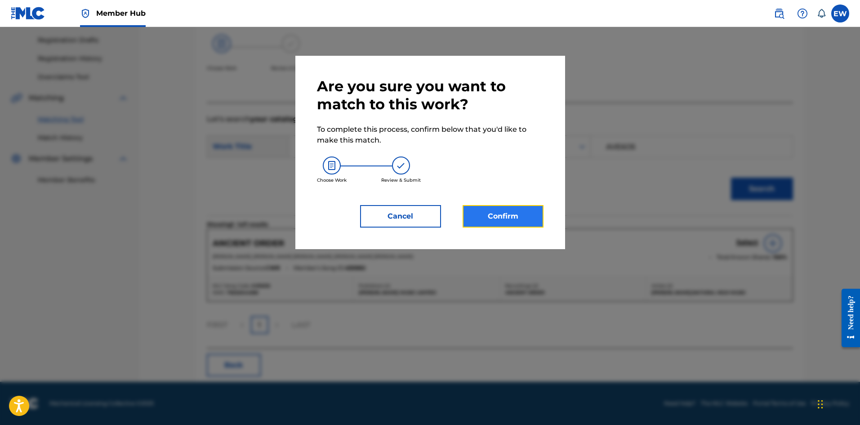
click at [486, 215] on button "Confirm" at bounding box center [503, 216] width 81 height 22
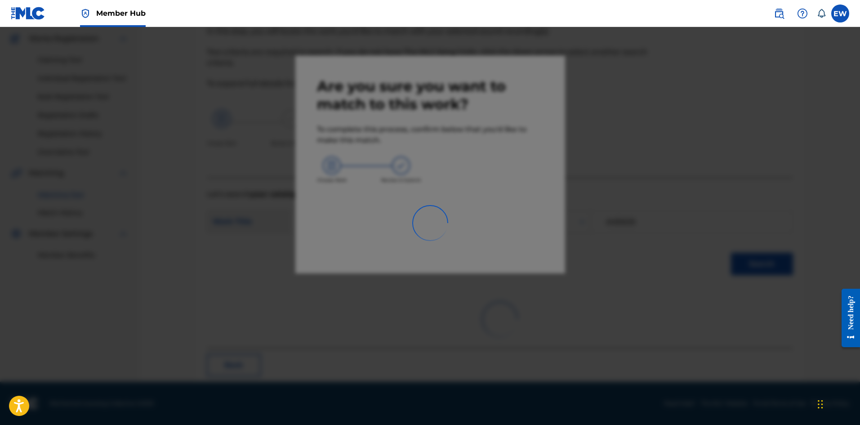
scroll to position [22, 0]
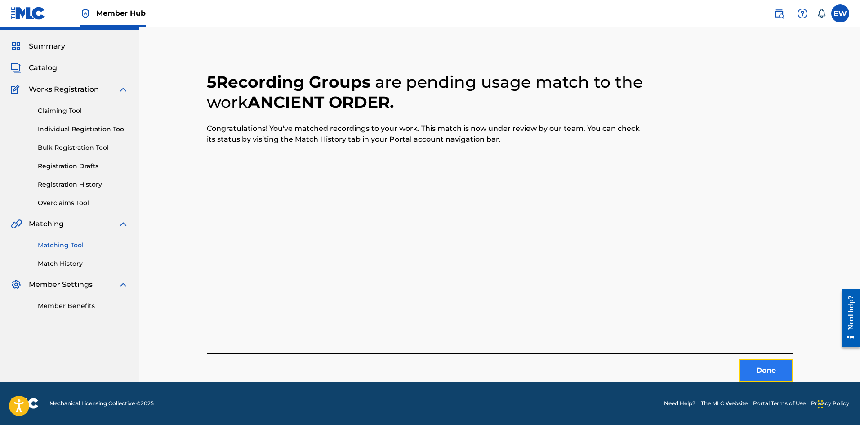
click at [758, 373] on button "Done" at bounding box center [766, 370] width 54 height 22
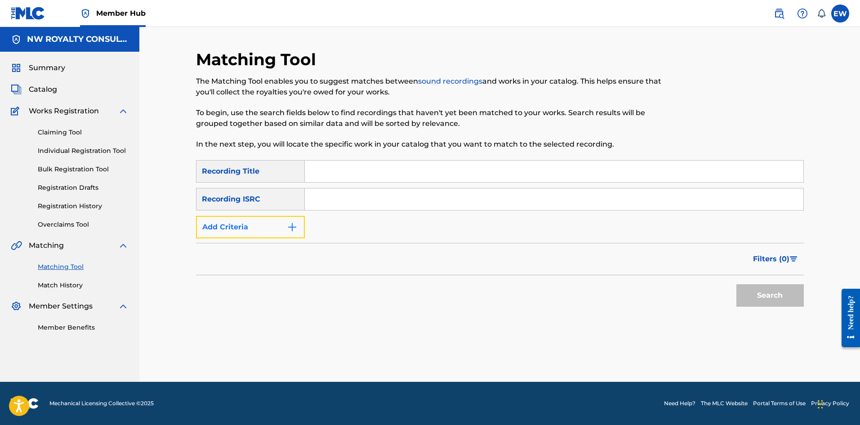
click at [224, 224] on button "Add Criteria" at bounding box center [250, 227] width 109 height 22
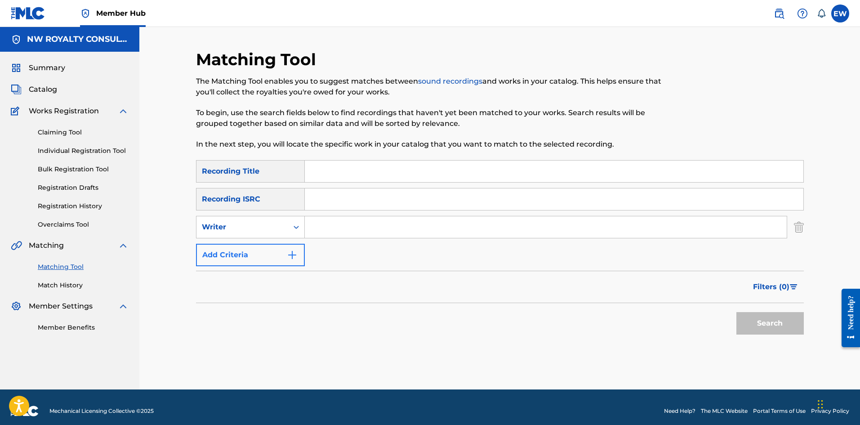
click at [224, 224] on div "Writer" at bounding box center [242, 227] width 81 height 11
drag, startPoint x: 219, startPoint y: 246, endPoint x: 286, endPoint y: 239, distance: 67.3
click at [257, 243] on div "Recording Artist" at bounding box center [251, 249] width 108 height 22
click at [330, 229] on input "Search Form" at bounding box center [546, 227] width 482 height 22
paste input "KAZAM DAVIS"
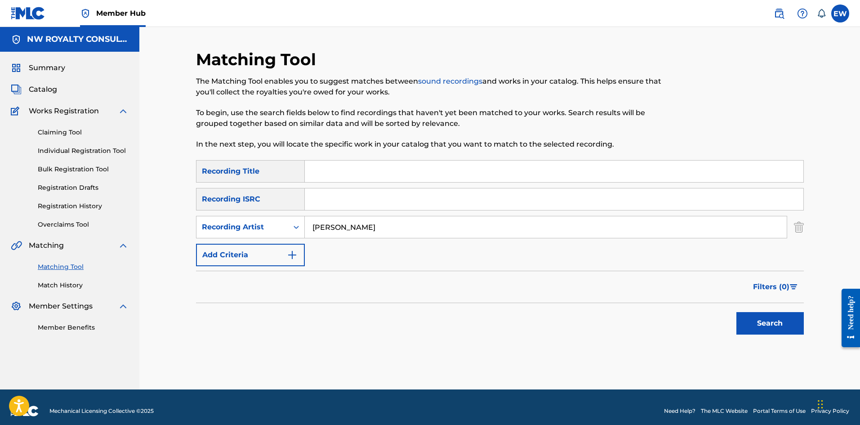
type input "KAZAM DAVIS"
click at [394, 171] on input "Search Form" at bounding box center [554, 172] width 499 height 22
paste input "ANCIENT WARRIOR"
type input "ANCIENT WARRIOR"
click at [770, 313] on button "Search" at bounding box center [770, 323] width 67 height 22
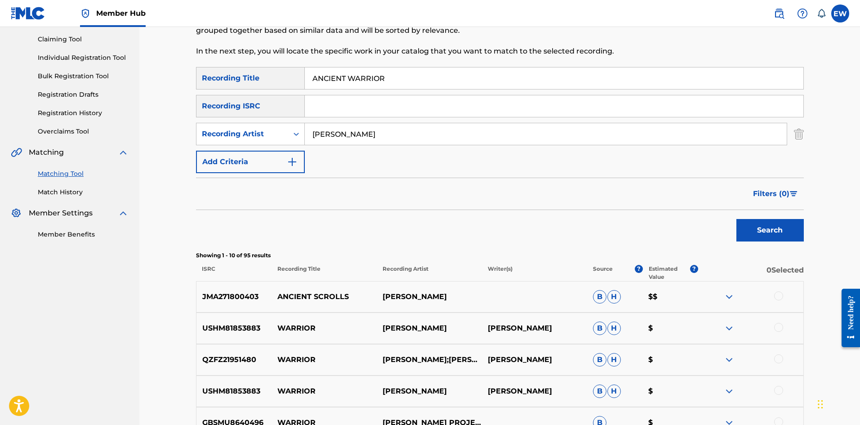
scroll to position [90, 0]
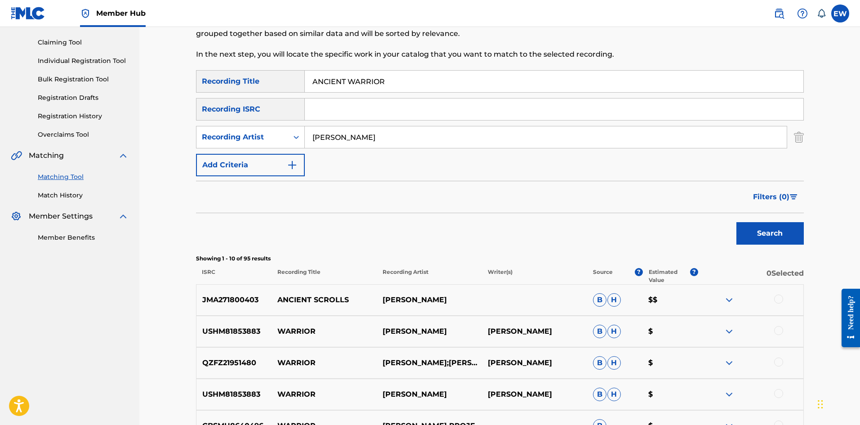
drag, startPoint x: 408, startPoint y: 135, endPoint x: 293, endPoint y: 121, distance: 115.5
click at [252, 124] on div "SearchWithCriteriaf18d578d-6772-4e1b-bb59-a487cdd54c60 Recording Title ANCIENT …" at bounding box center [500, 123] width 608 height 106
paste input "LAHBA"
type input "LAHBA"
drag, startPoint x: 411, startPoint y: 80, endPoint x: 292, endPoint y: 85, distance: 118.4
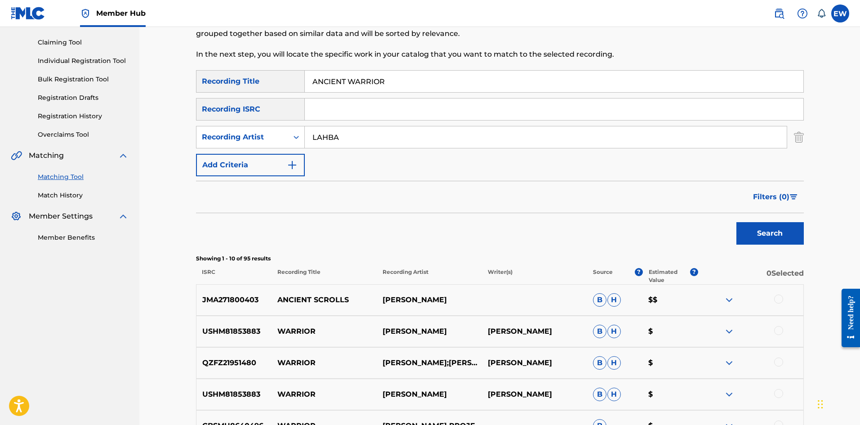
click at [292, 85] on div "SearchWithCriteriaf18d578d-6772-4e1b-bb59-a487cdd54c60 Recording Title ANCIENT …" at bounding box center [500, 81] width 608 height 22
paste input "ECDOTE"
type input "ANECDOTE"
click at [783, 234] on button "Search" at bounding box center [770, 233] width 67 height 22
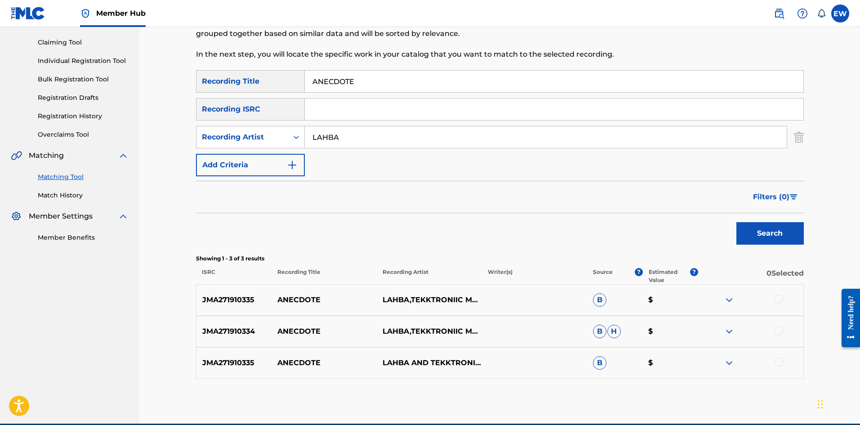
click at [777, 298] on div at bounding box center [778, 299] width 9 height 9
click at [778, 333] on div at bounding box center [778, 330] width 9 height 9
click at [776, 362] on div at bounding box center [778, 361] width 9 height 9
click at [653, 355] on button "Match 3 Groups" at bounding box center [631, 351] width 99 height 22
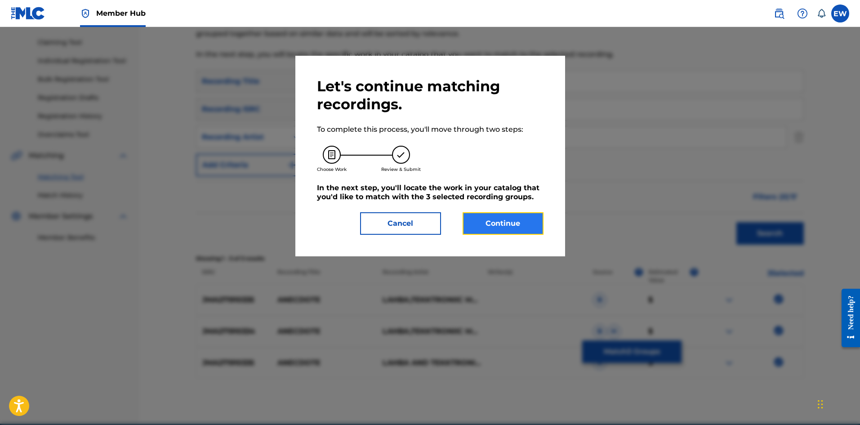
click at [489, 224] on button "Continue" at bounding box center [503, 223] width 81 height 22
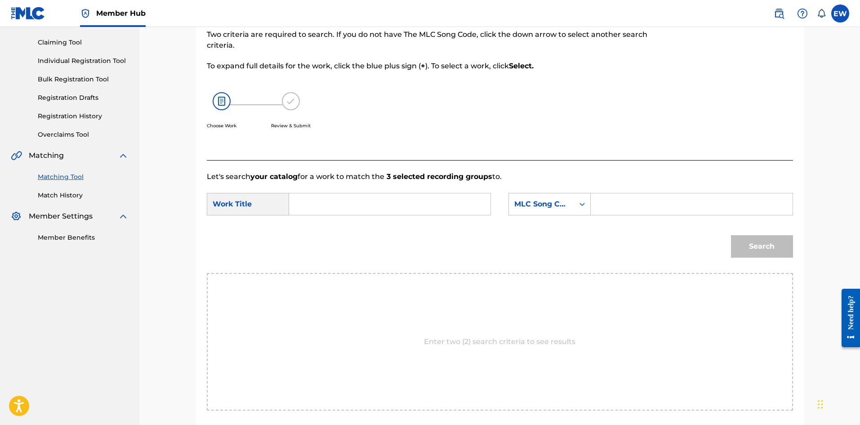
click at [345, 206] on input "Search Form" at bounding box center [390, 204] width 186 height 22
paste input "ANECDOTE"
type input "ANECDOTE"
drag, startPoint x: 646, startPoint y: 201, endPoint x: 631, endPoint y: 201, distance: 14.8
click at [646, 201] on input "Search Form" at bounding box center [692, 204] width 186 height 22
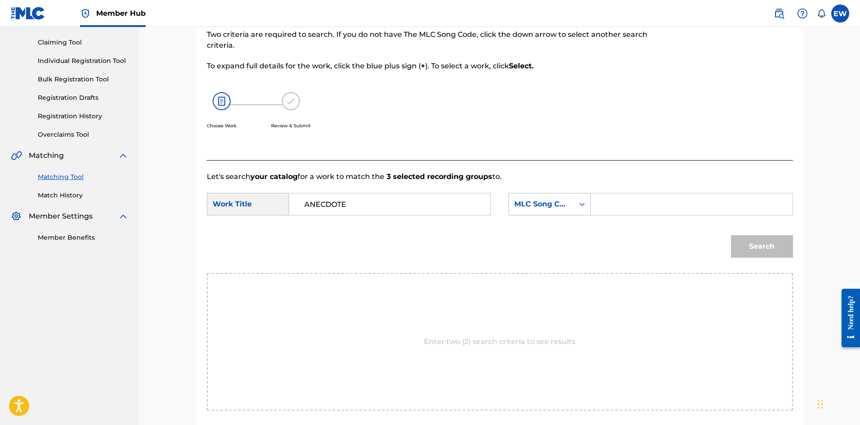
paste input "AB4W61"
type input "AB4W61"
click at [769, 241] on button "Search" at bounding box center [762, 246] width 62 height 22
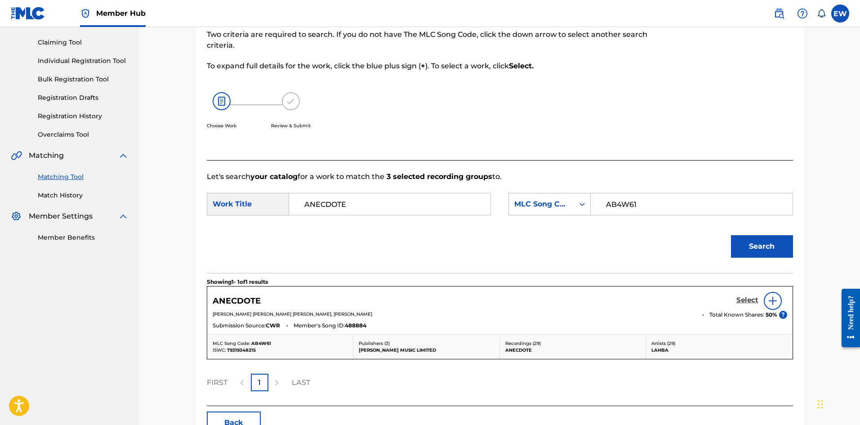
click at [755, 297] on h5 "Select" at bounding box center [748, 300] width 22 height 9
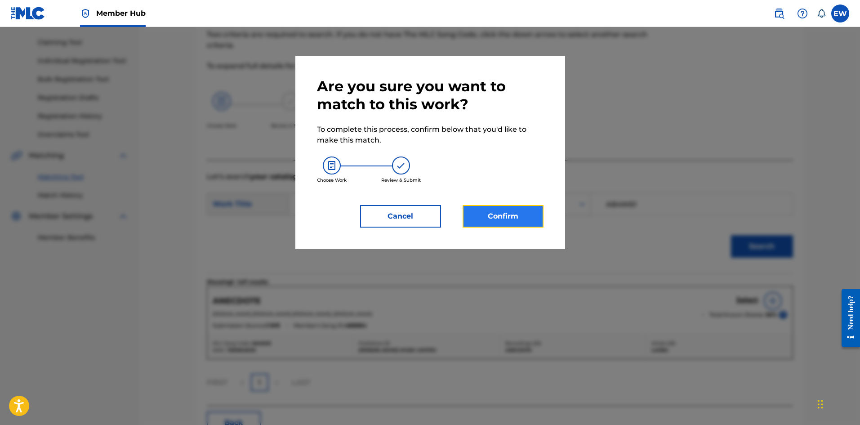
click at [519, 219] on button "Confirm" at bounding box center [503, 216] width 81 height 22
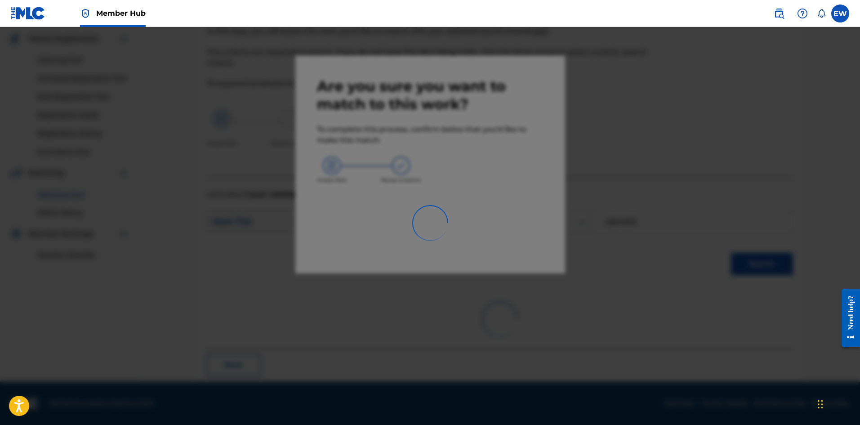
scroll to position [22, 0]
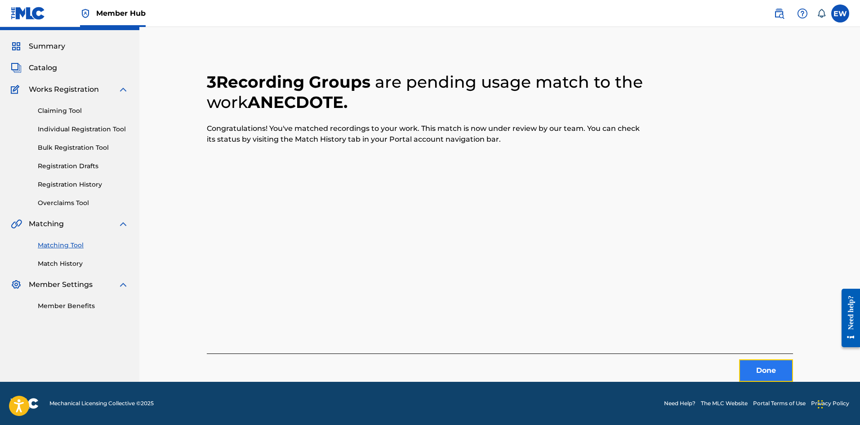
click at [766, 377] on button "Done" at bounding box center [766, 370] width 54 height 22
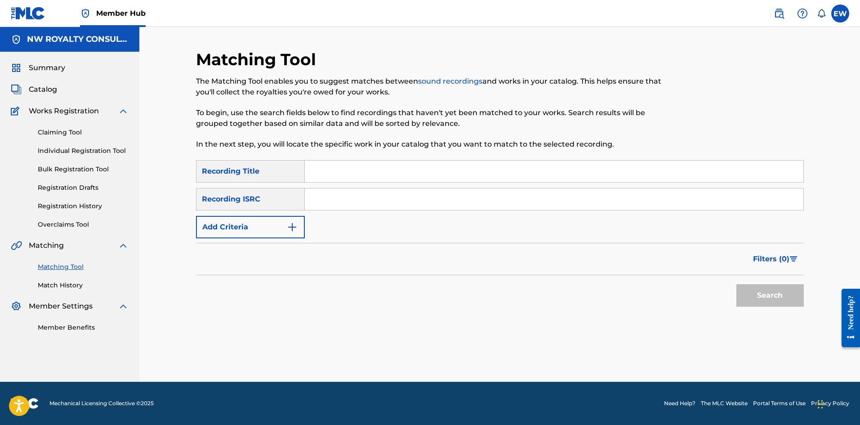
scroll to position [0, 0]
click at [237, 224] on button "Add Criteria" at bounding box center [250, 227] width 109 height 22
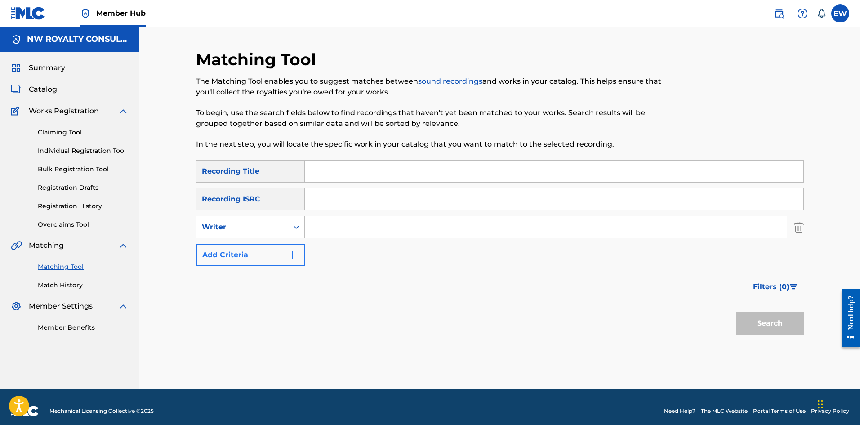
click at [237, 224] on div "Writer" at bounding box center [242, 227] width 81 height 11
drag, startPoint x: 241, startPoint y: 243, endPoint x: 248, endPoint y: 248, distance: 8.7
click at [244, 246] on div "Recording Artist" at bounding box center [251, 249] width 108 height 22
click at [371, 233] on input "Search Form" at bounding box center [546, 227] width 482 height 22
paste input "ESSKELL"
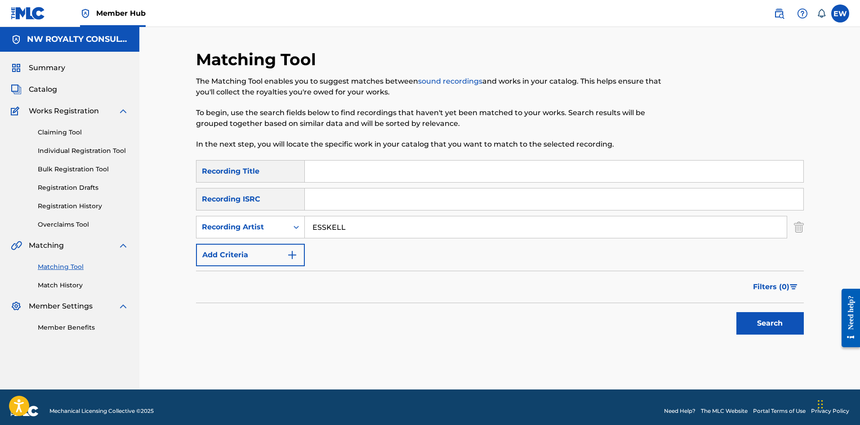
type input "ESSKELL"
drag, startPoint x: 374, startPoint y: 173, endPoint x: 365, endPoint y: 168, distance: 10.3
click at [365, 168] on input "Search Form" at bounding box center [554, 172] width 499 height 22
paste input "ANGEL"
type input "ANGEL"
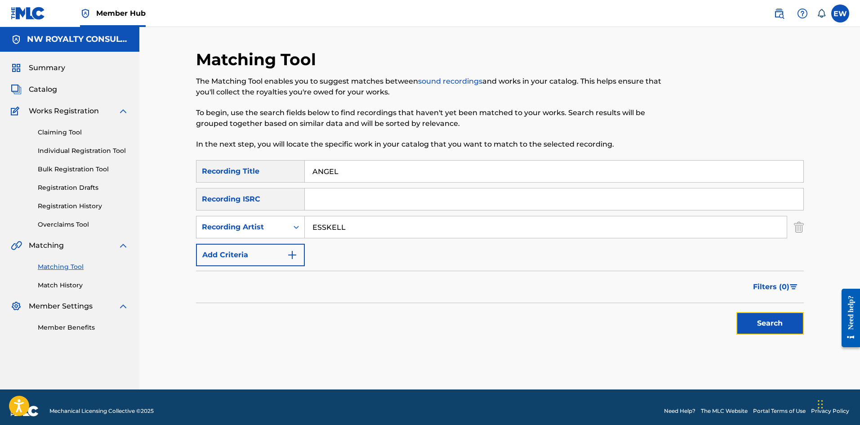
drag, startPoint x: 774, startPoint y: 326, endPoint x: 763, endPoint y: 320, distance: 12.5
click at [774, 326] on button "Search" at bounding box center [770, 323] width 67 height 22
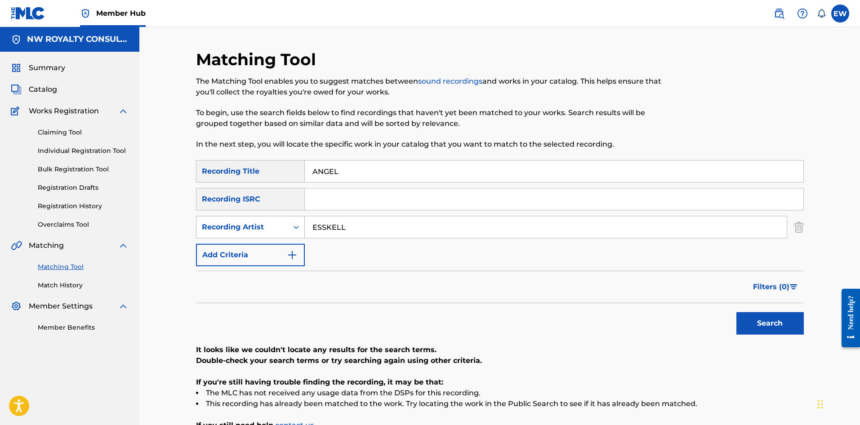
drag, startPoint x: 355, startPoint y: 230, endPoint x: 267, endPoint y: 216, distance: 89.7
click at [267, 216] on div "SearchWithCriteria31f0ccb3-7bac-4a72-a9ea-8db4ef3f9d89 Recording Artist ESSKELL" at bounding box center [500, 227] width 608 height 22
paste input "LJAI"
type input "ELJAI"
drag, startPoint x: 382, startPoint y: 161, endPoint x: 289, endPoint y: 177, distance: 94.5
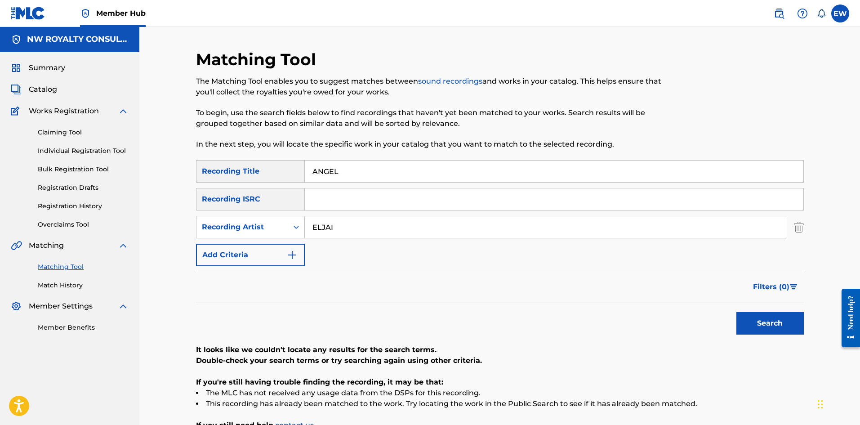
click at [290, 177] on div "SearchWithCriteriaf18d578d-6772-4e1b-bb59-a487cdd54c60 Recording Title ANGEL" at bounding box center [500, 171] width 608 height 22
drag, startPoint x: 379, startPoint y: 182, endPoint x: 293, endPoint y: 176, distance: 86.5
click at [293, 176] on div "SearchWithCriteriaf18d578d-6772-4e1b-bb59-a487cdd54c60 Recording Title ANGEL" at bounding box center [500, 171] width 608 height 22
paste input "OF MINE"
type input "ANGEL OF MINE"
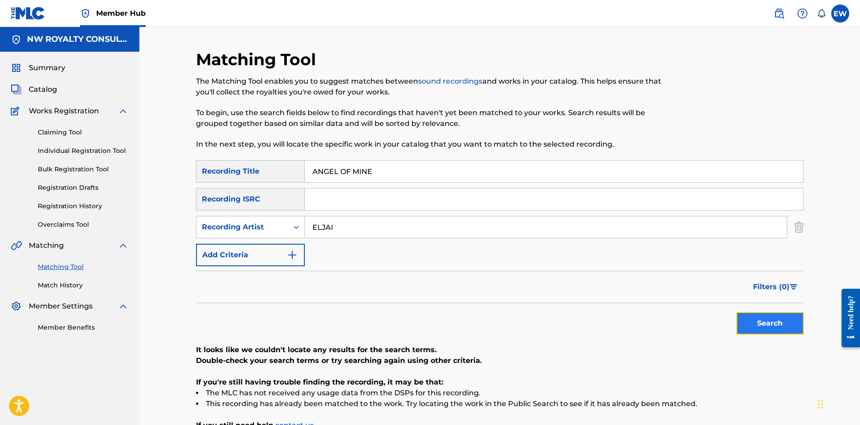
click at [764, 325] on button "Search" at bounding box center [770, 323] width 67 height 22
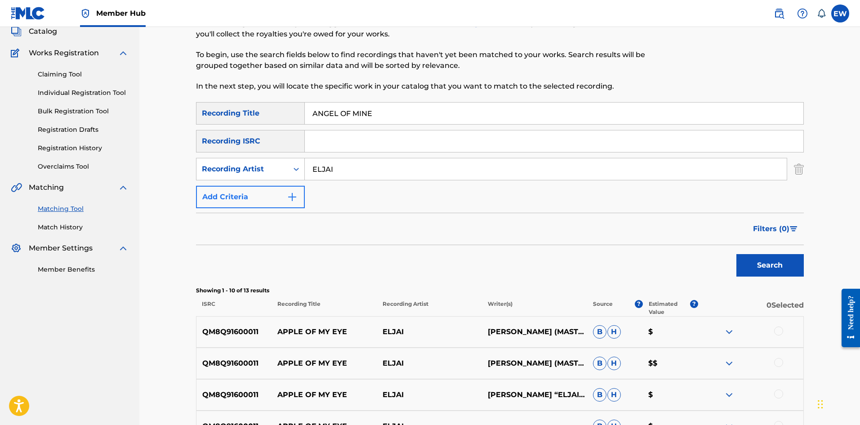
scroll to position [45, 0]
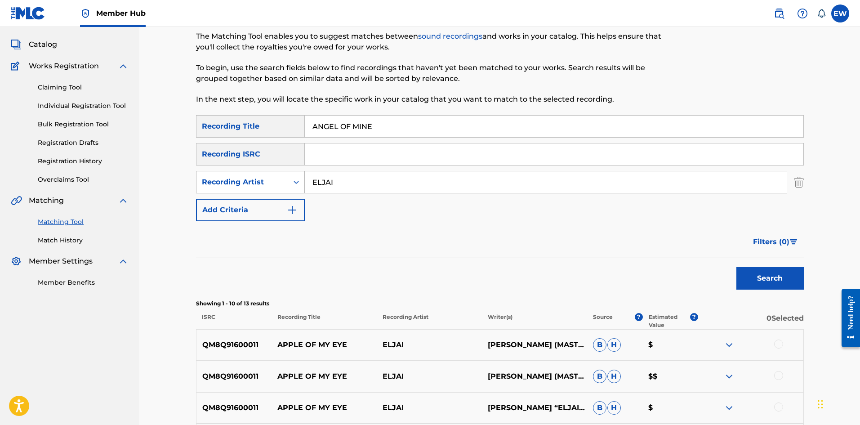
drag, startPoint x: 348, startPoint y: 183, endPoint x: 244, endPoint y: 192, distance: 104.7
click at [252, 191] on div "SearchWithCriteria31f0ccb3-7bac-4a72-a9ea-8db4ef3f9d89 Recording Artist ELJAI" at bounding box center [500, 182] width 608 height 22
paste input "IBO FYAH"
type input "IBO FYAH"
drag, startPoint x: 434, startPoint y: 121, endPoint x: 255, endPoint y: 118, distance: 179.4
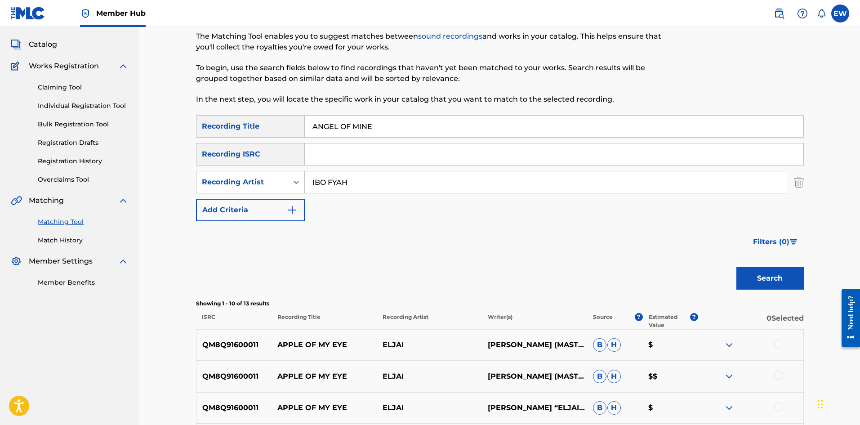
click at [255, 118] on div "SearchWithCriteriaf18d578d-6772-4e1b-bb59-a487cdd54c60 Recording Title ANGEL OF…" at bounding box center [500, 126] width 608 height 22
paste input "N THE GROUND"
type input "ANGEL ON THE GROUND"
click at [789, 286] on button "Search" at bounding box center [770, 278] width 67 height 22
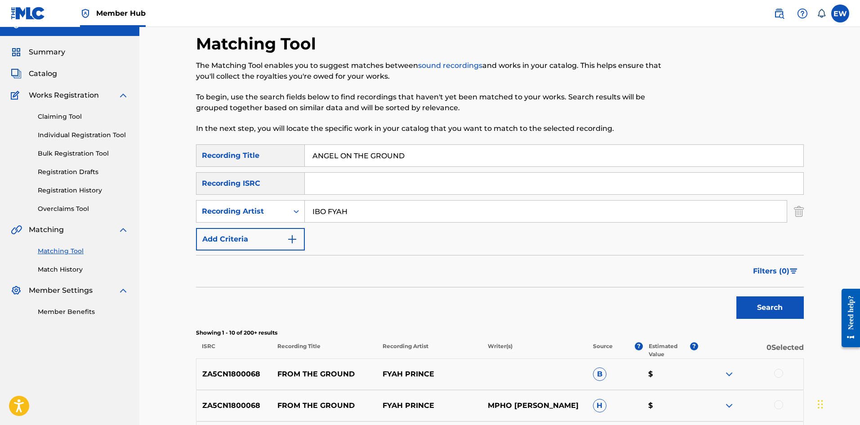
scroll to position [0, 0]
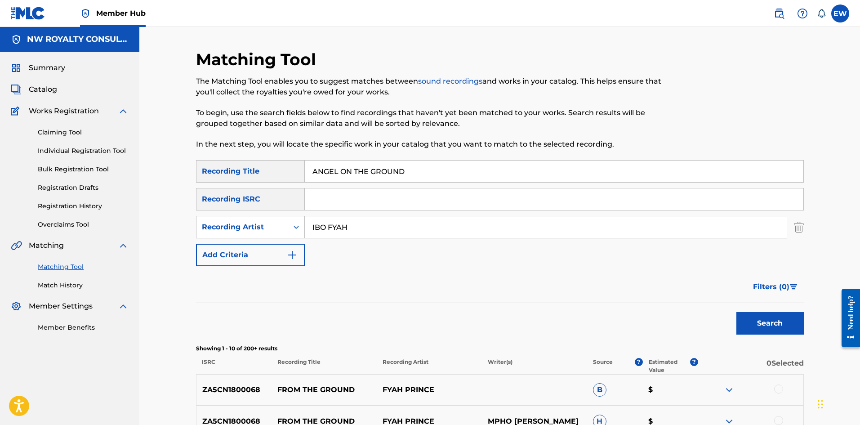
drag, startPoint x: 363, startPoint y: 228, endPoint x: 305, endPoint y: 215, distance: 59.4
click at [301, 226] on div "SearchWithCriteria31f0ccb3-7bac-4a72-a9ea-8db4ef3f9d89 Recording Artist IBO FYAH" at bounding box center [500, 227] width 608 height 22
paste input "TAFARI MOBSTA"
type input "TAFARI MOBSTA"
drag, startPoint x: 465, startPoint y: 175, endPoint x: 216, endPoint y: 147, distance: 249.7
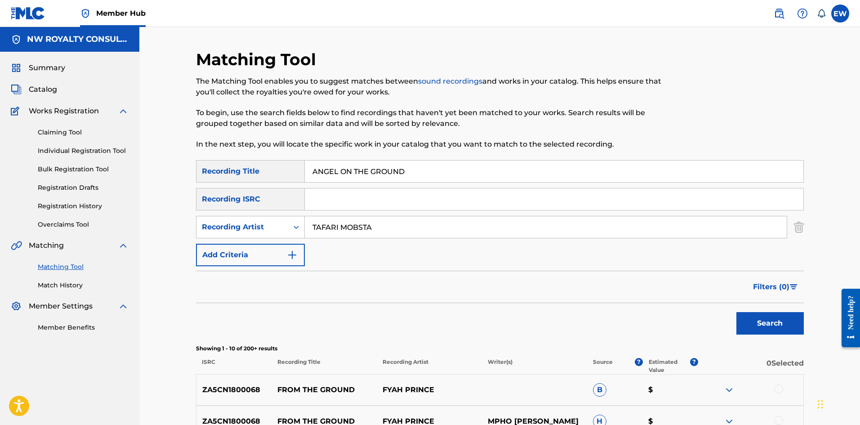
click at [216, 147] on div "Matching Tool The Matching Tool enables you to suggest matches between sound re…" at bounding box center [500, 402] width 608 height 707
paste input "REESE"
type input "ANGEL REESE"
drag, startPoint x: 757, startPoint y: 326, endPoint x: 751, endPoint y: 316, distance: 11.5
click at [755, 322] on button "Search" at bounding box center [770, 323] width 67 height 22
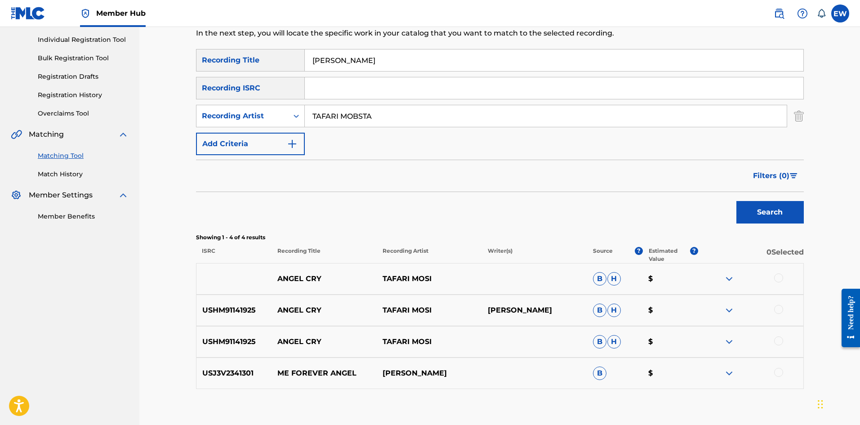
scroll to position [135, 0]
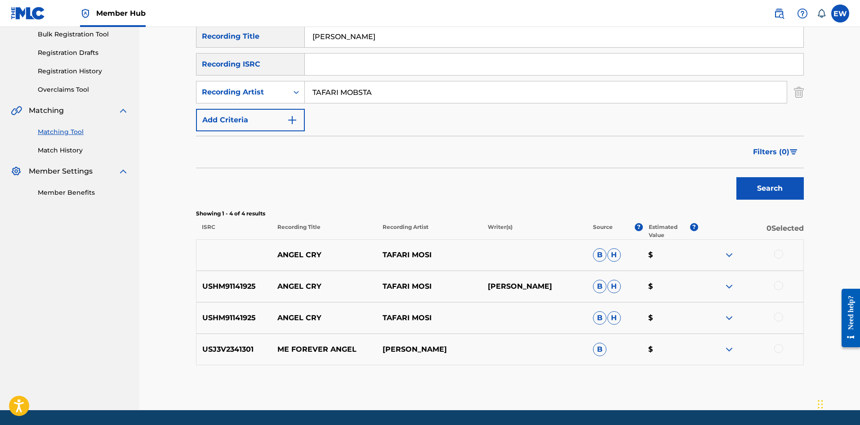
drag, startPoint x: 360, startPoint y: 97, endPoint x: 189, endPoint y: 97, distance: 171.3
click at [190, 97] on div "Matching Tool The Matching Tool enables you to suggest matches between sound re…" at bounding box center [500, 163] width 630 height 496
paste input "CONNIE T"
type input "CONNIE T"
drag, startPoint x: 368, startPoint y: 36, endPoint x: 284, endPoint y: 44, distance: 85.0
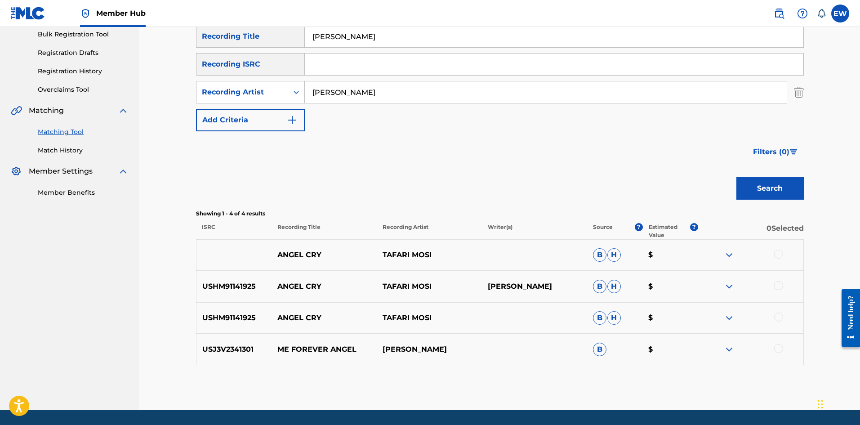
click at [286, 45] on div "SearchWithCriteriaf18d578d-6772-4e1b-bb59-a487cdd54c60 Recording Title ANGEL RE…" at bounding box center [500, 36] width 608 height 22
paste input "S"
type input "ANGELS"
click at [758, 196] on div "Search" at bounding box center [768, 186] width 72 height 36
click at [755, 192] on button "Search" at bounding box center [770, 188] width 67 height 22
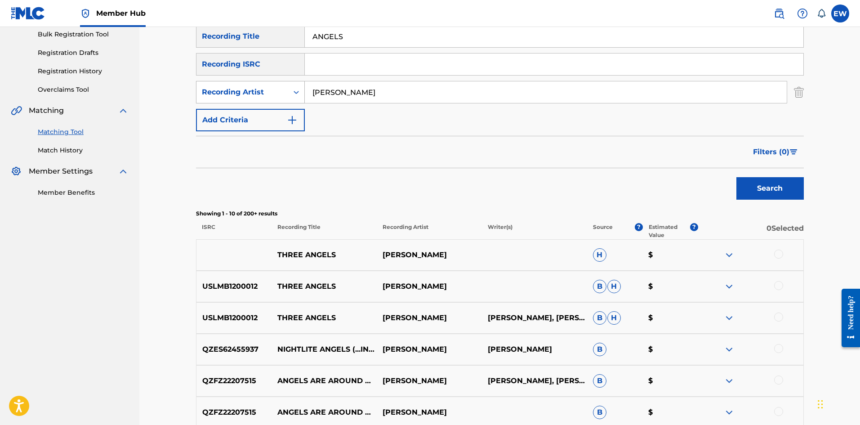
drag, startPoint x: 374, startPoint y: 102, endPoint x: 295, endPoint y: 81, distance: 81.3
click at [295, 99] on div "SearchWithCriteria31f0ccb3-7bac-4a72-a9ea-8db4ef3f9d89 Recording Artist CONNIE T" at bounding box center [500, 92] width 608 height 22
paste input "OSHEEN PEARCE"
type input "OSHEEN PEARCE"
click at [761, 187] on button "Search" at bounding box center [770, 188] width 67 height 22
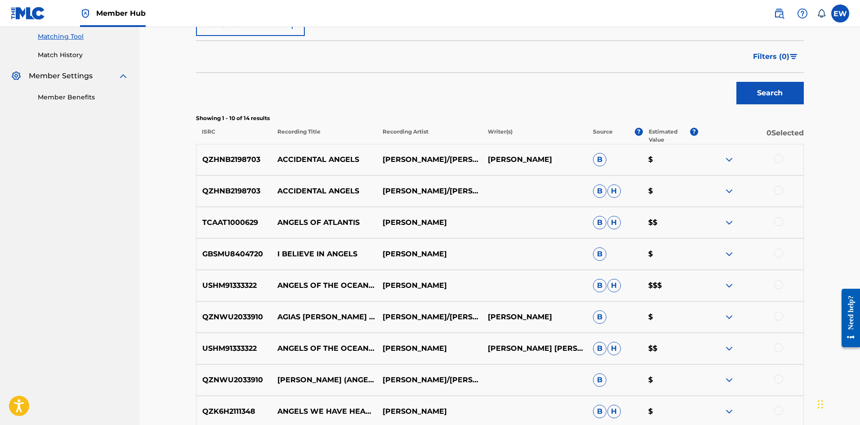
scroll to position [225, 0]
